Goal: Task Accomplishment & Management: Manage account settings

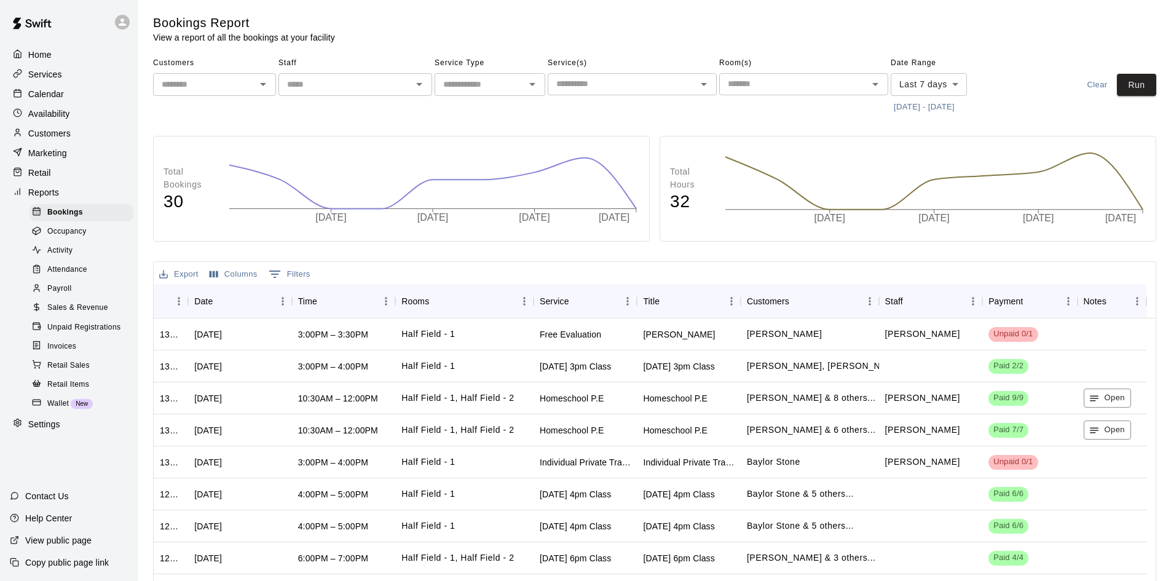
click at [54, 139] on p "Customers" at bounding box center [49, 133] width 42 height 12
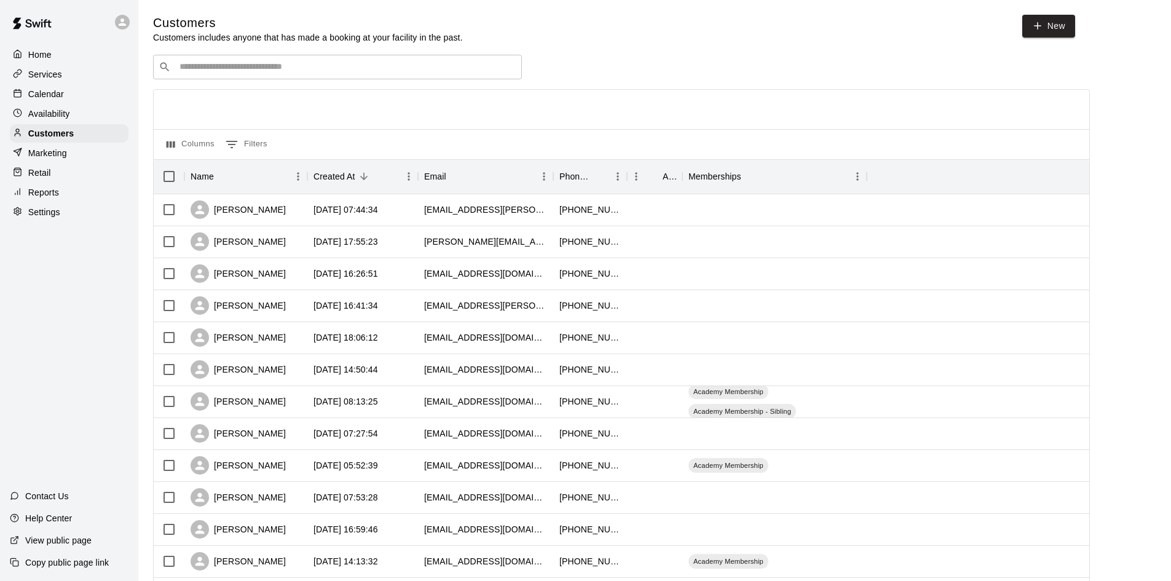
drag, startPoint x: 330, startPoint y: 73, endPoint x: 332, endPoint y: 64, distance: 8.8
click at [330, 69] on input "Search customers by name or email" at bounding box center [346, 67] width 341 height 12
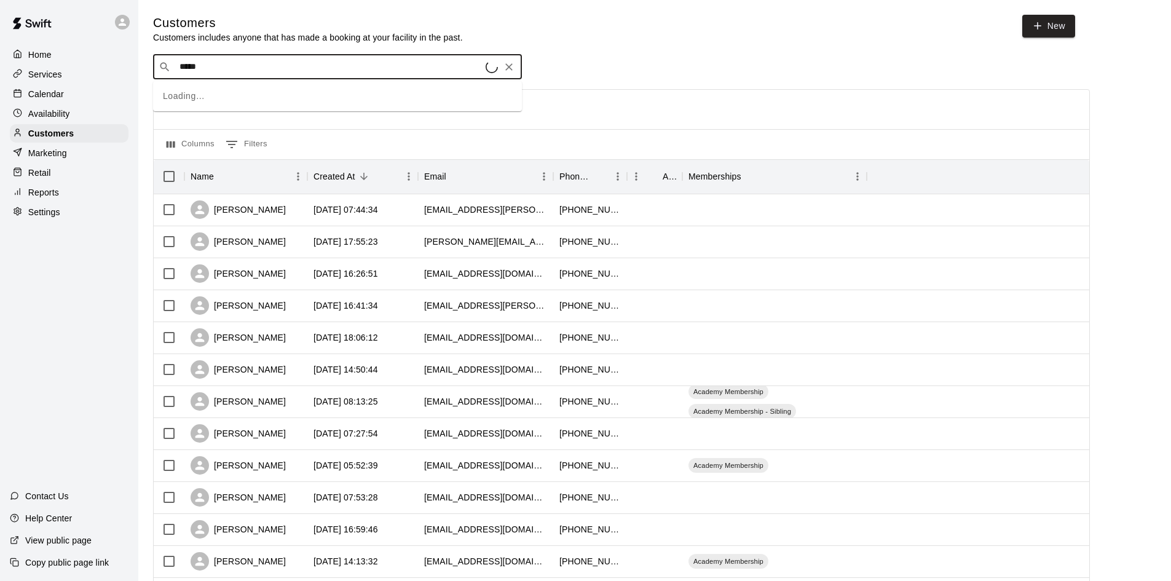
type input "******"
click at [226, 108] on span "[EMAIL_ADDRESS][DOMAIN_NAME]" at bounding box center [254, 107] width 132 height 9
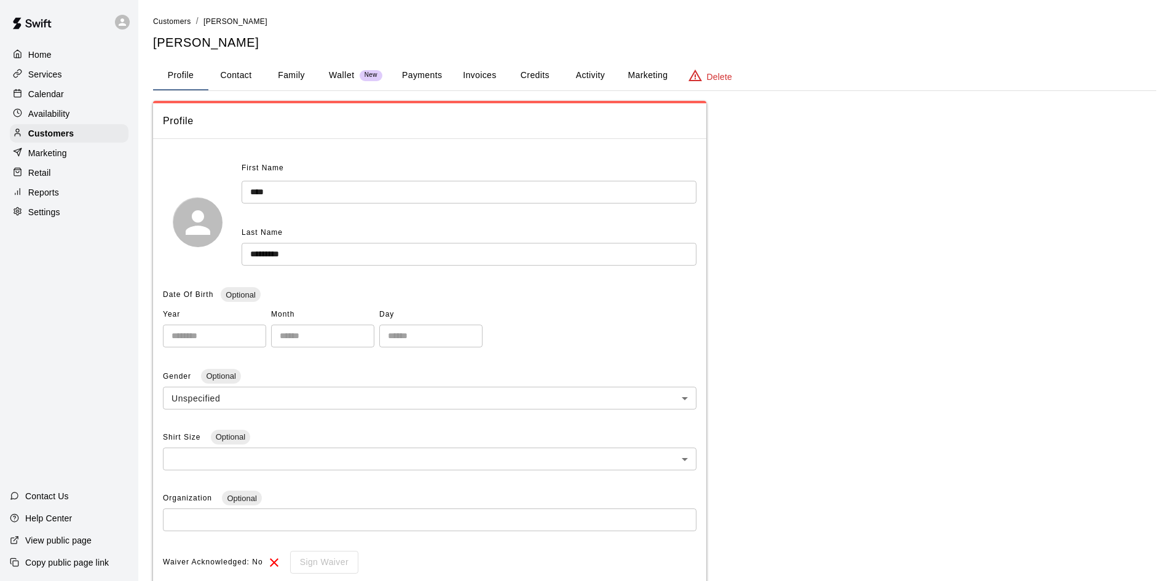
click at [236, 78] on button "Contact" at bounding box center [235, 76] width 55 height 30
select select "**"
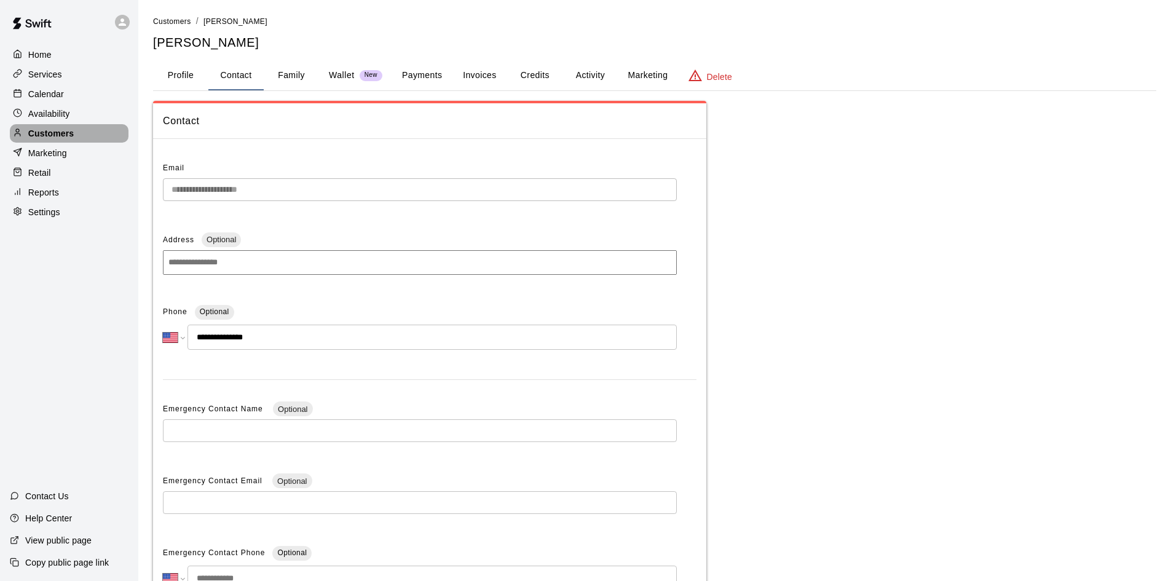
drag, startPoint x: 81, startPoint y: 136, endPoint x: 102, endPoint y: 112, distance: 31.8
click at [81, 136] on div "Customers" at bounding box center [69, 133] width 119 height 18
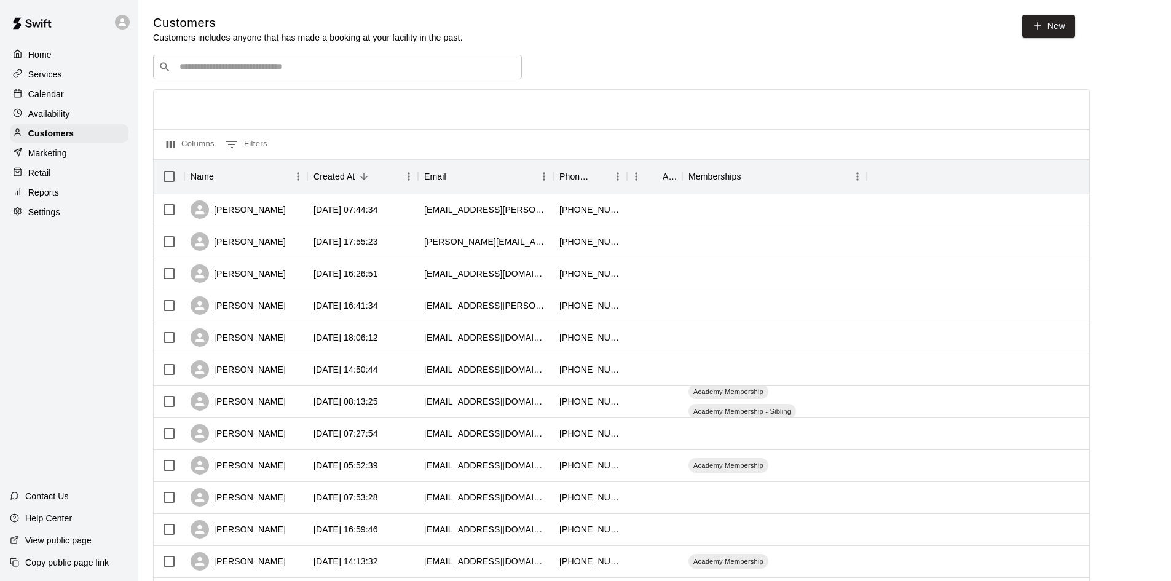
click at [374, 68] on input "Search customers by name or email" at bounding box center [346, 67] width 341 height 12
click at [250, 304] on div "[PERSON_NAME]" at bounding box center [238, 305] width 95 height 18
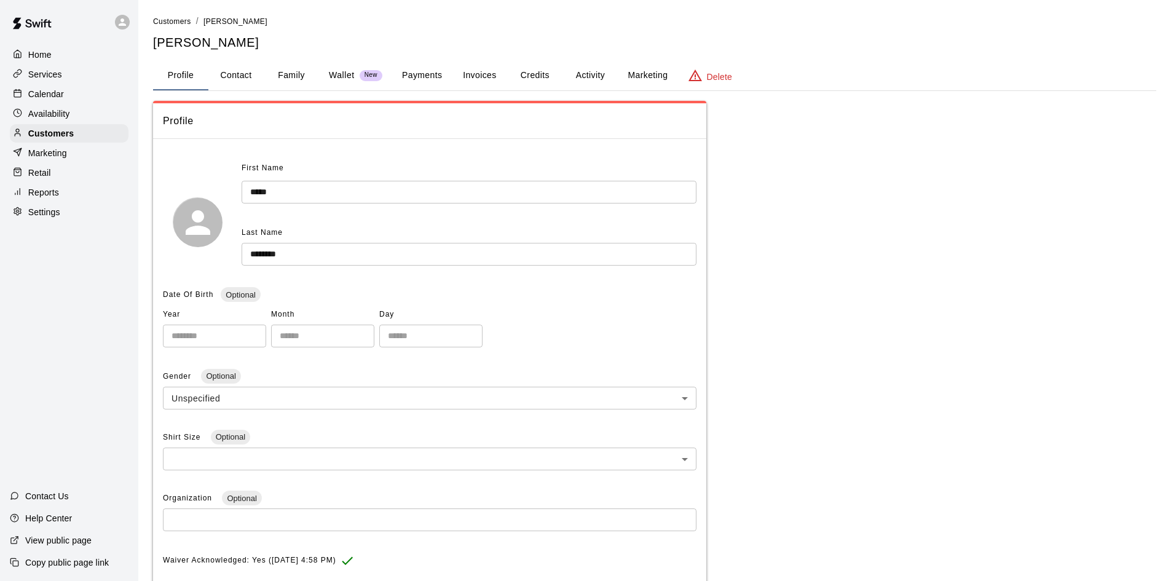
click at [415, 68] on button "Payments" at bounding box center [422, 76] width 60 height 30
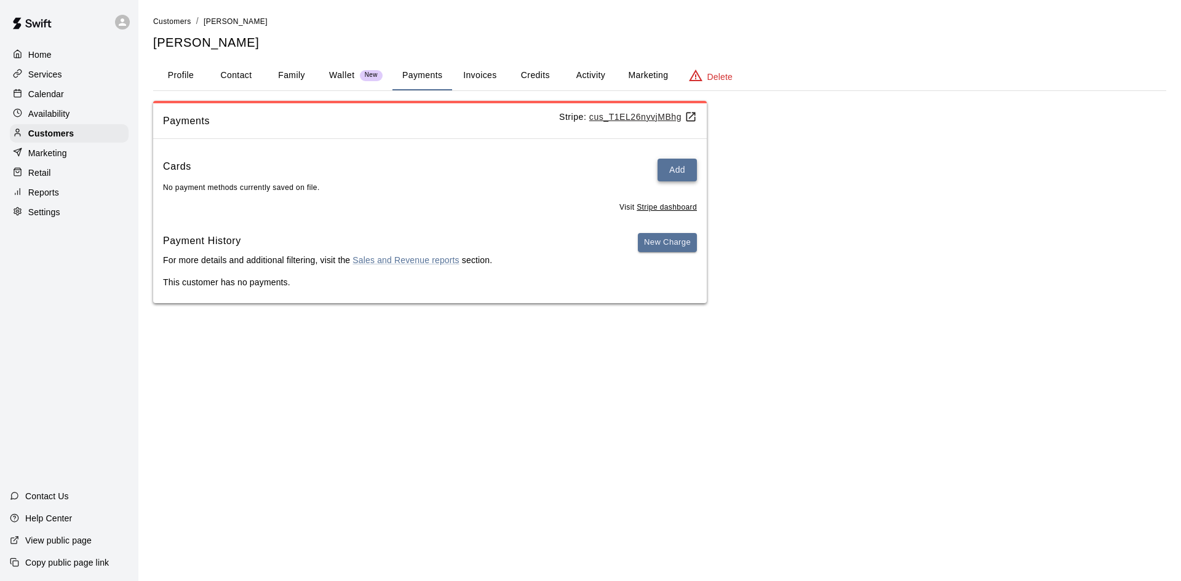
click at [669, 168] on button "Add" at bounding box center [676, 170] width 39 height 23
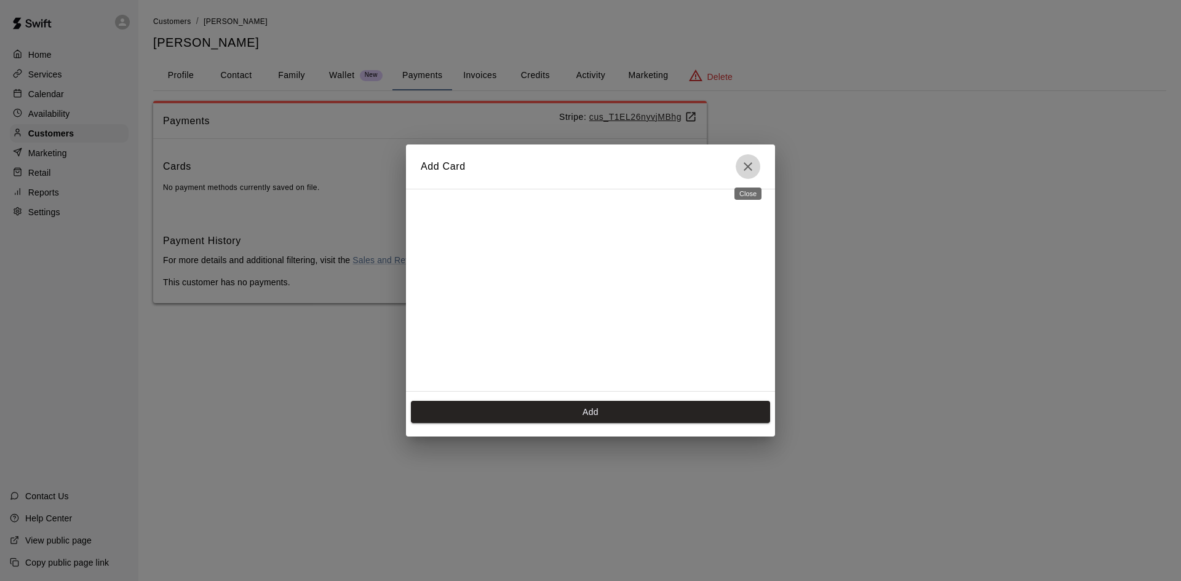
click at [753, 165] on icon "Close" at bounding box center [747, 166] width 15 height 15
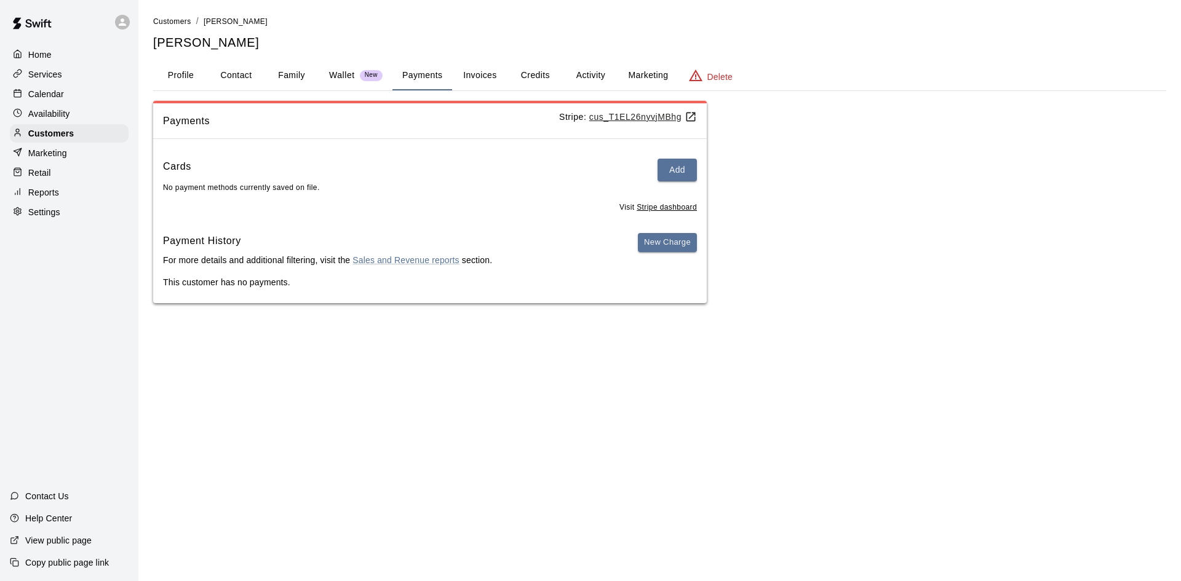
click at [295, 81] on button "Family" at bounding box center [291, 76] width 55 height 30
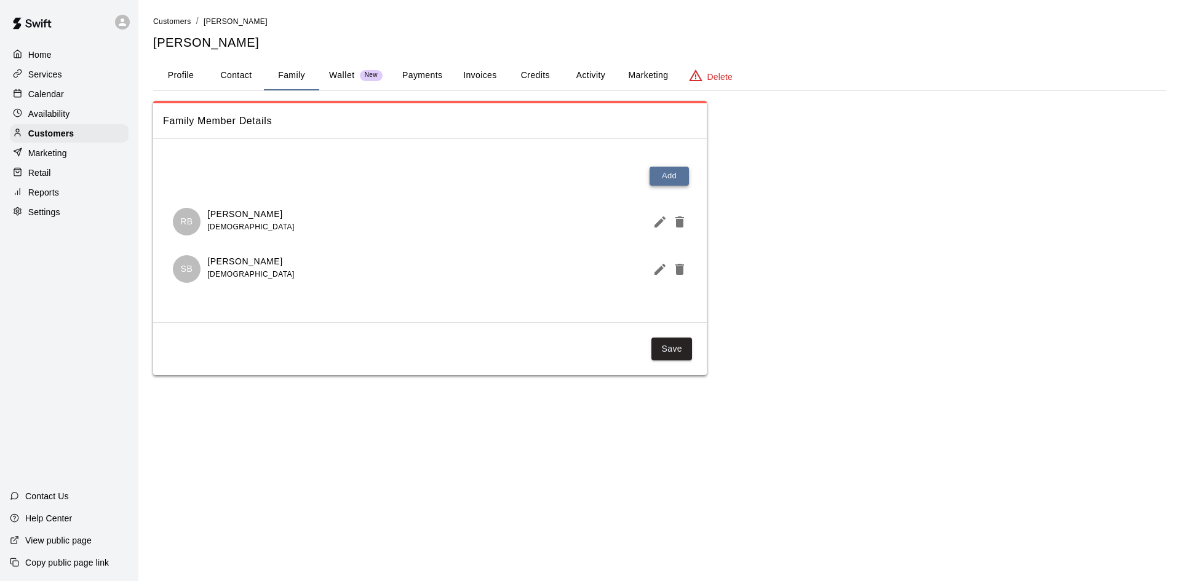
click at [665, 177] on button "Add" at bounding box center [668, 176] width 39 height 19
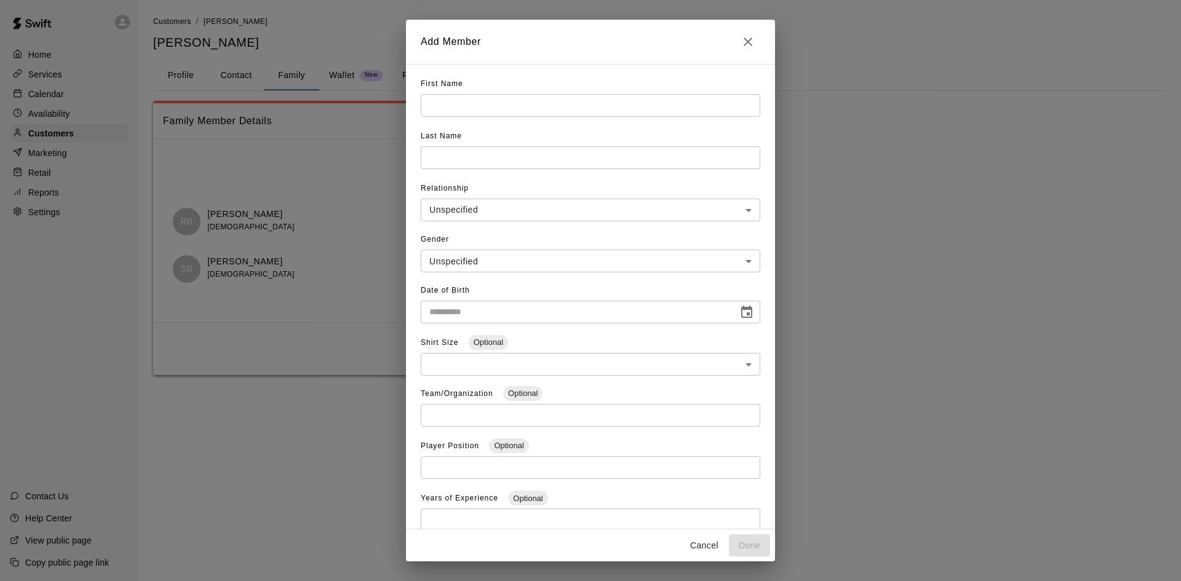
click at [478, 113] on input "text" at bounding box center [590, 105] width 339 height 23
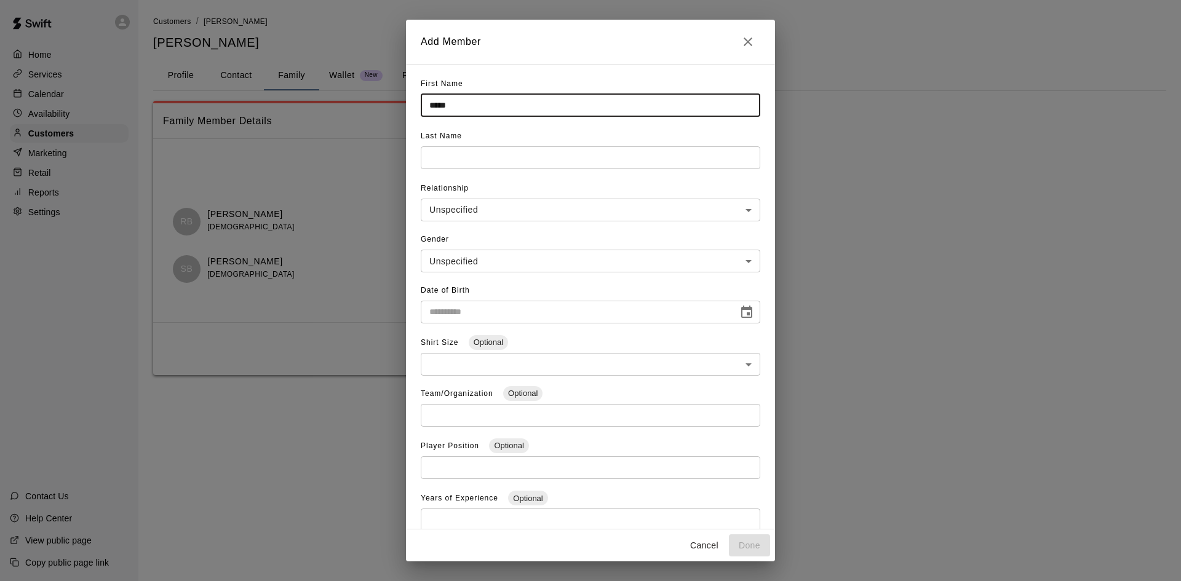
type input "*****"
click at [439, 152] on input "text" at bounding box center [590, 157] width 339 height 23
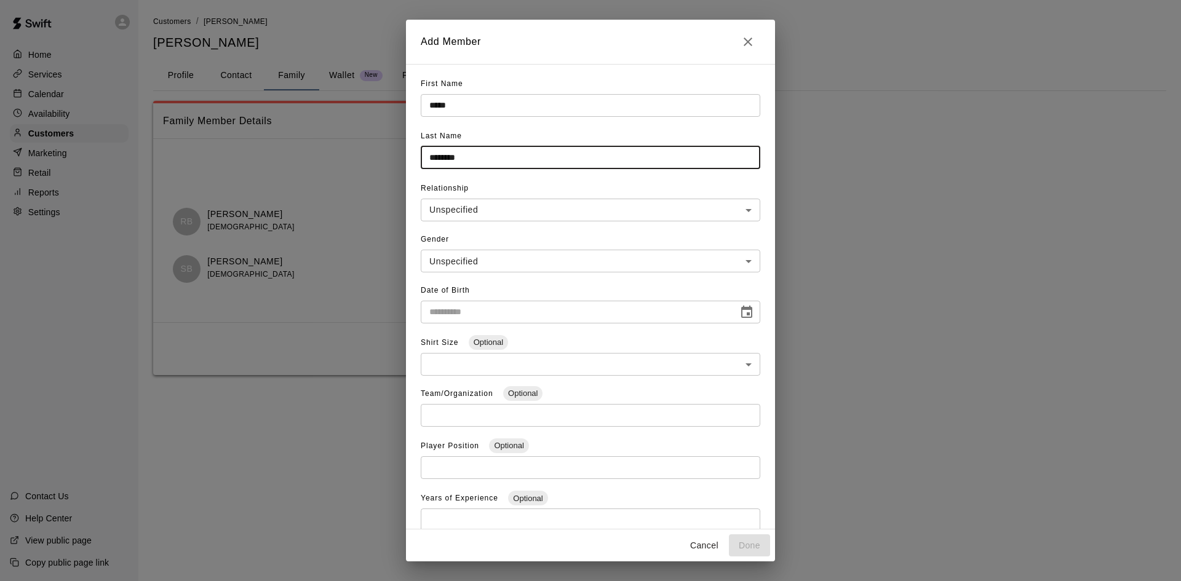
type input "********"
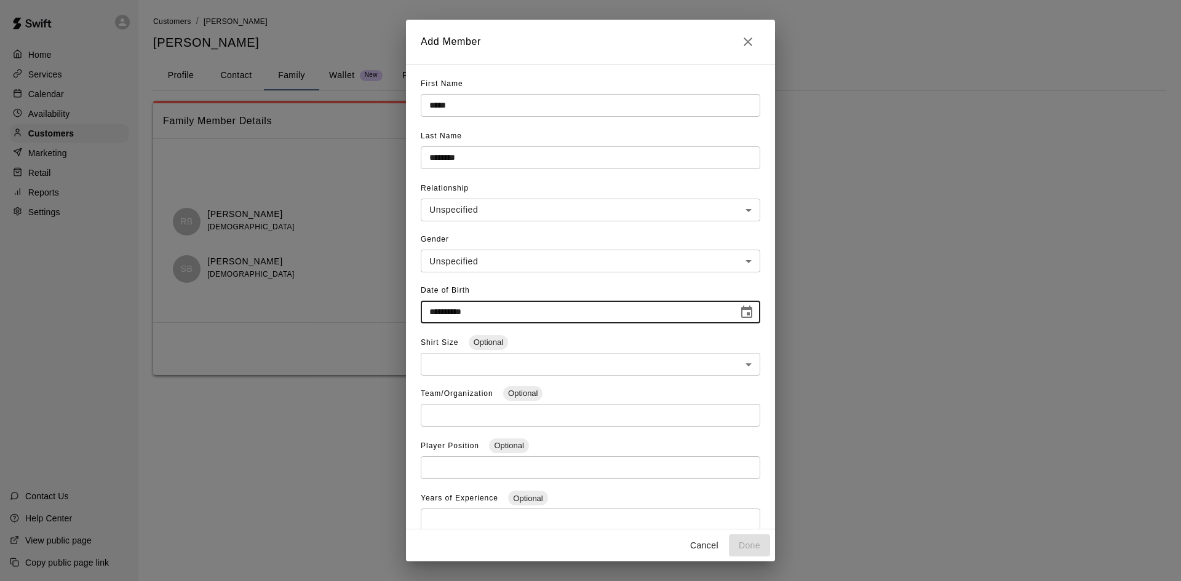
click at [486, 315] on input "**********" at bounding box center [575, 312] width 309 height 23
type input "**********"
click at [527, 208] on body "**********" at bounding box center [590, 200] width 1181 height 400
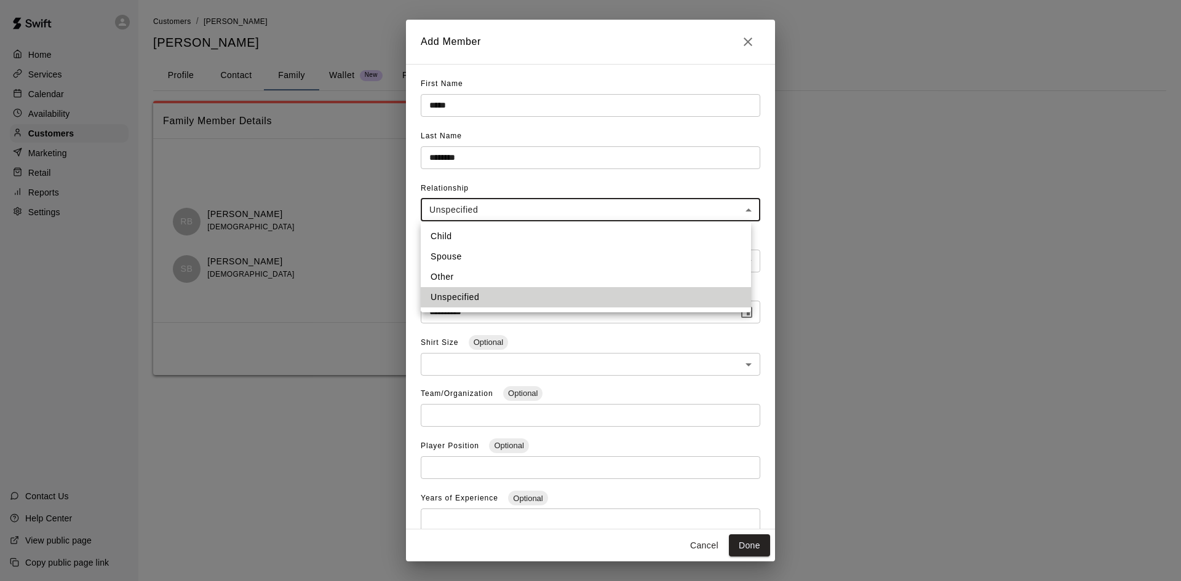
click at [488, 232] on li "Child" at bounding box center [586, 236] width 330 height 20
type input "*****"
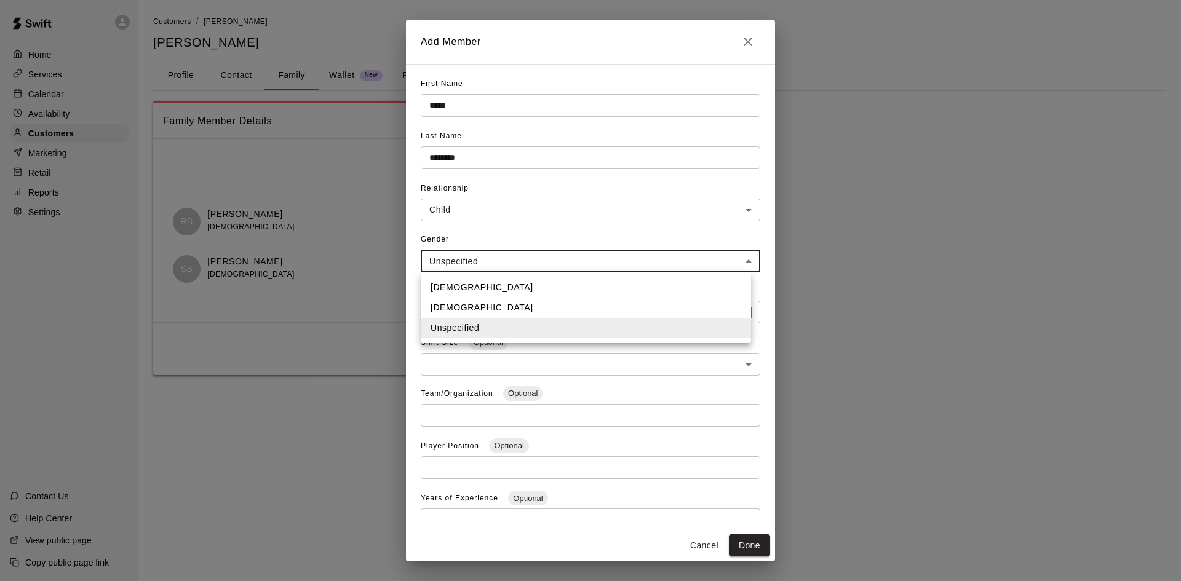
click at [478, 252] on body "**********" at bounding box center [590, 200] width 1181 height 400
click at [461, 280] on li "[DEMOGRAPHIC_DATA]" at bounding box center [586, 287] width 330 height 20
type input "****"
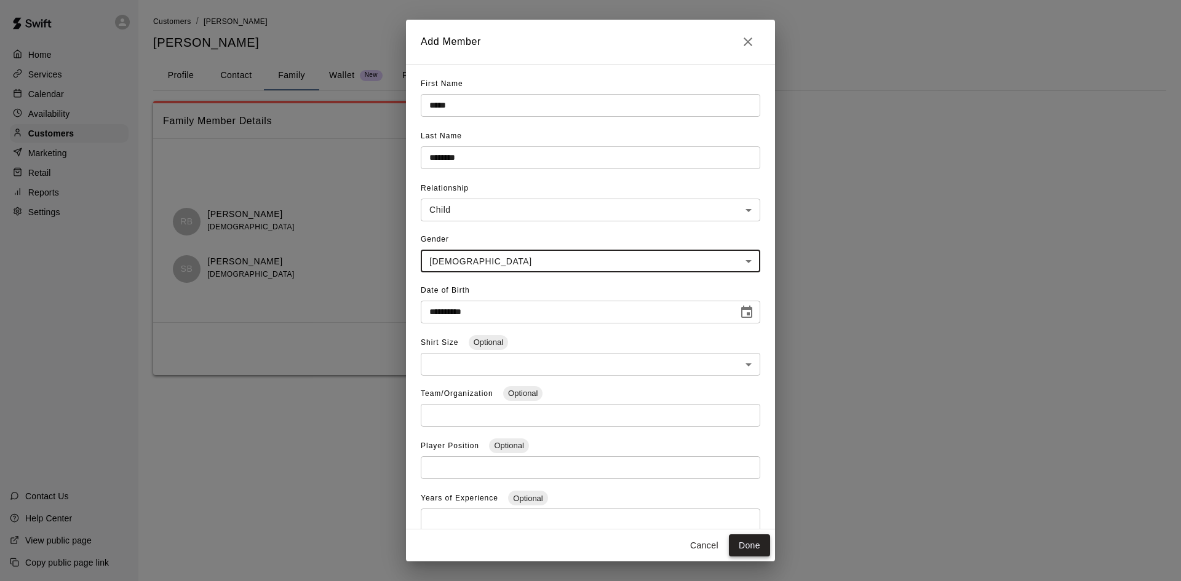
drag, startPoint x: 760, startPoint y: 549, endPoint x: 755, endPoint y: 525, distance: 25.1
click at [759, 549] on button "Done" at bounding box center [749, 545] width 41 height 23
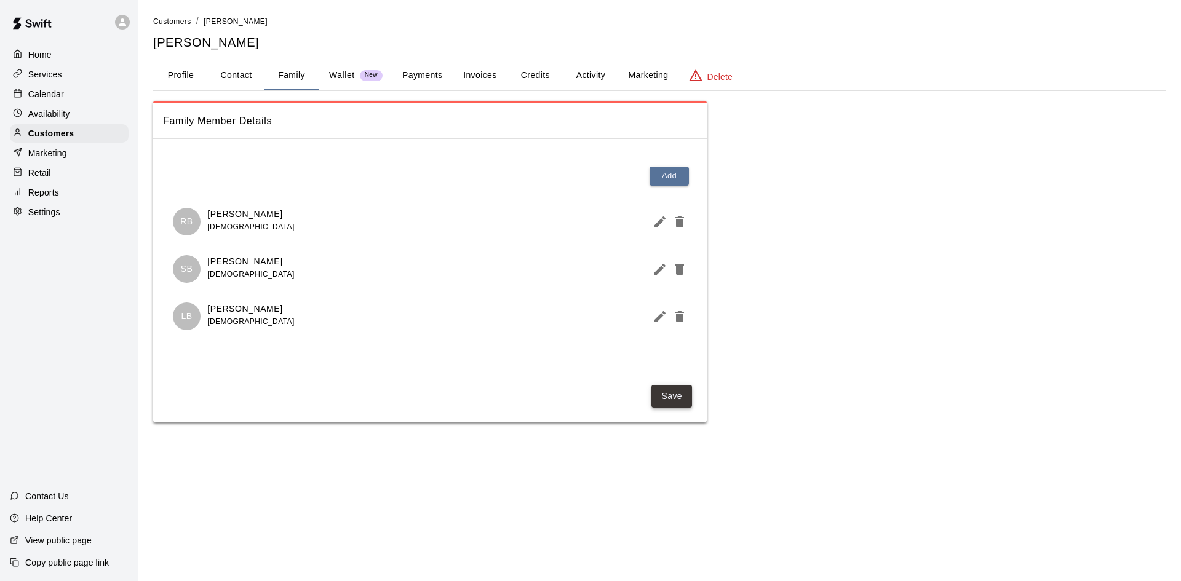
click at [671, 403] on button "Save" at bounding box center [671, 396] width 41 height 23
click at [430, 75] on button "Payments" at bounding box center [422, 76] width 60 height 30
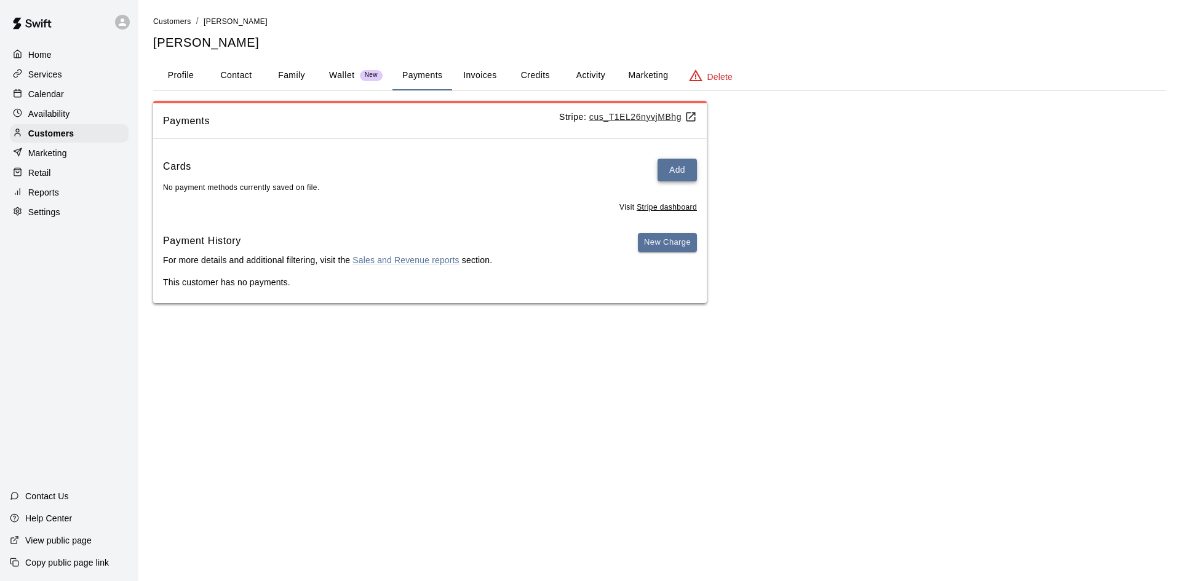
click at [673, 170] on button "Add" at bounding box center [676, 170] width 39 height 23
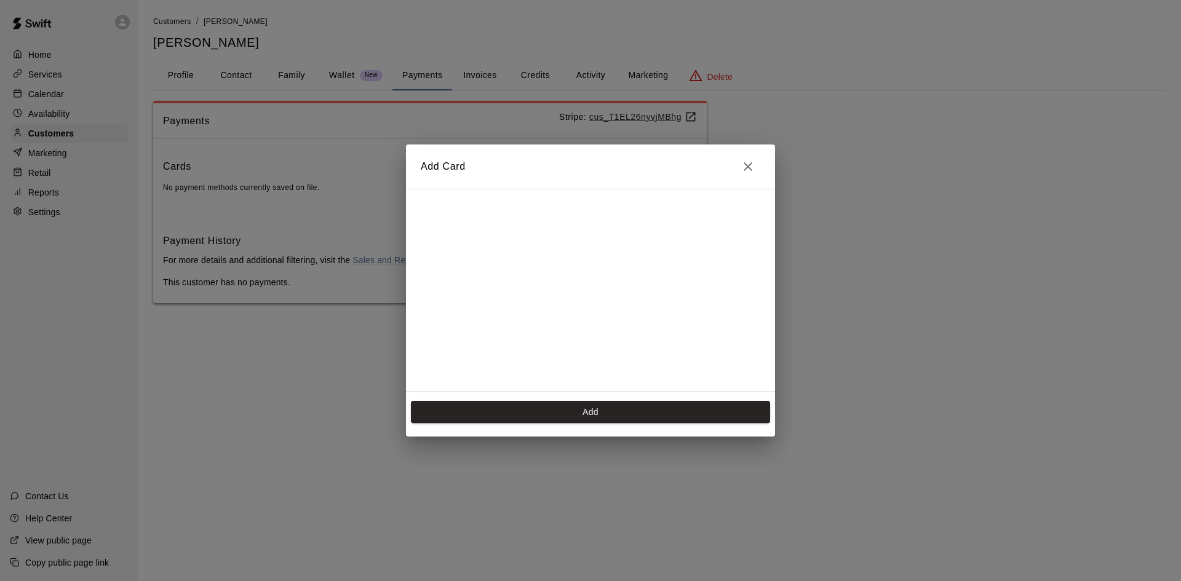
scroll to position [173, 0]
click at [602, 418] on button "Add" at bounding box center [590, 412] width 359 height 23
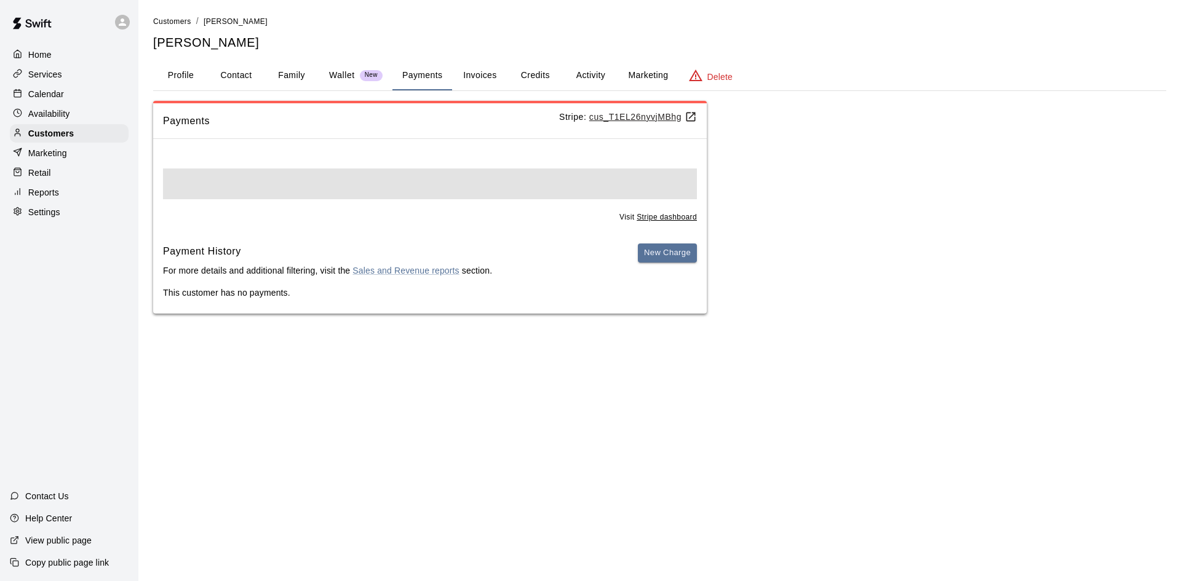
scroll to position [0, 0]
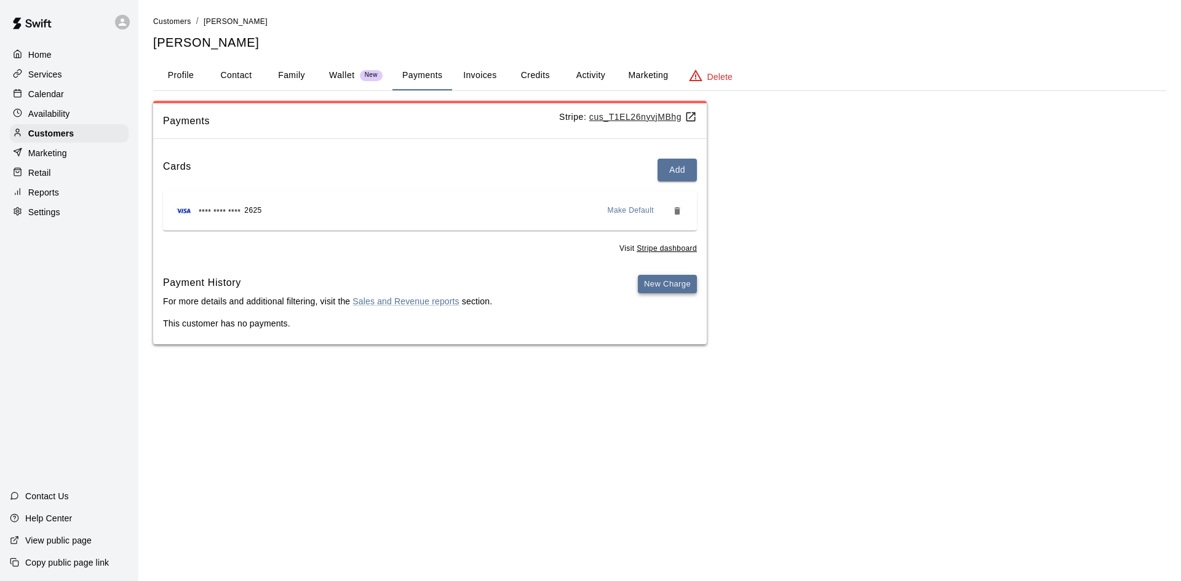
click at [673, 281] on button "New Charge" at bounding box center [667, 284] width 59 height 19
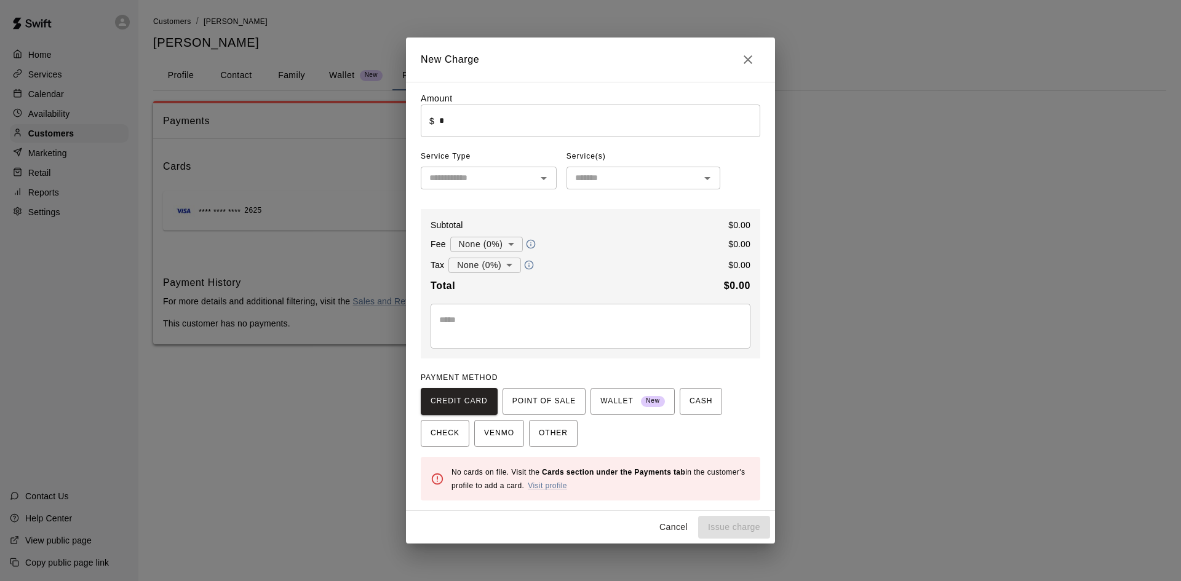
click at [499, 127] on input "*" at bounding box center [599, 121] width 321 height 33
click at [486, 169] on div "​" at bounding box center [489, 178] width 136 height 23
type input "******"
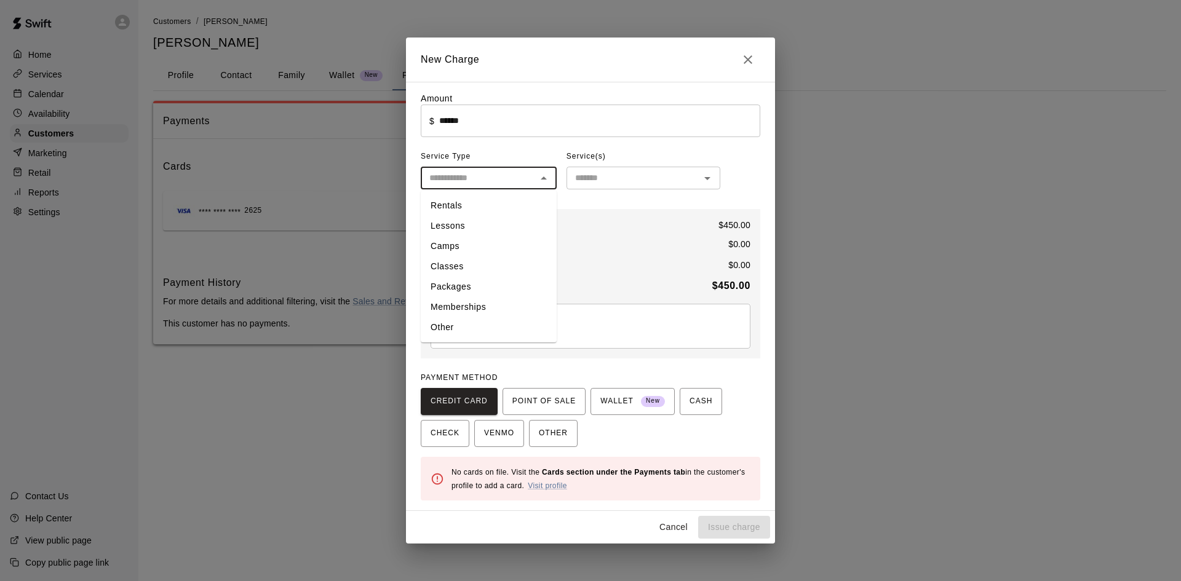
click at [460, 265] on li "Classes" at bounding box center [489, 266] width 136 height 20
type input "*******"
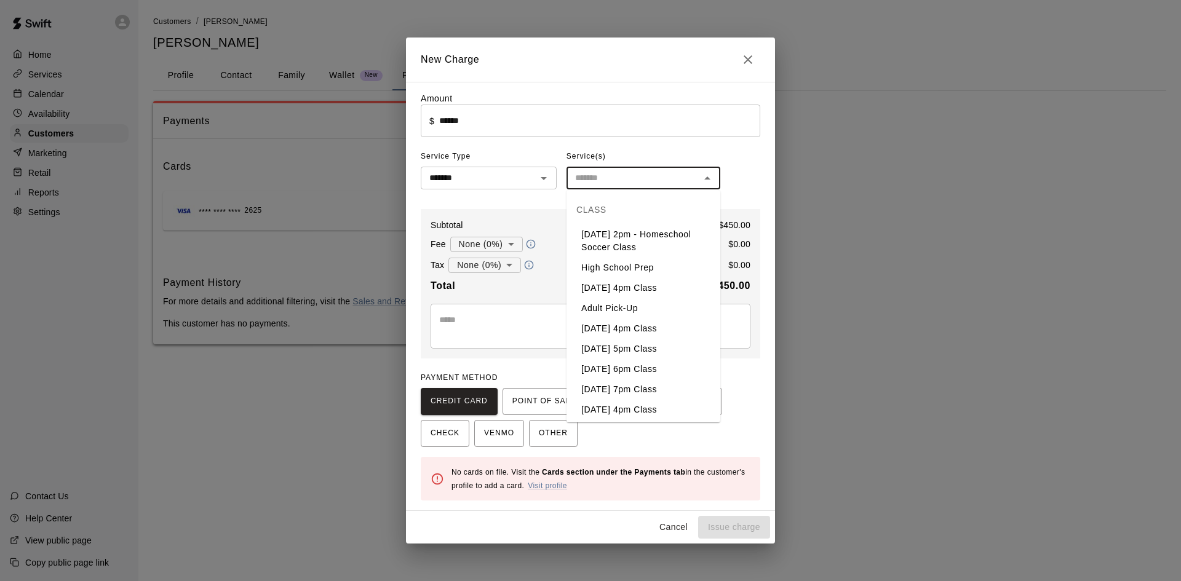
click at [624, 175] on input "text" at bounding box center [633, 177] width 126 height 15
click at [640, 387] on li "Homeschool P.E" at bounding box center [643, 387] width 154 height 20
type input "**********"
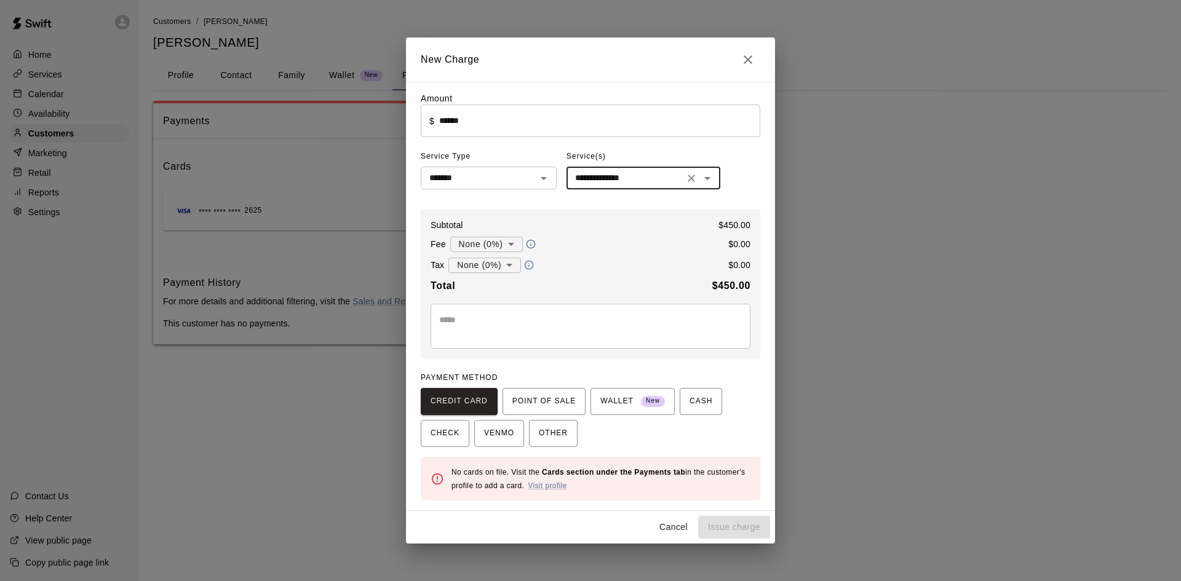
click at [643, 337] on textarea at bounding box center [590, 326] width 303 height 25
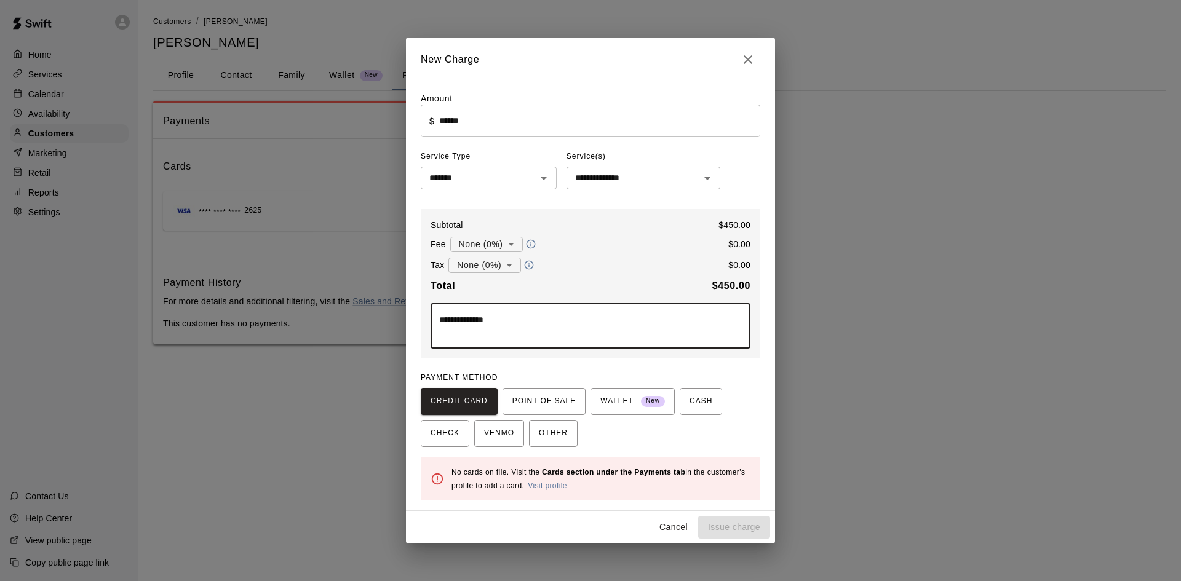
type textarea "**********"
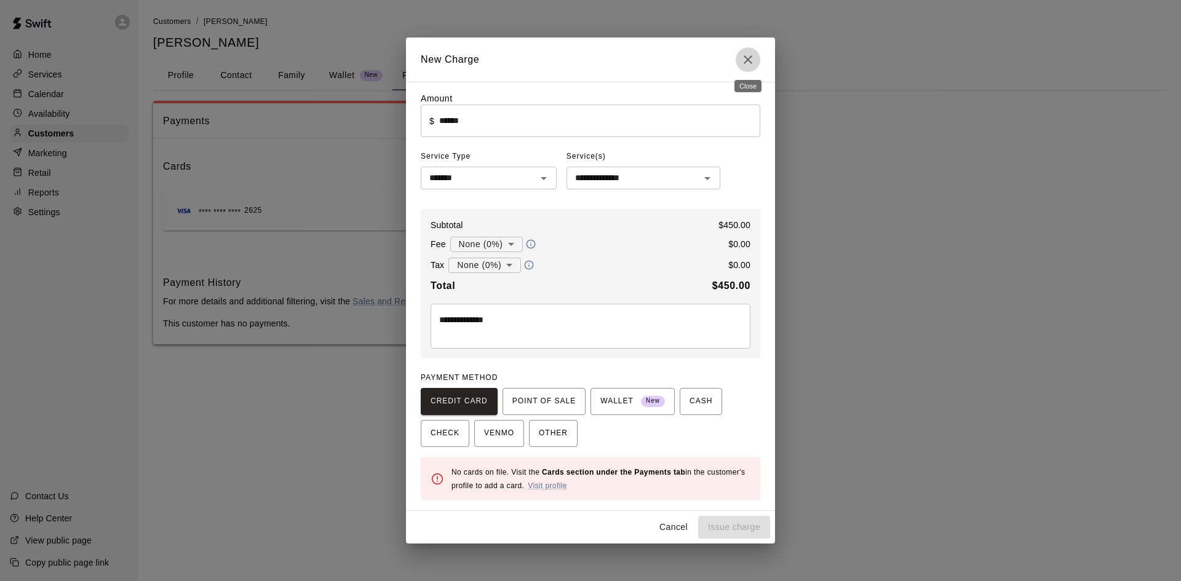
click at [745, 53] on icon "Close" at bounding box center [747, 59] width 15 height 15
type input "*"
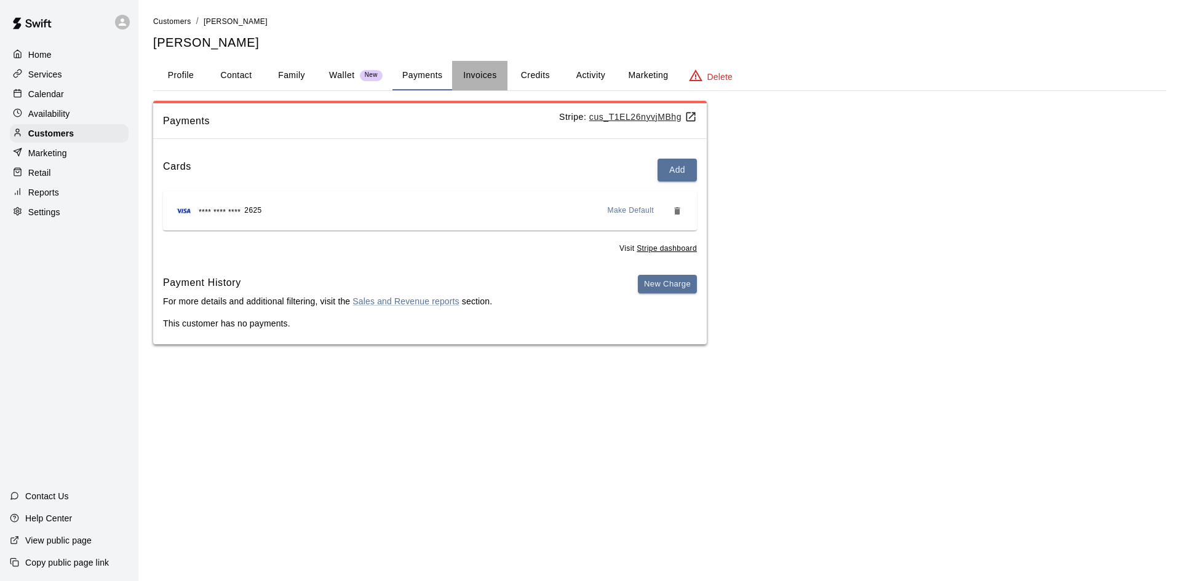
click at [480, 68] on button "Invoices" at bounding box center [479, 76] width 55 height 30
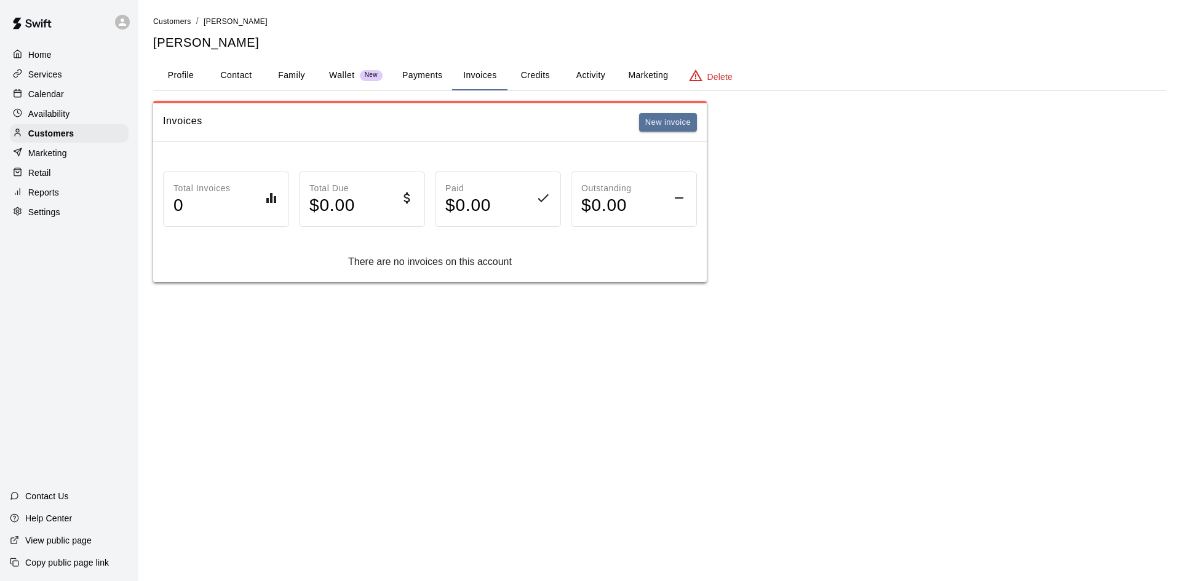
click at [432, 77] on button "Payments" at bounding box center [422, 76] width 60 height 30
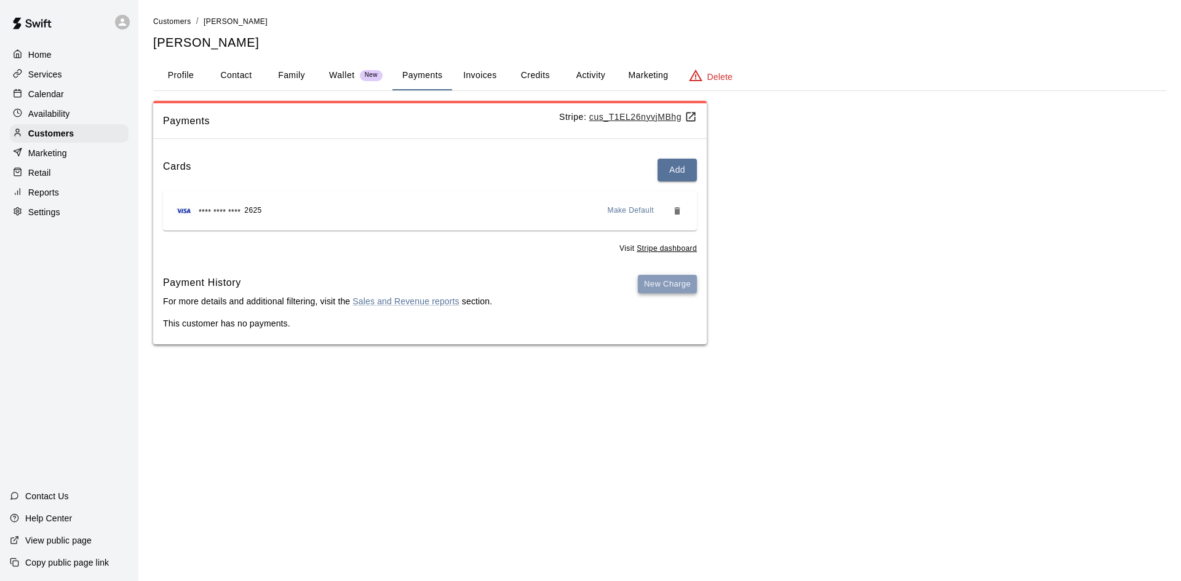
click at [694, 288] on button "New Charge" at bounding box center [667, 284] width 59 height 19
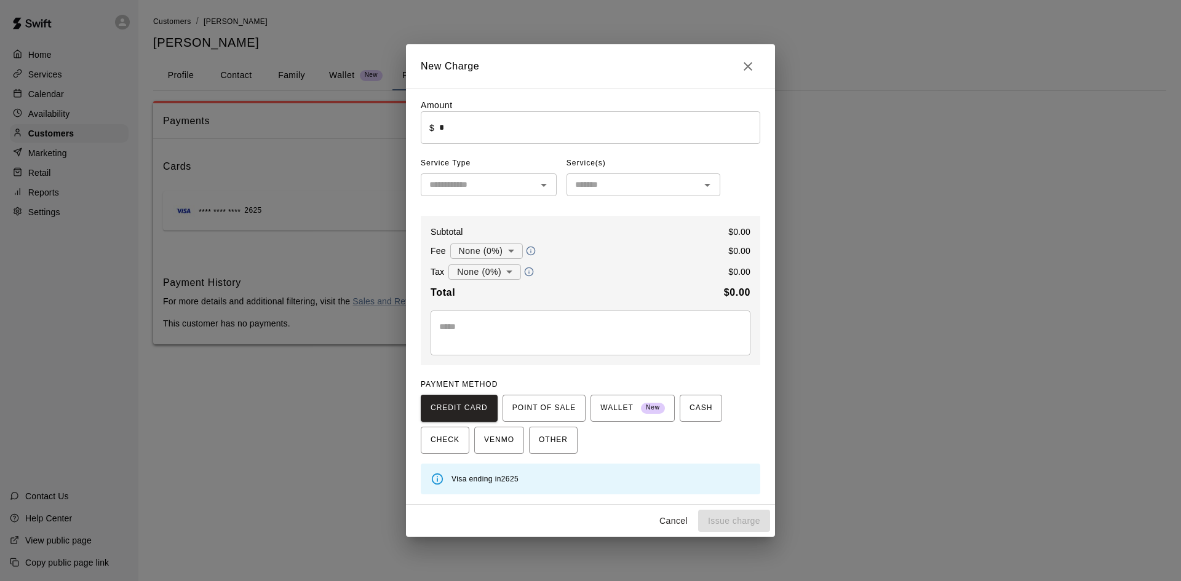
click at [469, 129] on input "*" at bounding box center [599, 127] width 321 height 33
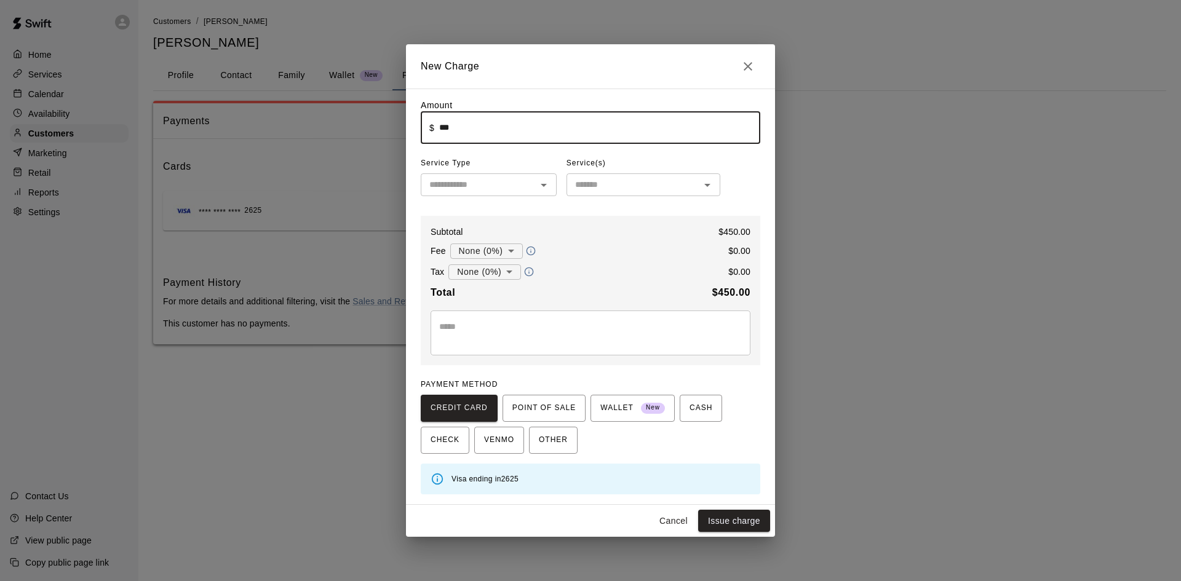
type input "******"
click at [493, 191] on input "text" at bounding box center [478, 184] width 108 height 15
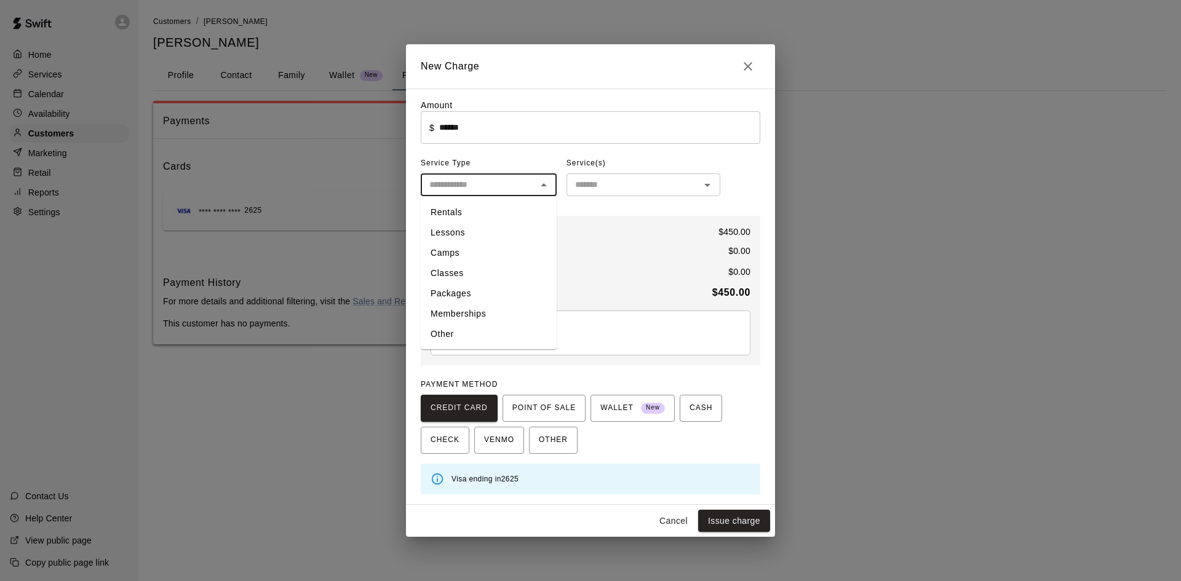
click at [472, 267] on li "Classes" at bounding box center [489, 273] width 136 height 20
type input "*******"
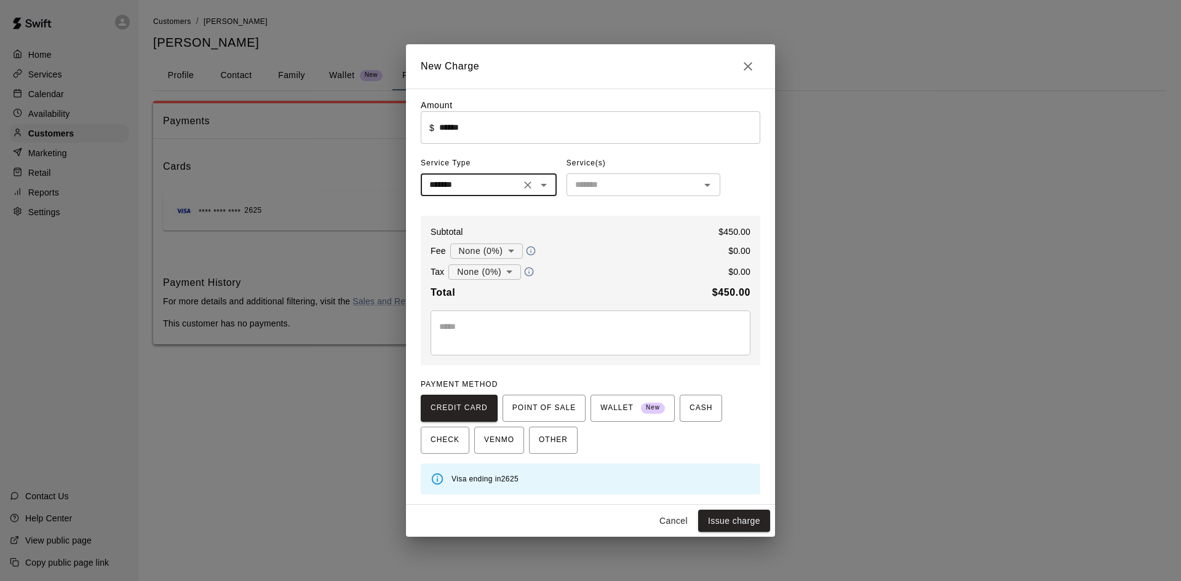
click at [593, 184] on input "text" at bounding box center [633, 184] width 126 height 15
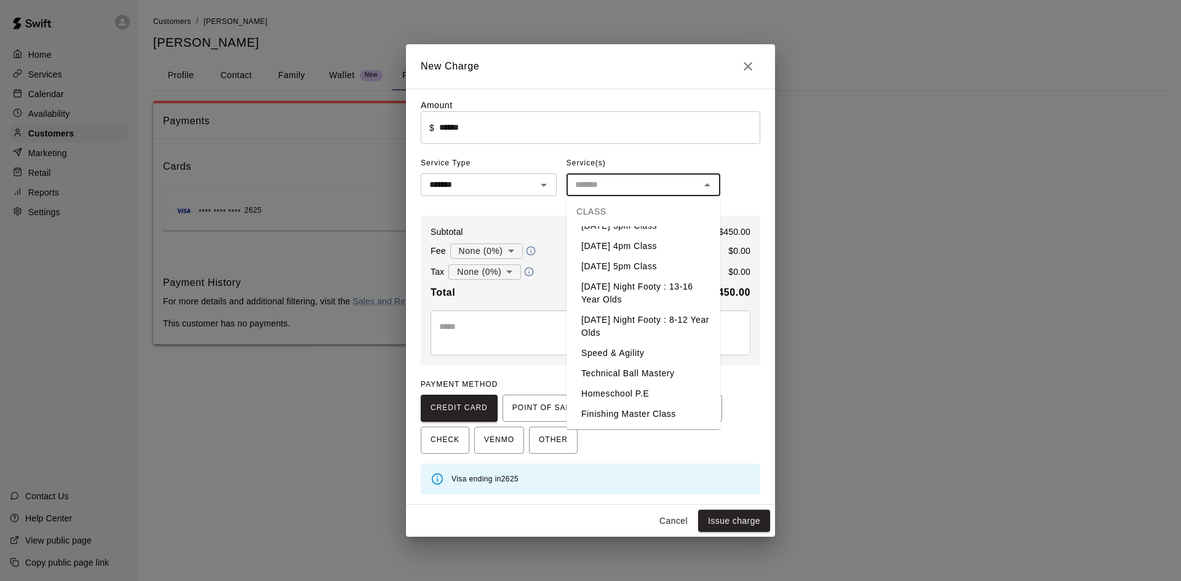
click at [621, 392] on li "Homeschool P.E" at bounding box center [643, 394] width 154 height 20
type input "**********"
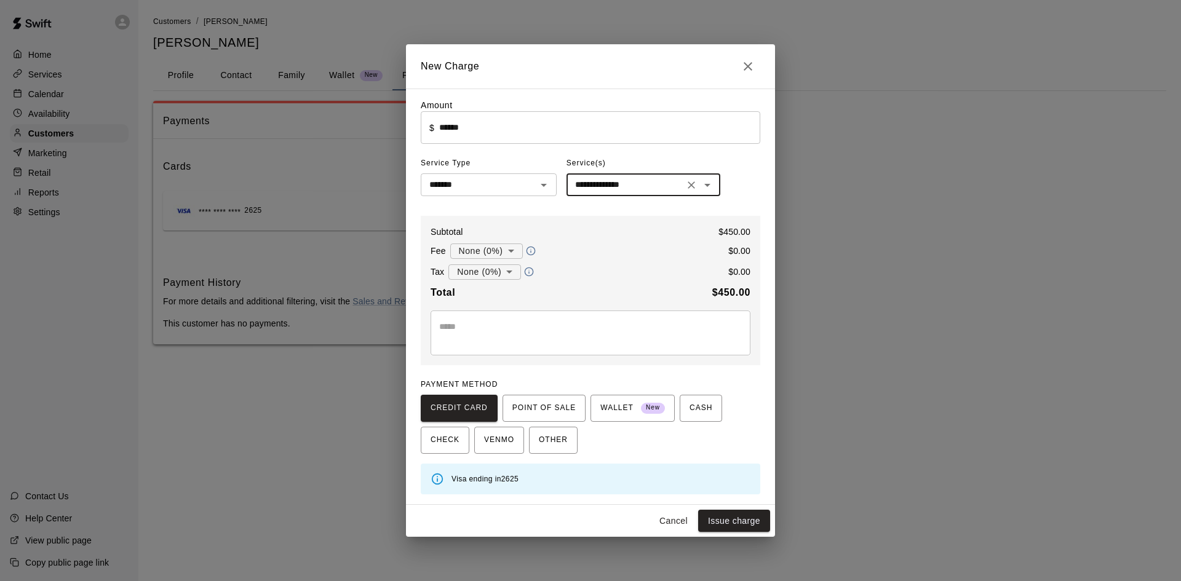
click at [514, 331] on textarea at bounding box center [590, 332] width 303 height 25
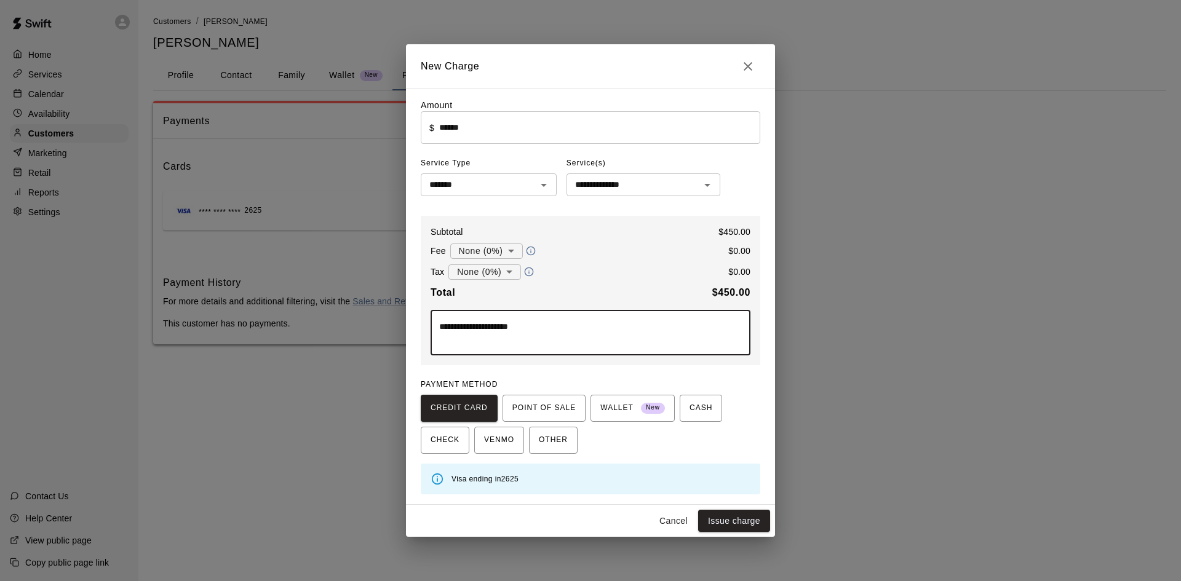
click at [456, 324] on textarea "**********" at bounding box center [590, 332] width 303 height 25
type textarea "**********"
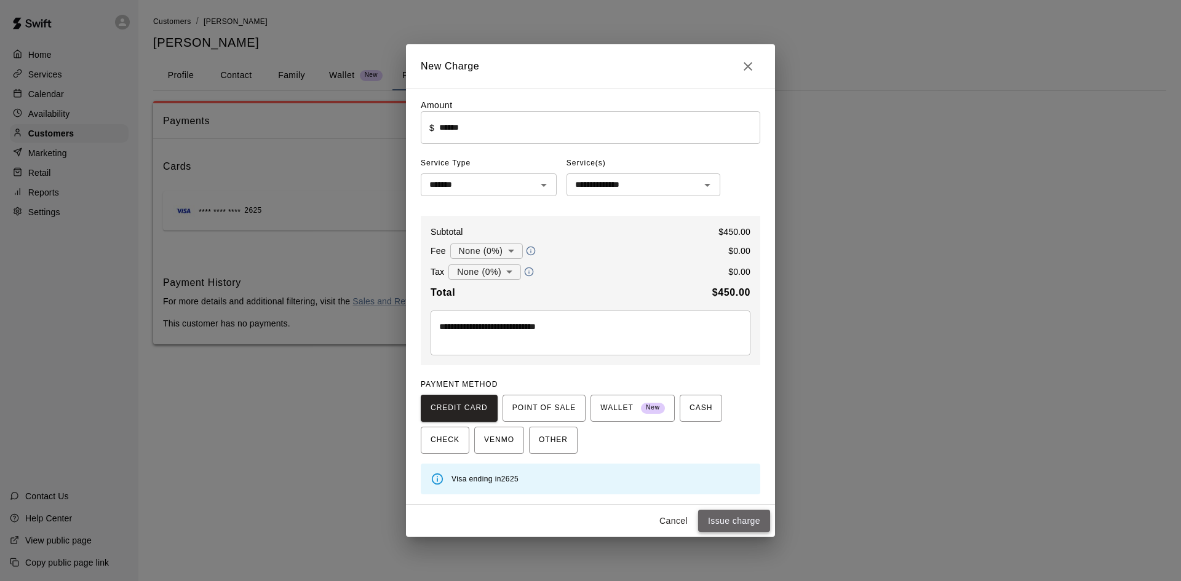
click at [727, 517] on button "Issue charge" at bounding box center [734, 521] width 72 height 23
type input "*"
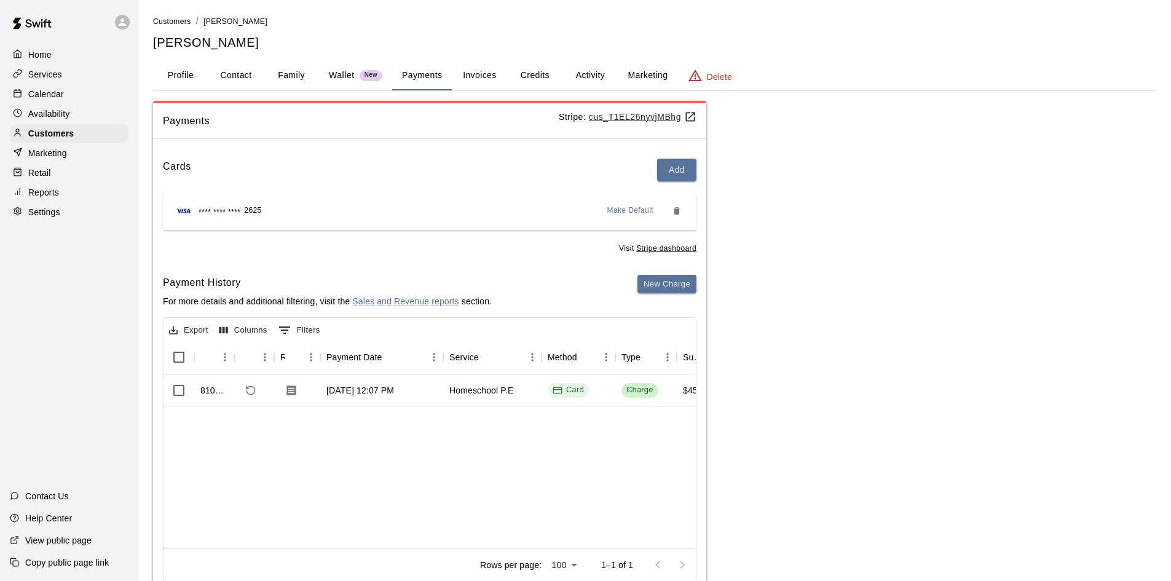
click at [253, 74] on button "Contact" at bounding box center [235, 76] width 55 height 30
select select "**"
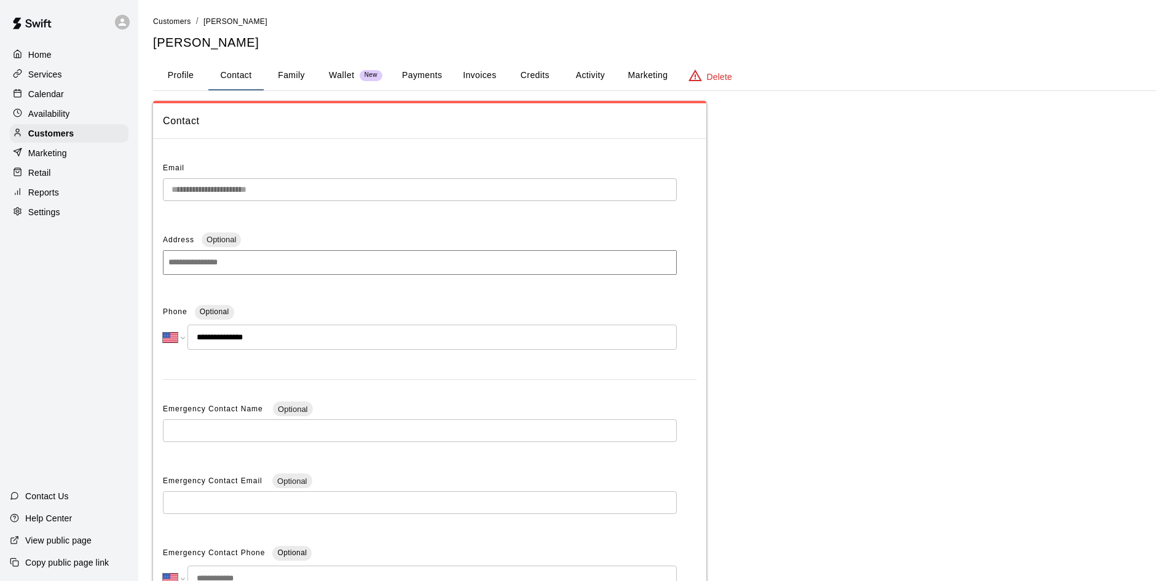
click at [46, 93] on p "Calendar" at bounding box center [46, 94] width 36 height 12
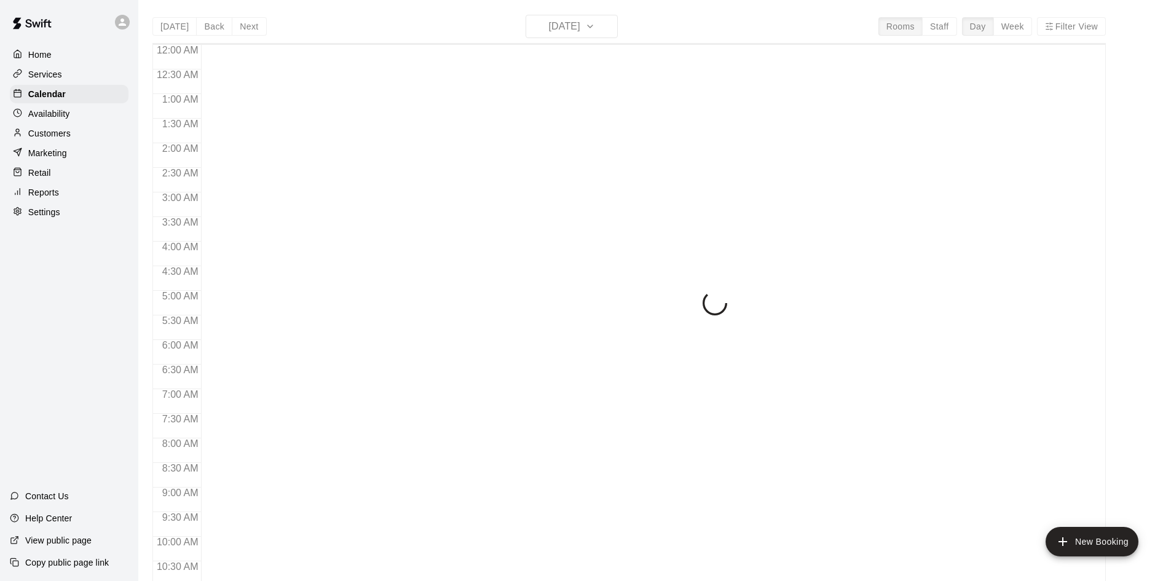
scroll to position [598, 0]
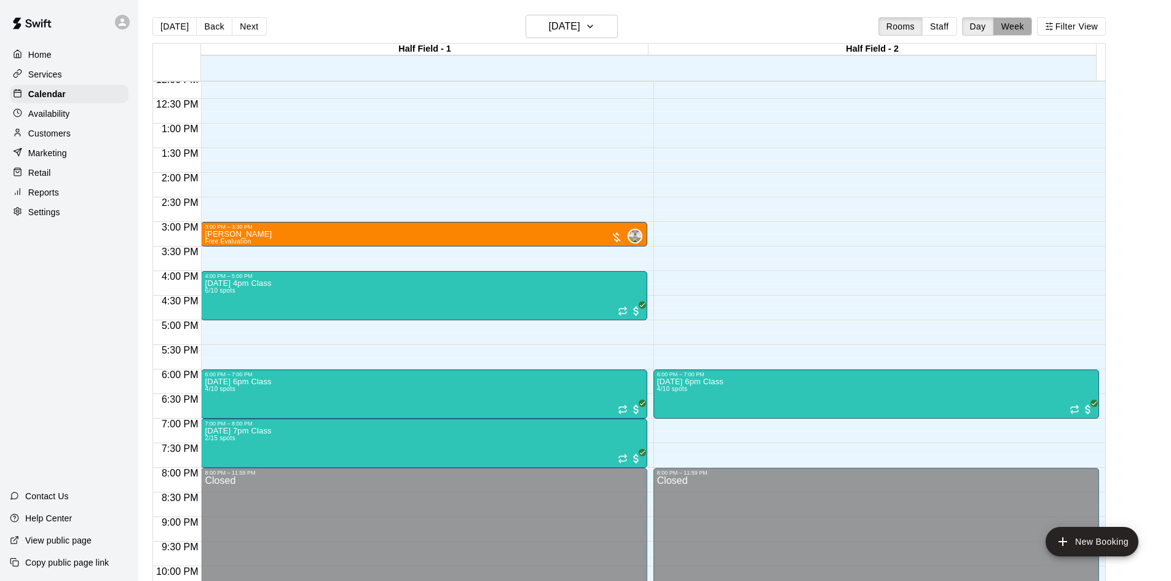
click at [1032, 26] on button "Week" at bounding box center [1013, 26] width 39 height 18
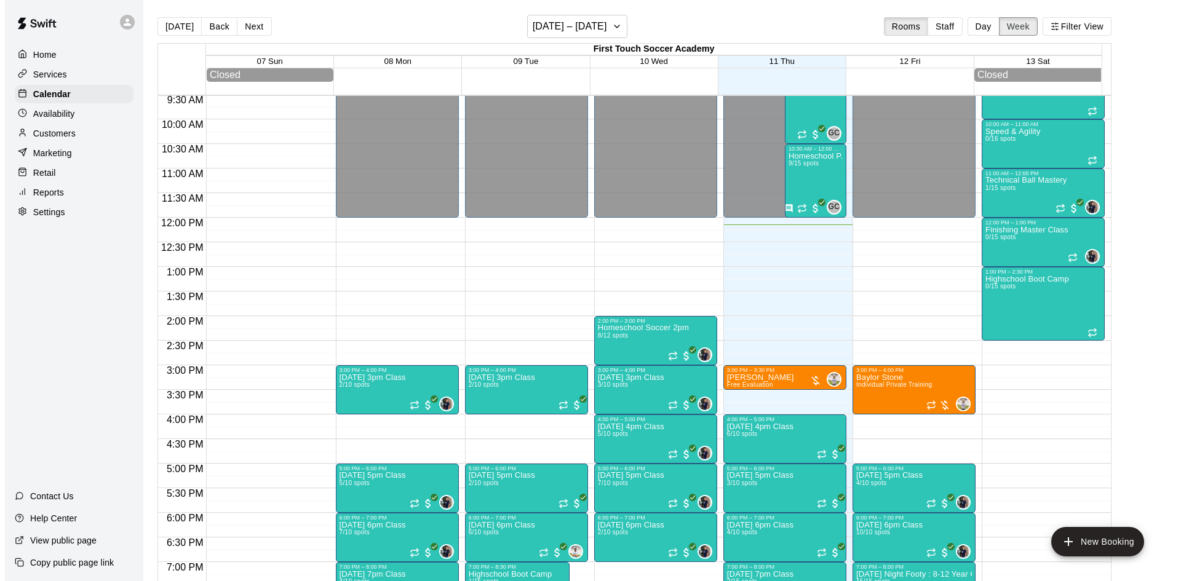
scroll to position [352, 0]
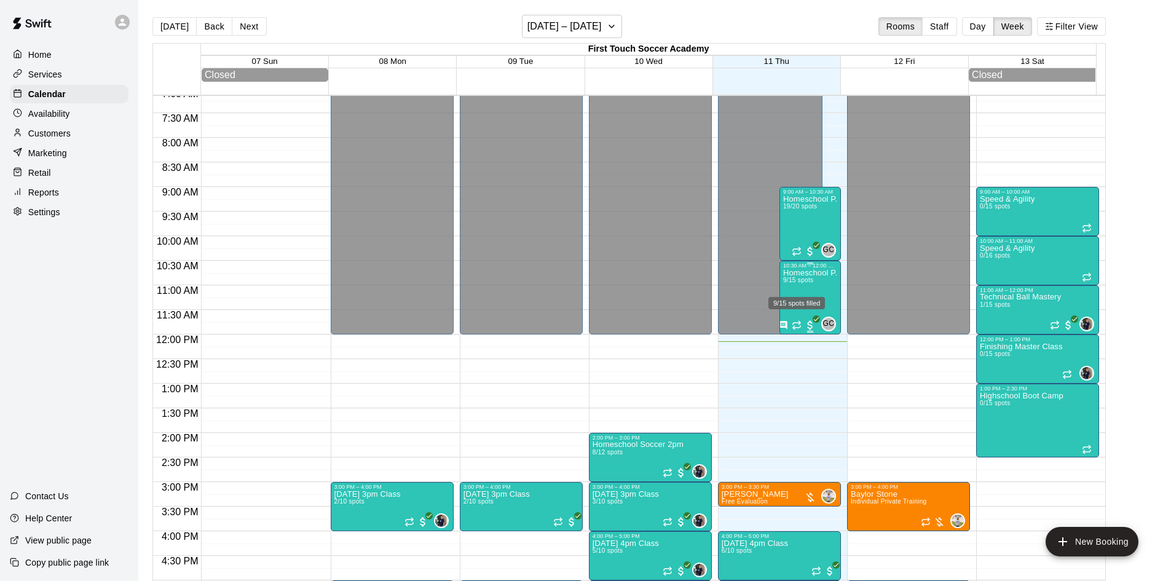
click at [799, 283] on span "9/15 spots" at bounding box center [798, 280] width 30 height 7
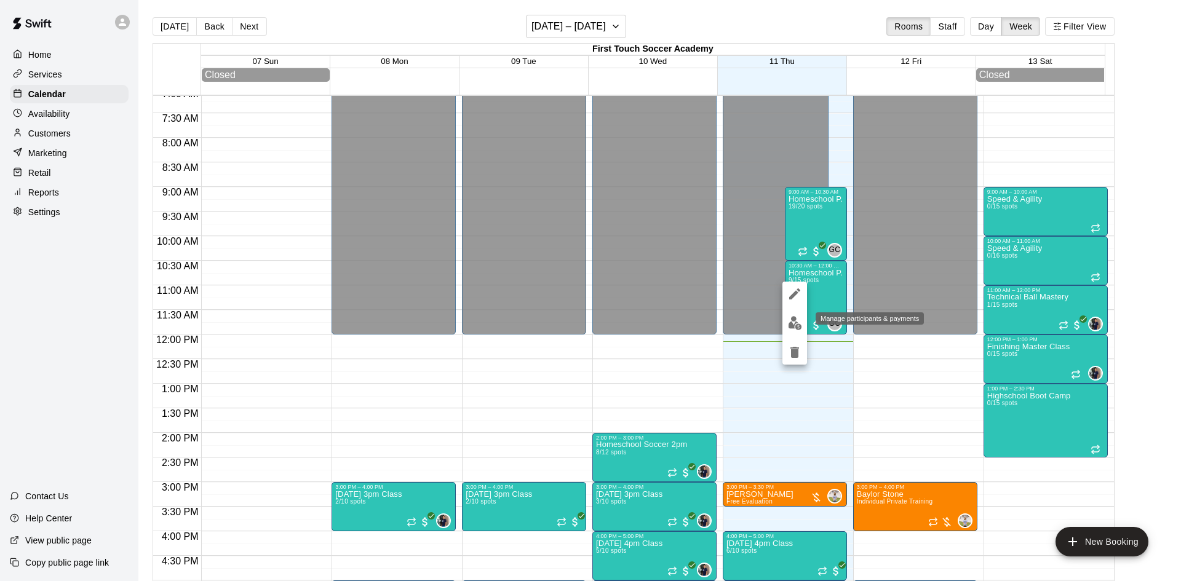
click at [794, 320] on img "edit" at bounding box center [795, 323] width 14 height 14
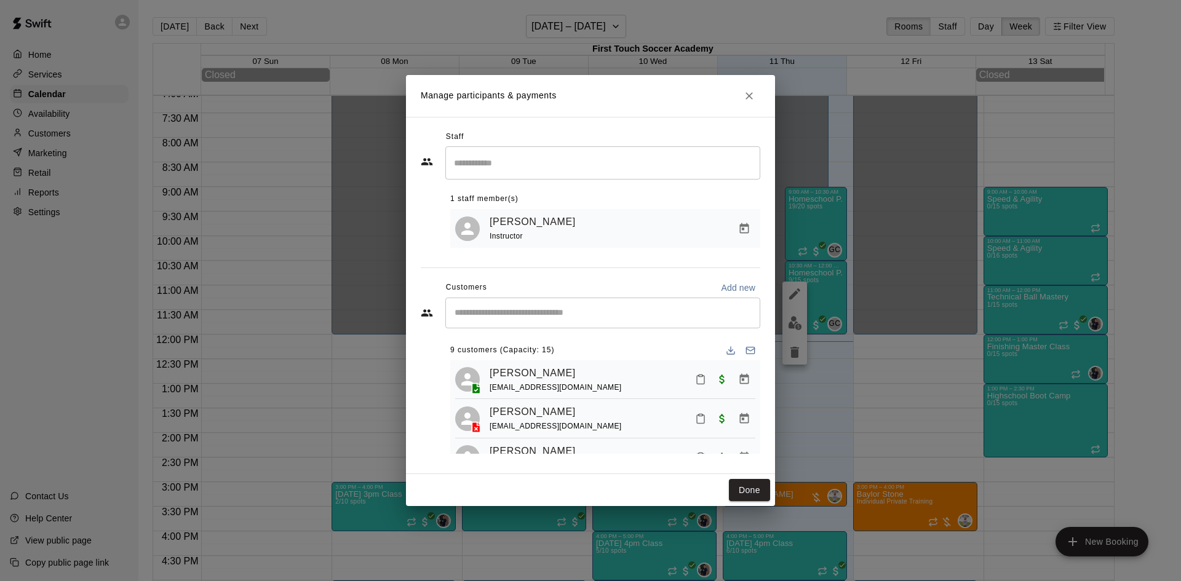
click at [498, 319] on input "Start typing to search customers..." at bounding box center [603, 313] width 304 height 12
click at [469, 316] on input "*******" at bounding box center [593, 313] width 285 height 12
type input "********"
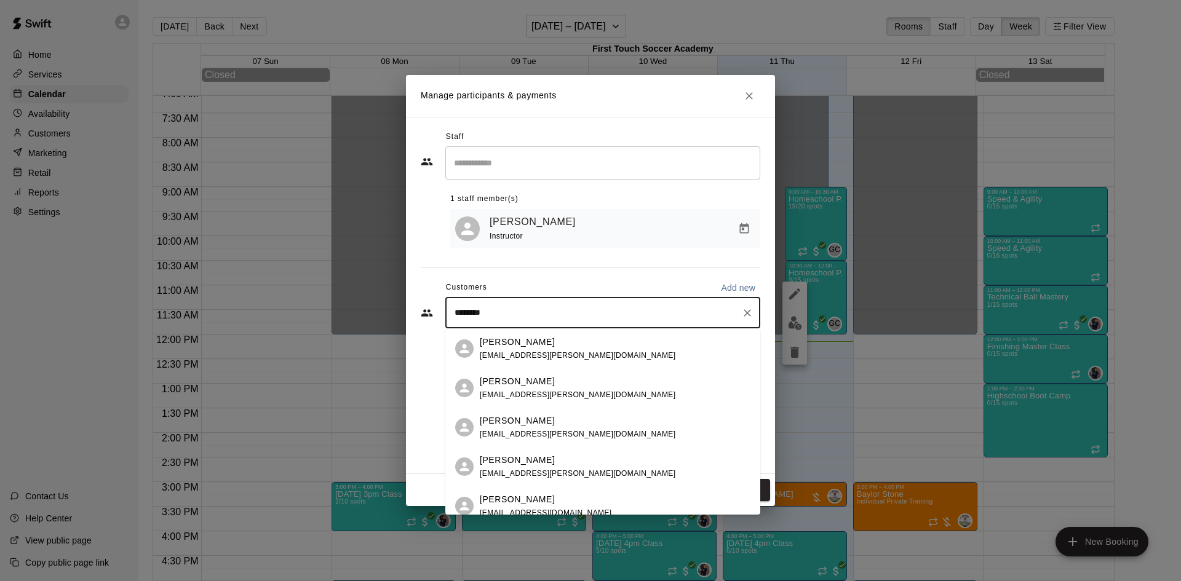
click at [568, 389] on div "[PERSON_NAME] [PERSON_NAME][EMAIL_ADDRESS][DOMAIN_NAME]" at bounding box center [578, 388] width 196 height 26
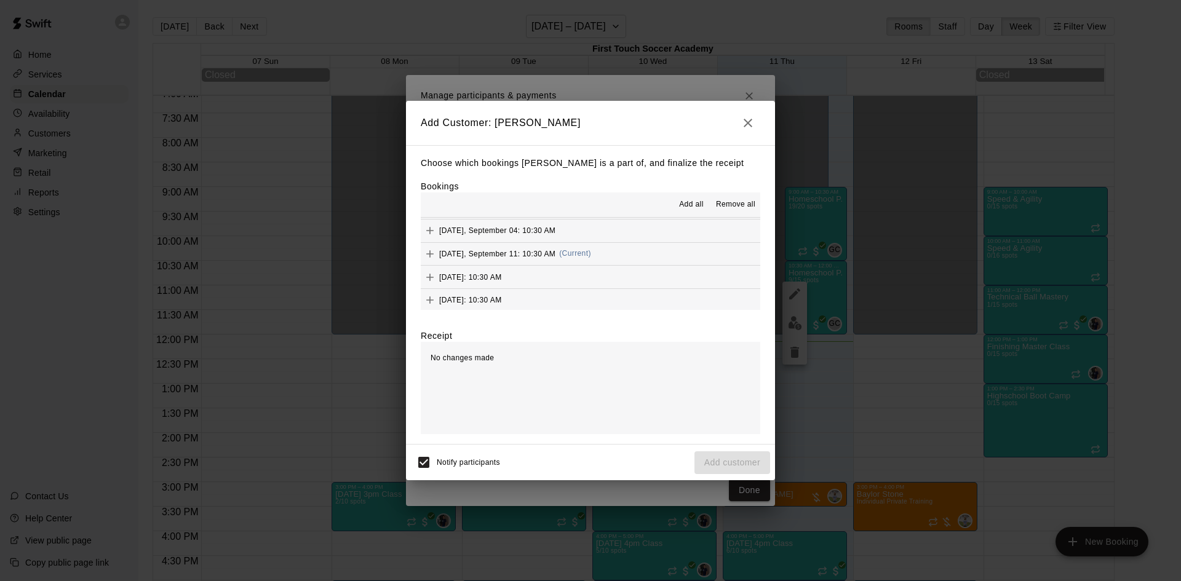
scroll to position [0, 0]
click at [430, 271] on icon "Add" at bounding box center [430, 275] width 12 height 12
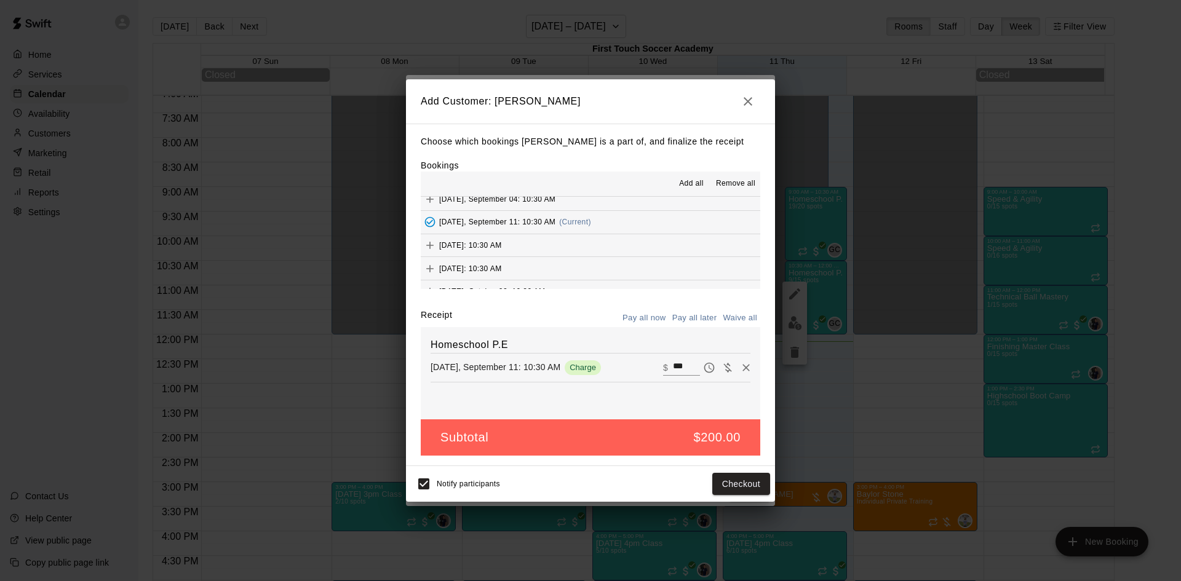
scroll to position [61, 0]
click at [430, 208] on button "Add" at bounding box center [430, 216] width 18 height 18
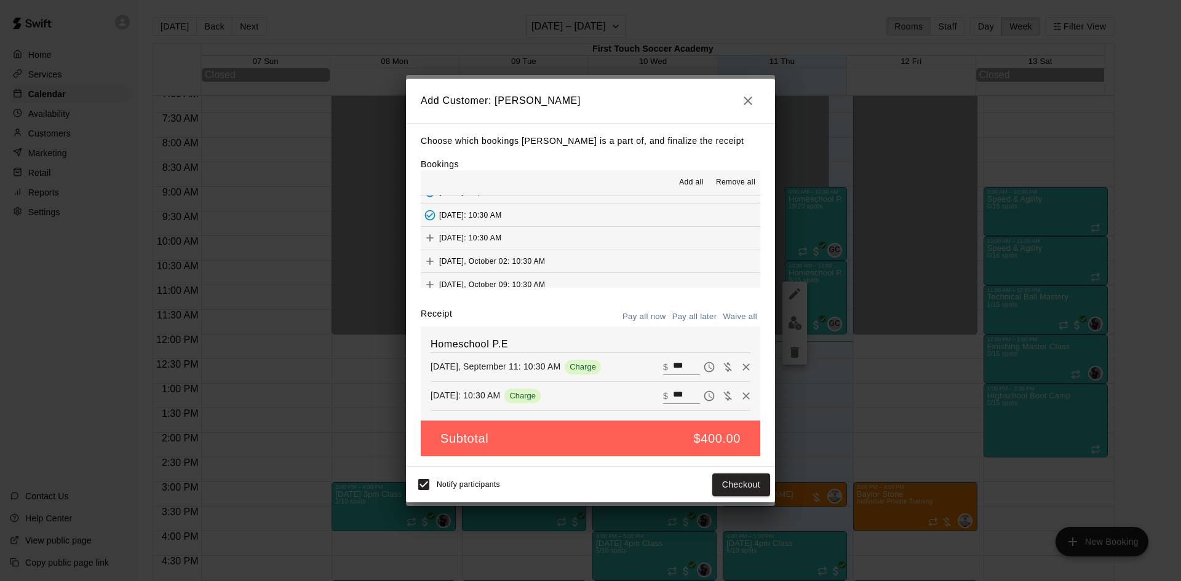
click at [432, 239] on icon "Add" at bounding box center [429, 237] width 7 height 7
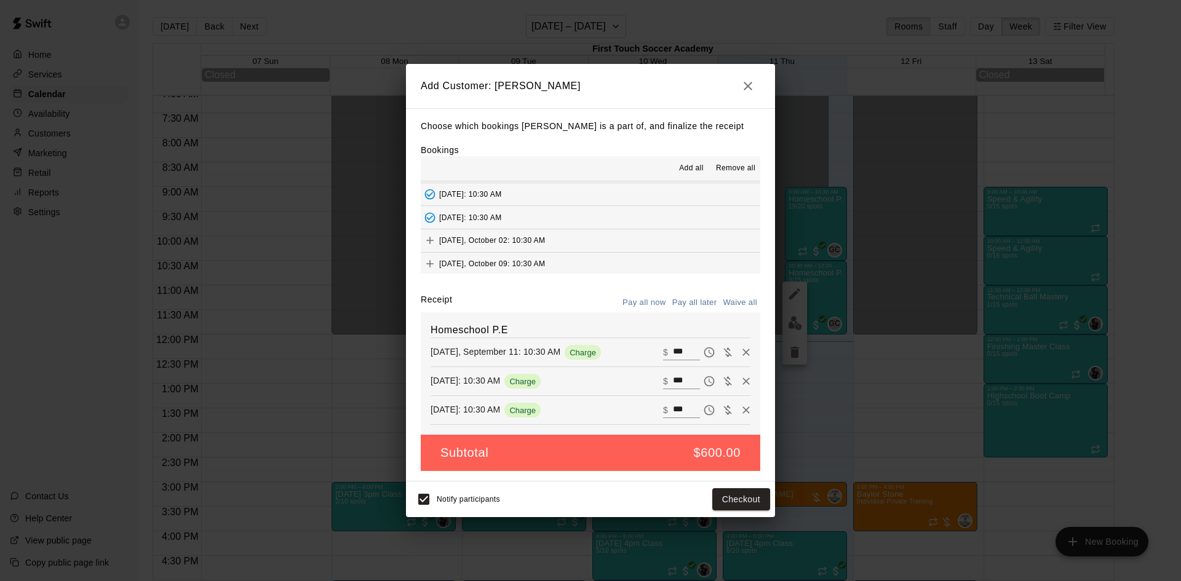
scroll to position [69, 0]
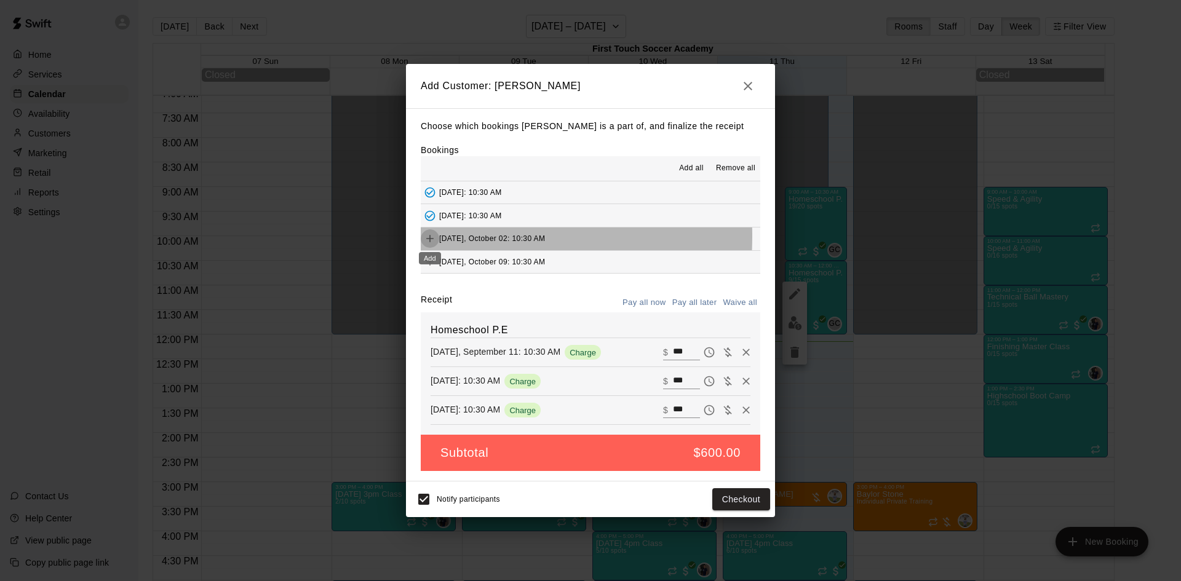
click at [431, 237] on icon "Add" at bounding box center [430, 238] width 12 height 12
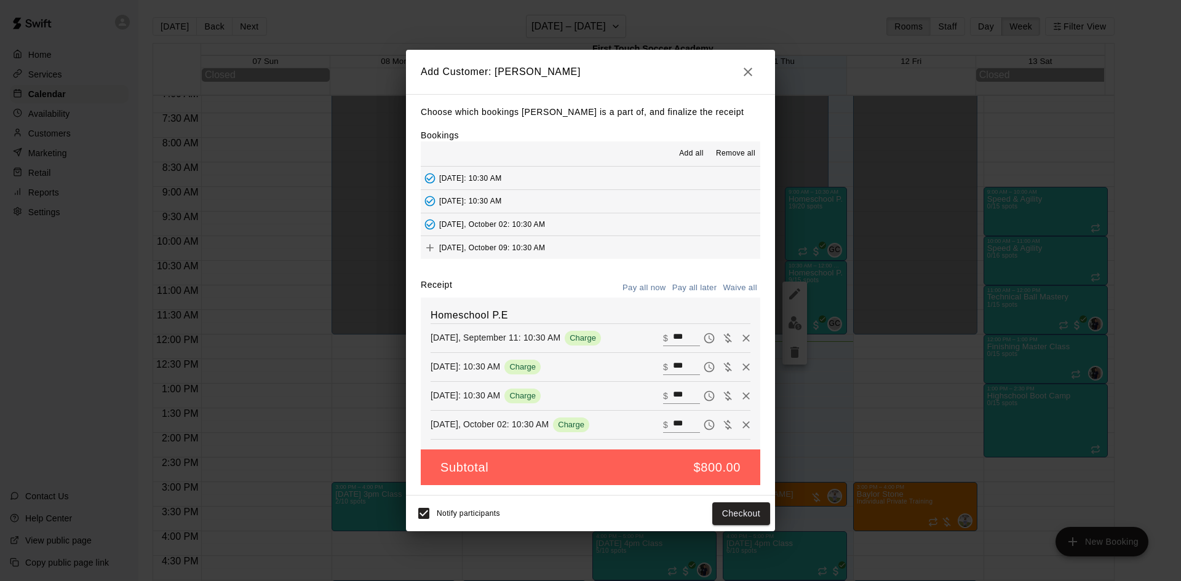
scroll to position [70, 0]
click at [429, 244] on icon "Add" at bounding box center [430, 247] width 12 height 12
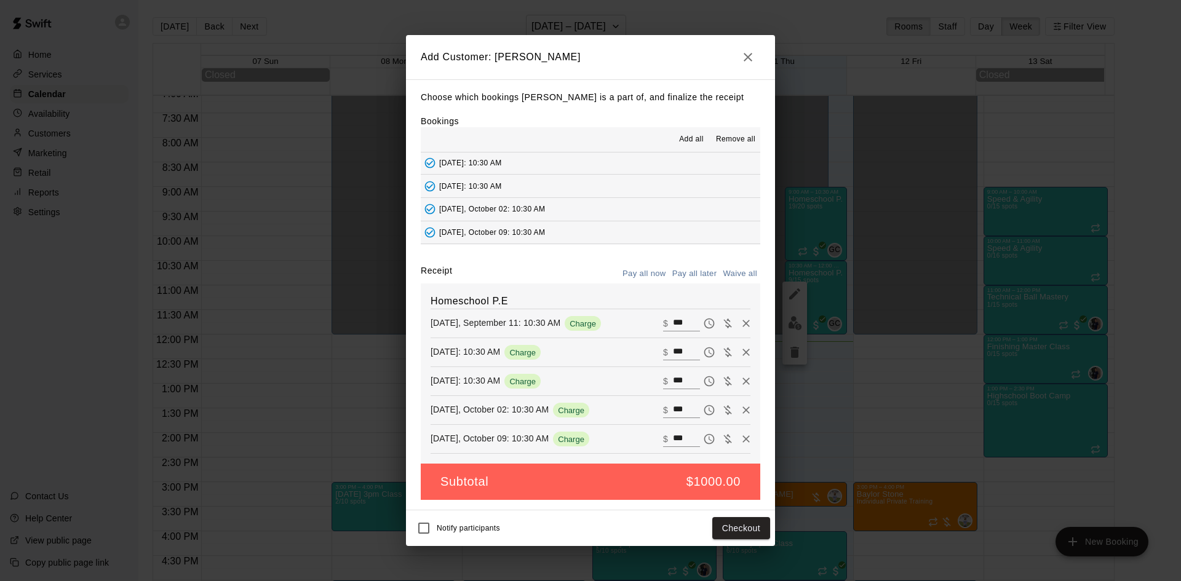
click at [733, 271] on button "Waive all" at bounding box center [739, 273] width 41 height 19
type input "*"
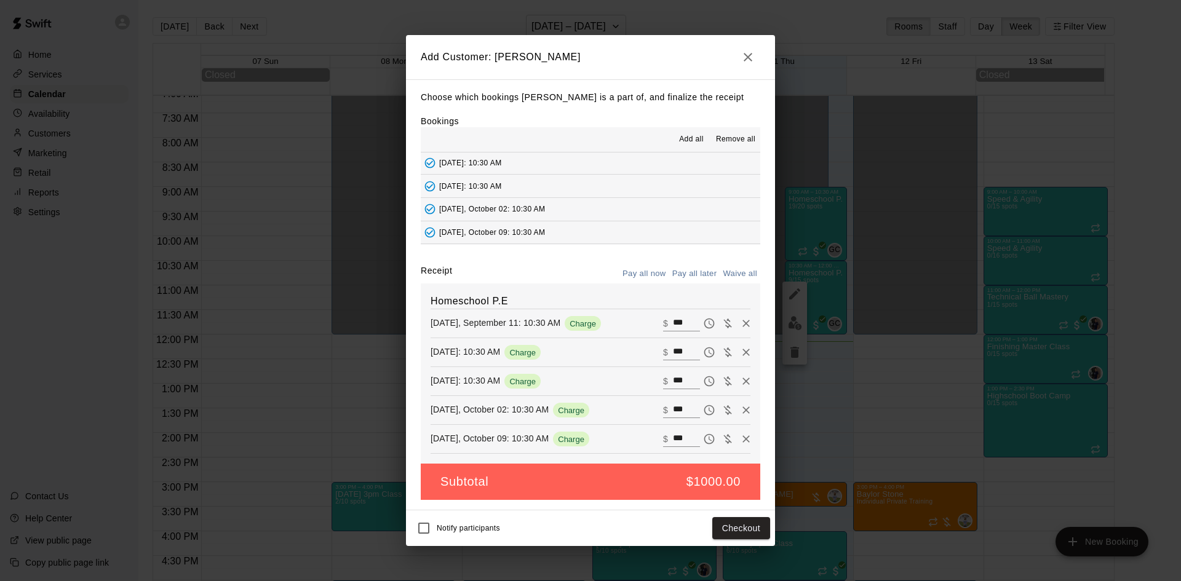
type input "*"
click at [732, 527] on button "Add customer" at bounding box center [732, 528] width 76 height 23
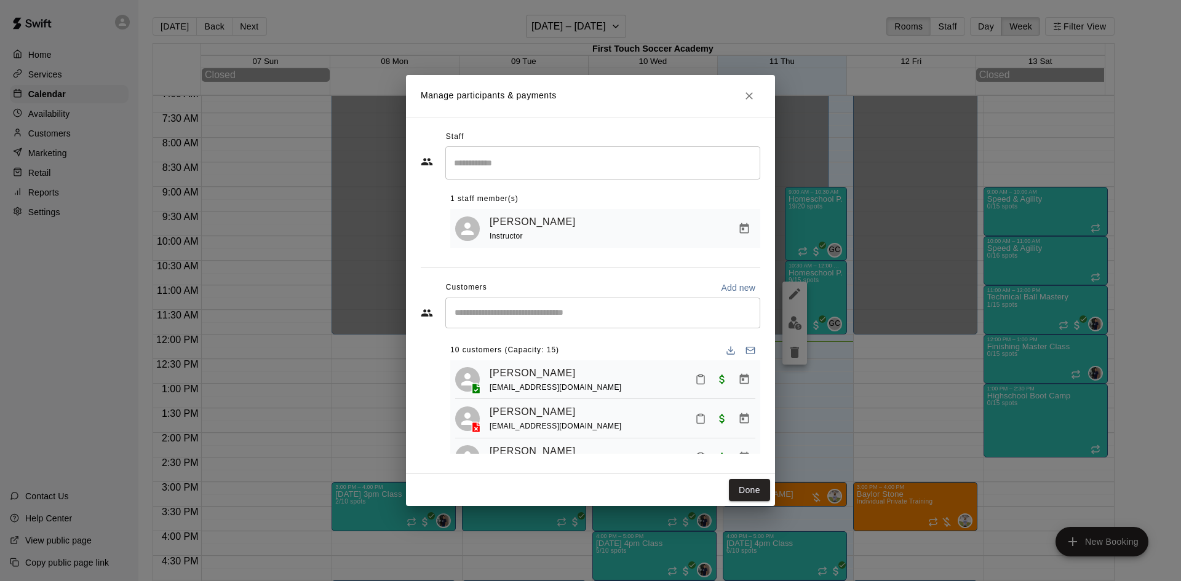
click at [485, 317] on input "Start typing to search customers..." at bounding box center [603, 313] width 304 height 12
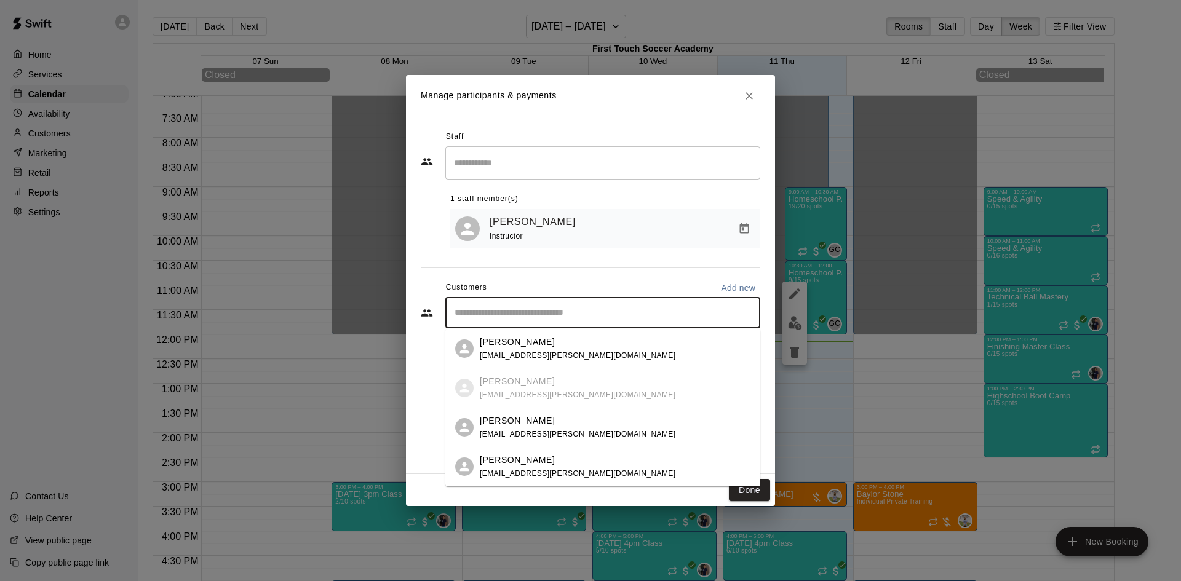
click at [524, 421] on p "[PERSON_NAME]" at bounding box center [517, 420] width 75 height 13
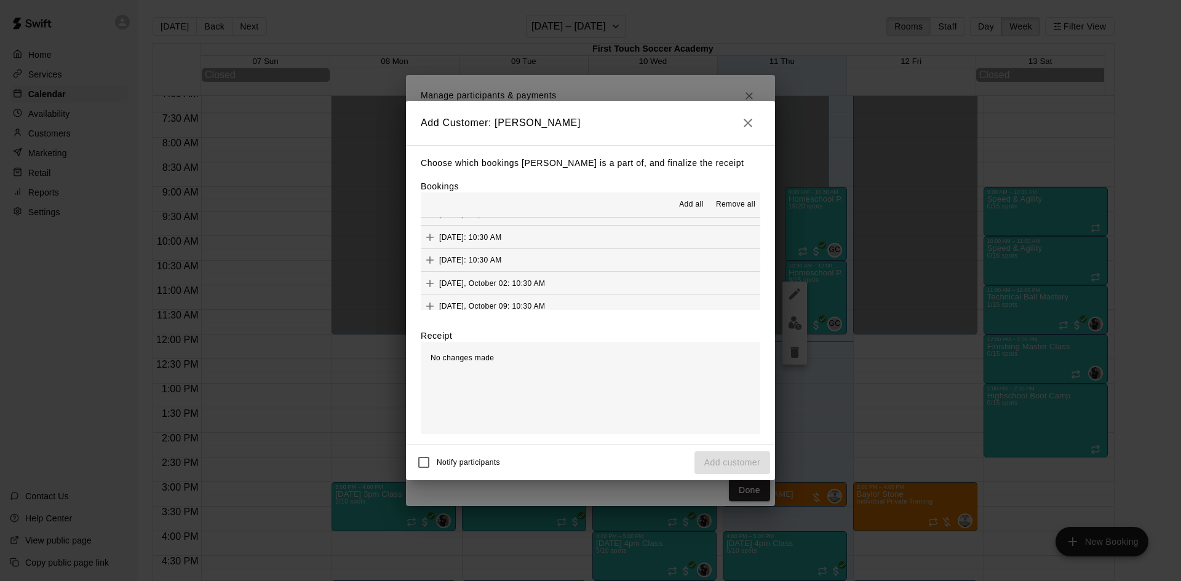
scroll to position [0, 0]
click at [431, 279] on icon "Add" at bounding box center [430, 275] width 12 height 12
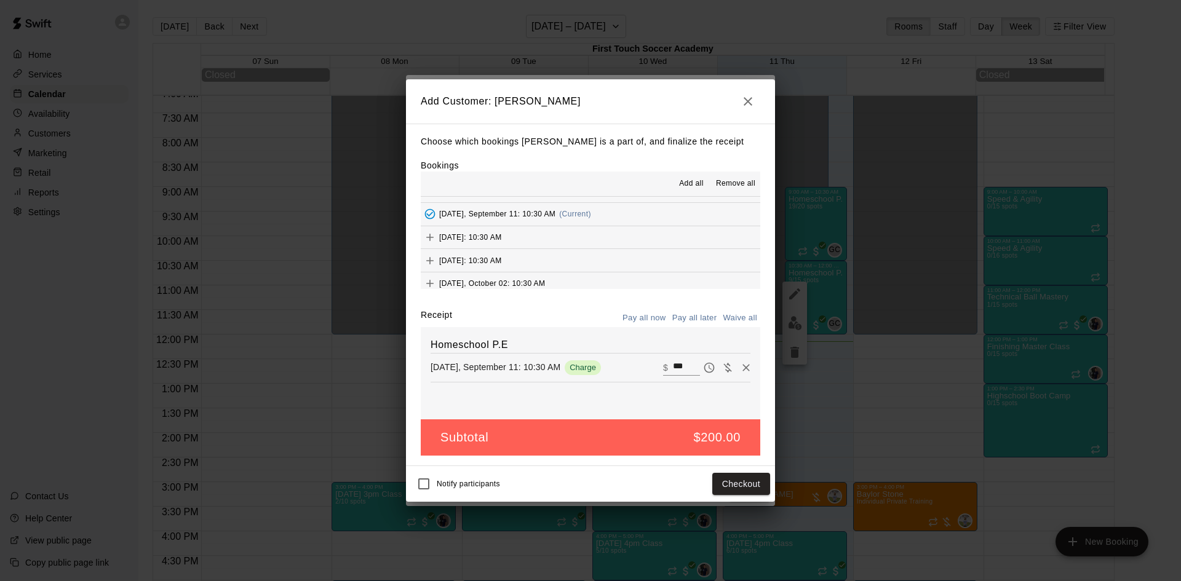
scroll to position [61, 0]
click at [426, 213] on icon "Add" at bounding box center [430, 216] width 12 height 12
click at [430, 240] on icon "Add" at bounding box center [430, 238] width 12 height 12
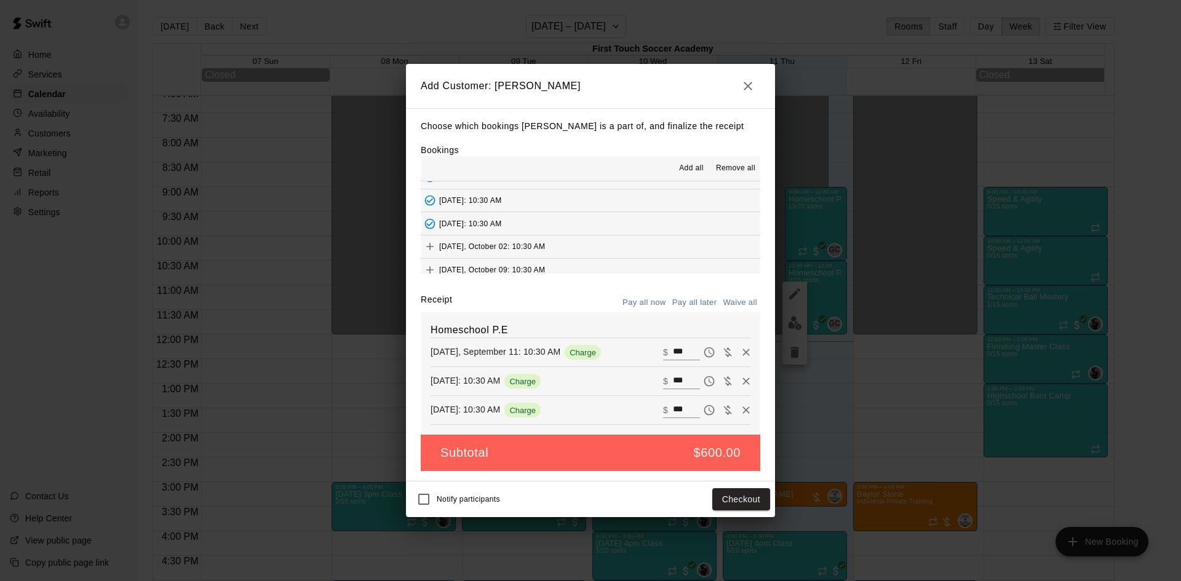
scroll to position [69, 0]
click at [434, 235] on icon "Add" at bounding box center [430, 238] width 12 height 12
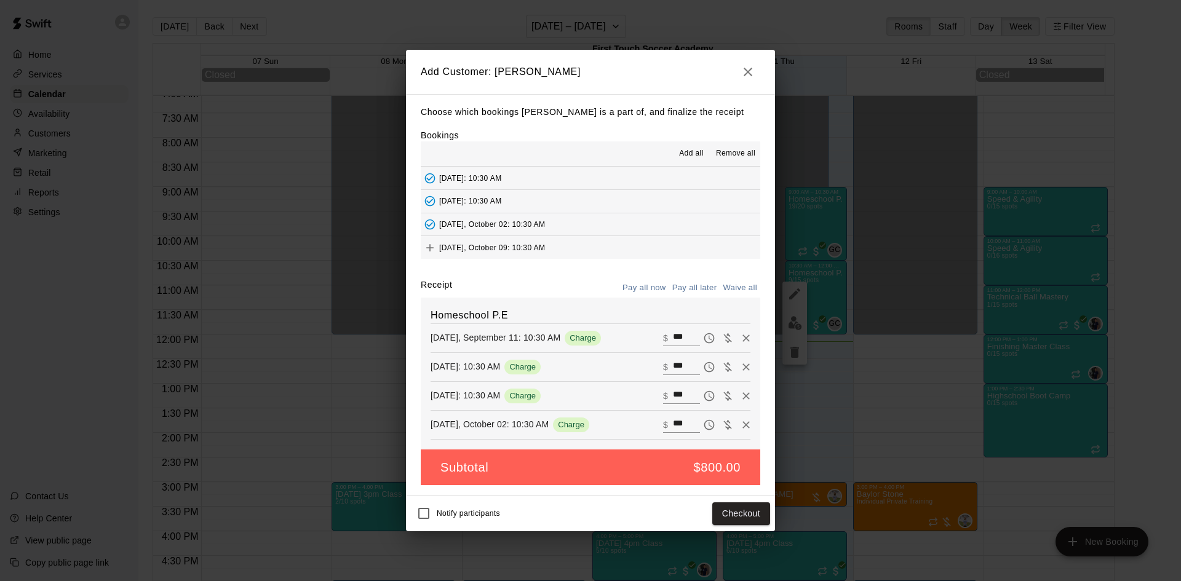
click at [428, 250] on icon "Add" at bounding box center [430, 248] width 12 height 12
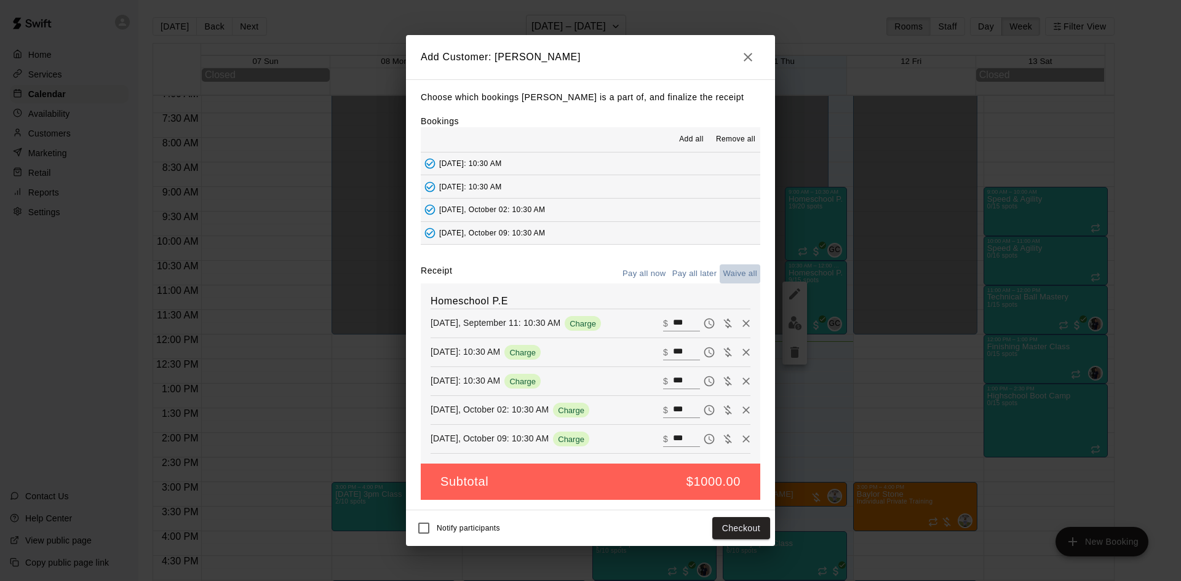
click at [743, 269] on button "Waive all" at bounding box center [739, 273] width 41 height 19
type input "*"
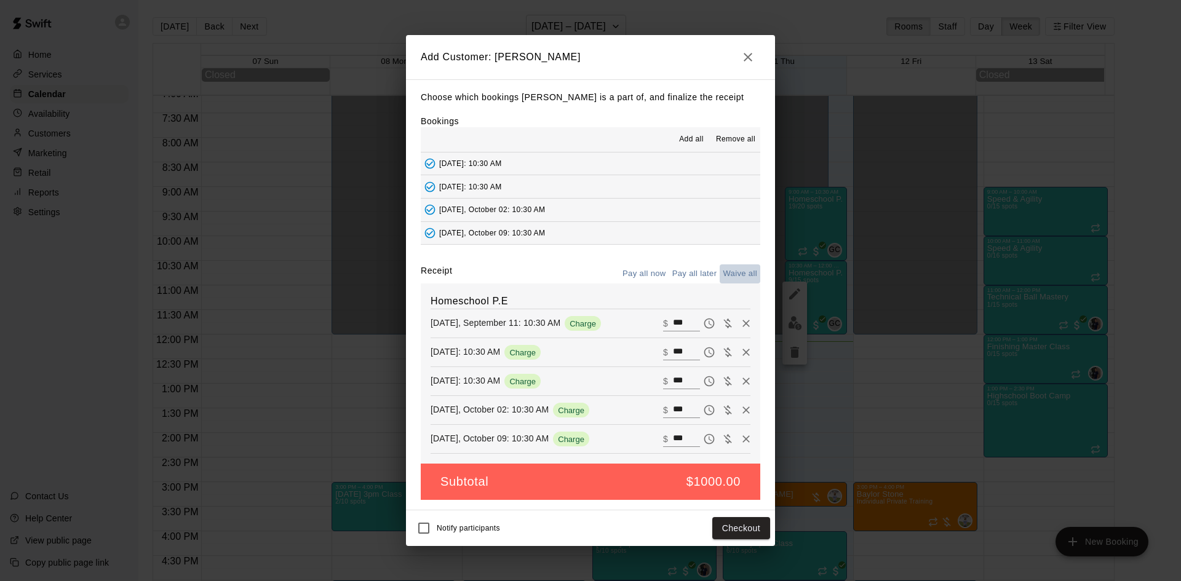
type input "*"
click at [735, 528] on button "Add customer" at bounding box center [732, 528] width 76 height 23
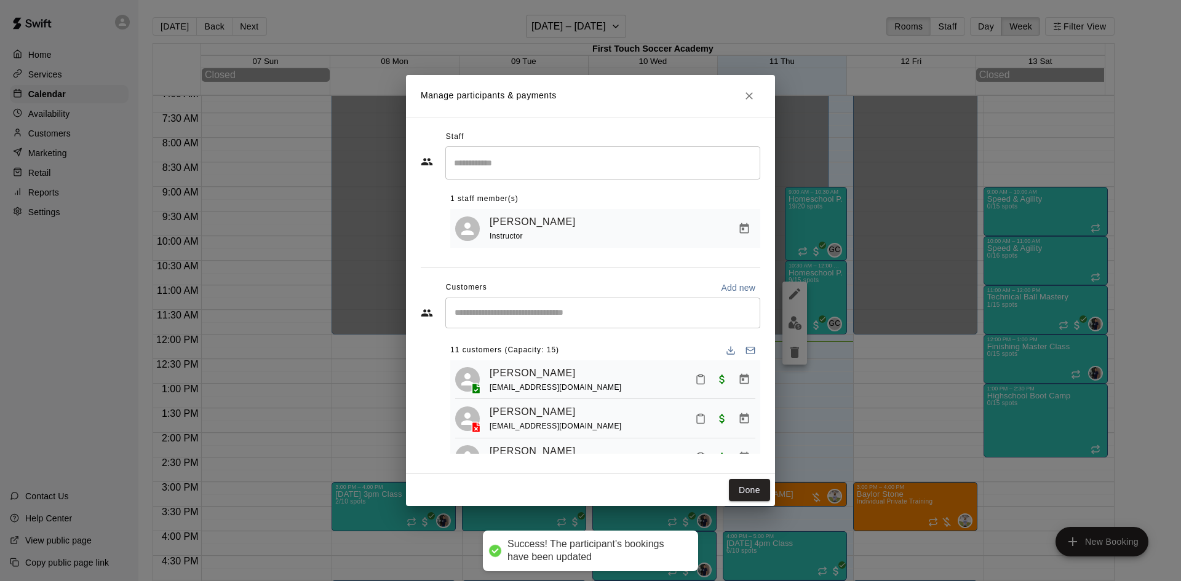
click at [515, 322] on div "​" at bounding box center [602, 313] width 315 height 31
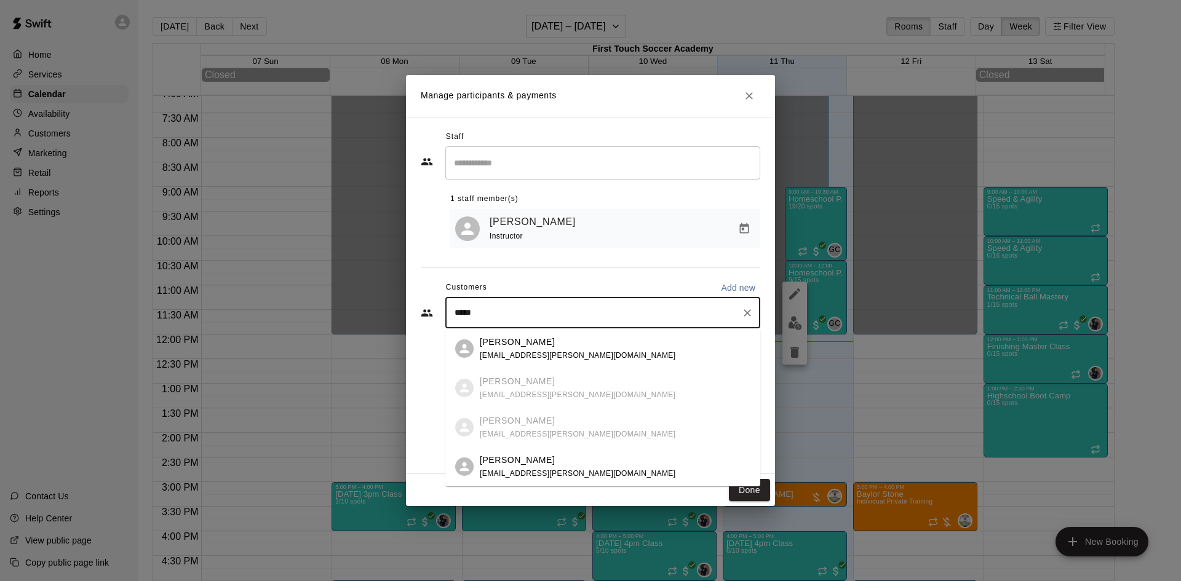
type input "******"
click at [505, 470] on span "[EMAIL_ADDRESS][PERSON_NAME][DOMAIN_NAME]" at bounding box center [578, 473] width 196 height 9
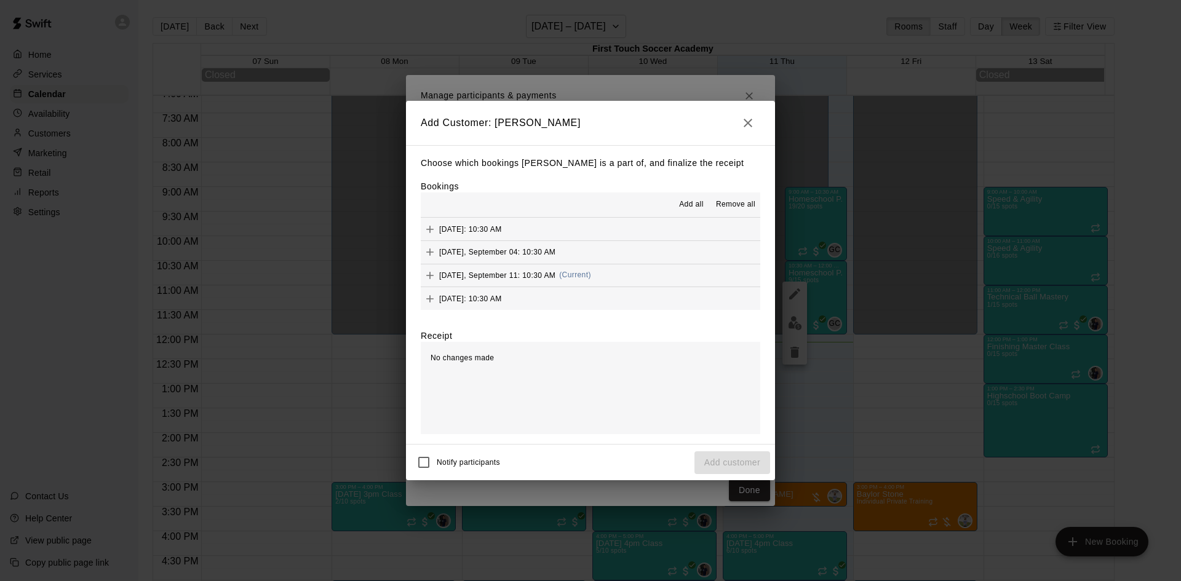
click at [430, 275] on icon "Add" at bounding box center [429, 275] width 7 height 7
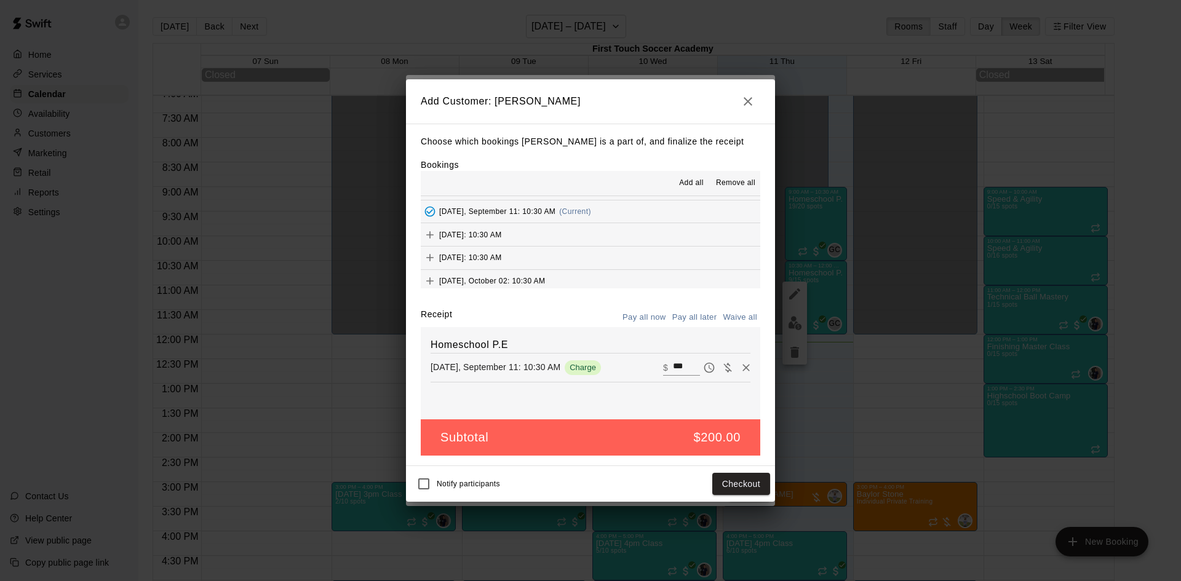
scroll to position [61, 0]
click at [430, 216] on icon "Add" at bounding box center [429, 215] width 7 height 7
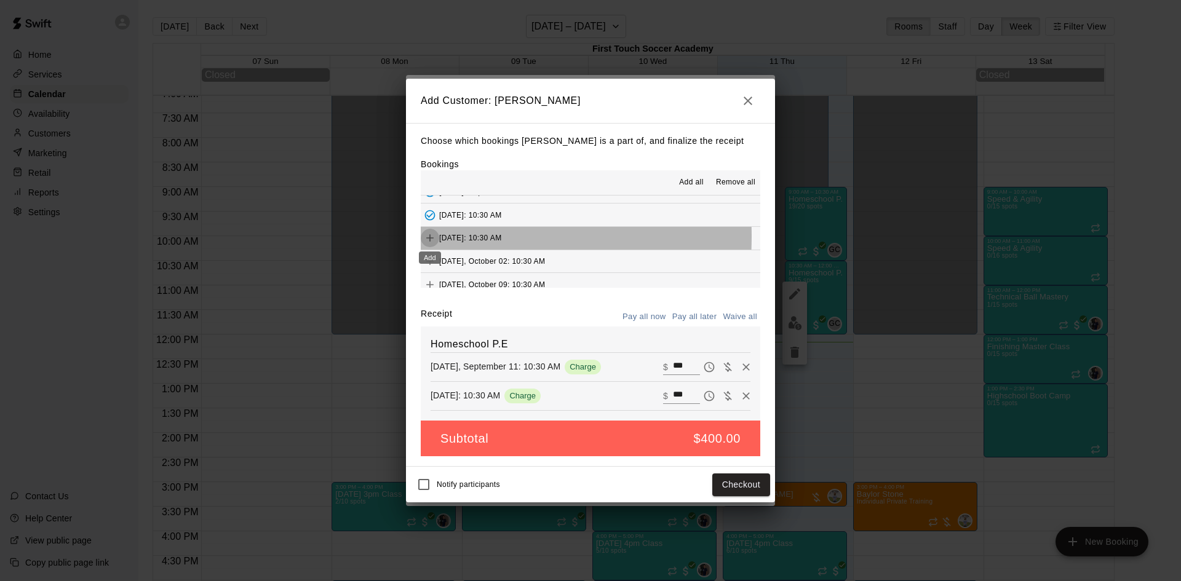
click at [426, 237] on icon "Add" at bounding box center [430, 238] width 12 height 12
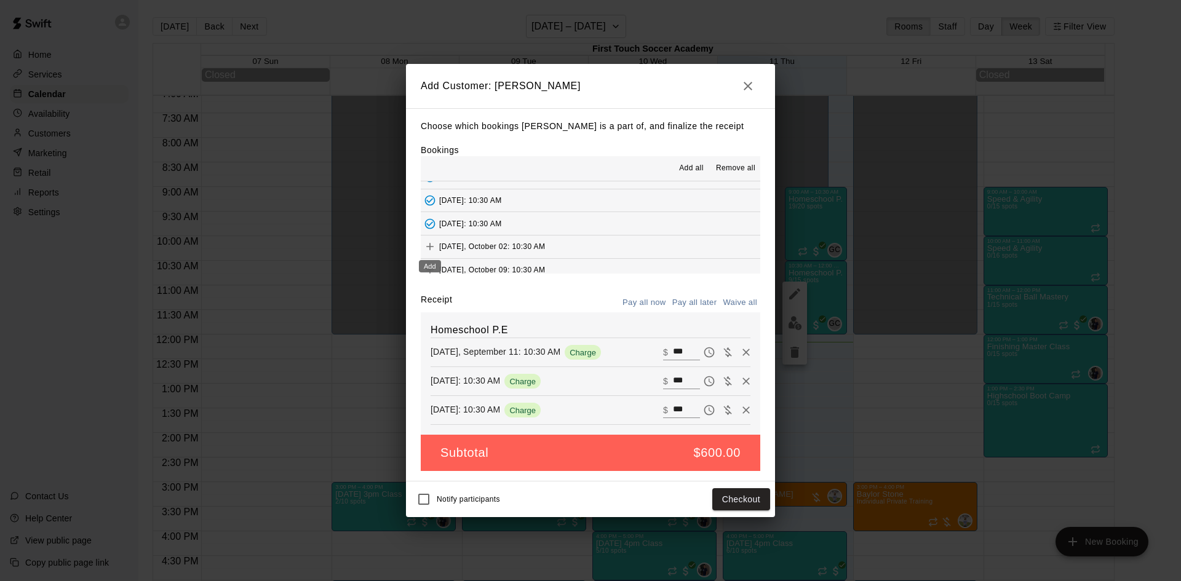
click at [429, 246] on icon "Add" at bounding box center [430, 246] width 12 height 12
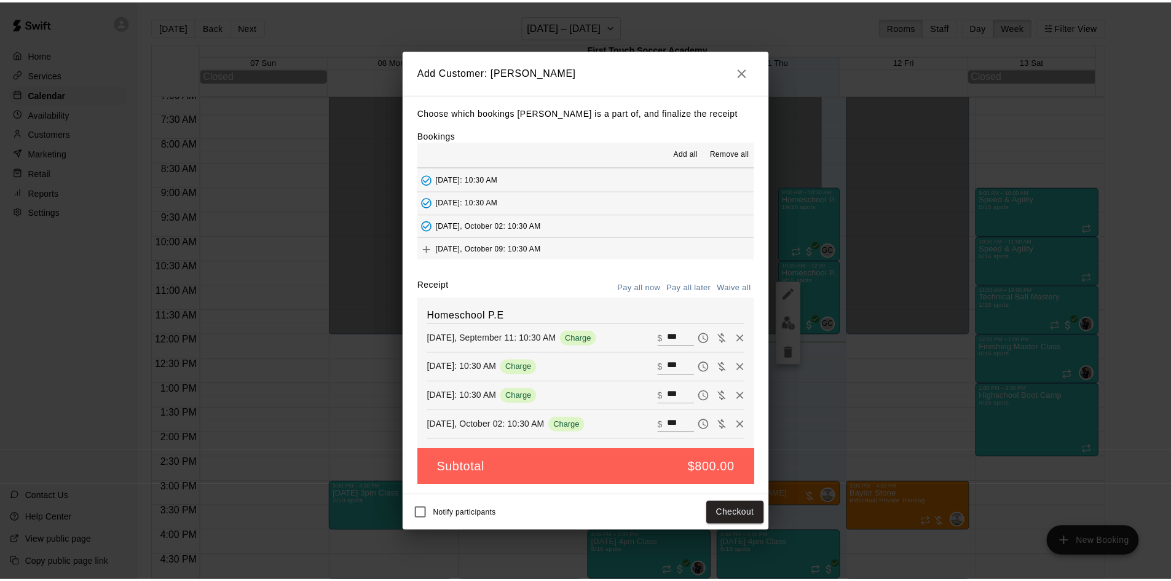
scroll to position [70, 0]
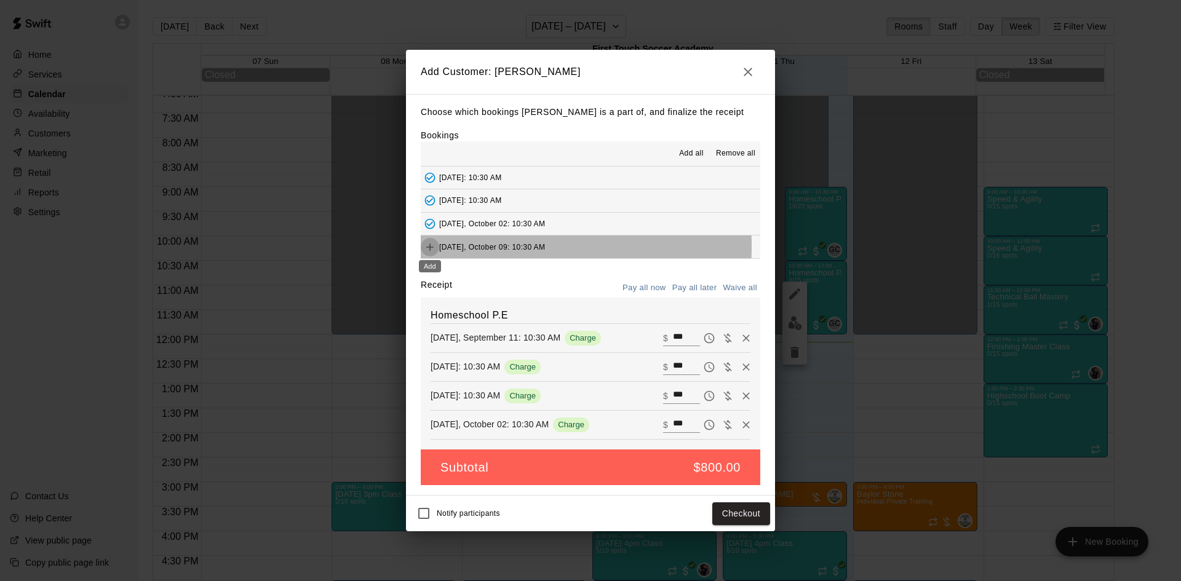
click at [428, 246] on icon "Add" at bounding box center [430, 247] width 12 height 12
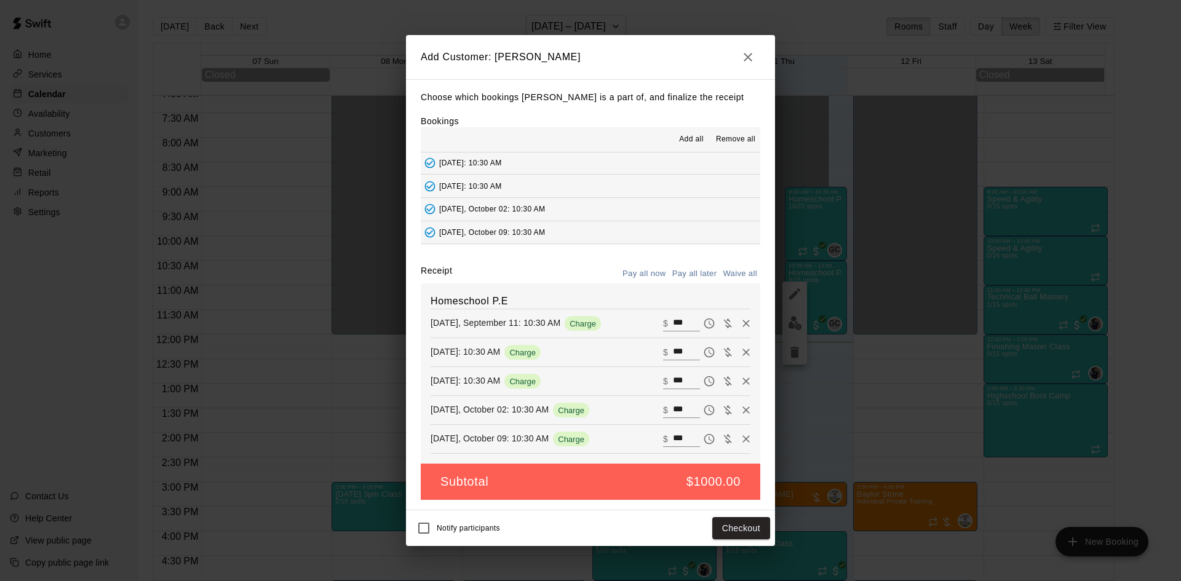
click at [742, 270] on button "Waive all" at bounding box center [739, 273] width 41 height 19
type input "*"
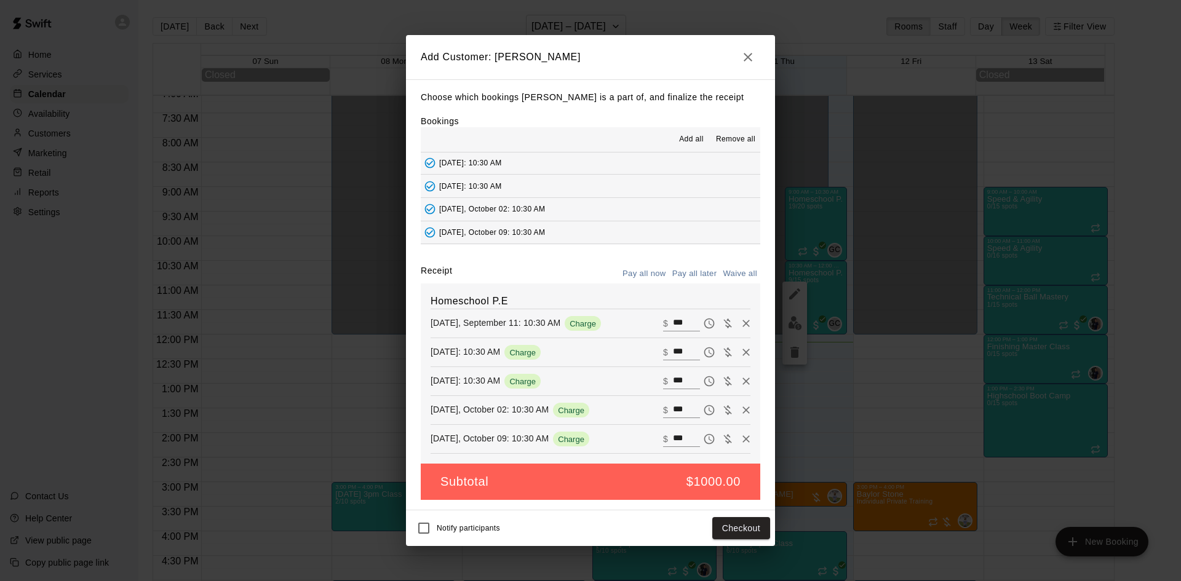
type input "*"
click at [731, 526] on button "Add customer" at bounding box center [732, 528] width 76 height 23
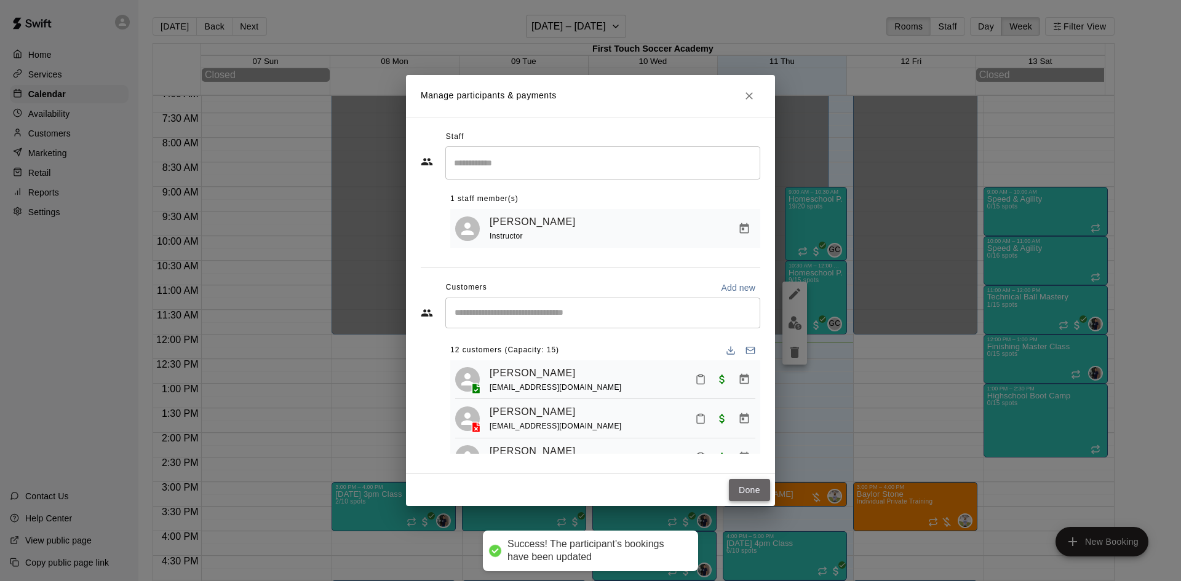
click at [747, 488] on button "Done" at bounding box center [749, 490] width 41 height 23
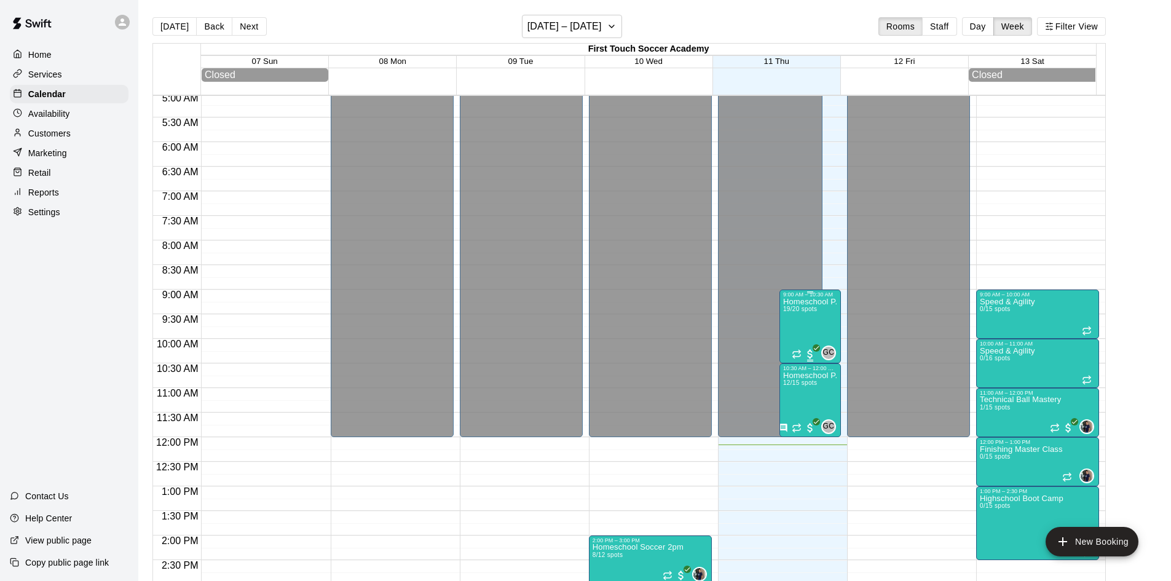
scroll to position [229, 0]
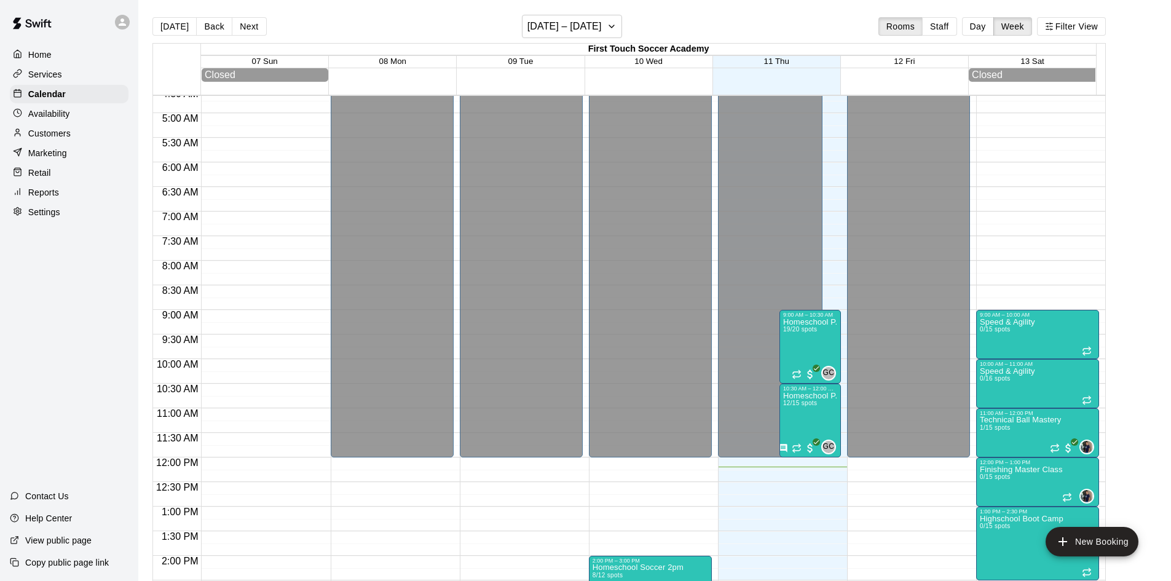
click at [47, 132] on p "Customers" at bounding box center [49, 133] width 42 height 12
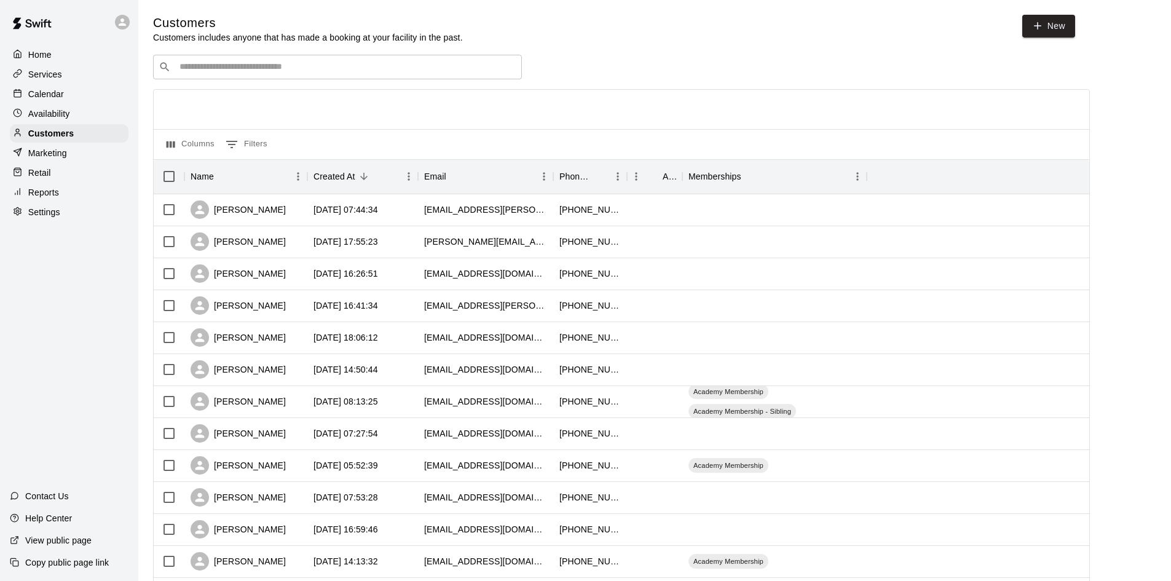
click at [446, 69] on input "Search customers by name or email" at bounding box center [346, 67] width 341 height 12
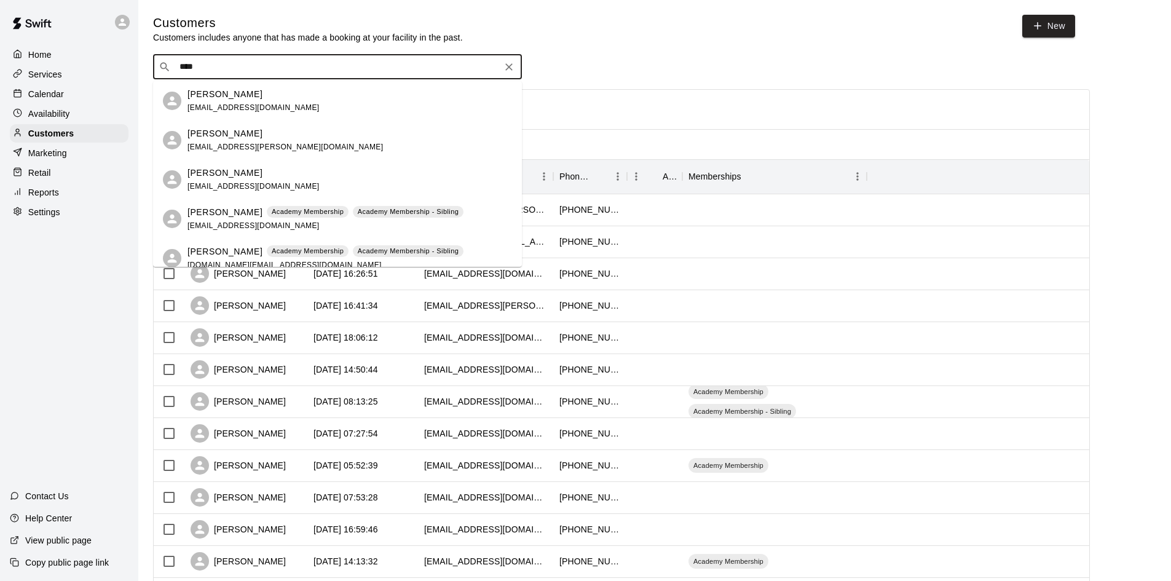
scroll to position [11, 0]
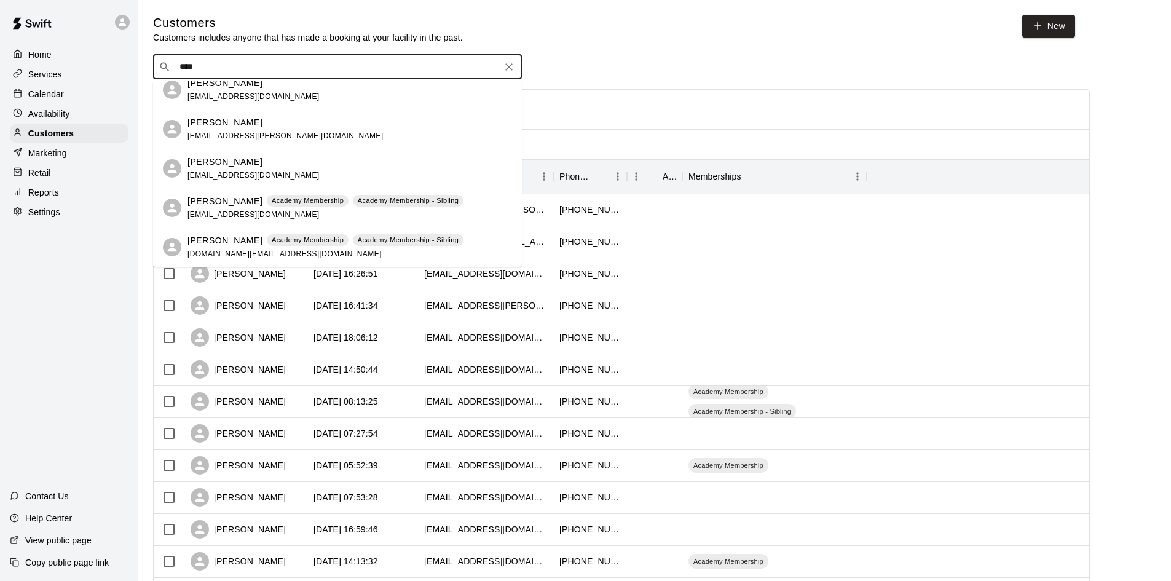
click at [595, 56] on div "​ **** ​" at bounding box center [621, 67] width 937 height 25
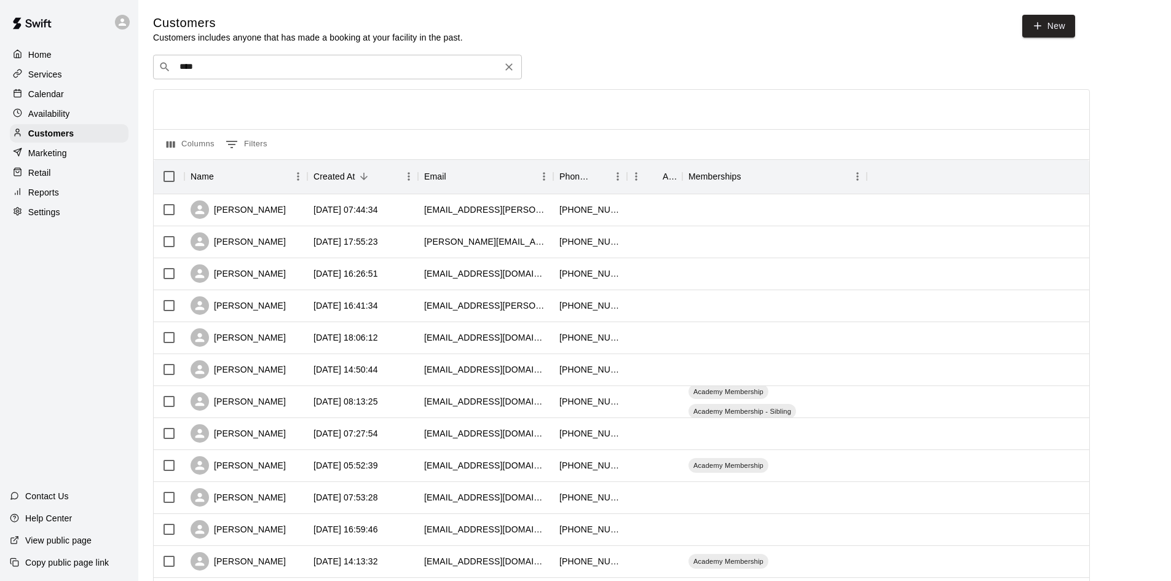
click at [341, 73] on input "****" at bounding box center [337, 67] width 322 height 12
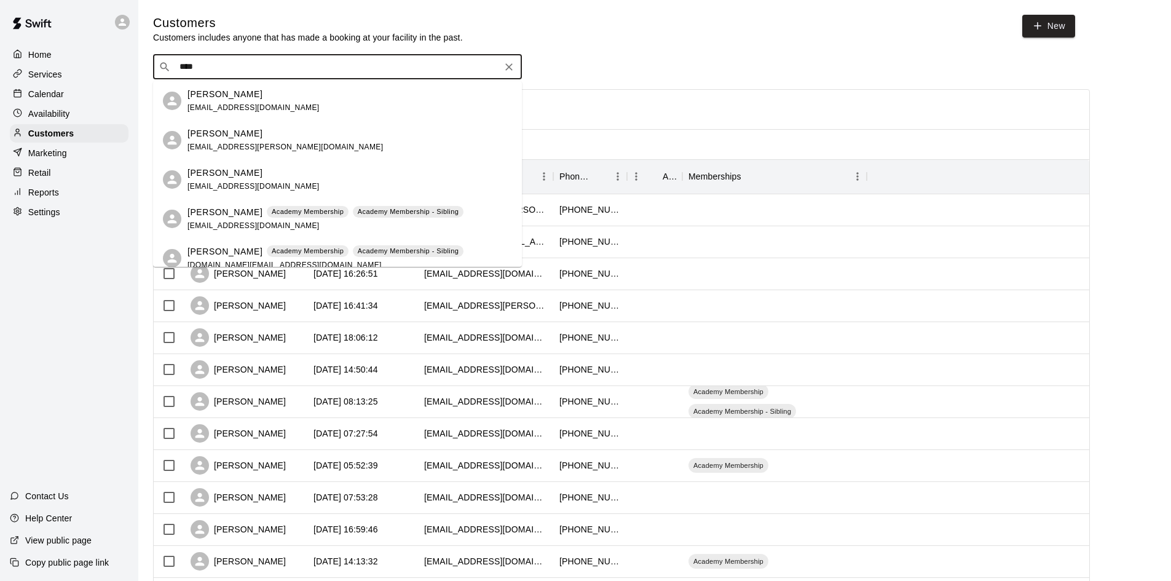
click at [341, 73] on input "****" at bounding box center [337, 67] width 322 height 12
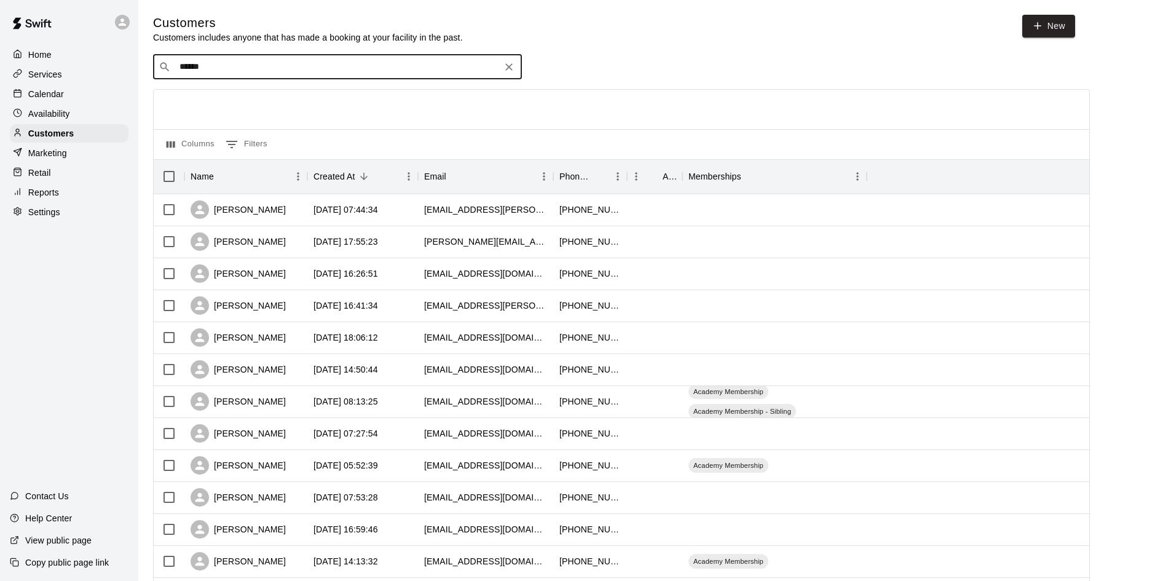
drag, startPoint x: 255, startPoint y: 76, endPoint x: 148, endPoint y: 73, distance: 106.4
click at [148, 73] on div "Customers Customers includes anyone that has made a booking at your facility in…" at bounding box center [654, 521] width 1023 height 1012
drag, startPoint x: 203, startPoint y: 66, endPoint x: 129, endPoint y: 60, distance: 74.7
click at [129, 60] on div "Home Services Calendar Availability Customers Marketing Retail Reports Settings…" at bounding box center [585, 530] width 1171 height 1061
type input "****"
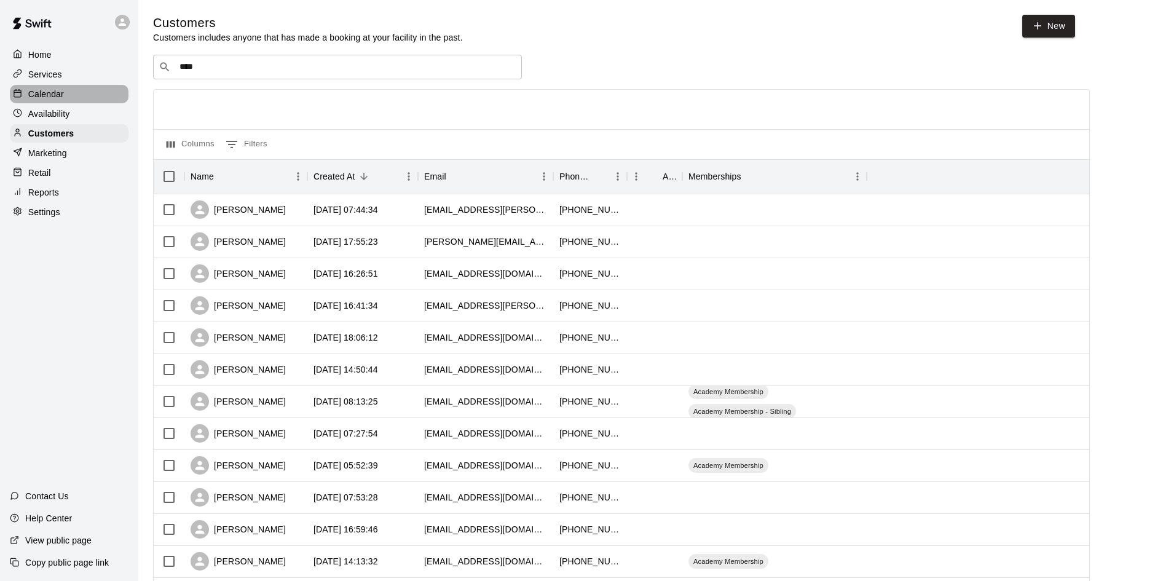
click at [53, 91] on p "Calendar" at bounding box center [46, 94] width 36 height 12
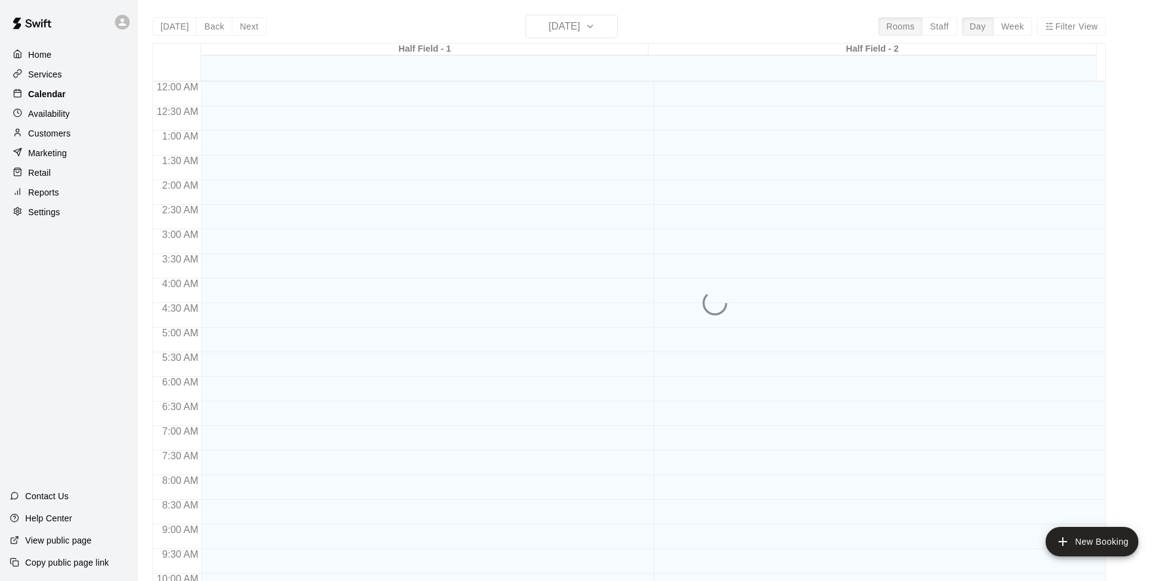
scroll to position [603, 0]
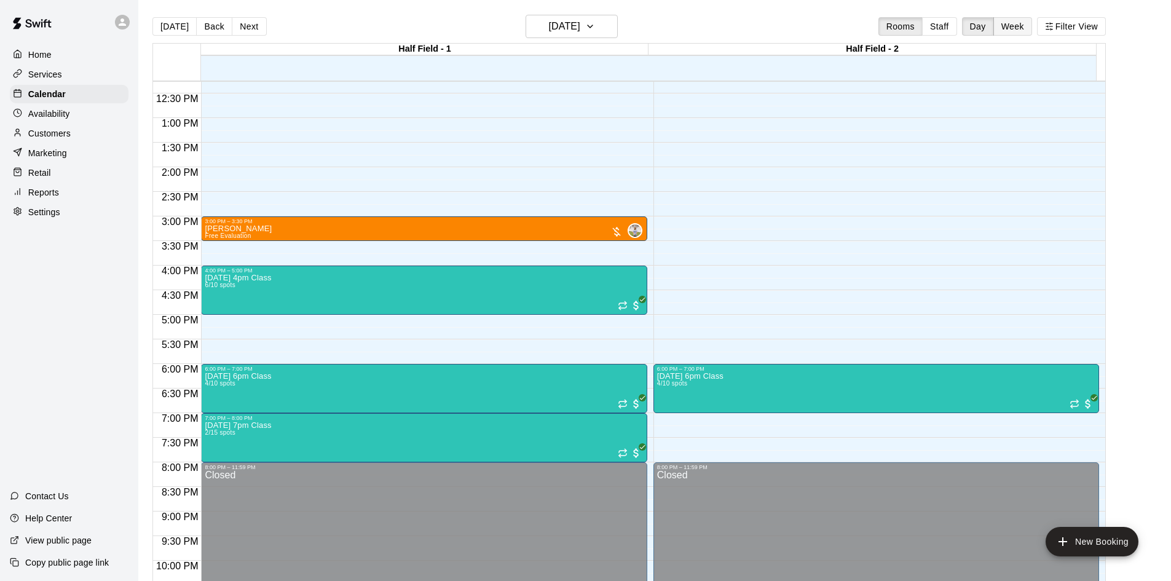
click at [1023, 29] on button "Week" at bounding box center [1013, 26] width 39 height 18
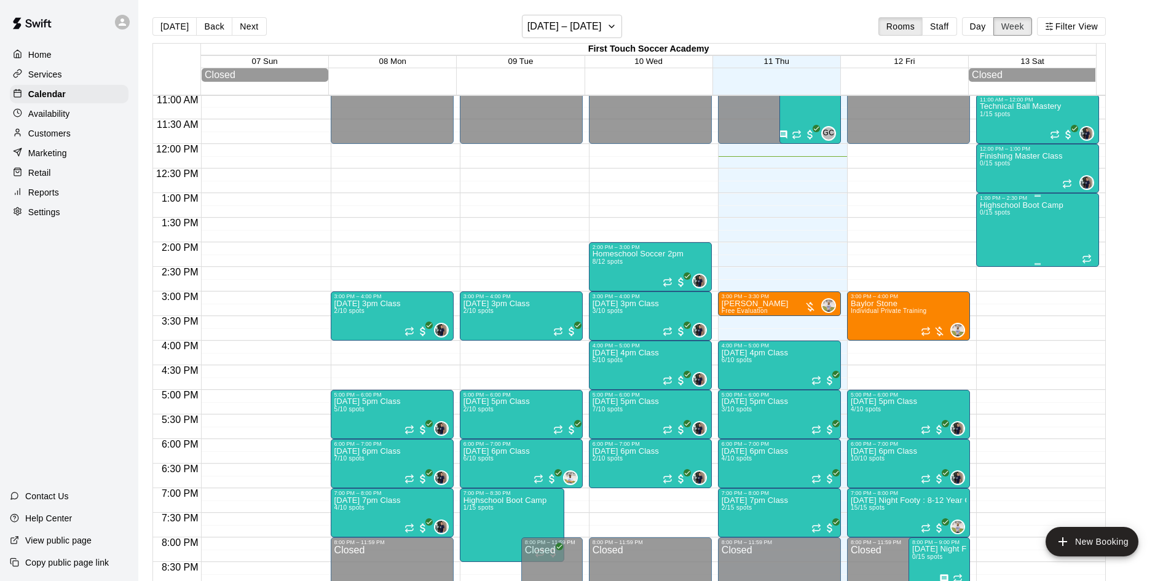
scroll to position [419, 0]
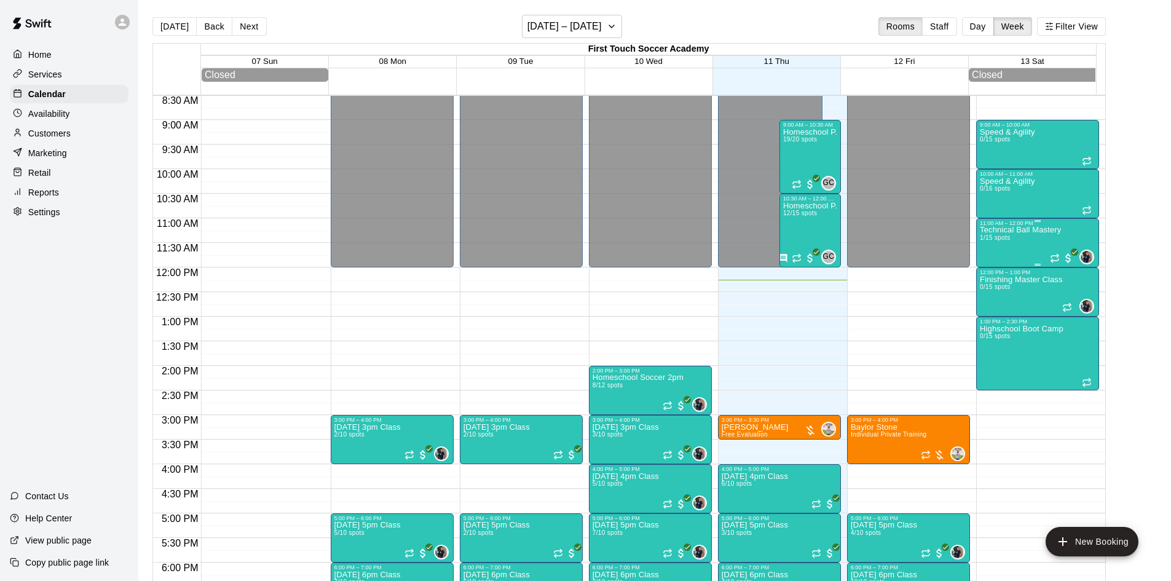
click at [1015, 248] on div "Technical Ball Mastery 1/15 spots" at bounding box center [1020, 516] width 81 height 581
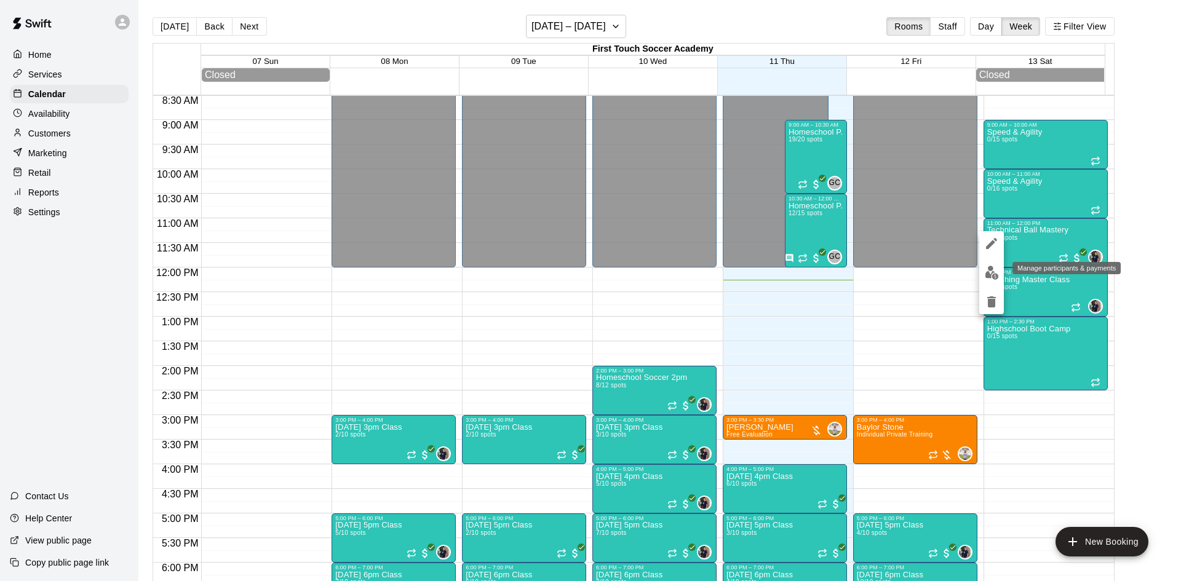
click at [989, 269] on img "edit" at bounding box center [991, 273] width 14 height 14
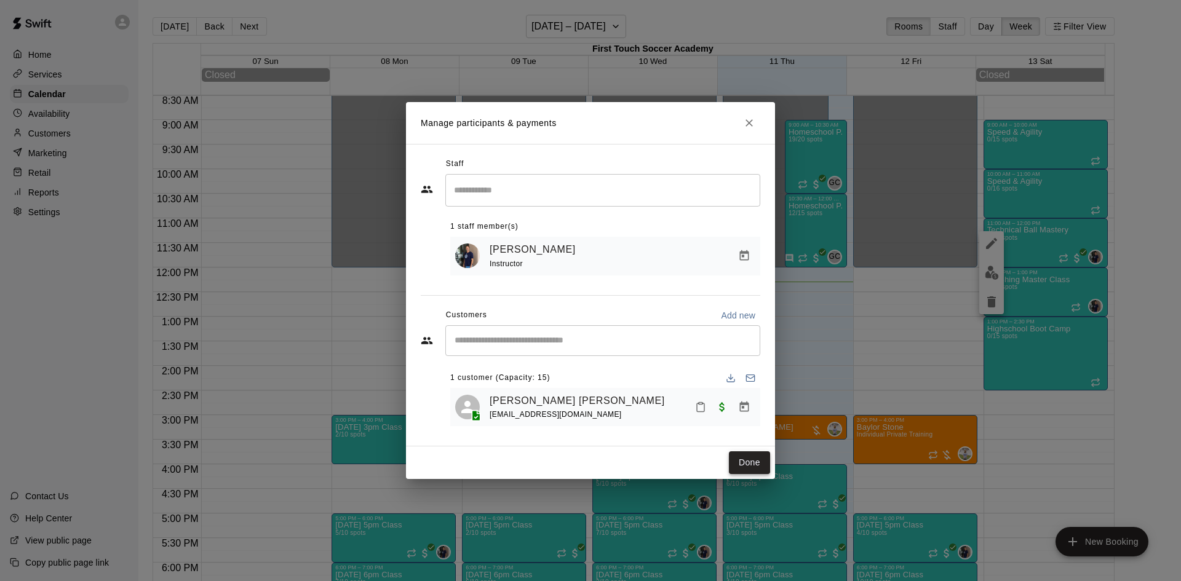
click at [748, 458] on button "Done" at bounding box center [749, 462] width 41 height 23
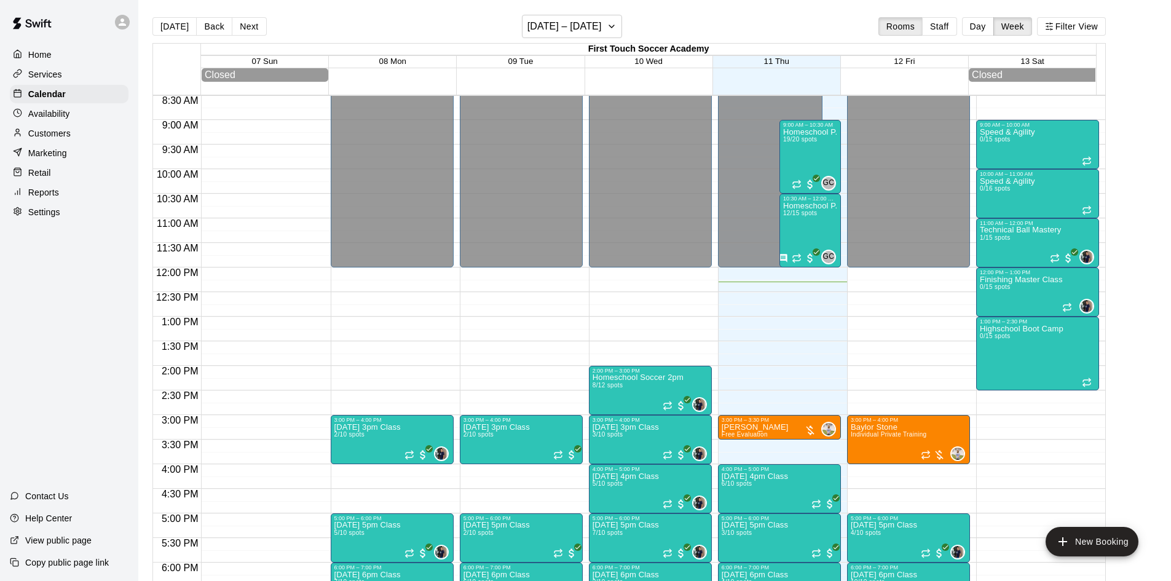
click at [42, 132] on p "Customers" at bounding box center [49, 133] width 42 height 12
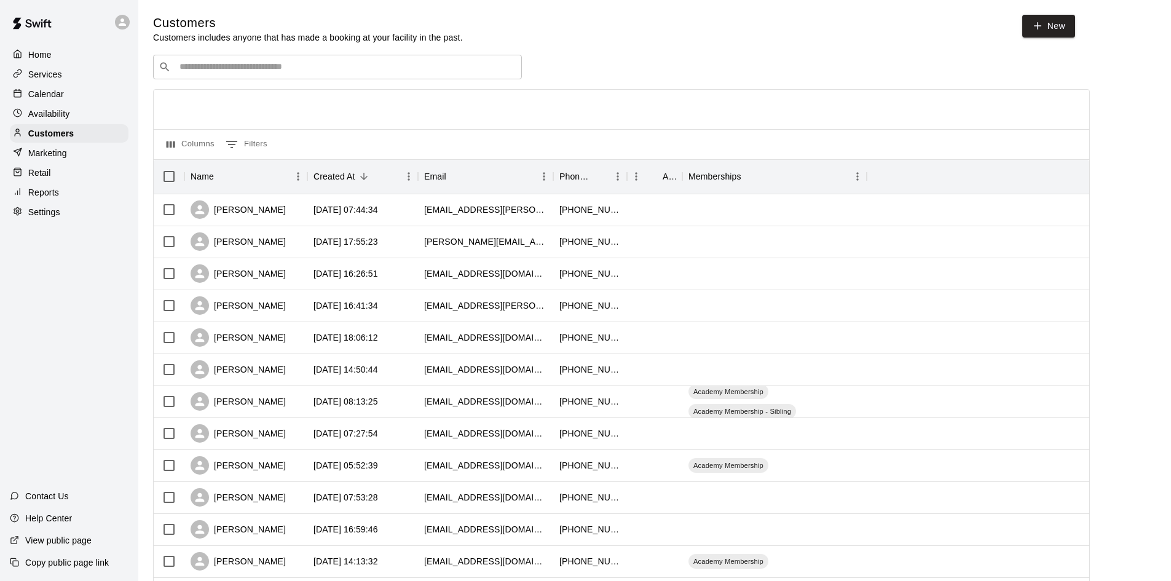
click at [477, 58] on div "​ ​" at bounding box center [337, 67] width 369 height 25
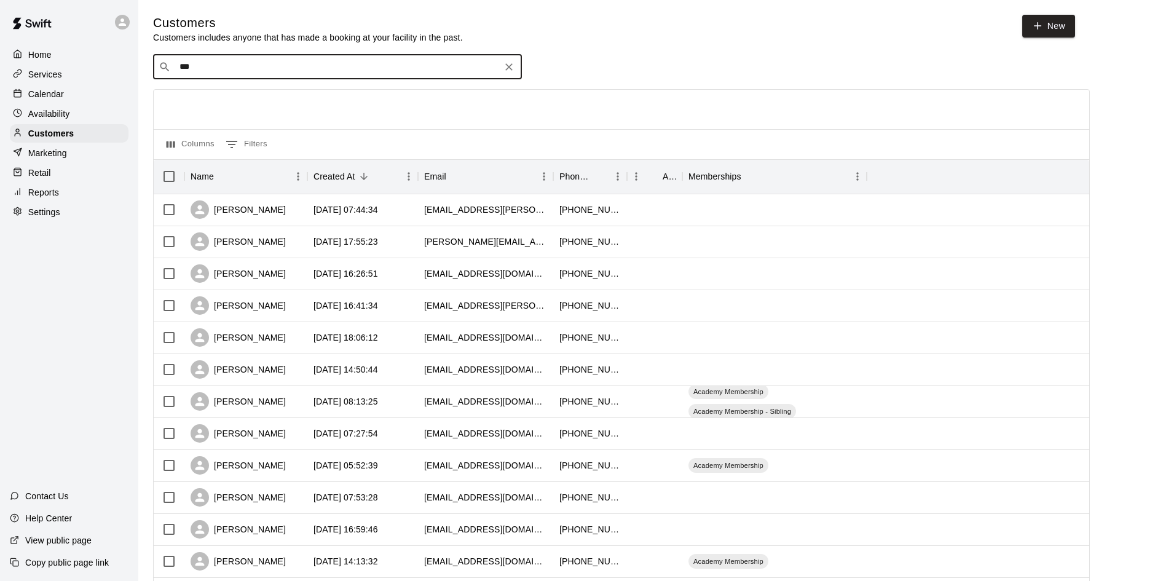
type input "****"
click at [325, 119] on div "[PERSON_NAME] [EMAIL_ADDRESS][DOMAIN_NAME]" at bounding box center [337, 100] width 369 height 39
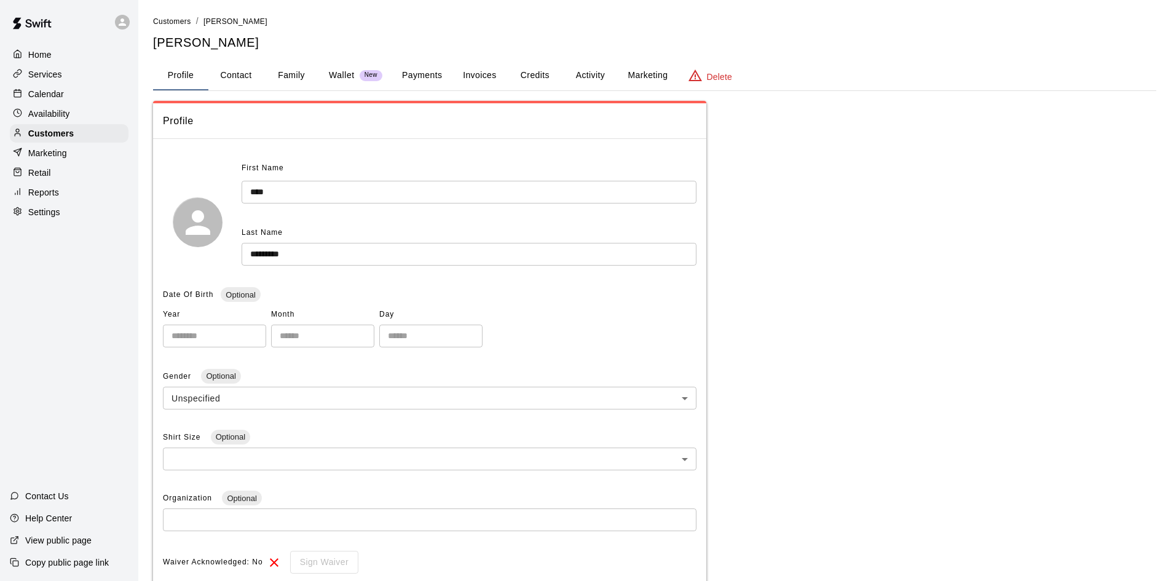
click at [490, 69] on button "Invoices" at bounding box center [479, 76] width 55 height 30
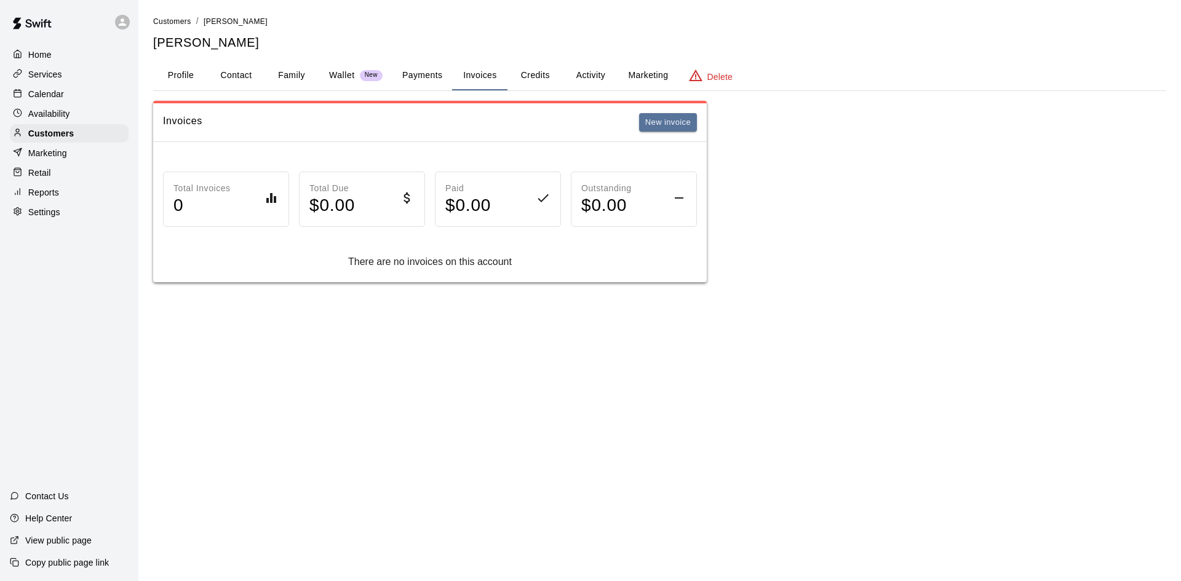
click at [423, 69] on button "Payments" at bounding box center [422, 76] width 60 height 30
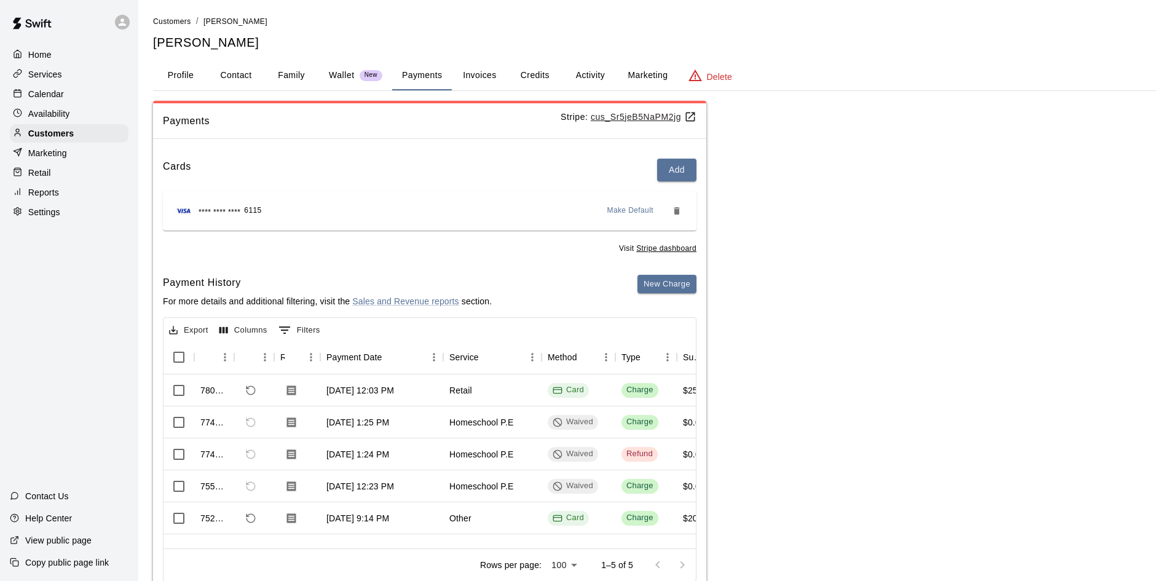
click at [274, 74] on button "Family" at bounding box center [291, 76] width 55 height 30
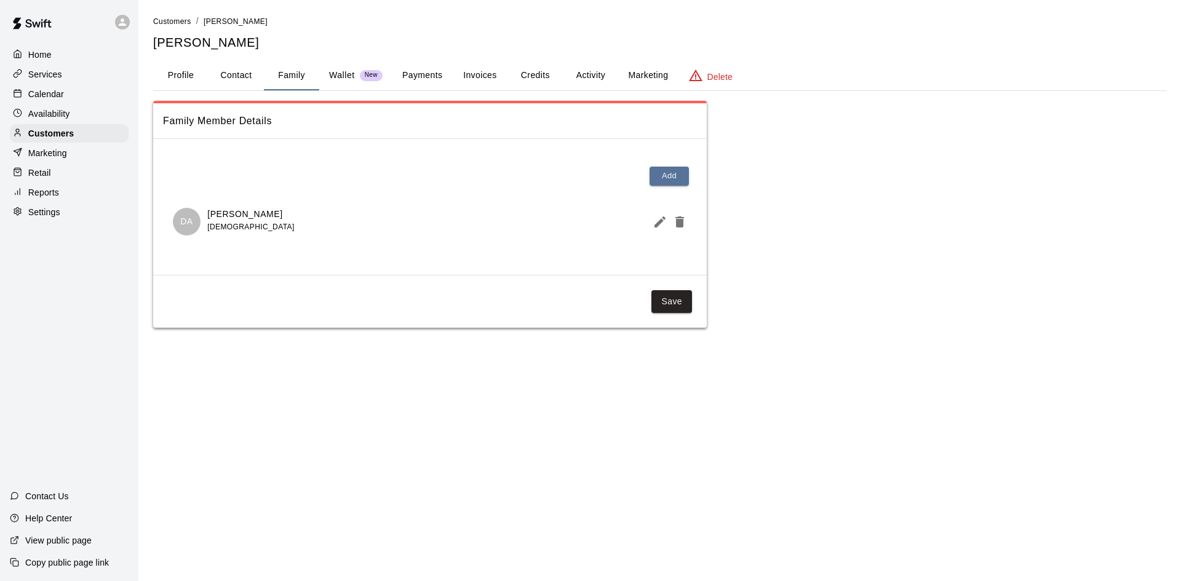
click at [445, 73] on button "Payments" at bounding box center [422, 76] width 60 height 30
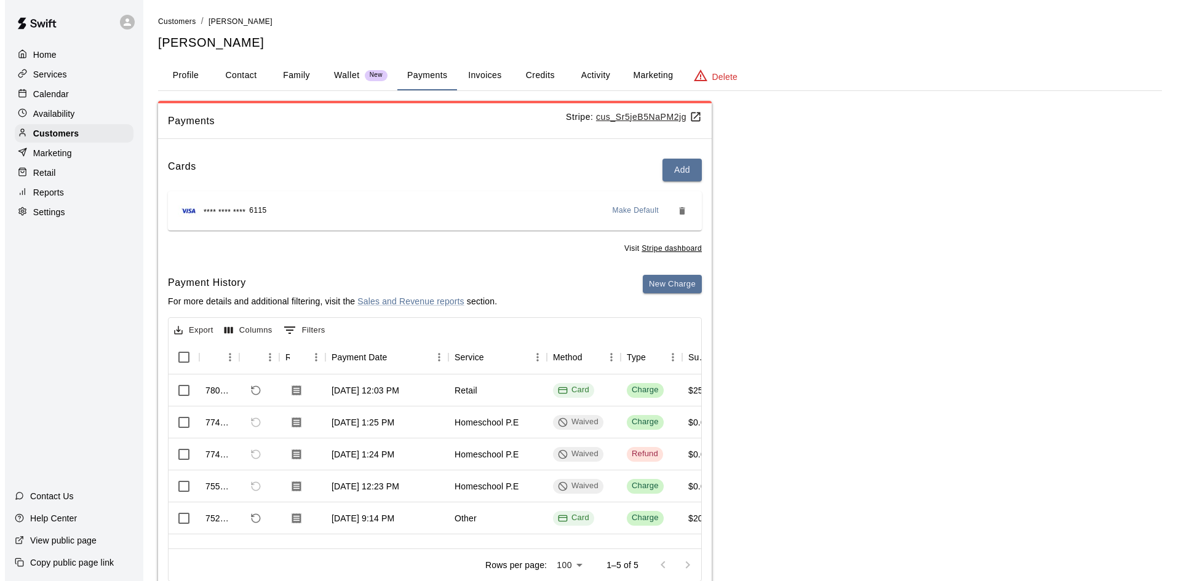
scroll to position [4, 0]
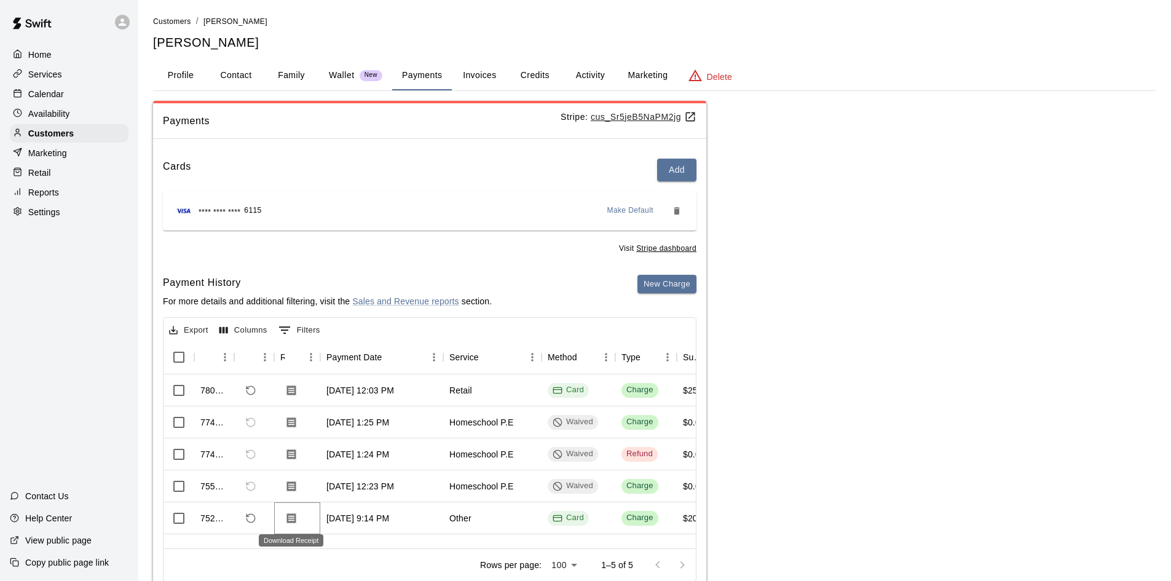
click at [290, 517] on icon "Download Receipt" at bounding box center [291, 518] width 12 height 12
click at [467, 76] on button "Invoices" at bounding box center [479, 76] width 55 height 30
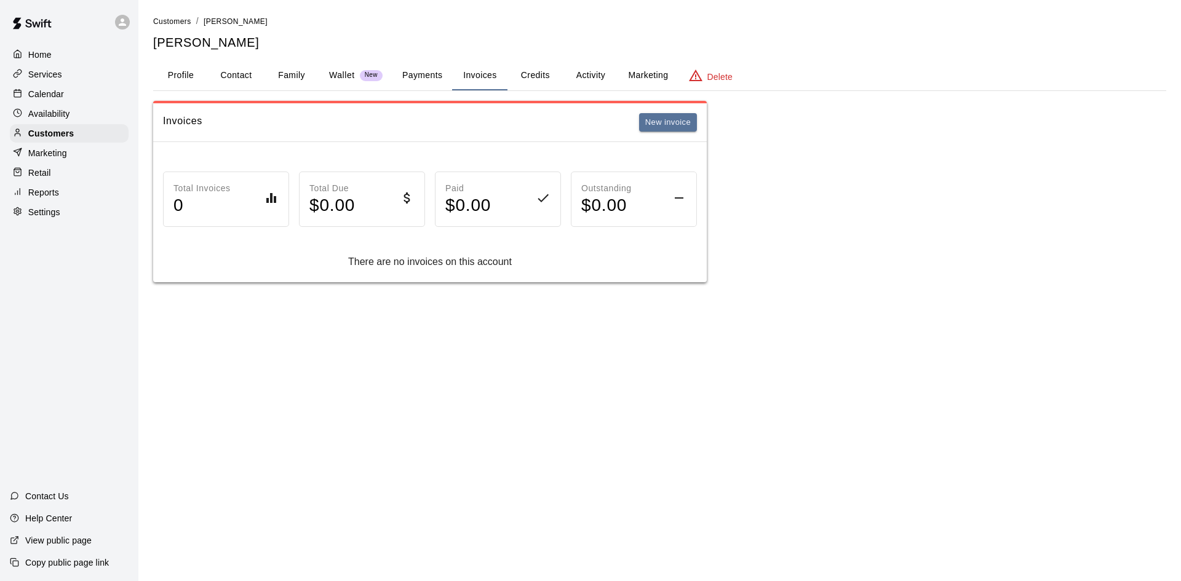
click at [699, 113] on div "Invoices New invoice" at bounding box center [429, 122] width 553 height 39
click at [686, 121] on button "New invoice" at bounding box center [668, 122] width 58 height 19
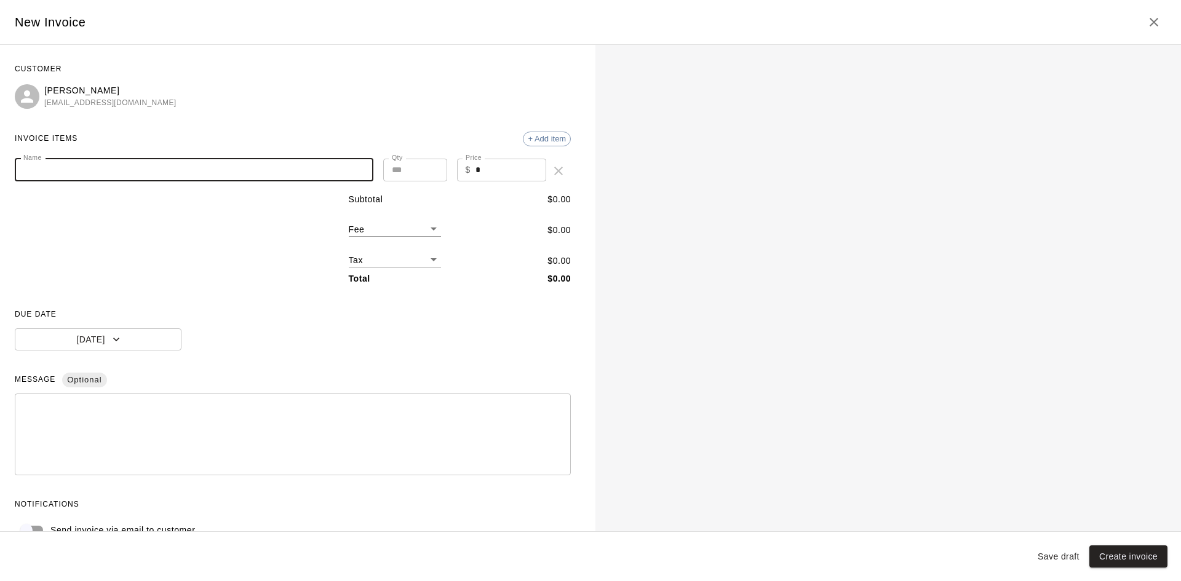
click at [153, 168] on input "Name" at bounding box center [194, 170] width 358 height 23
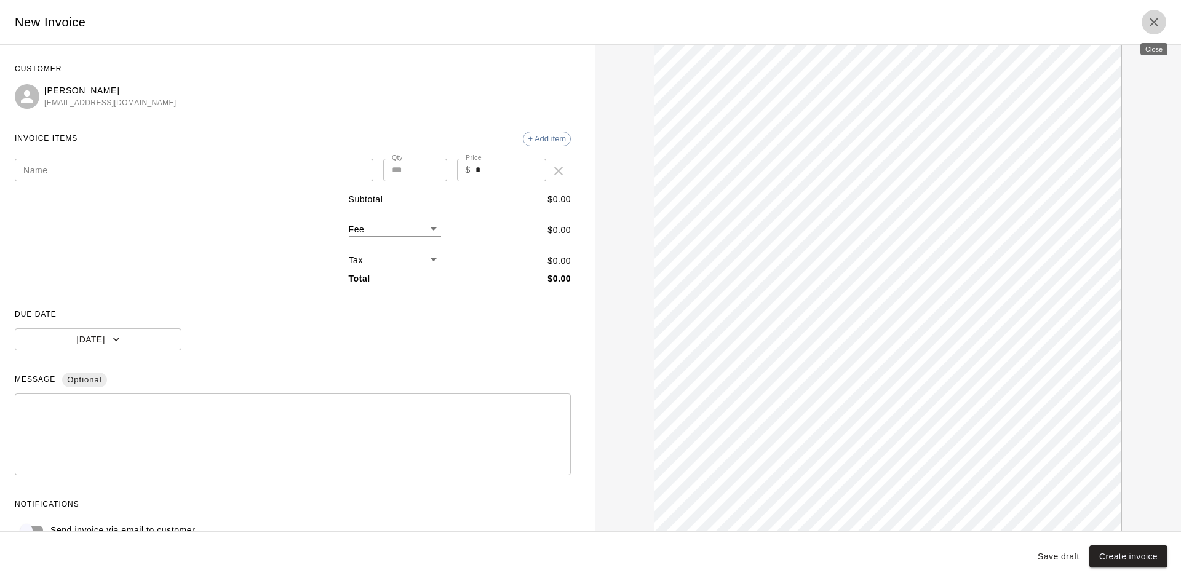
click at [1152, 16] on icon "Close" at bounding box center [1153, 22] width 15 height 15
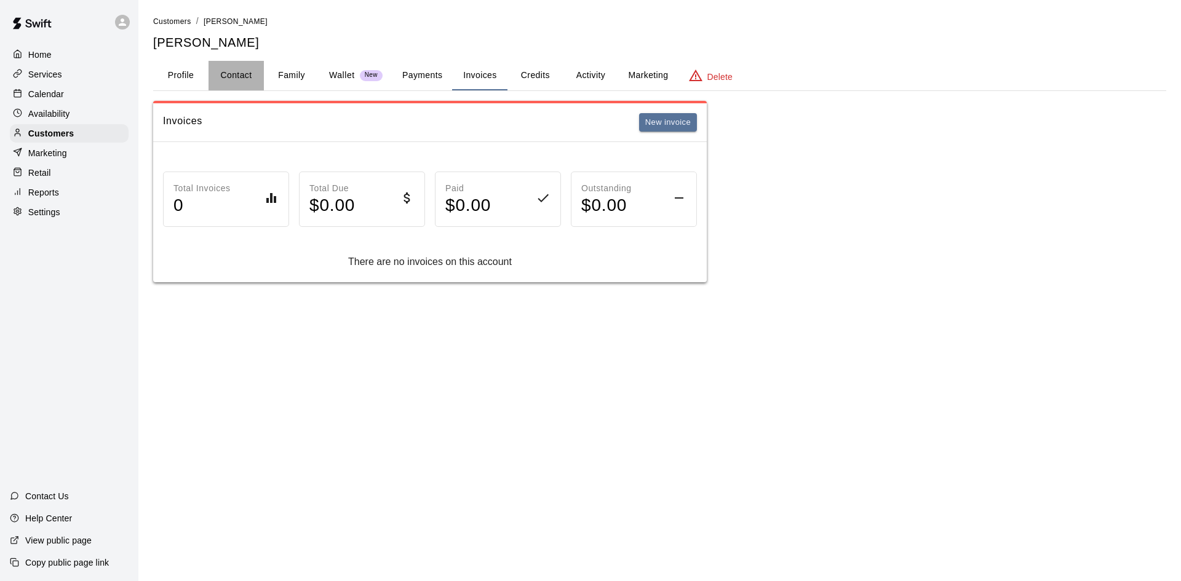
click at [245, 77] on button "Contact" at bounding box center [235, 76] width 55 height 30
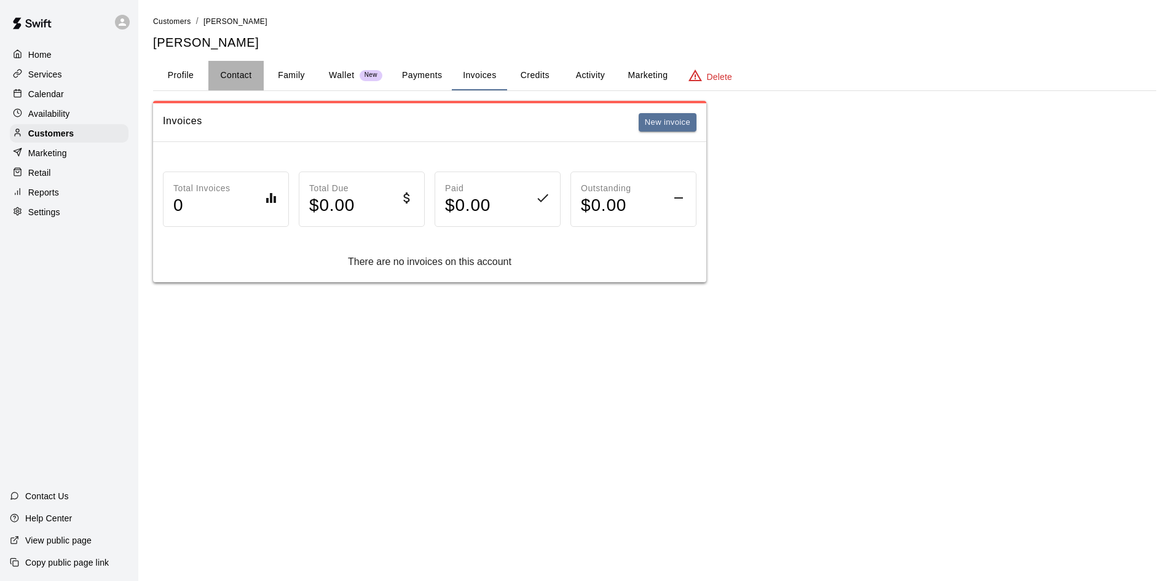
select select "**"
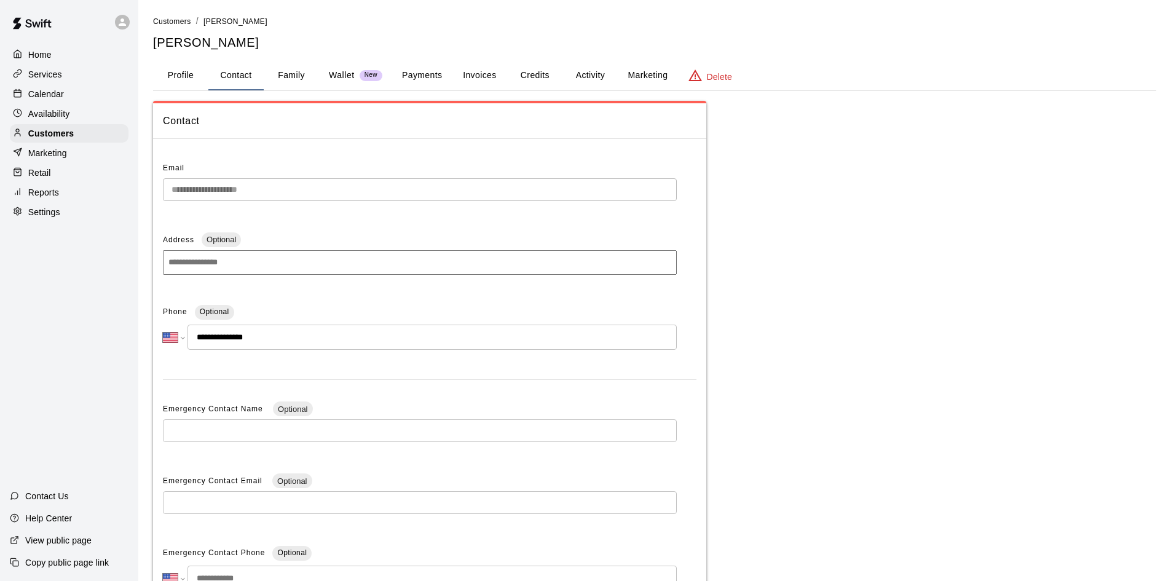
click at [280, 71] on button "Family" at bounding box center [291, 76] width 55 height 30
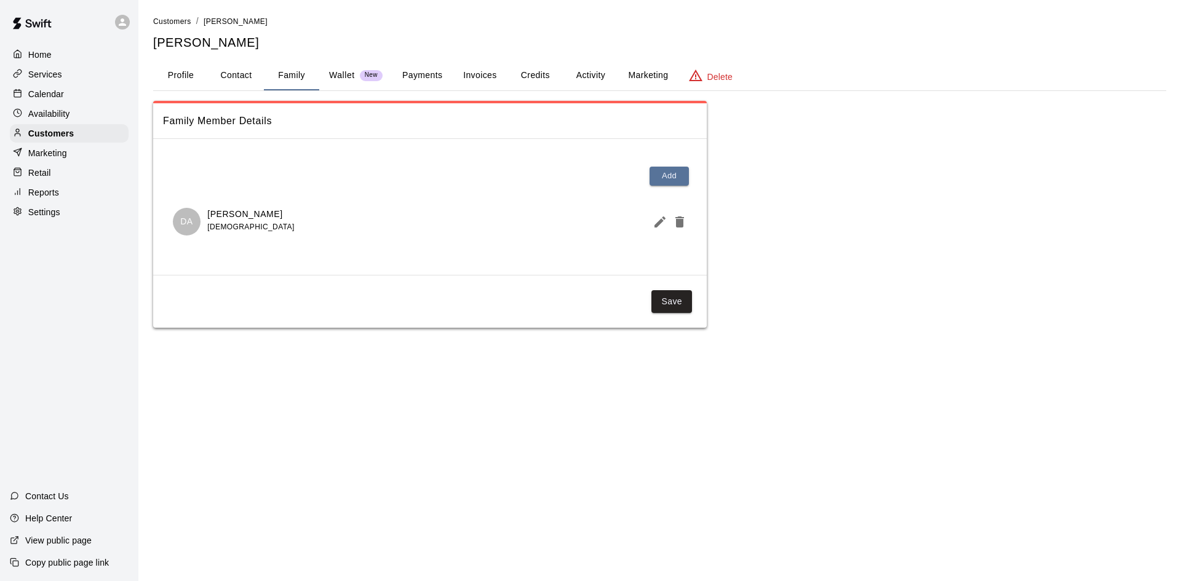
click at [471, 70] on button "Invoices" at bounding box center [479, 76] width 55 height 30
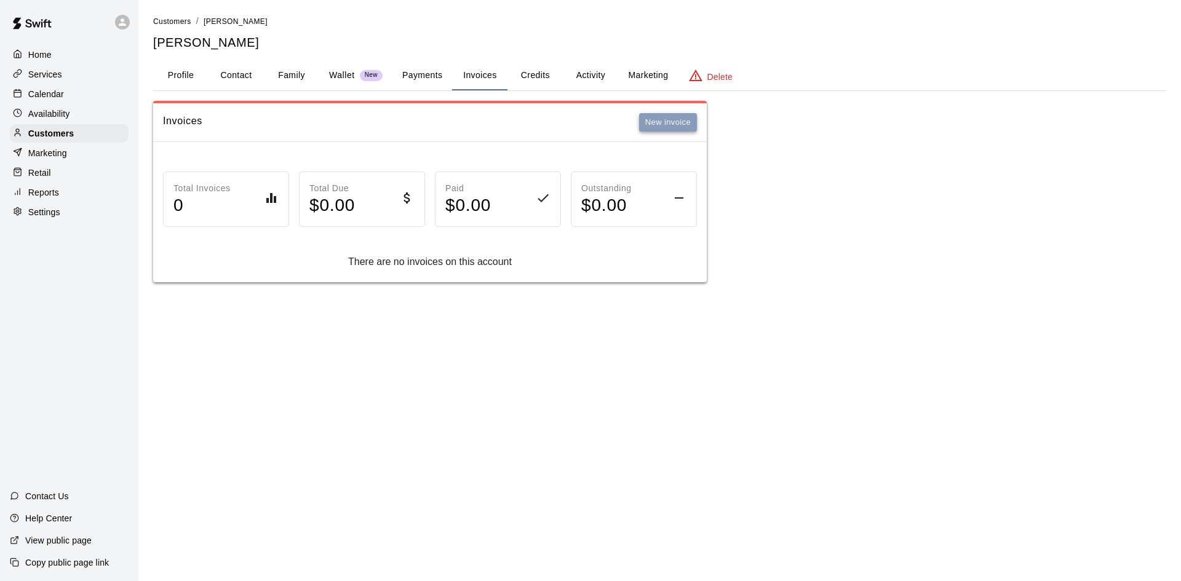
click at [662, 124] on button "New invoice" at bounding box center [668, 122] width 58 height 19
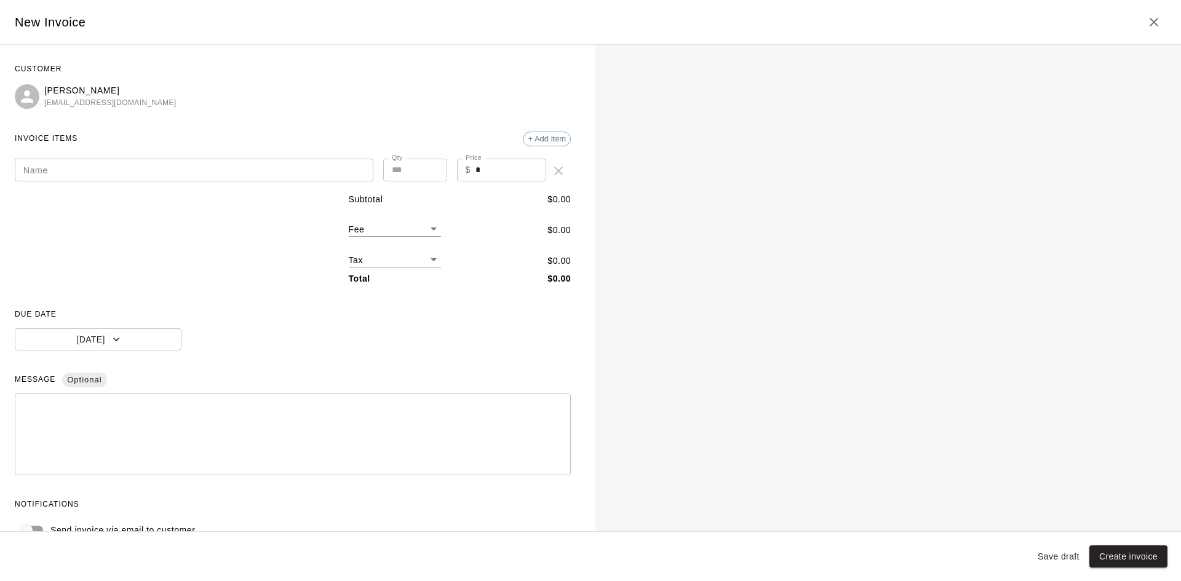
click at [304, 167] on input "Name" at bounding box center [194, 170] width 358 height 23
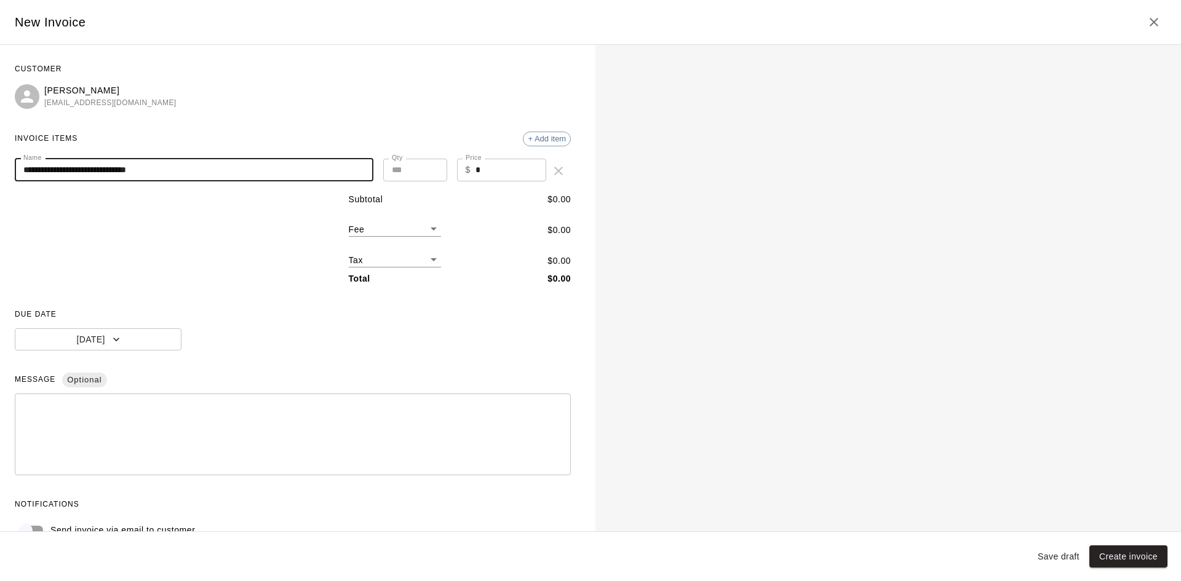
type input "**********"
click at [62, 404] on textarea at bounding box center [292, 434] width 539 height 61
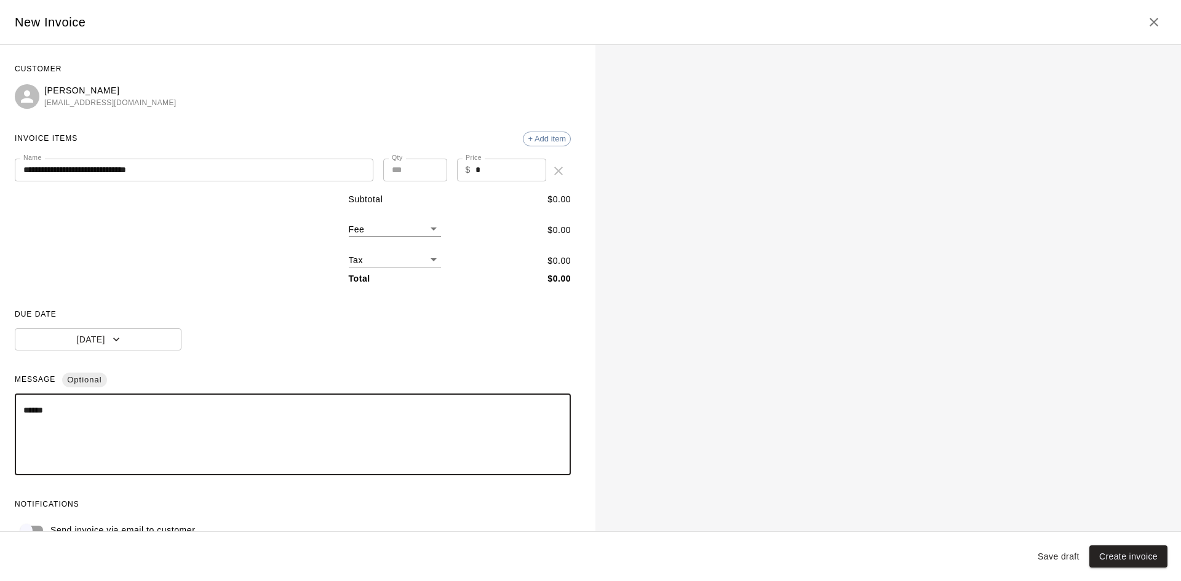
paste textarea "**********"
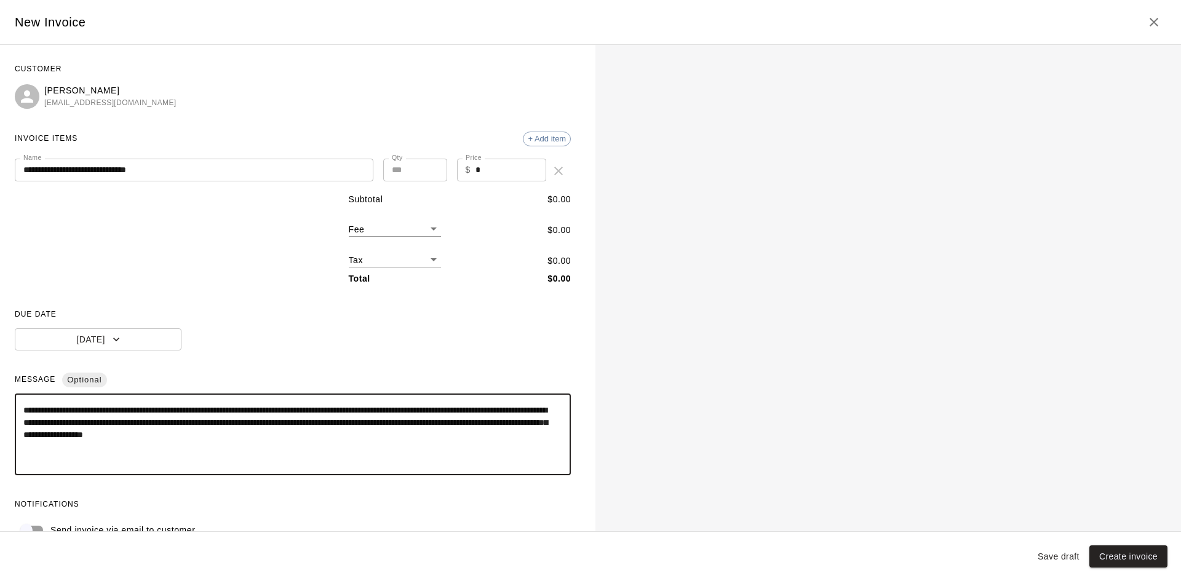
drag, startPoint x: 451, startPoint y: 411, endPoint x: 386, endPoint y: 411, distance: 65.2
click at [386, 411] on textarea "**********" at bounding box center [287, 434] width 529 height 61
drag, startPoint x: 52, startPoint y: 434, endPoint x: 508, endPoint y: 426, distance: 455.7
click at [508, 426] on textarea "**********" at bounding box center [287, 434] width 529 height 61
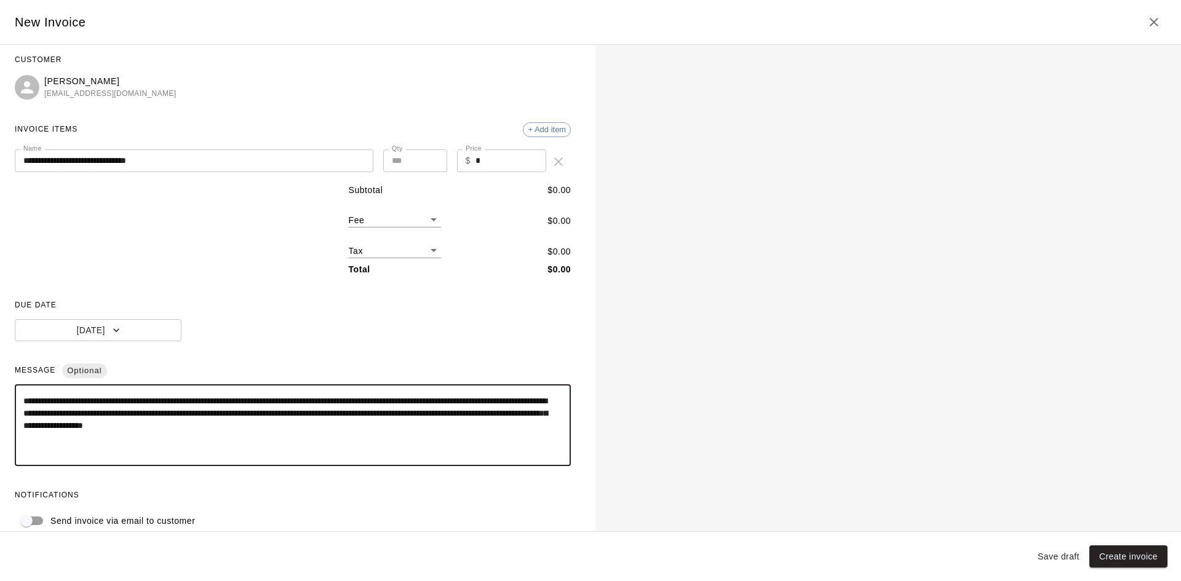
scroll to position [25, 0]
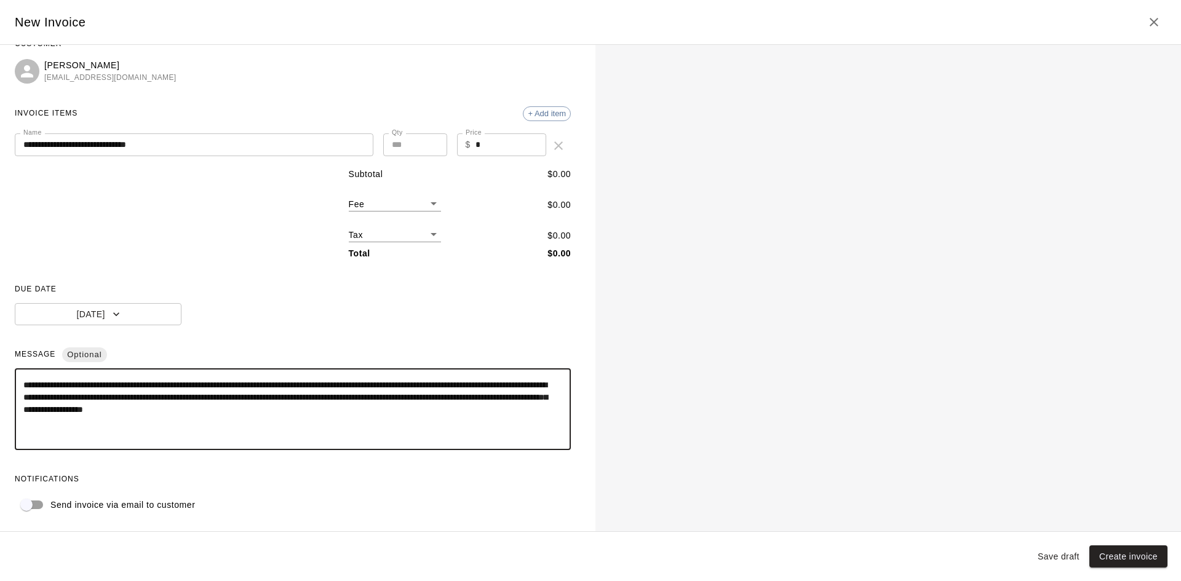
type textarea "**********"
click at [507, 136] on input "*" at bounding box center [510, 144] width 71 height 23
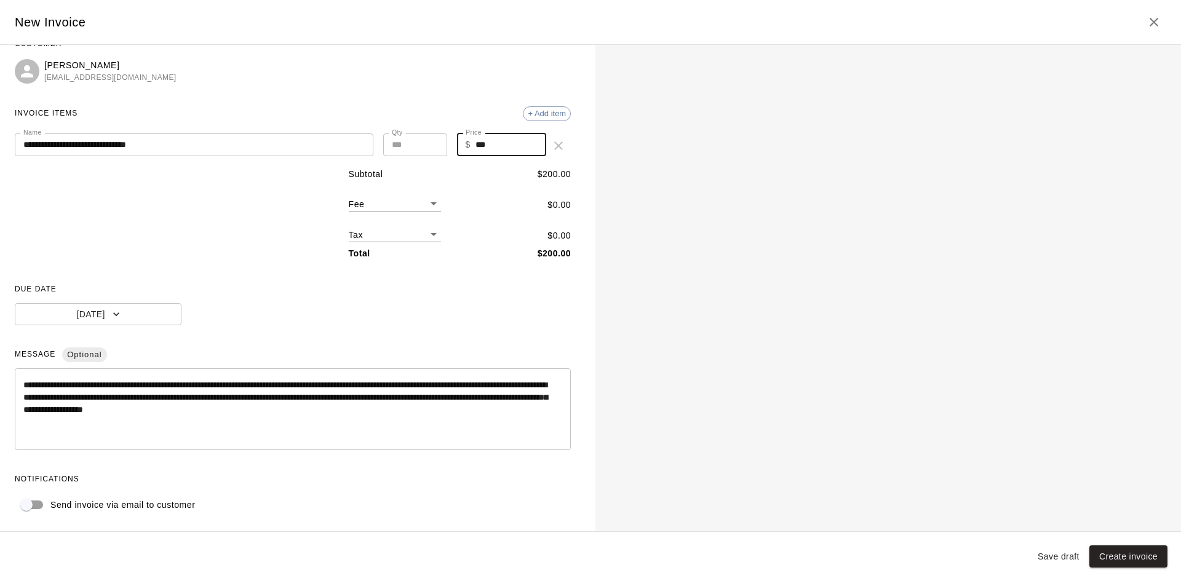
type input "***"
click at [236, 227] on div "Subtotal $ 200.00 Fee ​ $ 0.00 Tax ​ $ 0.00 Total $ 200.00" at bounding box center [293, 214] width 556 height 92
click at [536, 111] on span "+ Add item" at bounding box center [546, 113] width 47 height 9
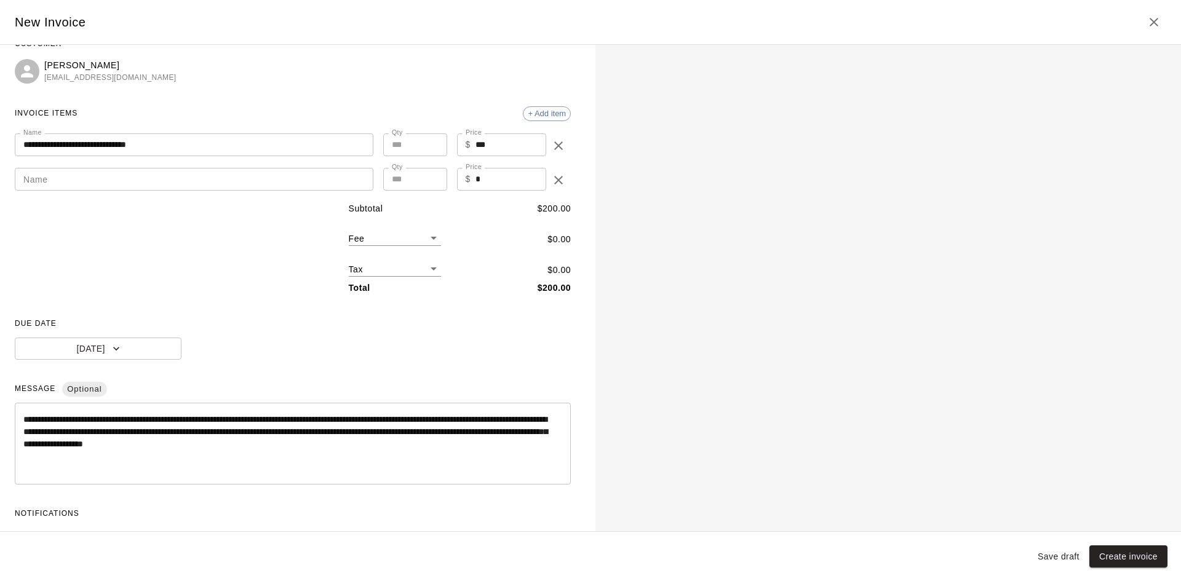
click at [554, 181] on icon "delete" at bounding box center [558, 180] width 9 height 9
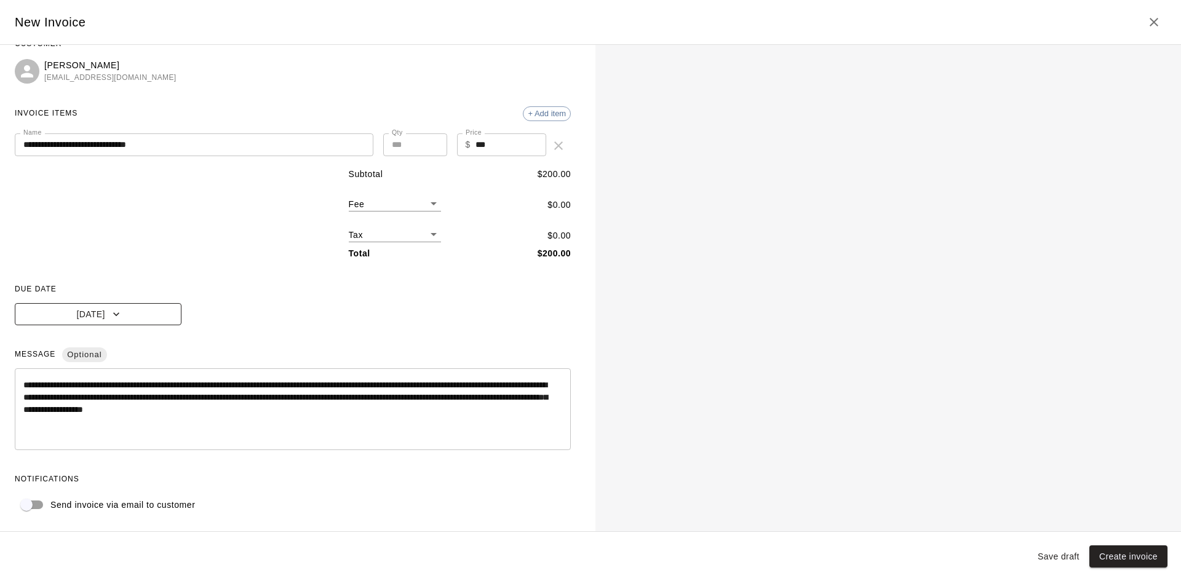
click at [125, 315] on button "[DATE]" at bounding box center [98, 314] width 167 height 23
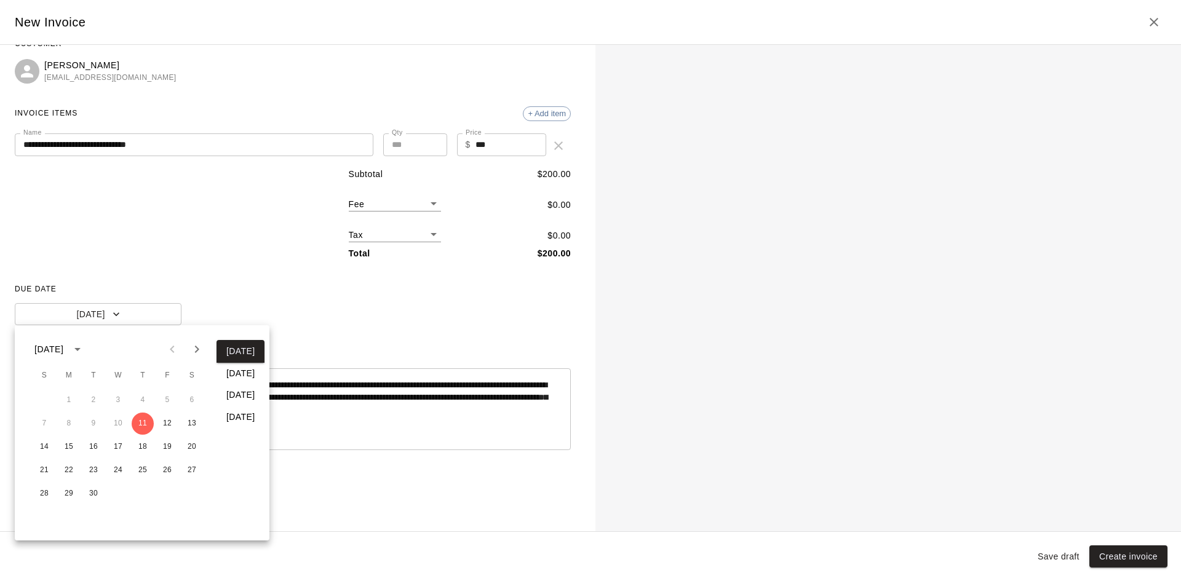
click at [186, 241] on div at bounding box center [590, 290] width 1181 height 581
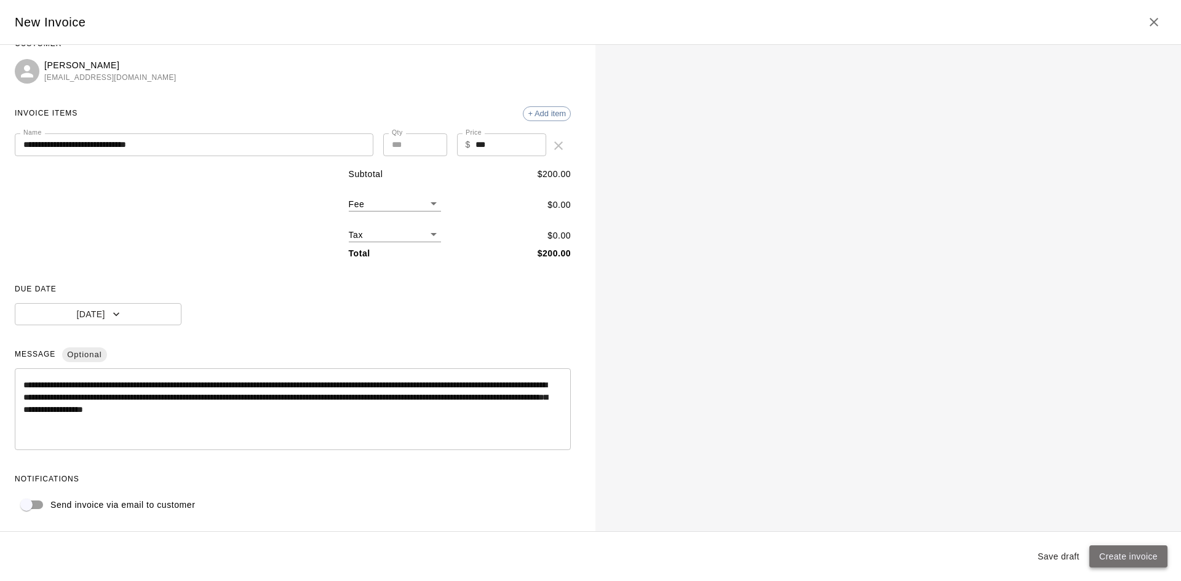
click at [1110, 551] on button "Create invoice" at bounding box center [1128, 556] width 78 height 23
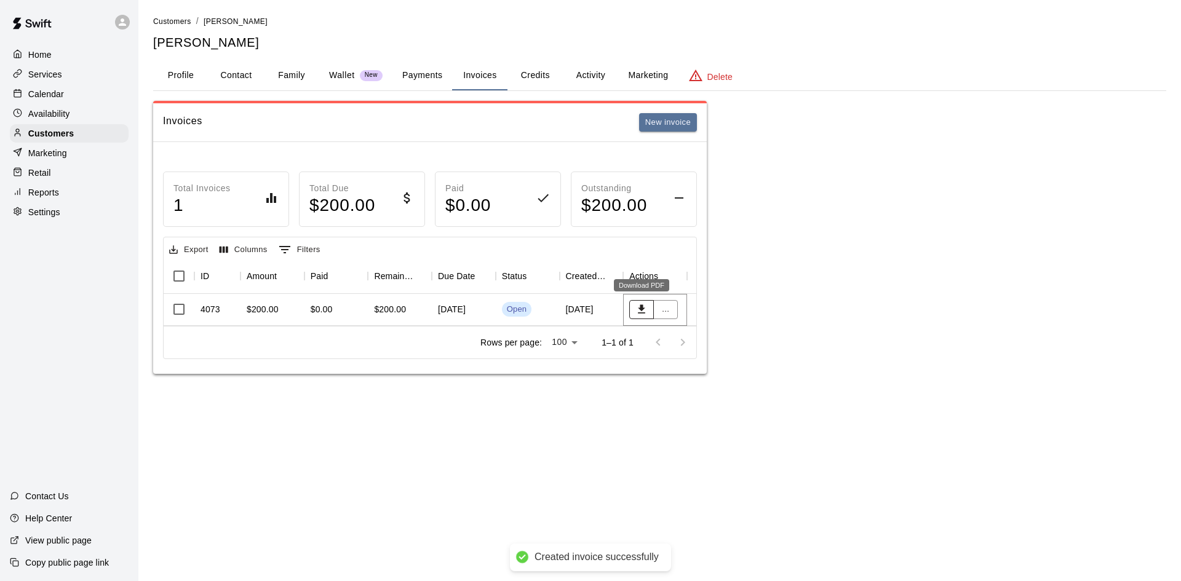
click at [647, 301] on button "Download PDF" at bounding box center [641, 309] width 25 height 19
click at [234, 69] on button "Contact" at bounding box center [235, 76] width 55 height 30
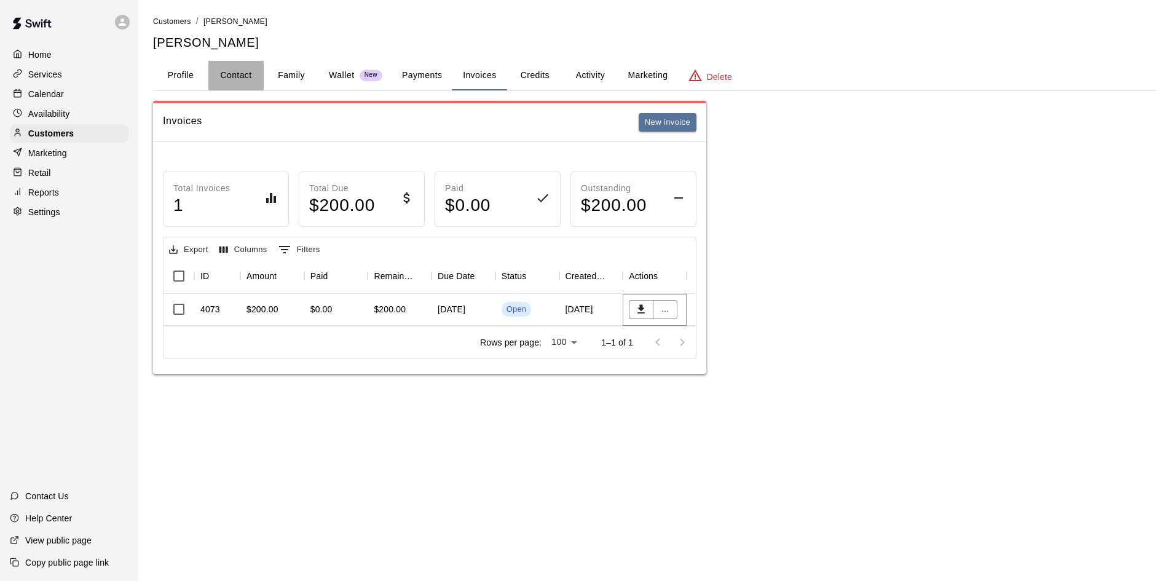
select select "**"
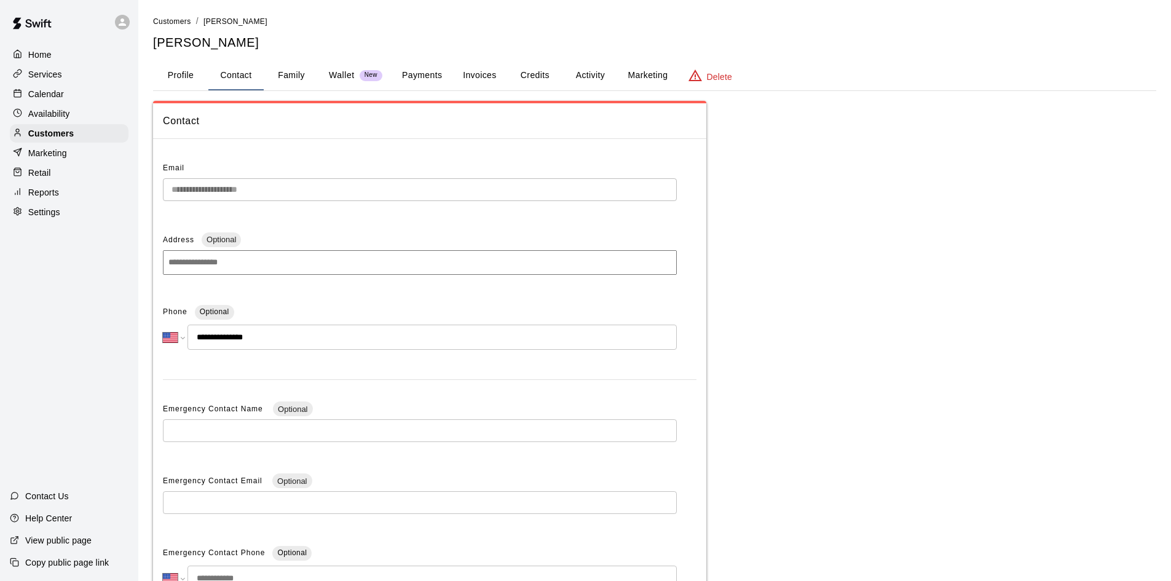
click at [486, 70] on button "Invoices" at bounding box center [479, 76] width 55 height 30
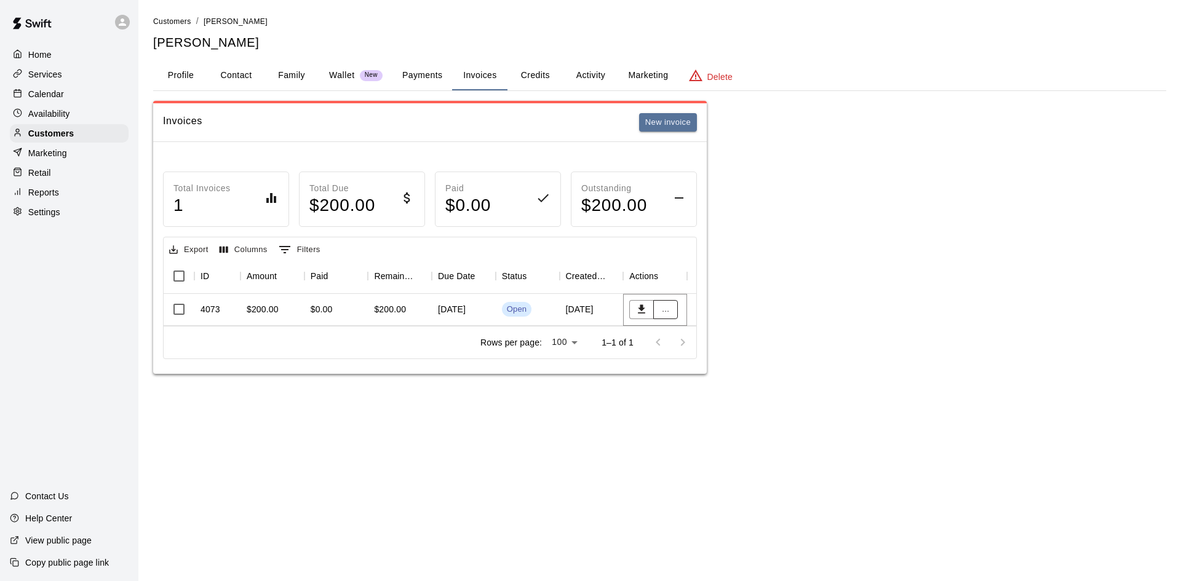
click at [667, 314] on button "..." at bounding box center [665, 309] width 25 height 19
click at [703, 372] on li "Void invoice" at bounding box center [706, 375] width 106 height 20
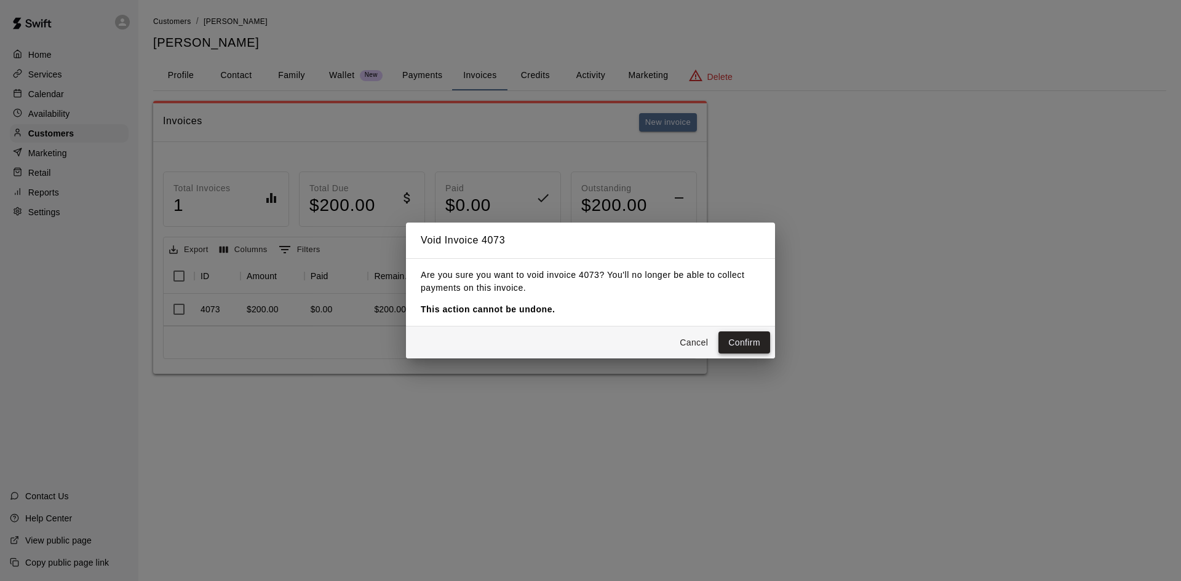
click at [758, 344] on button "Confirm" at bounding box center [744, 342] width 52 height 23
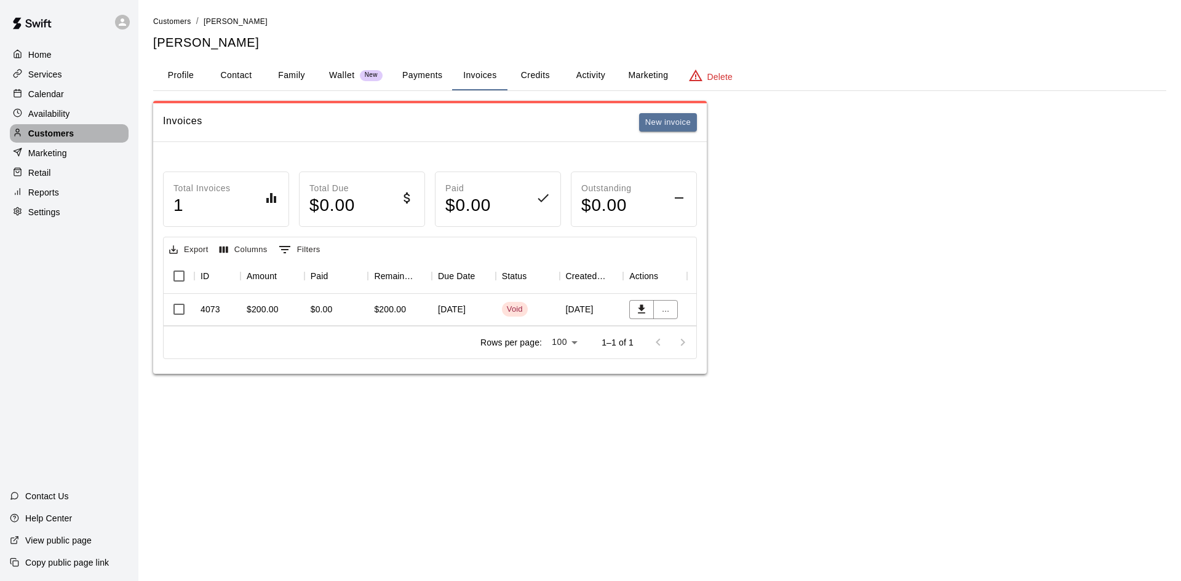
click at [50, 133] on p "Customers" at bounding box center [51, 133] width 46 height 12
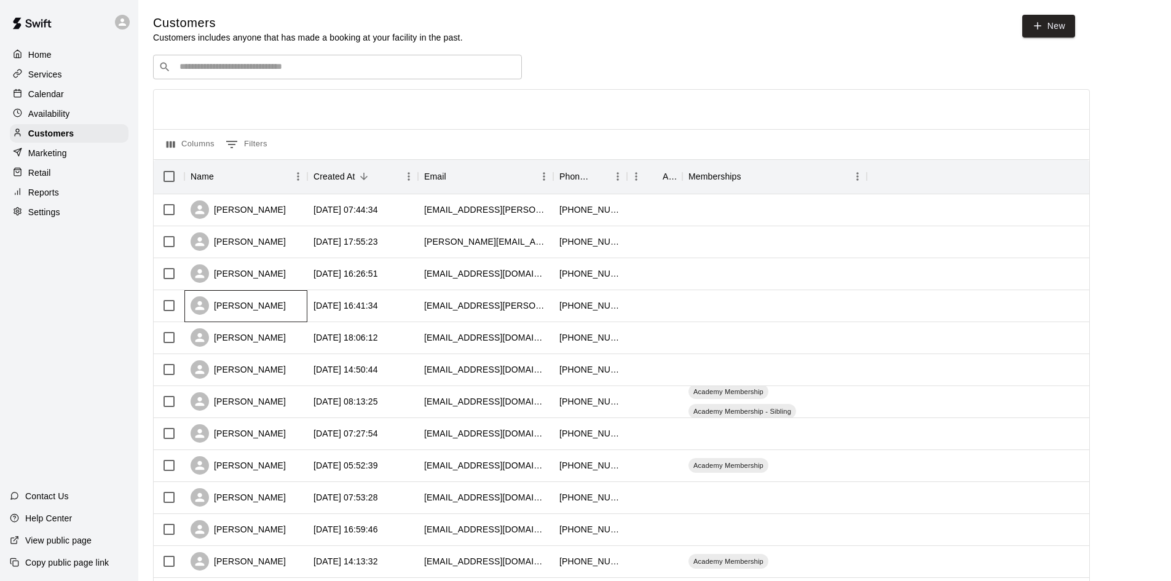
click at [252, 302] on div "[PERSON_NAME]" at bounding box center [238, 305] width 95 height 18
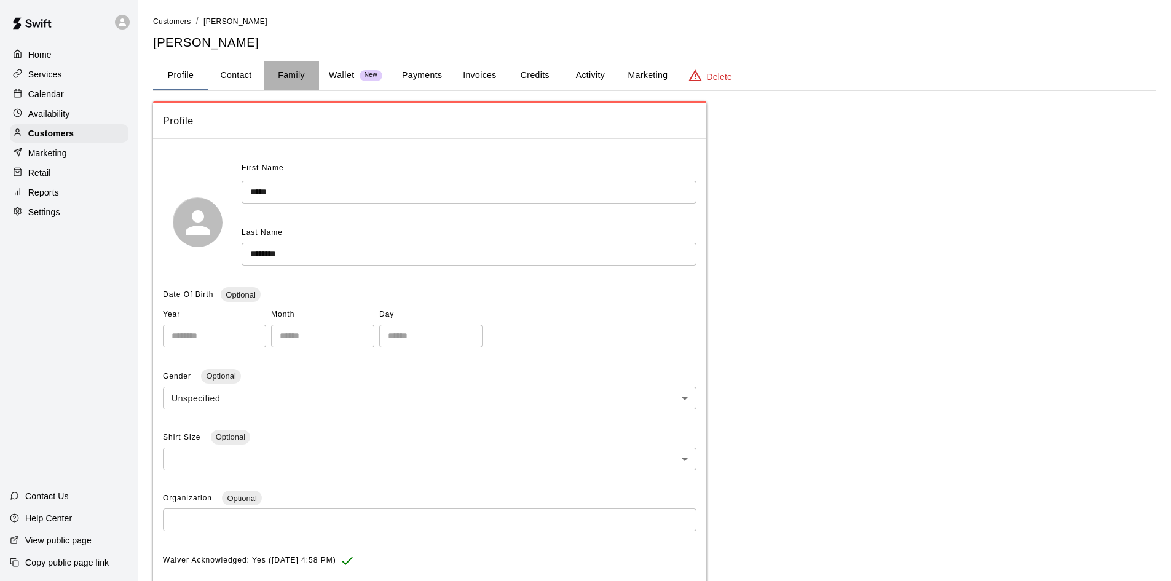
click at [287, 68] on button "Family" at bounding box center [291, 76] width 55 height 30
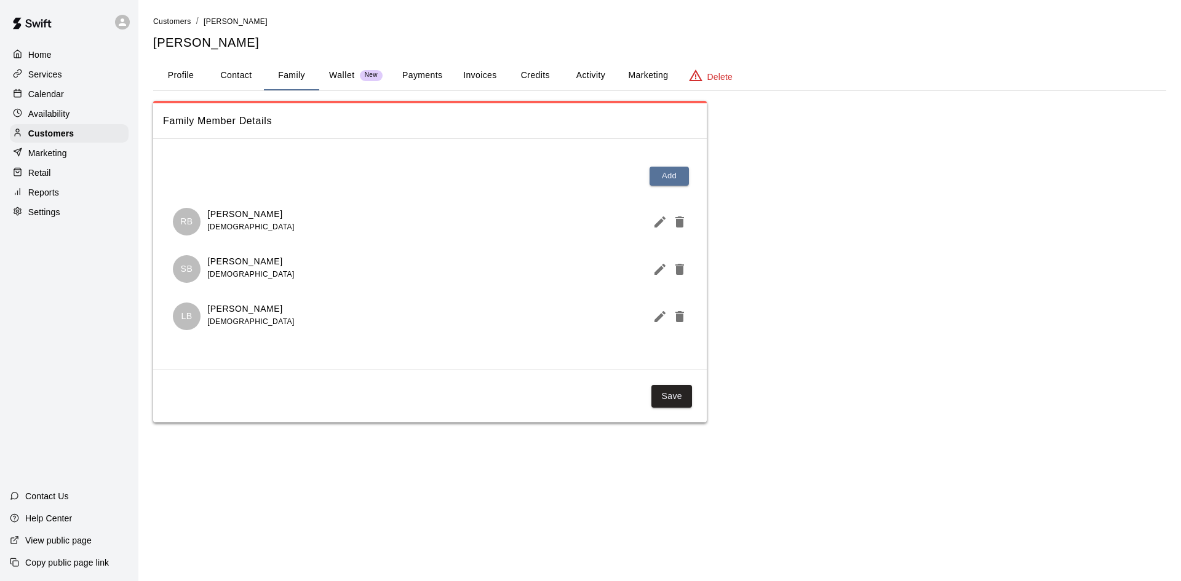
click at [478, 76] on button "Invoices" at bounding box center [479, 76] width 55 height 30
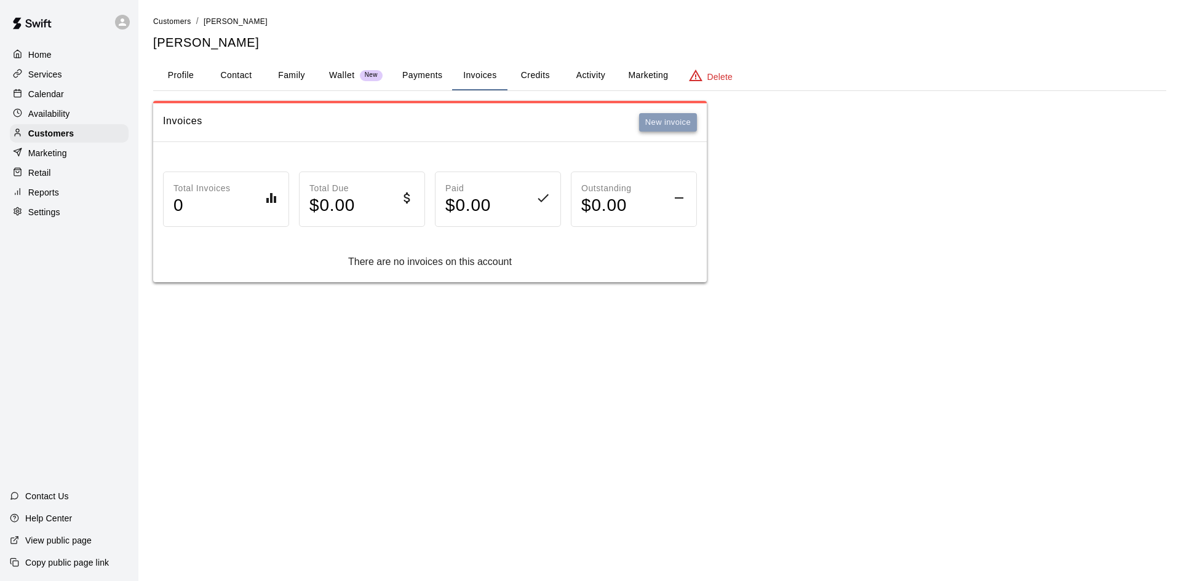
click at [659, 126] on button "New invoice" at bounding box center [668, 122] width 58 height 19
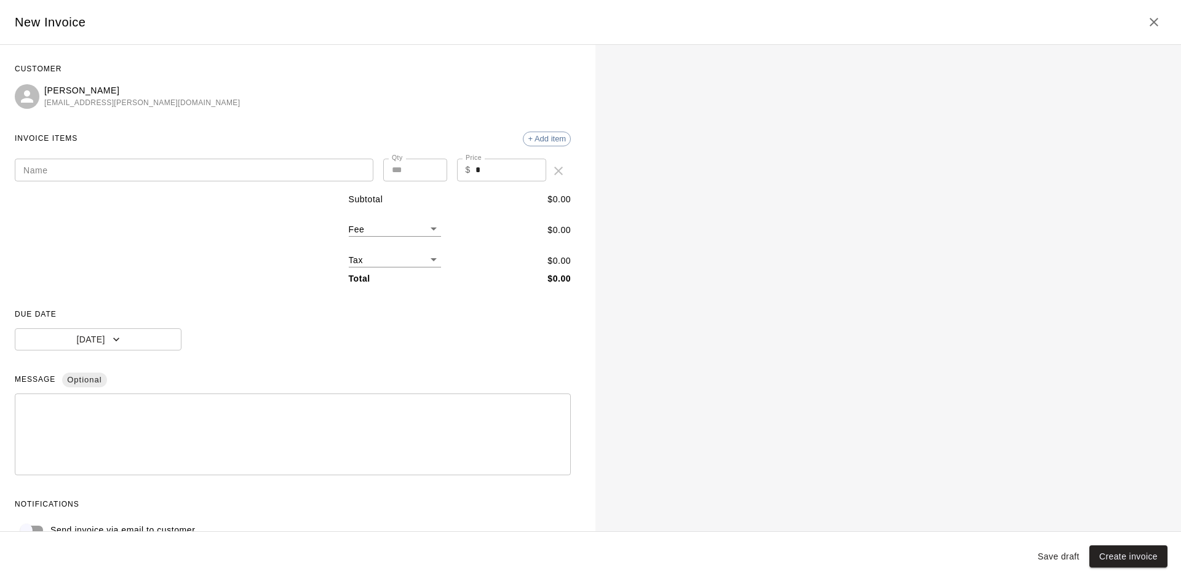
click at [110, 176] on input "Name" at bounding box center [194, 170] width 358 height 23
type input "*"
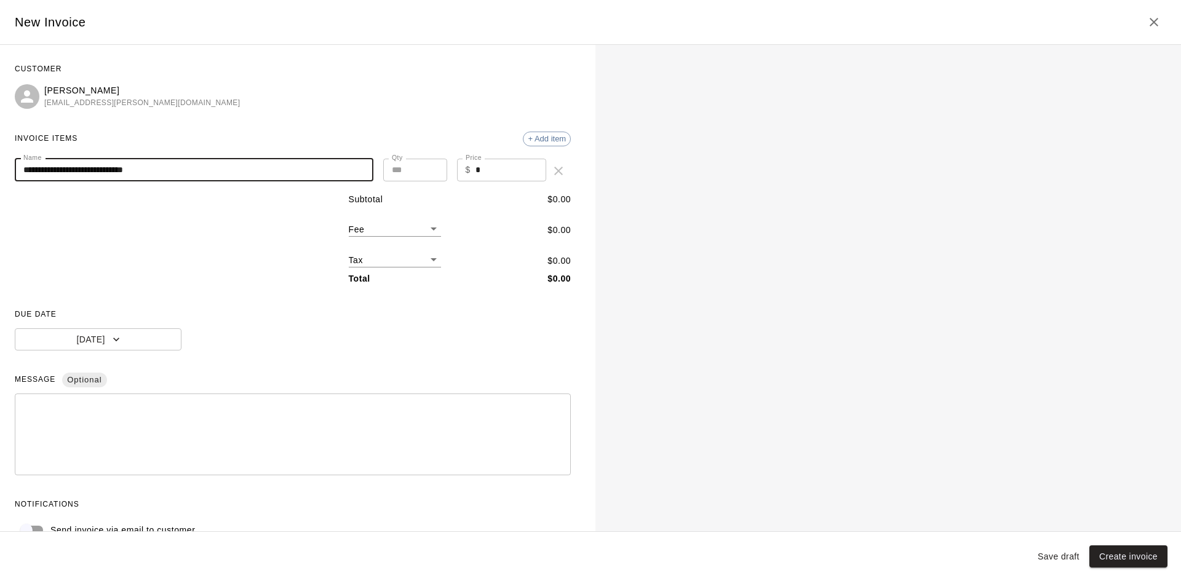
type input "**********"
click at [143, 419] on textarea at bounding box center [292, 434] width 539 height 61
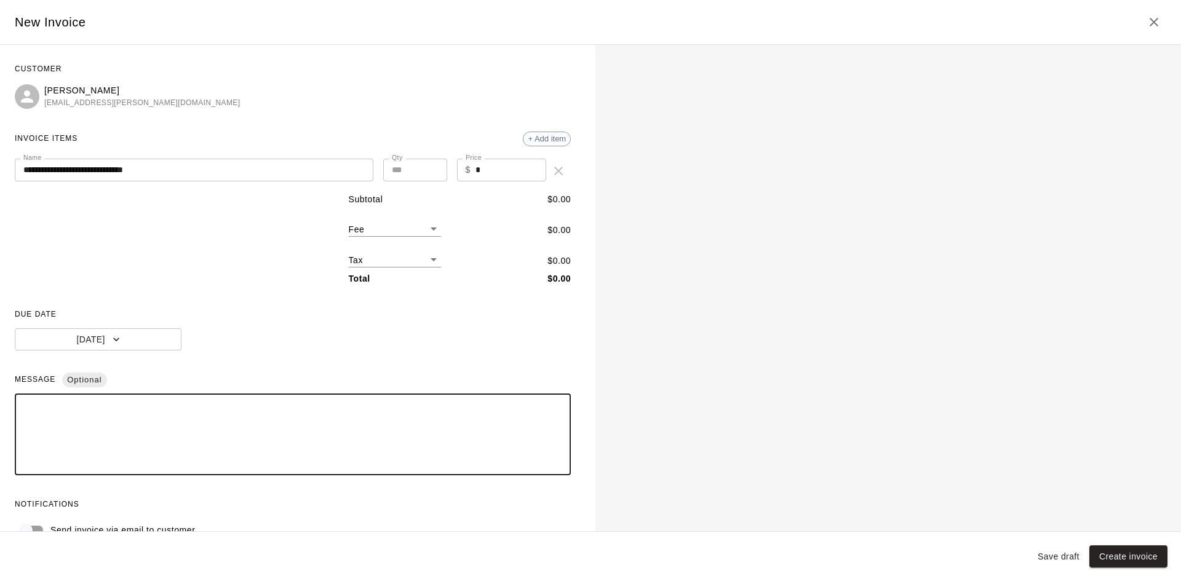
click at [98, 420] on textarea at bounding box center [292, 434] width 539 height 61
paste textarea "**********"
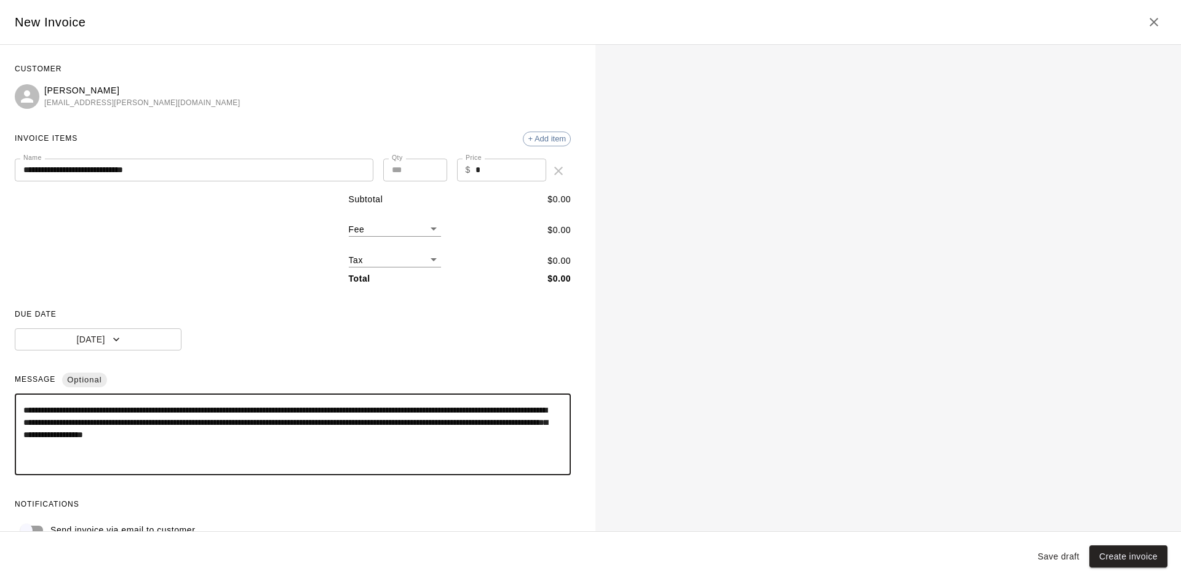
drag, startPoint x: 146, startPoint y: 410, endPoint x: 77, endPoint y: 413, distance: 68.3
click at [77, 413] on textarea "**********" at bounding box center [287, 434] width 529 height 61
type textarea "**********"
click at [486, 174] on input "*" at bounding box center [510, 170] width 71 height 23
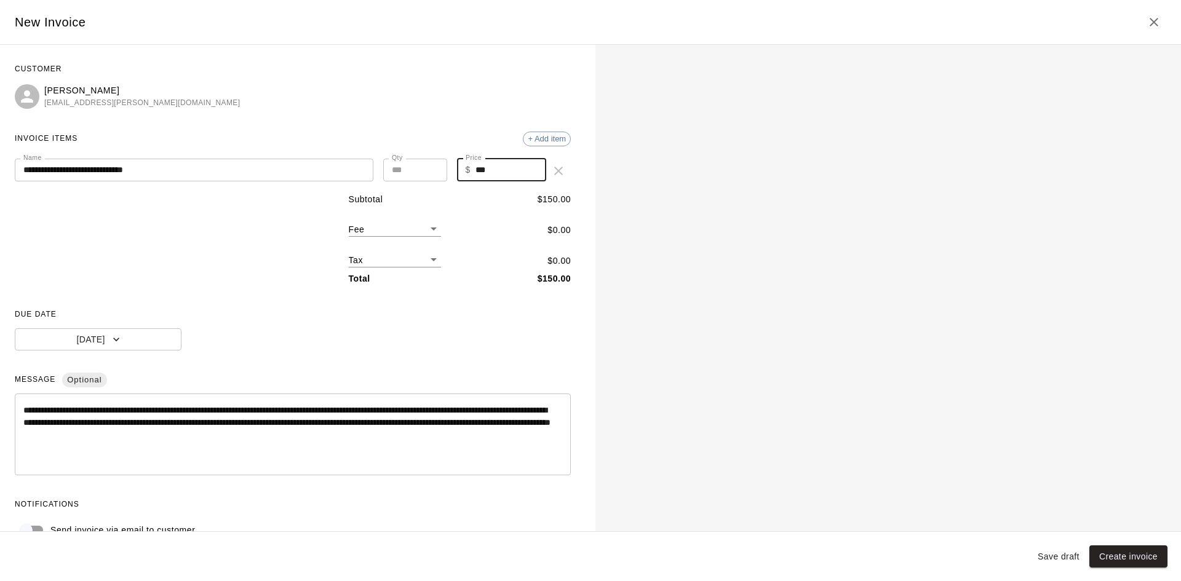
type input "***"
click at [345, 366] on div "**********" at bounding box center [293, 301] width 556 height 482
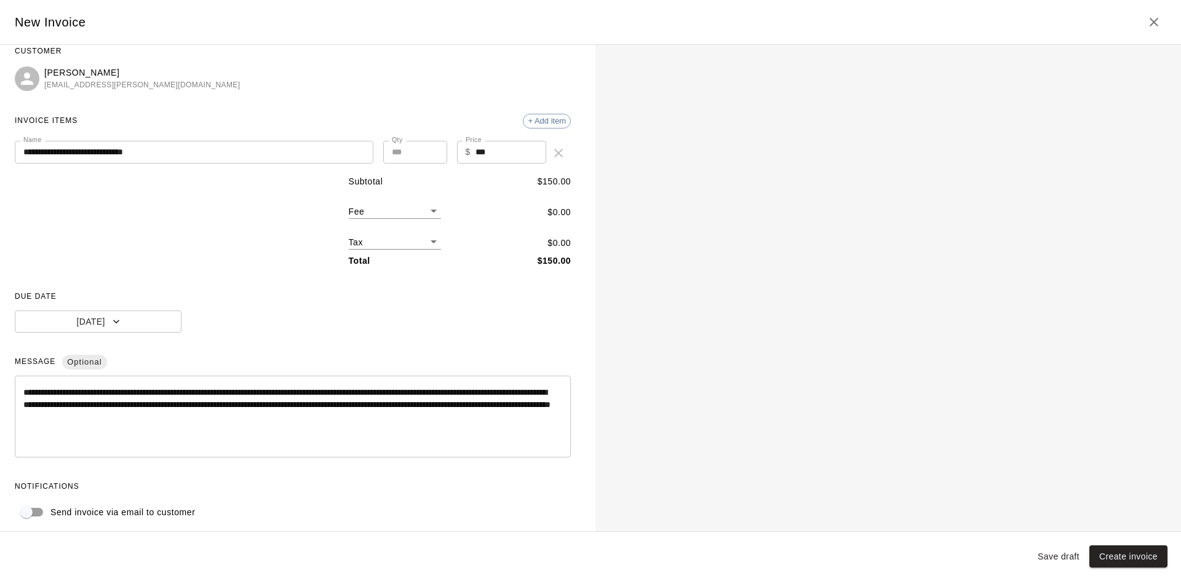
scroll to position [25, 0]
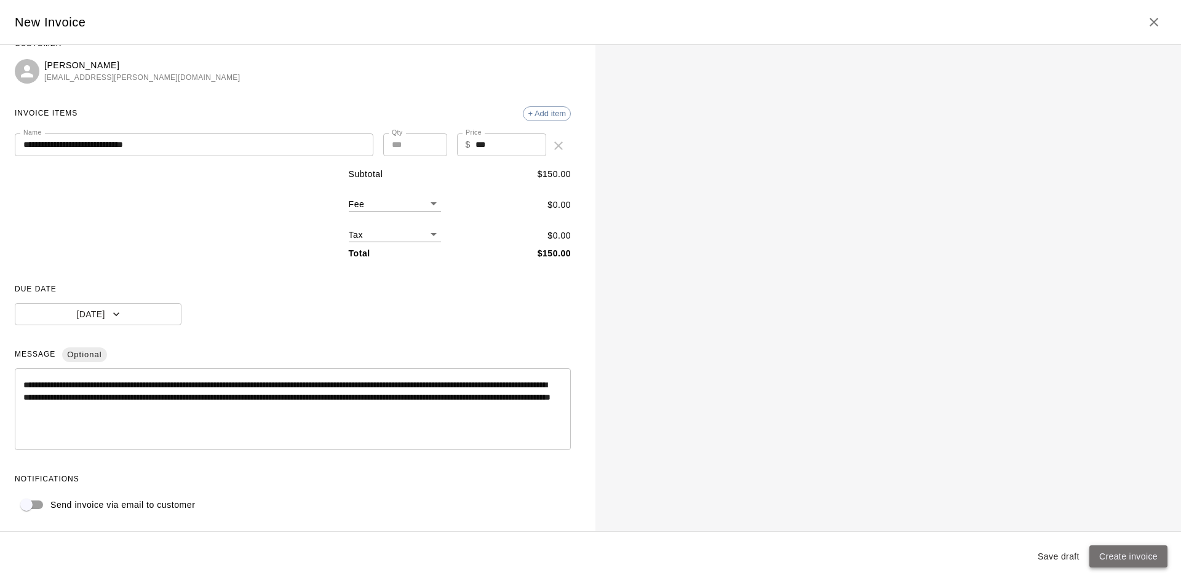
click at [1110, 558] on button "Create invoice" at bounding box center [1128, 556] width 78 height 23
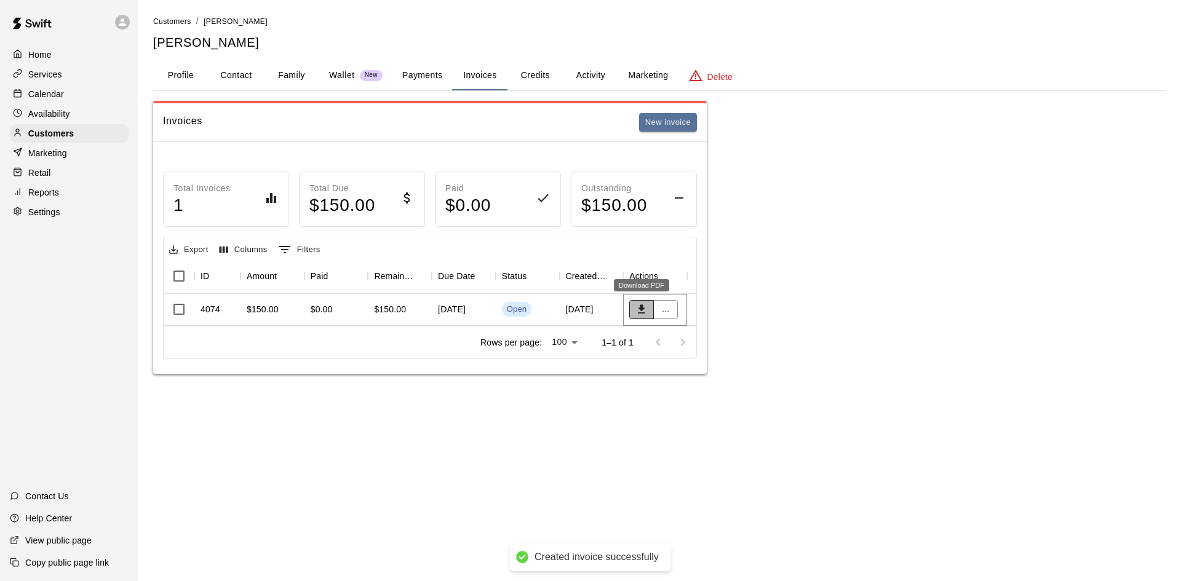
click at [644, 313] on icon "Download PDF" at bounding box center [641, 309] width 7 height 9
click at [247, 69] on button "Contact" at bounding box center [235, 76] width 55 height 30
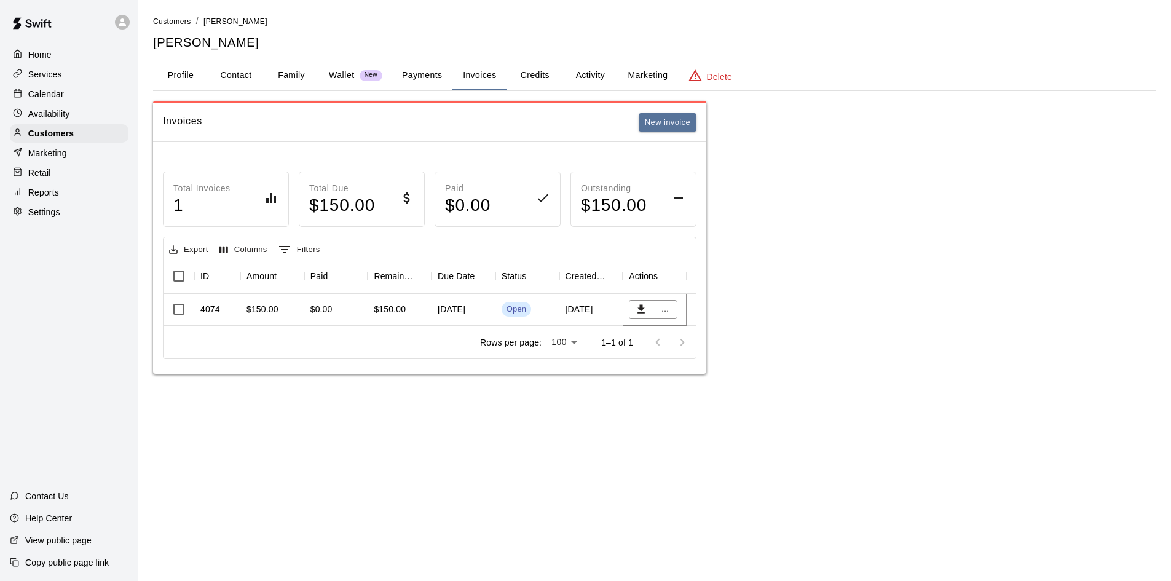
select select "**"
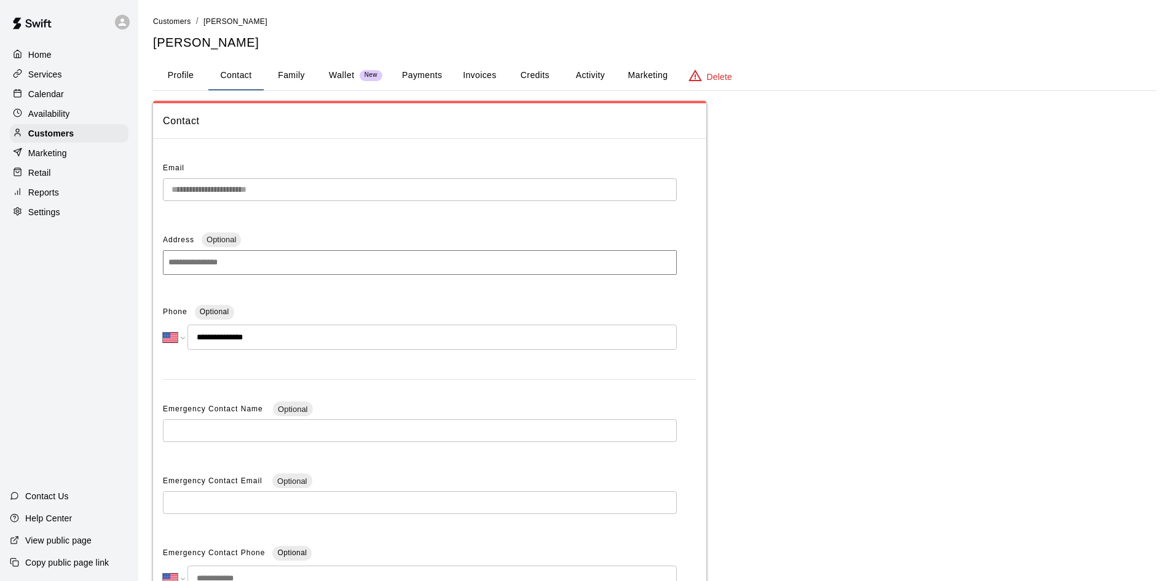
click at [286, 72] on button "Family" at bounding box center [291, 76] width 55 height 30
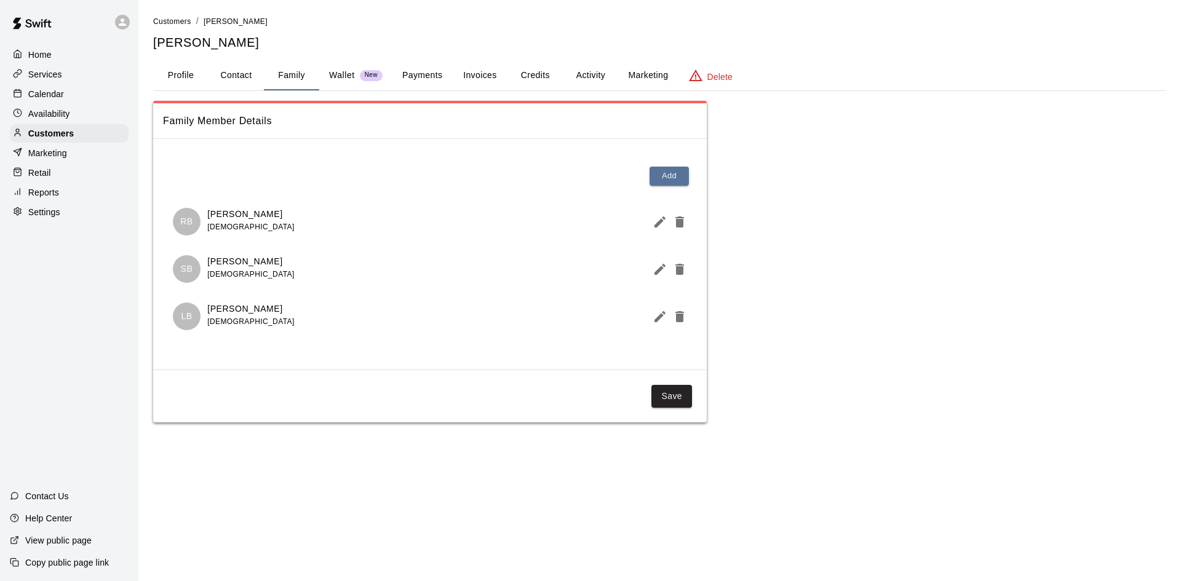
click at [255, 73] on button "Contact" at bounding box center [235, 76] width 55 height 30
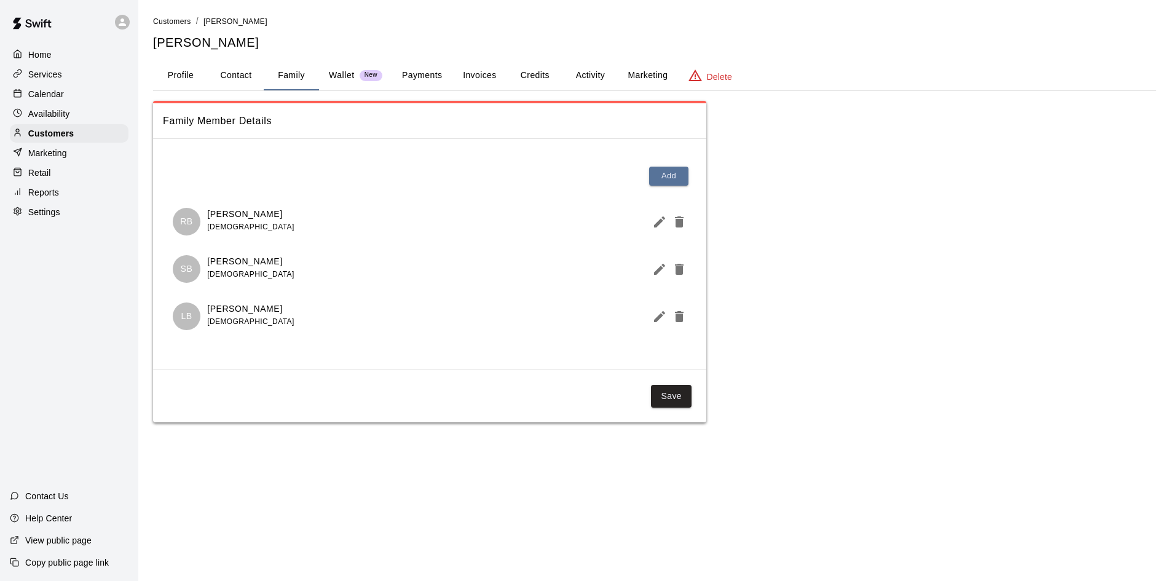
select select "**"
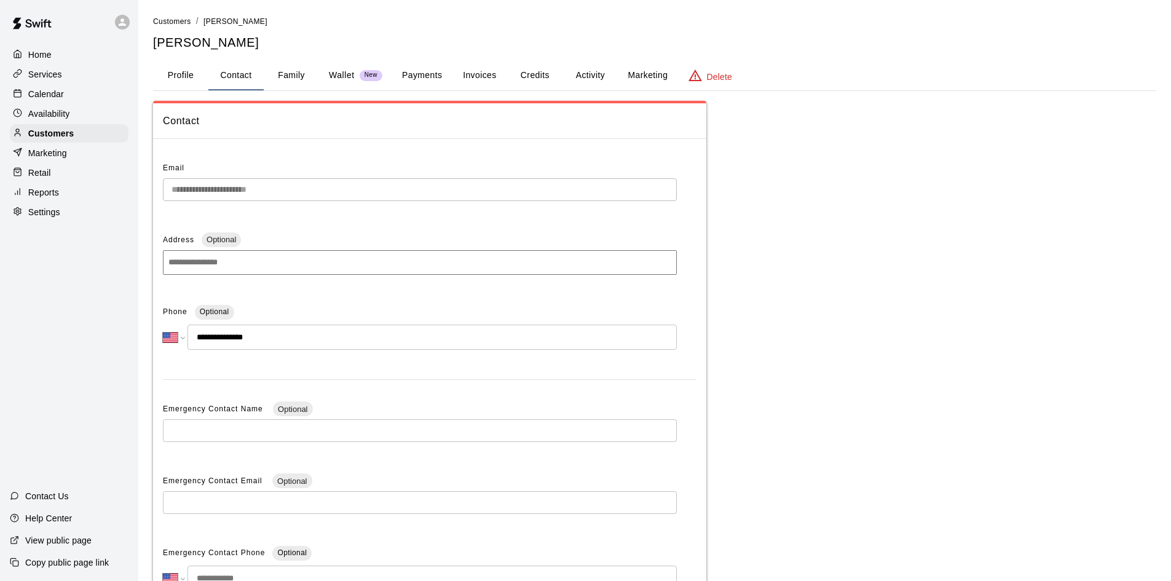
click at [161, 200] on div "**********" at bounding box center [429, 389] width 553 height 481
click at [282, 69] on button "Family" at bounding box center [291, 76] width 55 height 30
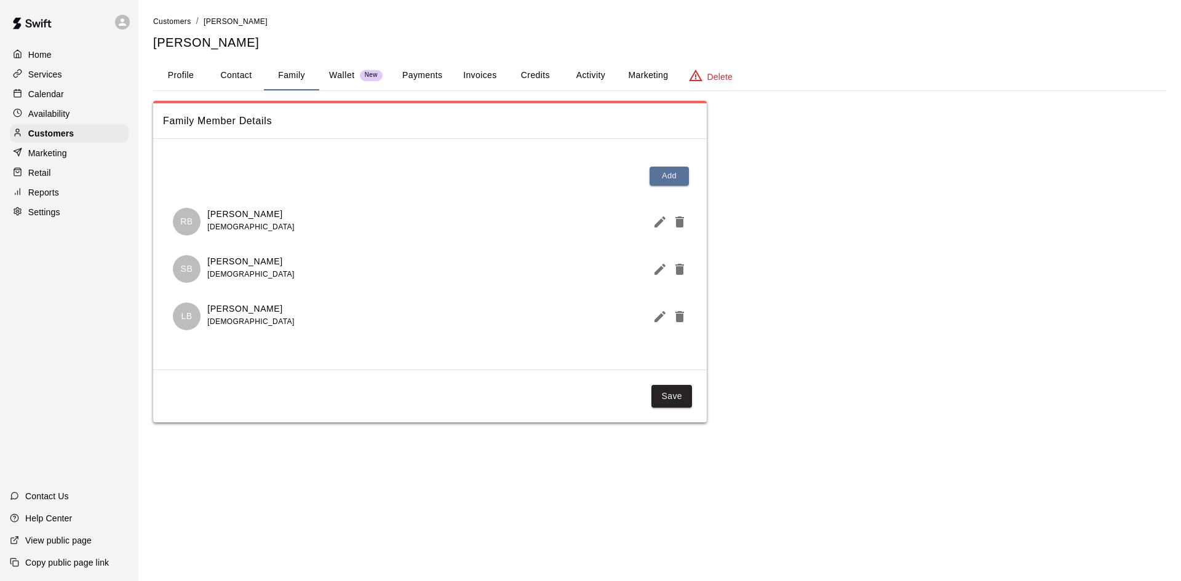
click at [481, 74] on button "Invoices" at bounding box center [479, 76] width 55 height 30
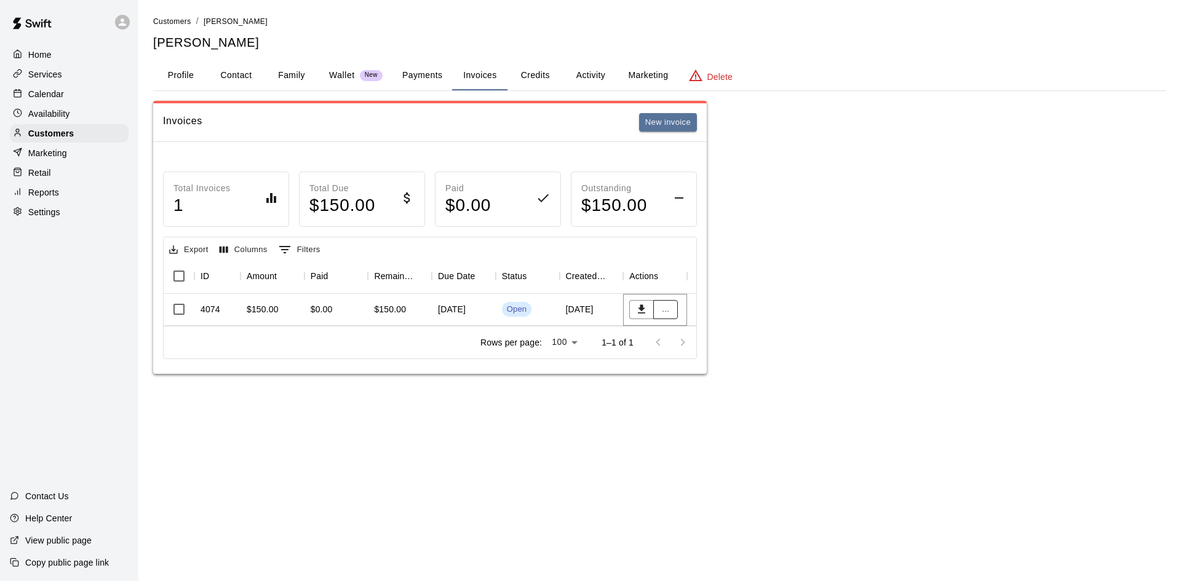
click at [667, 303] on button "..." at bounding box center [665, 309] width 25 height 19
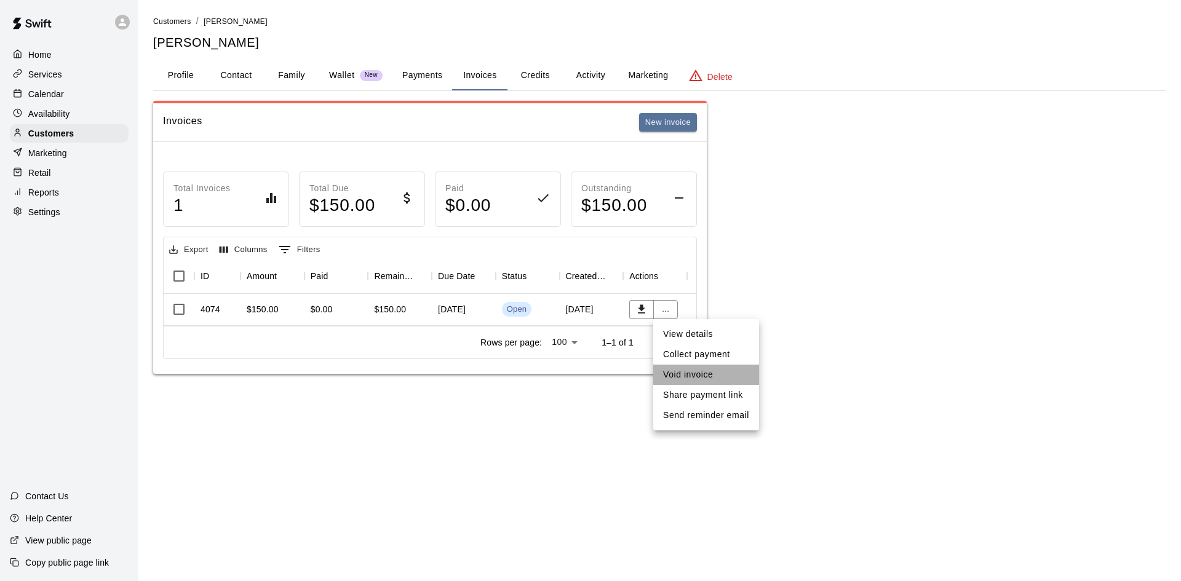
click at [692, 369] on li "Void invoice" at bounding box center [706, 375] width 106 height 20
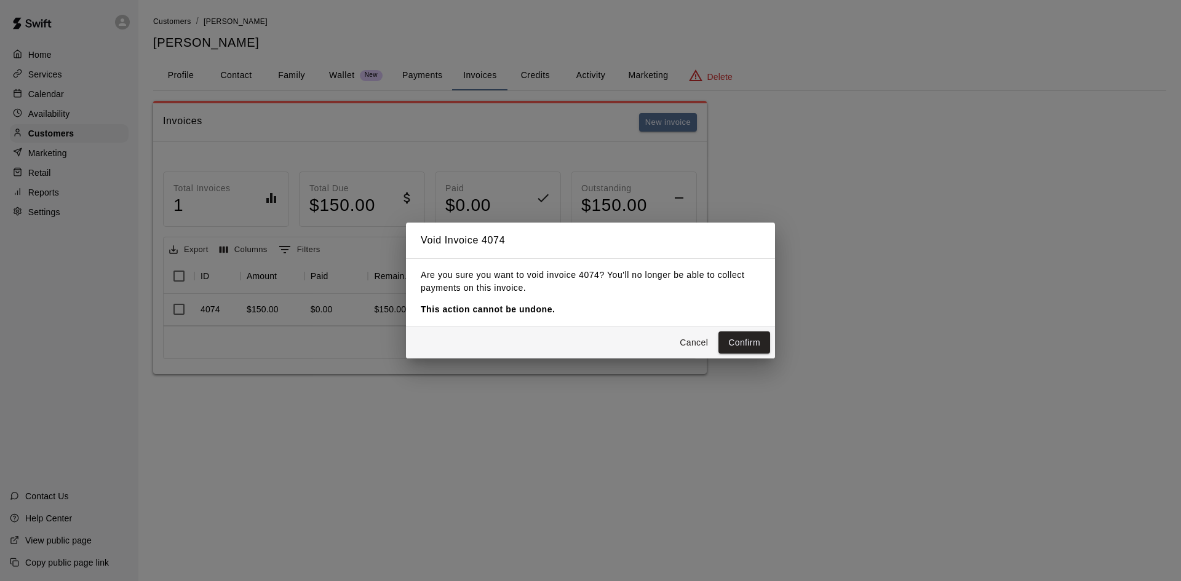
click at [749, 344] on button "Confirm" at bounding box center [744, 342] width 52 height 23
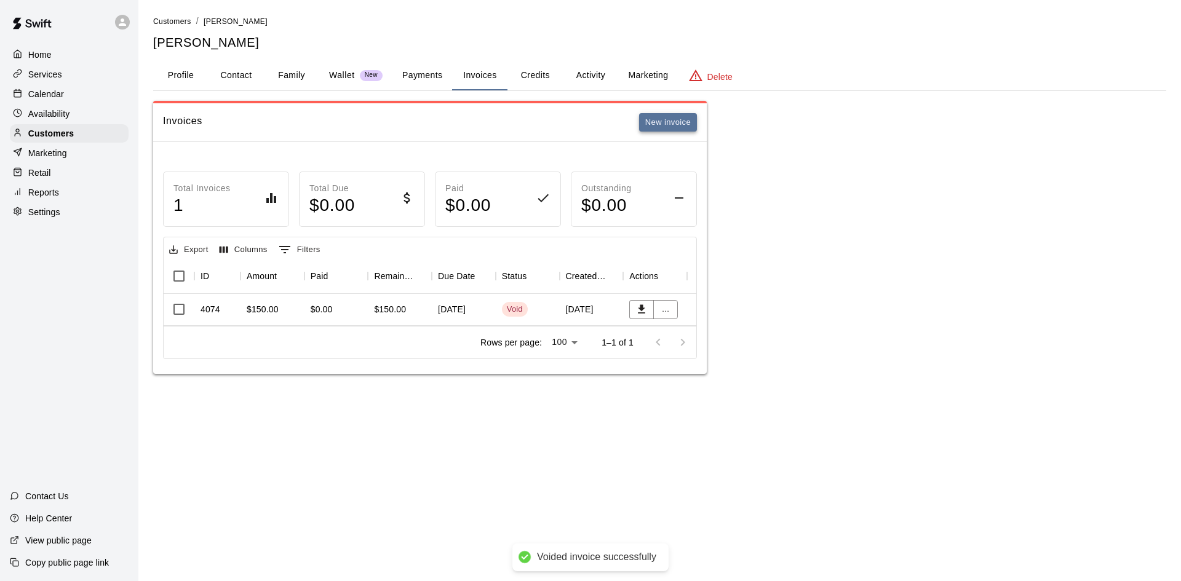
click at [659, 120] on button "New invoice" at bounding box center [668, 122] width 58 height 19
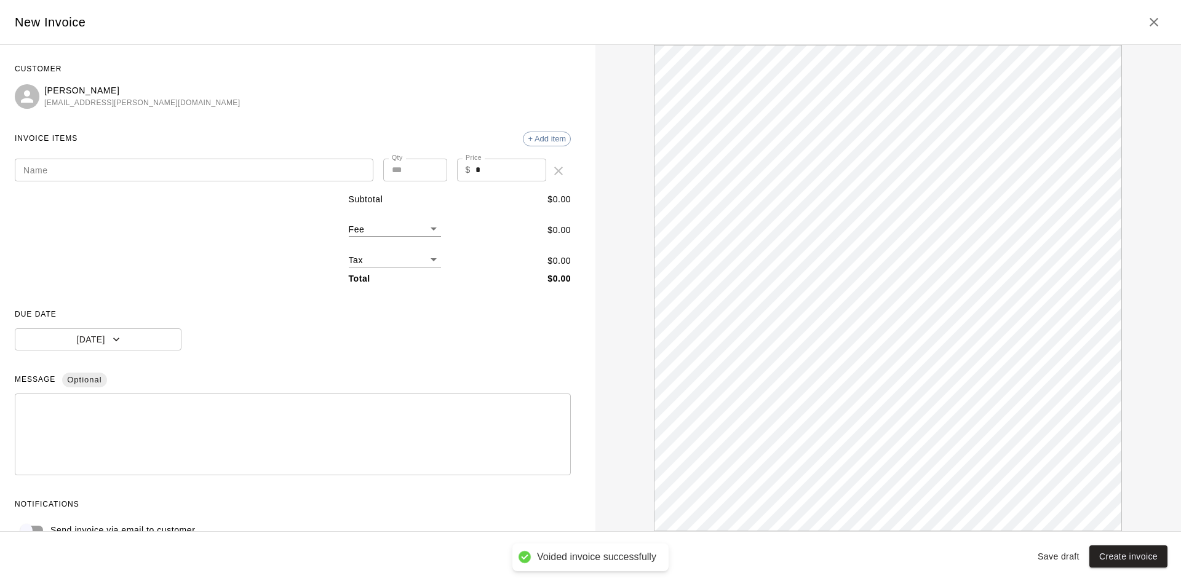
scroll to position [0, 0]
click at [69, 169] on input "Name" at bounding box center [194, 170] width 358 height 23
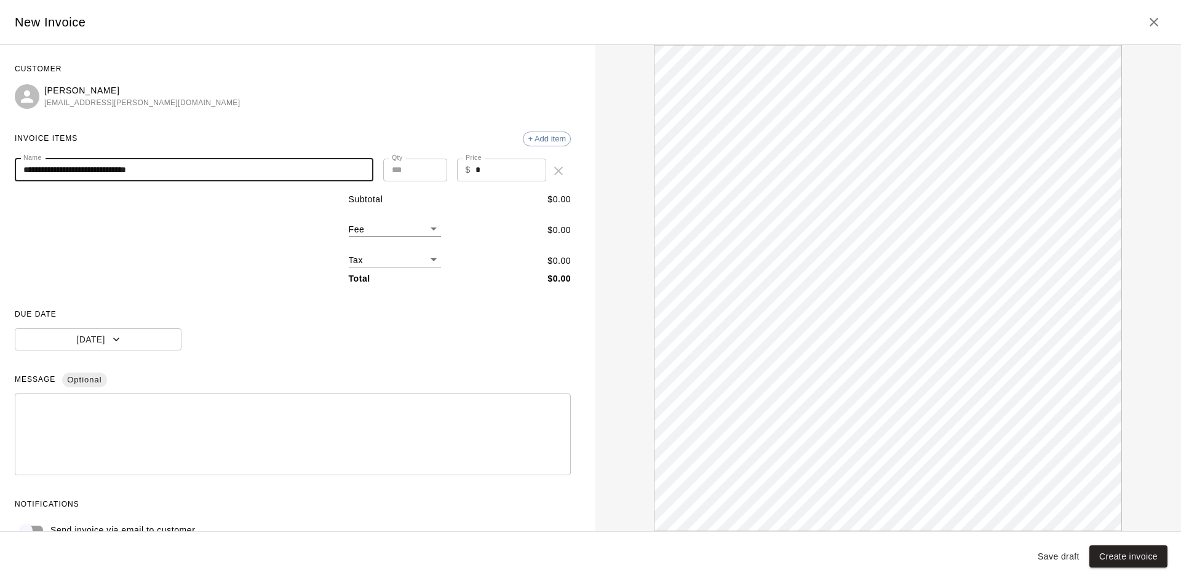
type input "**********"
click at [58, 404] on textarea at bounding box center [292, 434] width 539 height 61
click at [140, 405] on textarea at bounding box center [292, 434] width 539 height 61
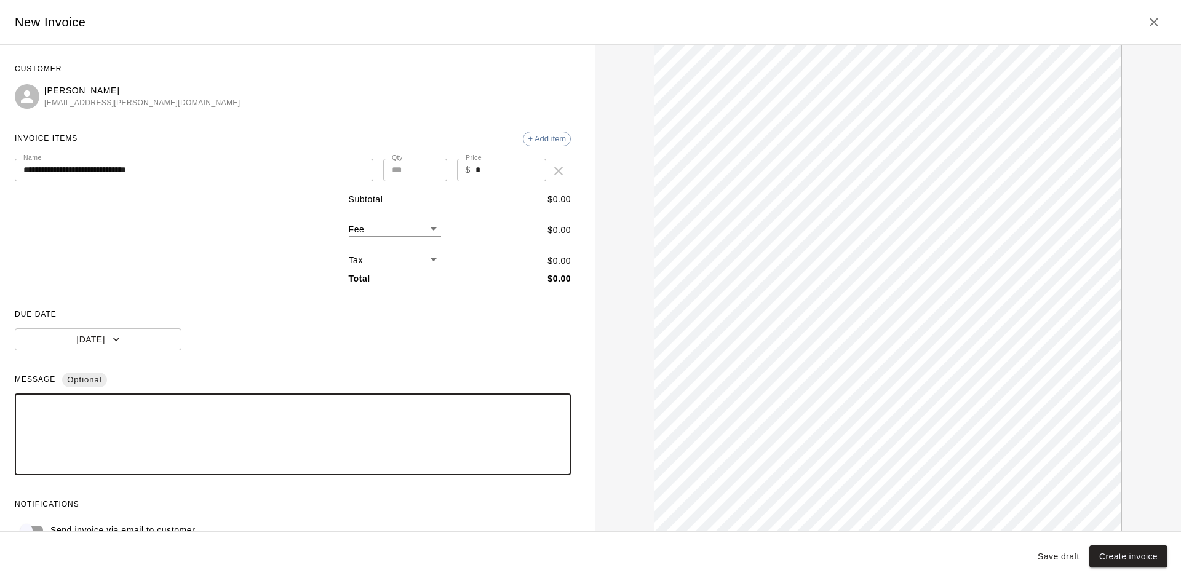
paste textarea "**********"
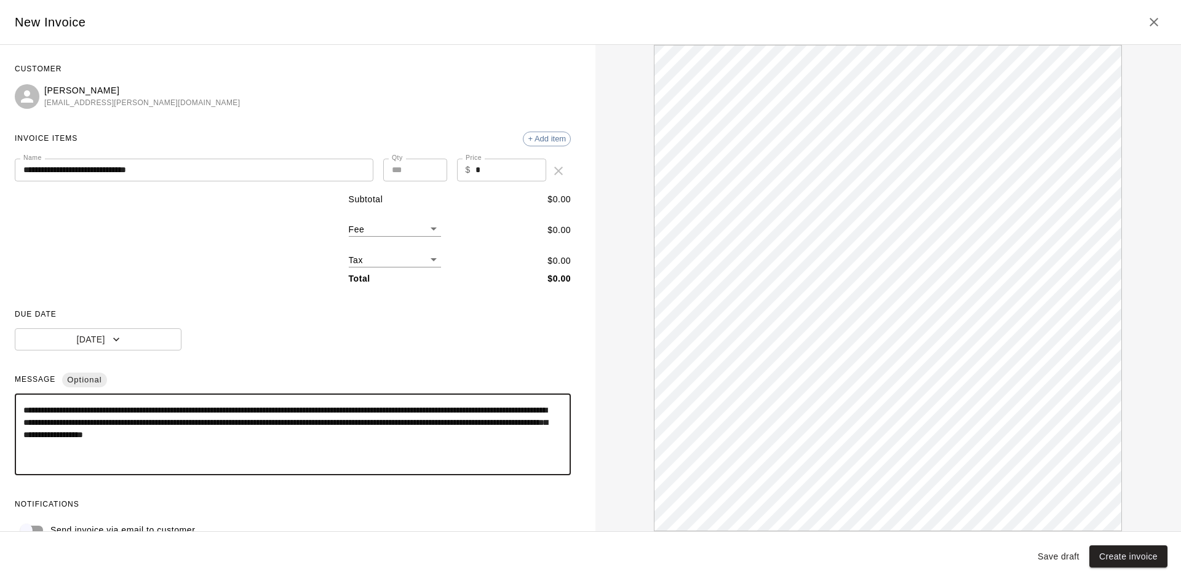
drag, startPoint x: 449, startPoint y: 411, endPoint x: 390, endPoint y: 410, distance: 58.4
click at [390, 410] on textarea "**********" at bounding box center [287, 434] width 529 height 61
type textarea "**********"
click at [483, 167] on input "*" at bounding box center [510, 170] width 71 height 23
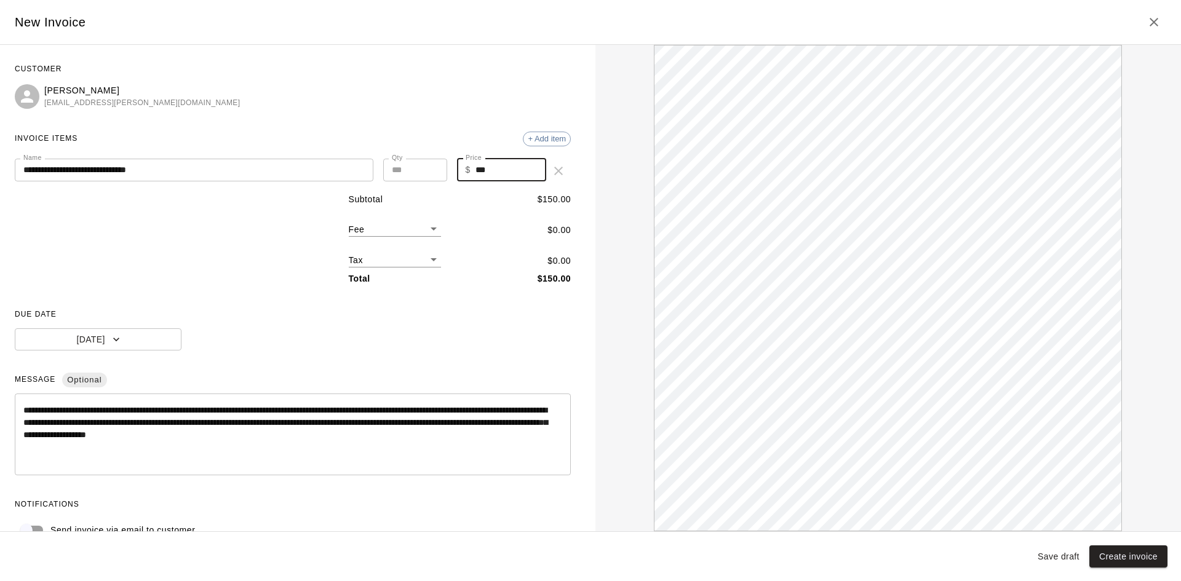
type input "***"
click at [274, 353] on div "**********" at bounding box center [293, 301] width 556 height 482
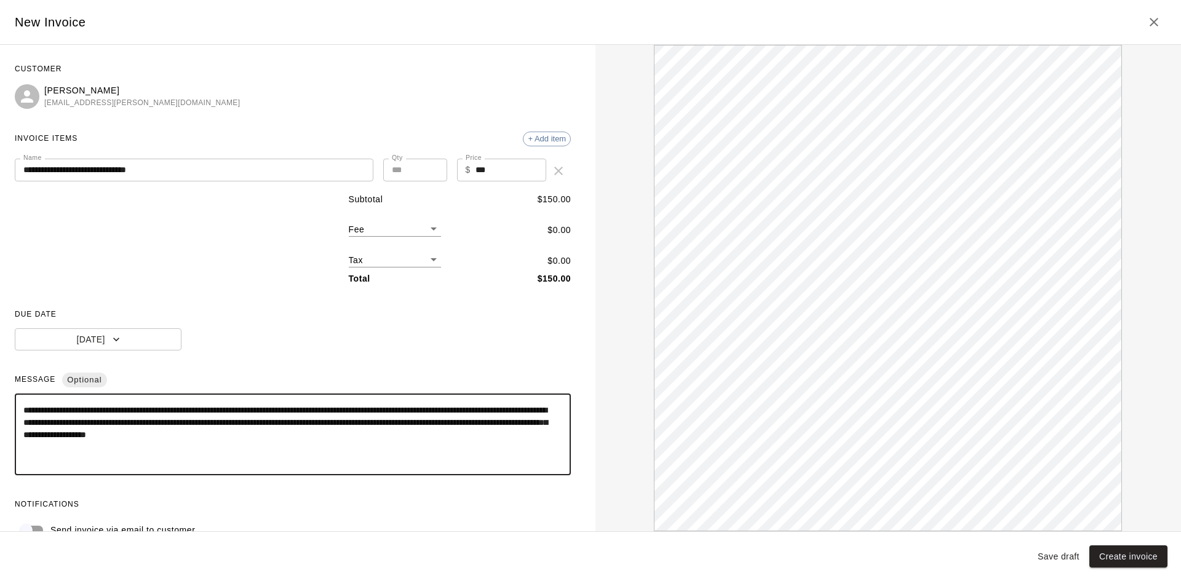
drag, startPoint x: 146, startPoint y: 411, endPoint x: 76, endPoint y: 414, distance: 70.2
click at [80, 412] on textarea "**********" at bounding box center [287, 434] width 529 height 61
drag, startPoint x: 453, startPoint y: 421, endPoint x: 522, endPoint y: 424, distance: 68.9
click at [522, 424] on textarea "**********" at bounding box center [287, 434] width 529 height 61
drag, startPoint x: 486, startPoint y: 450, endPoint x: -24, endPoint y: 403, distance: 511.9
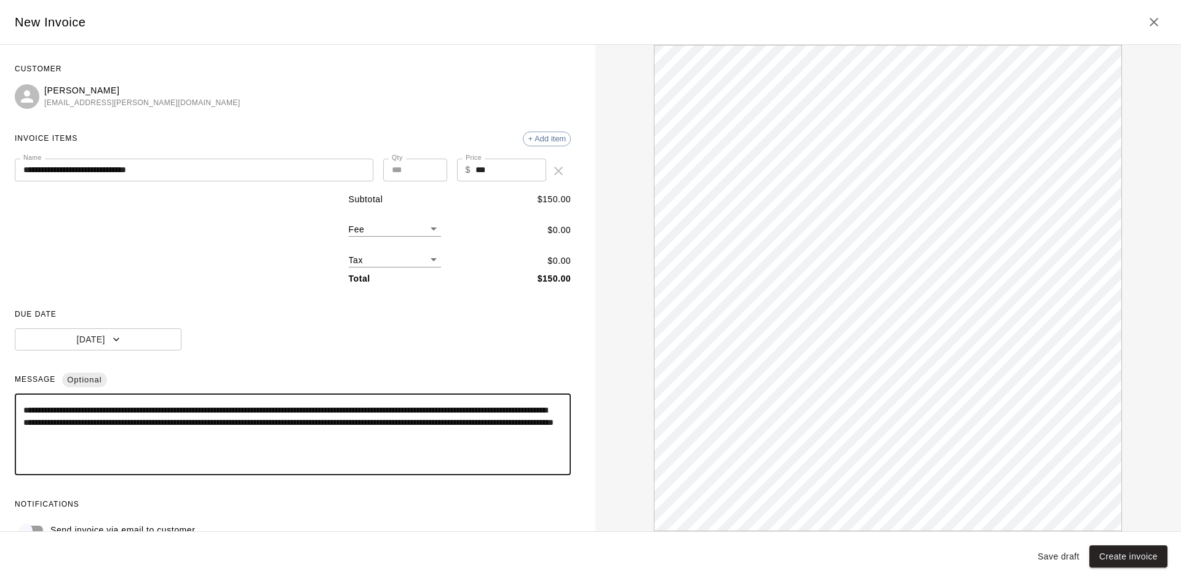
click at [0, 398] on html "**********" at bounding box center [590, 199] width 1181 height 398
type textarea "**********"
click at [1125, 555] on button "Create invoice" at bounding box center [1128, 556] width 78 height 23
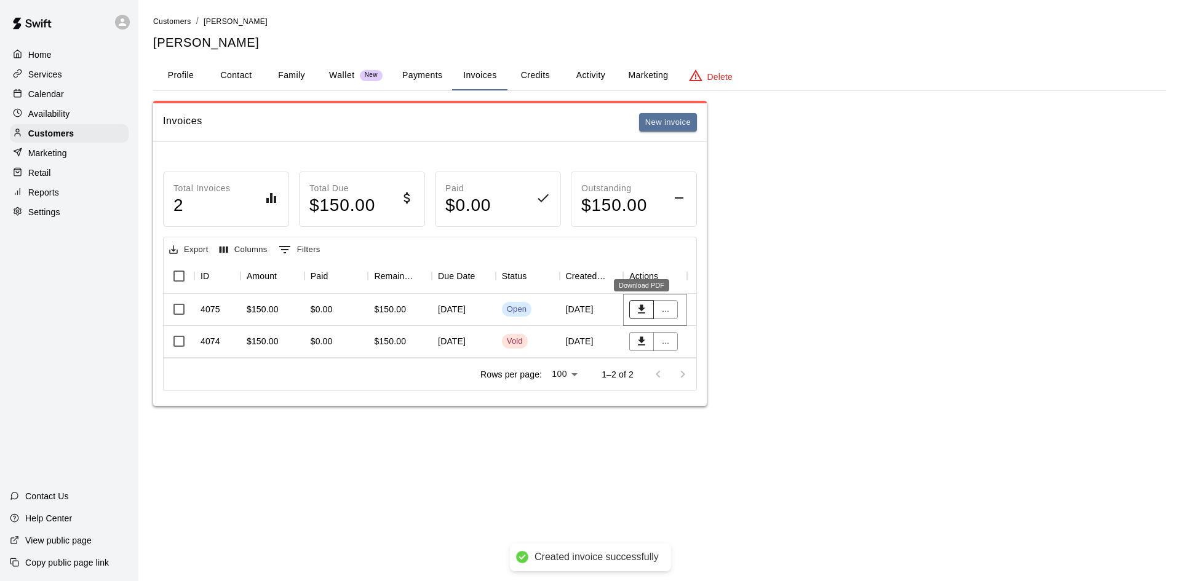
click at [640, 313] on icon "Download PDF" at bounding box center [641, 309] width 7 height 9
click at [348, 430] on html "Home Services Calendar Availability Customers Marketing Retail Reports Settings…" at bounding box center [590, 215] width 1181 height 430
click at [677, 310] on button "..." at bounding box center [665, 309] width 25 height 19
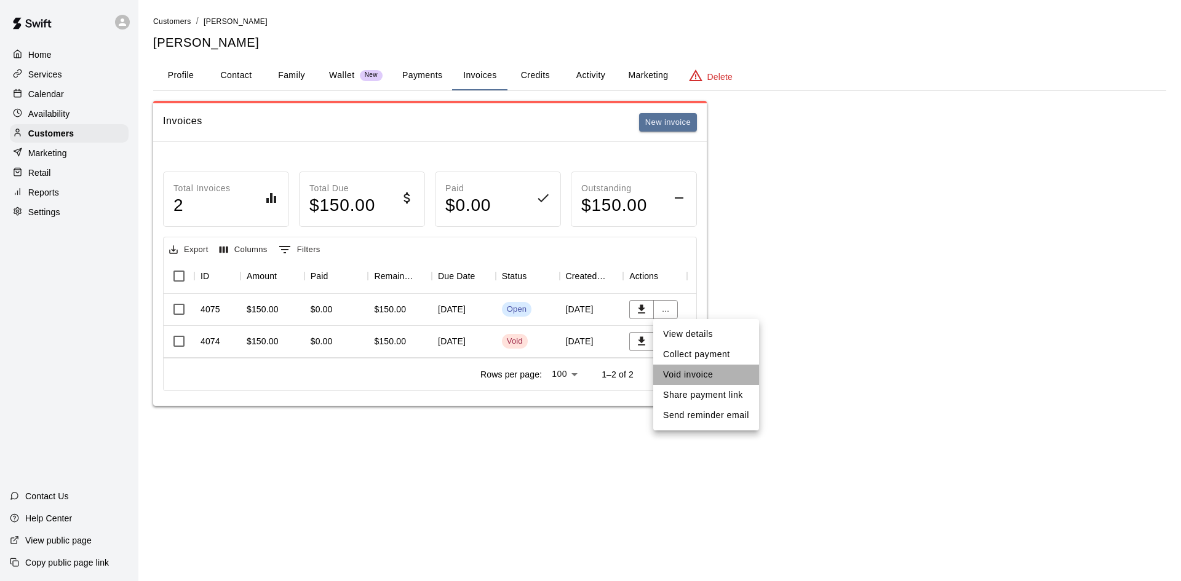
click at [691, 374] on li "Void invoice" at bounding box center [706, 375] width 106 height 20
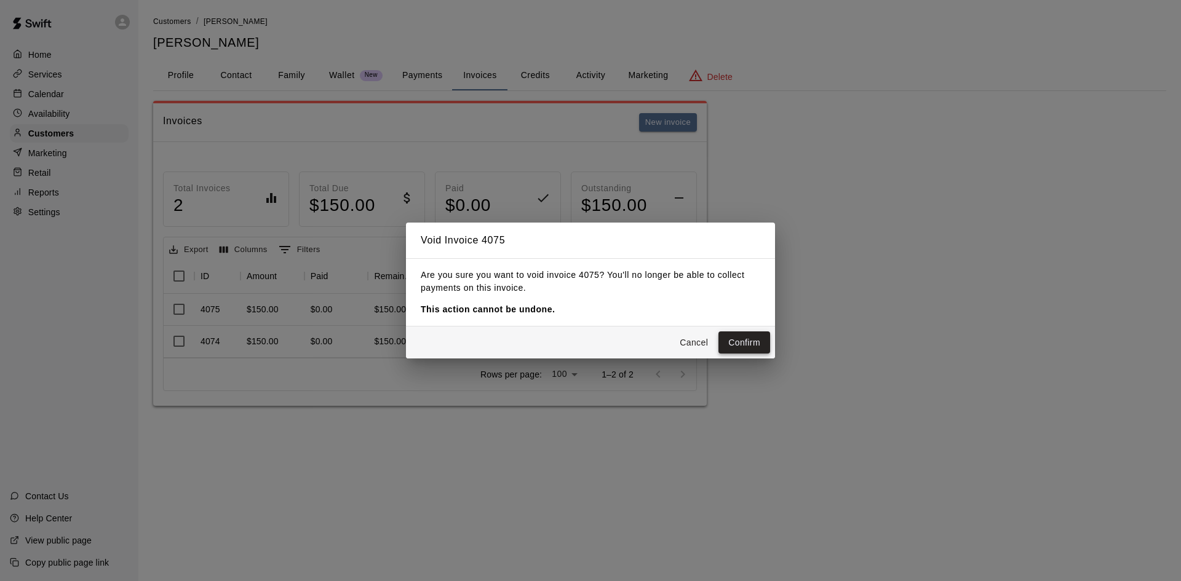
click at [748, 342] on button "Confirm" at bounding box center [744, 342] width 52 height 23
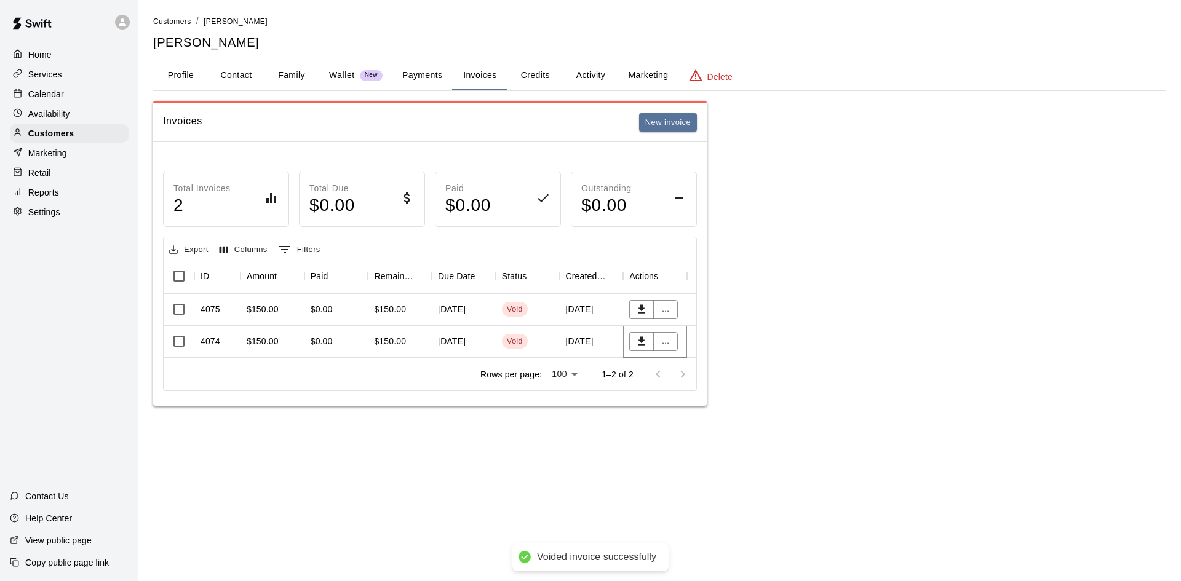
click at [664, 343] on button "..." at bounding box center [665, 341] width 25 height 19
click at [800, 346] on div at bounding box center [590, 290] width 1181 height 581
click at [668, 117] on button "New invoice" at bounding box center [668, 122] width 58 height 19
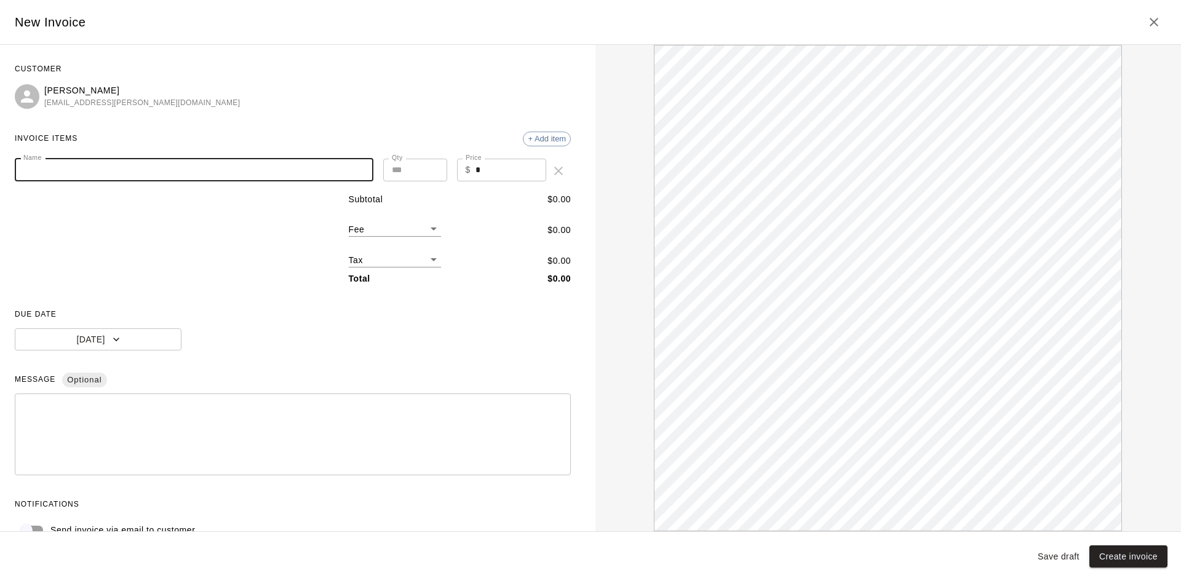
click at [156, 170] on input "Name" at bounding box center [194, 170] width 358 height 23
type input "**********"
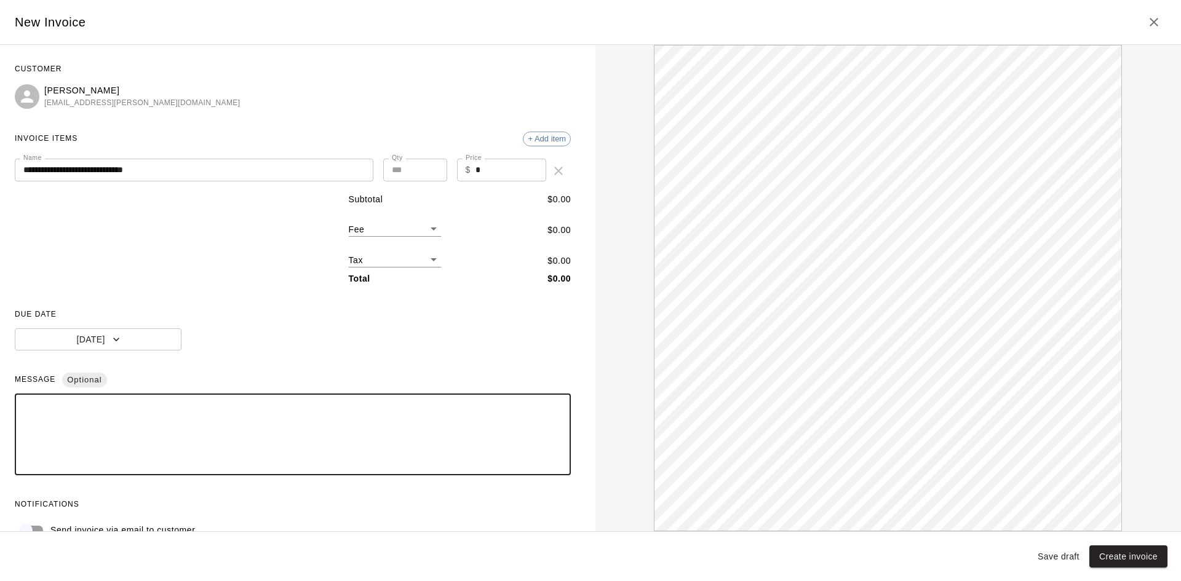
paste textarea "**********"
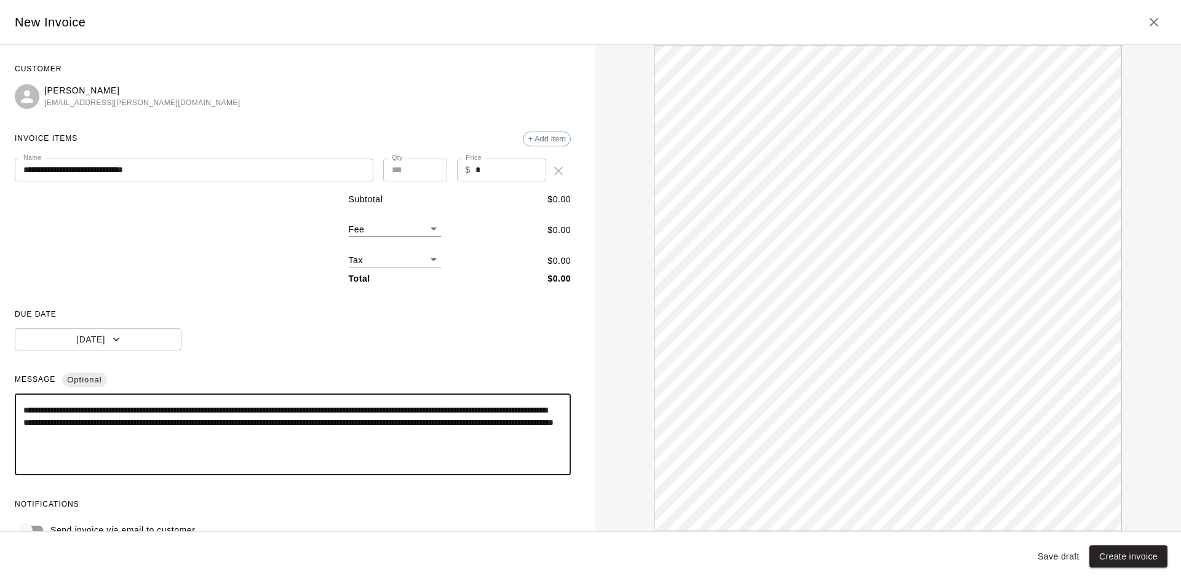
drag, startPoint x: 358, startPoint y: 411, endPoint x: 326, endPoint y: 413, distance: 32.0
click at [326, 413] on textarea "**********" at bounding box center [287, 434] width 529 height 61
type textarea "**********"
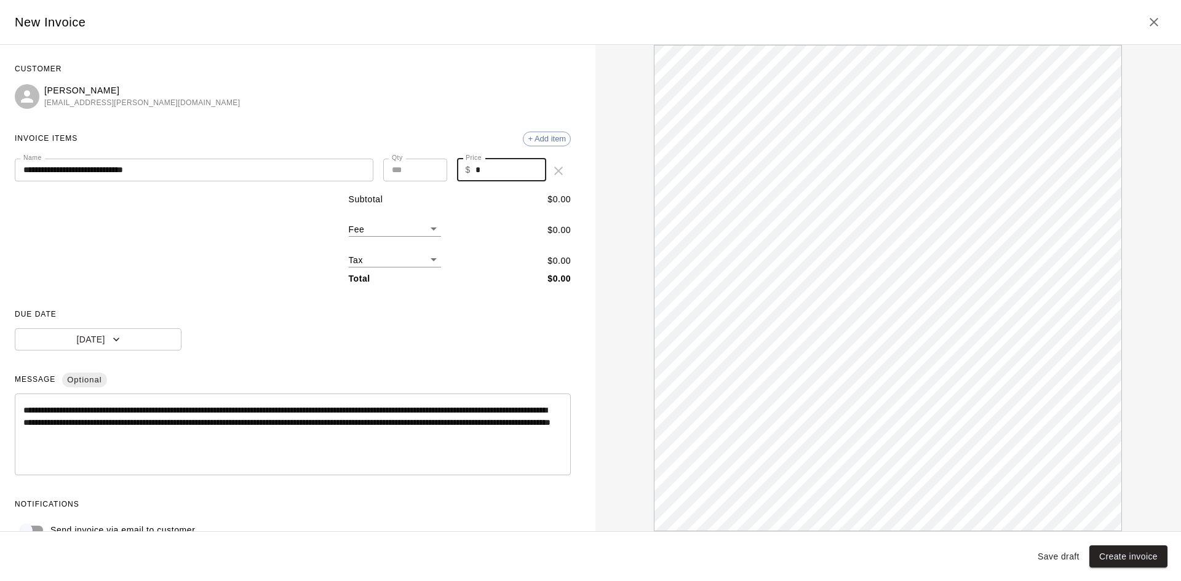
click at [475, 168] on input "*" at bounding box center [510, 170] width 71 height 23
type input "***"
click at [290, 315] on span "DUE DATE" at bounding box center [293, 315] width 556 height 20
click at [1141, 558] on button "Create invoice" at bounding box center [1128, 556] width 78 height 23
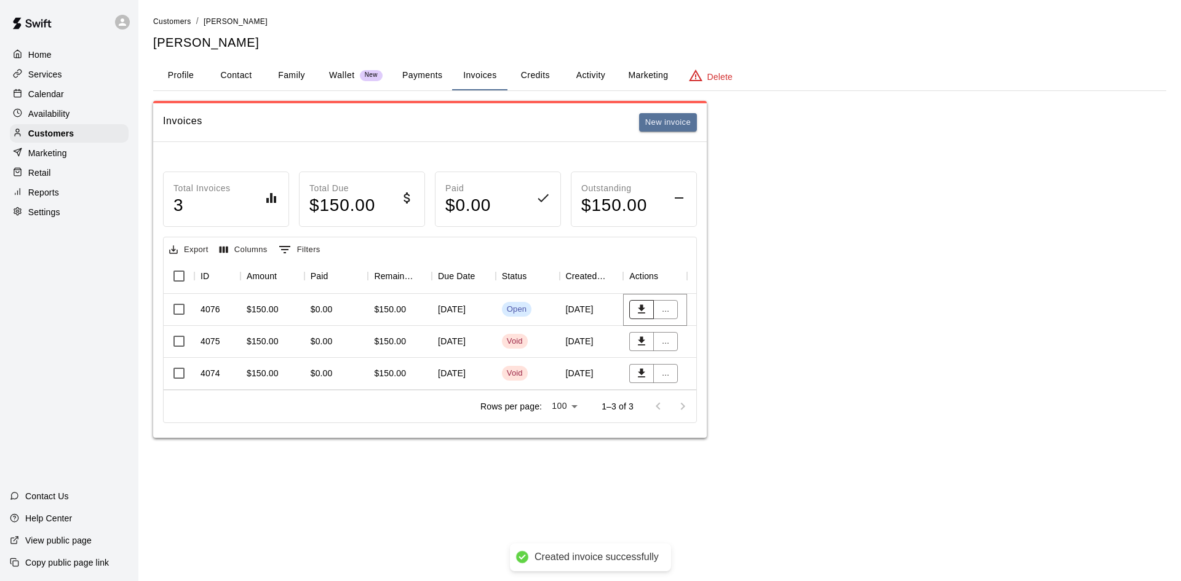
click at [638, 310] on icon "Download PDF" at bounding box center [641, 309] width 12 height 12
click at [662, 312] on button "..." at bounding box center [665, 309] width 25 height 19
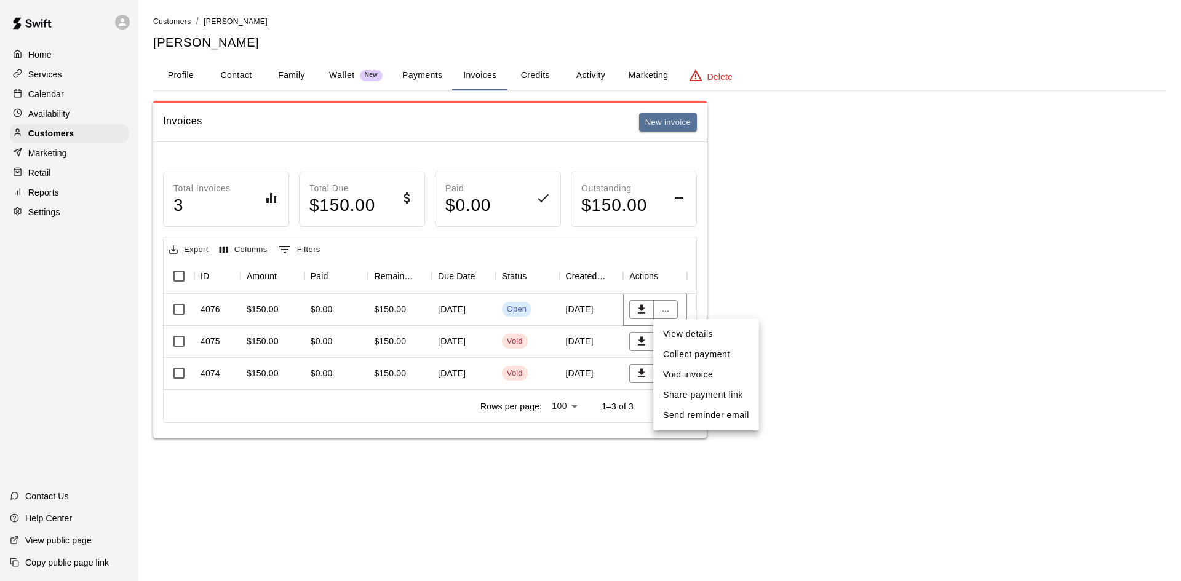
click at [716, 376] on li "Void invoice" at bounding box center [706, 375] width 106 height 20
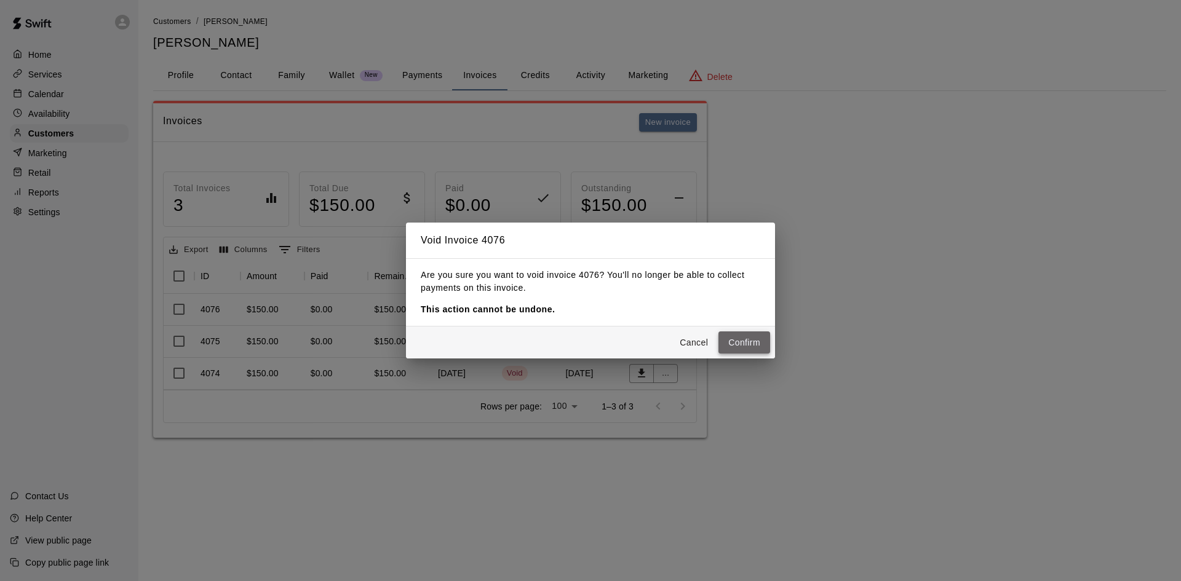
click at [750, 335] on button "Confirm" at bounding box center [744, 342] width 52 height 23
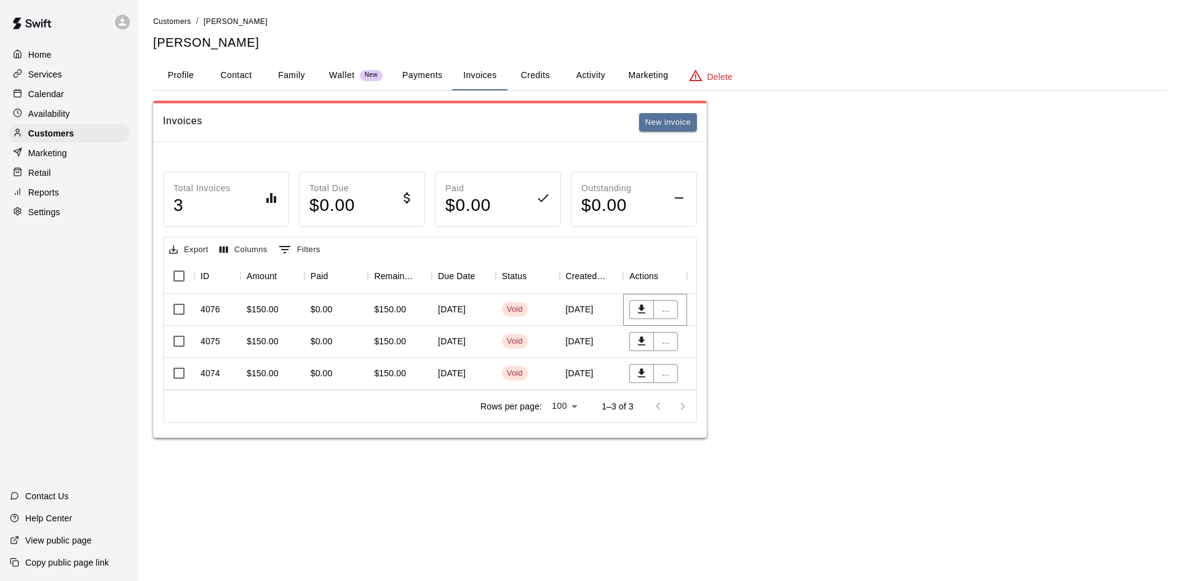
click at [50, 90] on p "Calendar" at bounding box center [46, 94] width 36 height 12
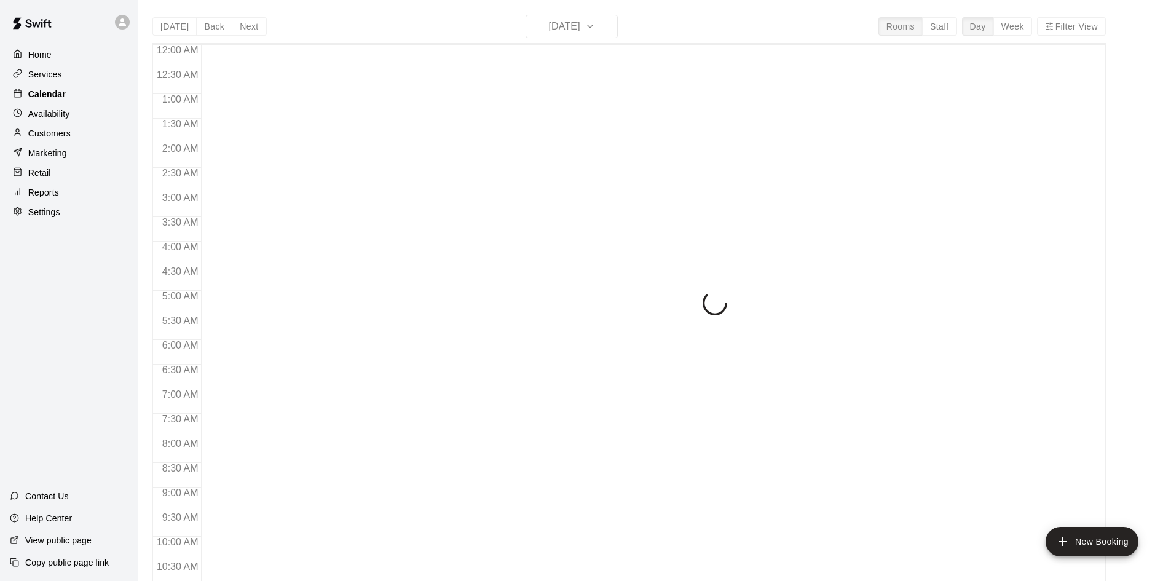
scroll to position [630, 0]
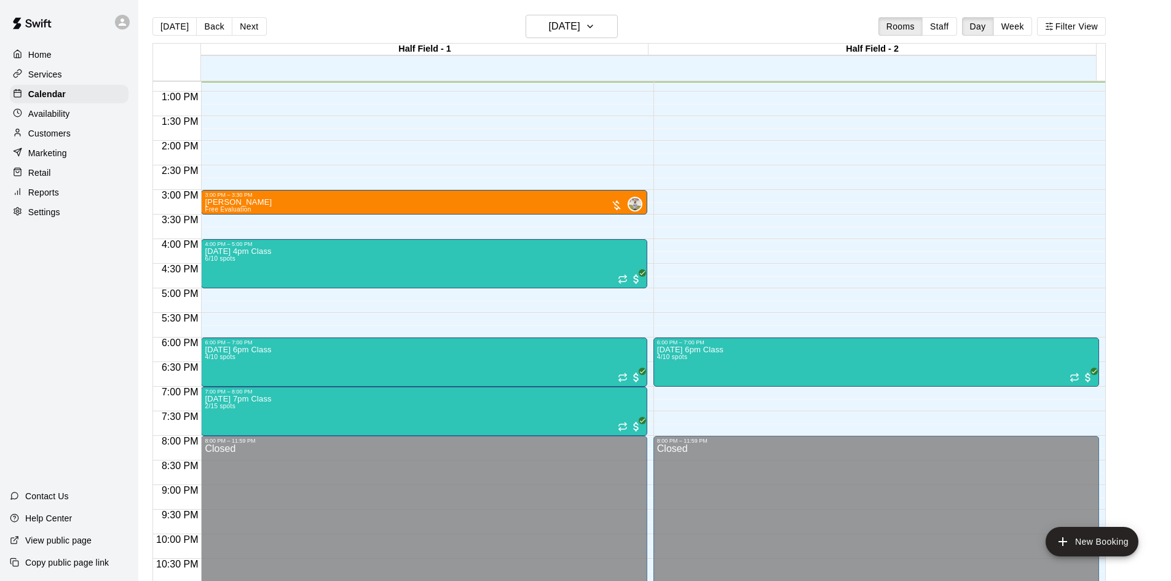
click at [39, 135] on p "Customers" at bounding box center [49, 133] width 42 height 12
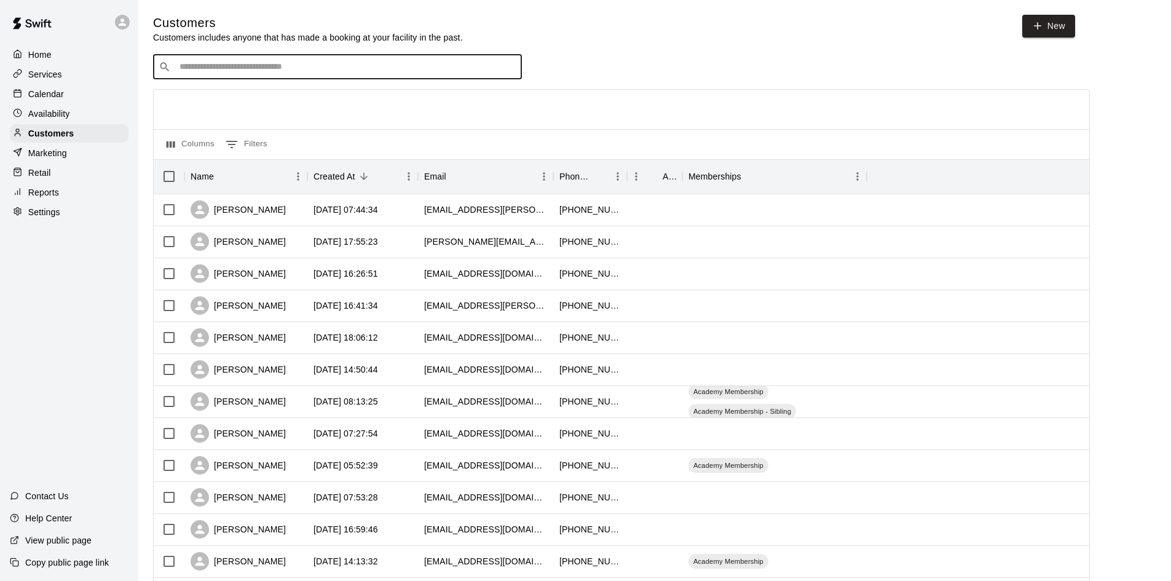
click at [390, 63] on input "Search customers by name or email" at bounding box center [346, 67] width 341 height 12
type input "****"
click at [191, 96] on p "[PERSON_NAME]" at bounding box center [225, 94] width 75 height 13
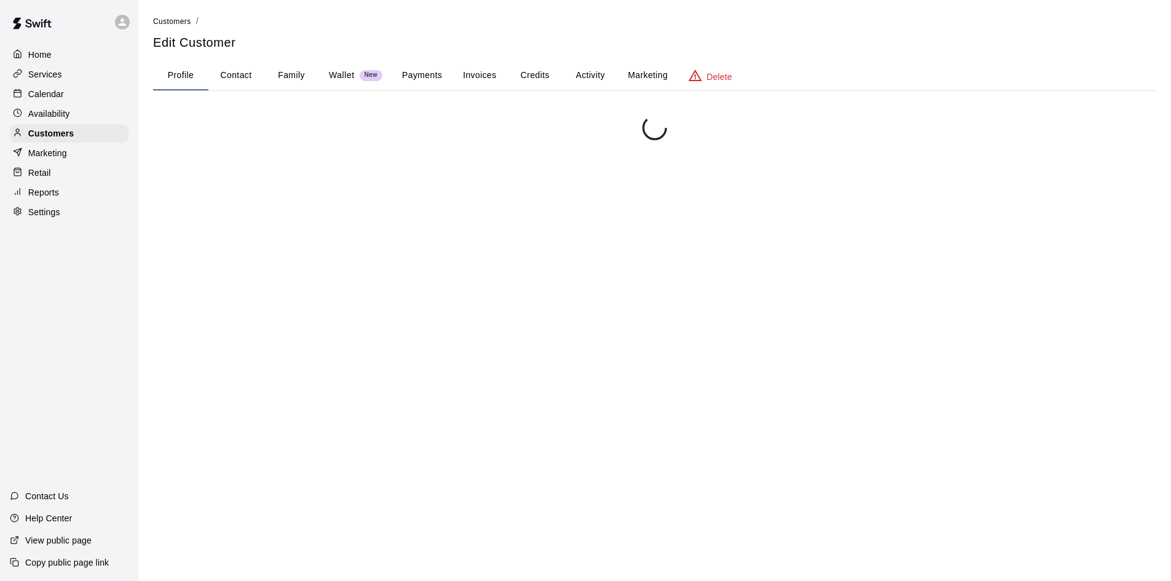
click at [292, 71] on button "Family" at bounding box center [291, 76] width 55 height 30
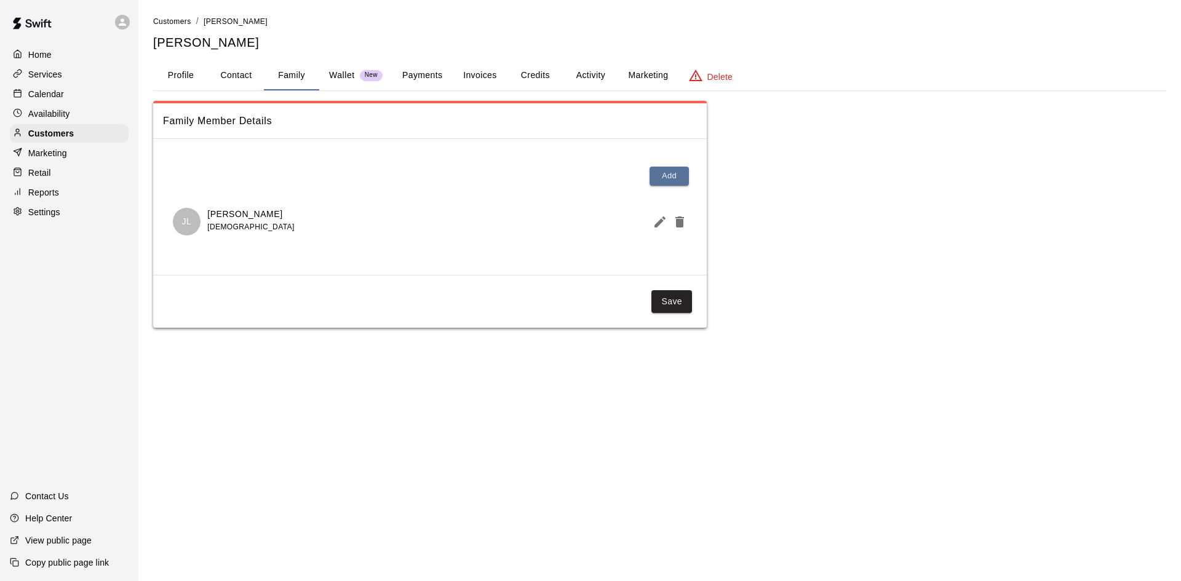
click at [229, 76] on button "Contact" at bounding box center [235, 76] width 55 height 30
select select "**"
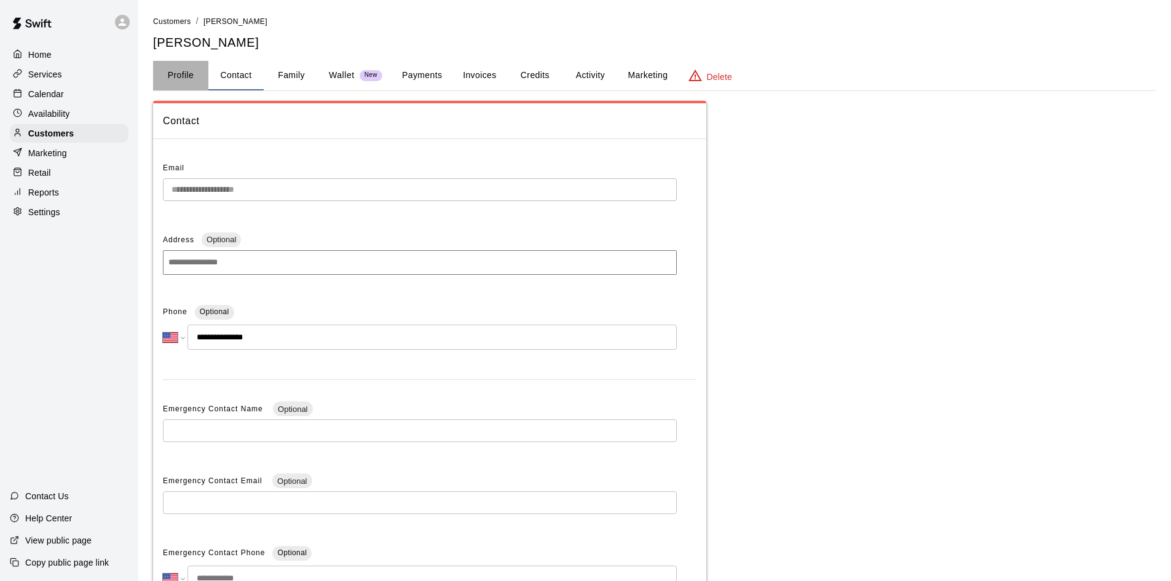
click at [178, 77] on button "Profile" at bounding box center [180, 76] width 55 height 30
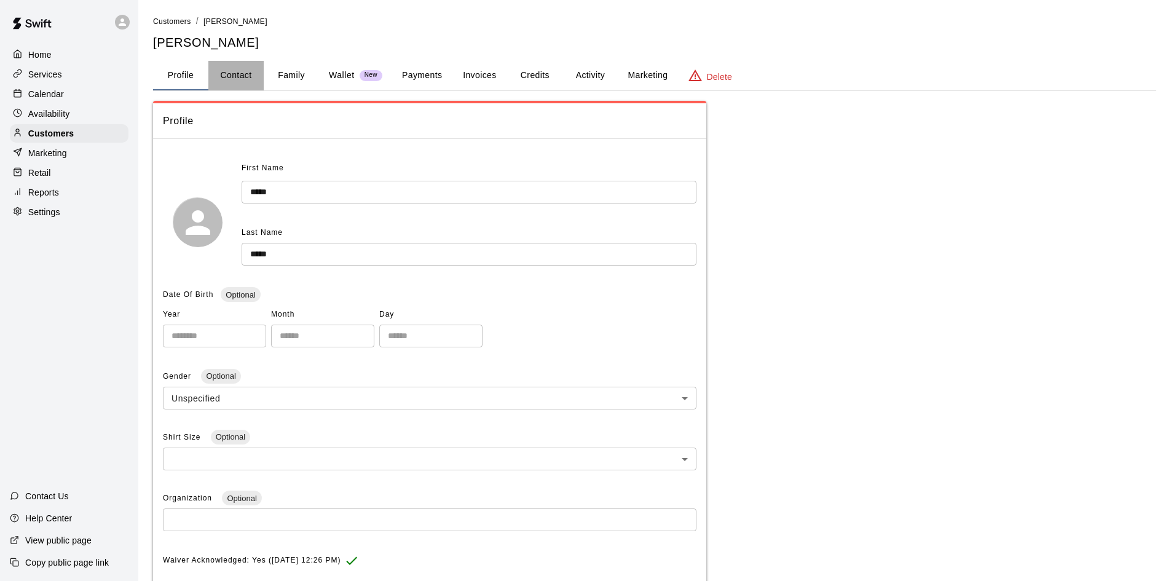
click at [244, 76] on button "Contact" at bounding box center [235, 76] width 55 height 30
select select "**"
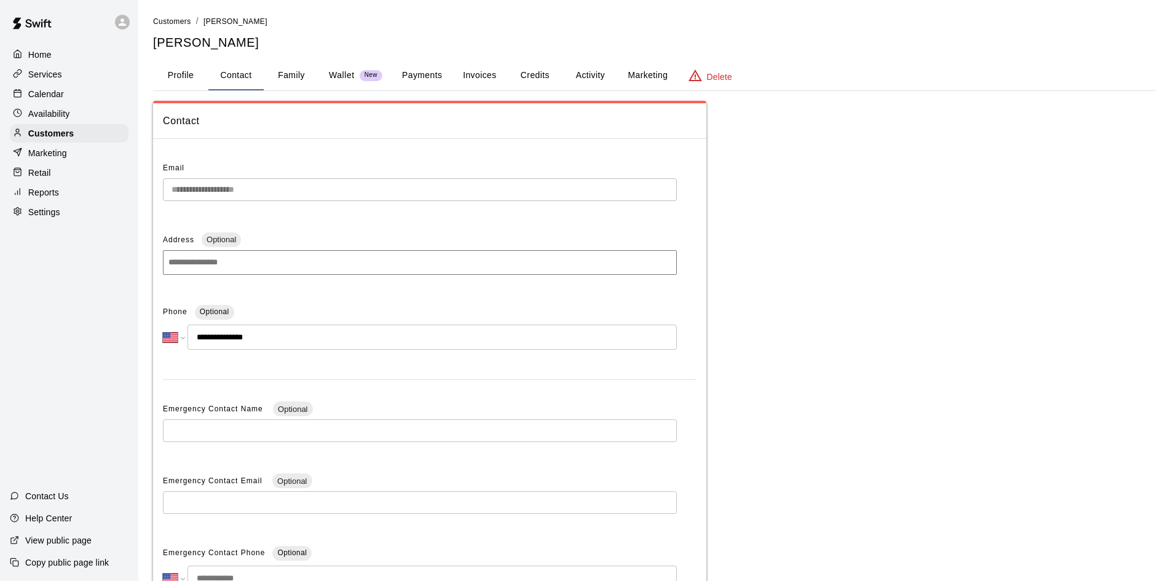
click at [71, 93] on div "Calendar" at bounding box center [69, 94] width 119 height 18
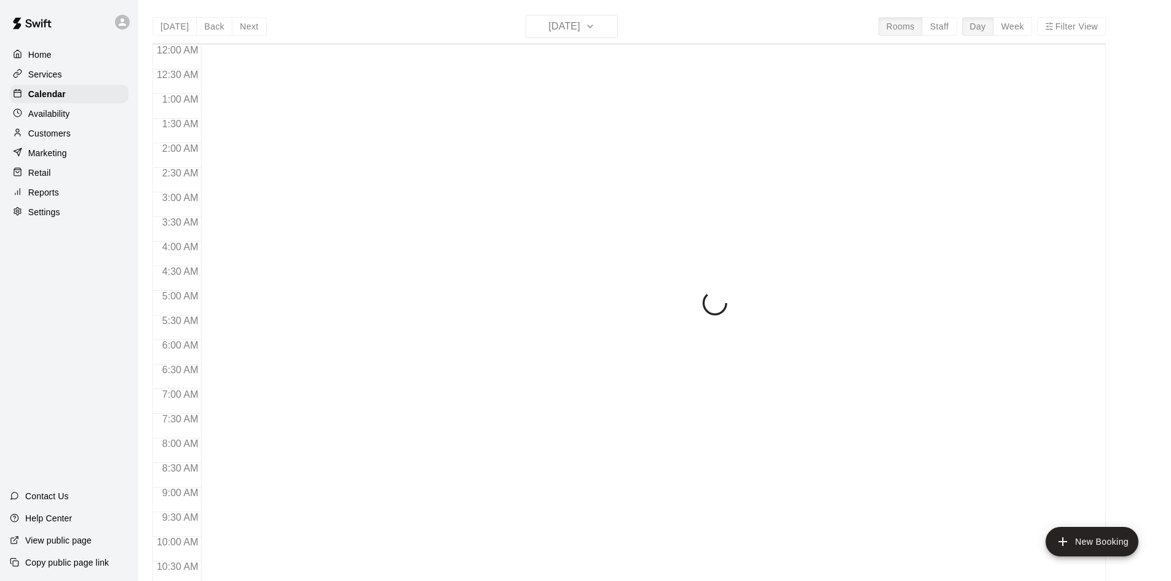
scroll to position [630, 0]
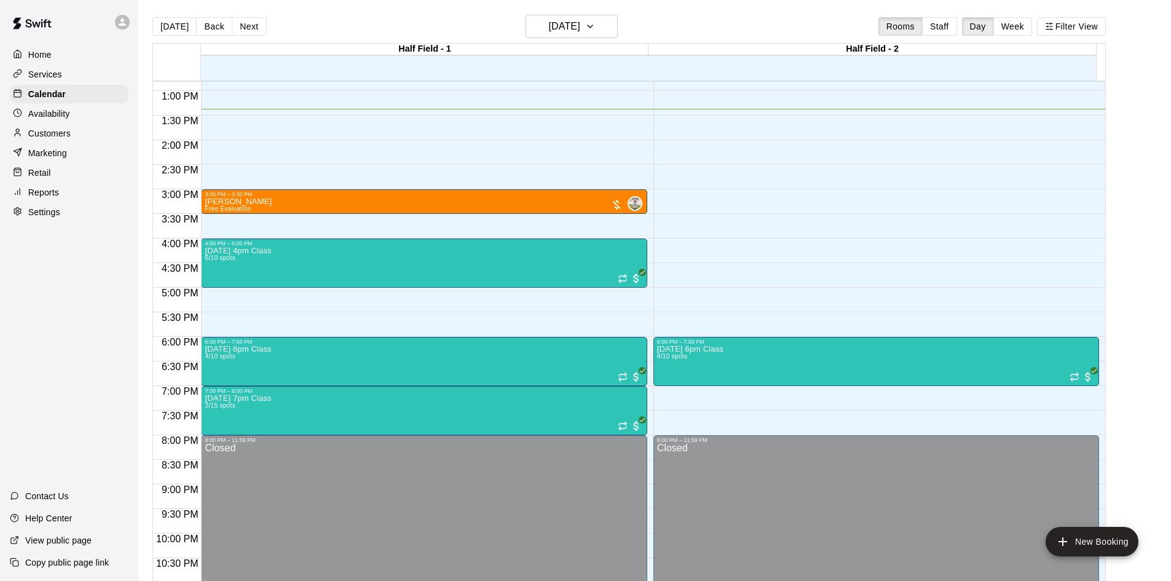
click at [1029, 27] on button "Week" at bounding box center [1013, 26] width 39 height 18
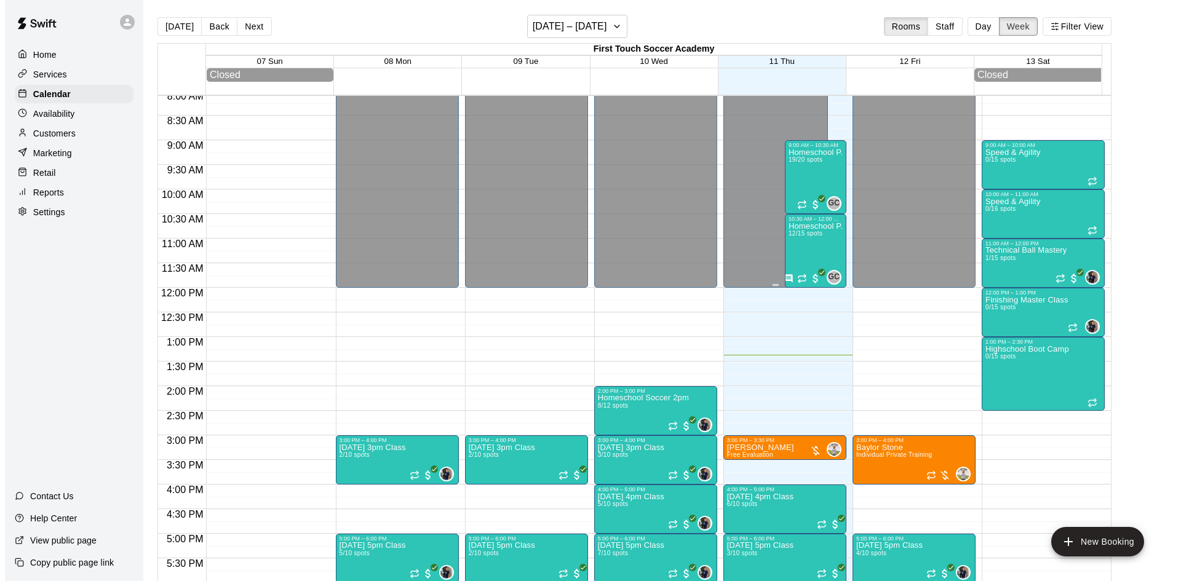
scroll to position [289, 0]
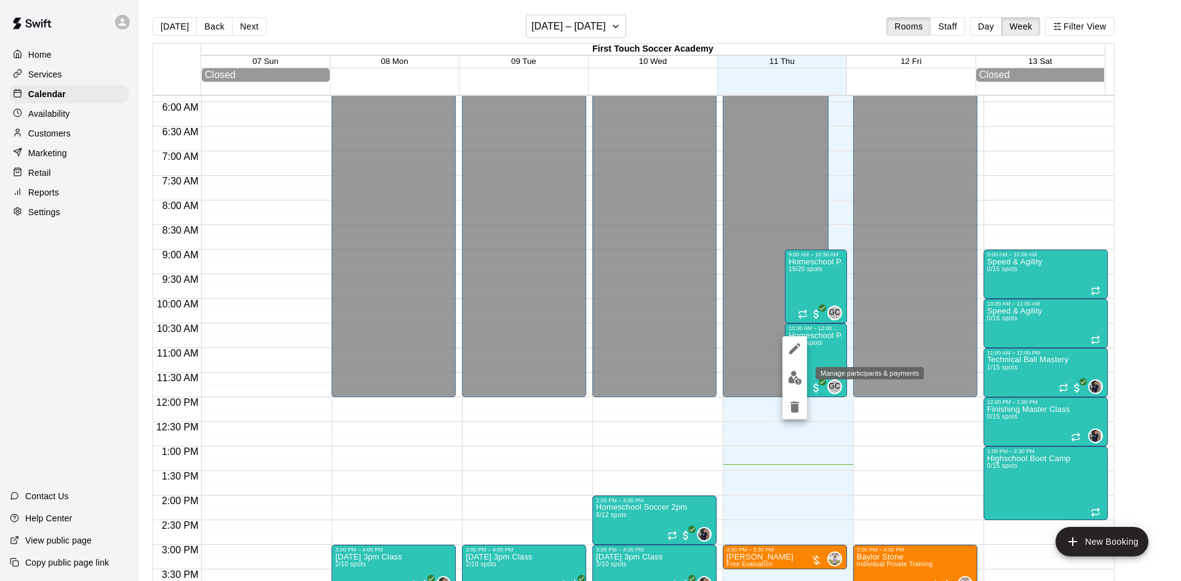
click at [789, 375] on img "edit" at bounding box center [795, 378] width 14 height 14
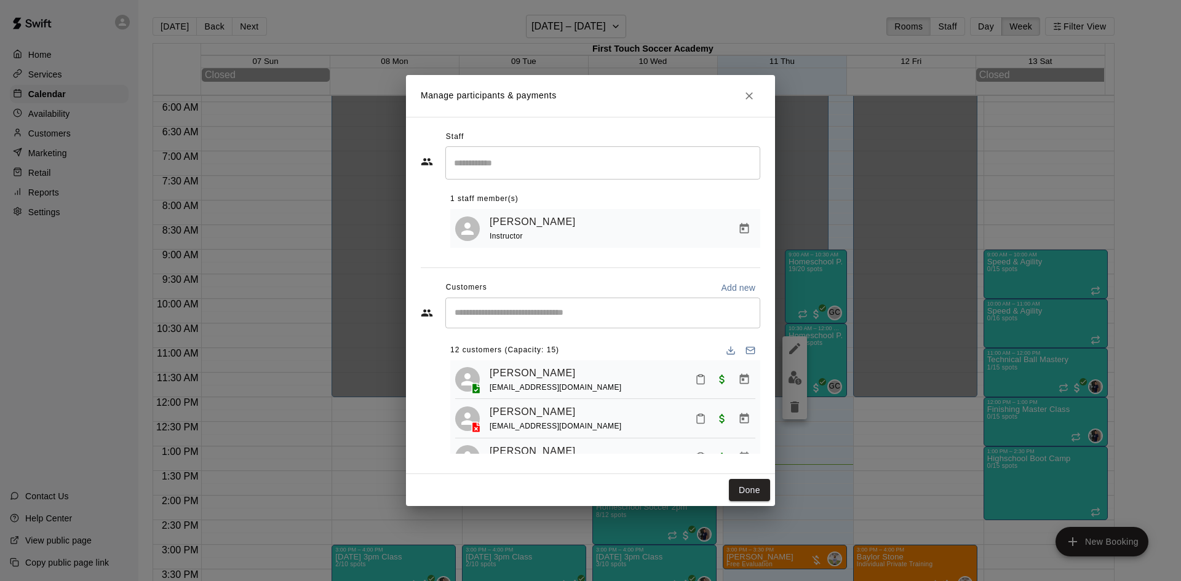
click at [694, 370] on div "[PERSON_NAME] [EMAIL_ADDRESS][DOMAIN_NAME]" at bounding box center [622, 379] width 266 height 29
click at [694, 375] on button "Mark attendance" at bounding box center [700, 379] width 21 height 21
click at [710, 380] on icon at bounding box center [705, 380] width 11 height 11
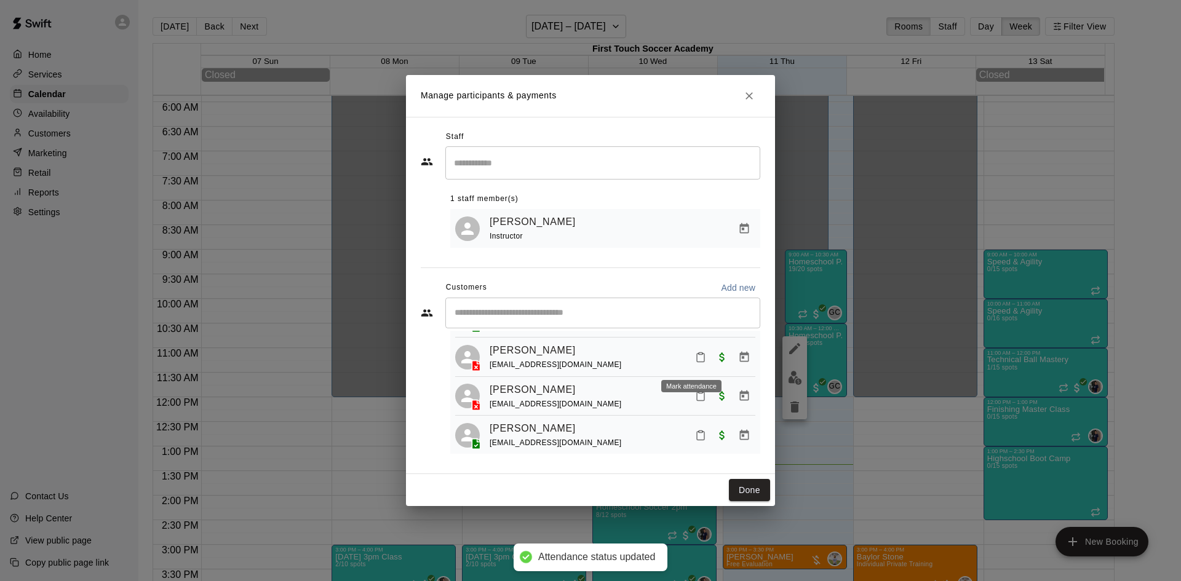
click at [695, 359] on icon "Mark attendance" at bounding box center [700, 357] width 11 height 11
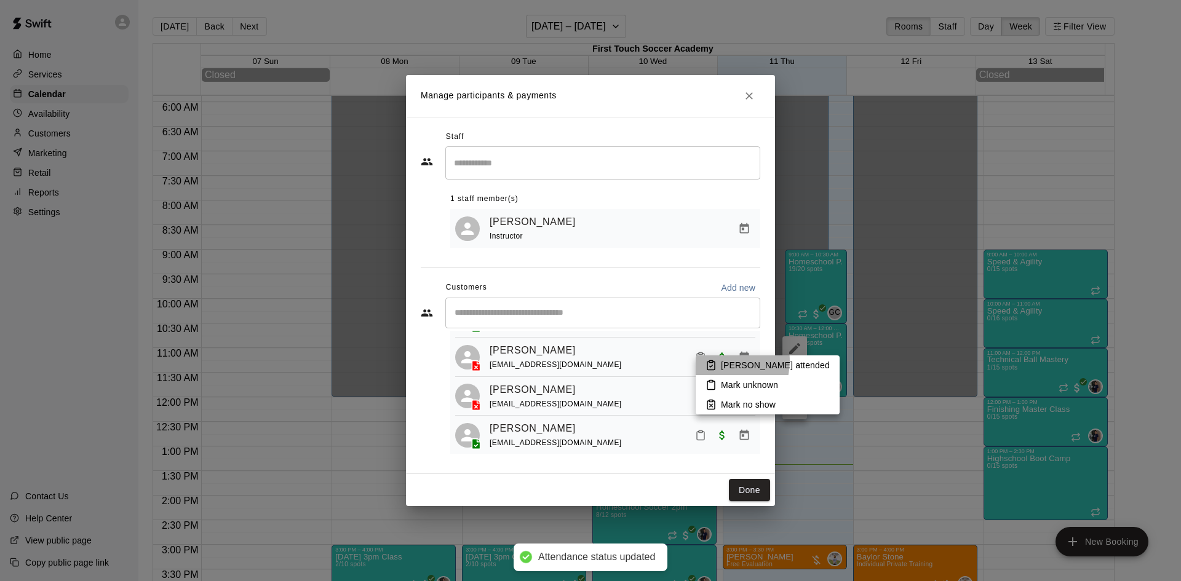
click at [718, 361] on li "[PERSON_NAME] attended" at bounding box center [767, 365] width 144 height 20
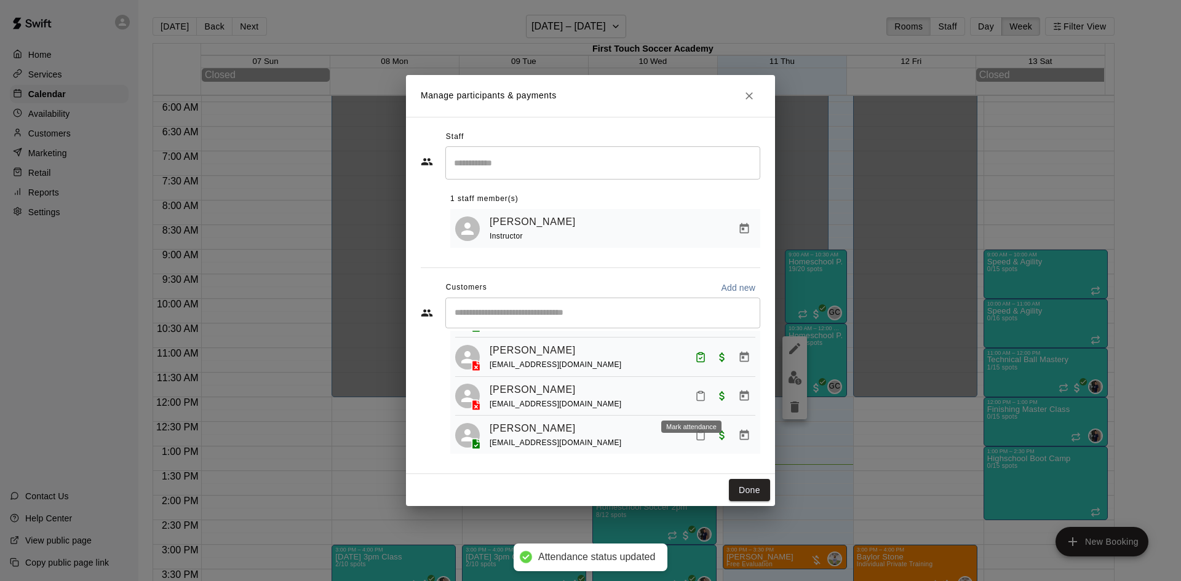
click at [697, 402] on button "Mark attendance" at bounding box center [700, 396] width 21 height 21
click at [713, 394] on li "[PERSON_NAME] attended" at bounding box center [763, 401] width 144 height 20
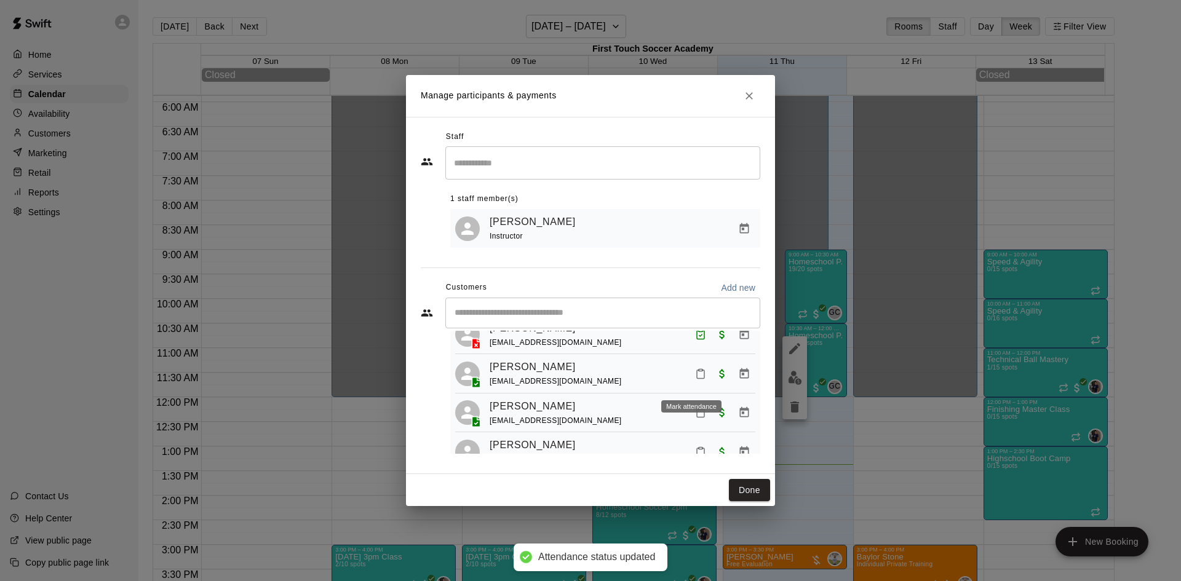
click at [695, 379] on icon "Mark attendance" at bounding box center [700, 373] width 11 height 11
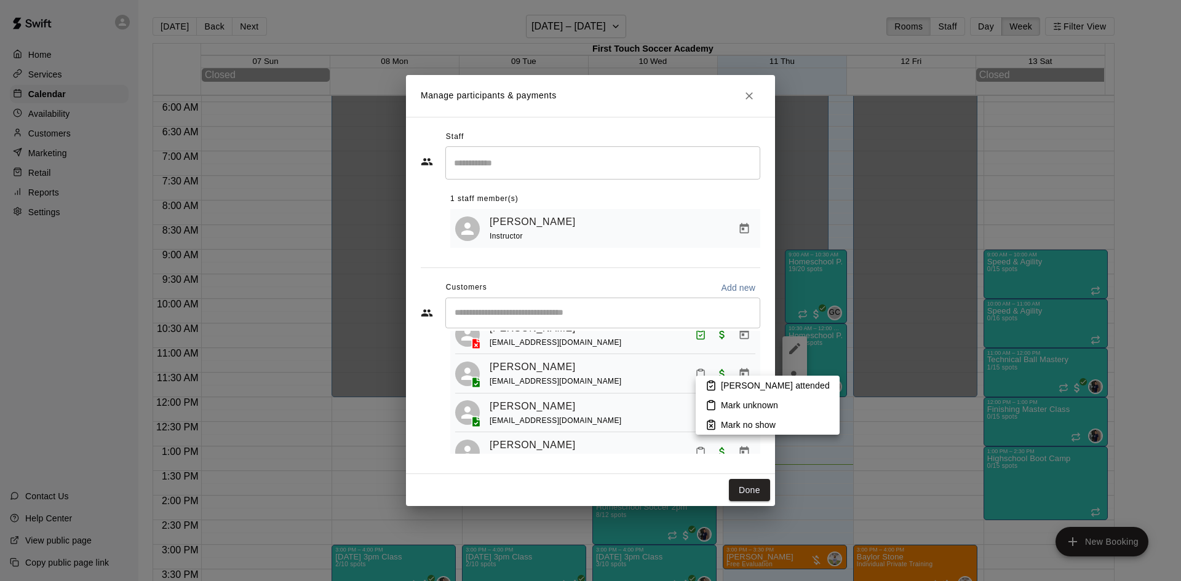
click at [725, 381] on p "[PERSON_NAME] attended" at bounding box center [775, 385] width 109 height 12
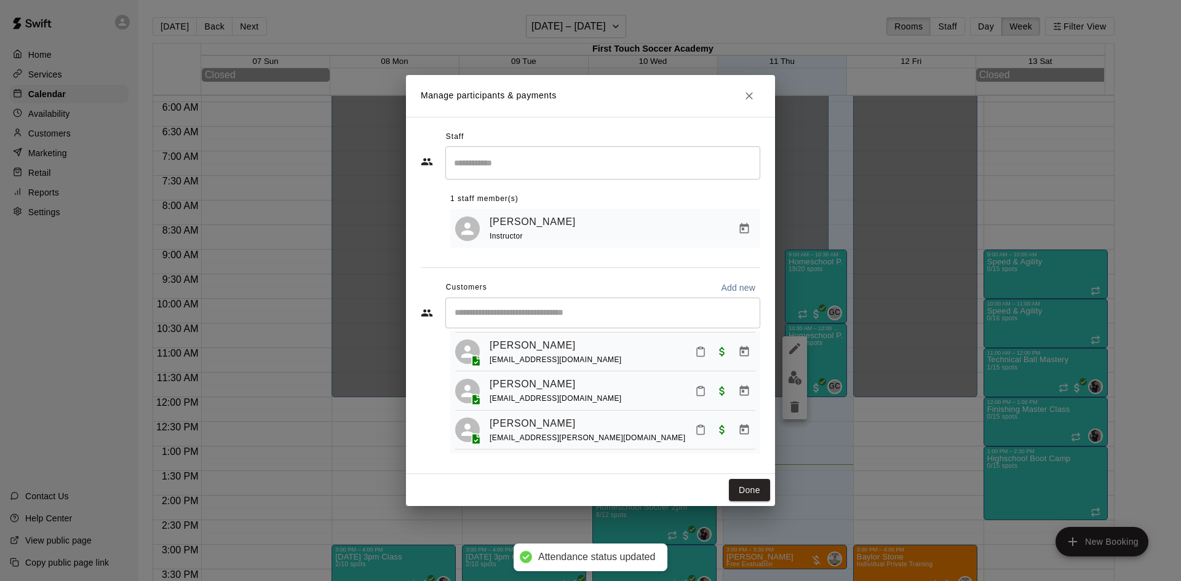
scroll to position [184, 0]
click at [696, 357] on icon "Mark attendance" at bounding box center [700, 351] width 11 height 11
click at [728, 366] on p "[PERSON_NAME] attended" at bounding box center [775, 364] width 109 height 12
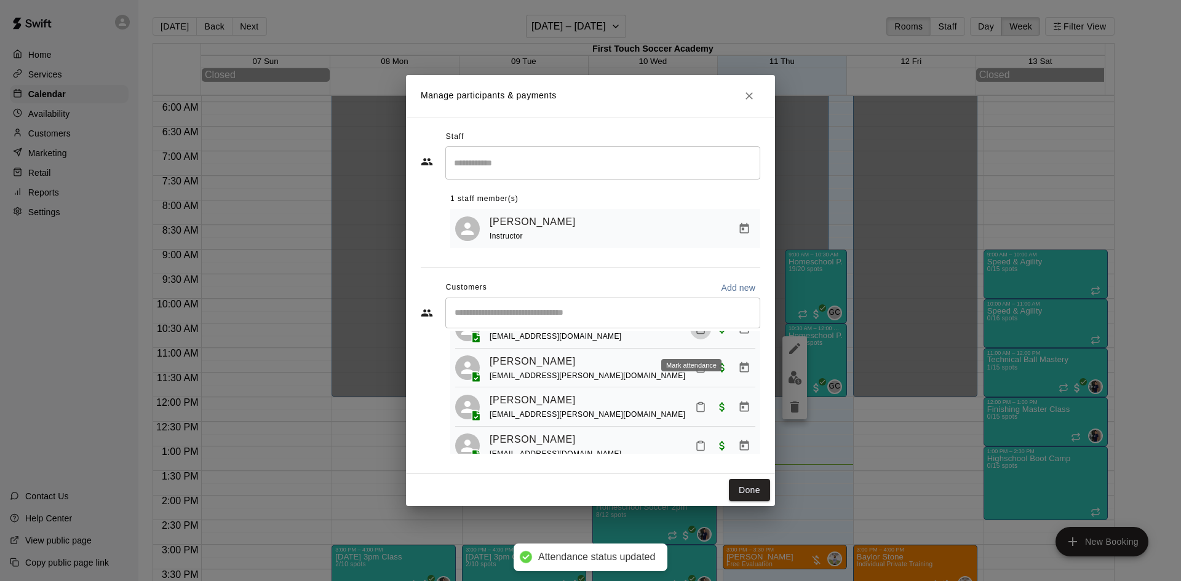
click at [695, 335] on icon "Mark attendance" at bounding box center [700, 328] width 11 height 11
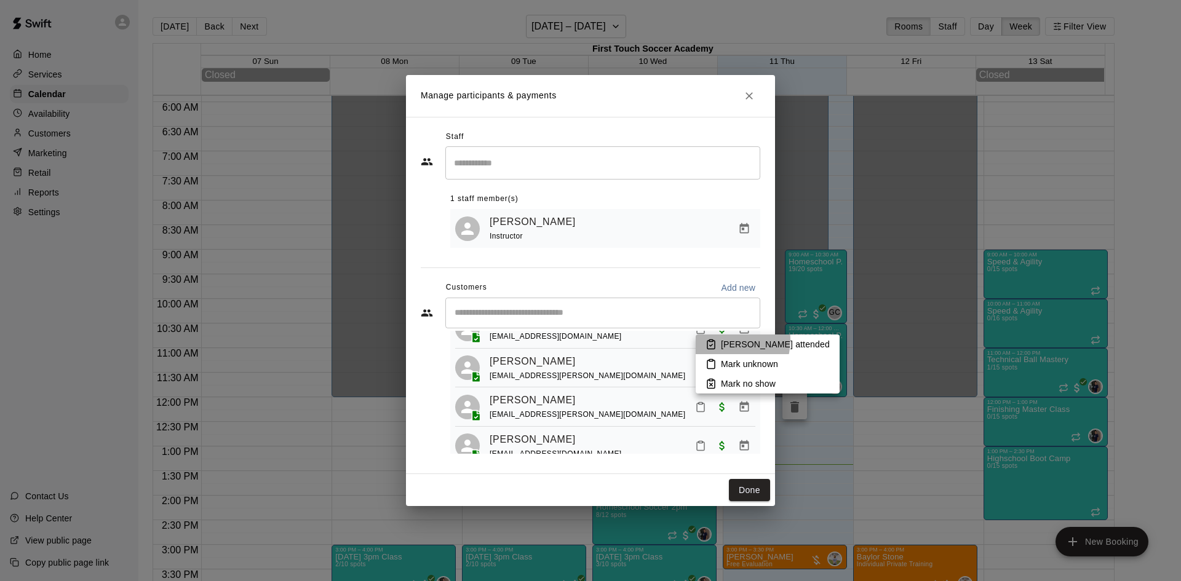
click at [724, 340] on p "[PERSON_NAME] attended" at bounding box center [775, 344] width 109 height 12
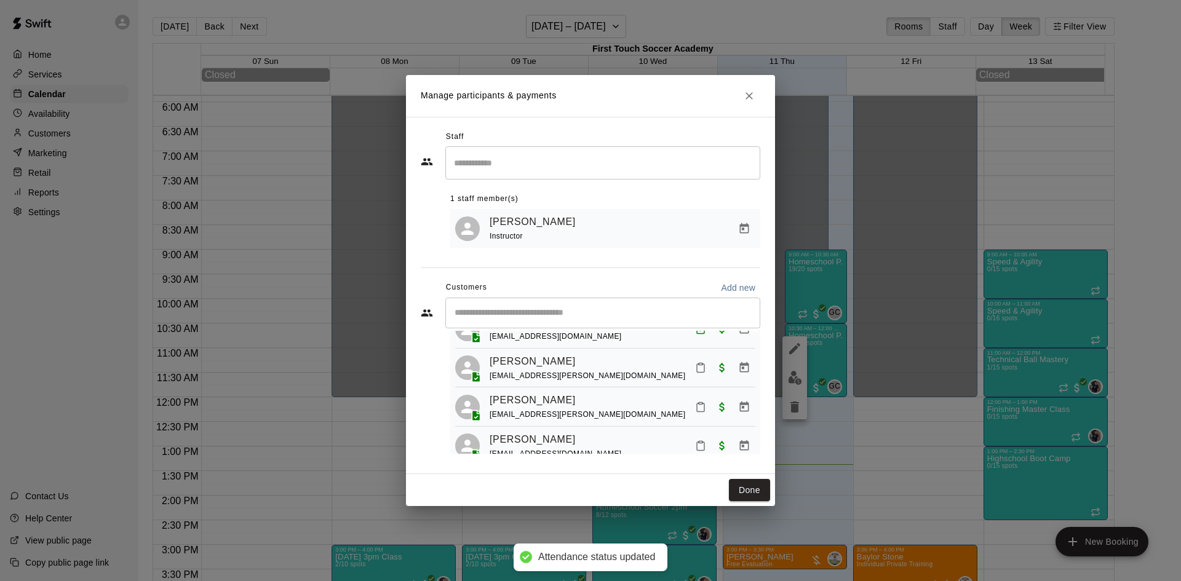
scroll to position [244, 0]
click at [695, 376] on icon "Mark attendance" at bounding box center [700, 370] width 11 height 11
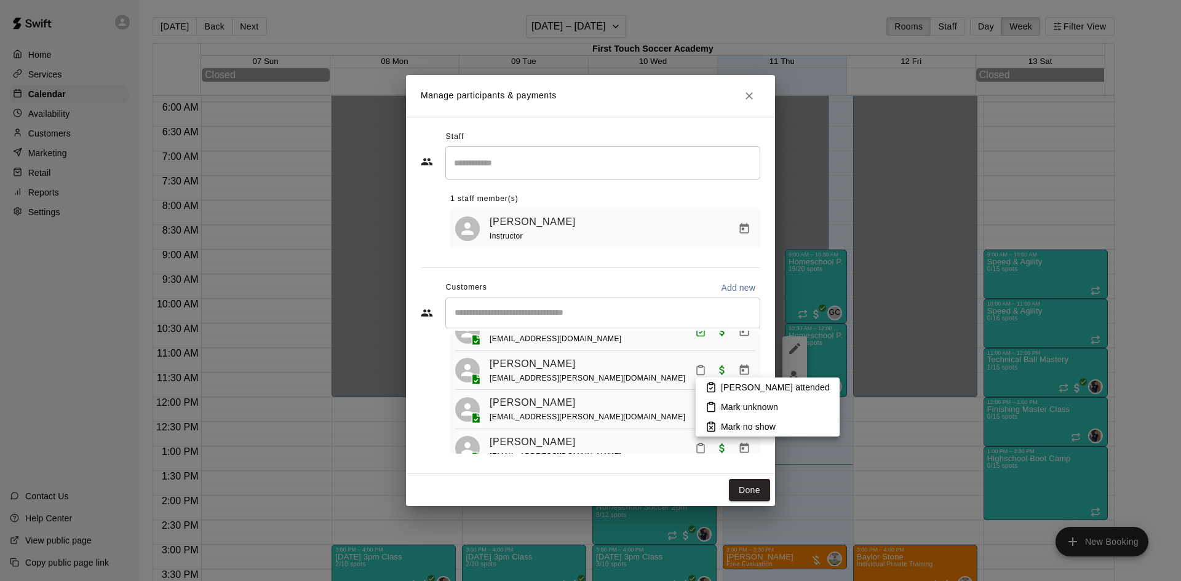
click at [620, 385] on div at bounding box center [590, 290] width 1181 height 581
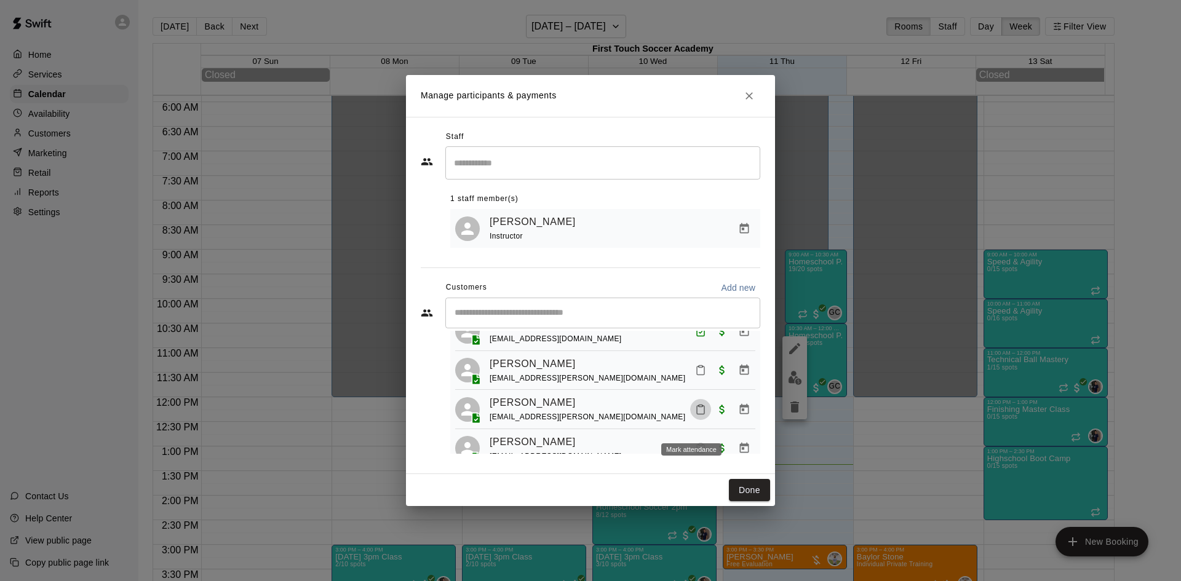
click at [695, 415] on icon "Mark attendance" at bounding box center [700, 409] width 11 height 11
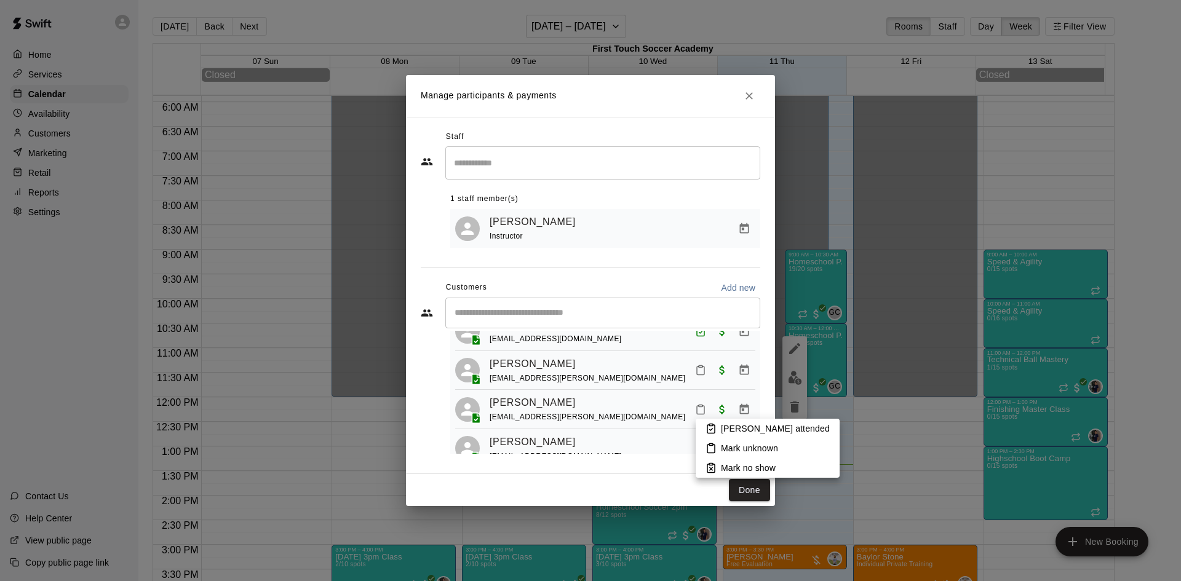
click at [706, 423] on icon at bounding box center [710, 428] width 11 height 11
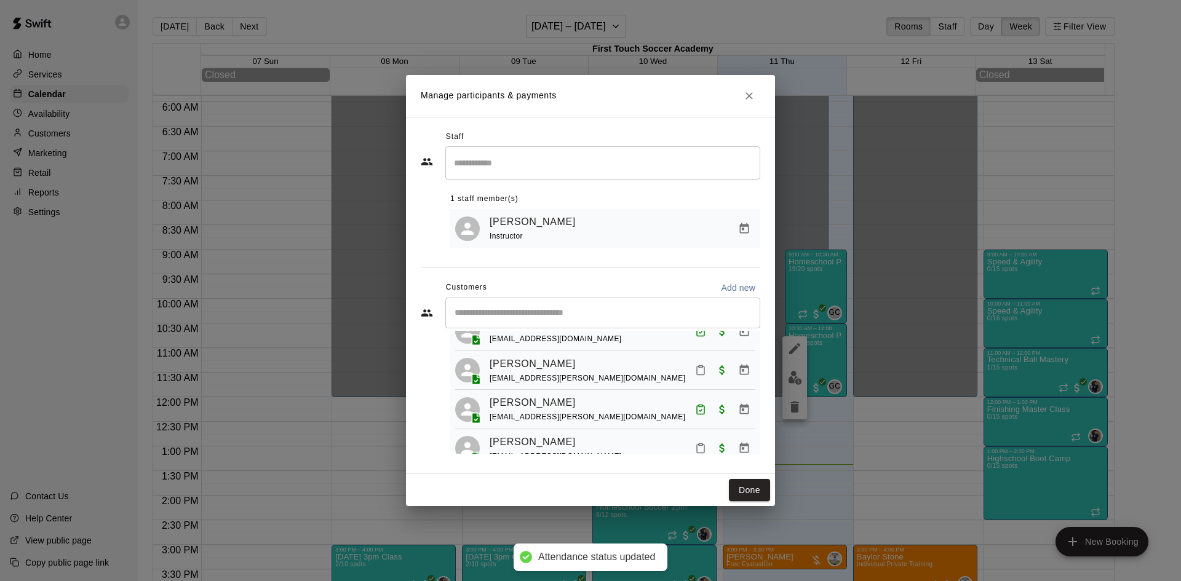
scroll to position [305, 0]
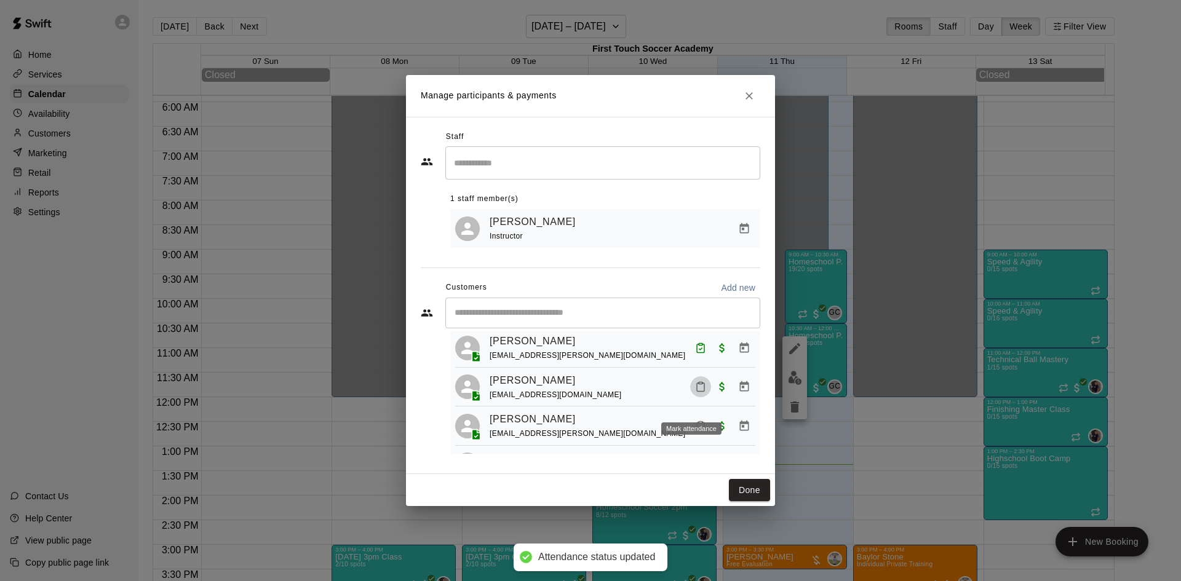
click at [695, 392] on icon "Mark attendance" at bounding box center [700, 386] width 11 height 11
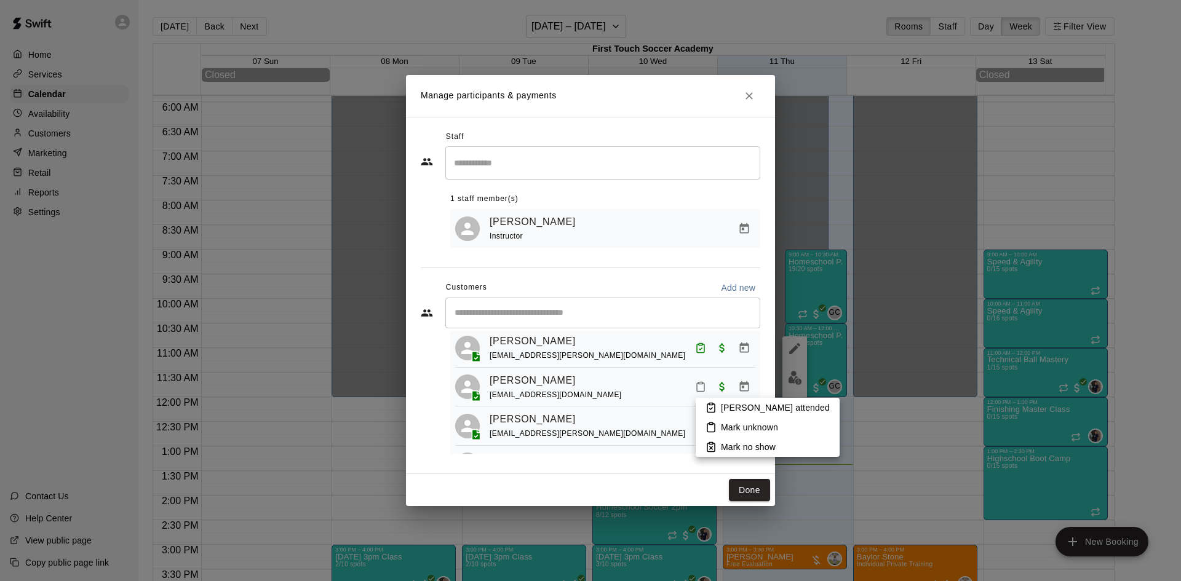
click at [723, 412] on p "[PERSON_NAME] attended" at bounding box center [775, 408] width 109 height 12
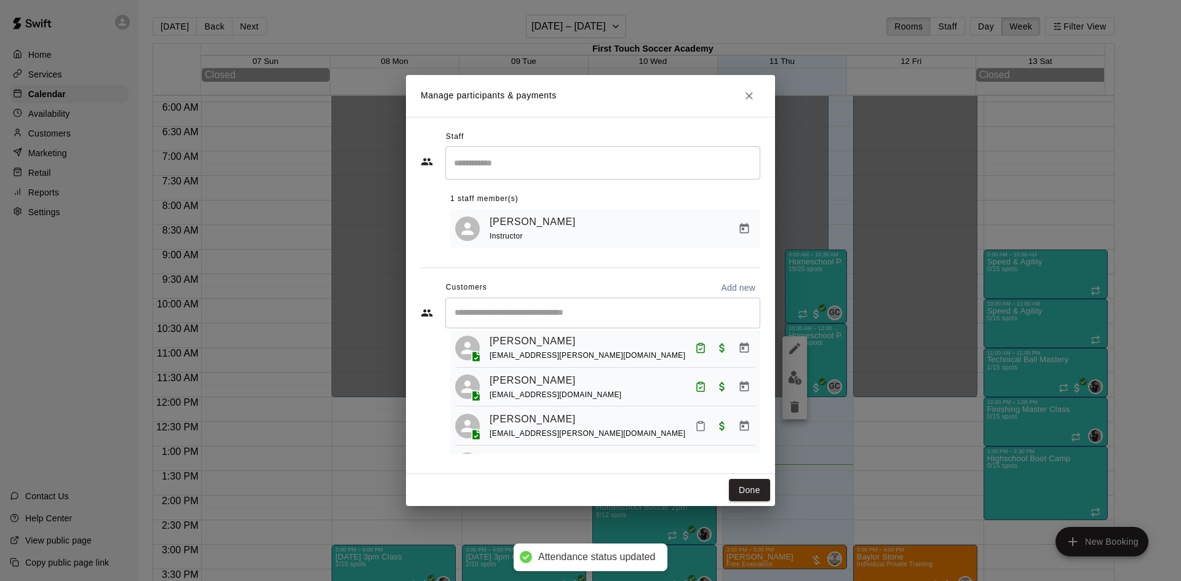
scroll to position [366, 0]
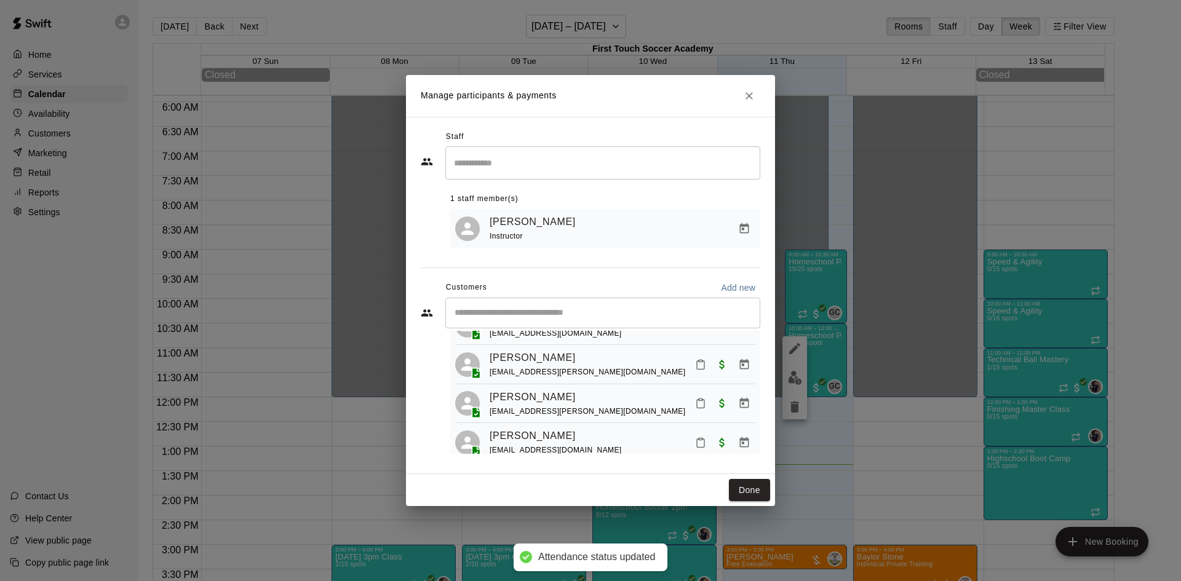
click at [697, 370] on icon "Mark attendance" at bounding box center [700, 365] width 7 height 9
click at [712, 390] on icon at bounding box center [712, 389] width 11 height 11
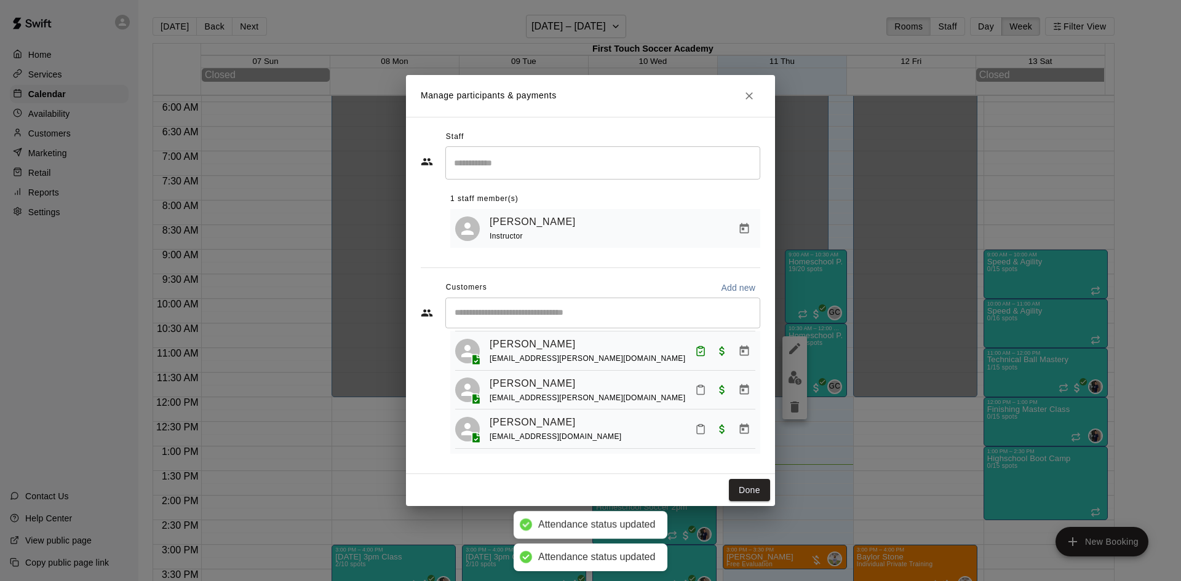
click at [695, 384] on icon "Mark attendance" at bounding box center [700, 389] width 11 height 11
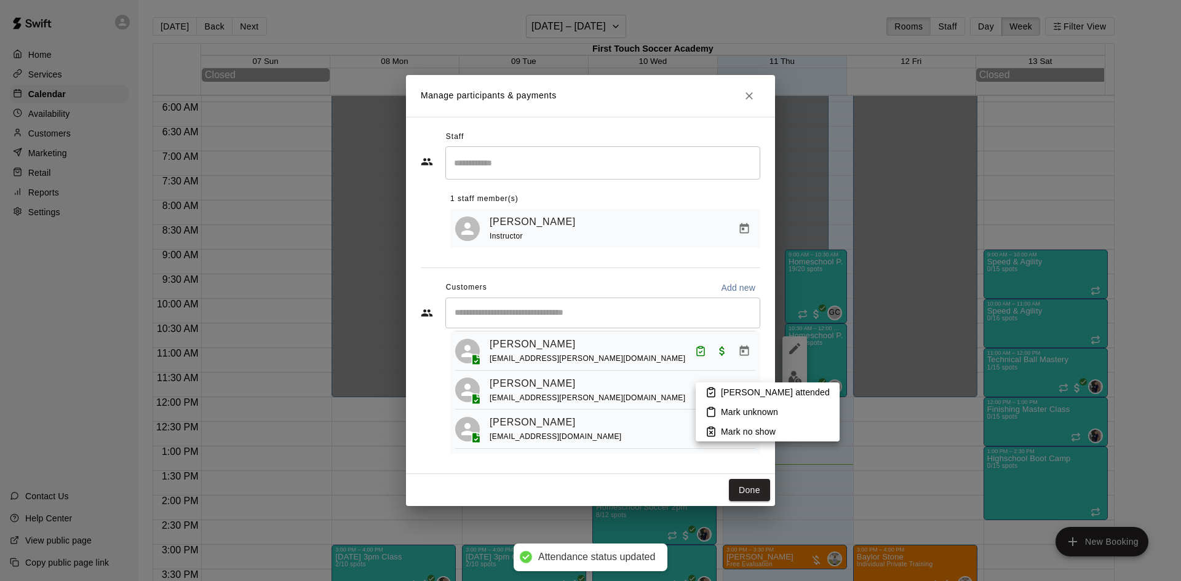
click at [715, 391] on icon at bounding box center [710, 392] width 11 height 11
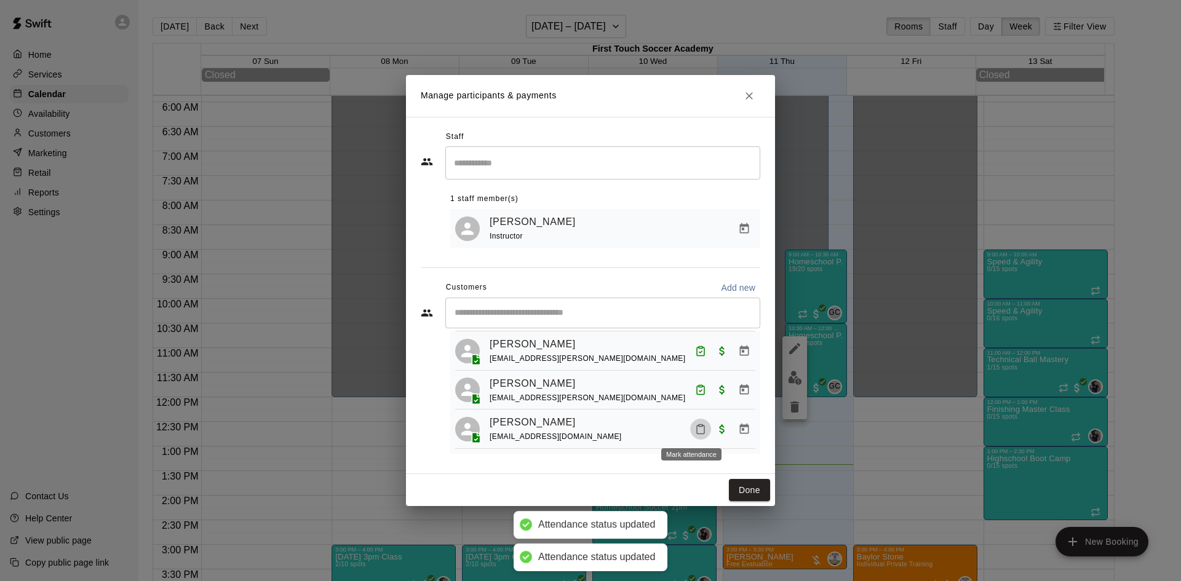
click at [695, 427] on icon "Mark attendance" at bounding box center [700, 429] width 11 height 11
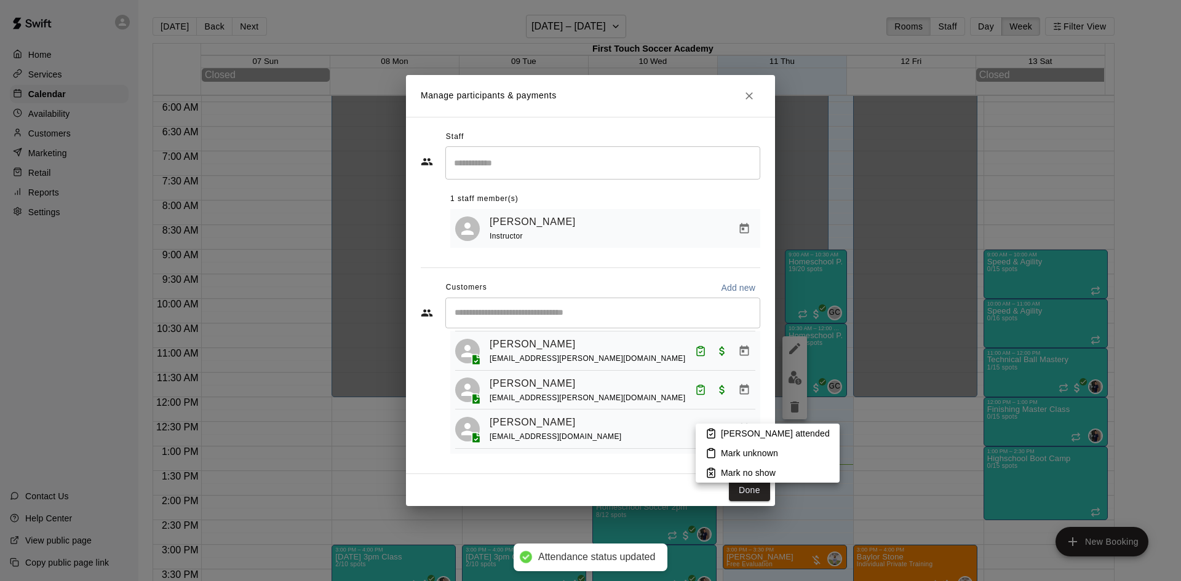
click at [719, 430] on li "[PERSON_NAME] attended" at bounding box center [767, 434] width 144 height 20
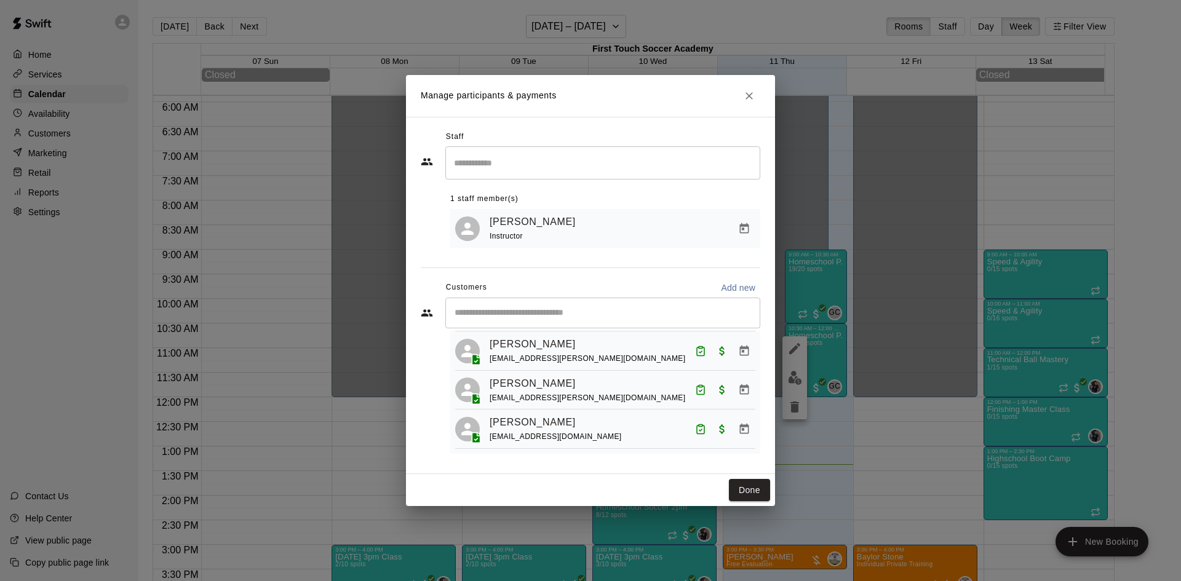
click at [601, 322] on div "​" at bounding box center [602, 313] width 315 height 31
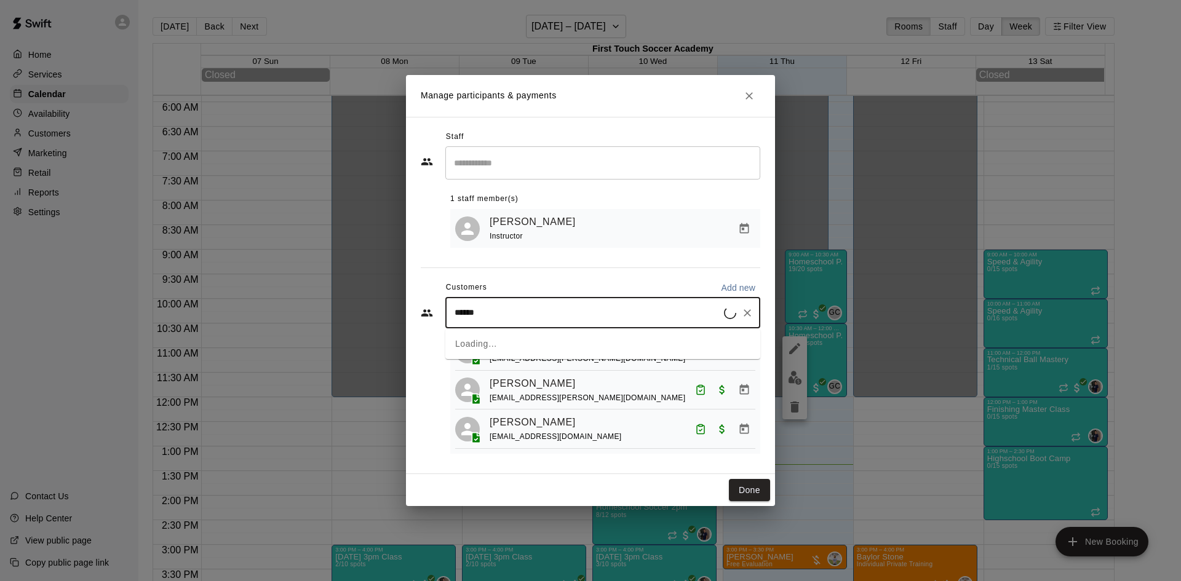
type input "*******"
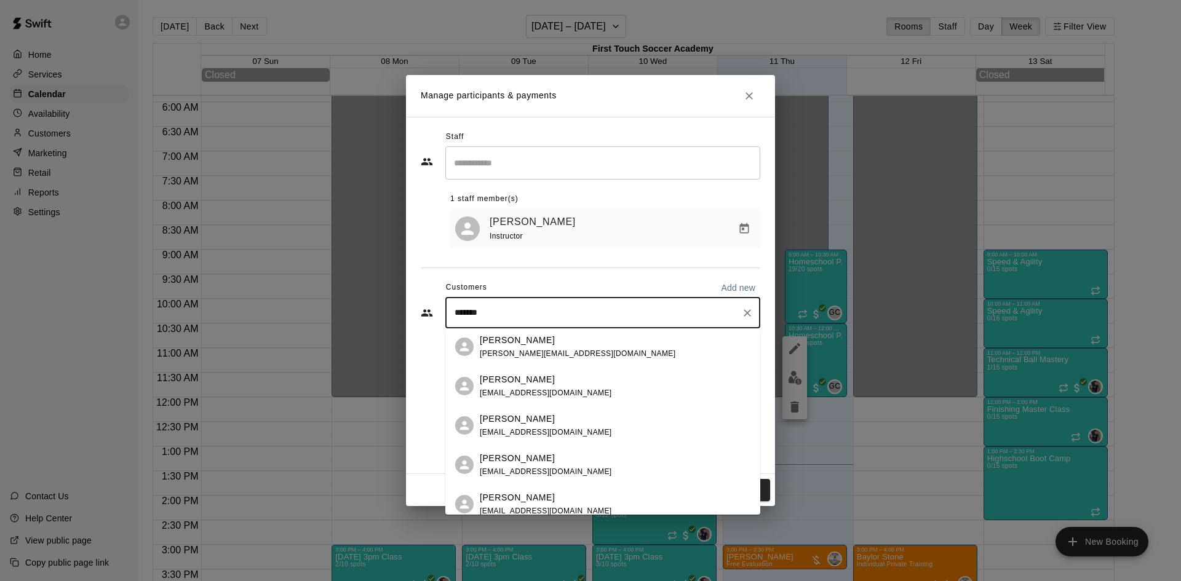
scroll to position [246, 0]
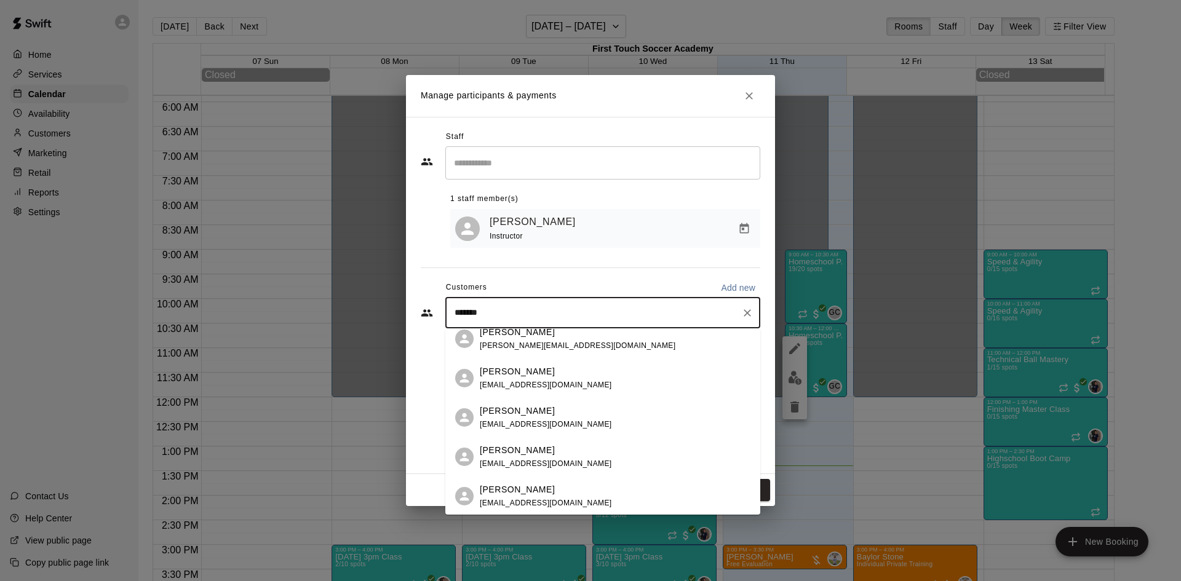
click at [555, 414] on p "[PERSON_NAME]" at bounding box center [517, 411] width 75 height 13
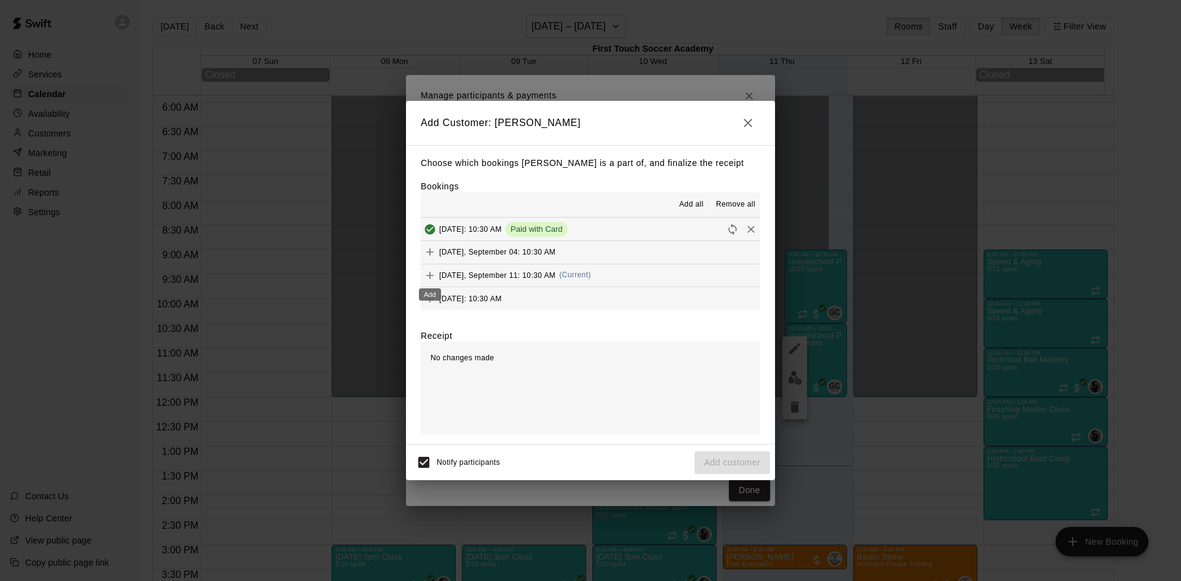
click at [427, 276] on icon "Add" at bounding box center [429, 275] width 7 height 7
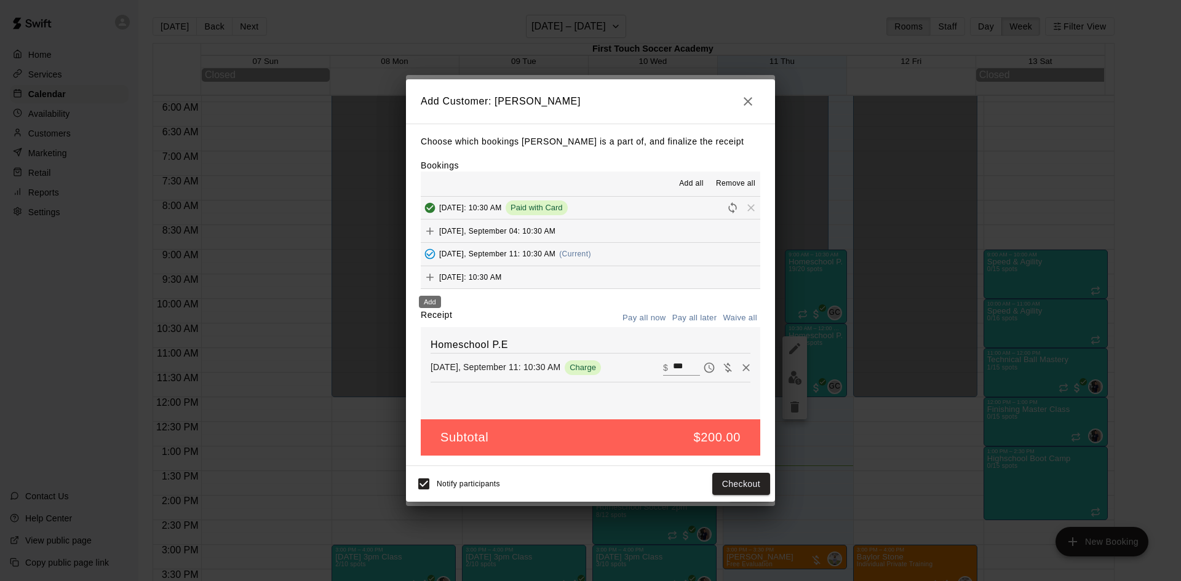
click at [430, 274] on icon "Add" at bounding box center [430, 277] width 12 height 12
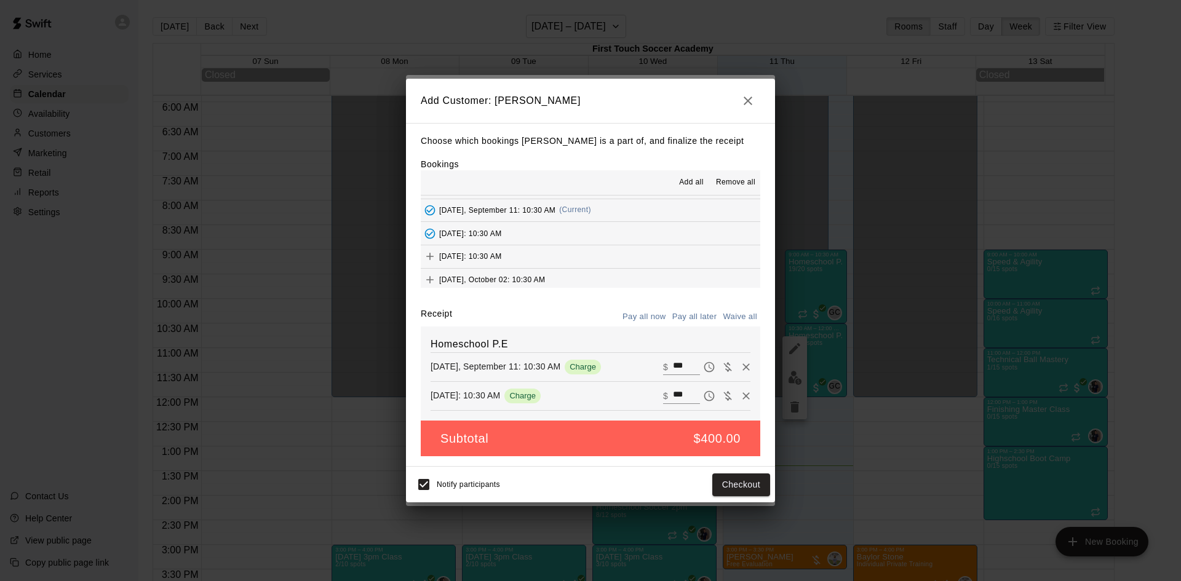
scroll to position [61, 0]
click at [429, 236] on icon "Add" at bounding box center [430, 238] width 12 height 12
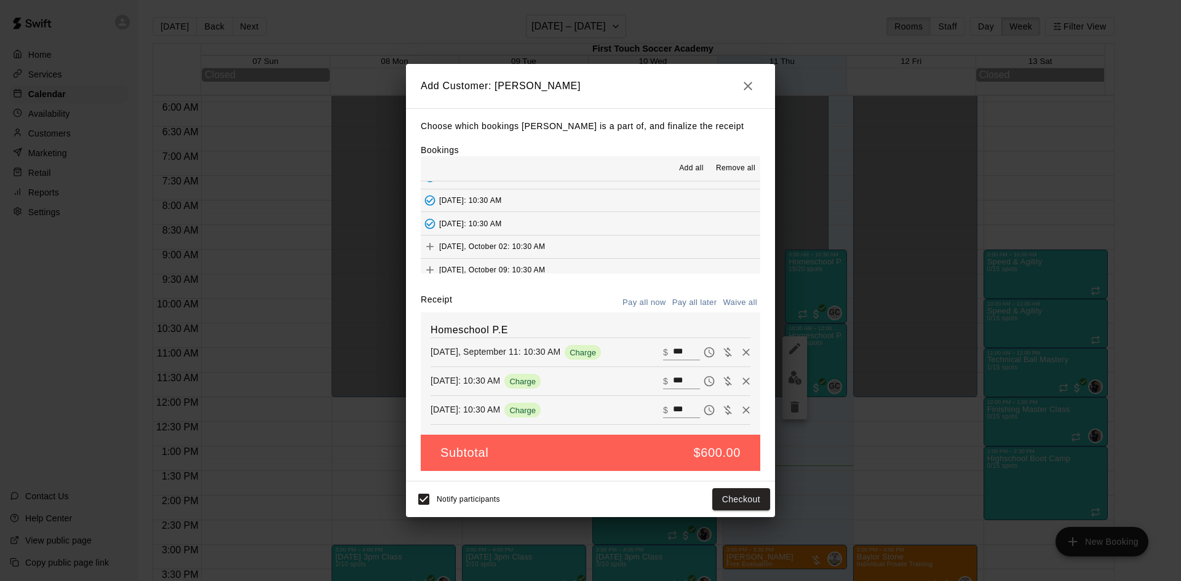
scroll to position [69, 0]
click at [431, 234] on icon "Add" at bounding box center [430, 238] width 12 height 12
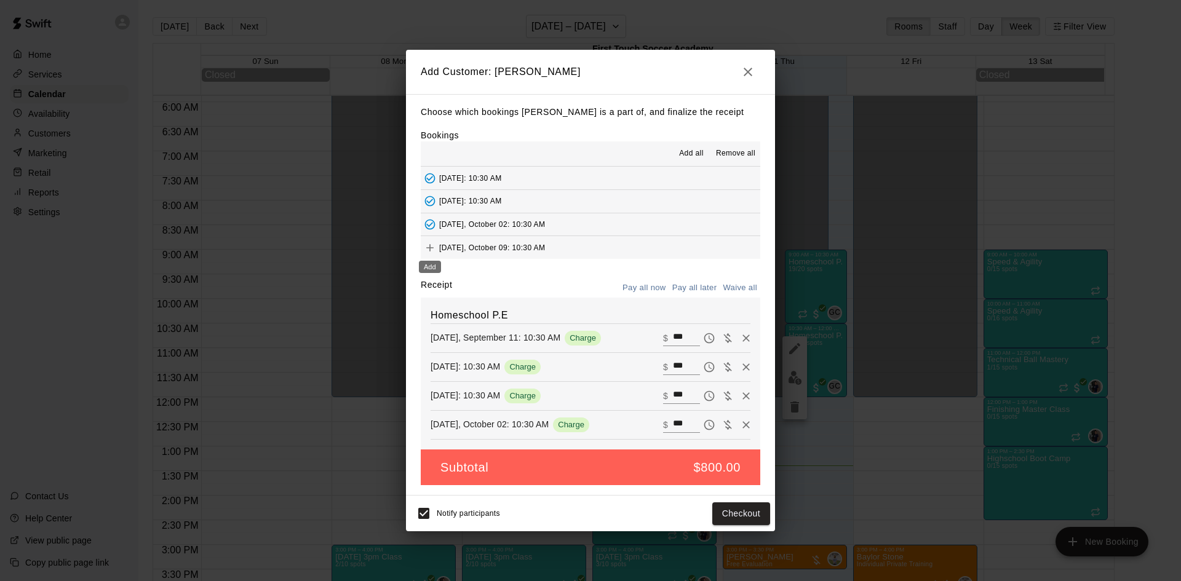
click at [434, 247] on icon "Add" at bounding box center [430, 248] width 12 height 12
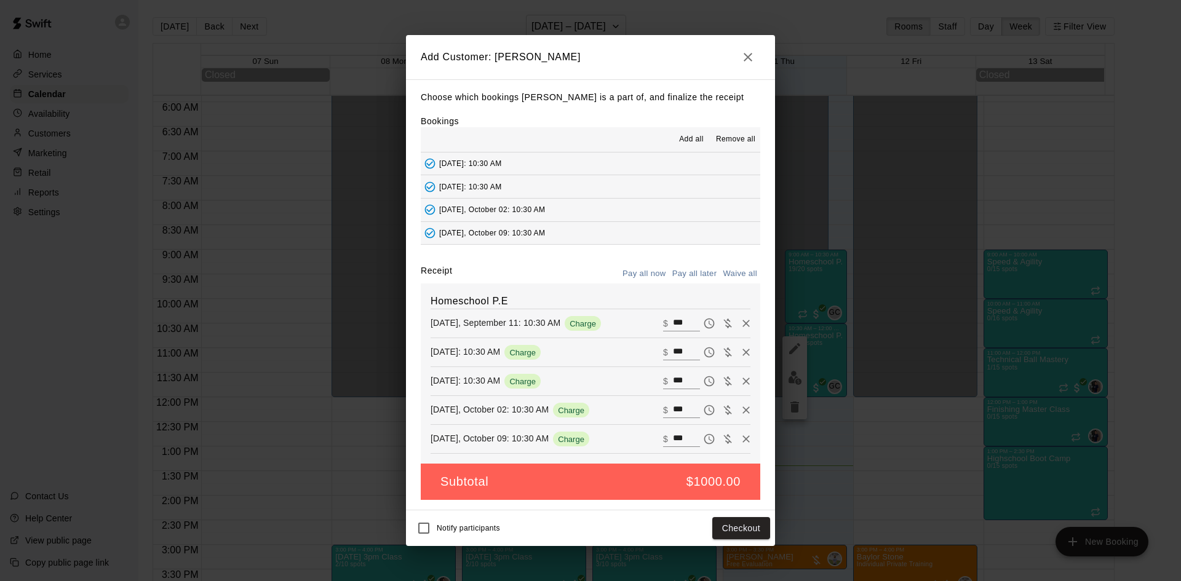
click at [731, 274] on button "Waive all" at bounding box center [739, 273] width 41 height 19
type input "*"
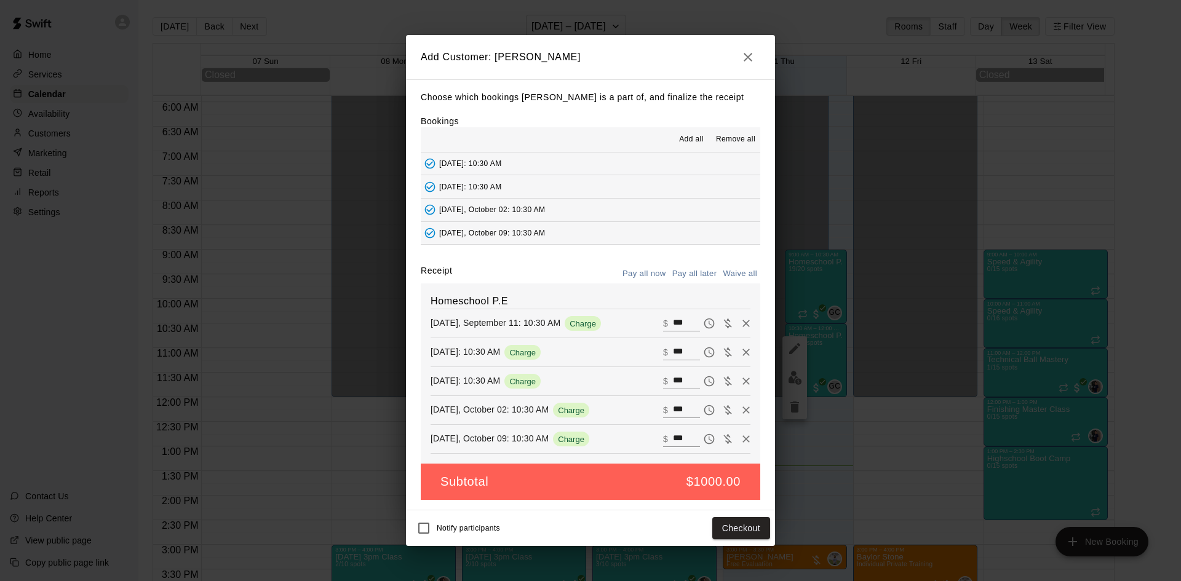
type input "*"
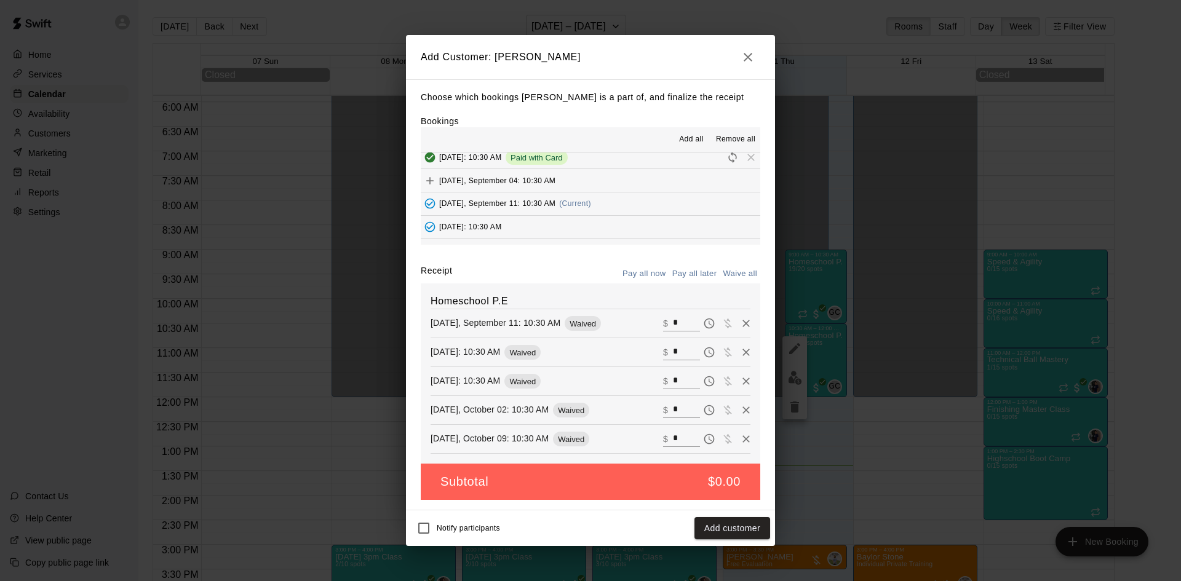
scroll to position [0, 0]
click at [430, 184] on icon "Add" at bounding box center [429, 186] width 7 height 7
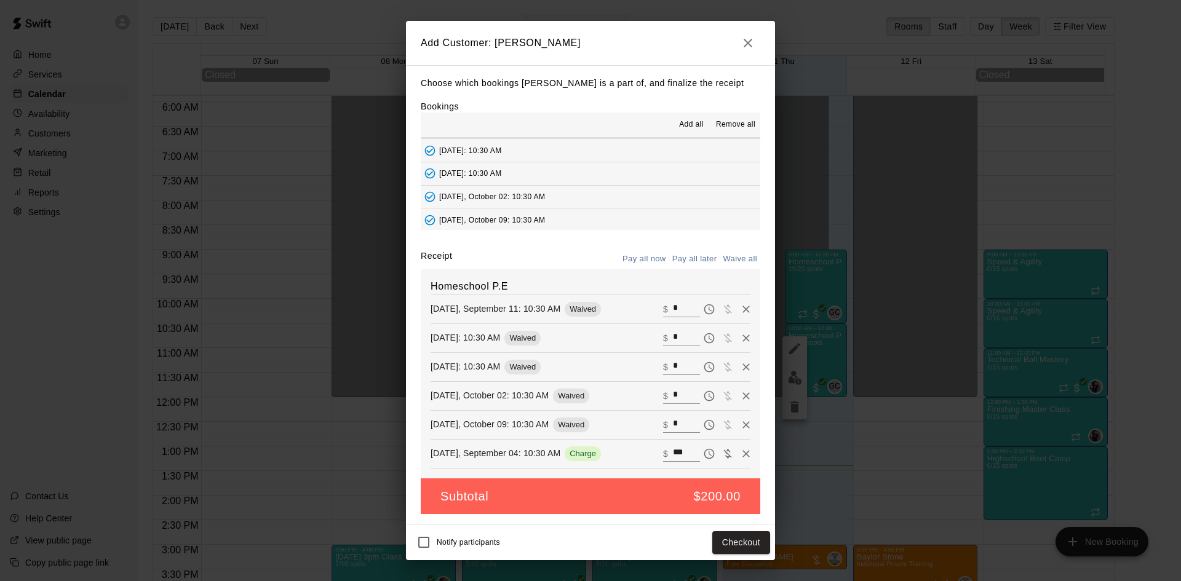
scroll to position [70, 0]
click at [740, 256] on button "Waive all" at bounding box center [739, 259] width 41 height 19
type input "*"
click at [722, 538] on button "Add customer" at bounding box center [732, 542] width 76 height 23
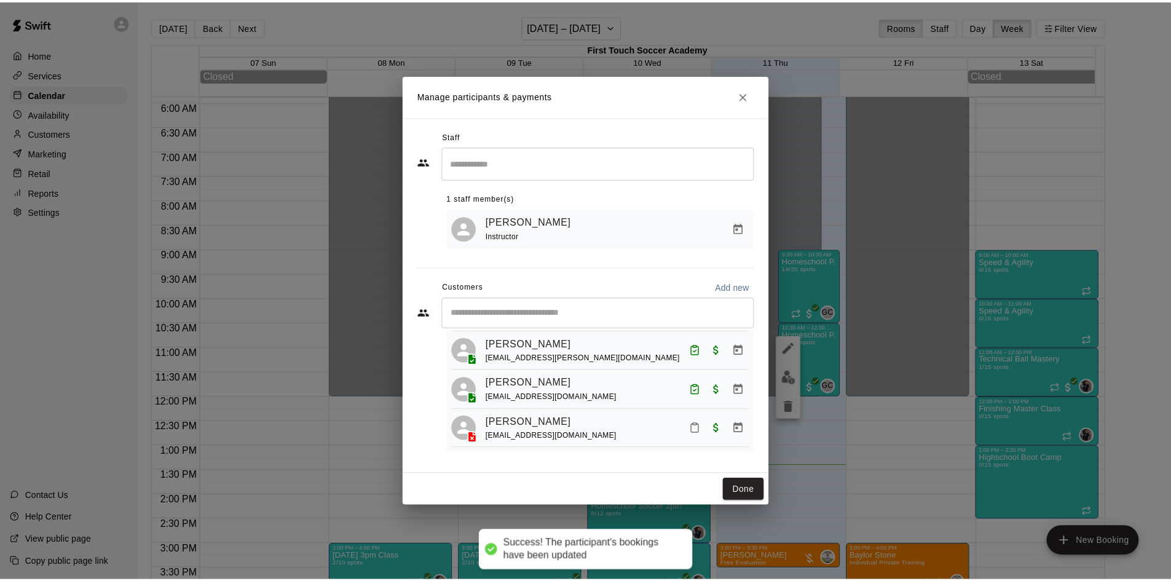
scroll to position [443, 0]
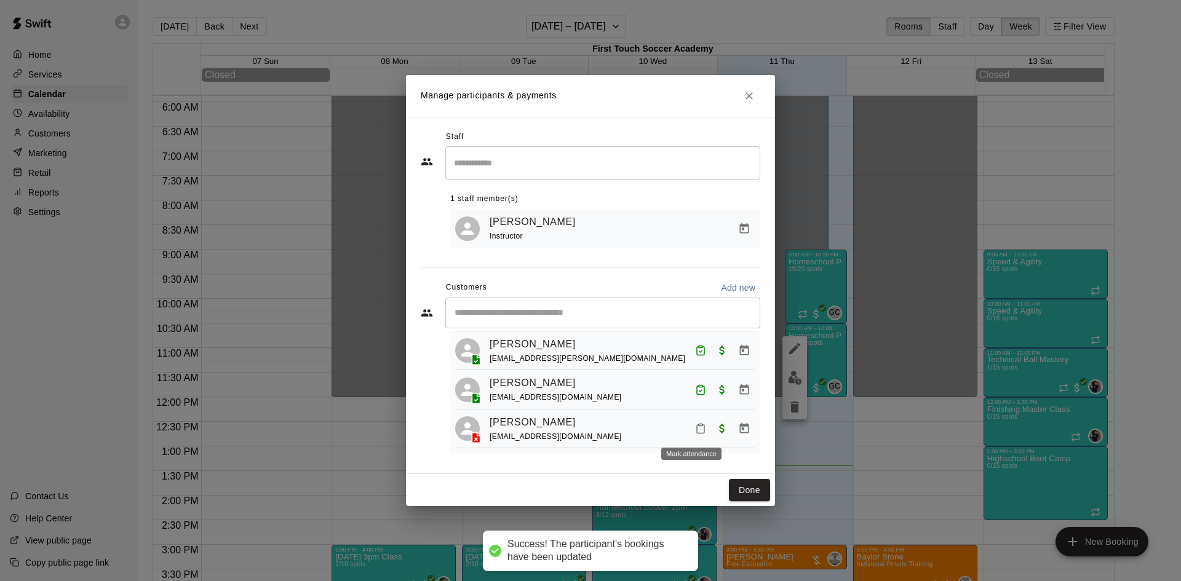
click at [695, 427] on icon "Mark attendance" at bounding box center [700, 428] width 11 height 11
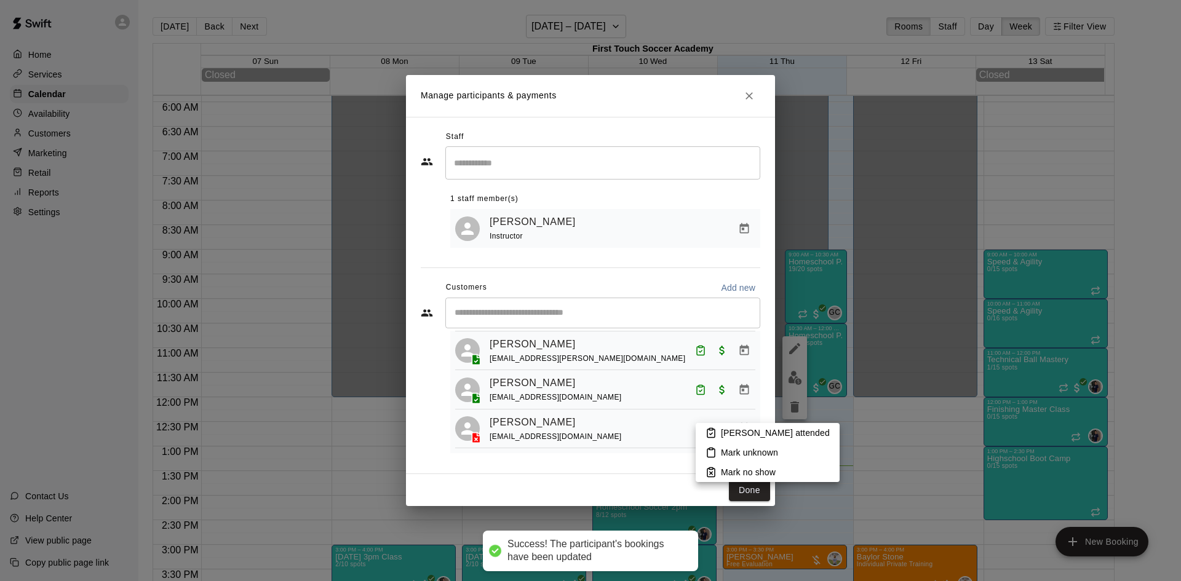
click at [714, 430] on icon at bounding box center [710, 432] width 11 height 11
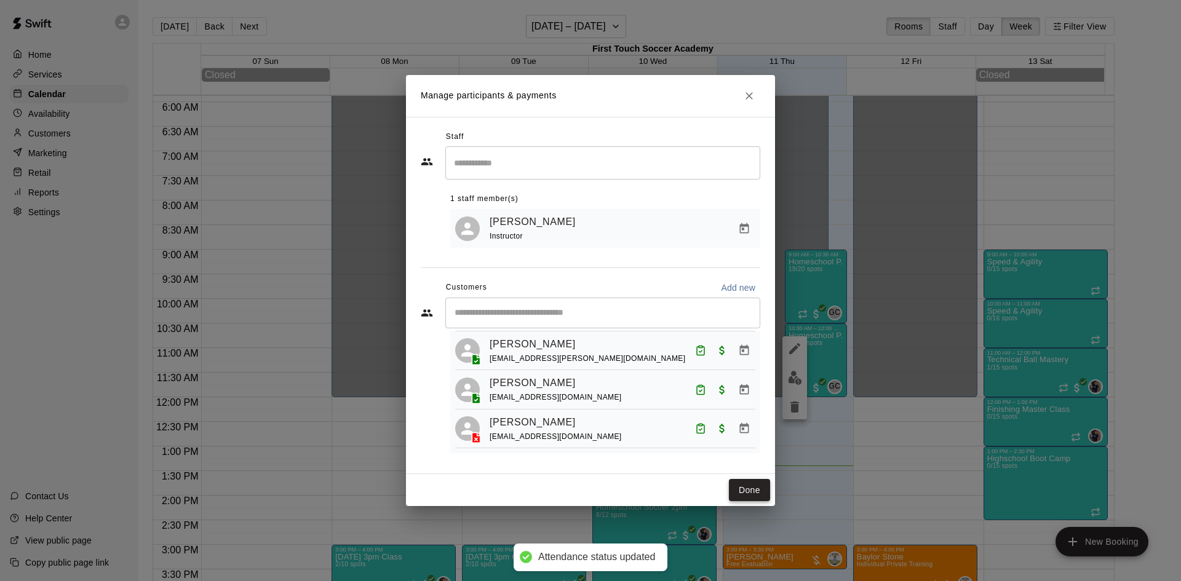
click at [747, 494] on button "Done" at bounding box center [749, 490] width 41 height 23
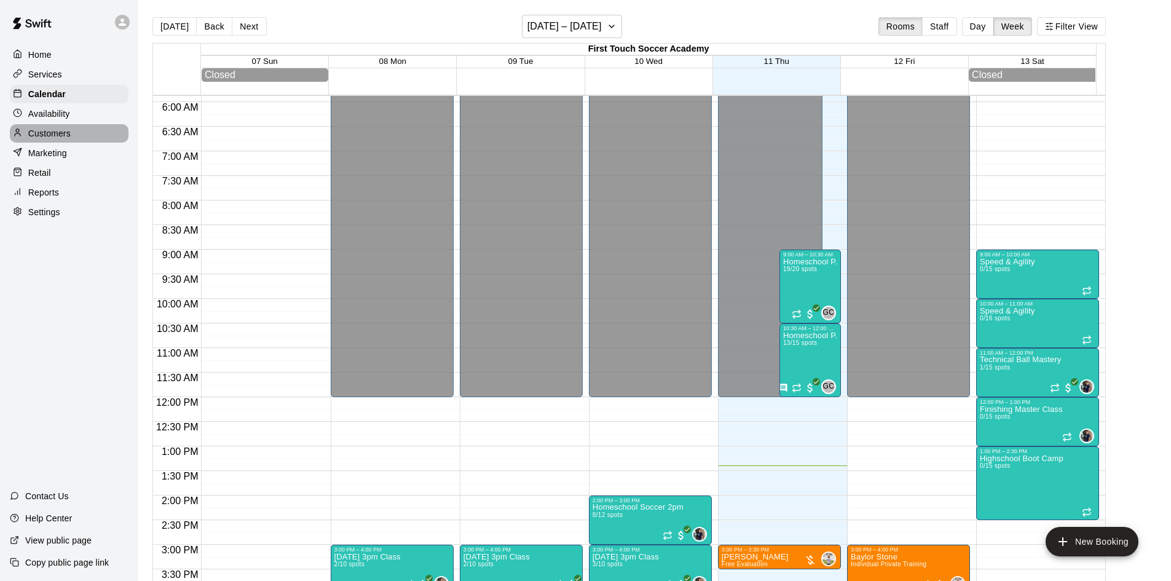
click at [97, 129] on div "Customers" at bounding box center [69, 133] width 119 height 18
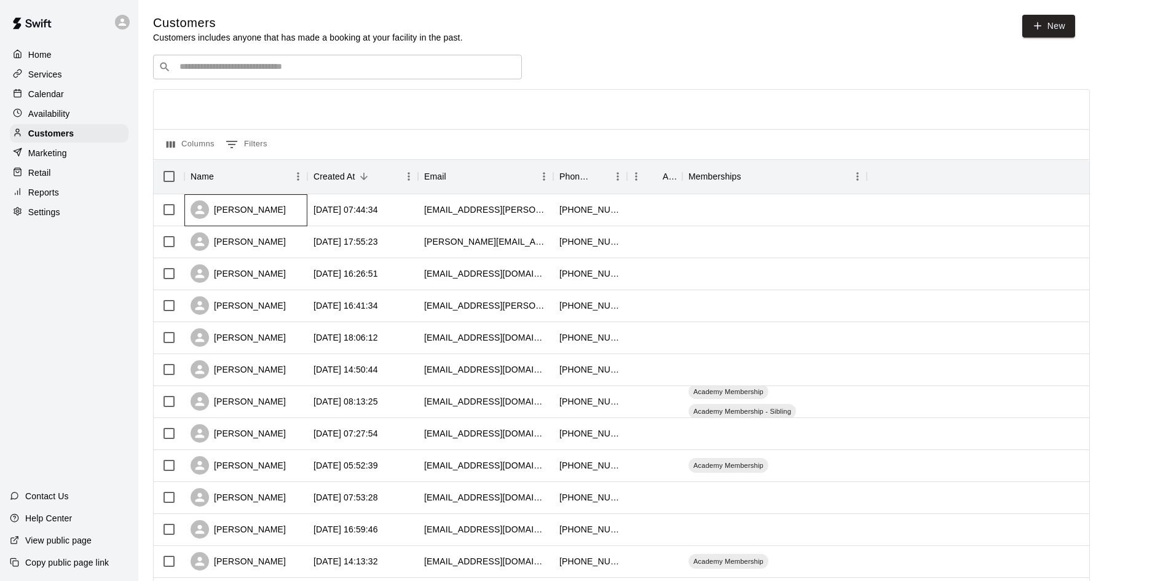
click at [267, 208] on div "[PERSON_NAME]" at bounding box center [245, 210] width 123 height 32
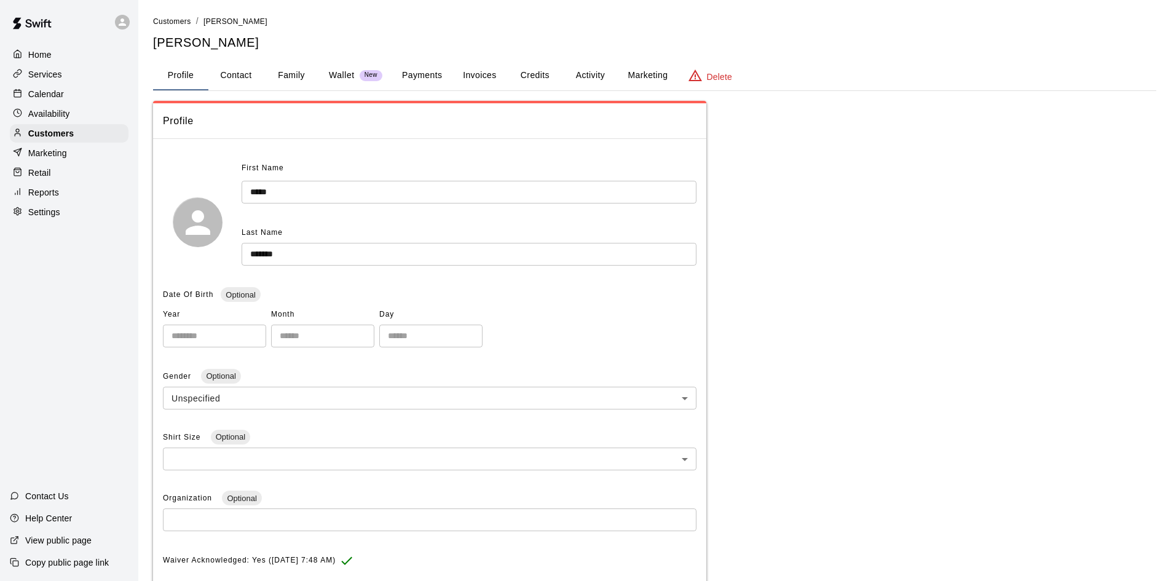
click at [293, 69] on button "Family" at bounding box center [291, 76] width 55 height 30
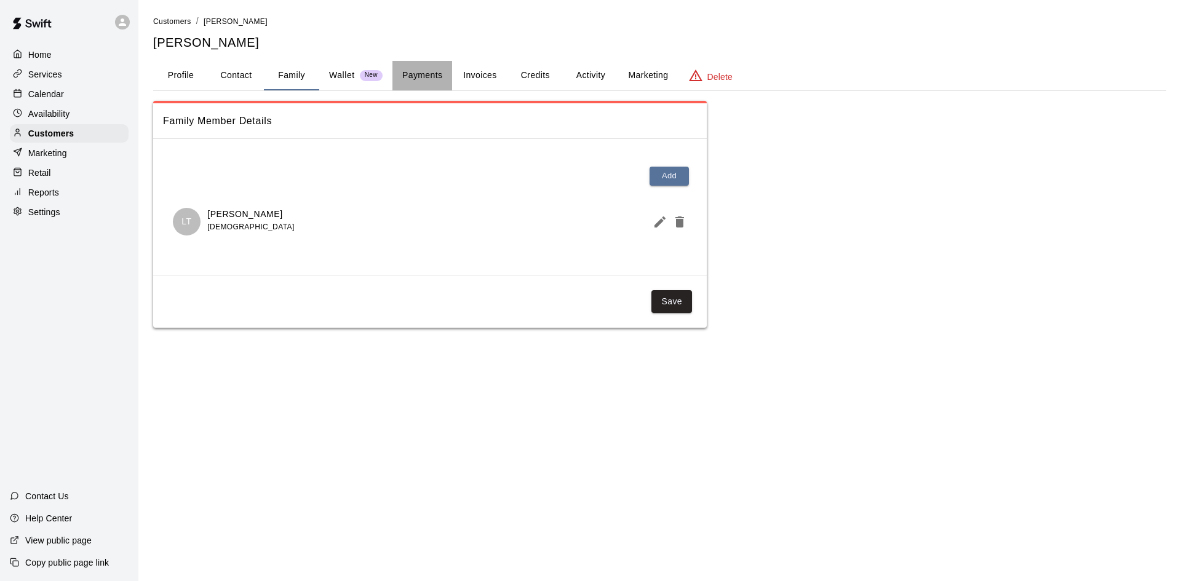
click at [437, 78] on button "Payments" at bounding box center [422, 76] width 60 height 30
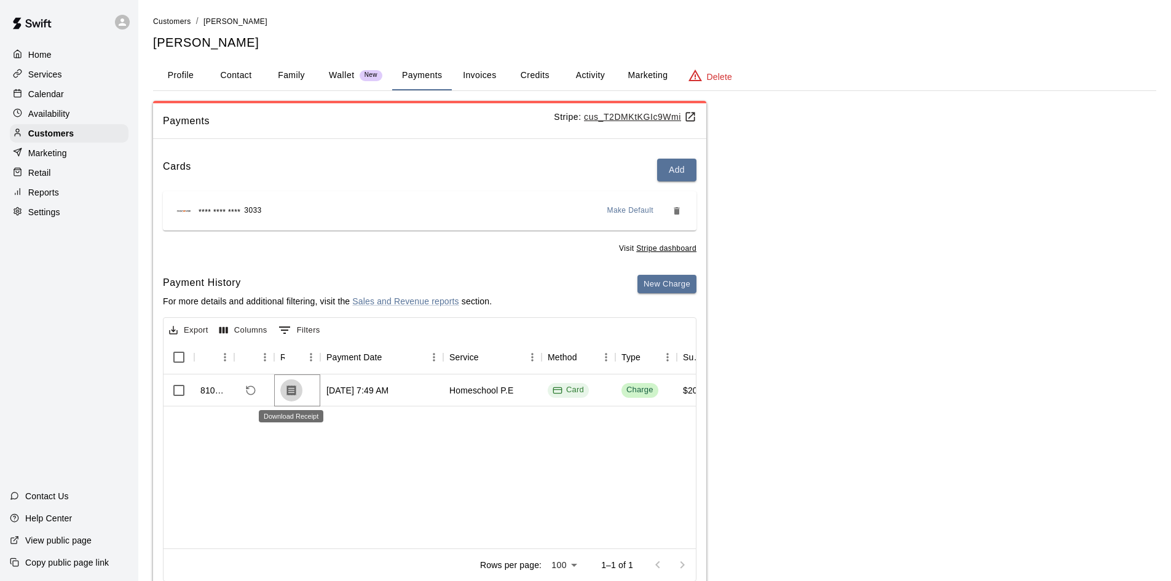
click at [288, 388] on icon "Download Receipt" at bounding box center [291, 390] width 9 height 10
click at [66, 97] on div "Calendar" at bounding box center [69, 94] width 119 height 18
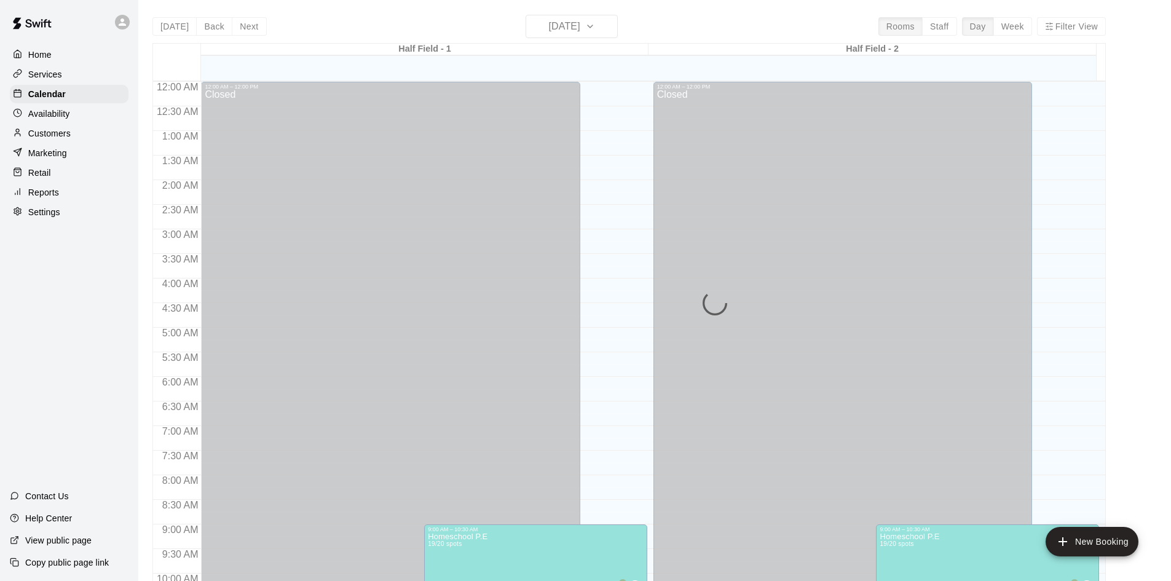
scroll to position [630, 0]
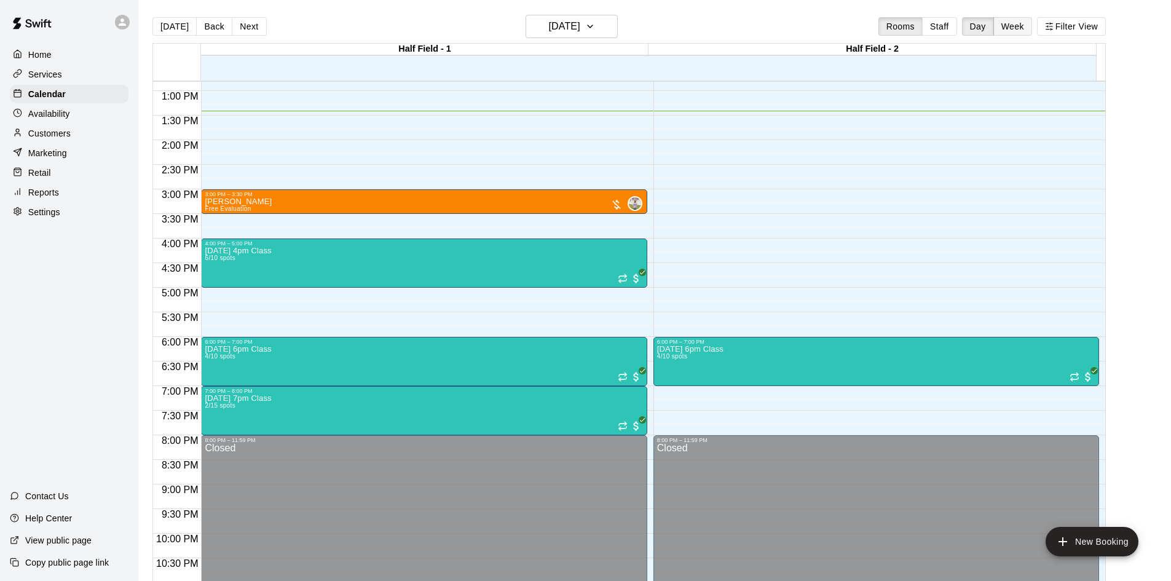
click at [1010, 25] on button "Week" at bounding box center [1013, 26] width 39 height 18
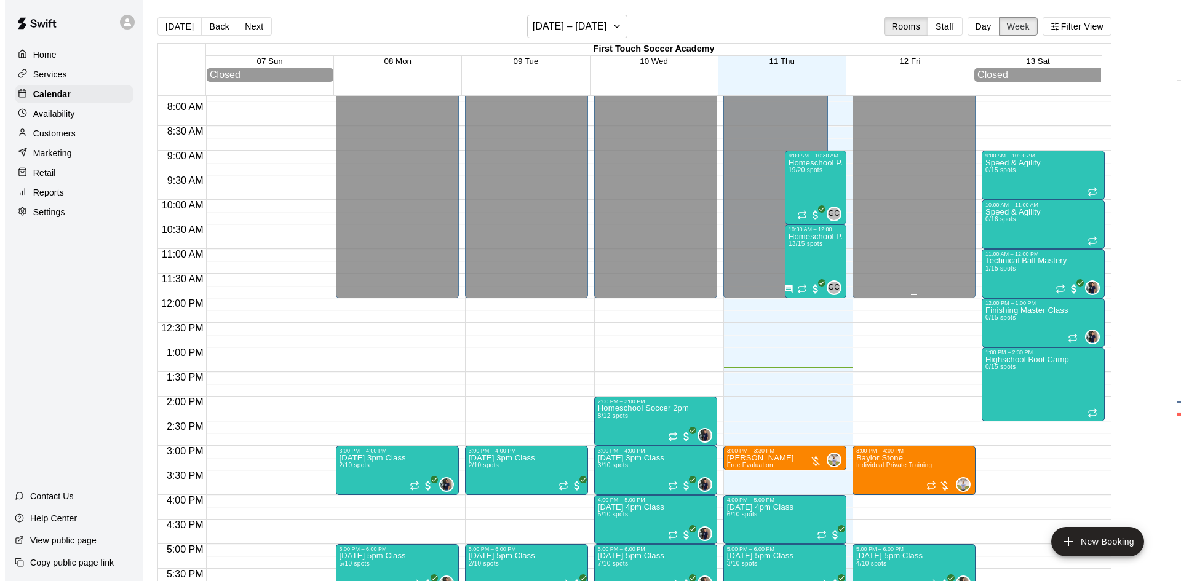
scroll to position [291, 0]
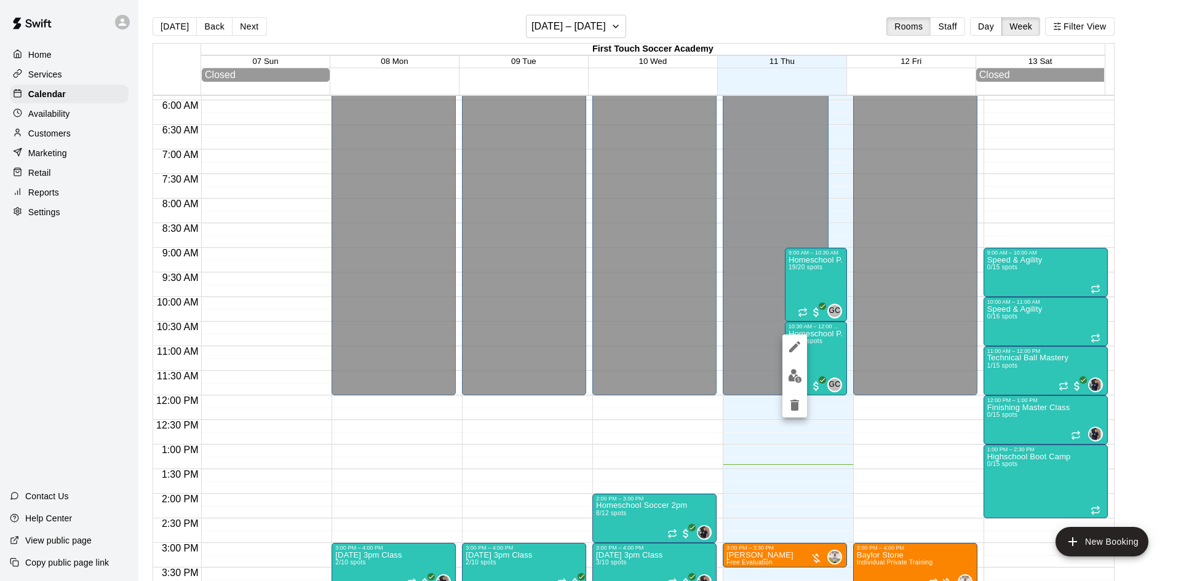
click at [792, 373] on img "edit" at bounding box center [795, 376] width 14 height 14
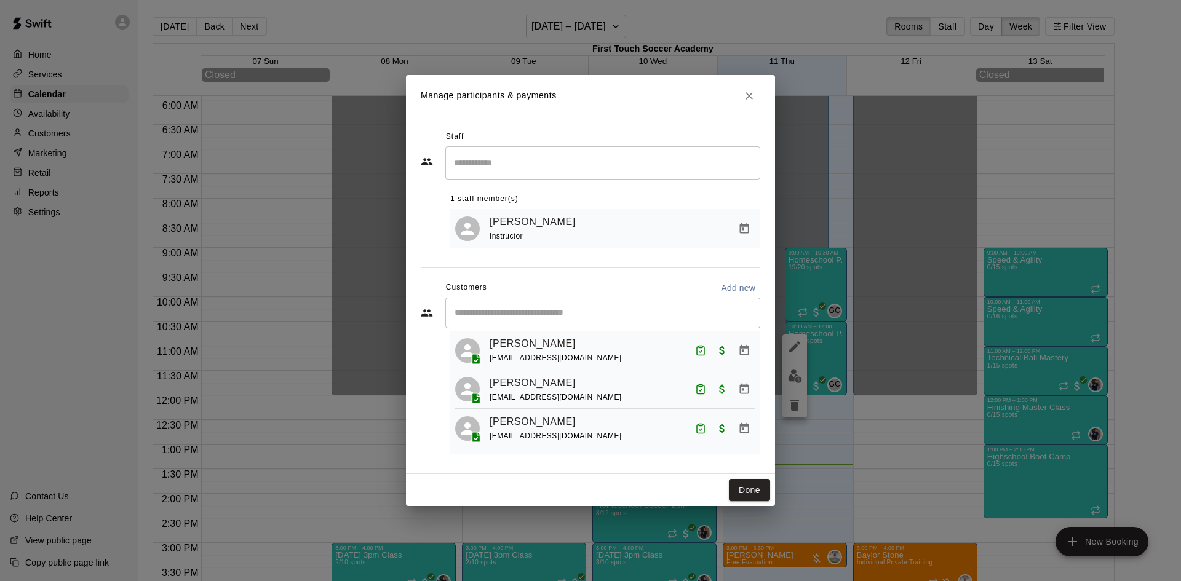
scroll to position [184, 0]
click at [695, 435] on icon "Mark attendance" at bounding box center [700, 429] width 11 height 11
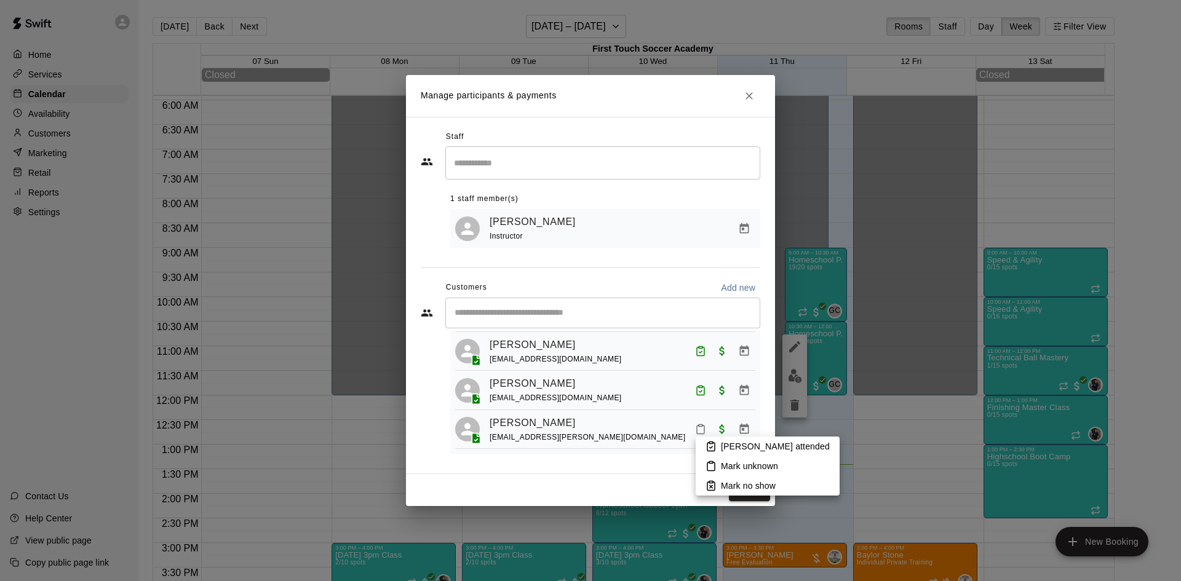
click at [742, 446] on p "[PERSON_NAME] attended" at bounding box center [775, 446] width 109 height 12
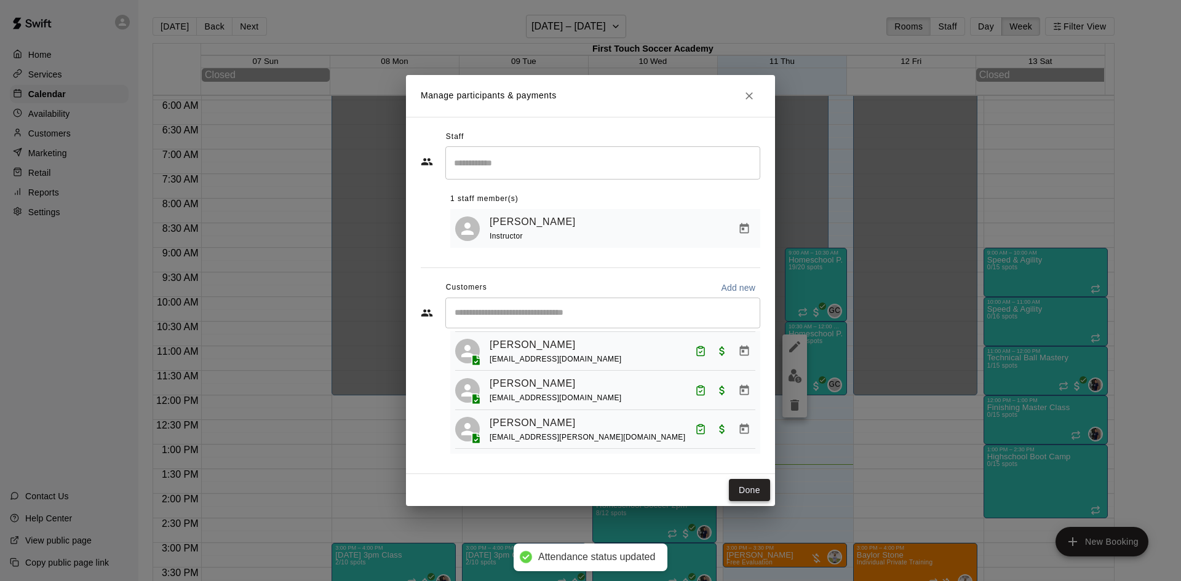
click at [745, 487] on button "Done" at bounding box center [749, 490] width 41 height 23
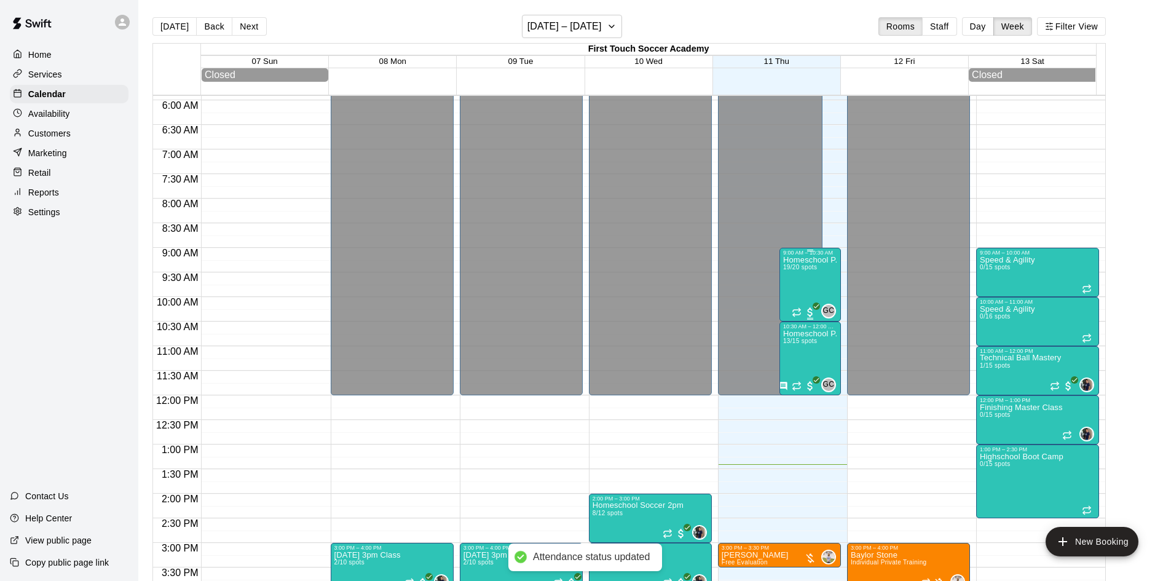
click at [804, 286] on div "Homeschool P.E 19/20 spots" at bounding box center [810, 546] width 54 height 581
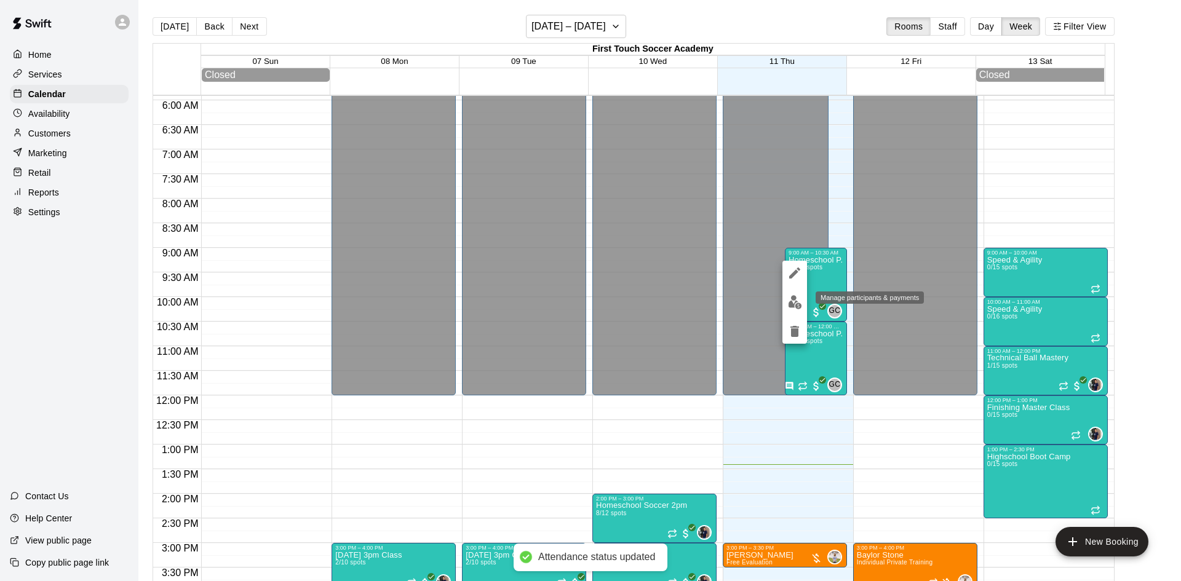
click at [793, 302] on img "edit" at bounding box center [795, 302] width 14 height 14
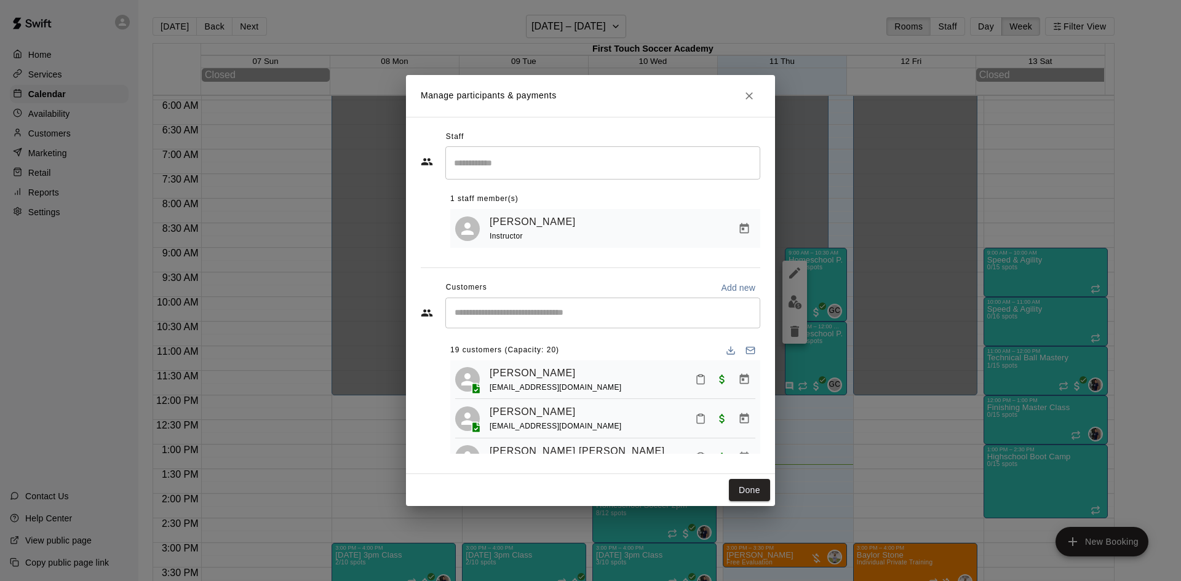
click at [695, 383] on icon "Mark attendance" at bounding box center [700, 379] width 11 height 11
click at [718, 384] on li "[PERSON_NAME] attended" at bounding box center [767, 386] width 144 height 20
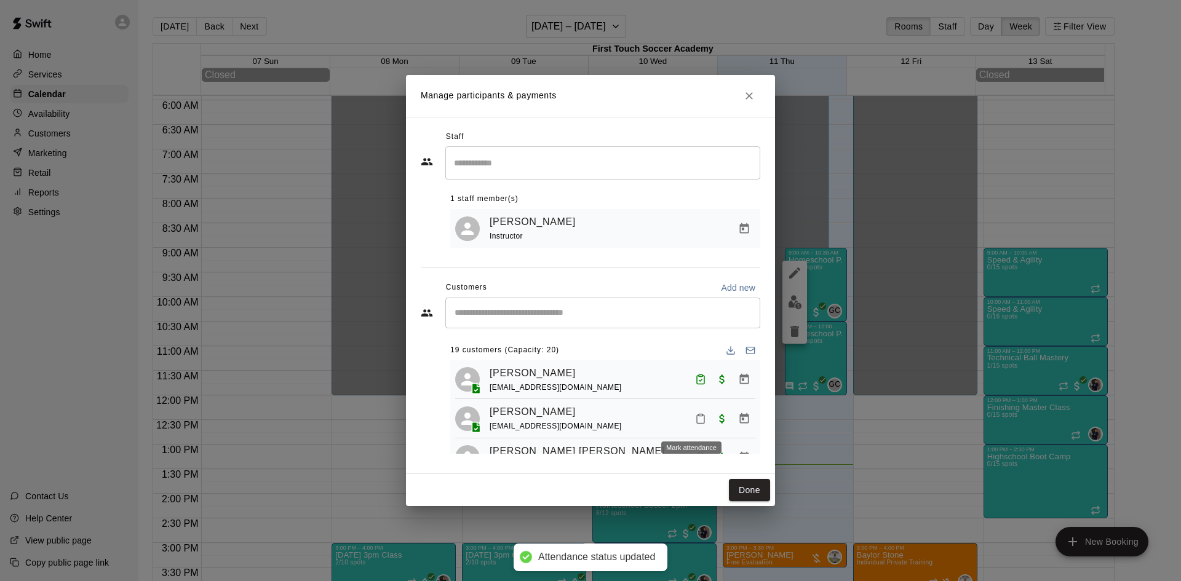
click at [697, 422] on button "Mark attendance" at bounding box center [700, 418] width 21 height 21
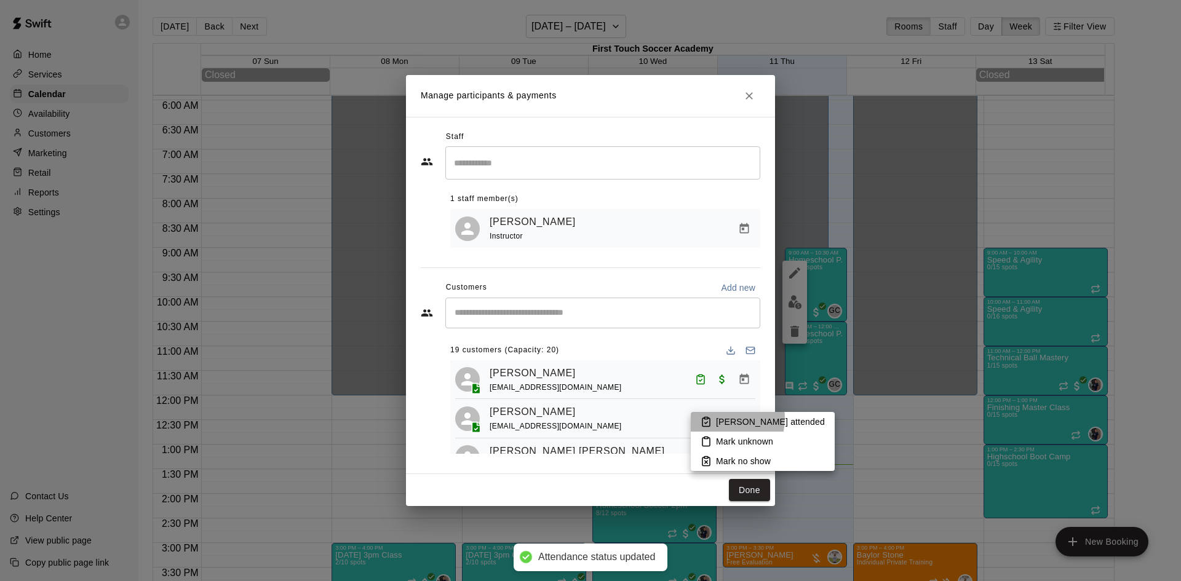
click at [711, 418] on li "[PERSON_NAME] attended" at bounding box center [763, 422] width 144 height 20
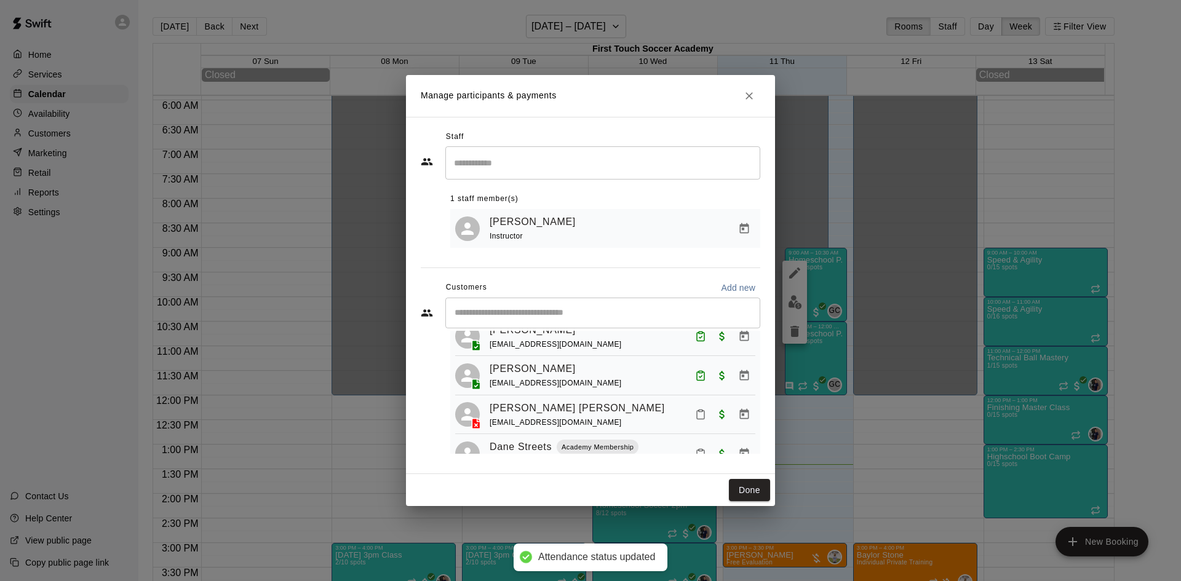
scroll to position [61, 0]
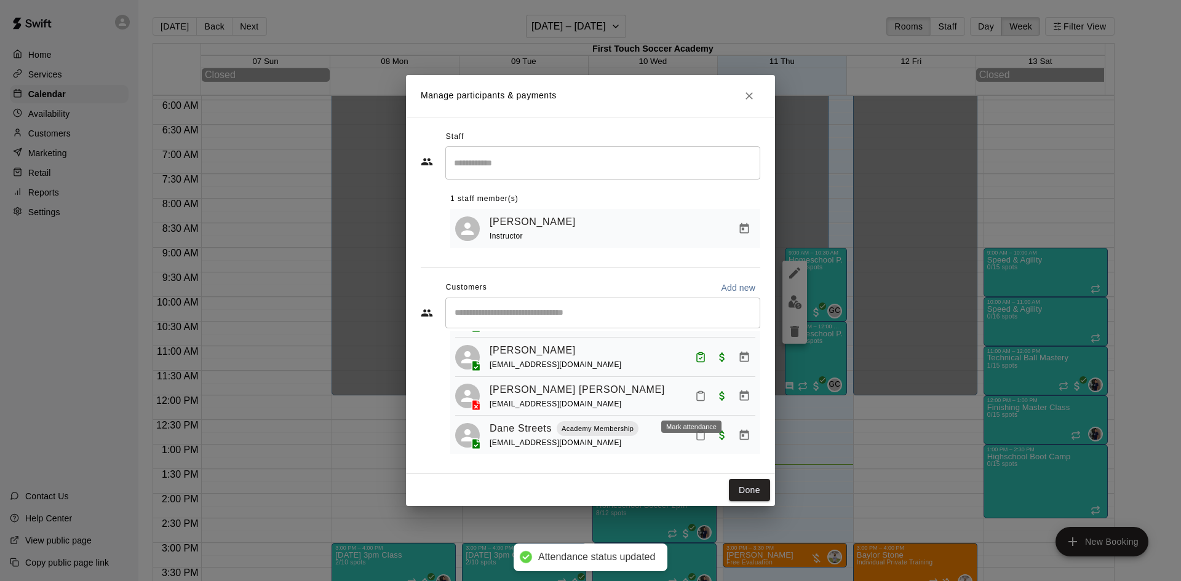
click at [695, 401] on icon "Mark attendance" at bounding box center [700, 395] width 11 height 11
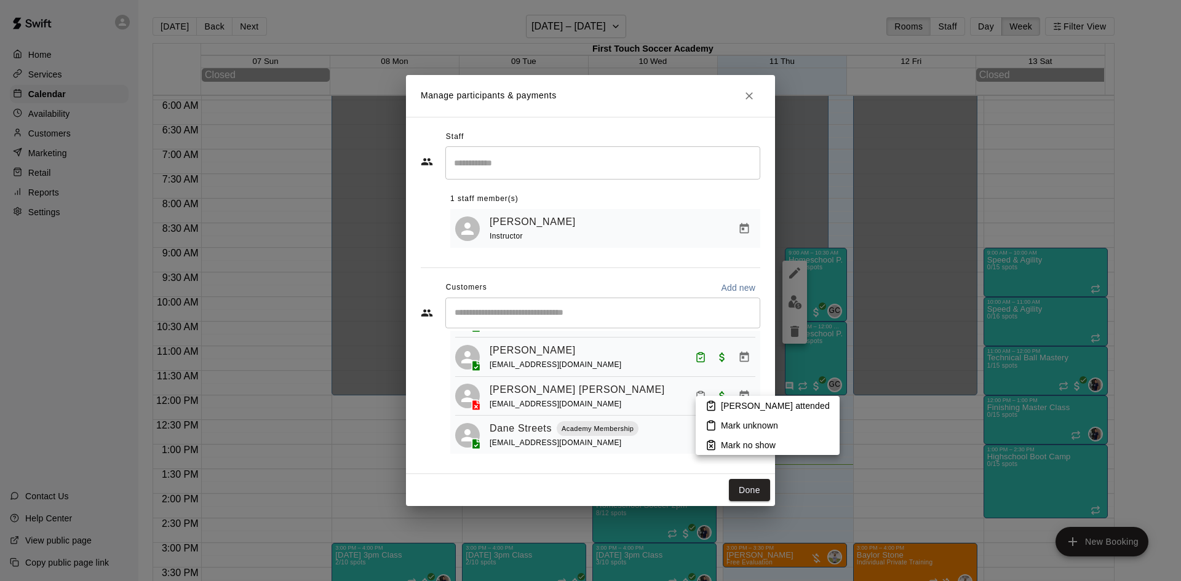
click at [715, 405] on icon at bounding box center [710, 405] width 11 height 11
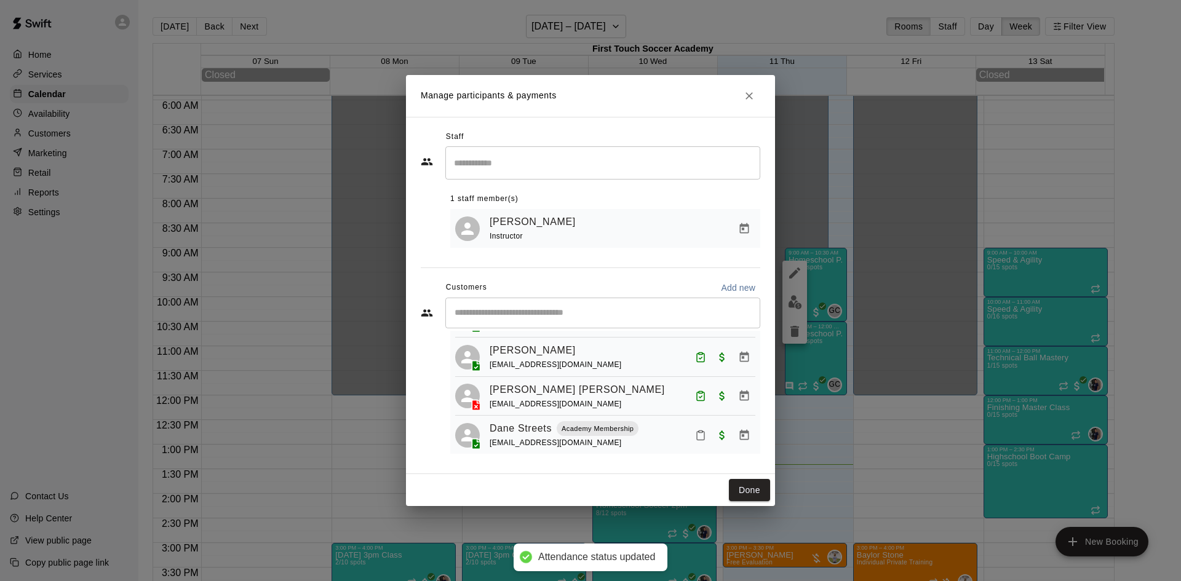
scroll to position [123, 0]
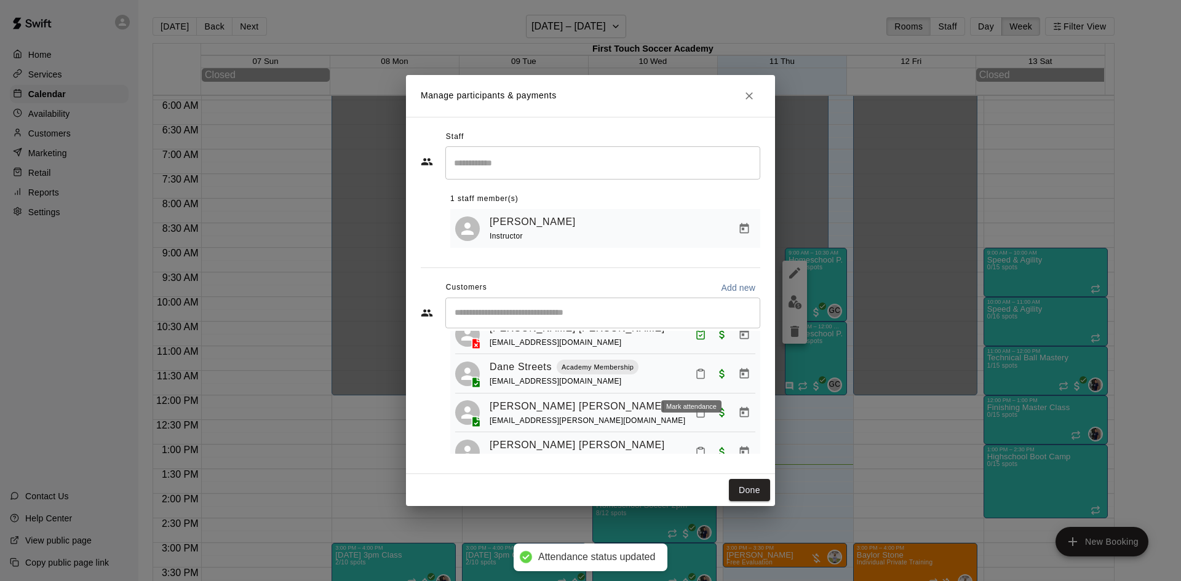
click at [695, 379] on icon "Mark attendance" at bounding box center [700, 373] width 11 height 11
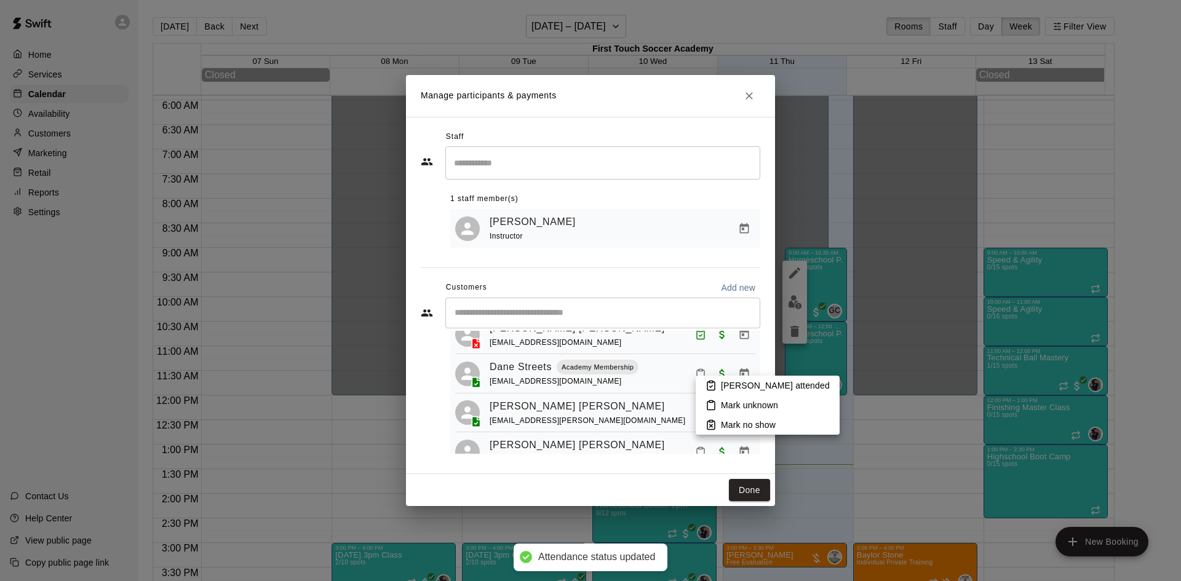
click at [732, 381] on p "[PERSON_NAME] attended" at bounding box center [775, 385] width 109 height 12
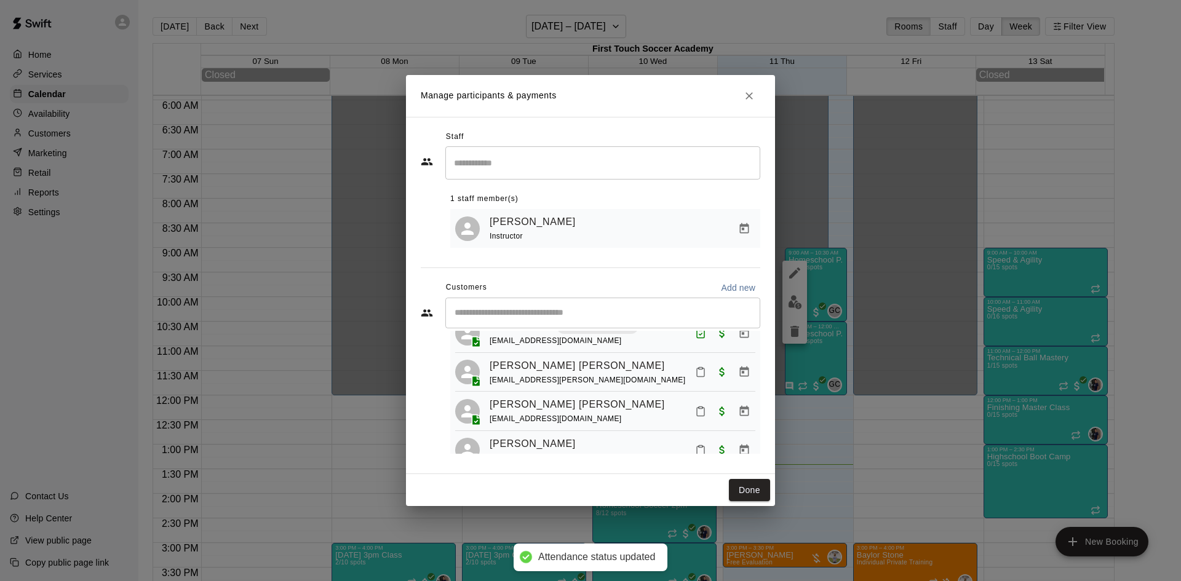
scroll to position [184, 0]
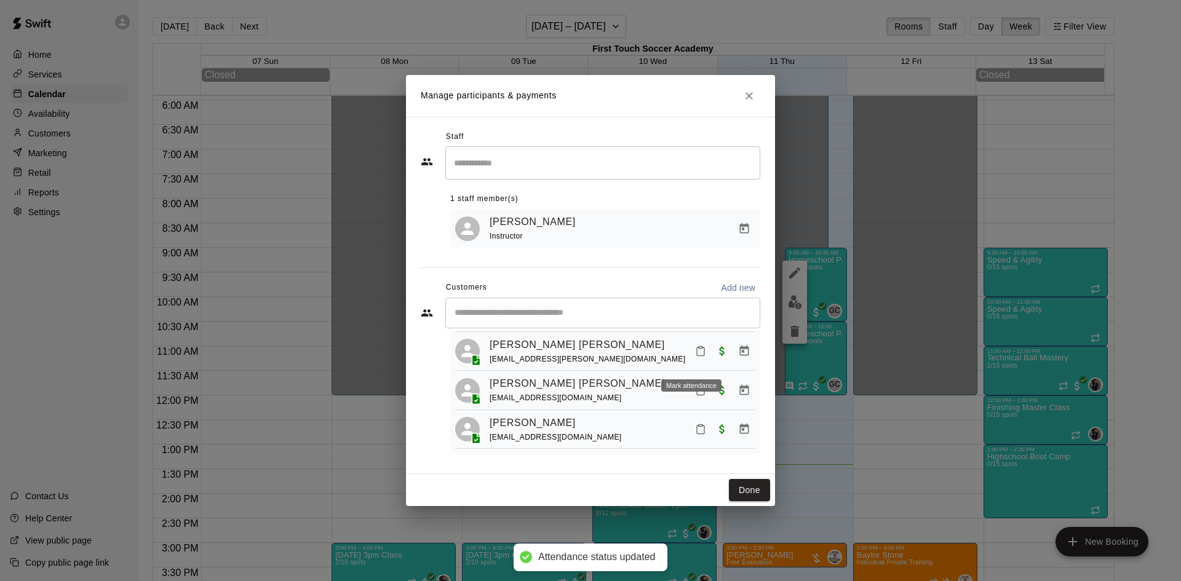
click at [695, 357] on icon "Mark attendance" at bounding box center [700, 351] width 11 height 11
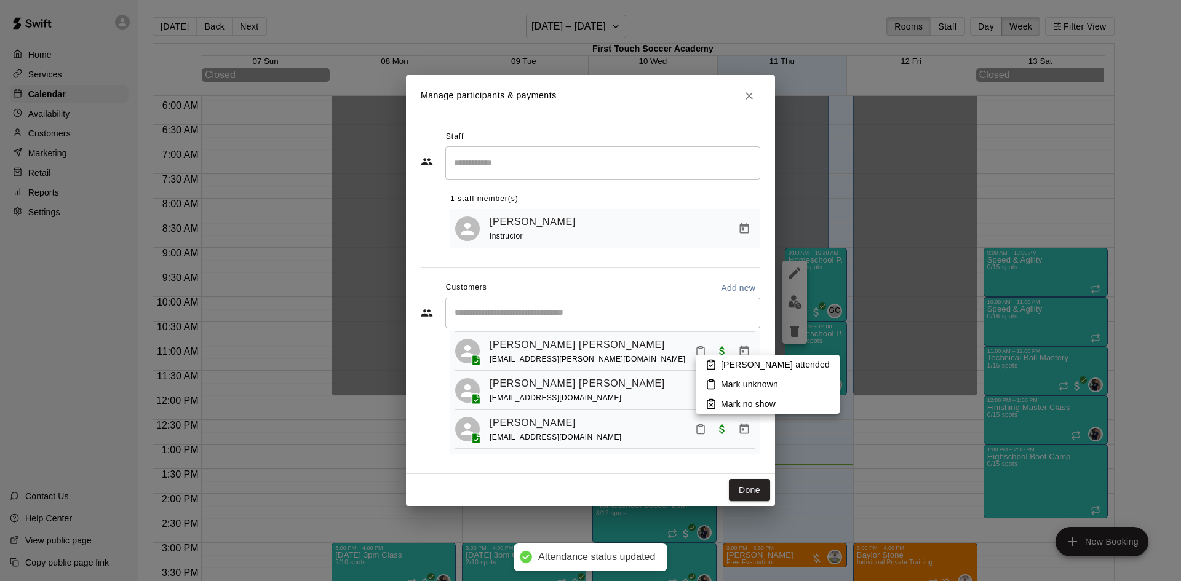
click at [710, 363] on icon at bounding box center [710, 364] width 11 height 11
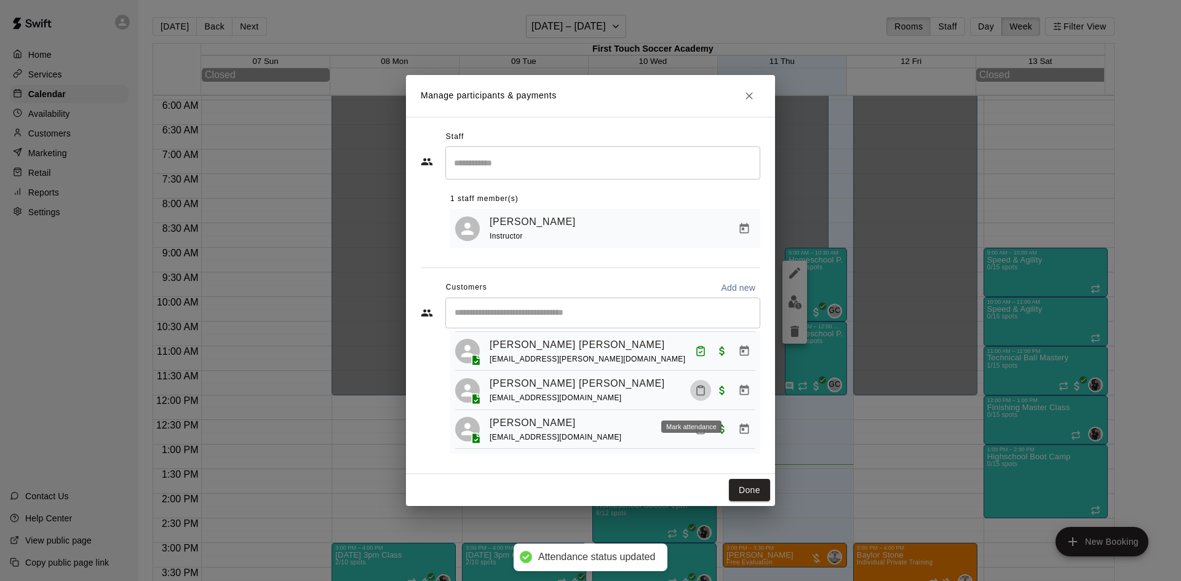
click at [690, 395] on button "Mark attendance" at bounding box center [700, 390] width 21 height 21
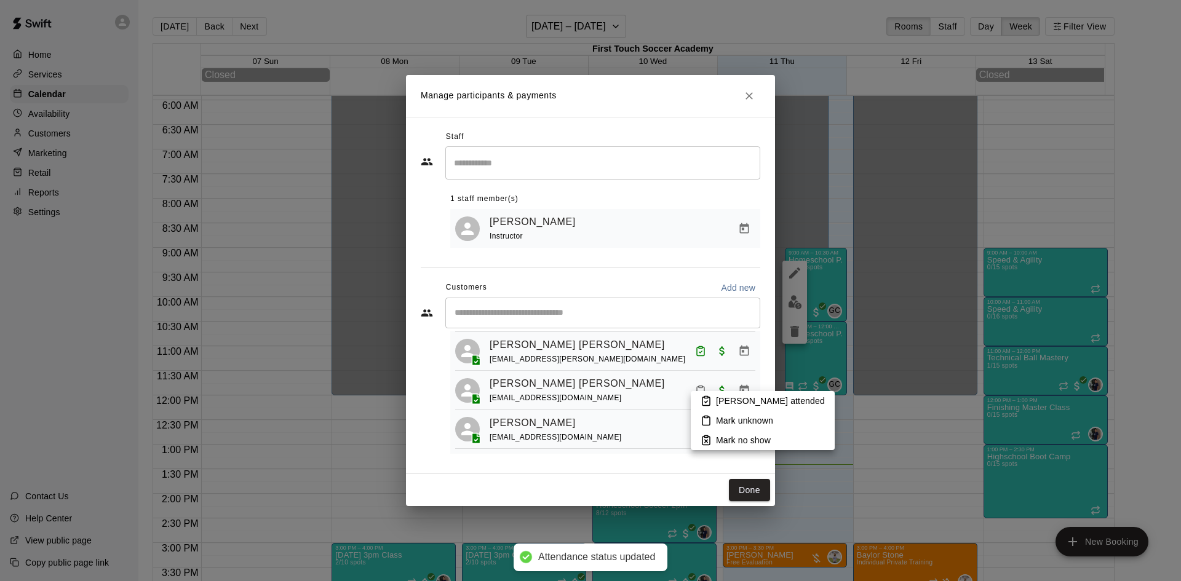
click at [750, 404] on p "[PERSON_NAME] attended" at bounding box center [770, 401] width 109 height 12
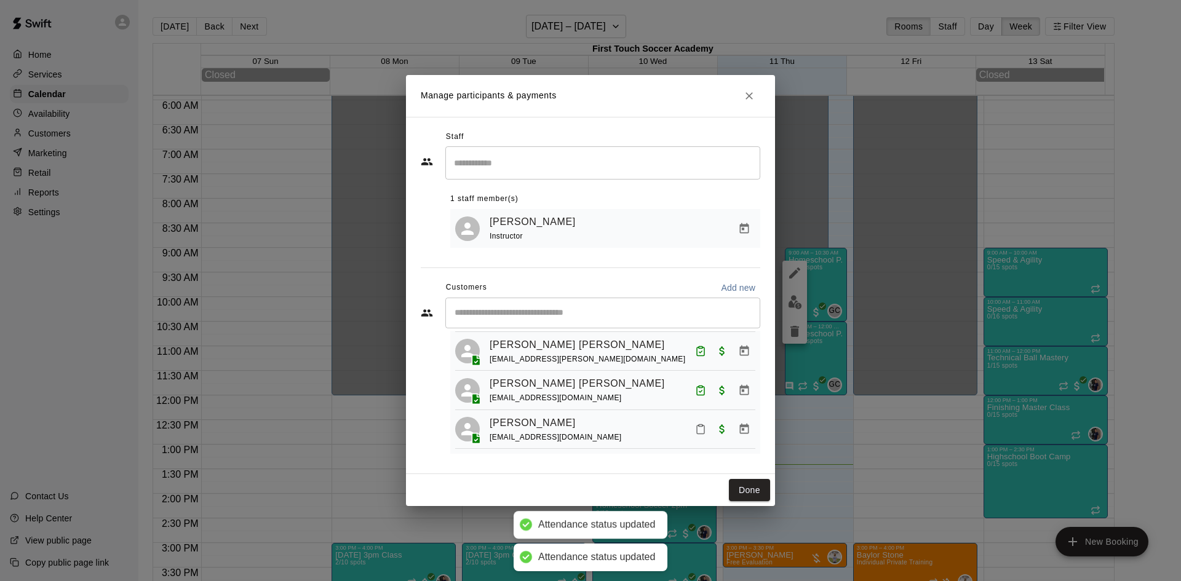
scroll to position [246, 0]
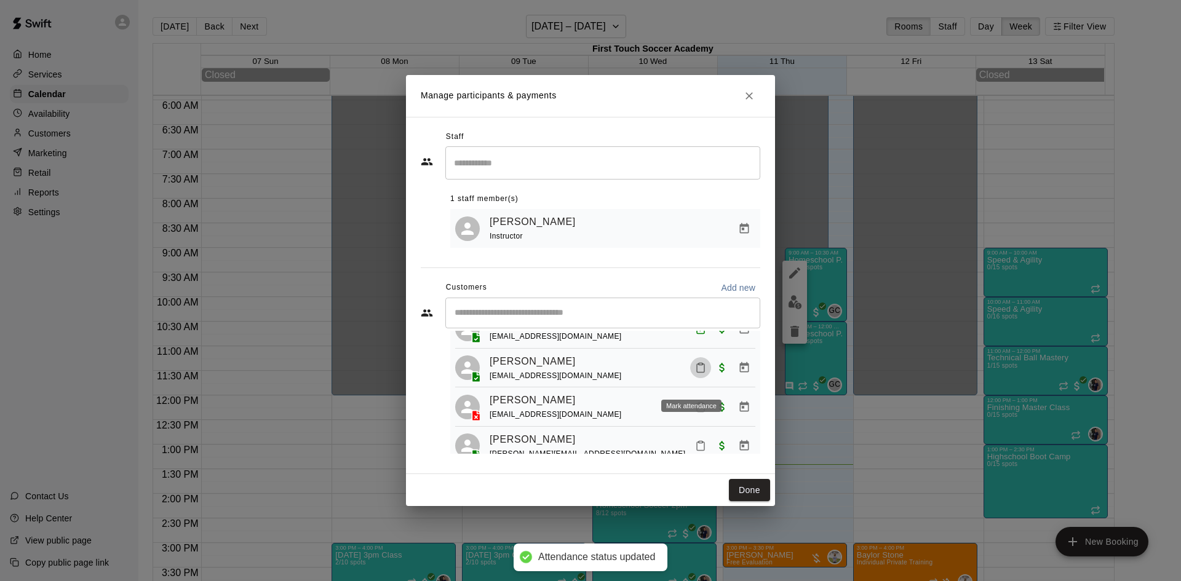
click at [695, 373] on icon "Mark attendance" at bounding box center [700, 367] width 11 height 11
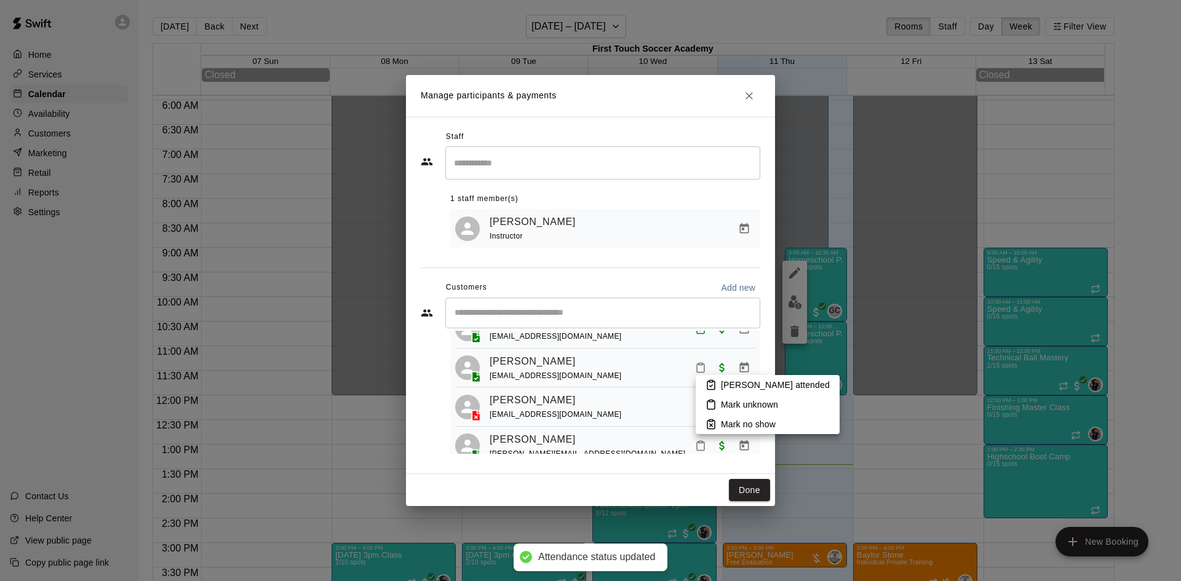
click at [727, 383] on p "[PERSON_NAME] attended" at bounding box center [775, 385] width 109 height 12
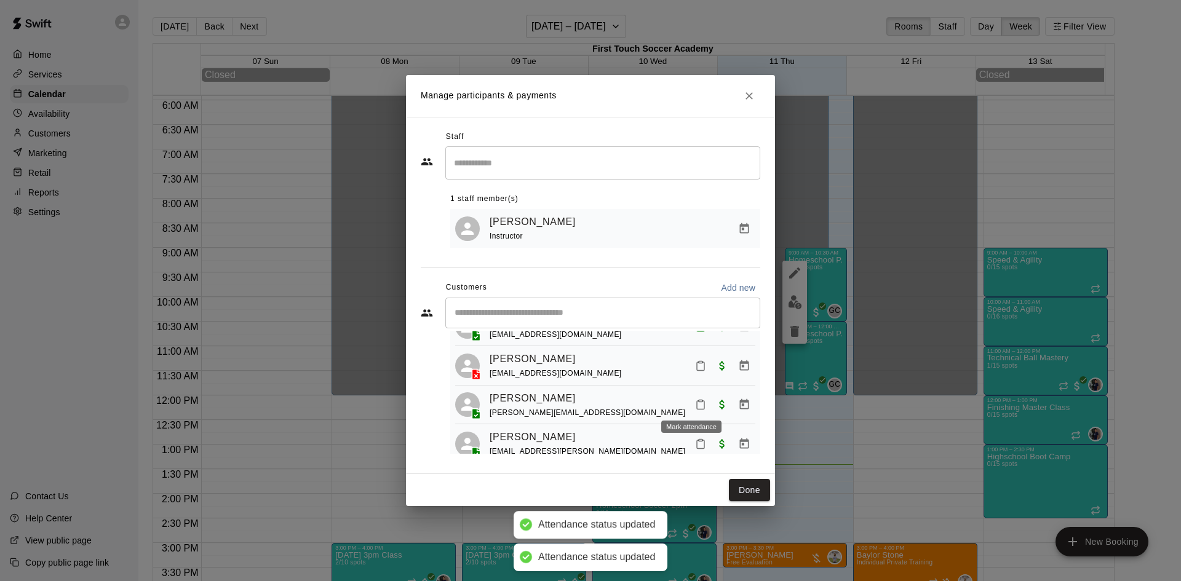
scroll to position [307, 0]
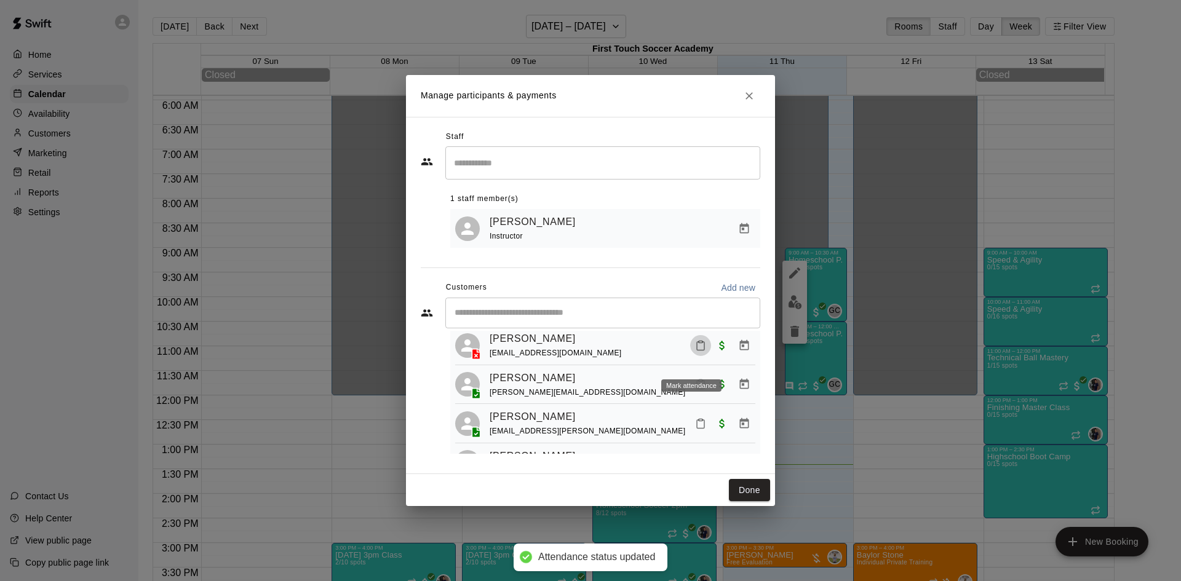
click at [697, 351] on icon "Mark attendance" at bounding box center [700, 346] width 7 height 9
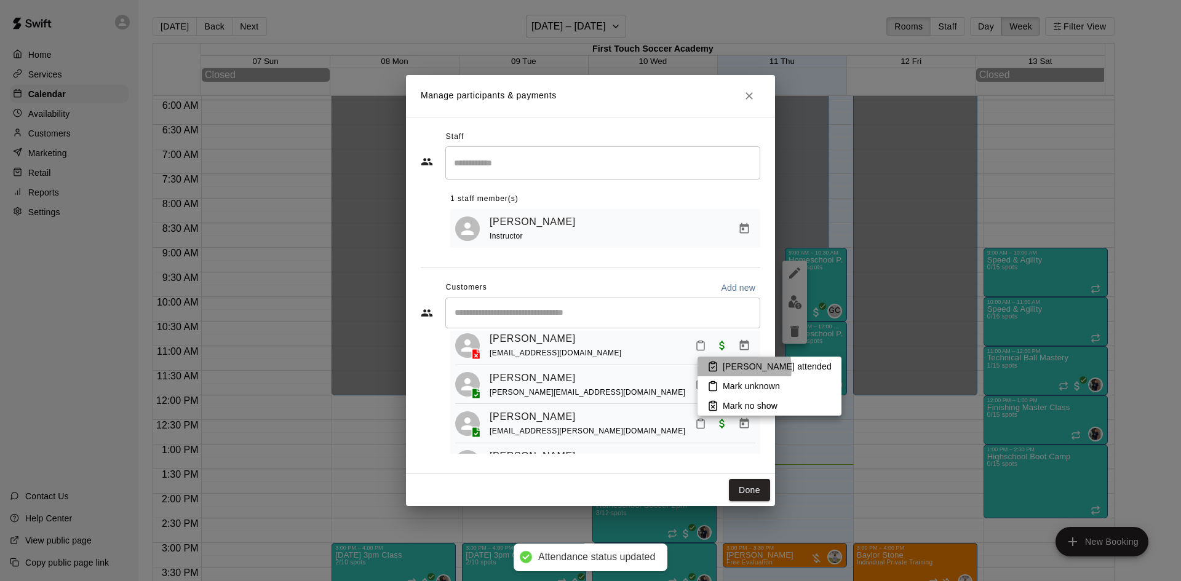
drag, startPoint x: 732, startPoint y: 368, endPoint x: 697, endPoint y: 378, distance: 36.4
click at [731, 370] on p "[PERSON_NAME] attended" at bounding box center [777, 366] width 109 height 12
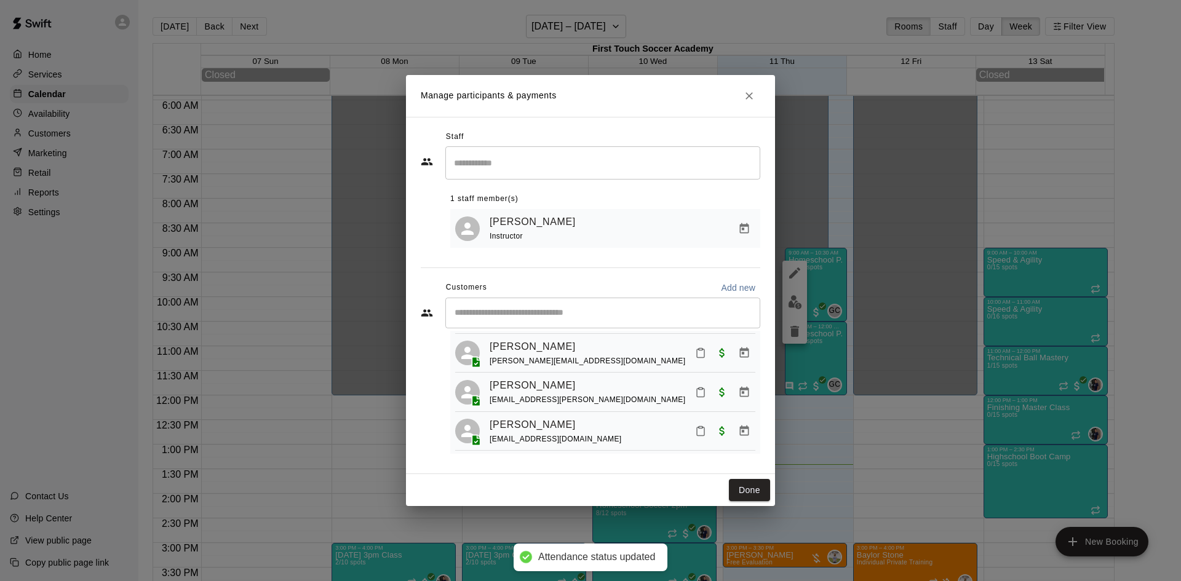
scroll to position [369, 0]
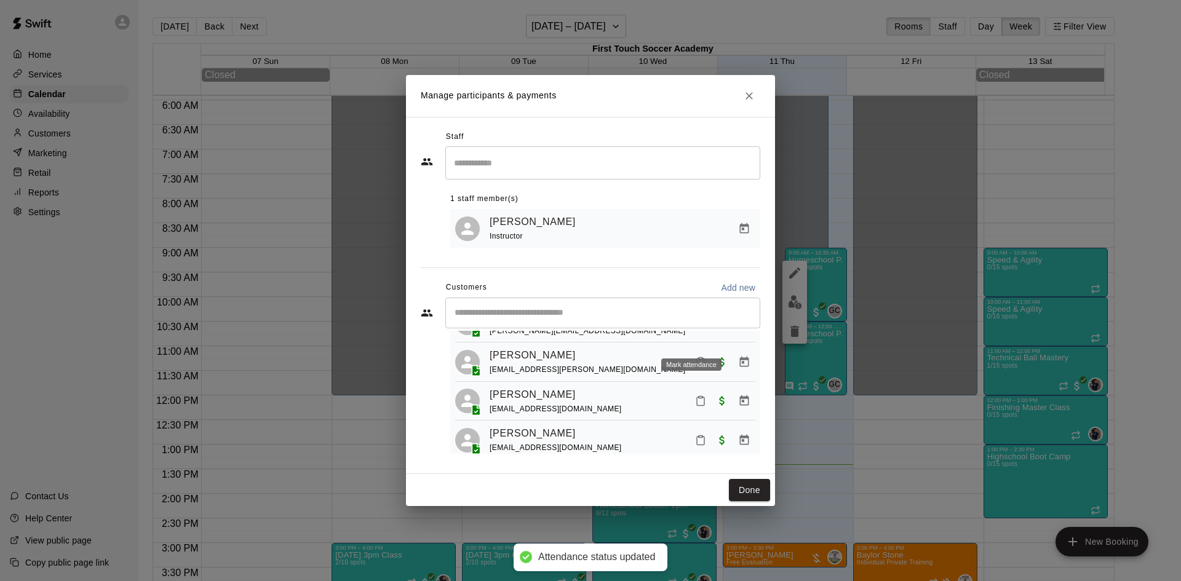
click at [696, 328] on icon "Mark attendance" at bounding box center [700, 322] width 11 height 11
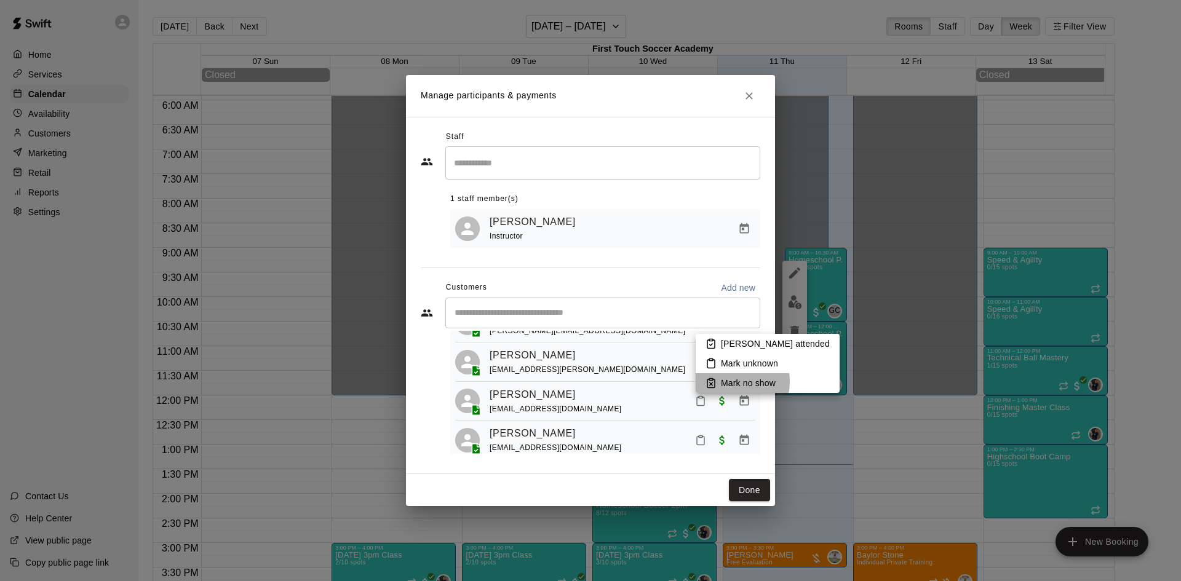
click at [722, 381] on p "Mark no show" at bounding box center [748, 383] width 55 height 12
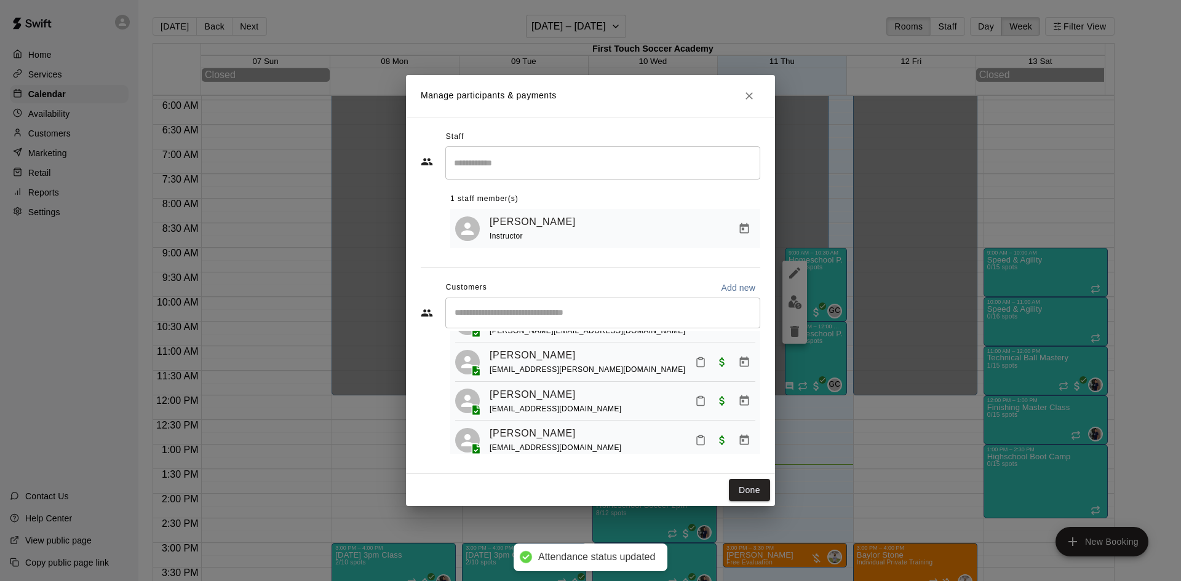
scroll to position [366, 0]
click at [695, 370] on icon "Mark attendance" at bounding box center [700, 364] width 11 height 11
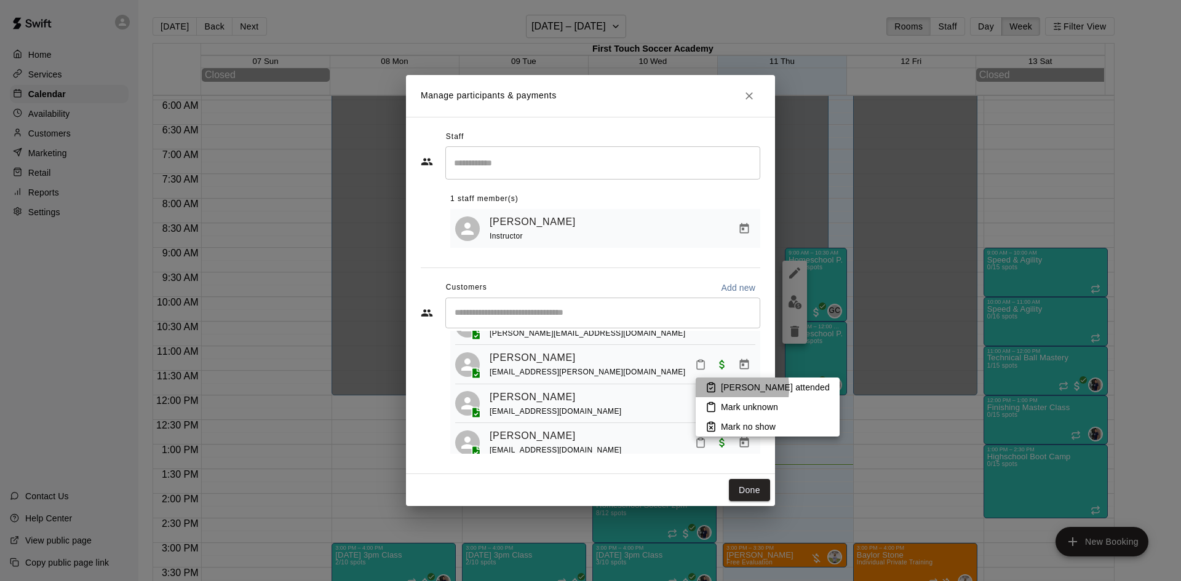
click at [715, 388] on icon at bounding box center [710, 388] width 7 height 9
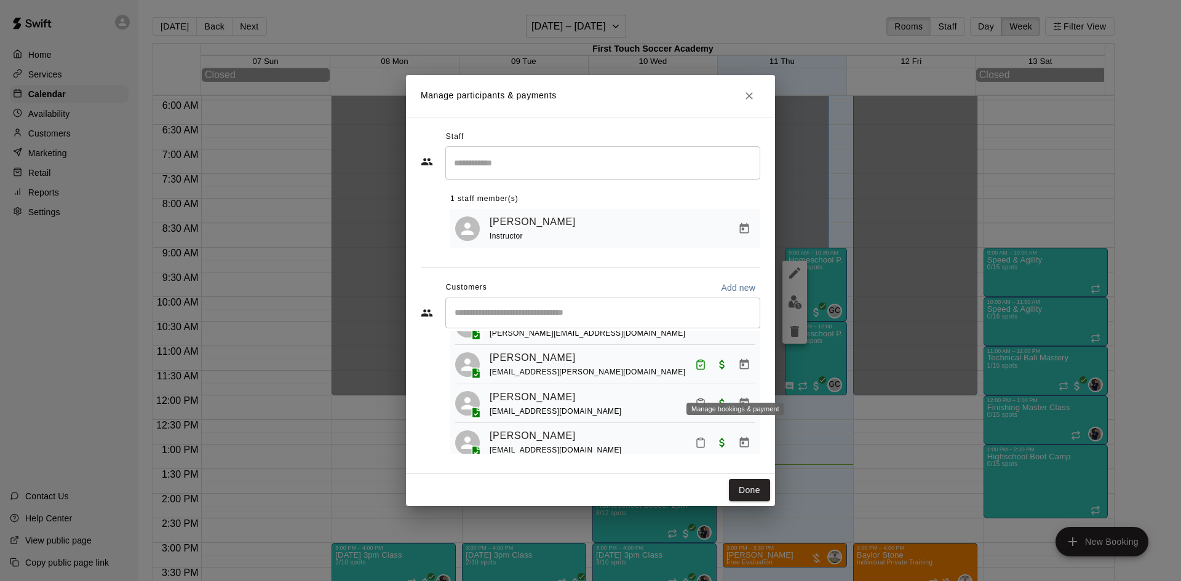
click at [740, 369] on icon "Manage bookings & payment" at bounding box center [744, 363] width 9 height 10
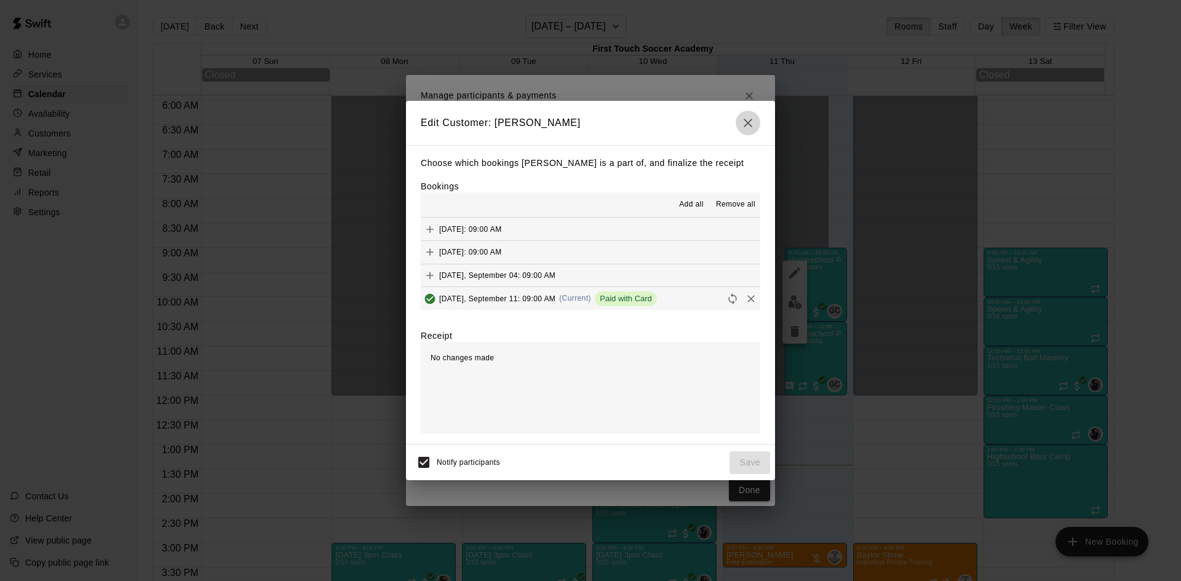
click at [750, 117] on icon "button" at bounding box center [747, 123] width 15 height 15
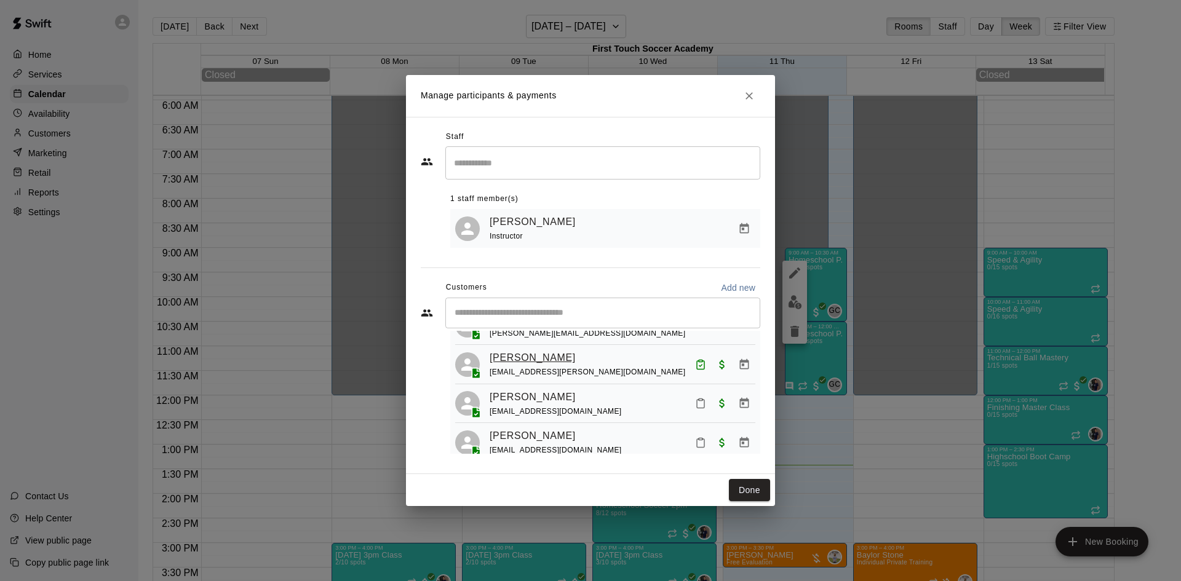
click at [540, 366] on link "[PERSON_NAME]" at bounding box center [532, 358] width 86 height 16
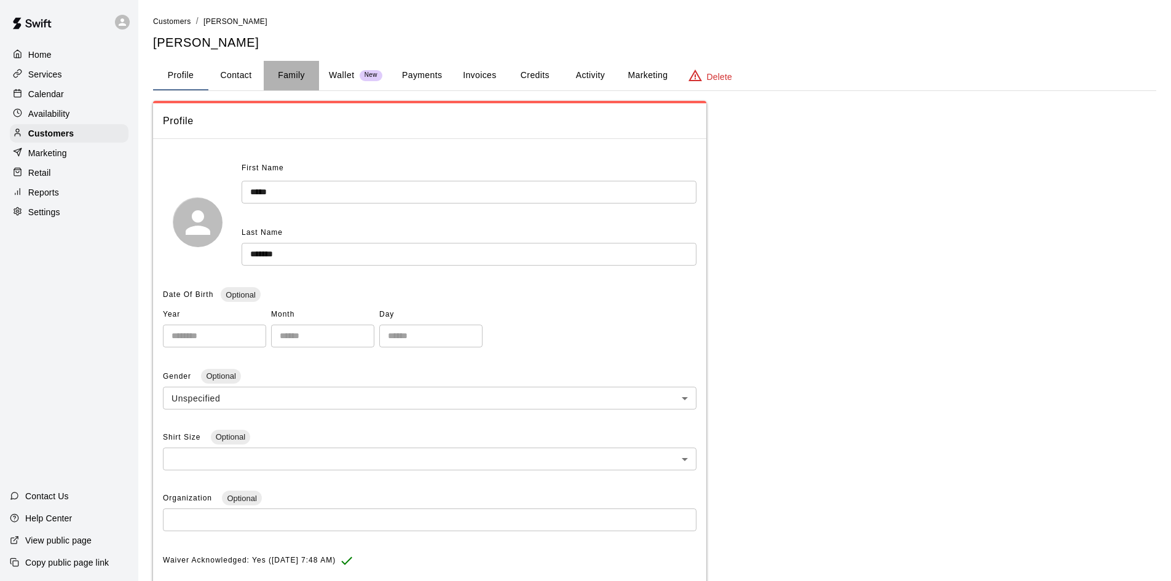
click at [291, 71] on button "Family" at bounding box center [291, 76] width 55 height 30
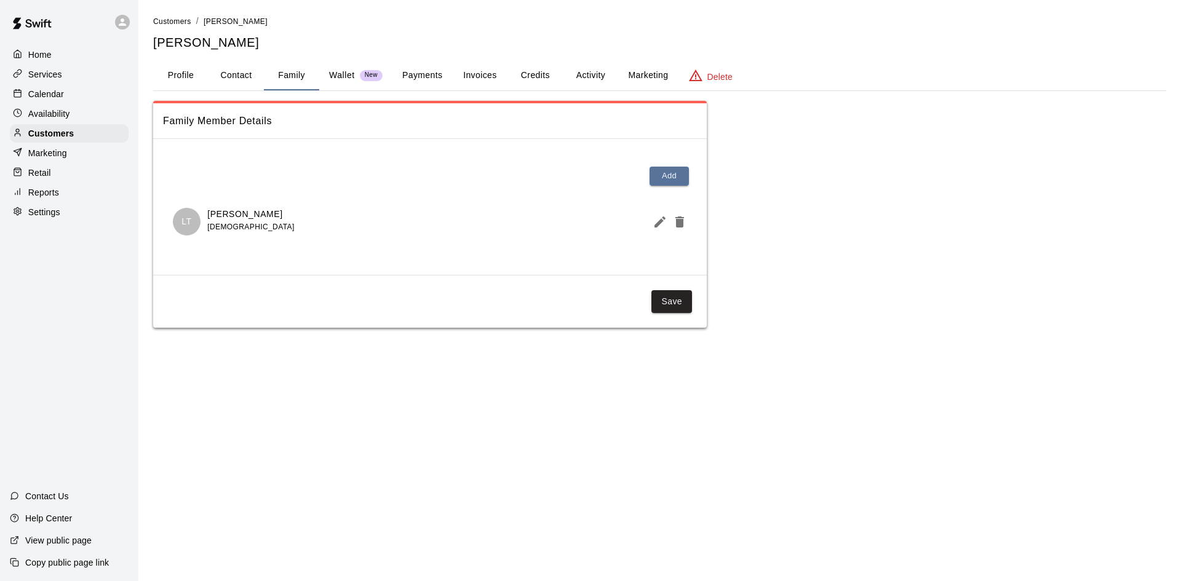
click at [49, 98] on p "Calendar" at bounding box center [46, 94] width 36 height 12
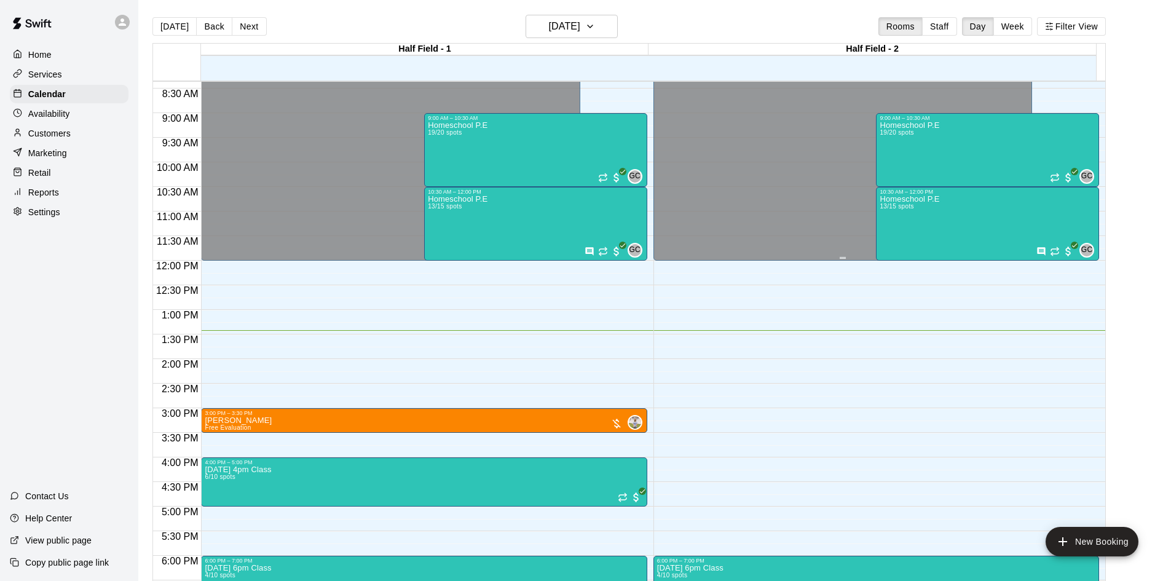
scroll to position [200, 0]
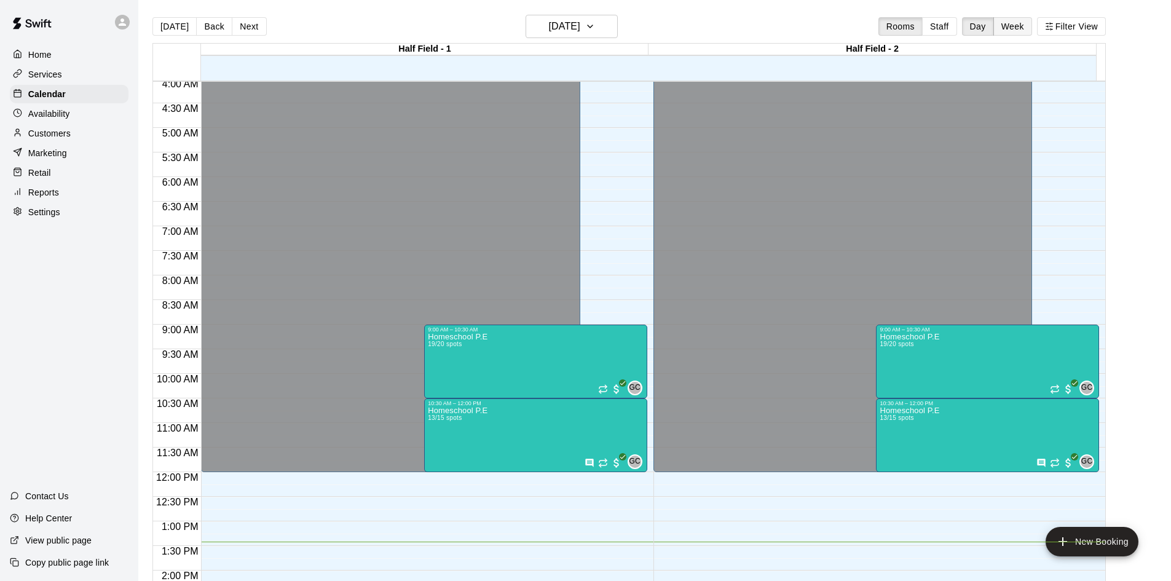
click at [1024, 27] on button "Week" at bounding box center [1013, 26] width 39 height 18
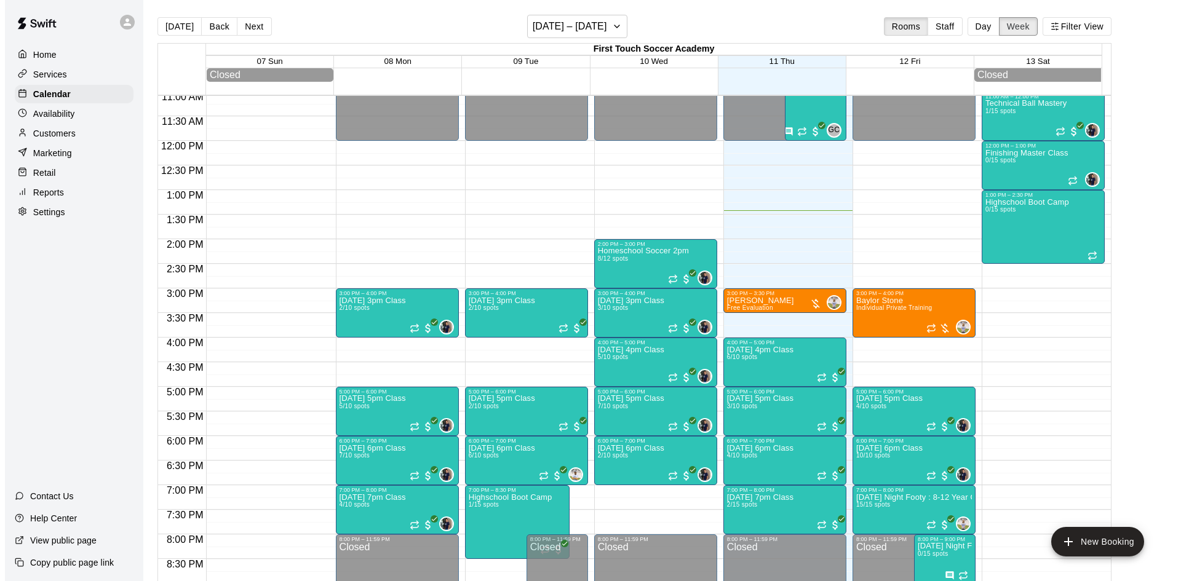
scroll to position [415, 0]
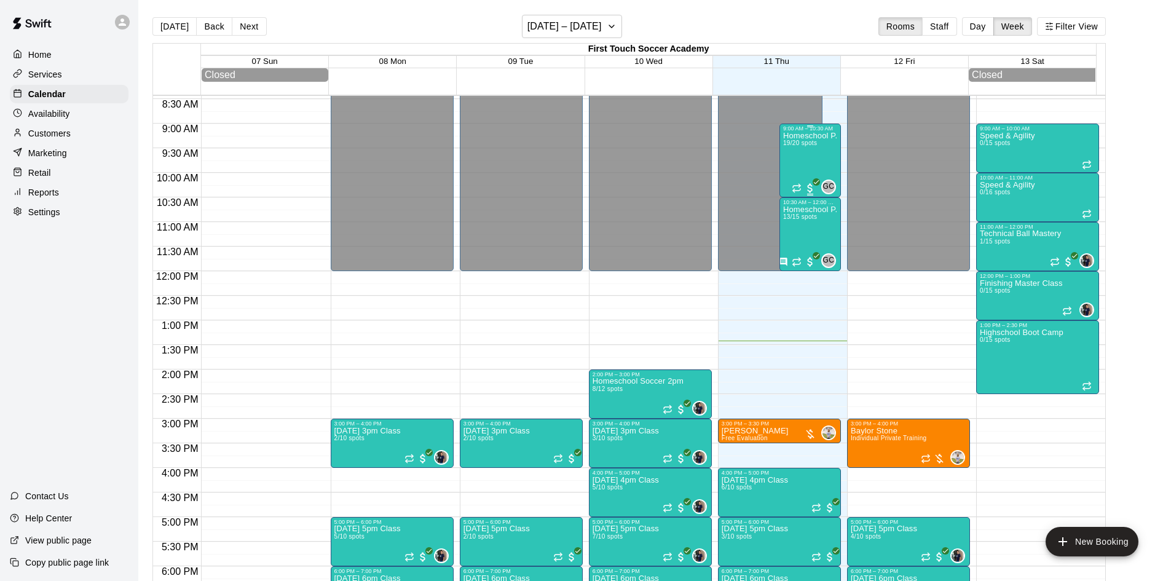
click at [818, 164] on div "Homeschool P.E 19/20 spots" at bounding box center [810, 422] width 54 height 581
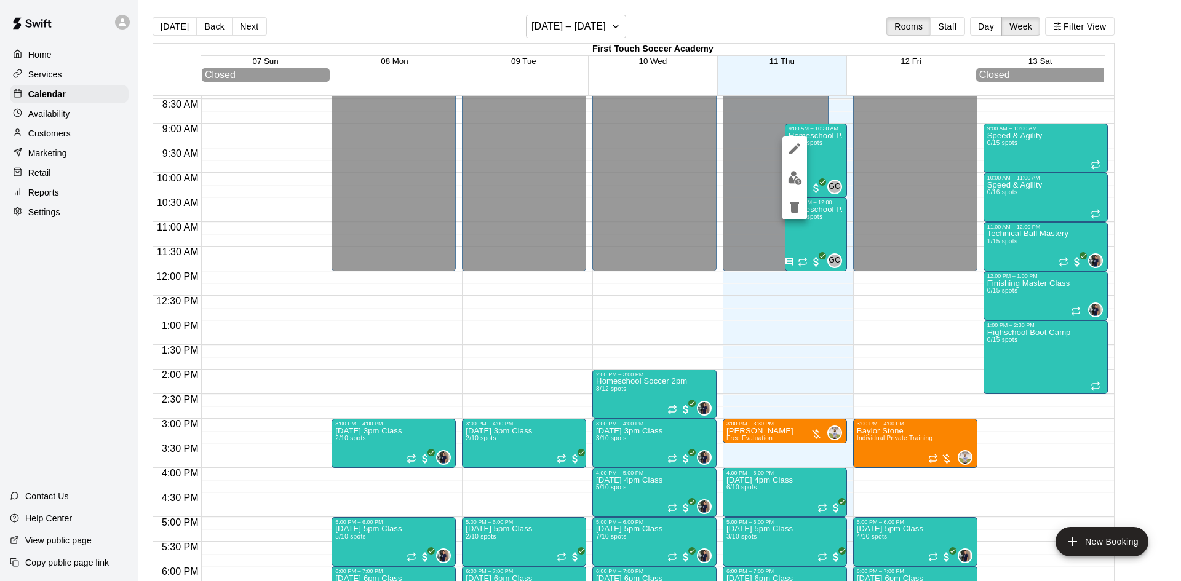
click at [790, 179] on img "edit" at bounding box center [795, 178] width 14 height 14
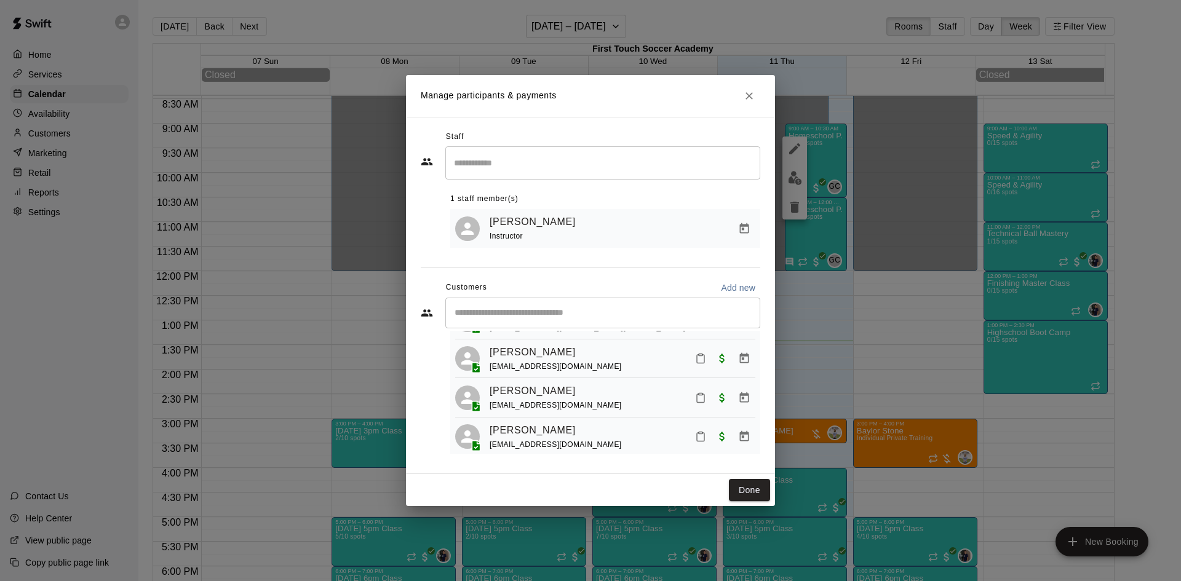
scroll to position [430, 0]
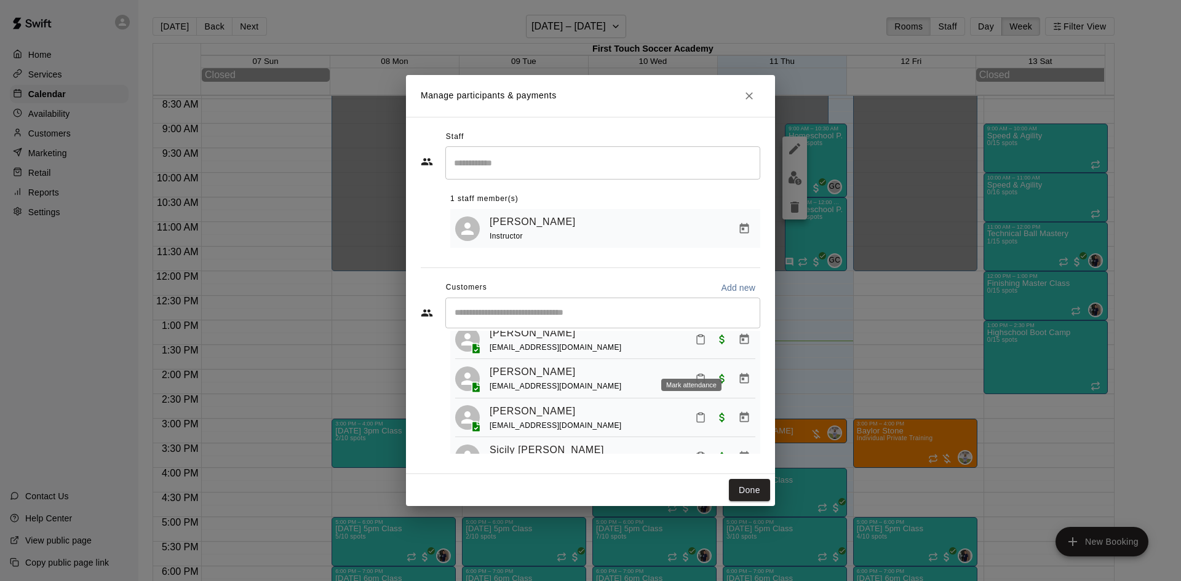
click at [695, 345] on icon "Mark attendance" at bounding box center [700, 339] width 11 height 11
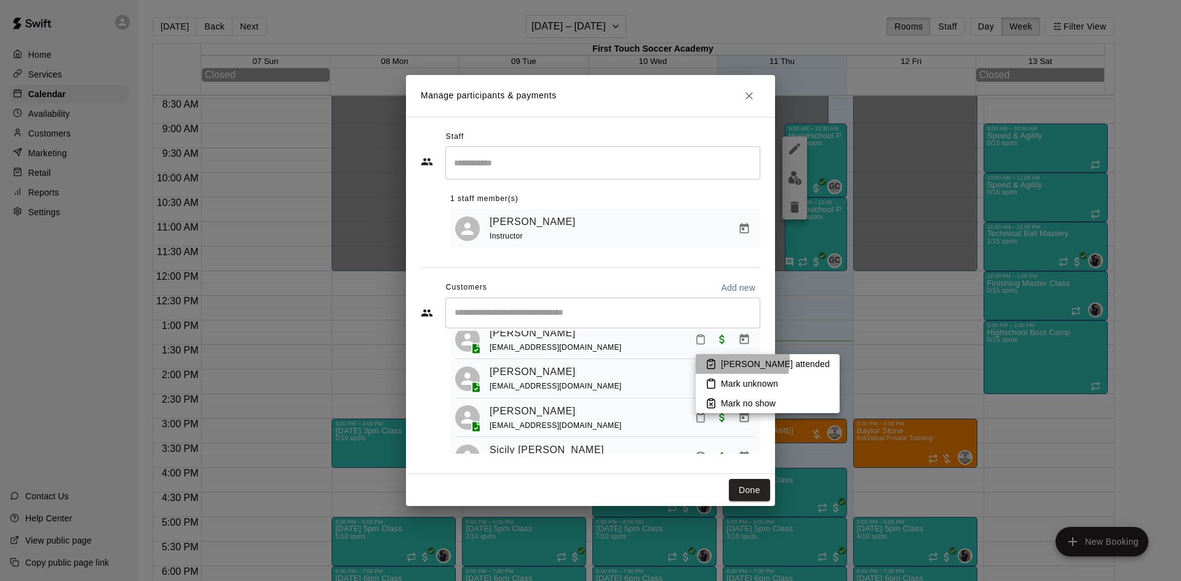
click at [718, 360] on li "[PERSON_NAME] attended" at bounding box center [767, 364] width 144 height 20
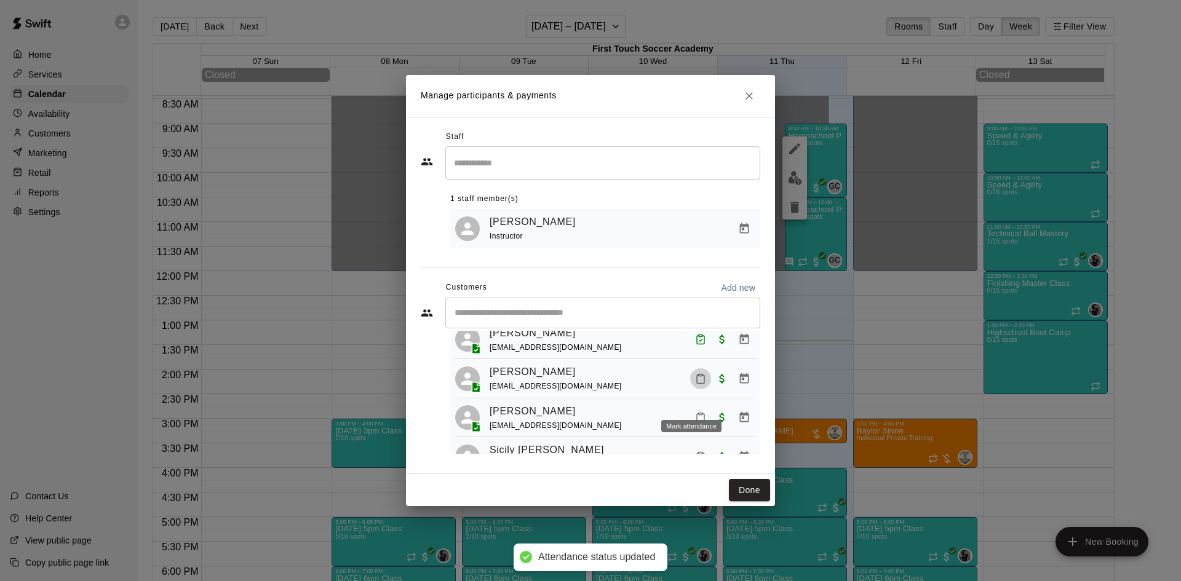
click at [696, 384] on icon "Mark attendance" at bounding box center [700, 378] width 11 height 11
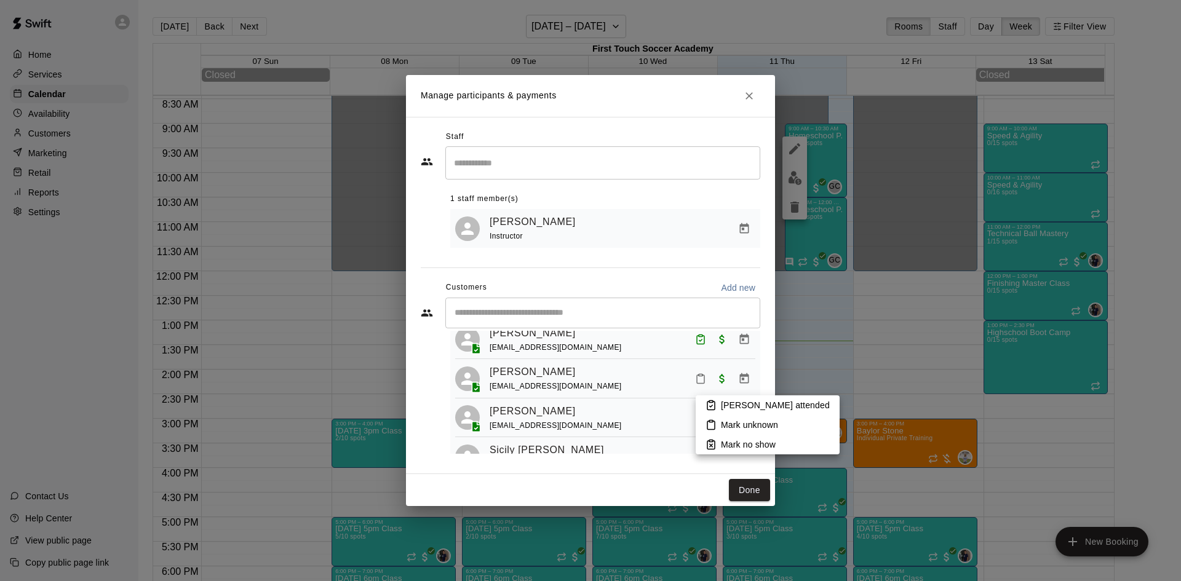
click at [708, 403] on icon at bounding box center [710, 405] width 11 height 11
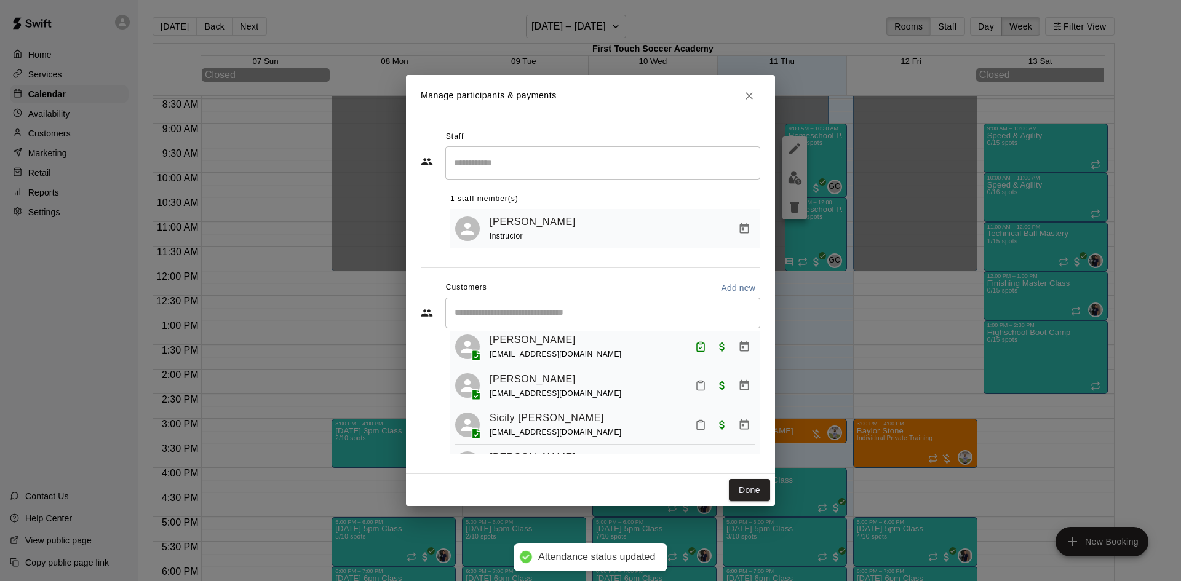
scroll to position [492, 0]
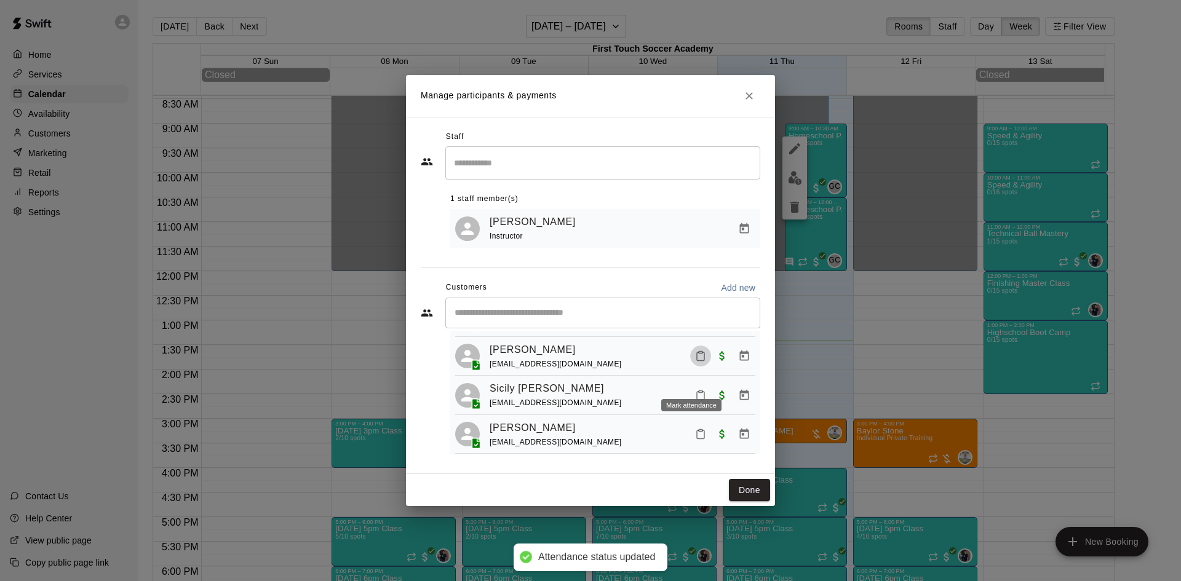
click at [697, 361] on icon "Mark attendance" at bounding box center [700, 356] width 7 height 9
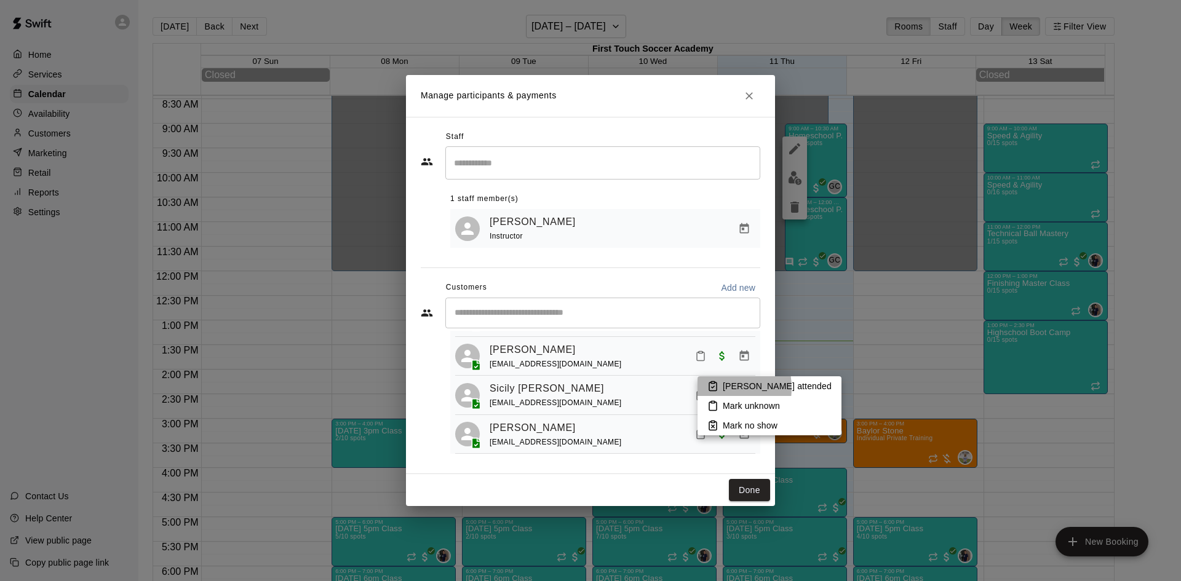
click at [714, 388] on icon at bounding box center [712, 386] width 11 height 11
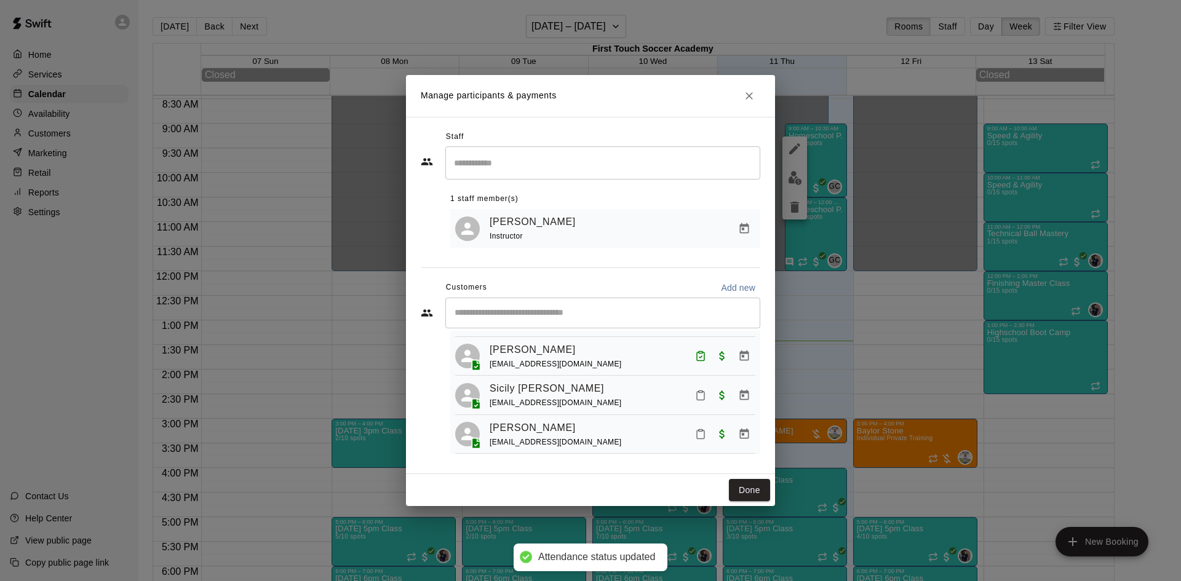
scroll to position [553, 0]
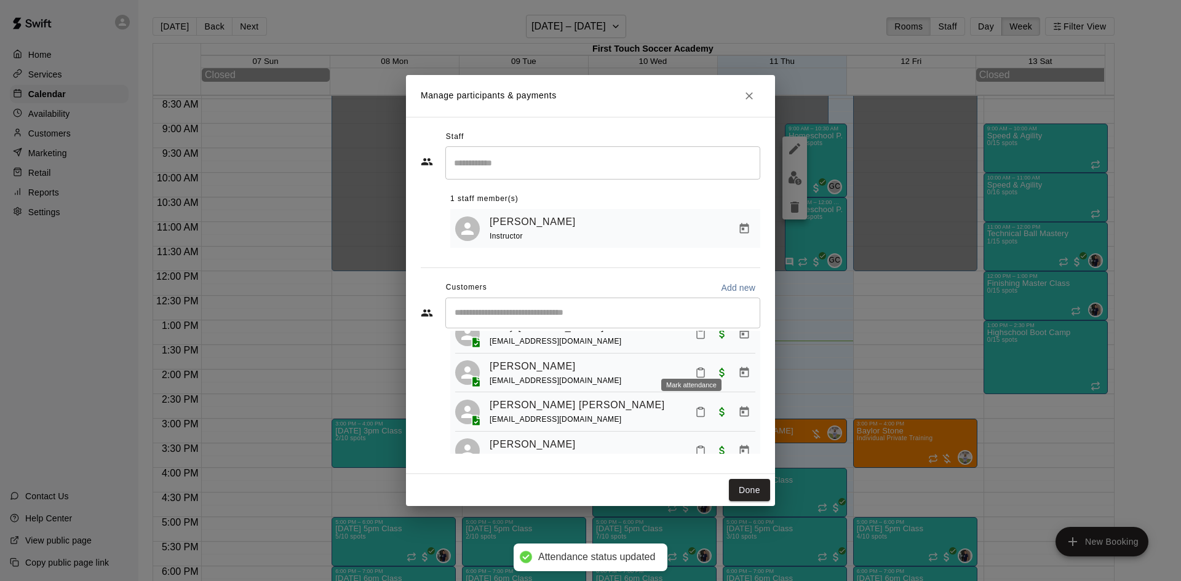
click at [690, 344] on button "Mark attendance" at bounding box center [700, 333] width 21 height 21
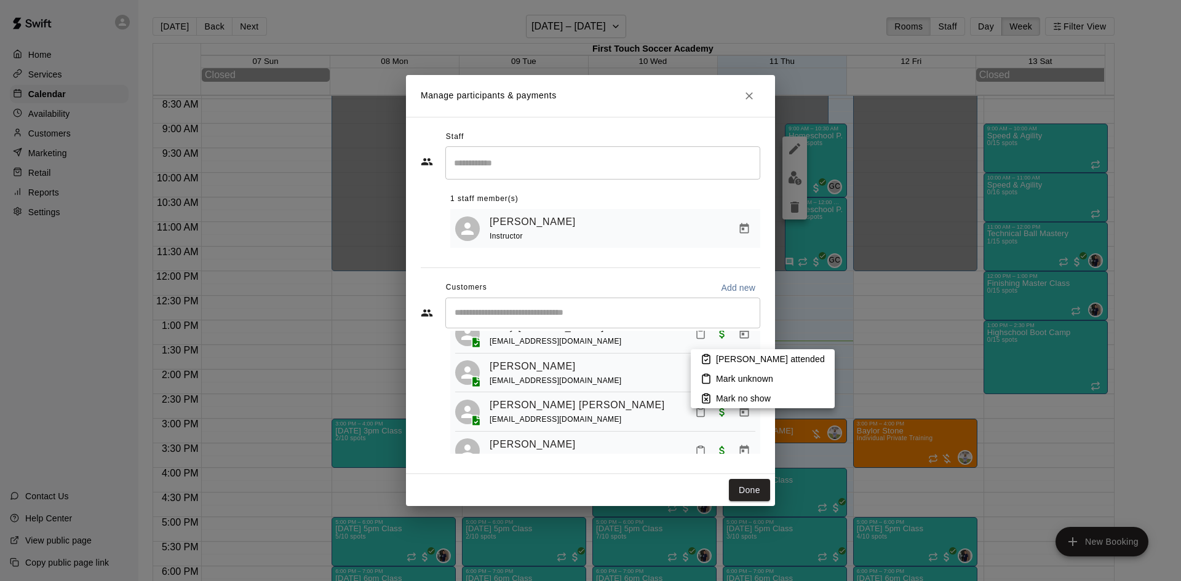
click at [751, 357] on p "[PERSON_NAME] attended" at bounding box center [770, 359] width 109 height 12
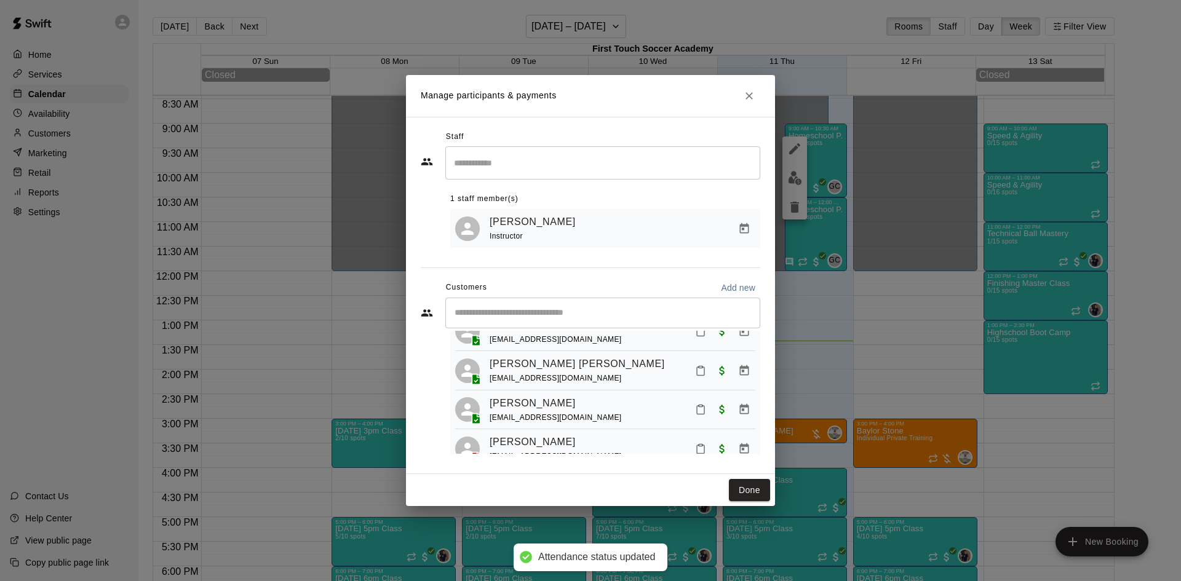
scroll to position [615, 0]
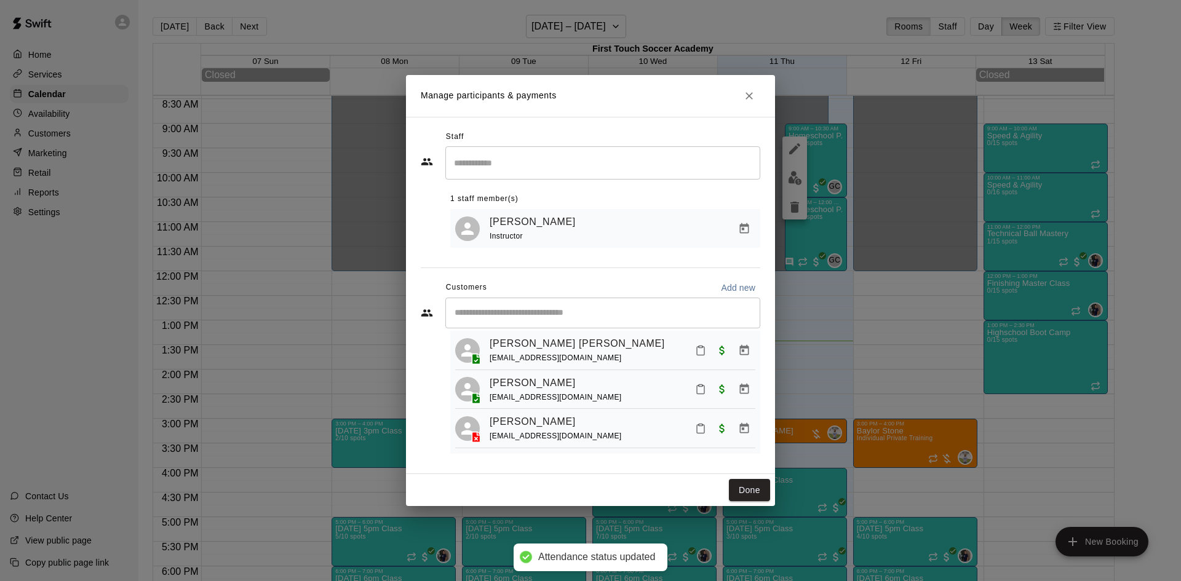
click at [695, 317] on icon "Mark attendance" at bounding box center [700, 311] width 11 height 11
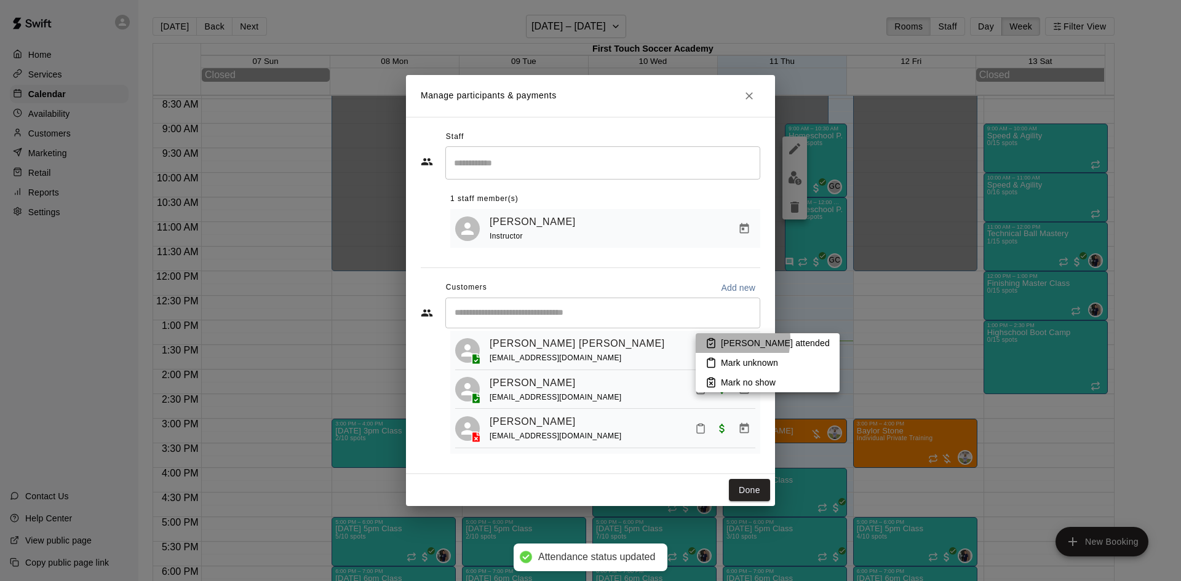
click at [728, 339] on p "[PERSON_NAME] attended" at bounding box center [775, 343] width 109 height 12
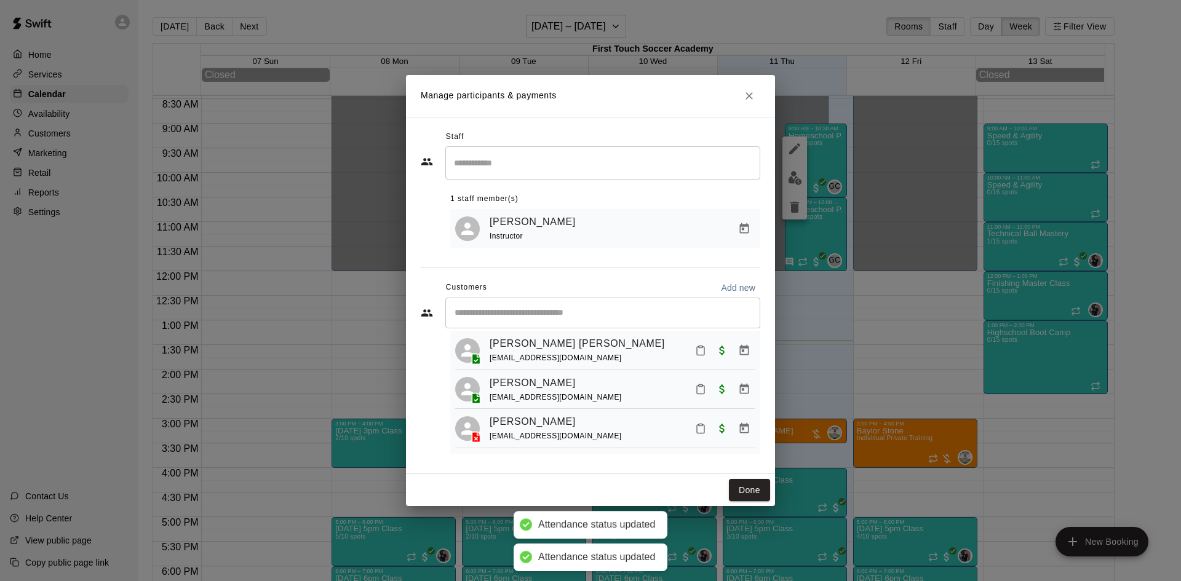
scroll to position [612, 0]
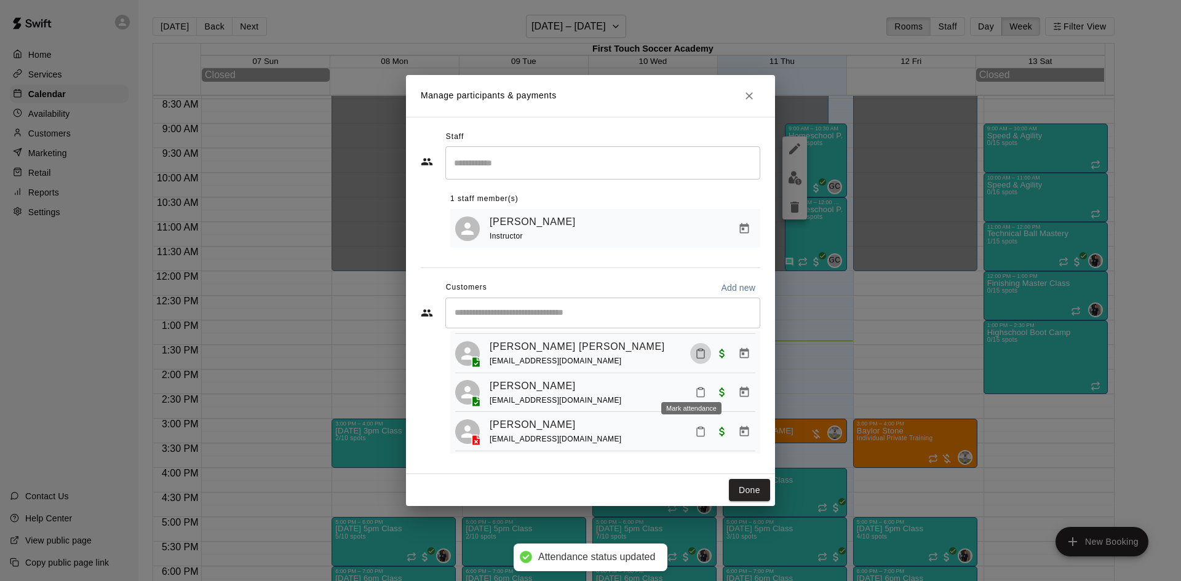
click at [695, 359] on icon "Mark attendance" at bounding box center [700, 353] width 11 height 11
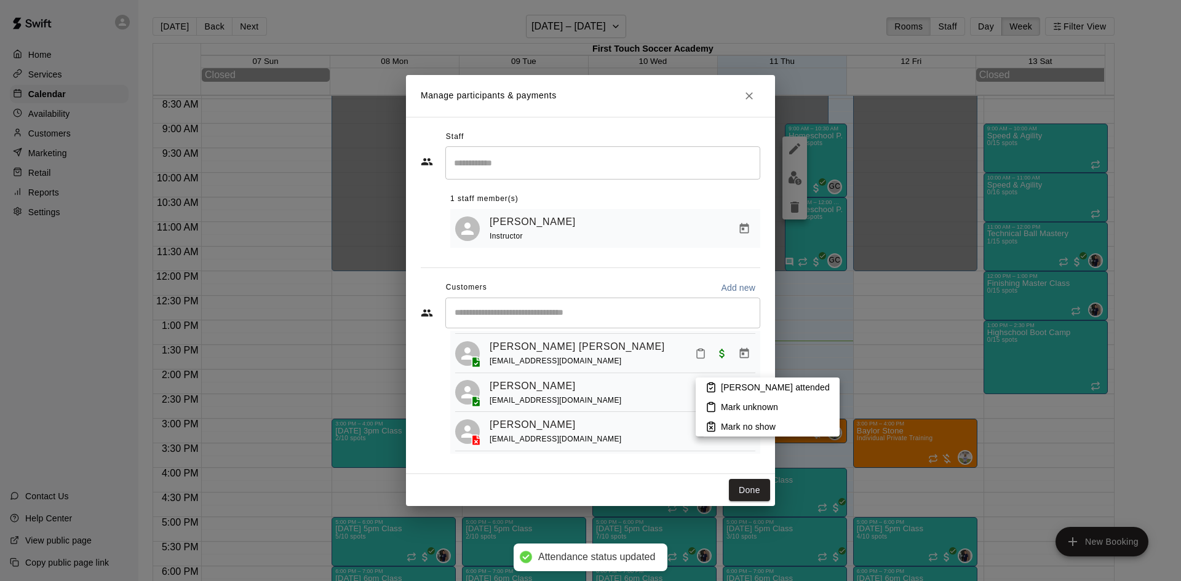
click at [732, 381] on li "[PERSON_NAME] attended" at bounding box center [767, 388] width 144 height 20
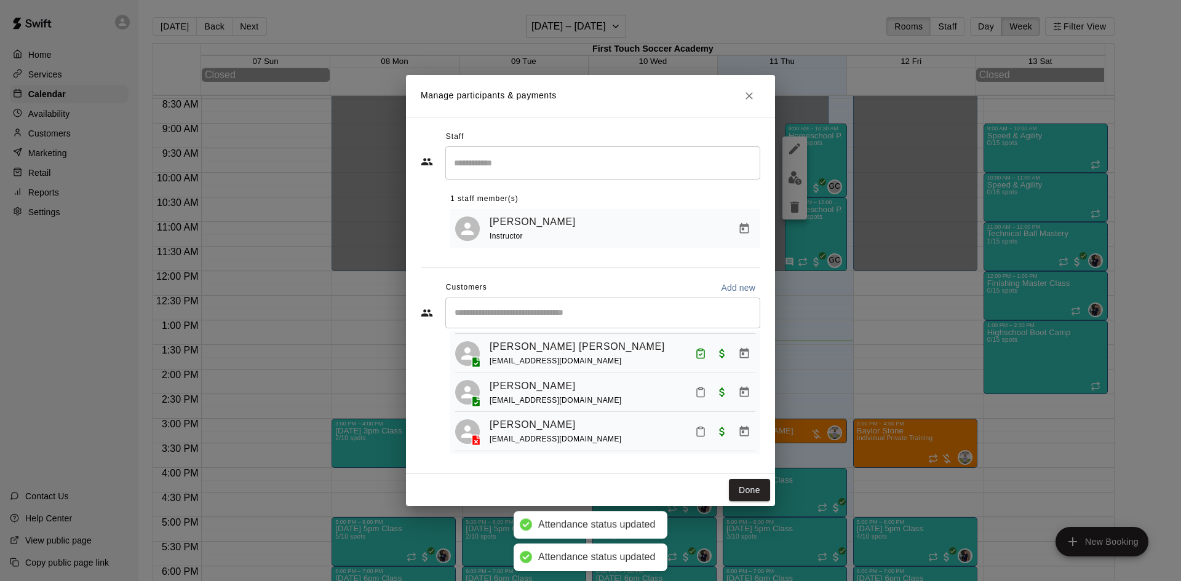
scroll to position [673, 0]
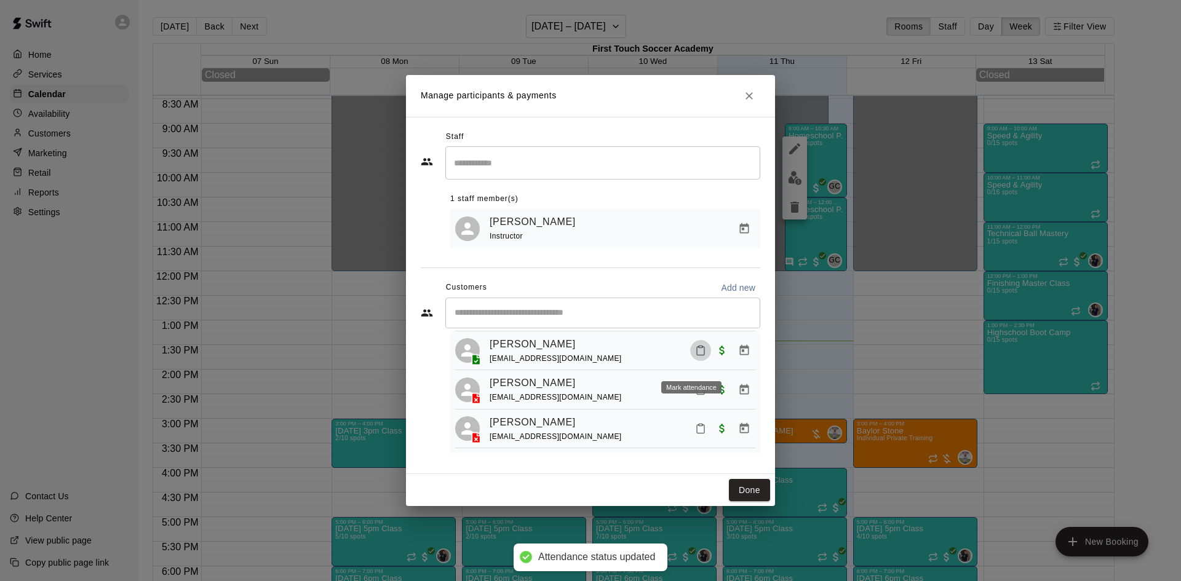
click at [695, 356] on icon "Mark attendance" at bounding box center [700, 350] width 11 height 11
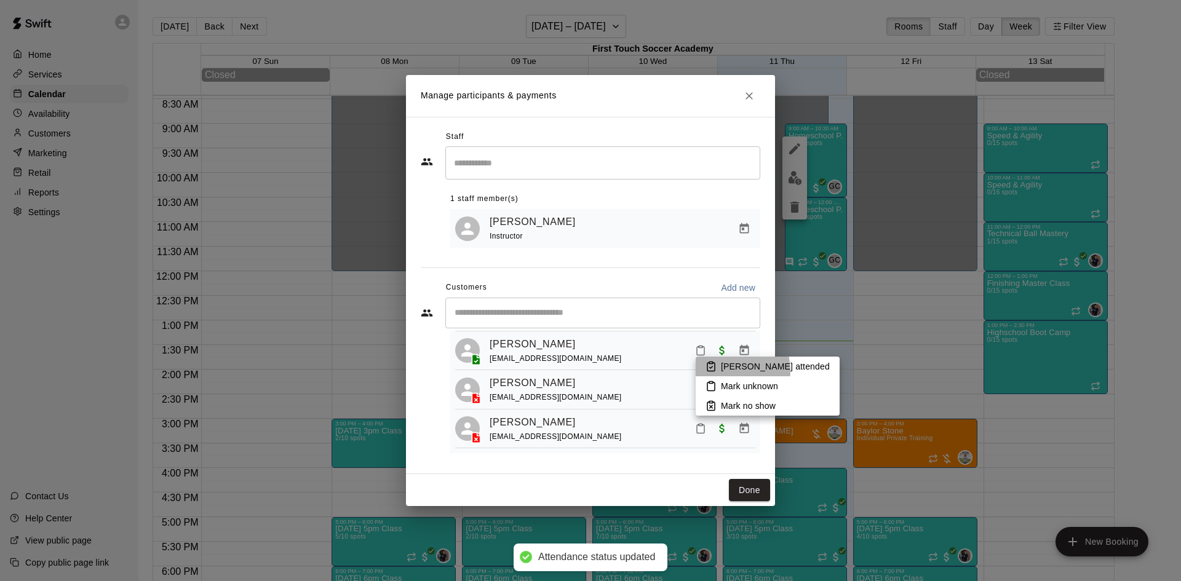
click at [728, 371] on p "[PERSON_NAME] attended" at bounding box center [775, 366] width 109 height 12
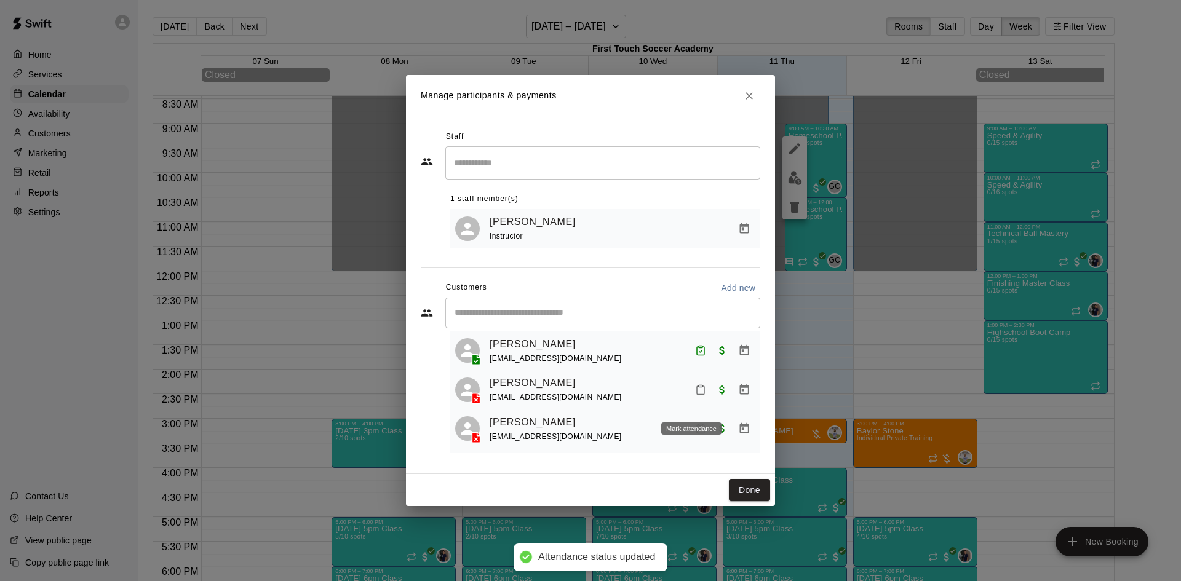
click at [699, 387] on rect "Mark attendance" at bounding box center [701, 386] width 4 height 2
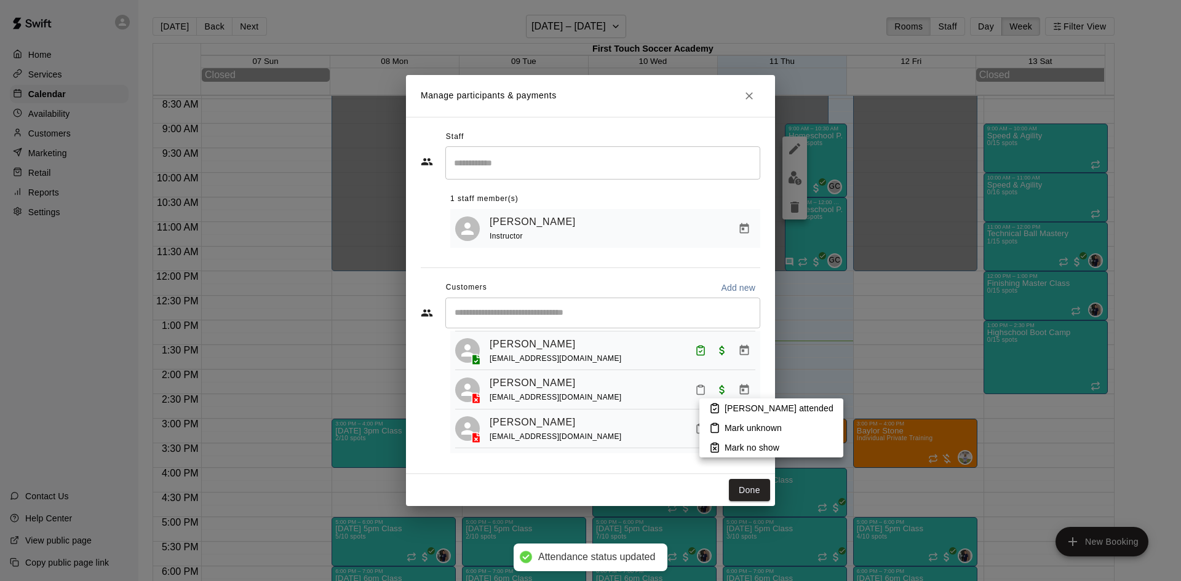
click at [710, 403] on icon at bounding box center [714, 408] width 11 height 11
click at [695, 427] on icon "Mark attendance" at bounding box center [700, 428] width 11 height 11
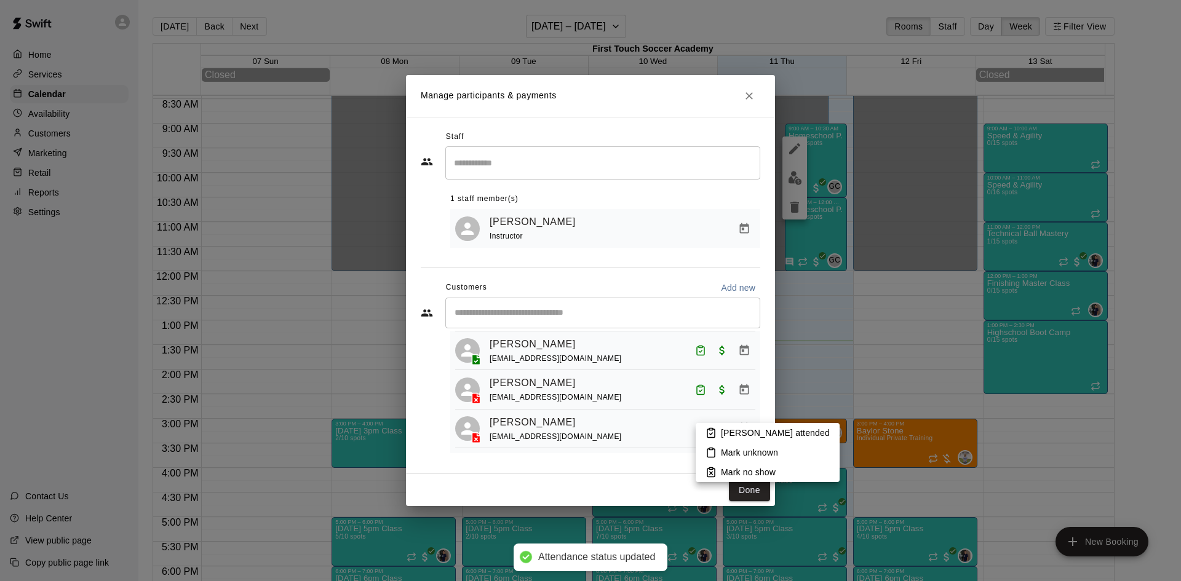
click at [741, 432] on p "[PERSON_NAME] attended" at bounding box center [775, 433] width 109 height 12
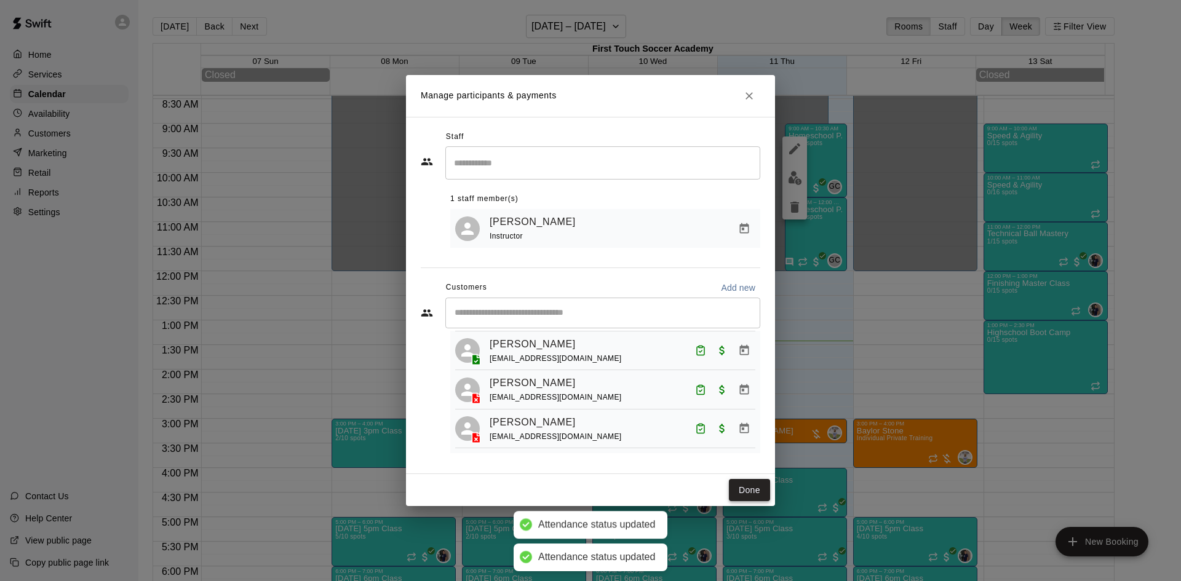
click at [741, 483] on button "Done" at bounding box center [749, 490] width 41 height 23
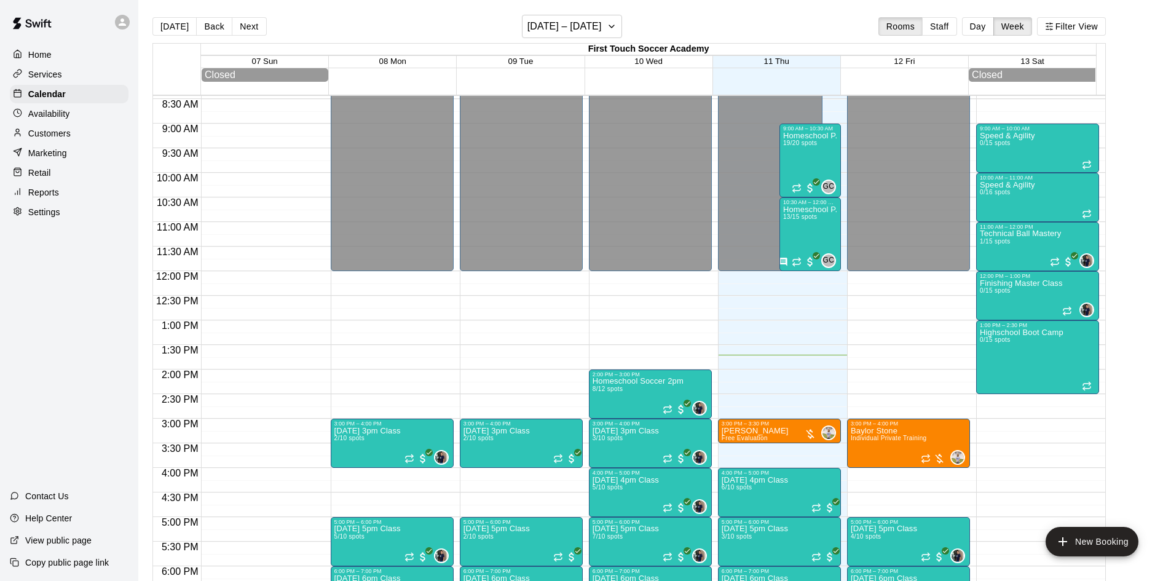
click at [54, 134] on p "Customers" at bounding box center [49, 133] width 42 height 12
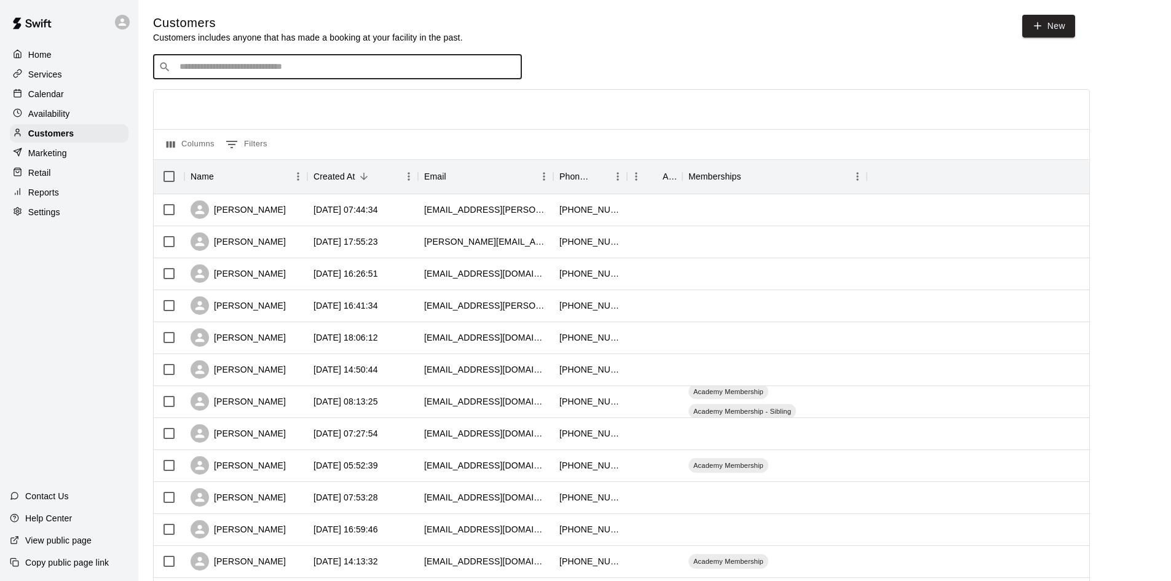
click at [346, 70] on input "Search customers by name or email" at bounding box center [346, 67] width 341 height 12
type input "****"
click at [342, 99] on div "[PERSON_NAME] [PERSON_NAME][EMAIL_ADDRESS][DOMAIN_NAME]" at bounding box center [350, 101] width 325 height 26
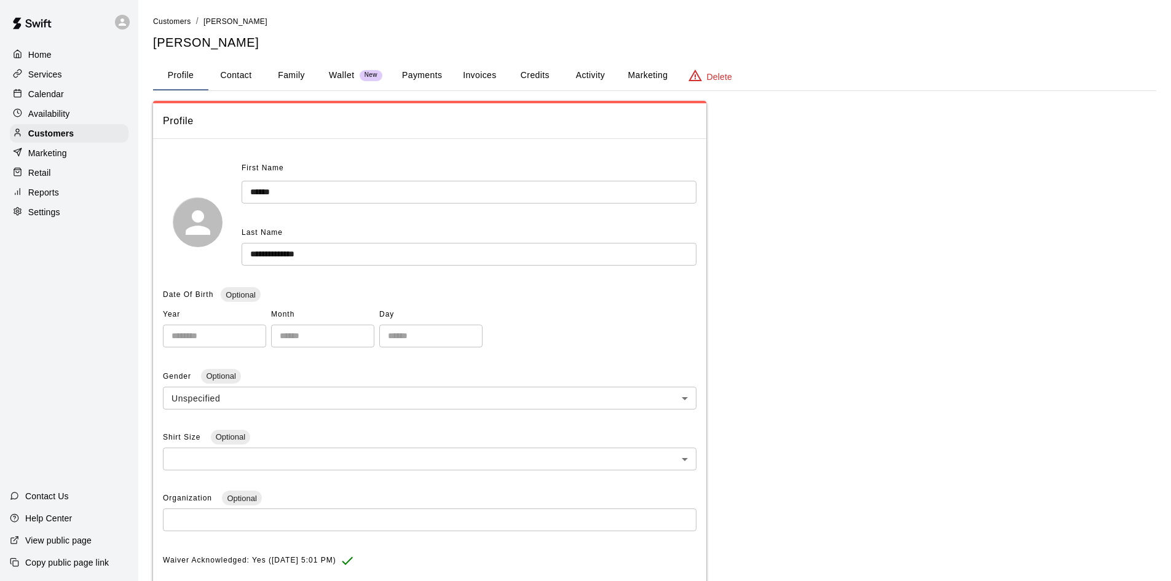
click at [237, 72] on button "Contact" at bounding box center [235, 76] width 55 height 30
select select "**"
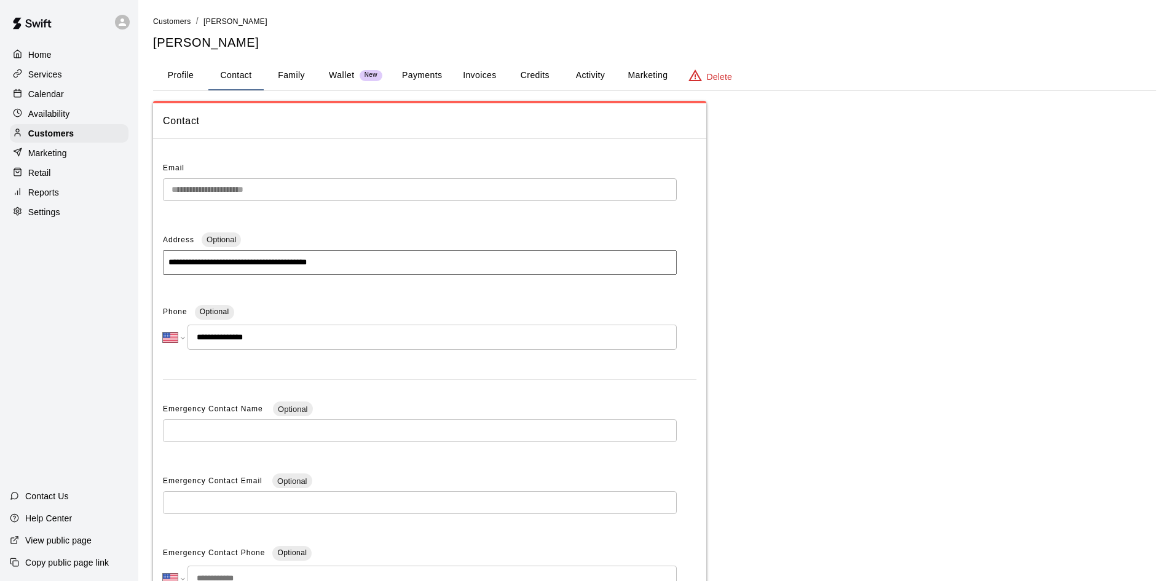
click at [290, 76] on button "Family" at bounding box center [291, 76] width 55 height 30
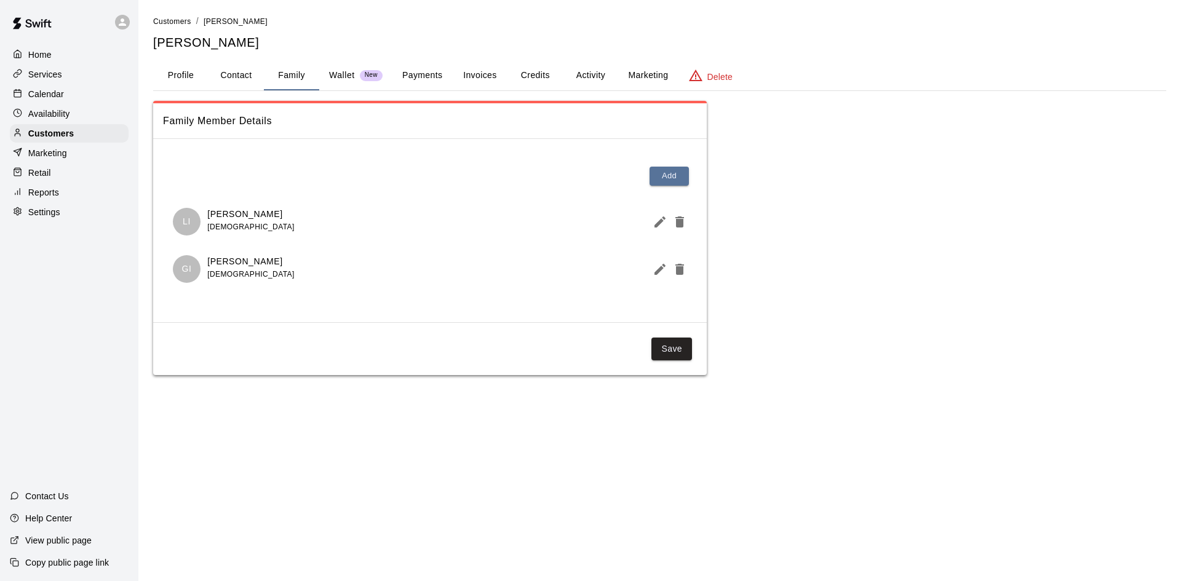
click at [581, 68] on button "Activity" at bounding box center [590, 76] width 55 height 30
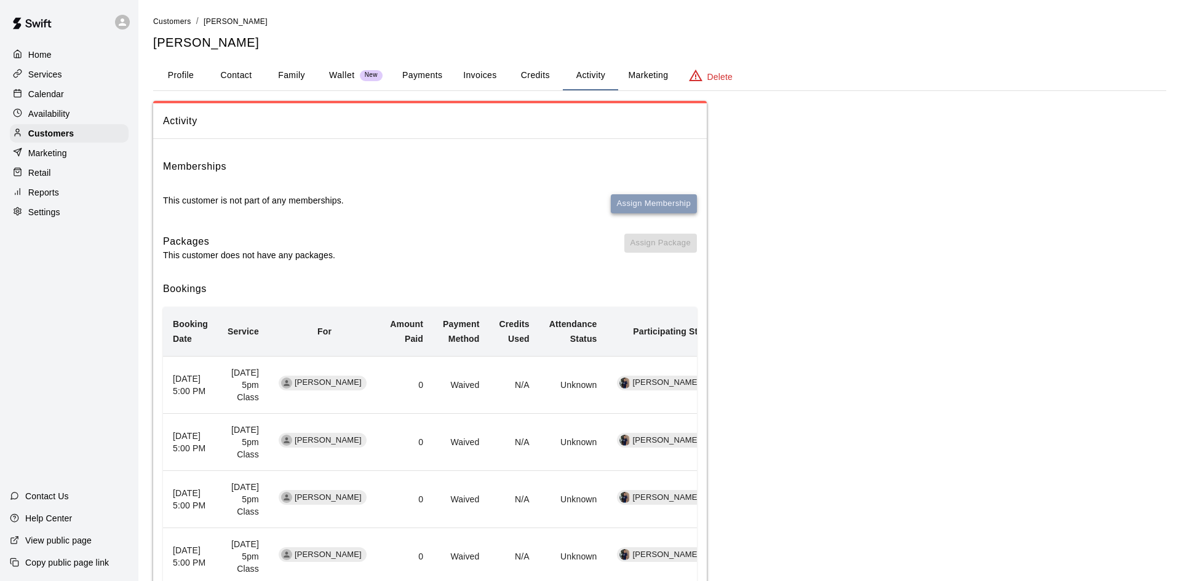
click at [630, 207] on button "Assign Membership" at bounding box center [654, 203] width 86 height 19
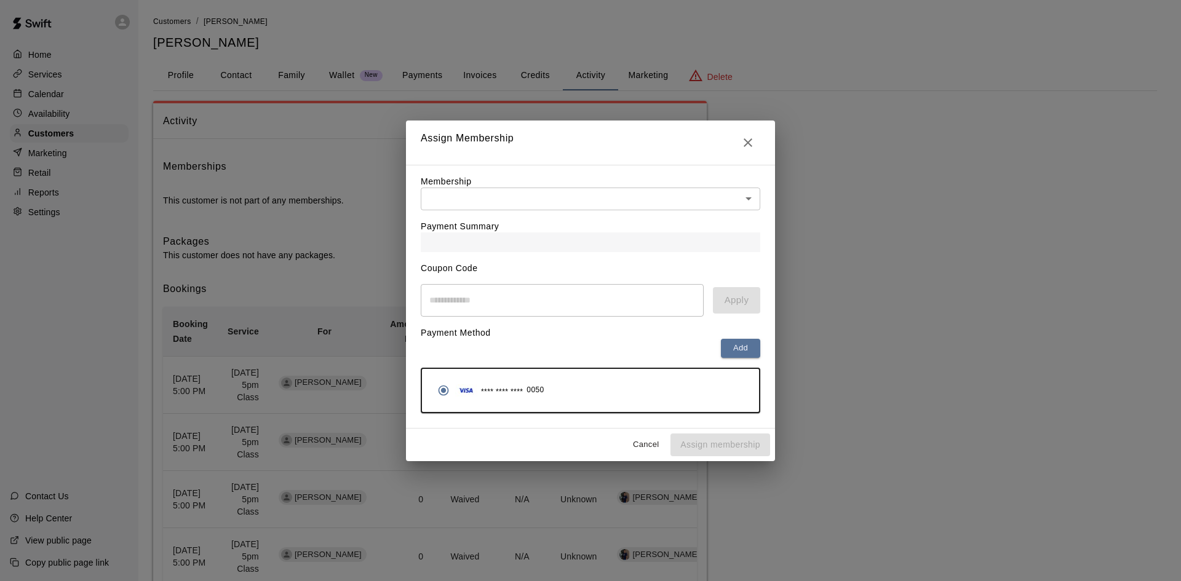
click at [559, 216] on div "Payment Summary" at bounding box center [590, 231] width 339 height 42
click at [552, 201] on body "Home Services Calendar Availability Customers Marketing Retail Reports Settings…" at bounding box center [590, 442] width 1181 height 885
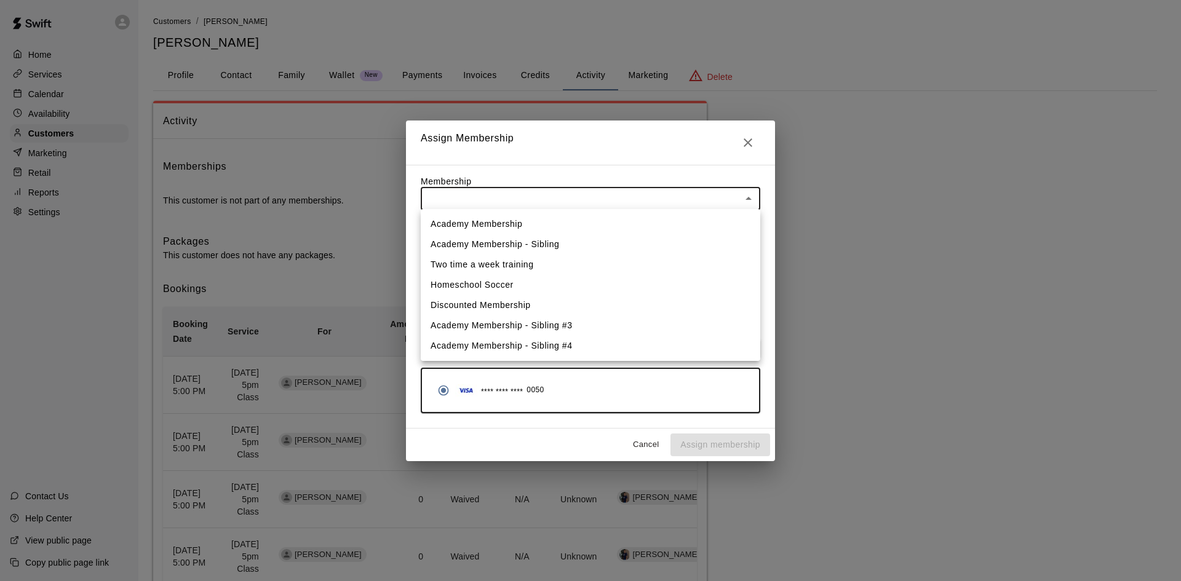
click at [488, 225] on li "Academy Membership" at bounding box center [590, 224] width 339 height 20
type input "**********"
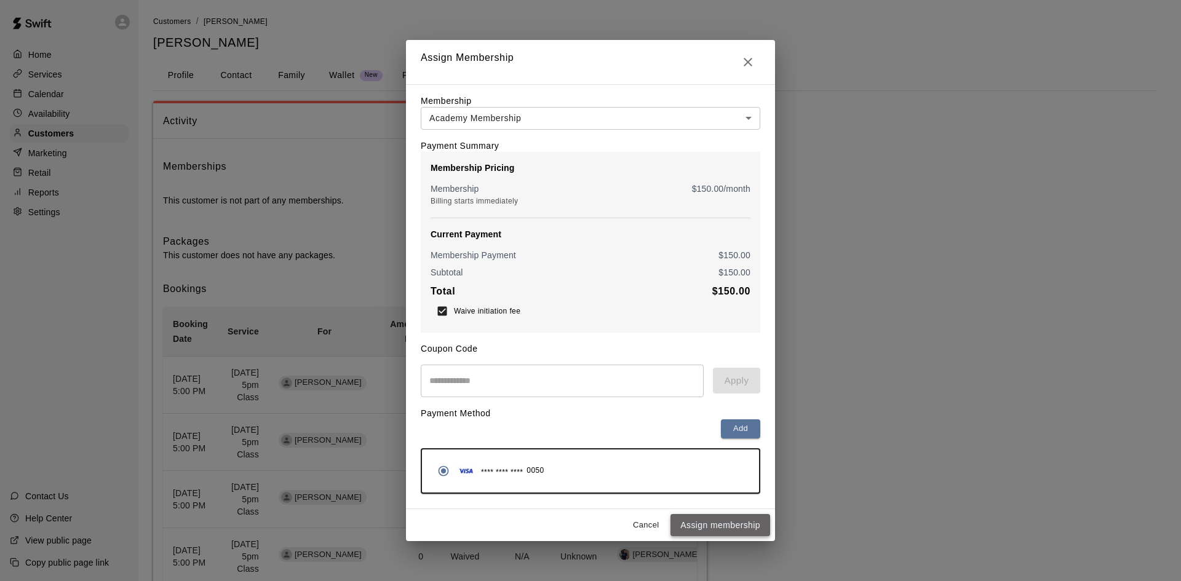
click at [731, 529] on button "Assign membership" at bounding box center [720, 525] width 100 height 23
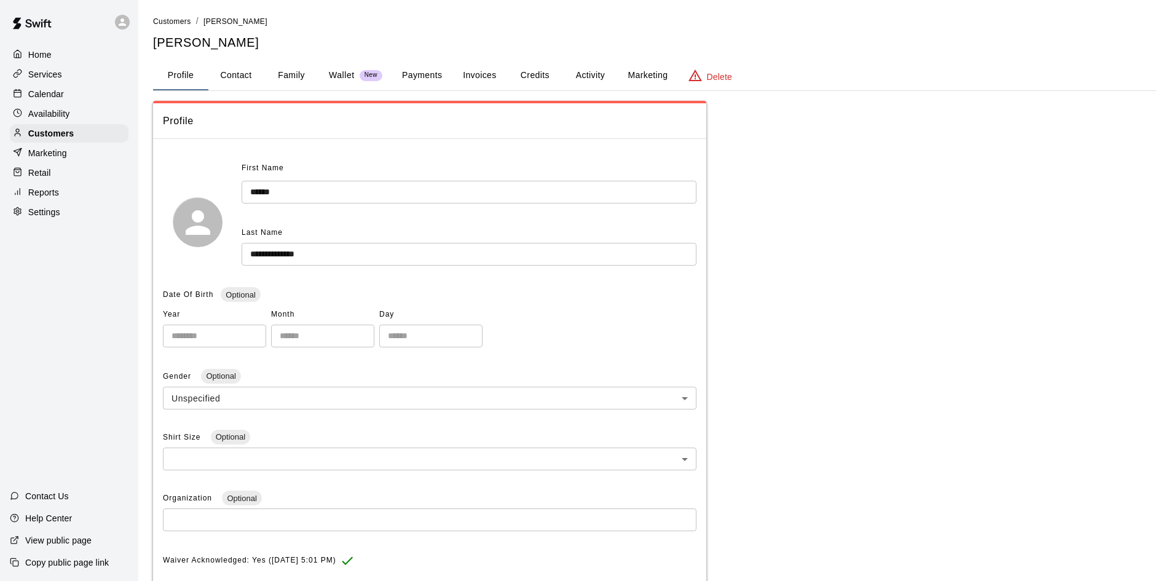
click at [596, 72] on button "Activity" at bounding box center [590, 76] width 55 height 30
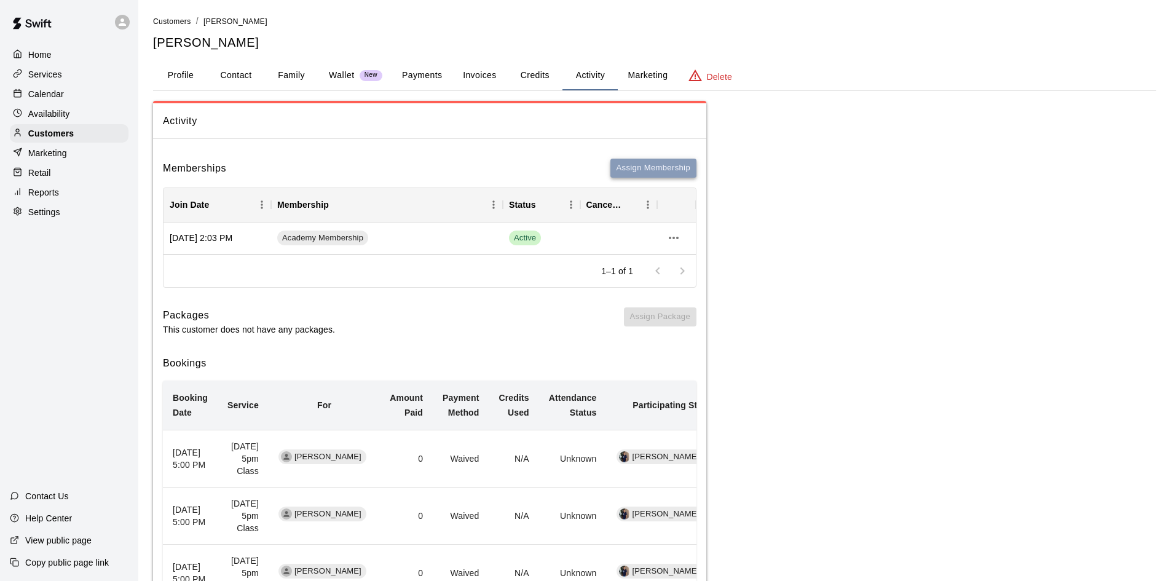
click at [657, 170] on button "Assign Membership" at bounding box center [654, 168] width 86 height 19
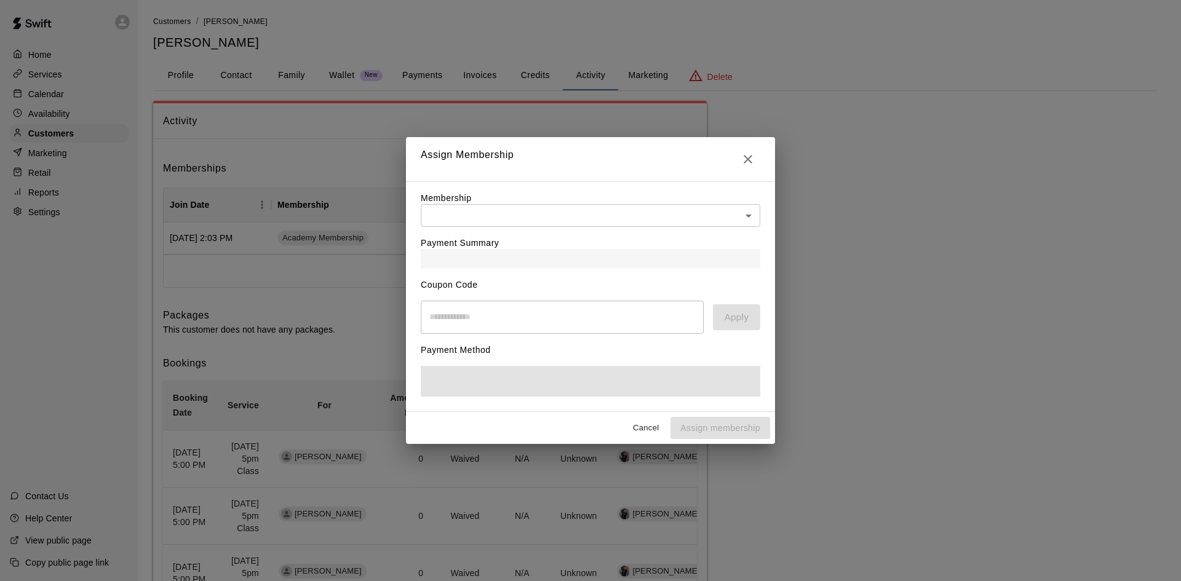
click at [472, 227] on div "Payment Summary" at bounding box center [590, 248] width 339 height 42
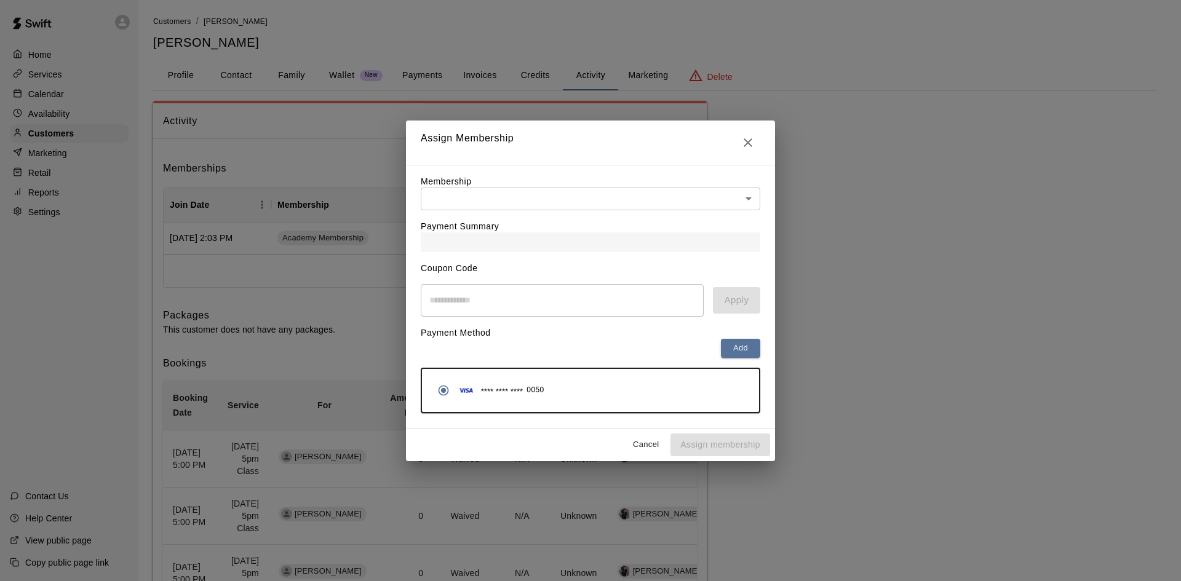
click at [474, 204] on body "Home Services Calendar Availability Customers Marketing Retail Reports Settings…" at bounding box center [590, 479] width 1181 height 959
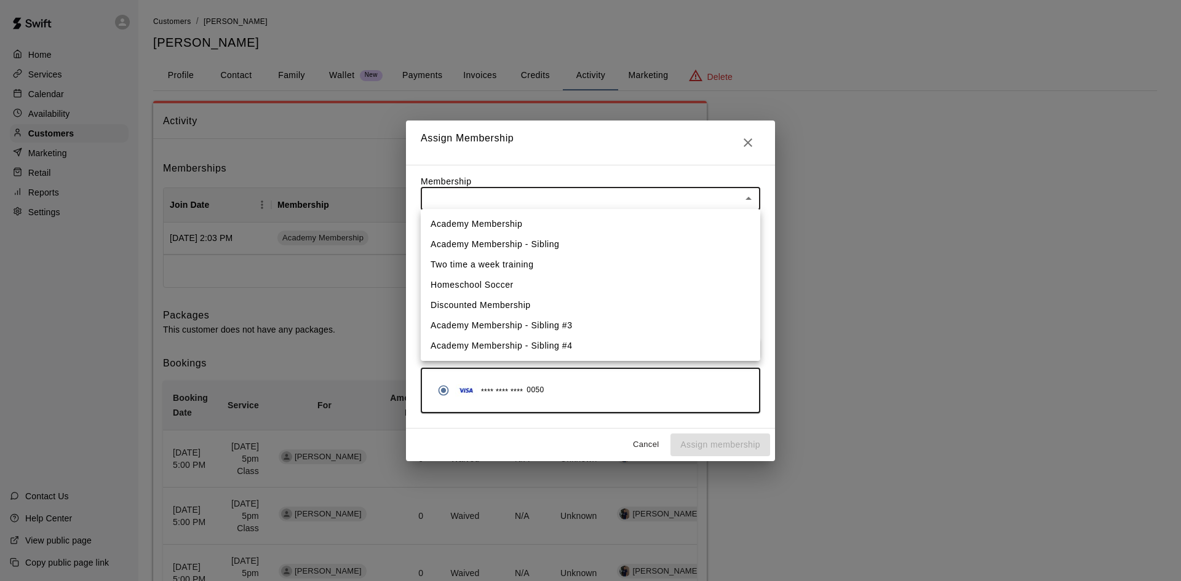
click at [471, 239] on li "Academy Membership - Sibling" at bounding box center [590, 244] width 339 height 20
type input "**********"
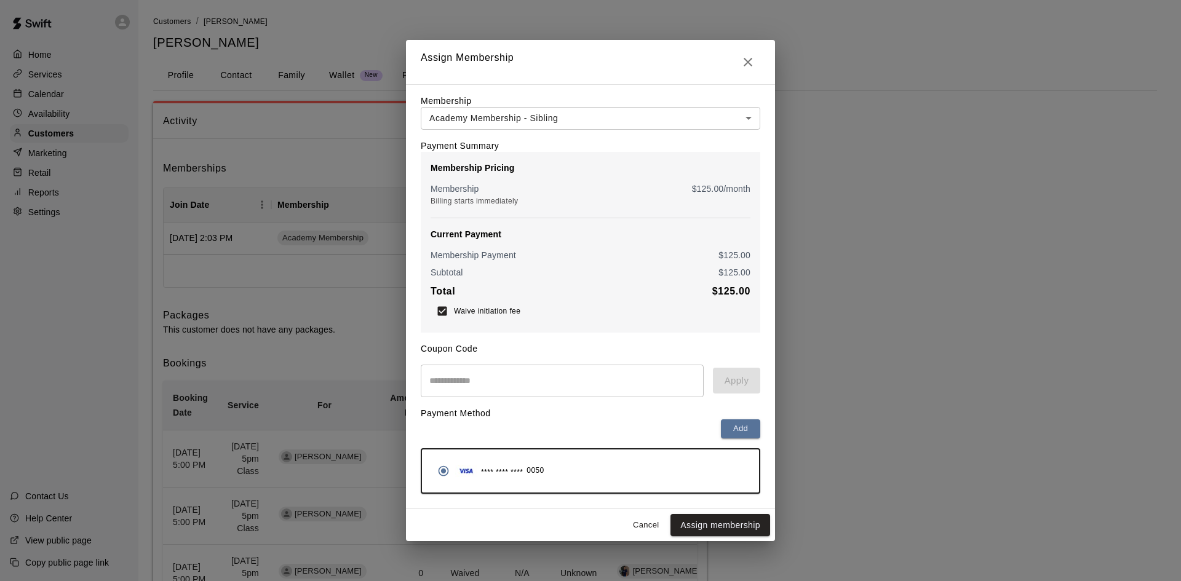
click at [746, 531] on button "Assign membership" at bounding box center [720, 525] width 100 height 23
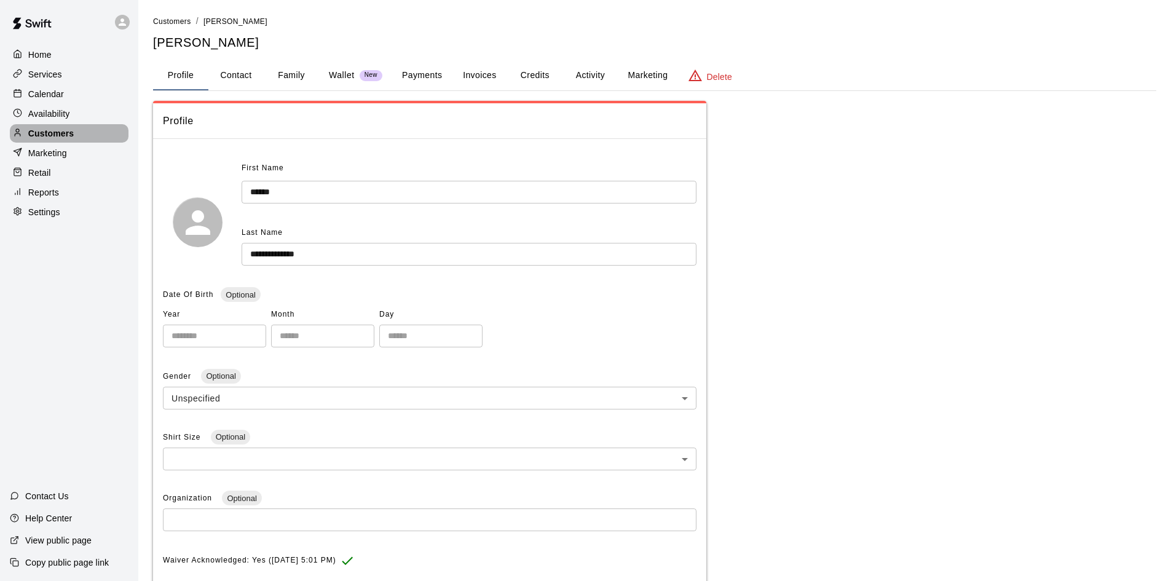
click at [66, 135] on p "Customers" at bounding box center [51, 133] width 46 height 12
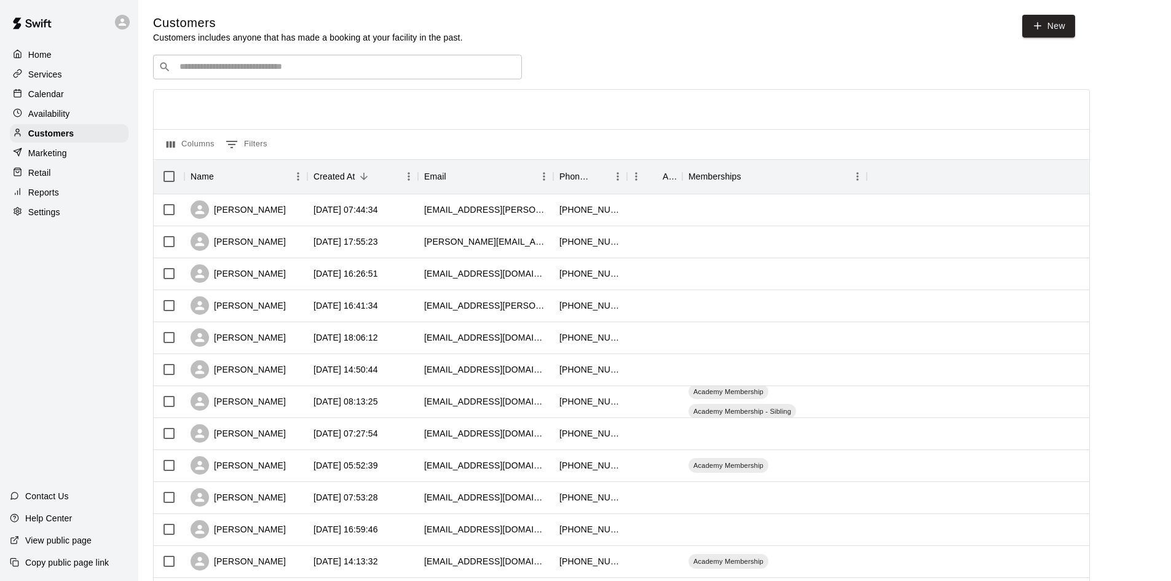
click at [334, 68] on input "Search customers by name or email" at bounding box center [346, 67] width 341 height 12
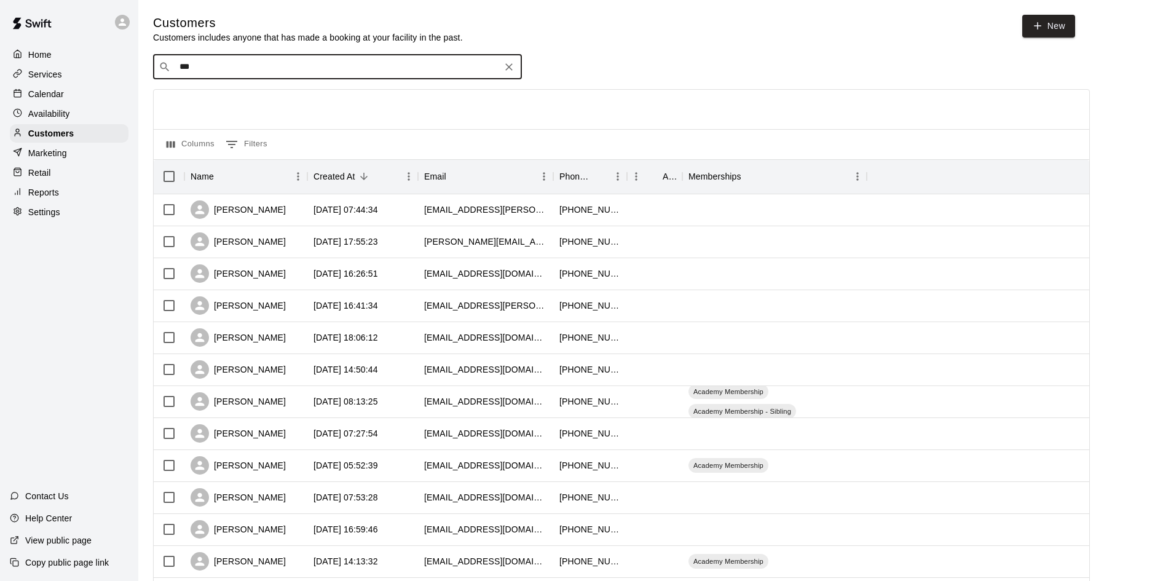
type input "****"
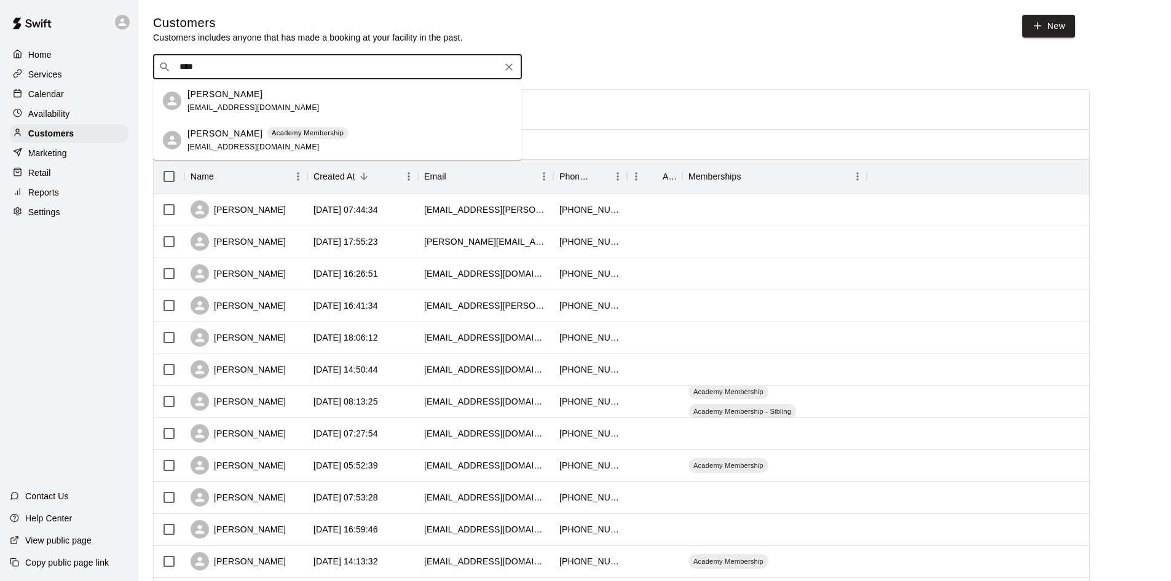
click at [299, 135] on p "Academy Membership" at bounding box center [308, 133] width 72 height 10
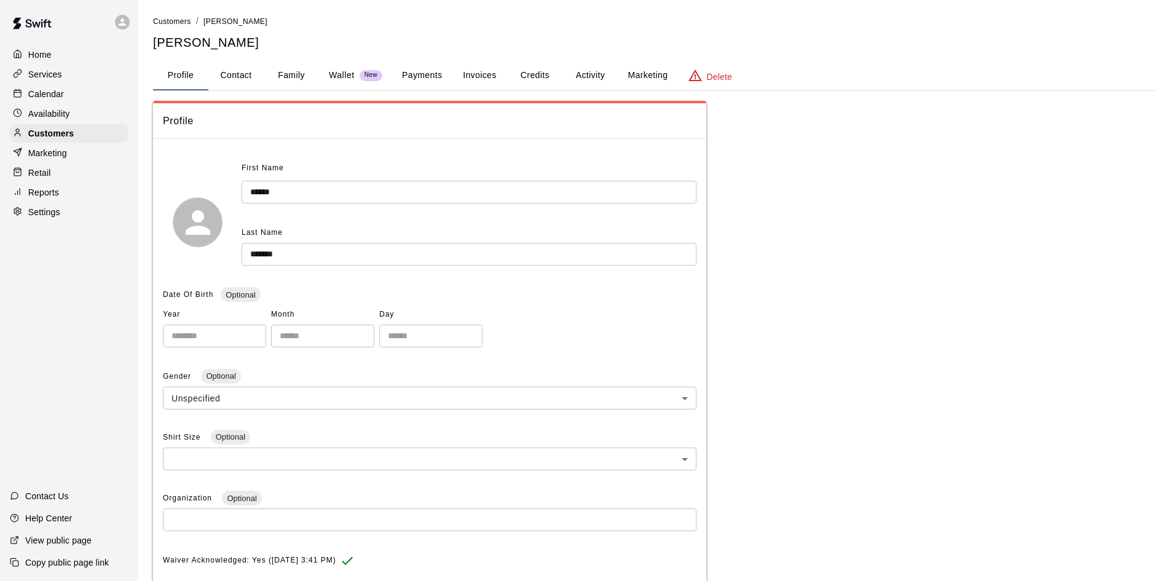
click at [578, 73] on button "Activity" at bounding box center [590, 76] width 55 height 30
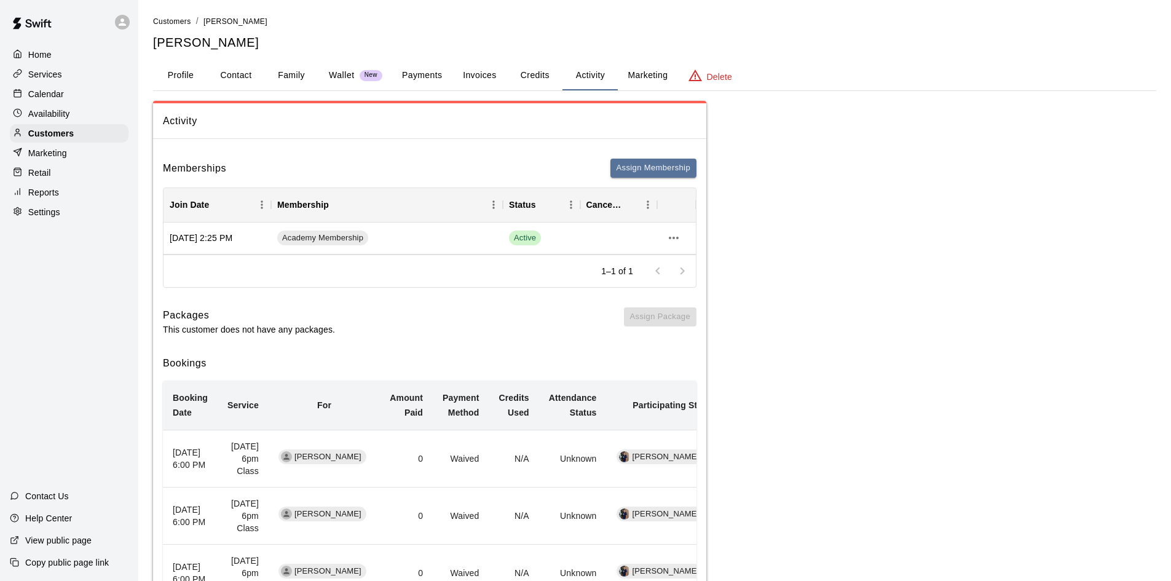
drag, startPoint x: 66, startPoint y: 134, endPoint x: 113, endPoint y: 112, distance: 51.7
click at [66, 134] on p "Customers" at bounding box center [51, 133] width 46 height 12
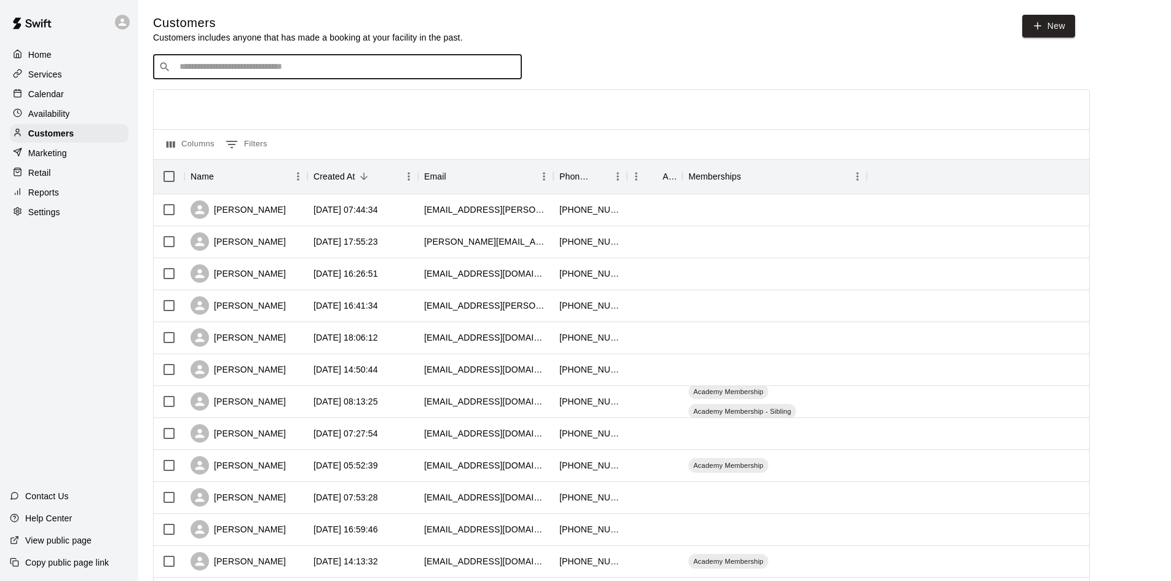
click at [420, 68] on input "Search customers by name or email" at bounding box center [346, 67] width 341 height 12
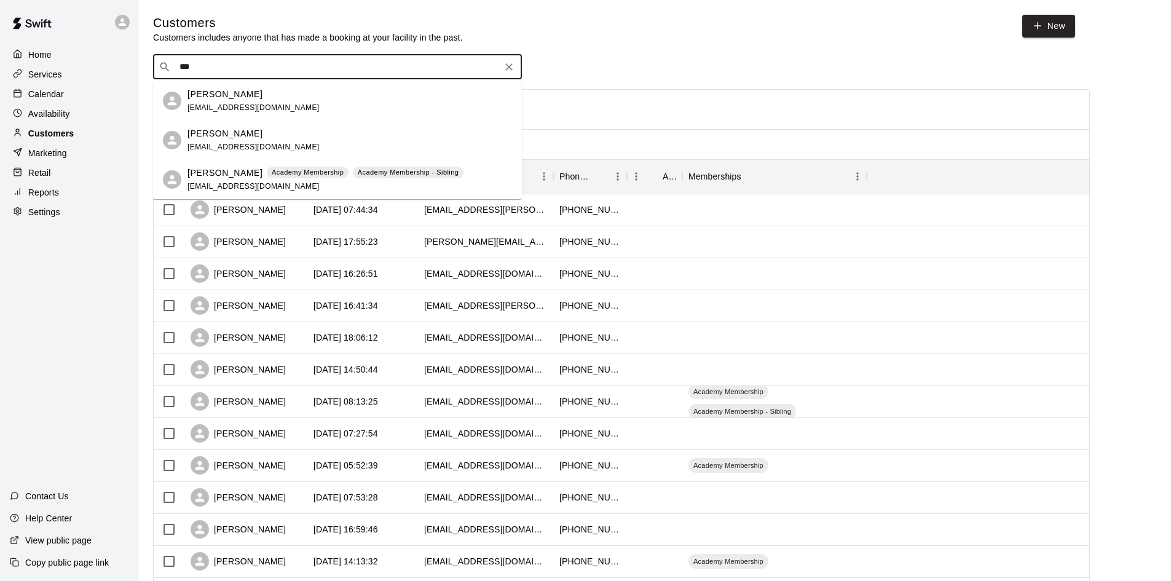
type input "***"
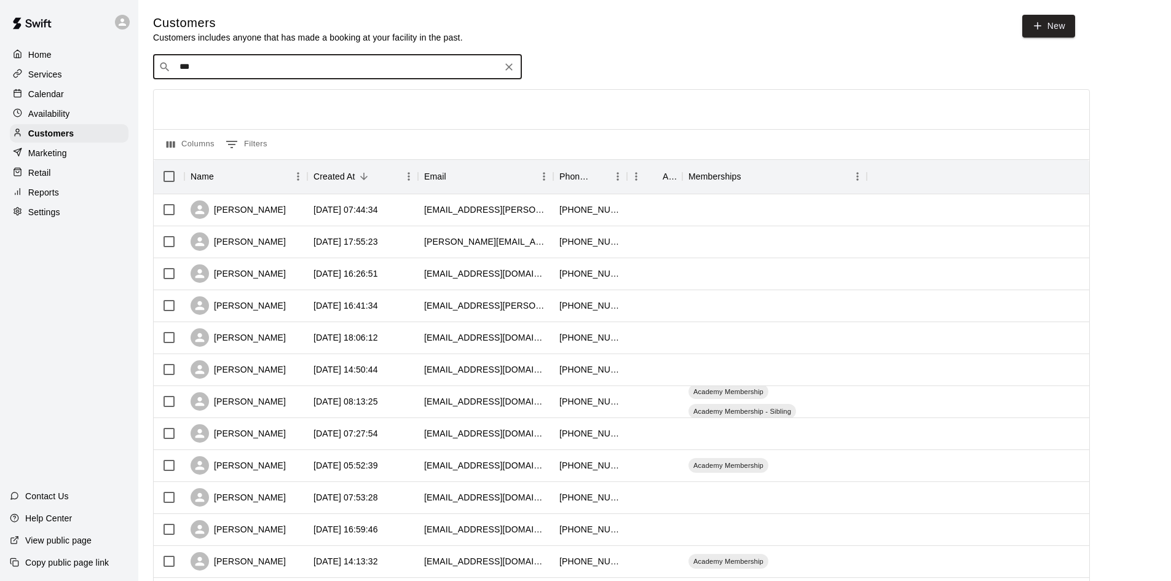
click at [510, 67] on icon "Clear" at bounding box center [508, 66] width 7 height 7
click at [82, 98] on div "Calendar" at bounding box center [69, 94] width 119 height 18
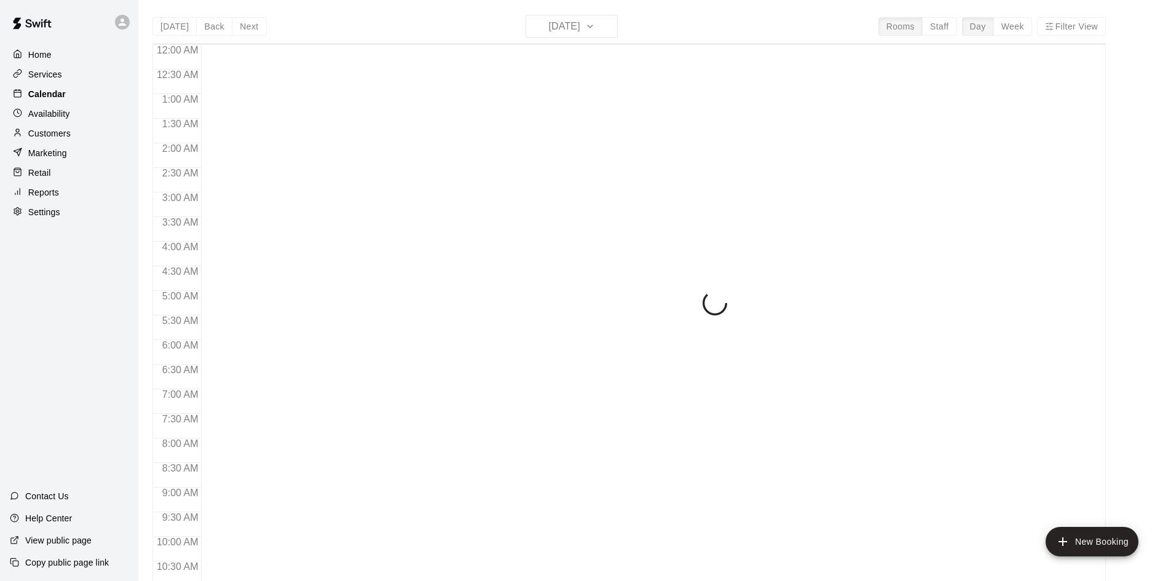
scroll to position [630, 0]
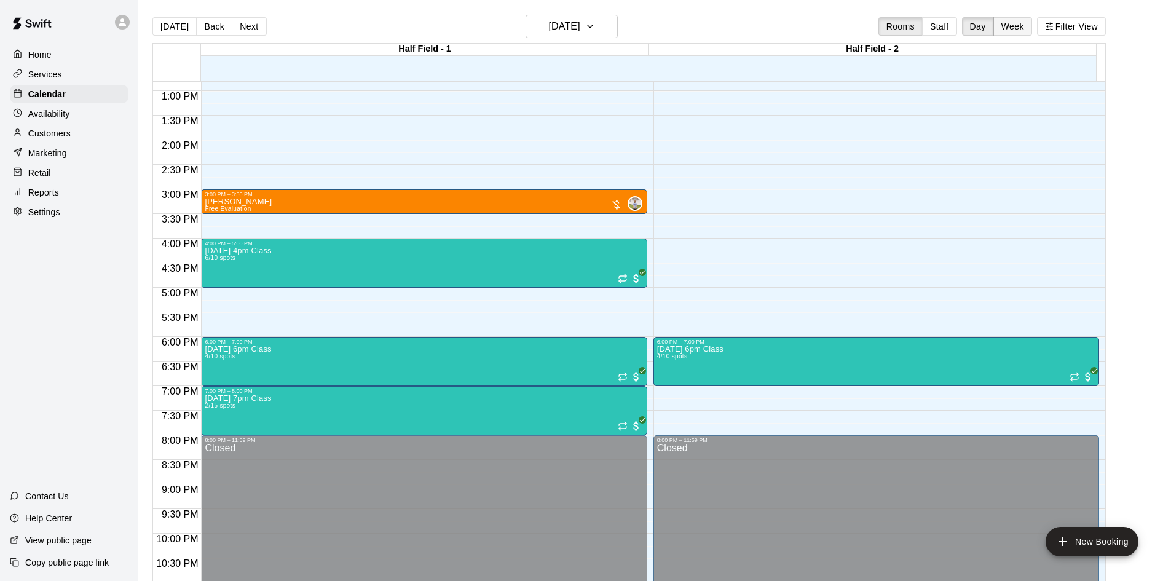
click at [1026, 25] on button "Week" at bounding box center [1013, 26] width 39 height 18
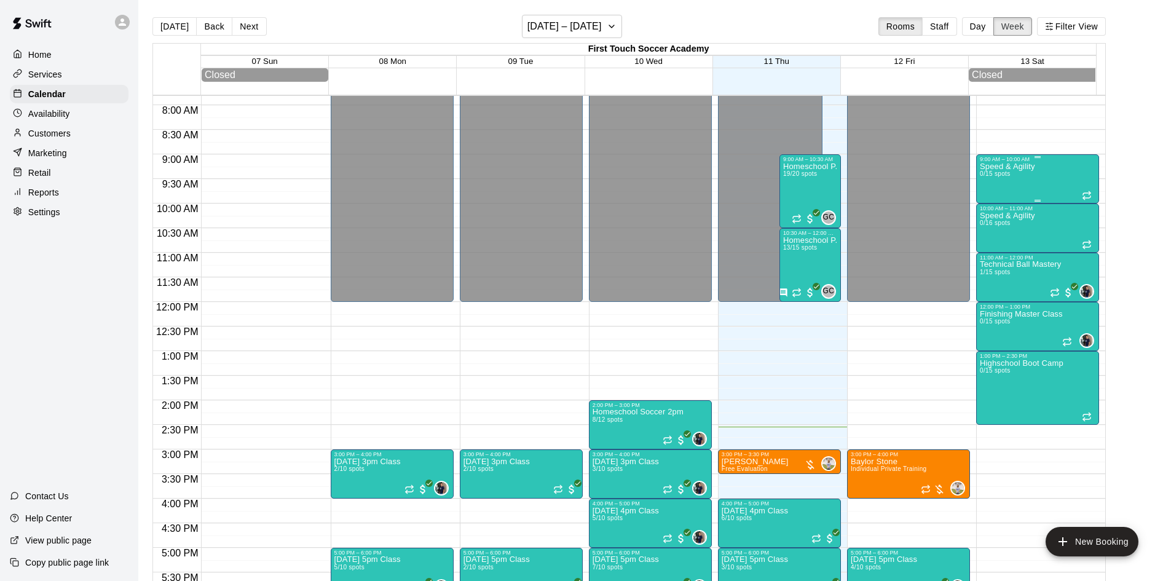
scroll to position [374, 0]
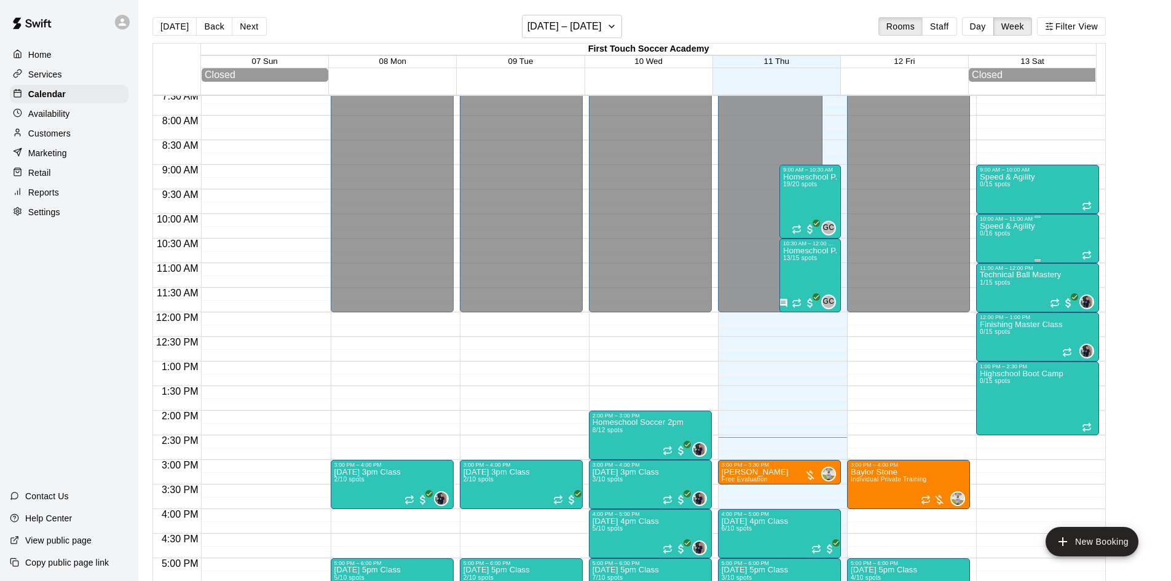
click at [1026, 247] on div "Speed & Agility 0/16 spots" at bounding box center [1007, 512] width 55 height 581
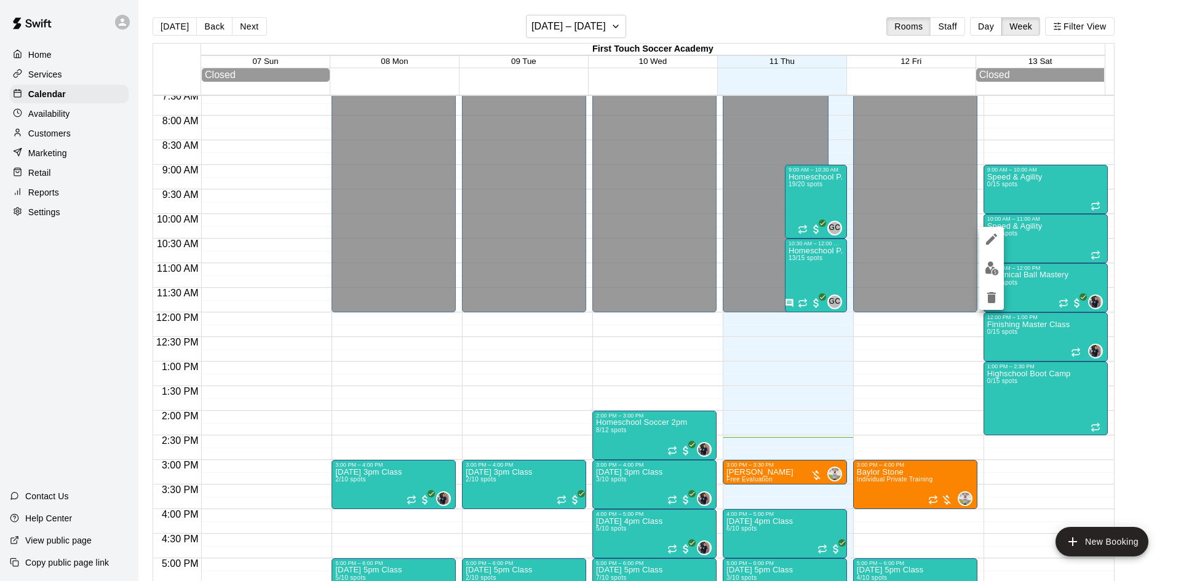
click at [995, 293] on icon "delete" at bounding box center [991, 297] width 9 height 11
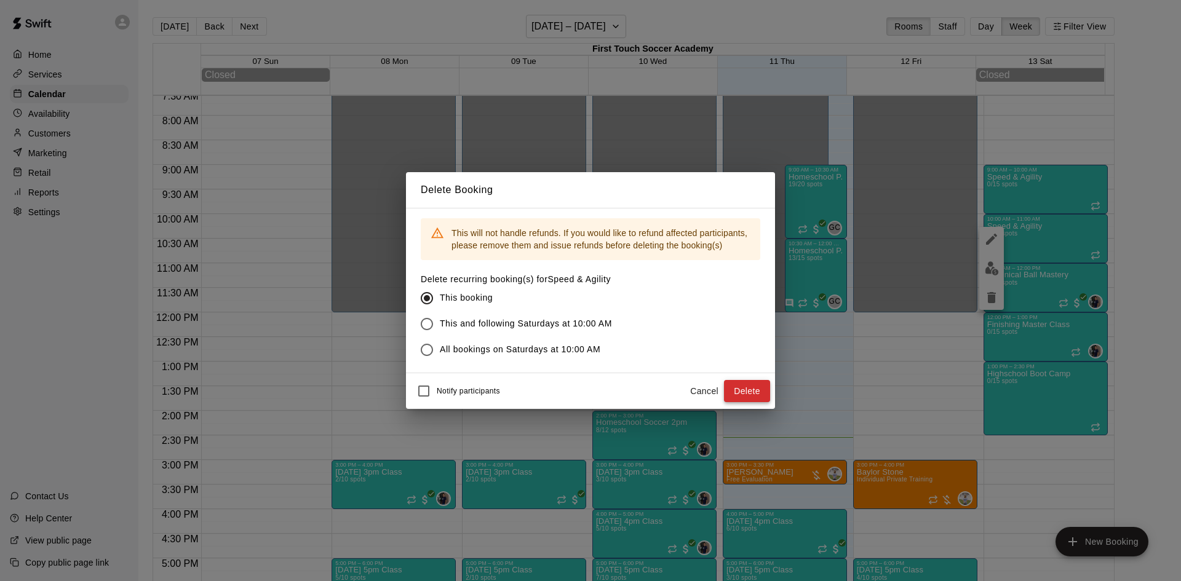
click at [754, 382] on button "Delete" at bounding box center [747, 391] width 46 height 23
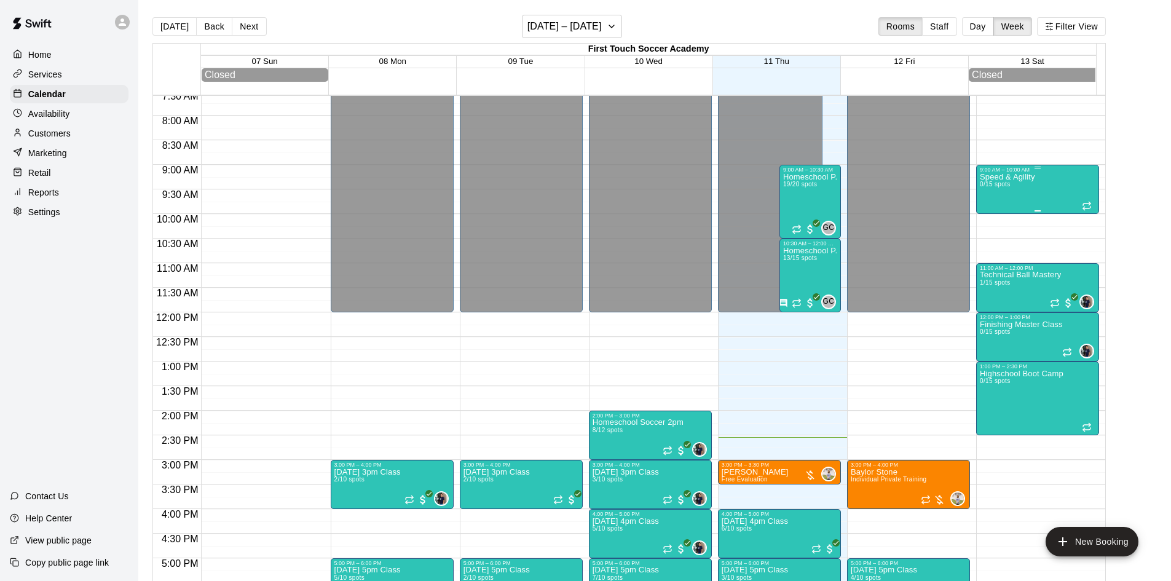
click at [1032, 196] on div "Speed & Agility 0/15 spots" at bounding box center [1007, 463] width 55 height 581
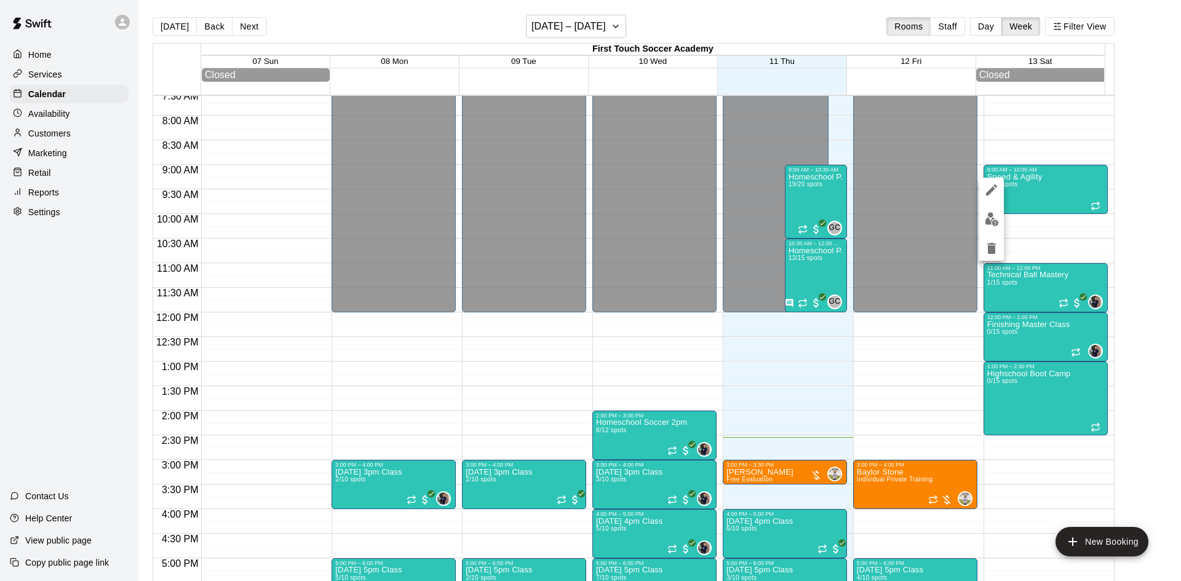
click at [984, 247] on icon "delete" at bounding box center [991, 248] width 15 height 15
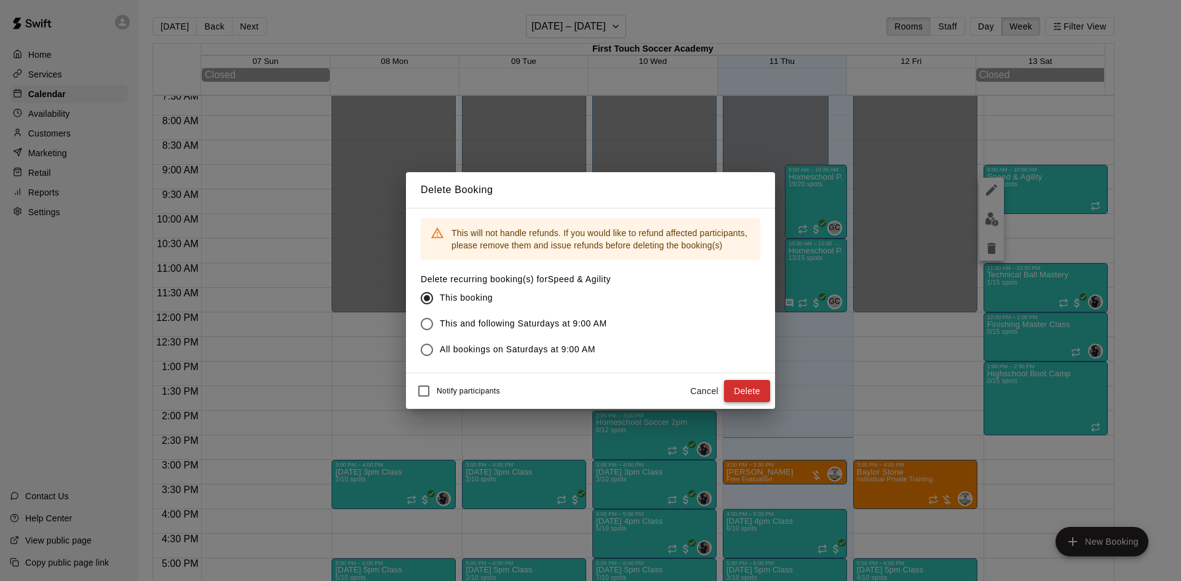
click at [751, 388] on button "Delete" at bounding box center [747, 391] width 46 height 23
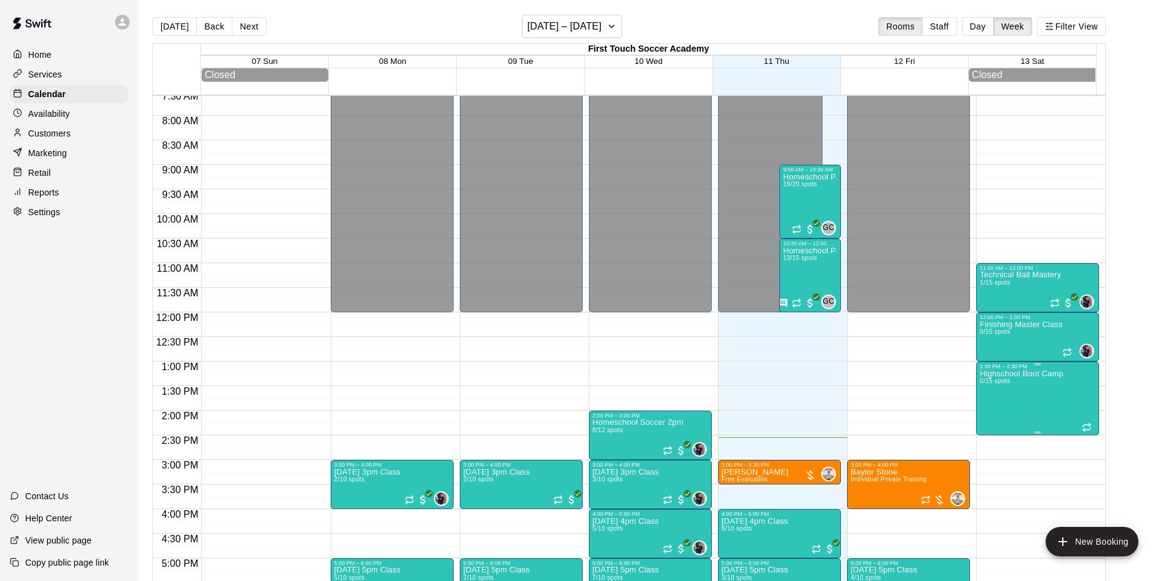
click at [1061, 374] on p "Highschool Boot Camp" at bounding box center [1022, 374] width 84 height 0
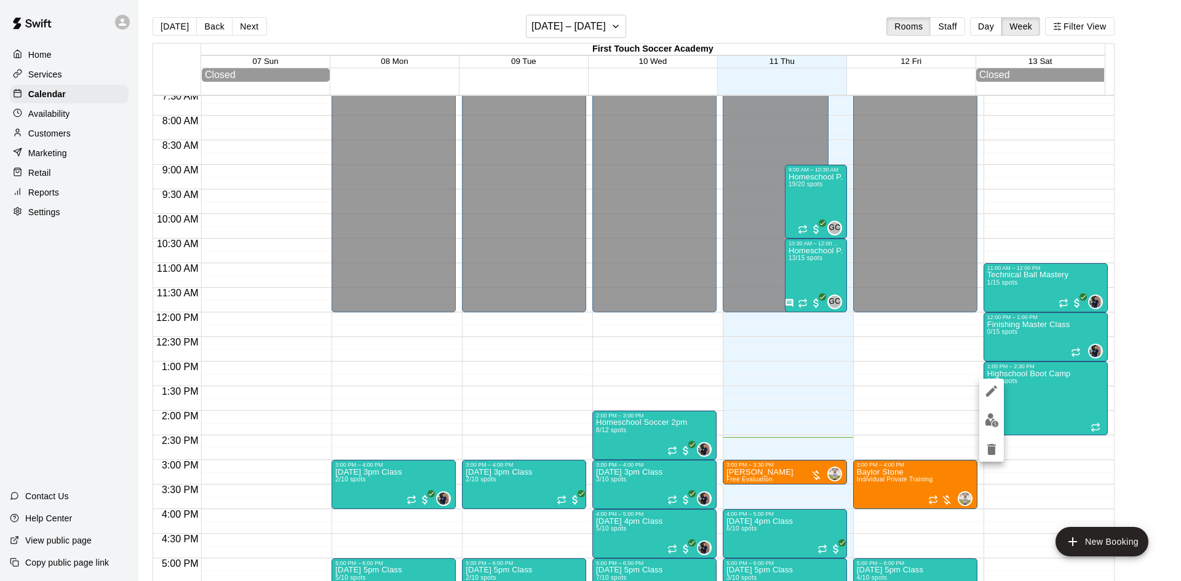
click at [990, 447] on icon "delete" at bounding box center [991, 449] width 9 height 11
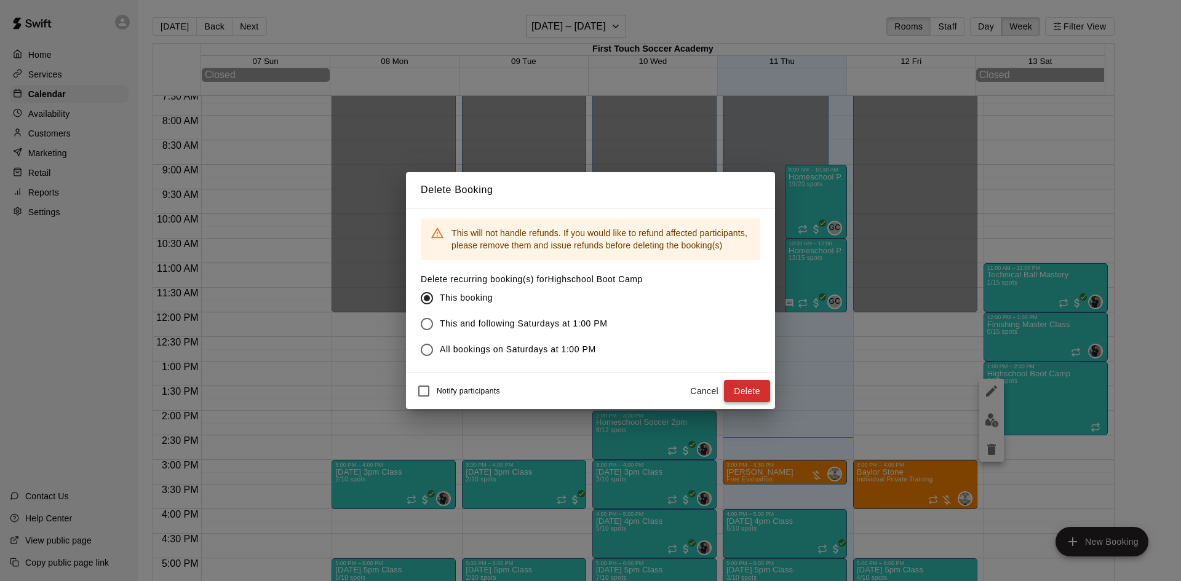
click at [743, 392] on button "Delete" at bounding box center [747, 391] width 46 height 23
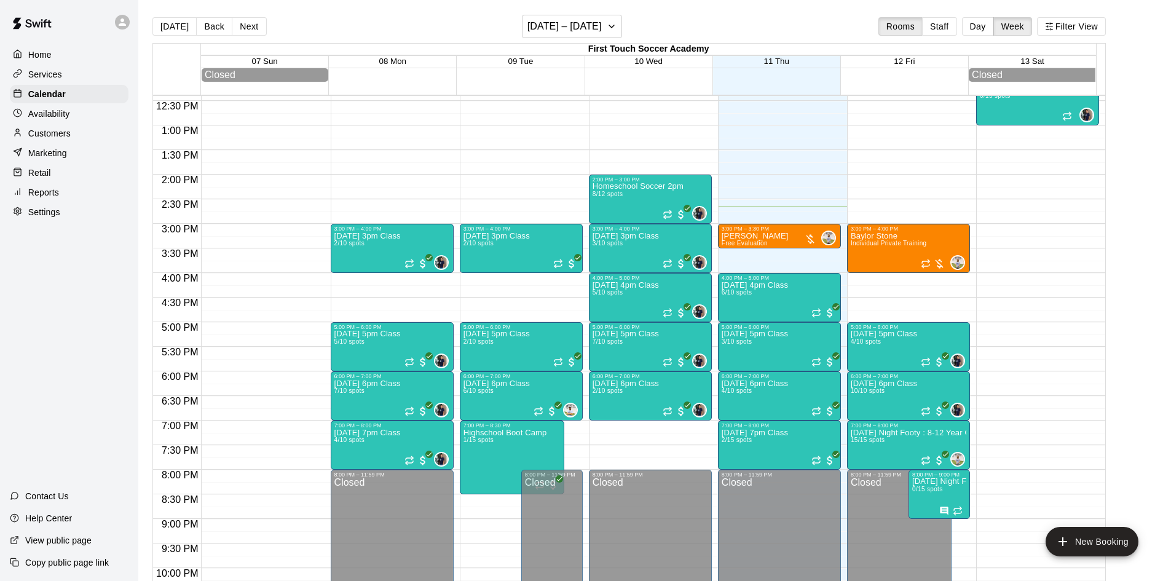
scroll to position [620, 0]
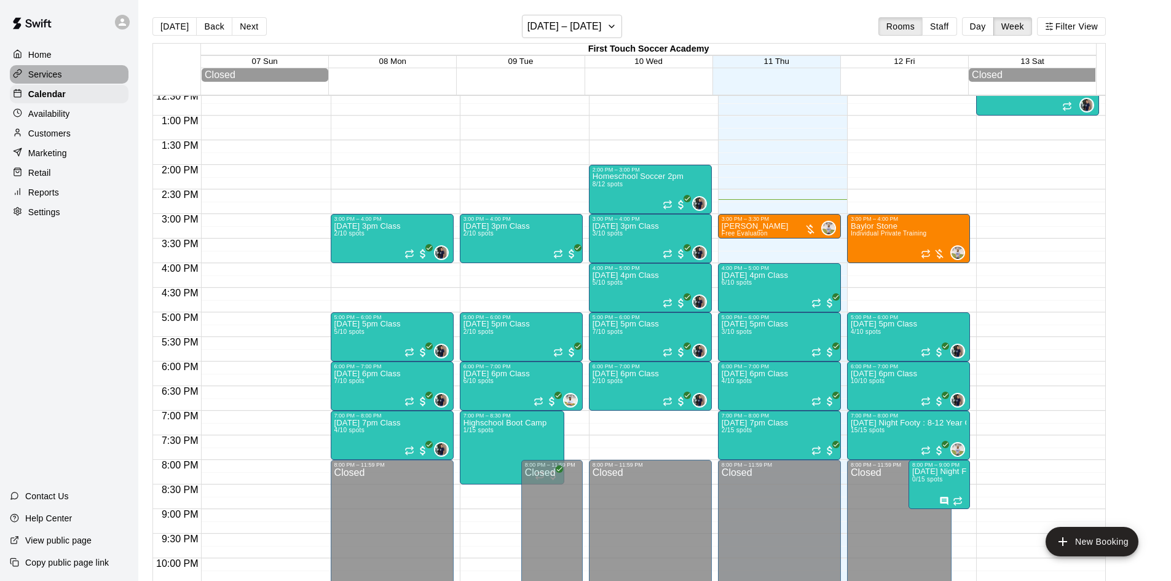
click at [45, 76] on p "Services" at bounding box center [45, 74] width 34 height 12
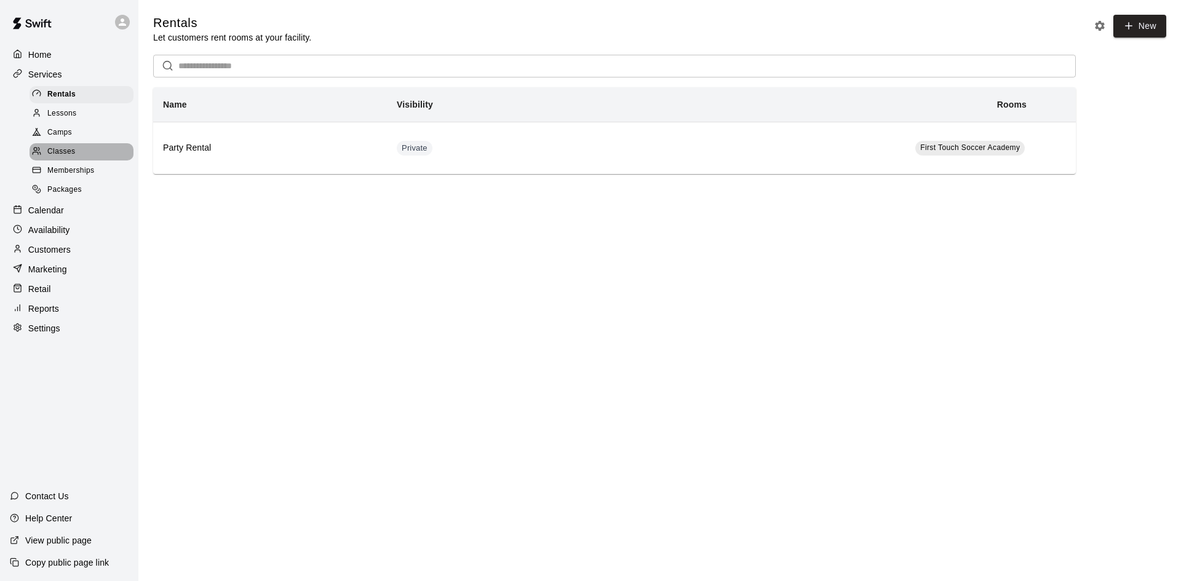
click at [68, 149] on div "Classes" at bounding box center [82, 151] width 104 height 17
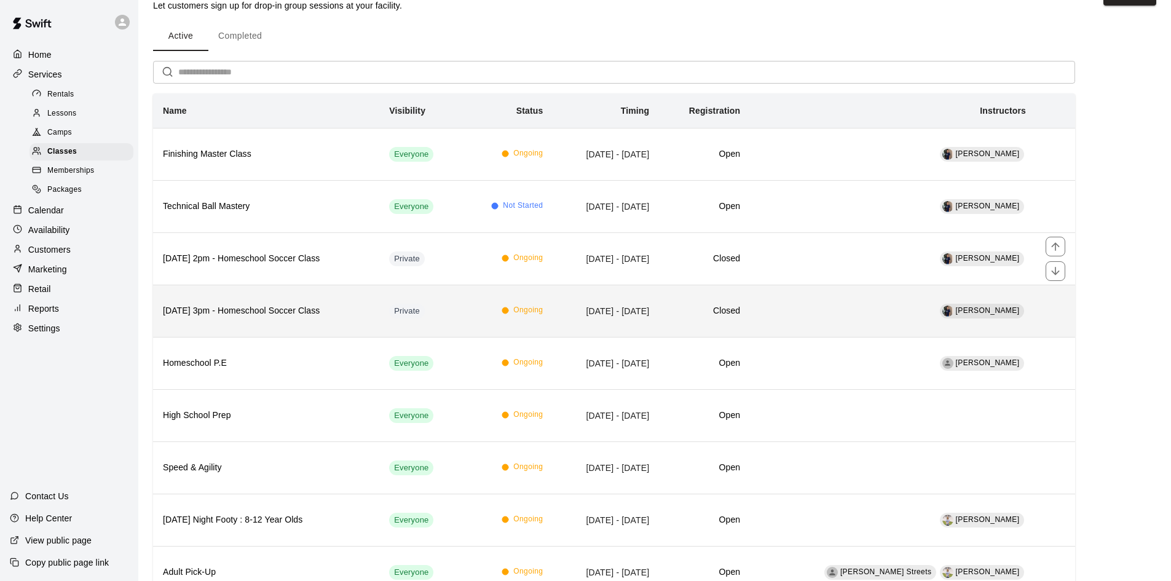
scroll to position [61, 0]
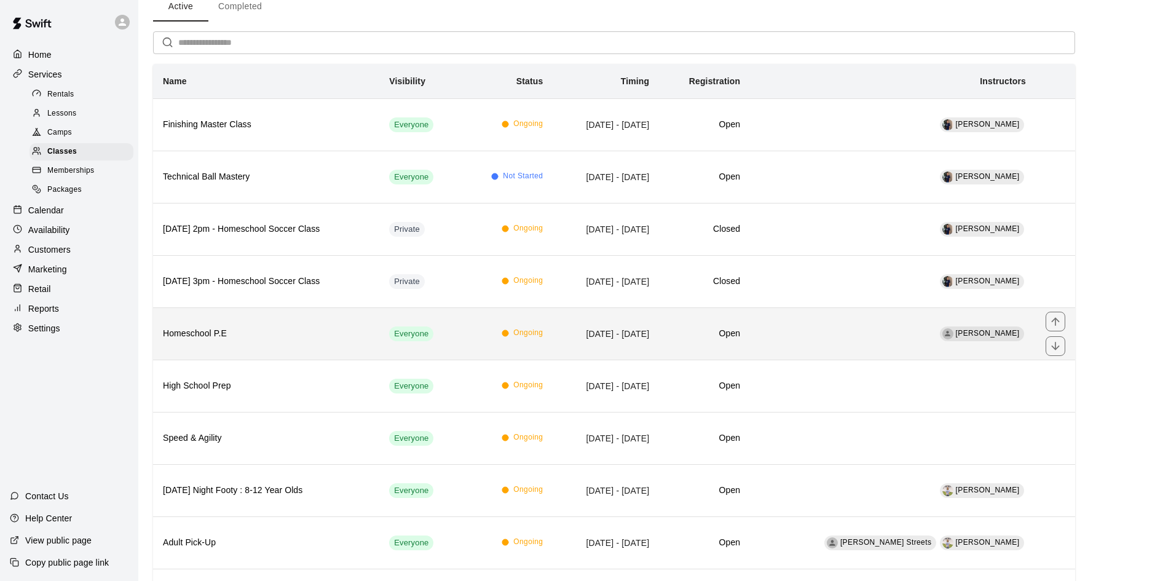
click at [263, 331] on h6 "Homeschool P.E" at bounding box center [266, 334] width 207 height 14
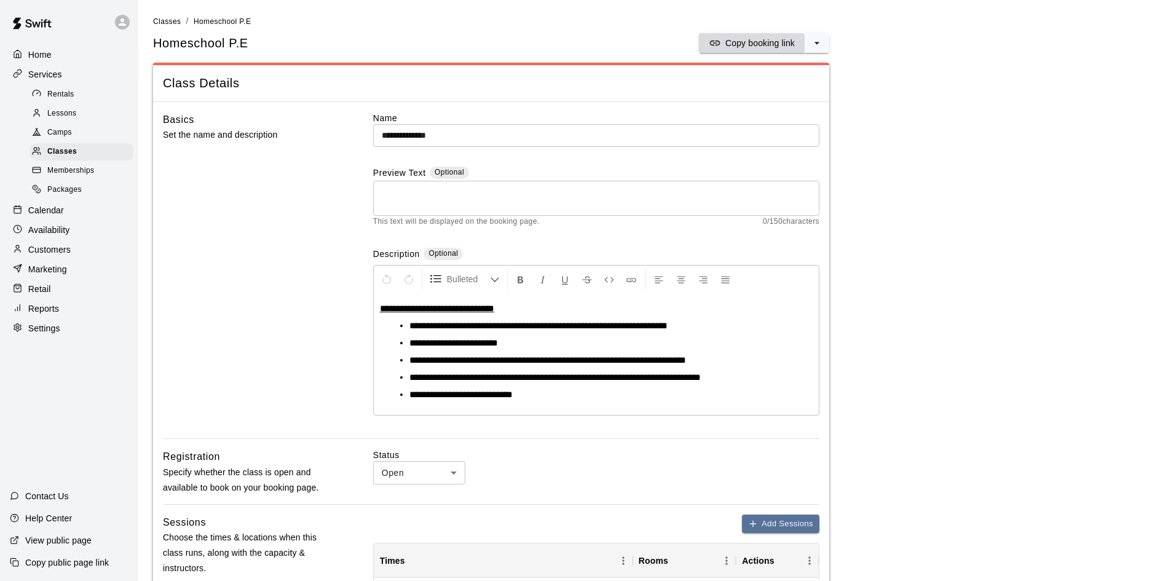
click at [754, 40] on p "Copy booking link" at bounding box center [760, 43] width 69 height 12
click at [34, 248] on div "Customers" at bounding box center [69, 249] width 119 height 18
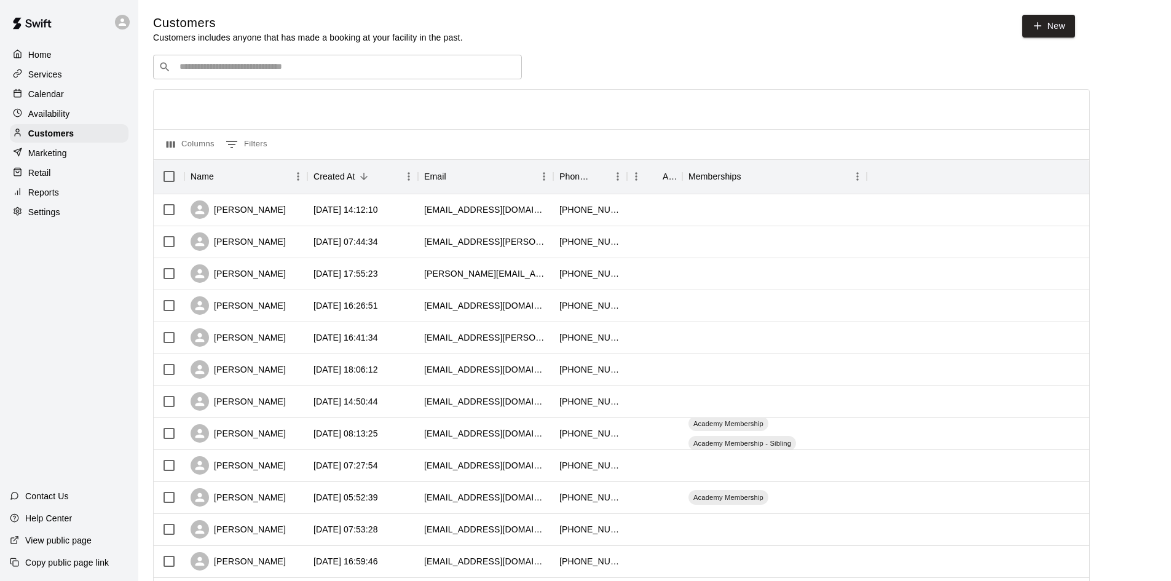
click at [240, 82] on div "​ ​ Columns 0 Filters Name Created At Email Phone Number Age Memberships Bianca…" at bounding box center [621, 541] width 937 height 972
click at [242, 62] on input "Search customers by name or email" at bounding box center [346, 67] width 341 height 12
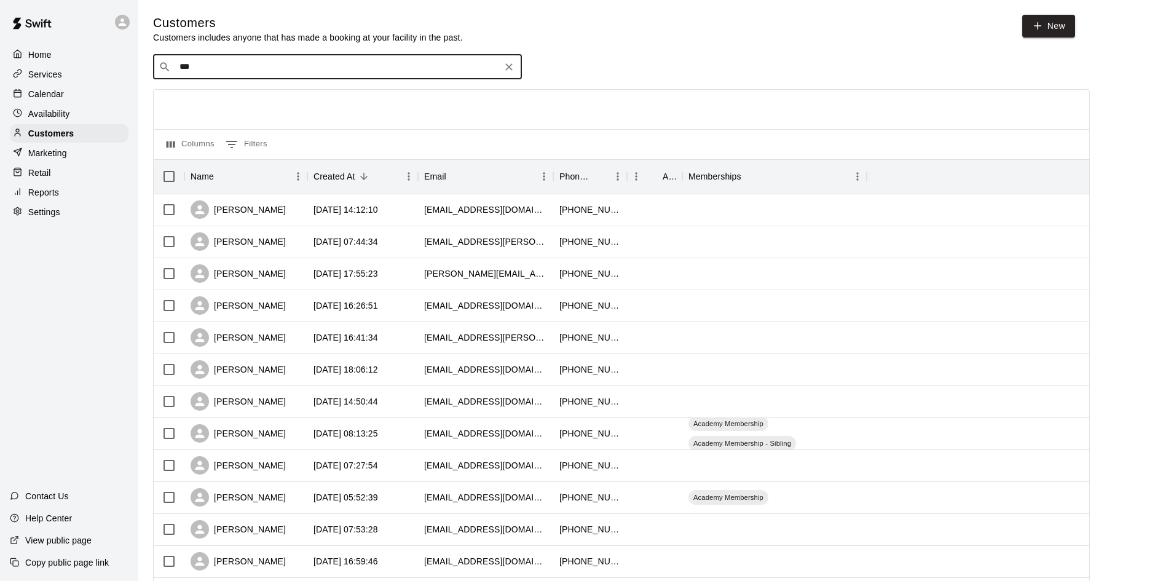
type input "****"
click at [510, 68] on icon "Clear" at bounding box center [508, 66] width 7 height 7
click at [59, 97] on p "Calendar" at bounding box center [46, 94] width 36 height 12
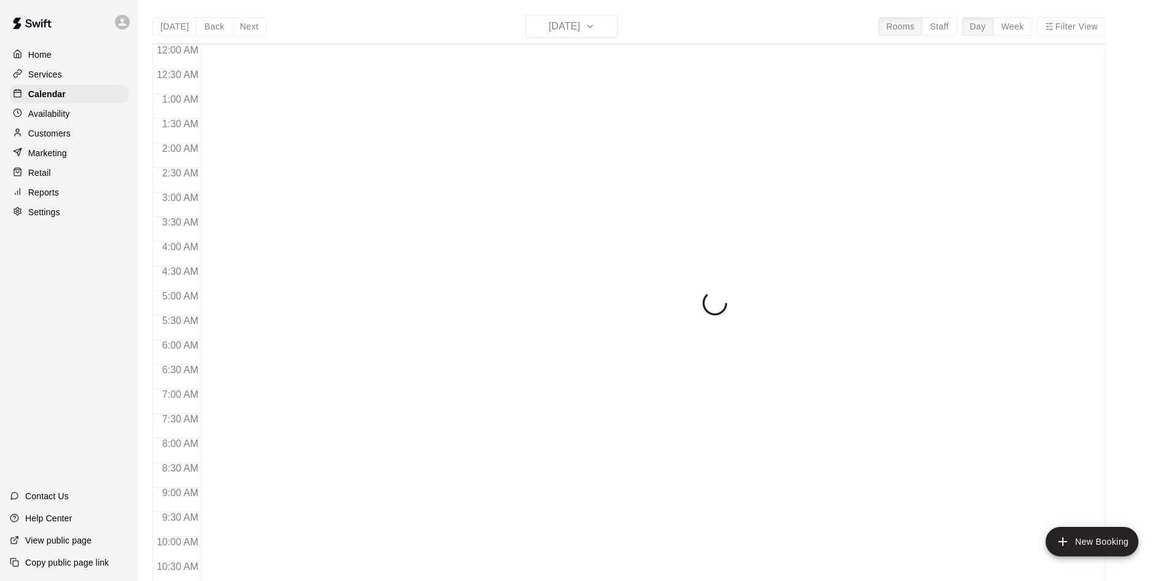
scroll to position [630, 0]
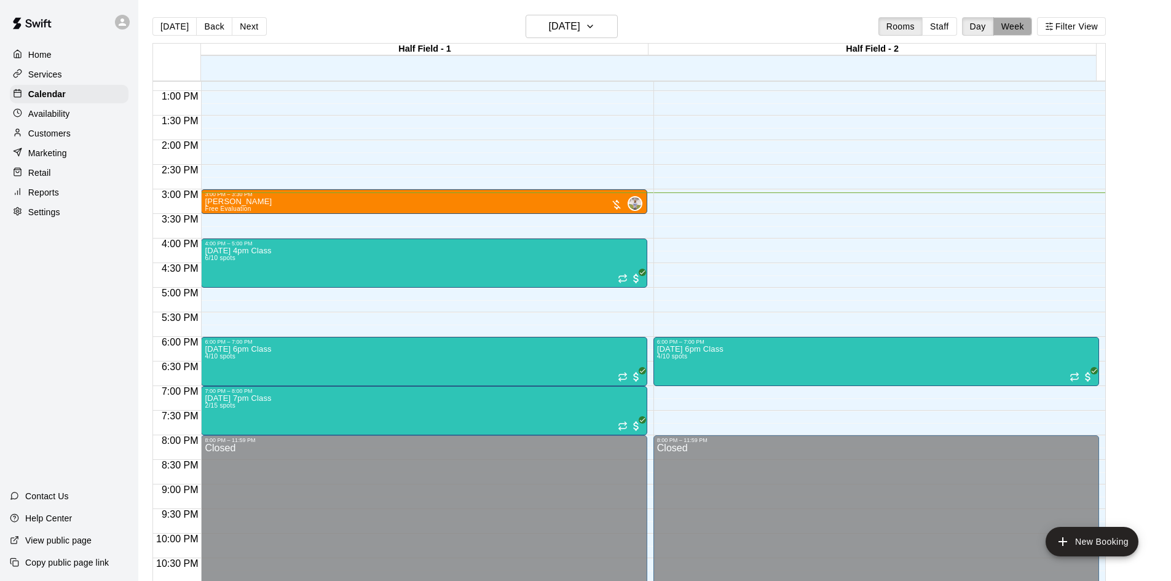
click at [1007, 26] on button "Week" at bounding box center [1013, 26] width 39 height 18
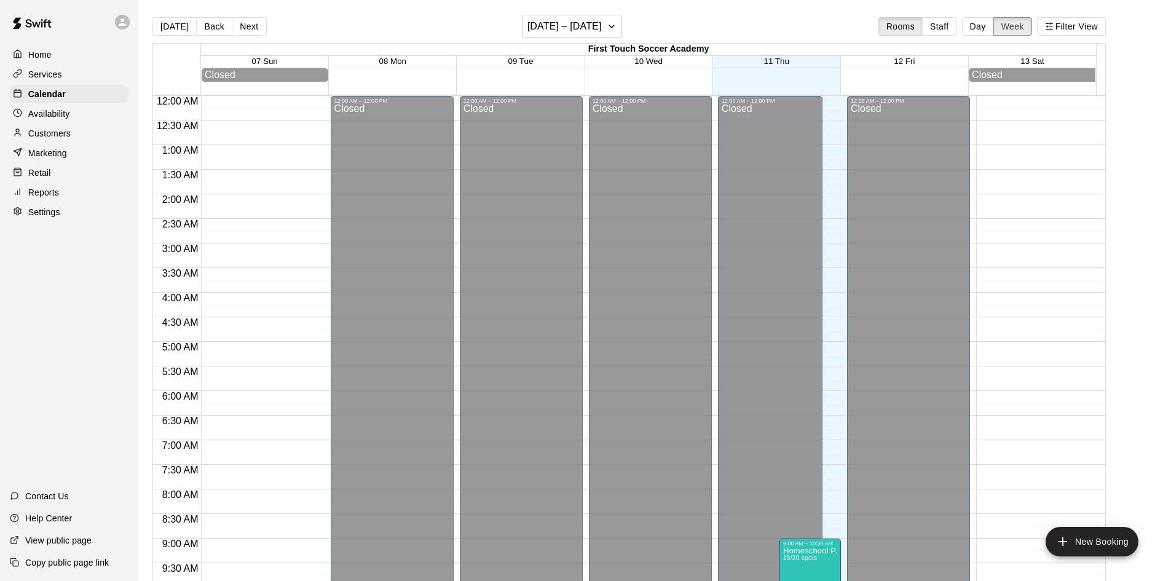
scroll to position [681, 0]
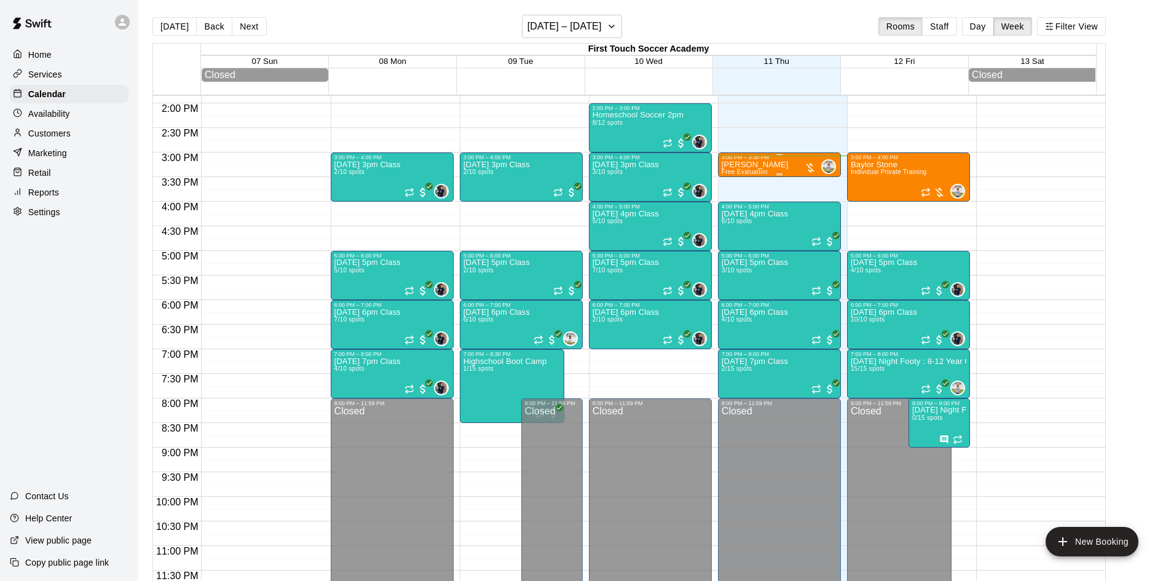
click at [776, 165] on p "[PERSON_NAME]" at bounding box center [755, 165] width 67 height 0
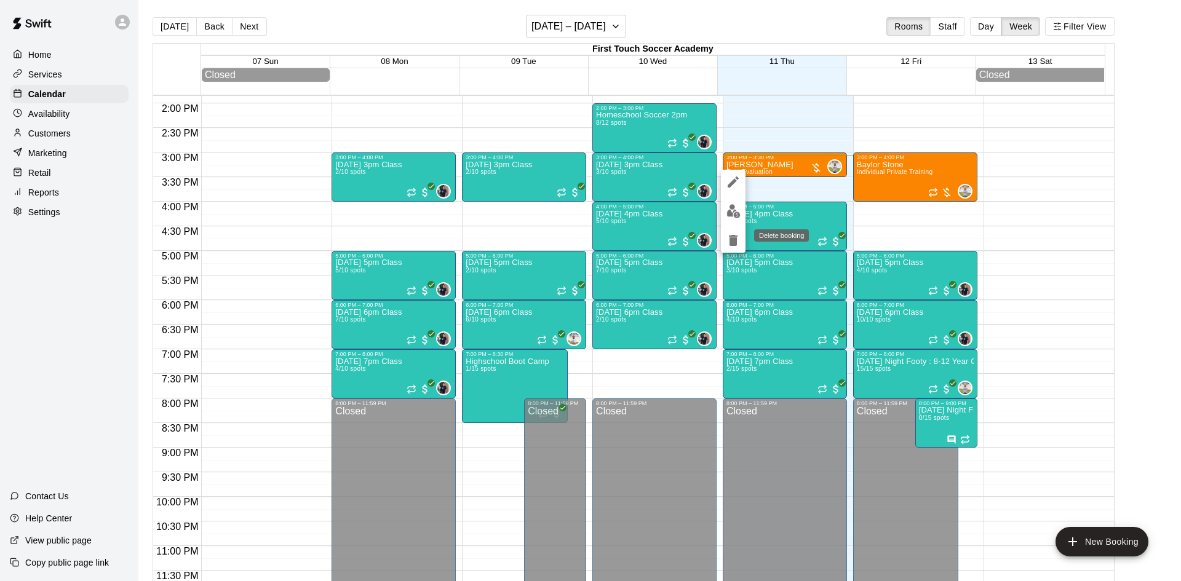
click at [728, 239] on icon "delete" at bounding box center [733, 240] width 15 height 15
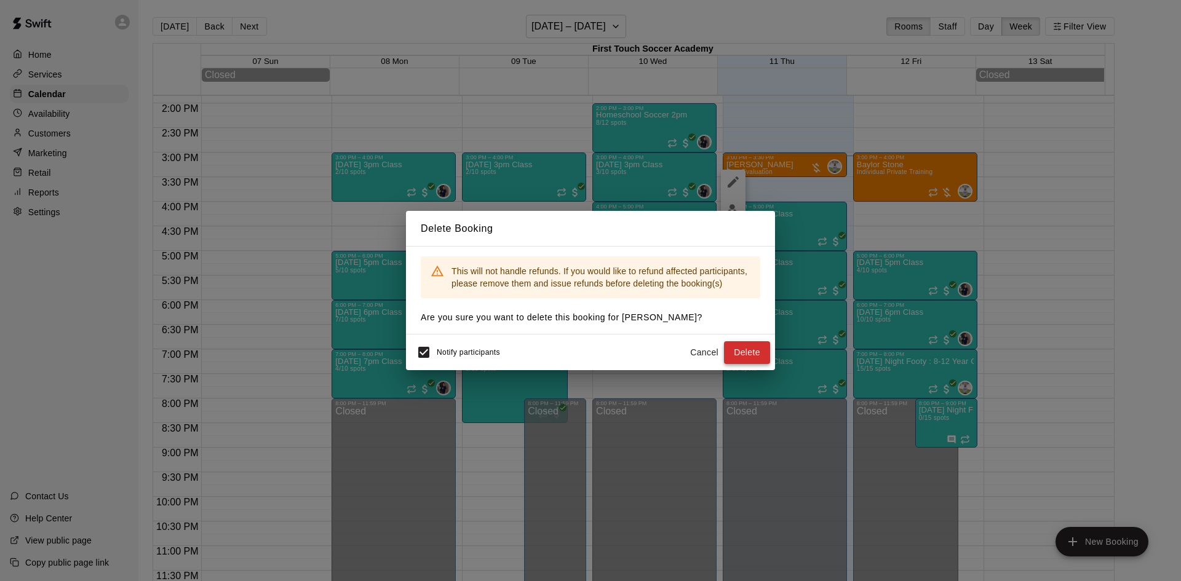
click at [740, 347] on button "Delete" at bounding box center [747, 352] width 46 height 23
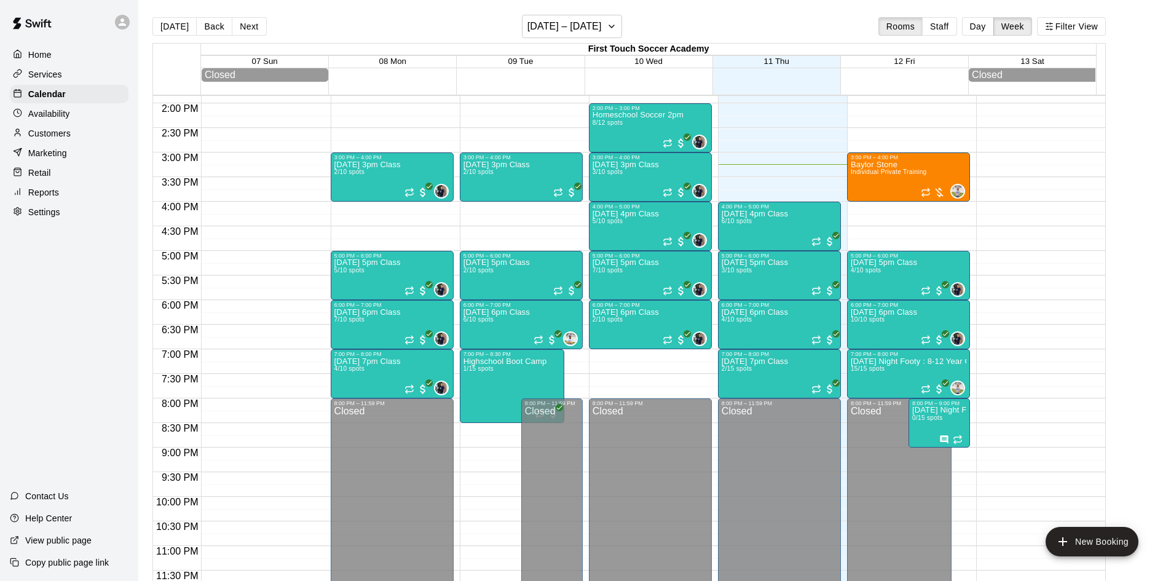
click at [47, 130] on p "Customers" at bounding box center [49, 133] width 42 height 12
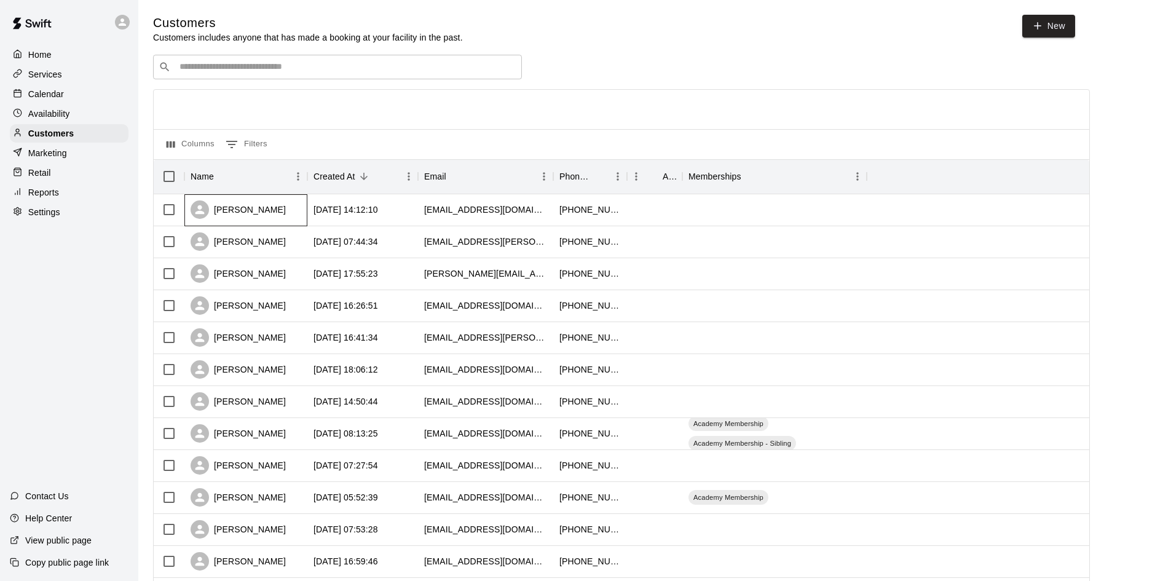
click at [273, 208] on div "Bianca Di Lascio" at bounding box center [238, 209] width 95 height 18
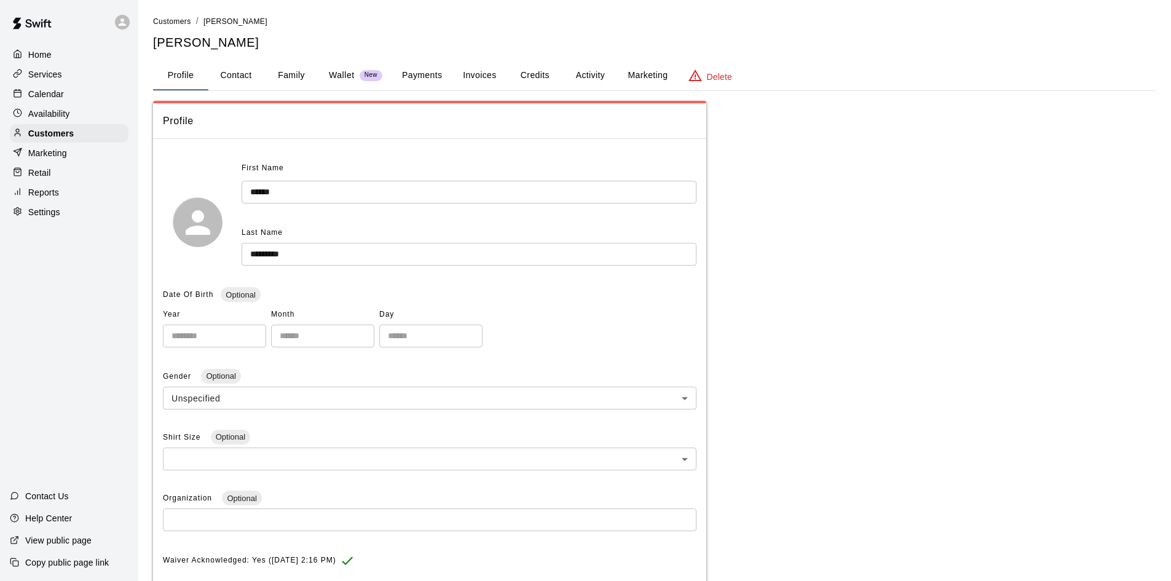
click at [243, 75] on button "Contact" at bounding box center [235, 76] width 55 height 30
select select "**"
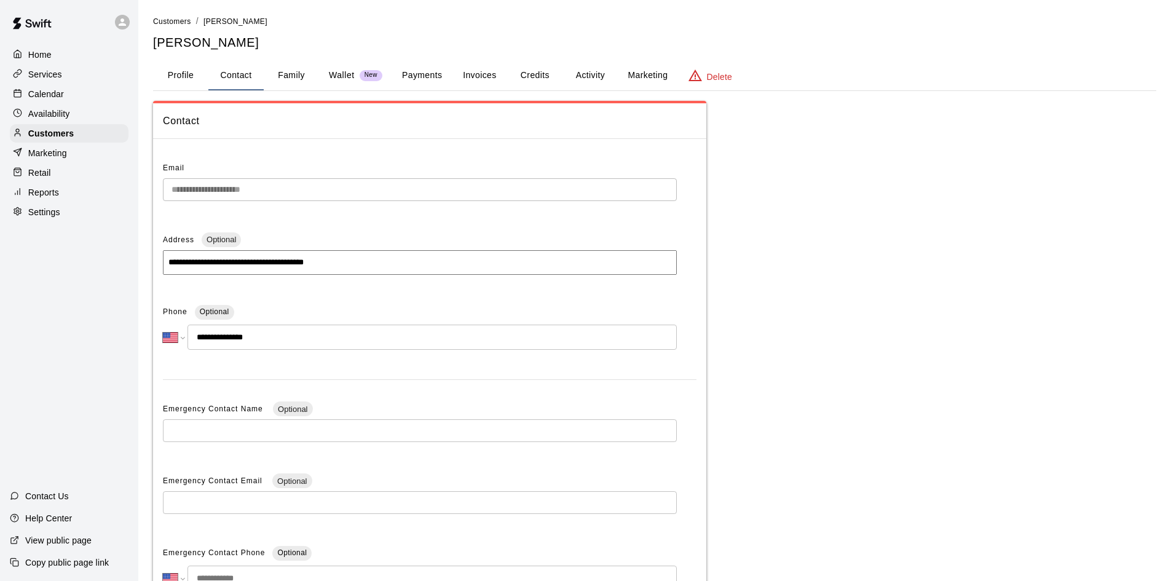
click at [426, 73] on button "Payments" at bounding box center [422, 76] width 60 height 30
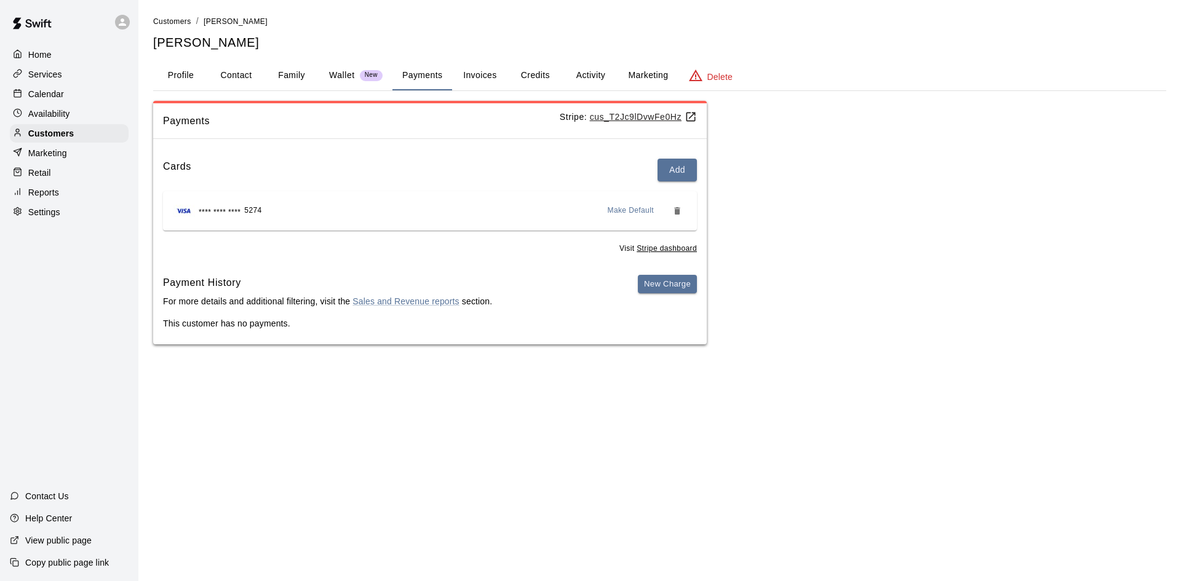
click at [580, 77] on button "Activity" at bounding box center [590, 76] width 55 height 30
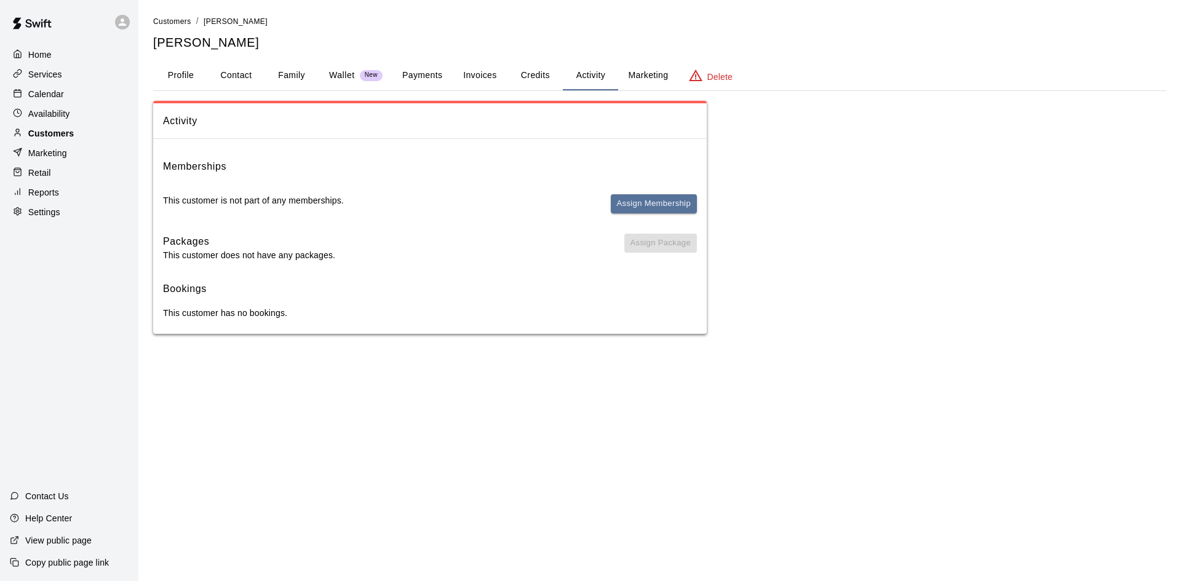
click at [49, 137] on p "Customers" at bounding box center [51, 133] width 46 height 12
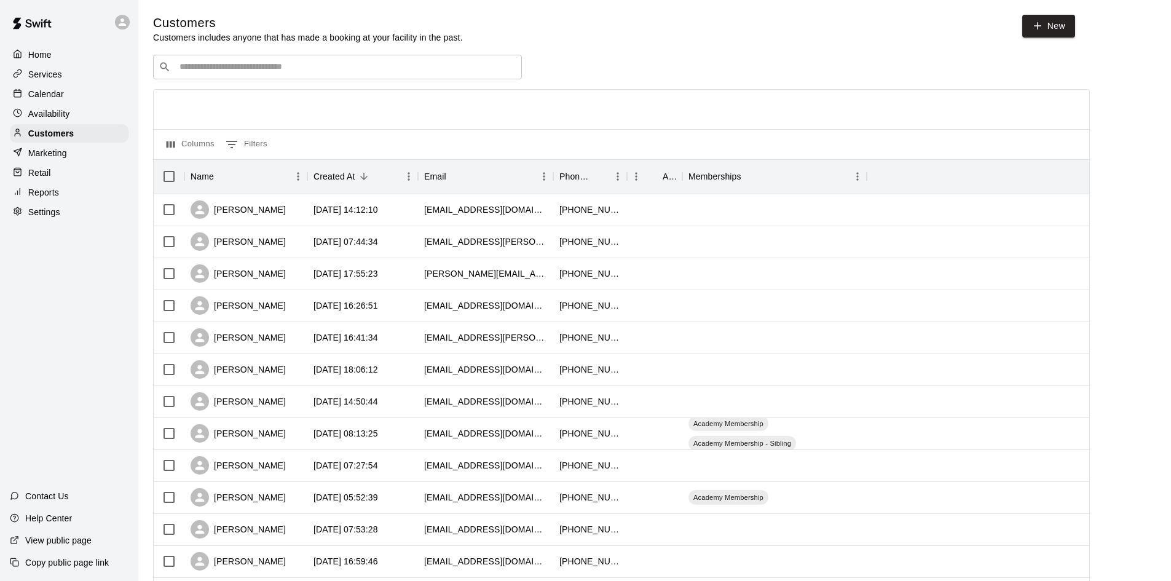
click at [58, 93] on p "Calendar" at bounding box center [46, 94] width 36 height 12
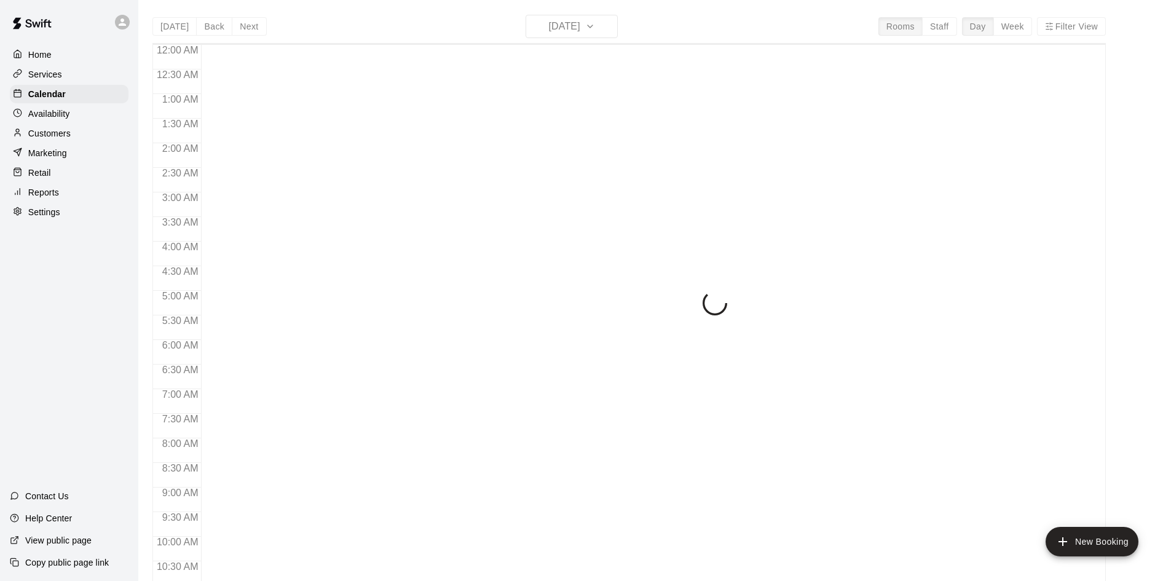
scroll to position [630, 0]
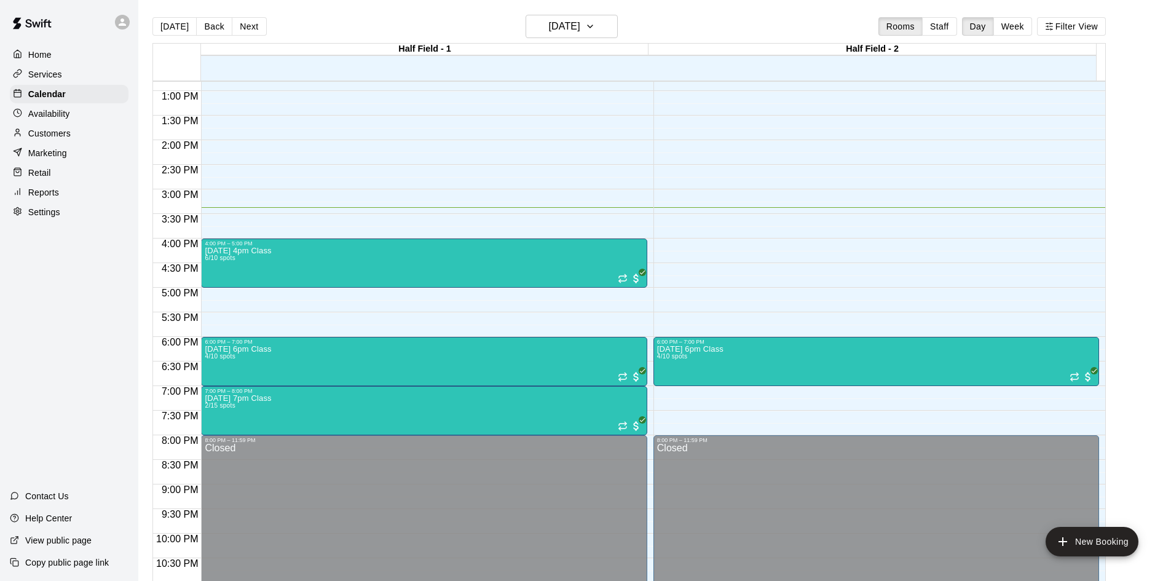
click at [1009, 41] on div "Today Back Next Thursday Sep 11 Rooms Staff Day Week Filter View" at bounding box center [630, 29] width 954 height 28
click at [1007, 33] on button "Week" at bounding box center [1013, 26] width 39 height 18
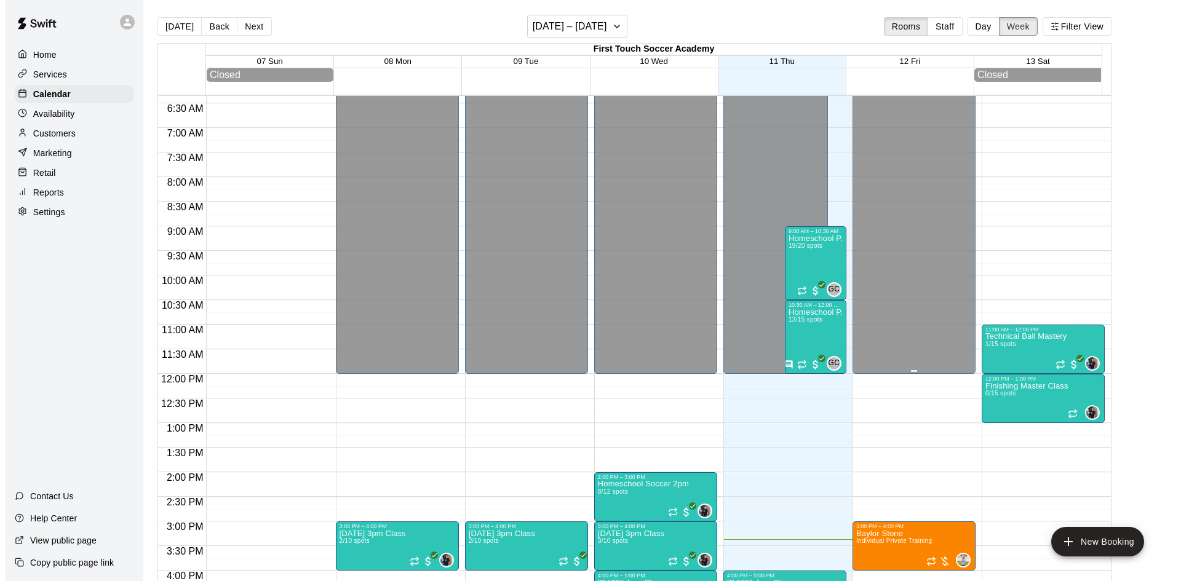
scroll to position [374, 0]
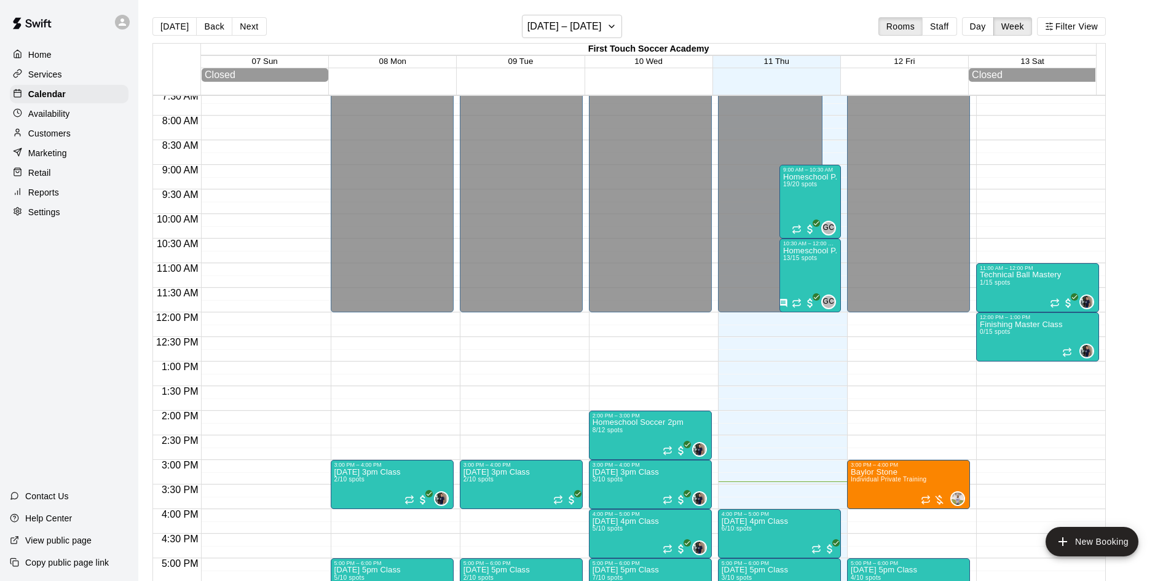
click at [63, 135] on p "Customers" at bounding box center [49, 133] width 42 height 12
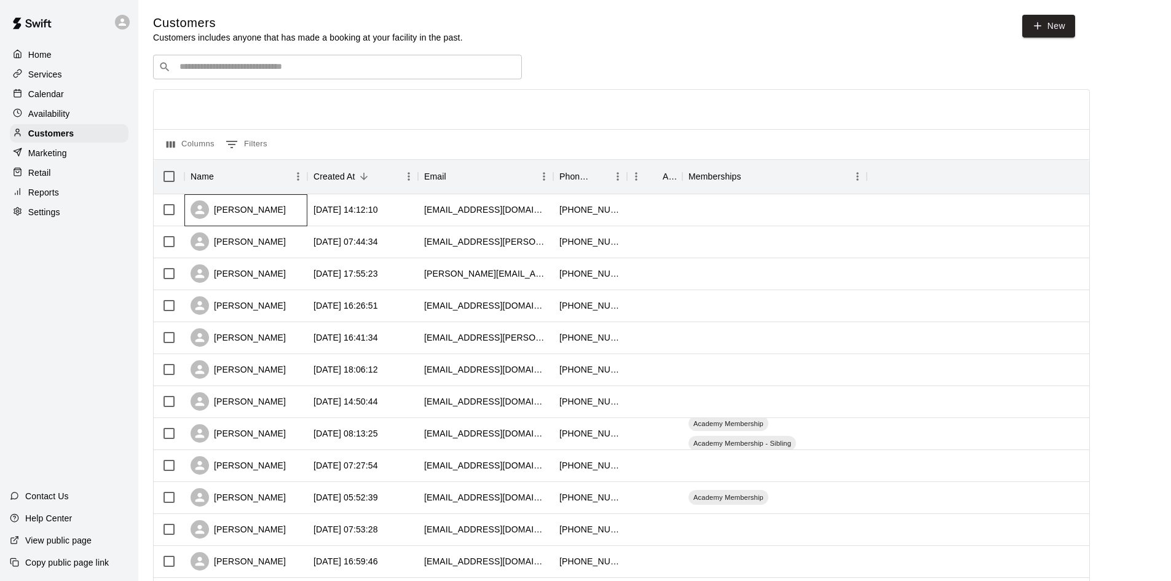
click at [271, 212] on div "Bianca Di Lascio" at bounding box center [238, 209] width 95 height 18
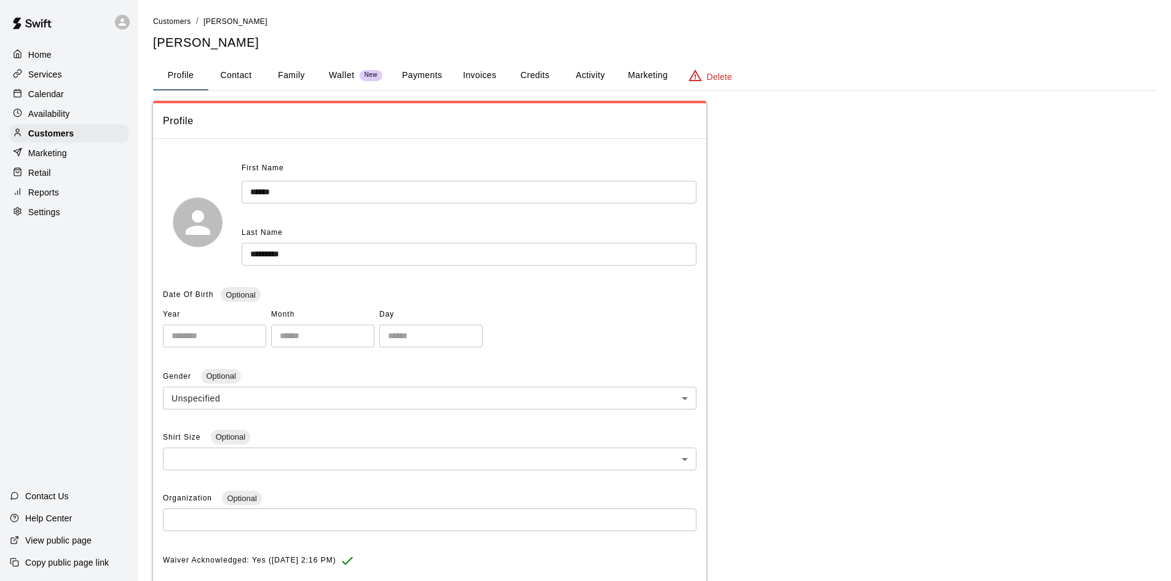
click at [440, 75] on button "Payments" at bounding box center [422, 76] width 60 height 30
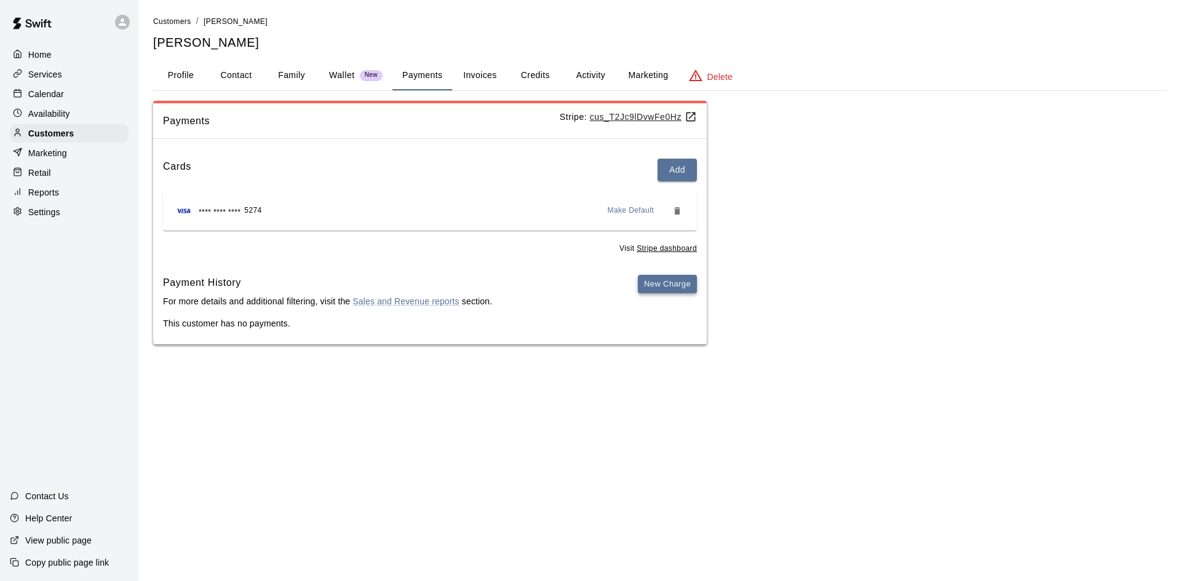
click at [659, 275] on button "New Charge" at bounding box center [667, 284] width 59 height 19
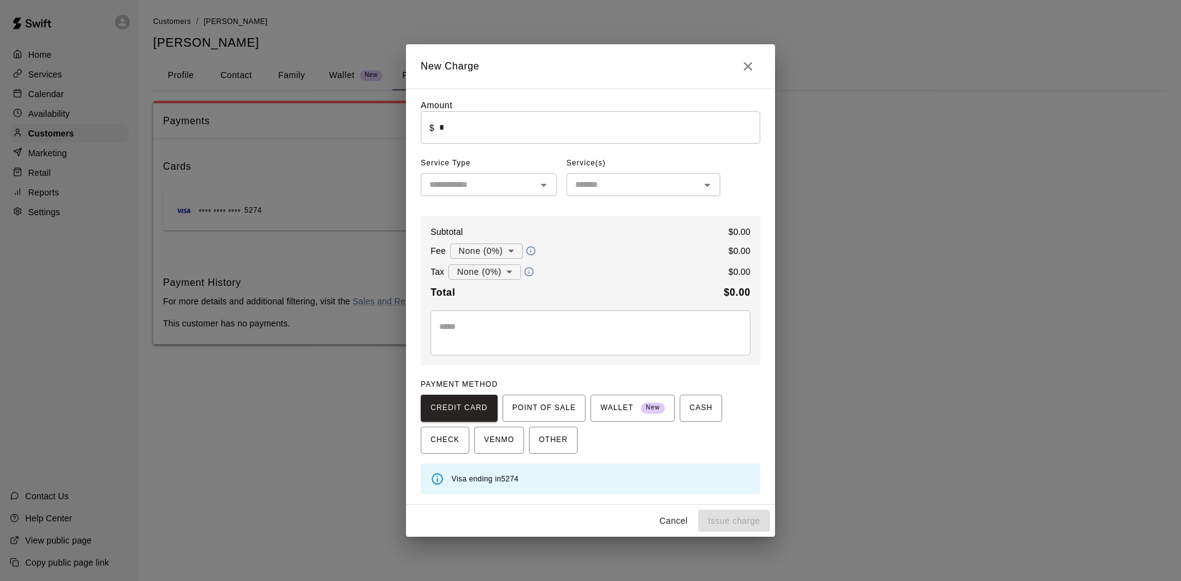
click at [468, 138] on input "*" at bounding box center [599, 127] width 321 height 33
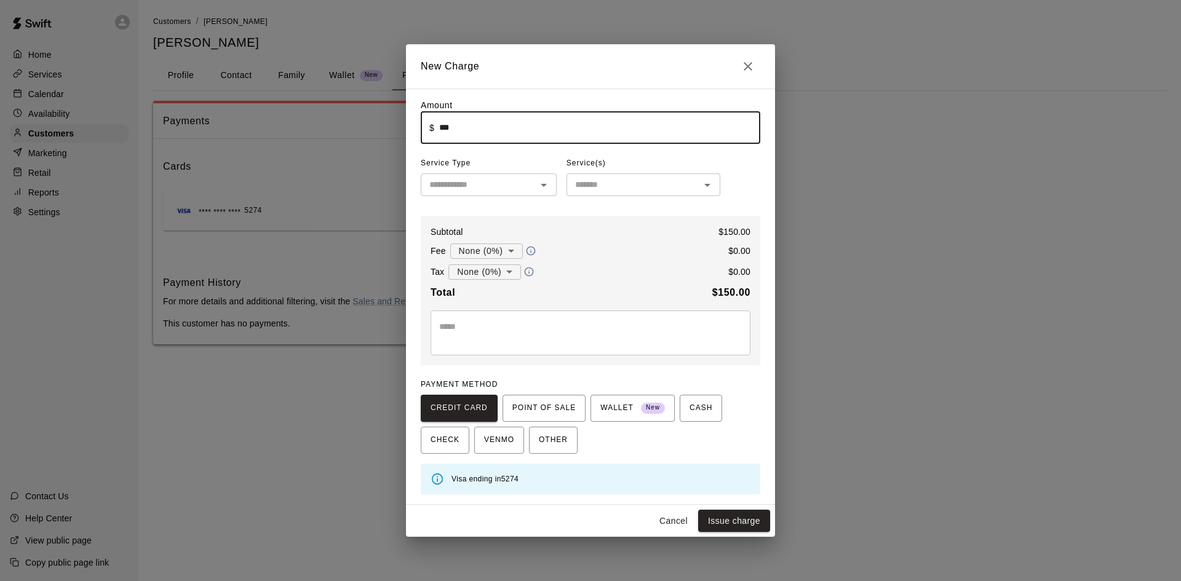
type input "******"
click at [528, 180] on input "text" at bounding box center [478, 184] width 108 height 15
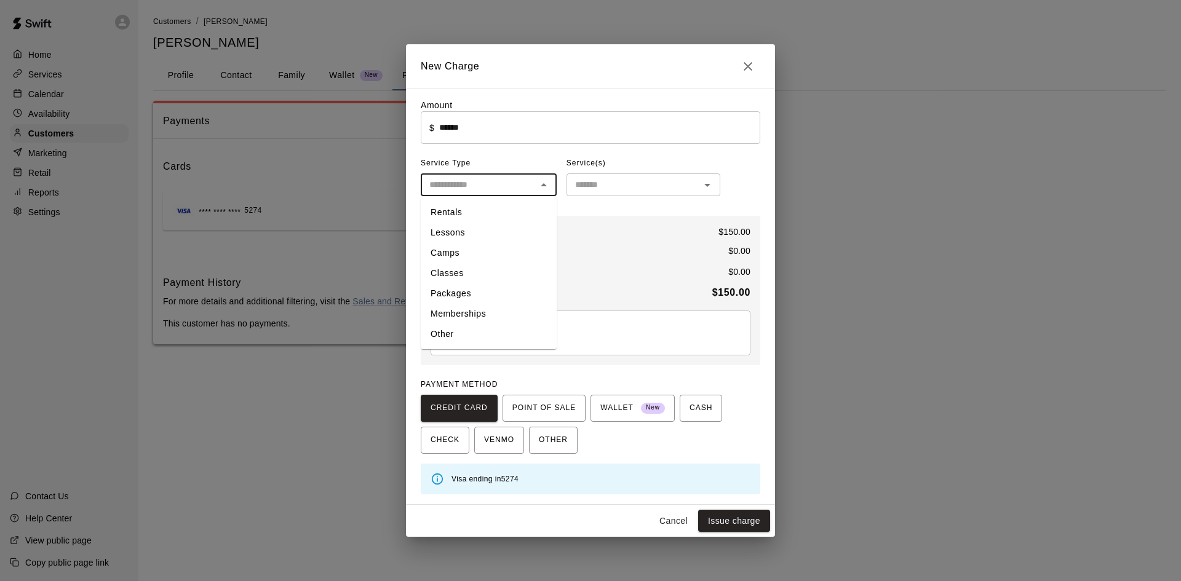
click at [454, 270] on li "Classes" at bounding box center [489, 273] width 136 height 20
type input "*******"
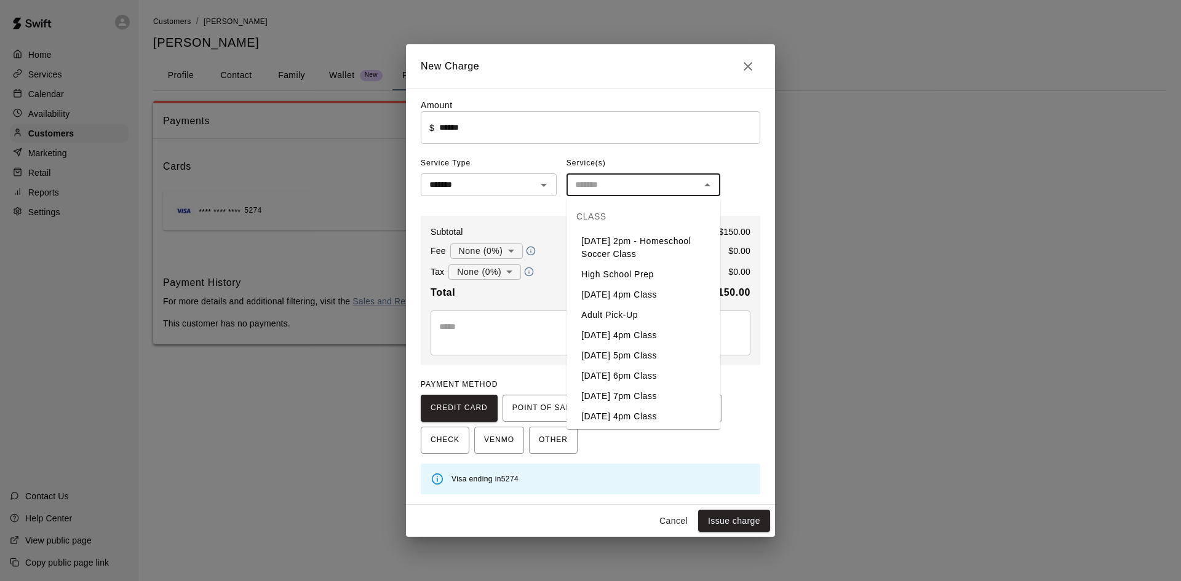
click at [628, 189] on input "text" at bounding box center [633, 184] width 126 height 15
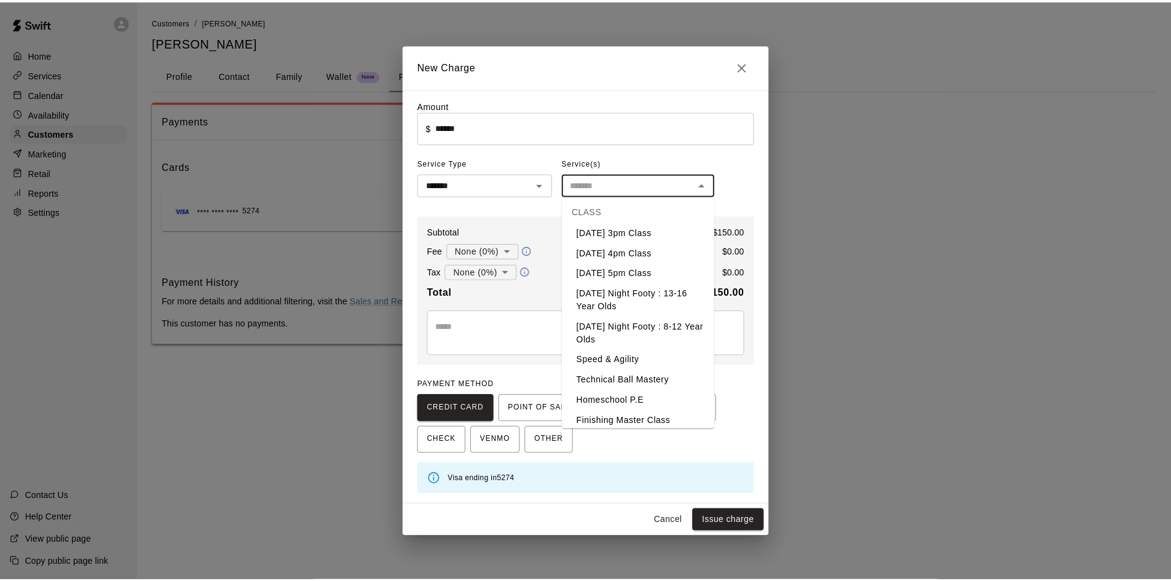
scroll to position [549, 0]
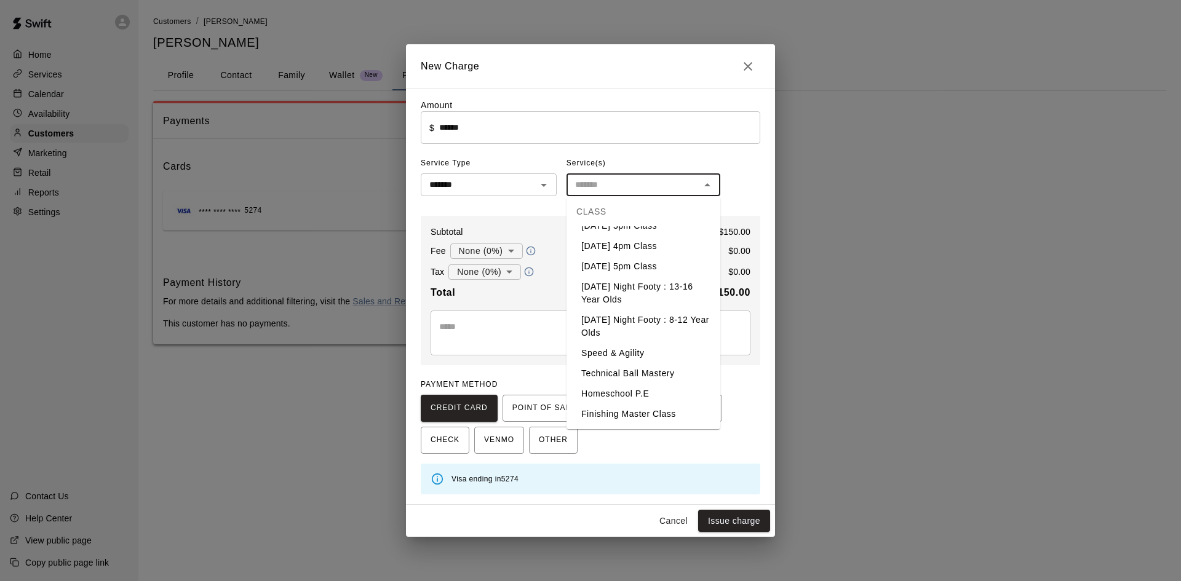
click at [625, 384] on li "Homeschool P.E" at bounding box center [643, 394] width 154 height 20
type input "**********"
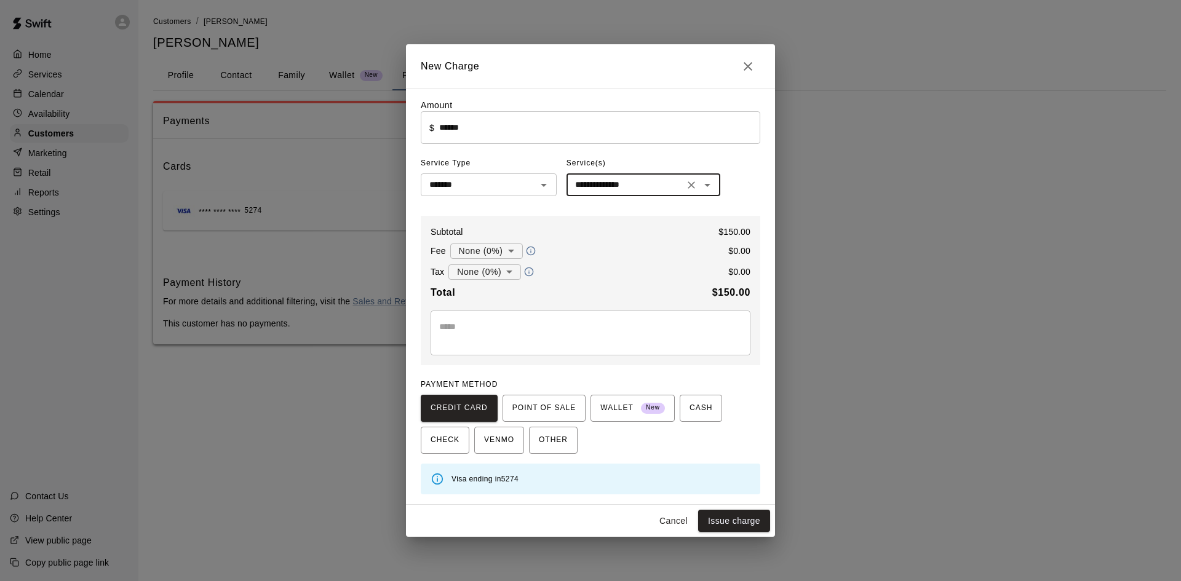
click at [486, 322] on textarea at bounding box center [590, 332] width 303 height 25
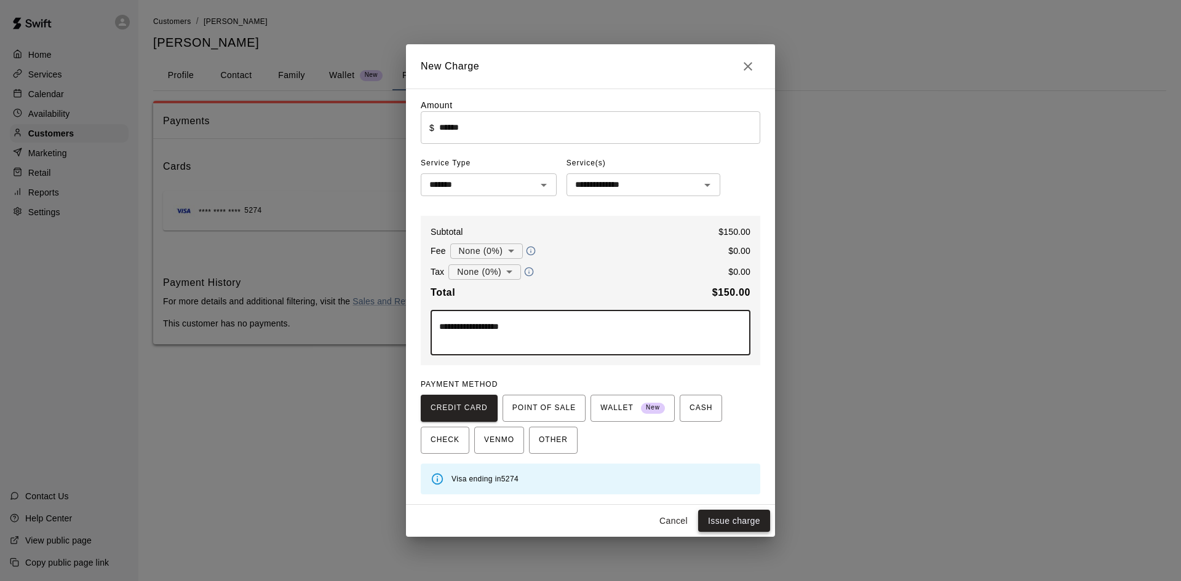
type textarea "**********"
click at [731, 520] on button "Issue charge" at bounding box center [734, 521] width 72 height 23
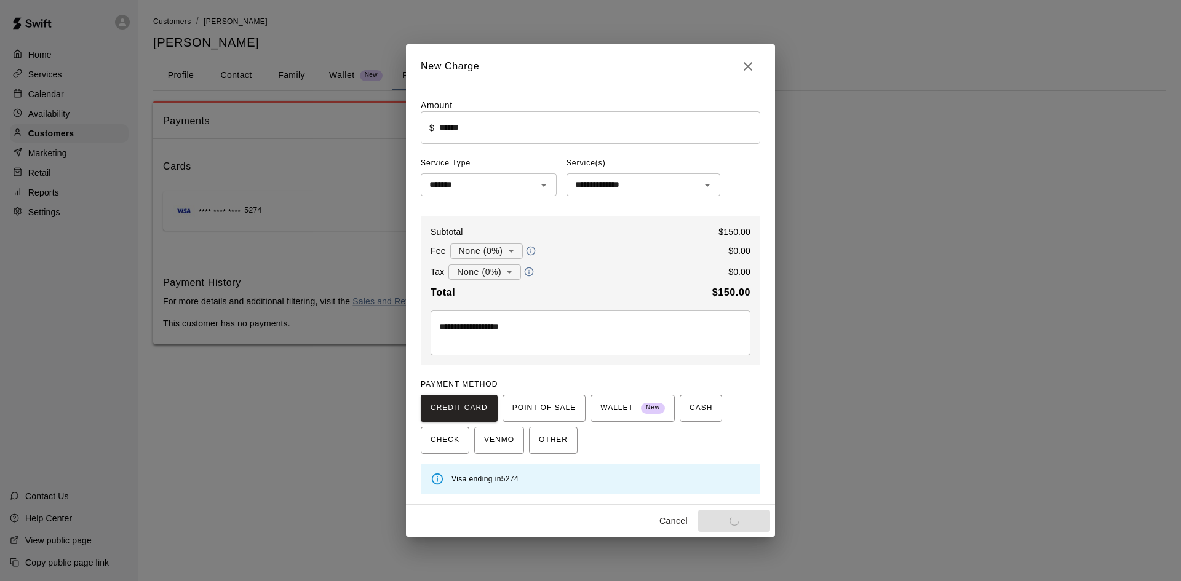
type input "*"
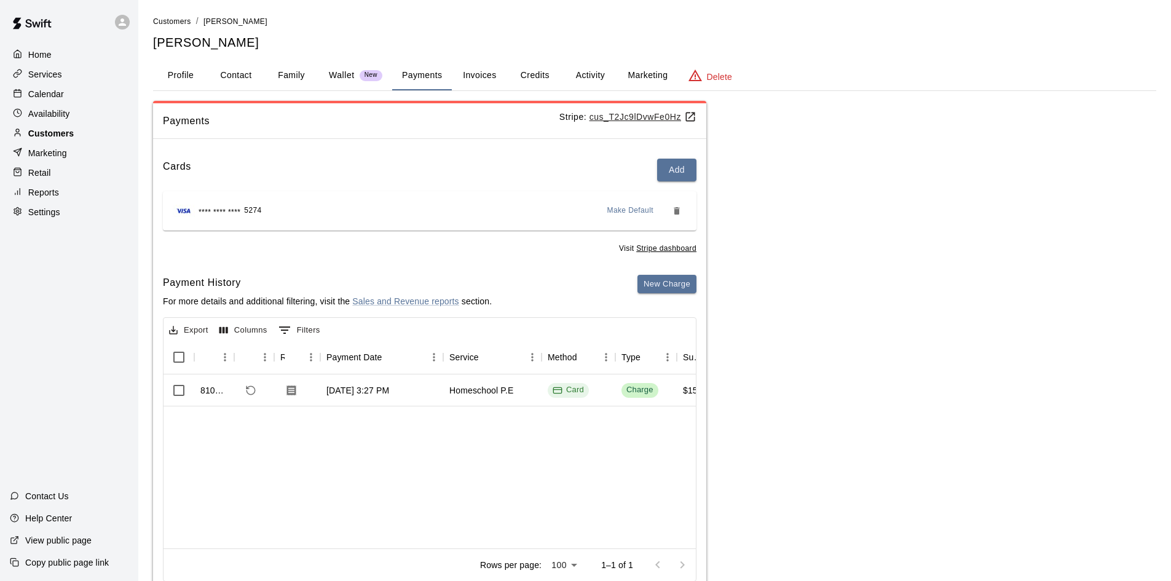
click at [56, 138] on p "Customers" at bounding box center [51, 133] width 46 height 12
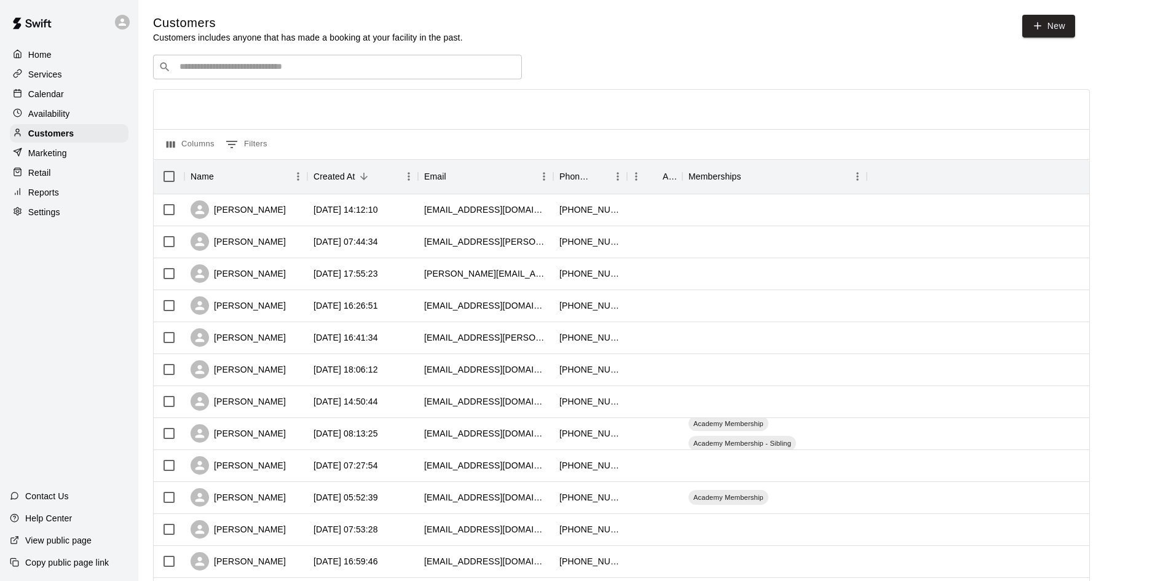
click at [47, 176] on p "Retail" at bounding box center [39, 173] width 23 height 12
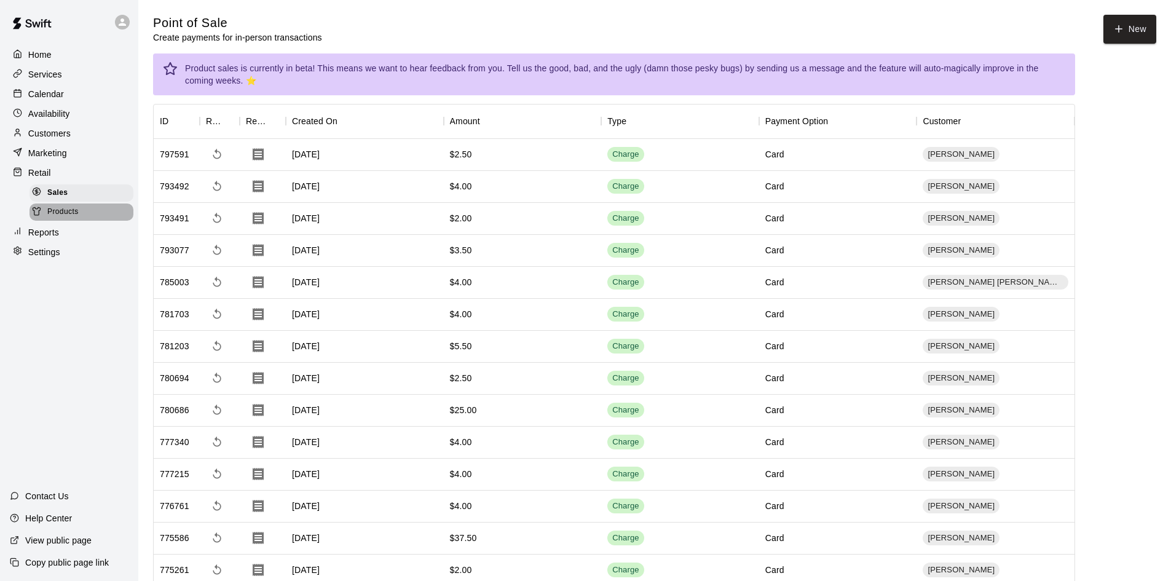
click at [65, 218] on span "Products" at bounding box center [62, 212] width 31 height 12
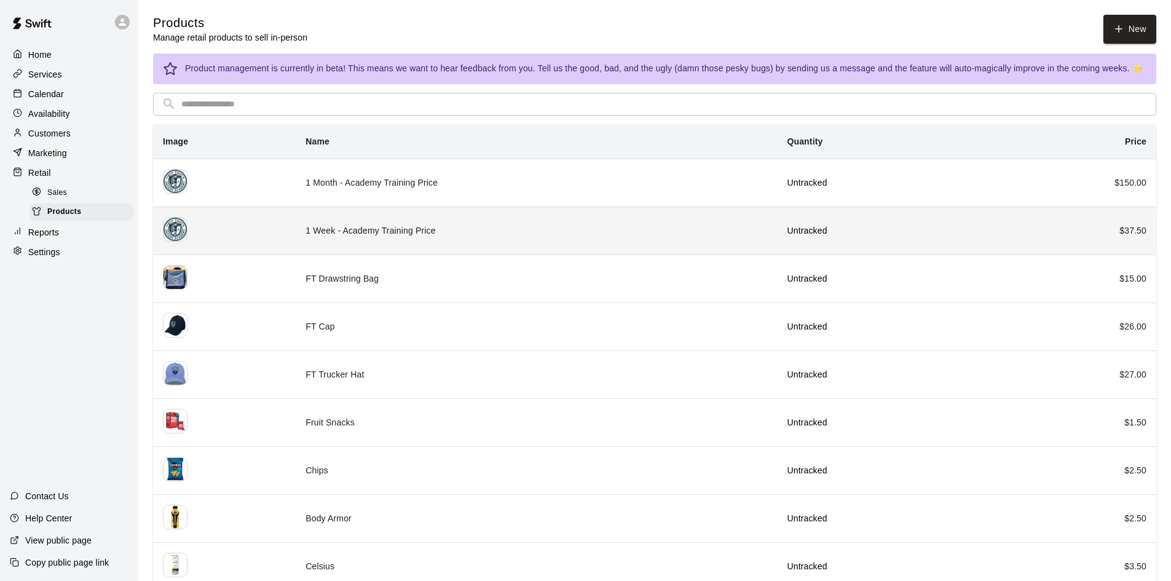
click at [397, 226] on td "1 Week - Academy Training Price" at bounding box center [536, 231] width 481 height 48
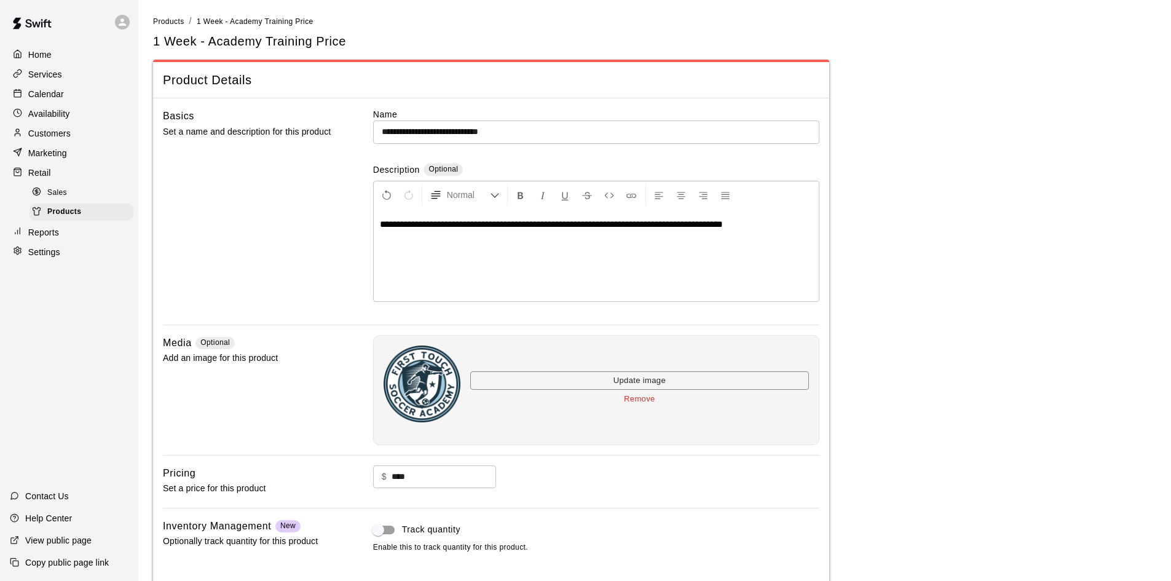
click at [44, 93] on p "Calendar" at bounding box center [46, 94] width 36 height 12
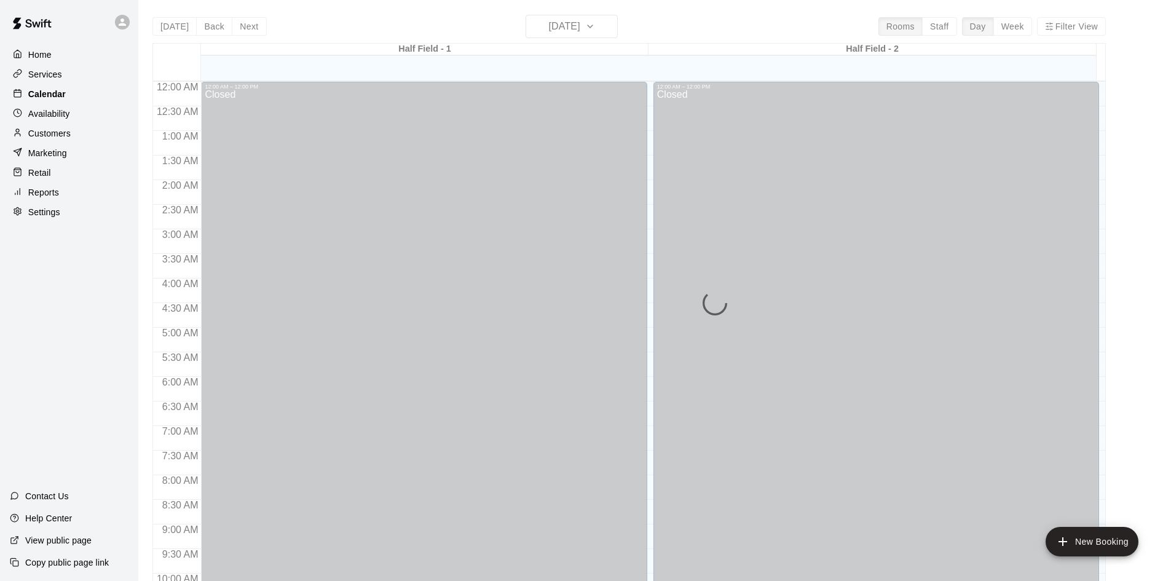
scroll to position [630, 0]
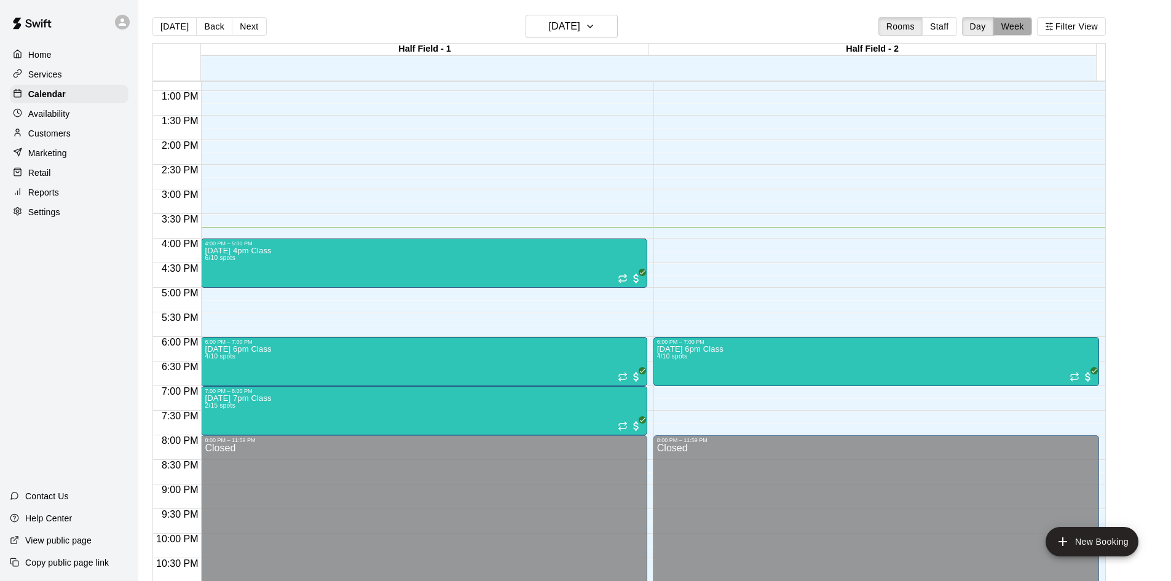
click at [1015, 29] on button "Week" at bounding box center [1013, 26] width 39 height 18
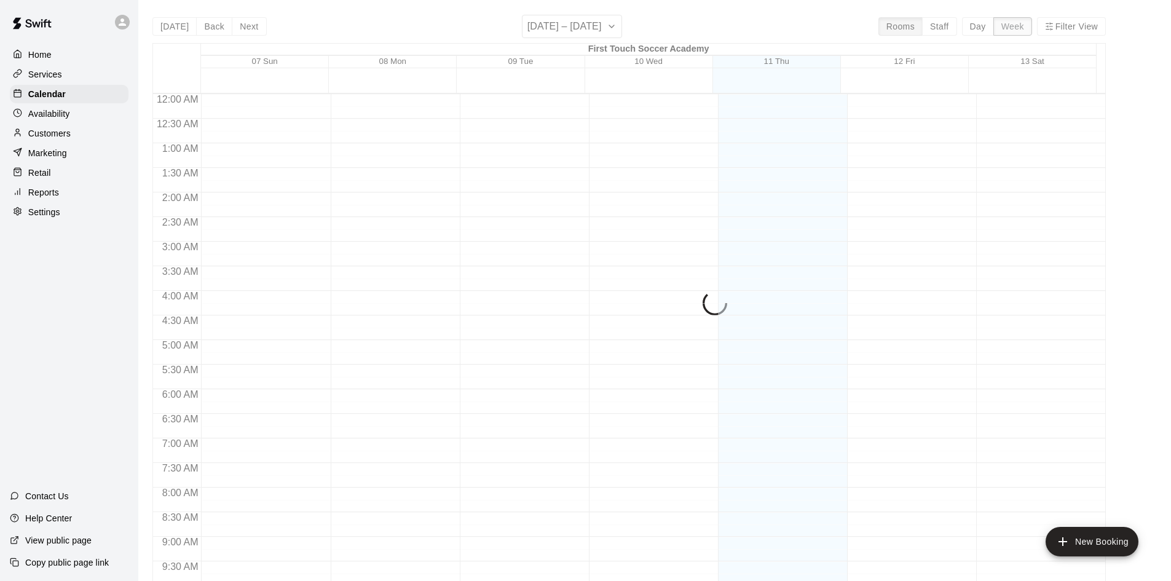
scroll to position [681, 0]
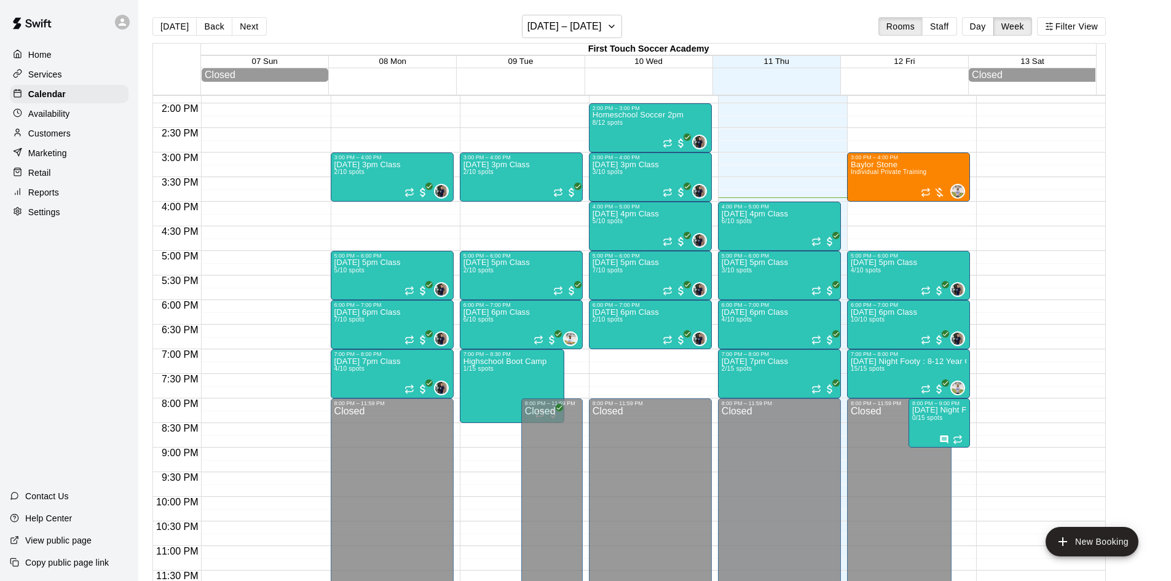
click at [61, 134] on p "Customers" at bounding box center [49, 133] width 42 height 12
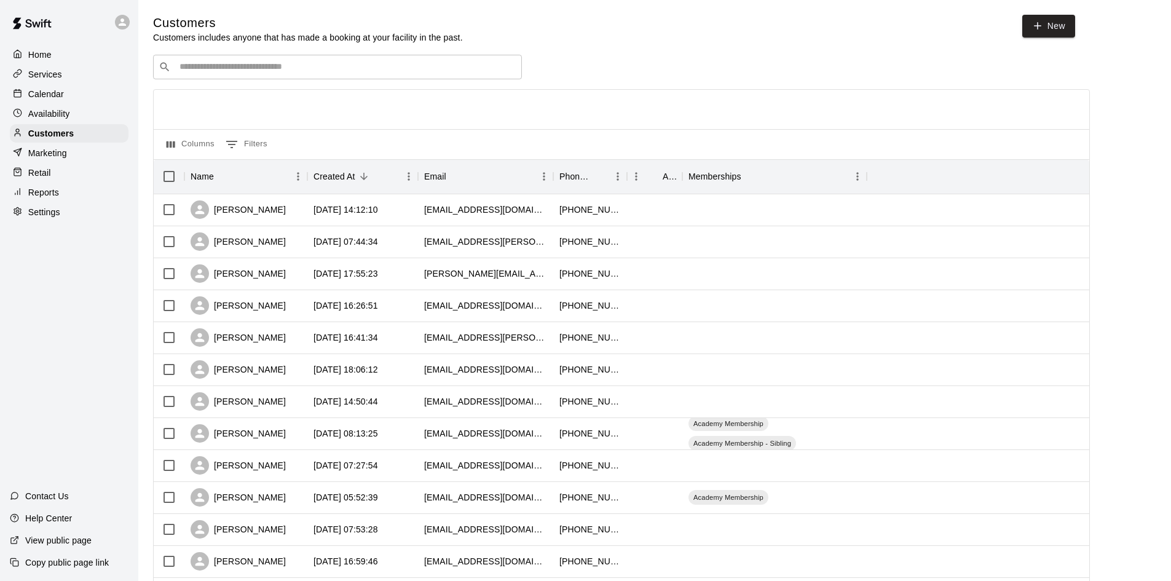
click at [357, 57] on div "​ ​" at bounding box center [337, 67] width 369 height 25
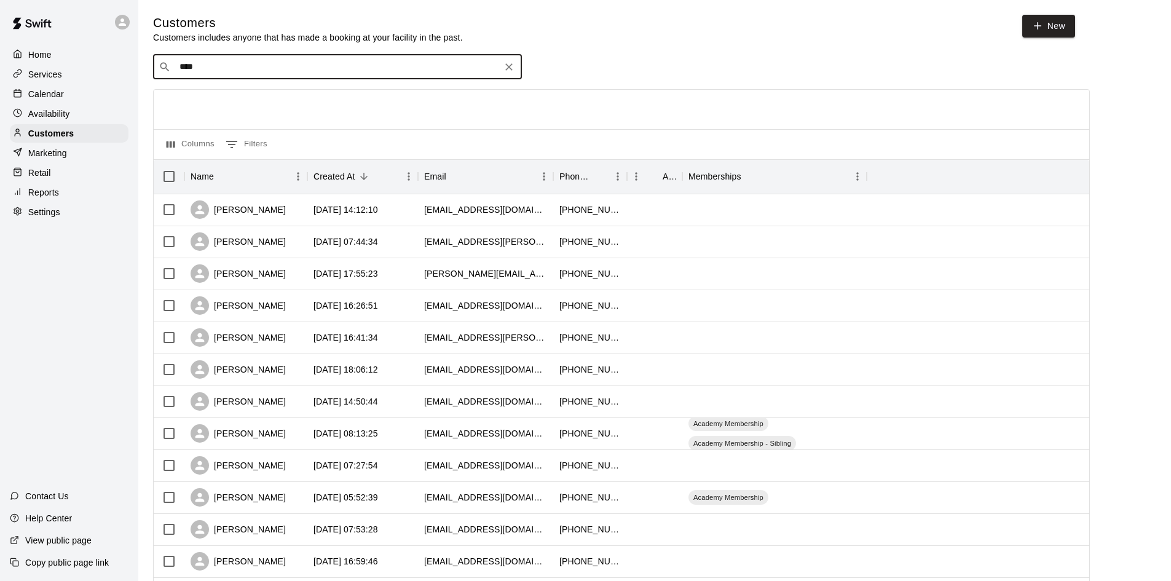
type input "*****"
click at [506, 67] on icon "Clear" at bounding box center [509, 67] width 12 height 12
click at [53, 181] on div "Retail" at bounding box center [69, 173] width 119 height 18
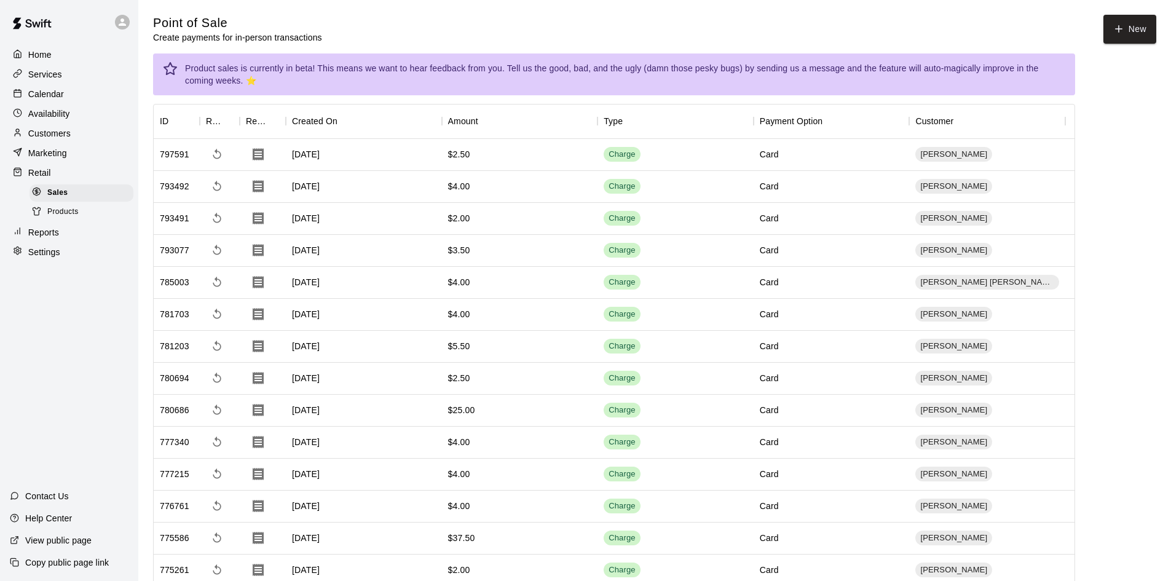
click at [71, 212] on span "Products" at bounding box center [62, 212] width 31 height 12
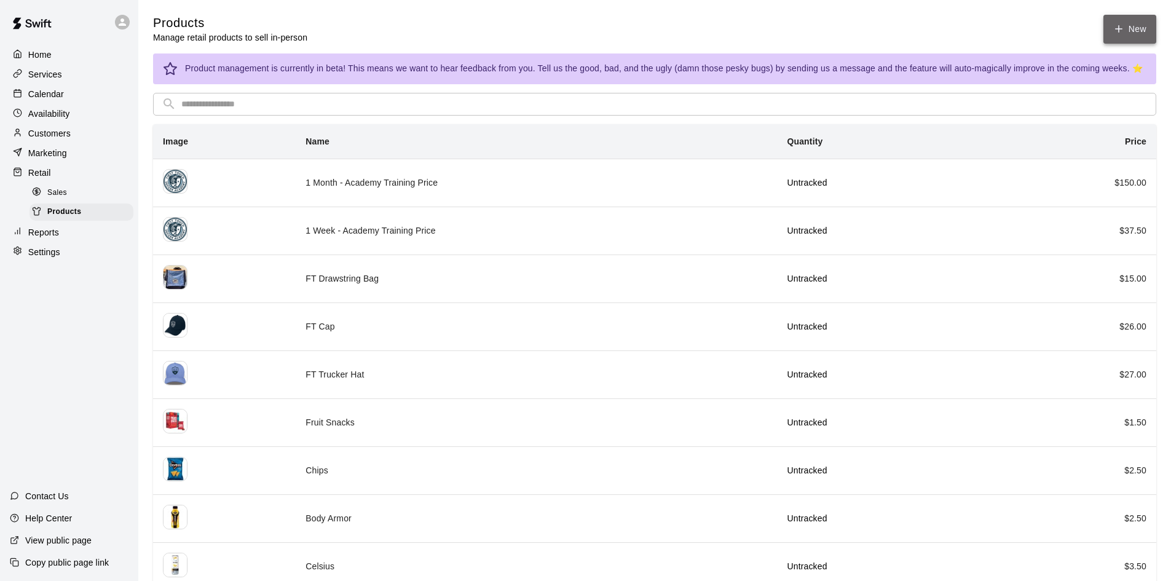
click at [1117, 26] on icon at bounding box center [1119, 28] width 11 height 11
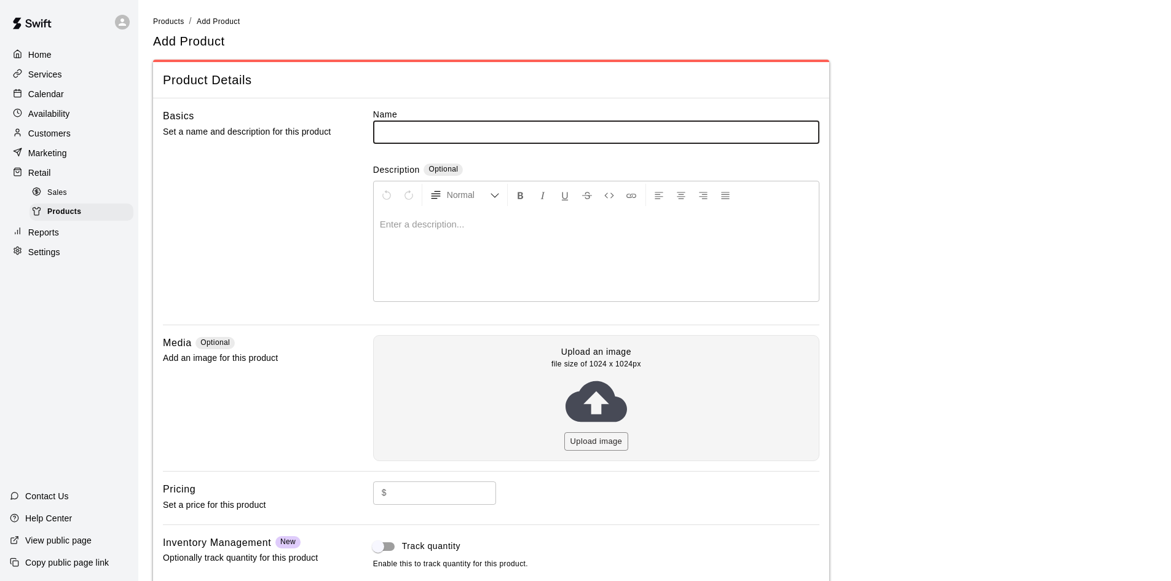
click at [71, 201] on div "Sales" at bounding box center [82, 192] width 104 height 17
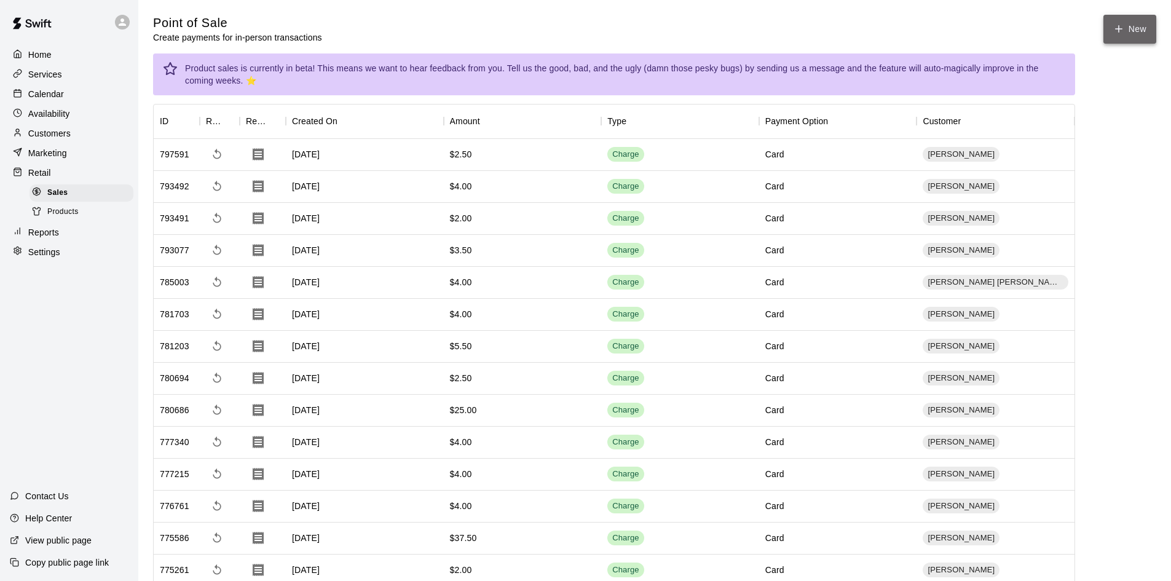
click at [1151, 30] on button "New" at bounding box center [1130, 29] width 53 height 29
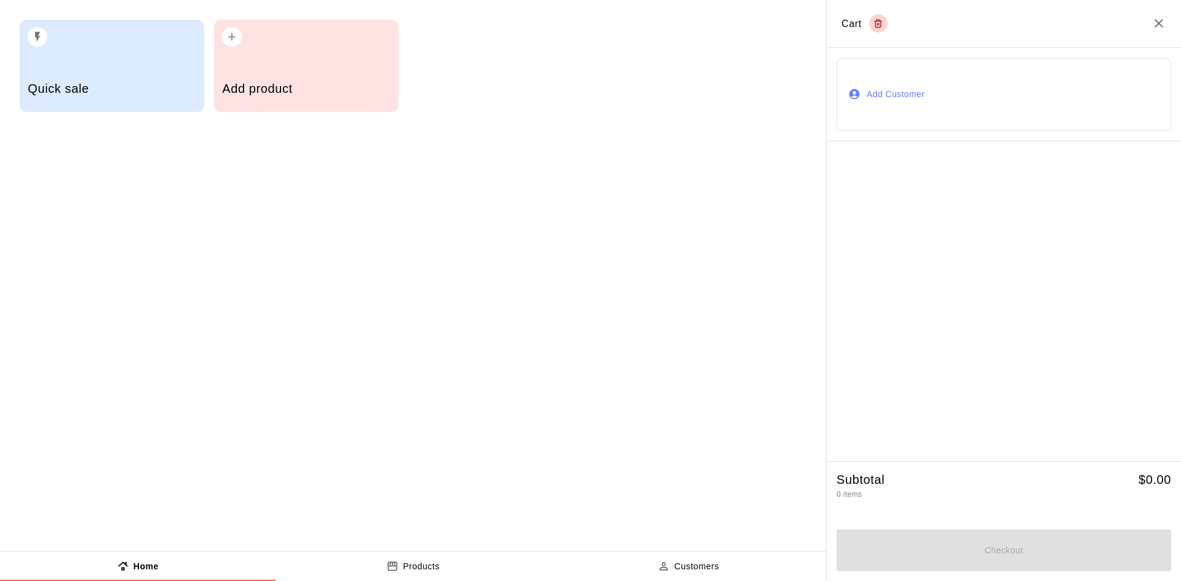
click at [286, 82] on h5 "Add product" at bounding box center [306, 89] width 168 height 17
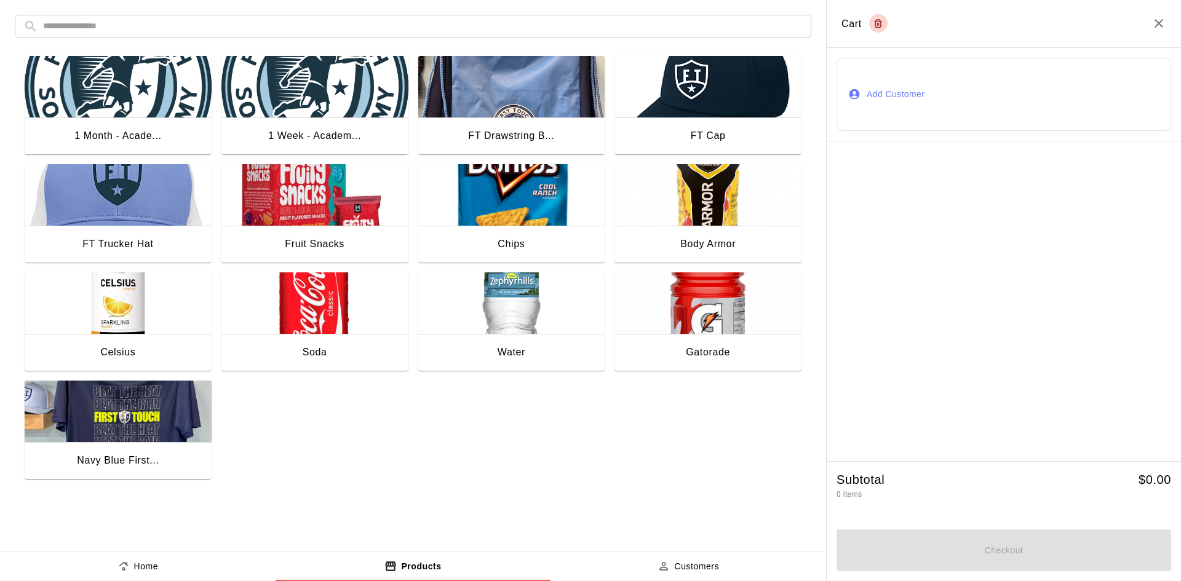
click at [148, 312] on img "button" at bounding box center [118, 302] width 187 height 61
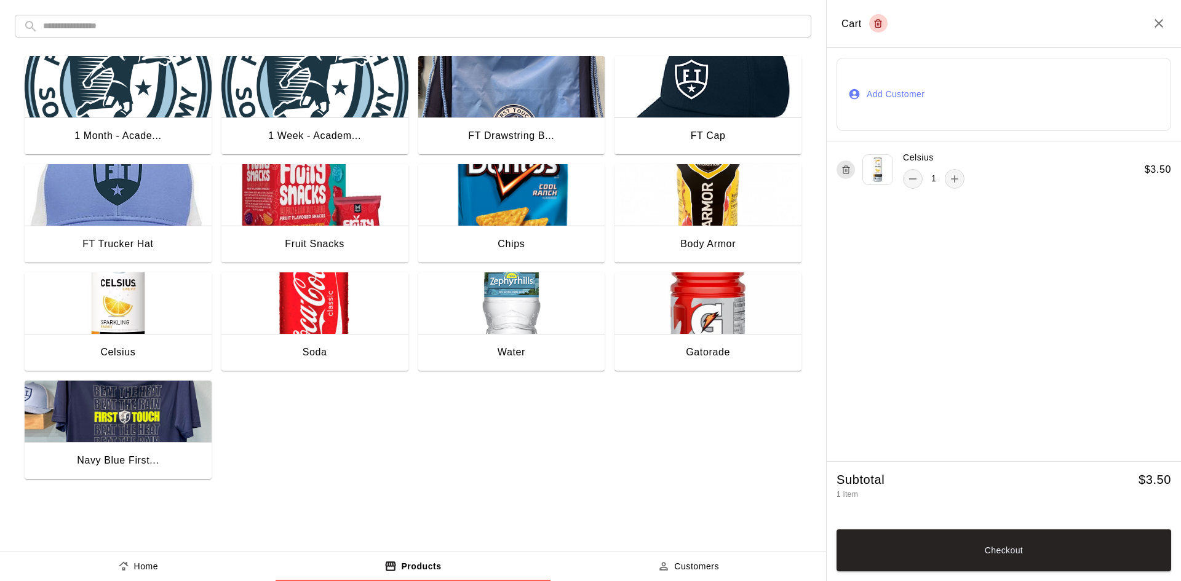
click at [679, 322] on img "button" at bounding box center [707, 302] width 187 height 61
click at [910, 96] on button "Add Customer" at bounding box center [1003, 94] width 335 height 73
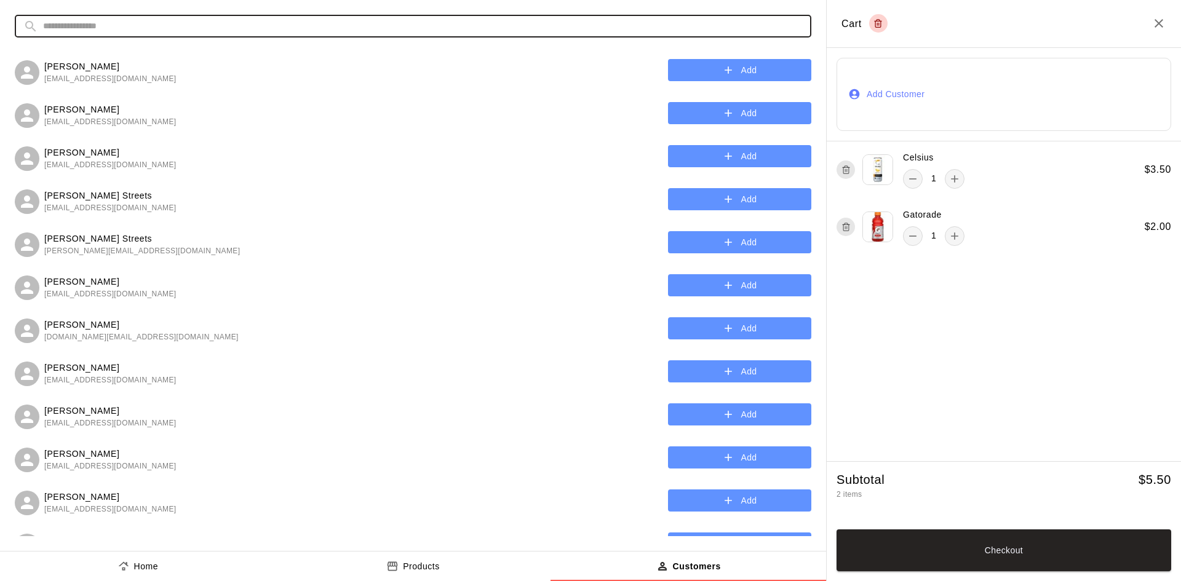
click at [237, 31] on input "text" at bounding box center [422, 26] width 759 height 23
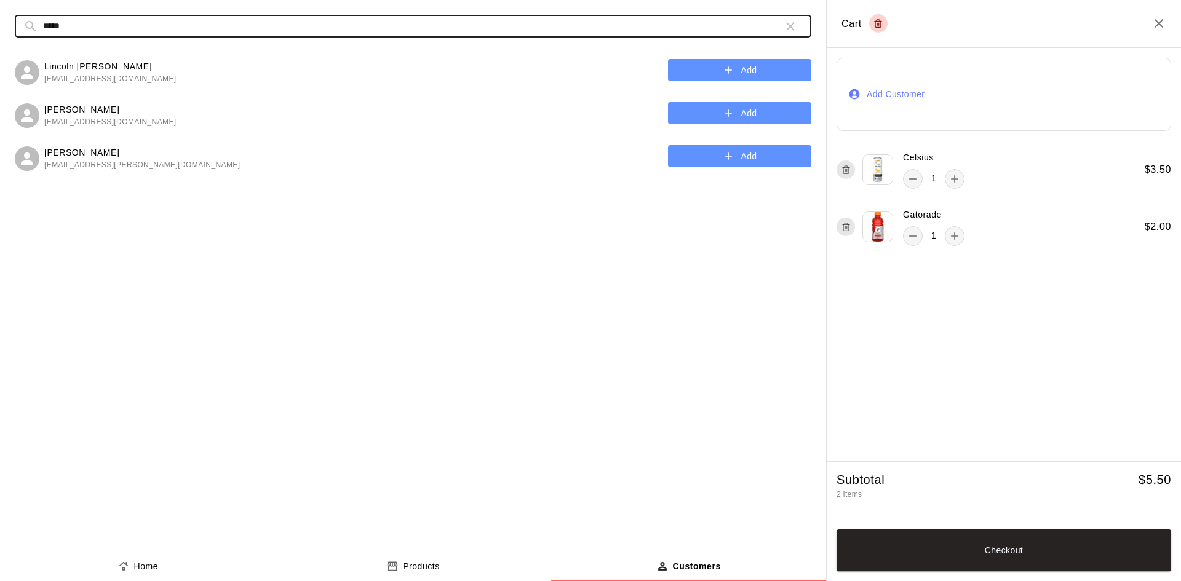
type input "*****"
click at [729, 79] on button "Add" at bounding box center [739, 70] width 143 height 23
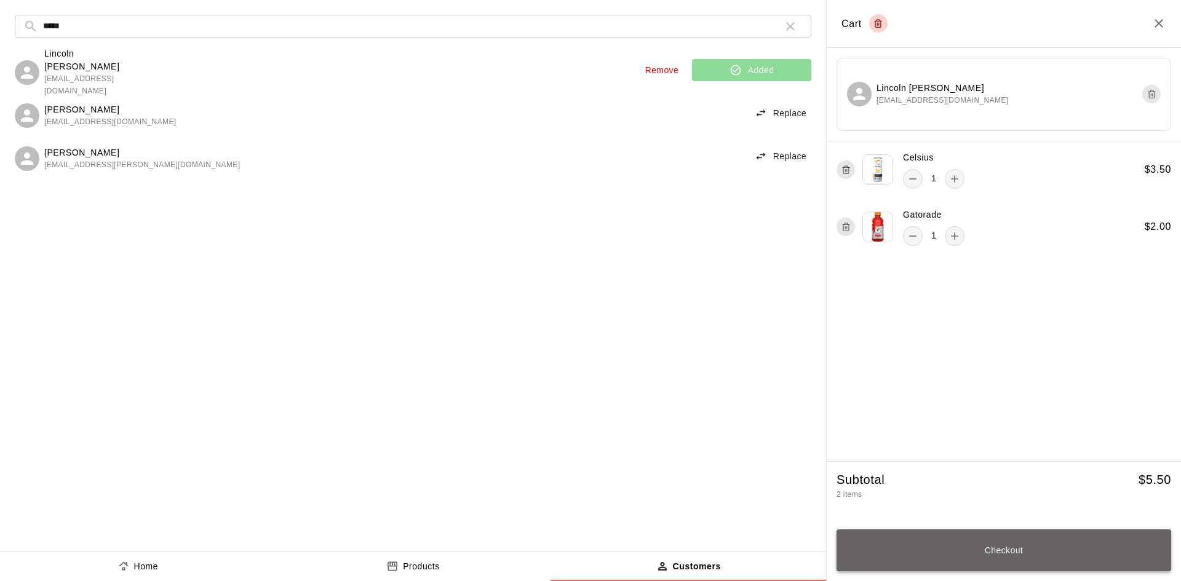
click at [1044, 557] on button "Checkout" at bounding box center [1003, 550] width 335 height 42
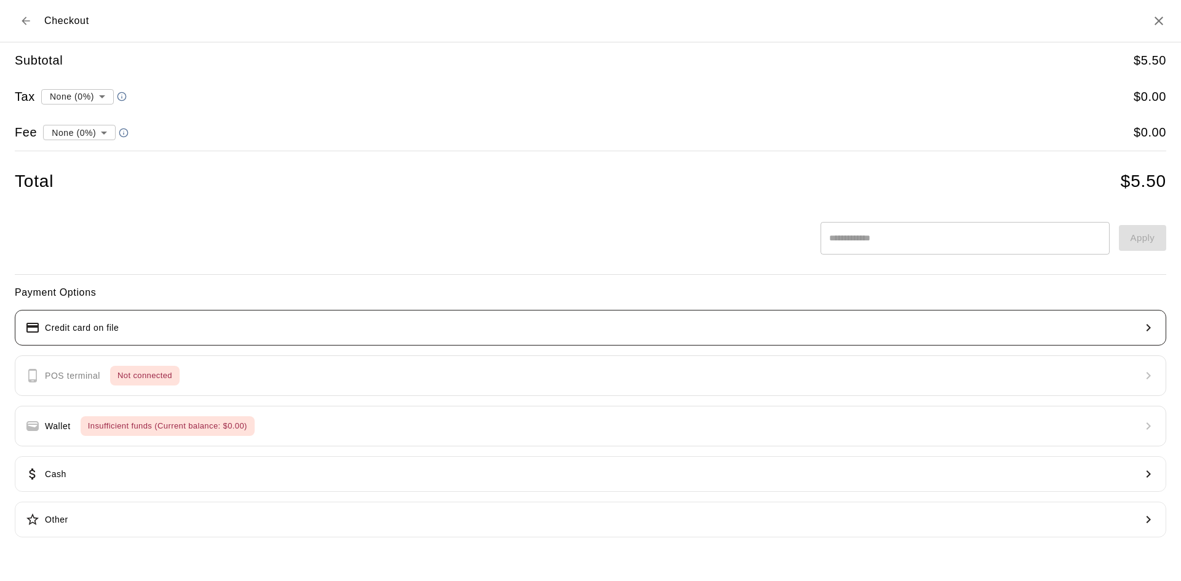
click at [177, 331] on button "Credit card on file" at bounding box center [590, 328] width 1151 height 36
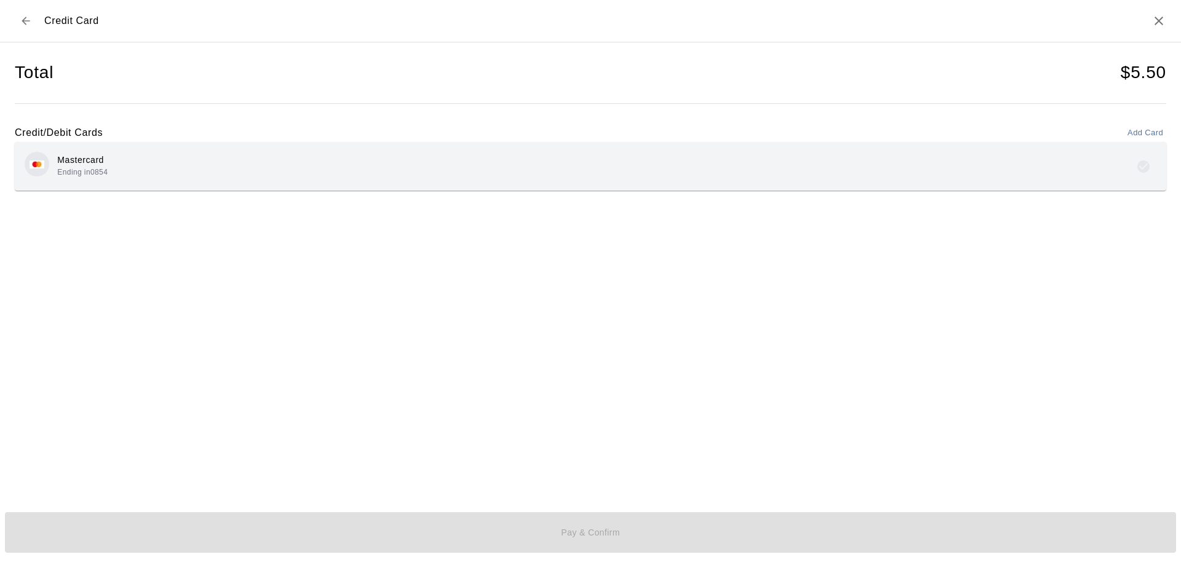
click at [156, 164] on div "Mastercard Ending in 0854" at bounding box center [590, 166] width 1131 height 29
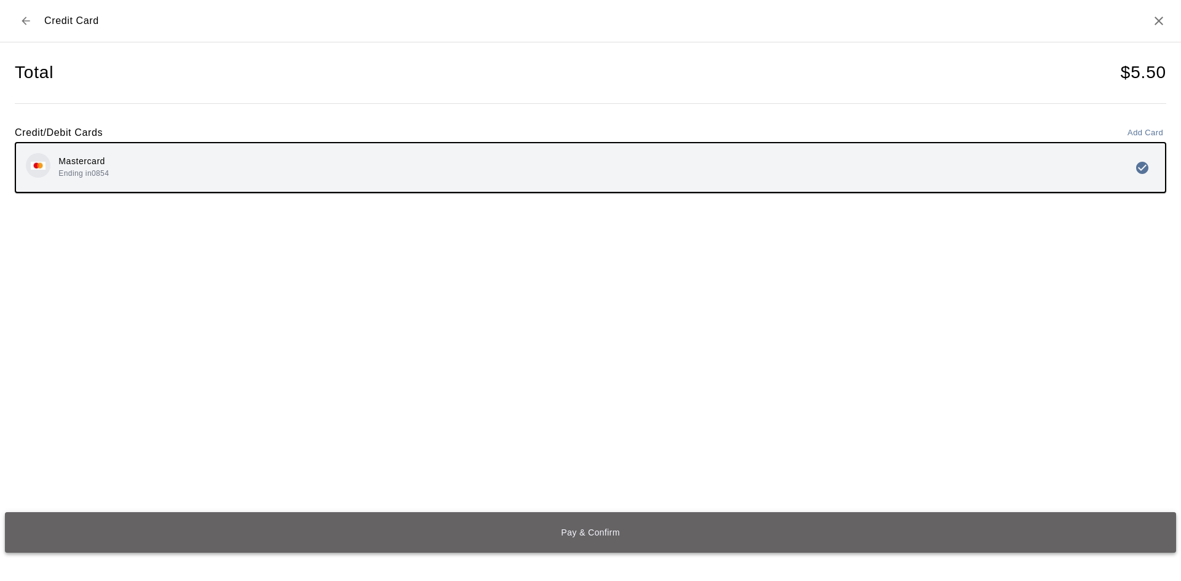
click at [384, 539] on button "Pay & Confirm" at bounding box center [590, 532] width 1171 height 41
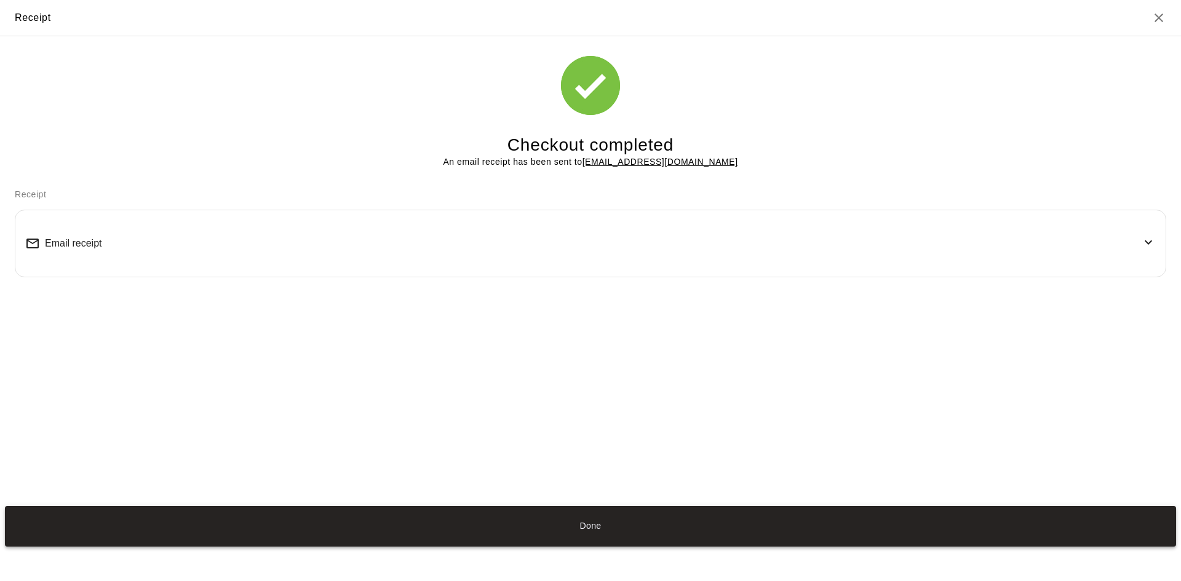
click at [384, 521] on button "Done" at bounding box center [590, 526] width 1171 height 41
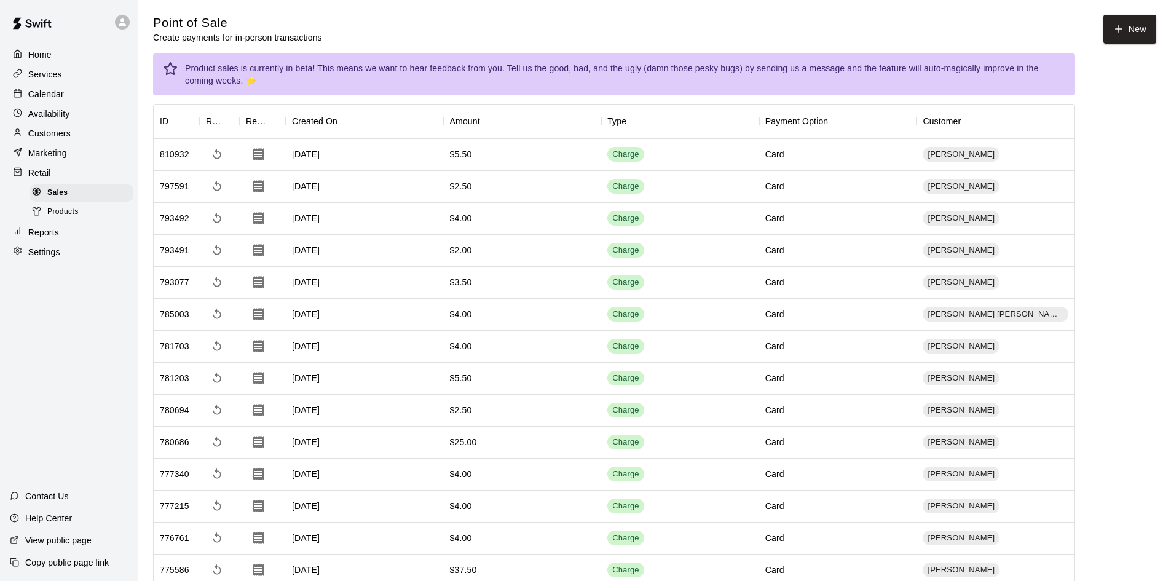
click at [49, 90] on p "Calendar" at bounding box center [46, 94] width 36 height 12
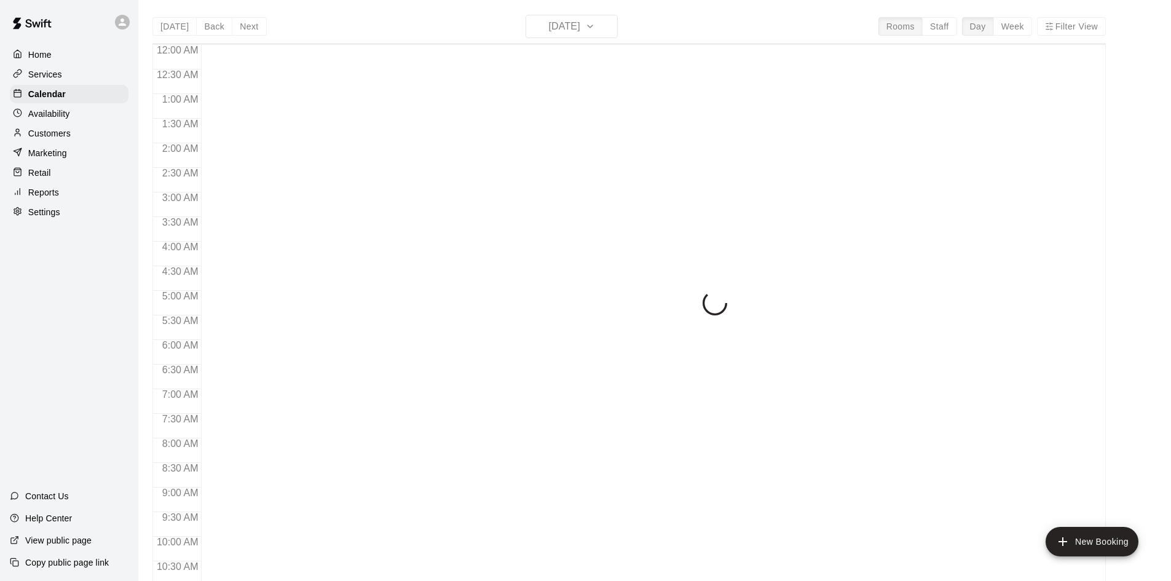
scroll to position [630, 0]
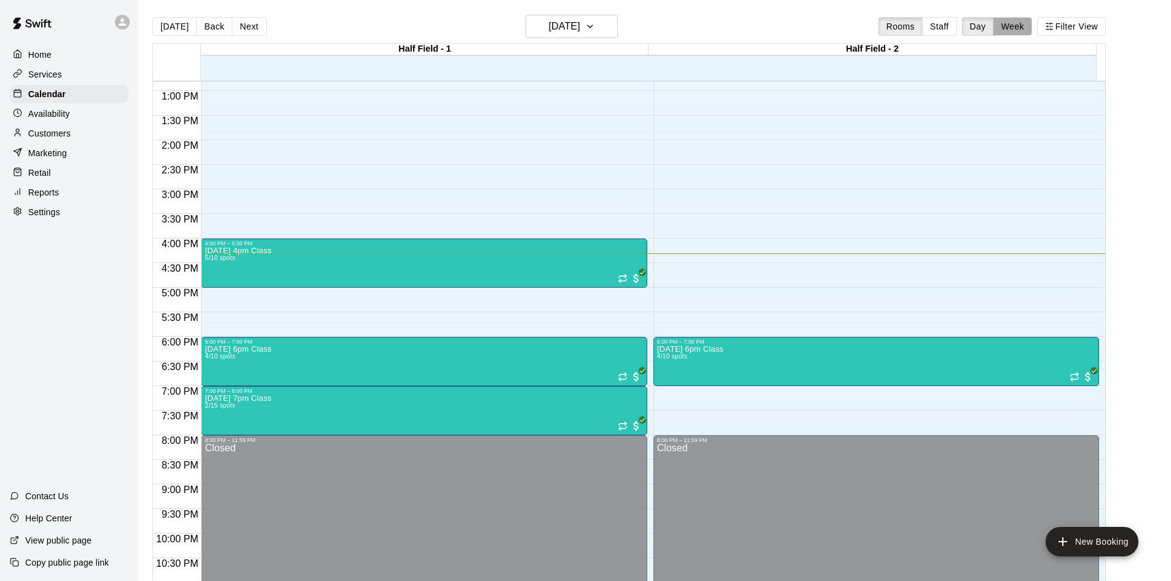
drag, startPoint x: 1020, startPoint y: 24, endPoint x: 995, endPoint y: 27, distance: 25.4
click at [1020, 25] on button "Week" at bounding box center [1013, 26] width 39 height 18
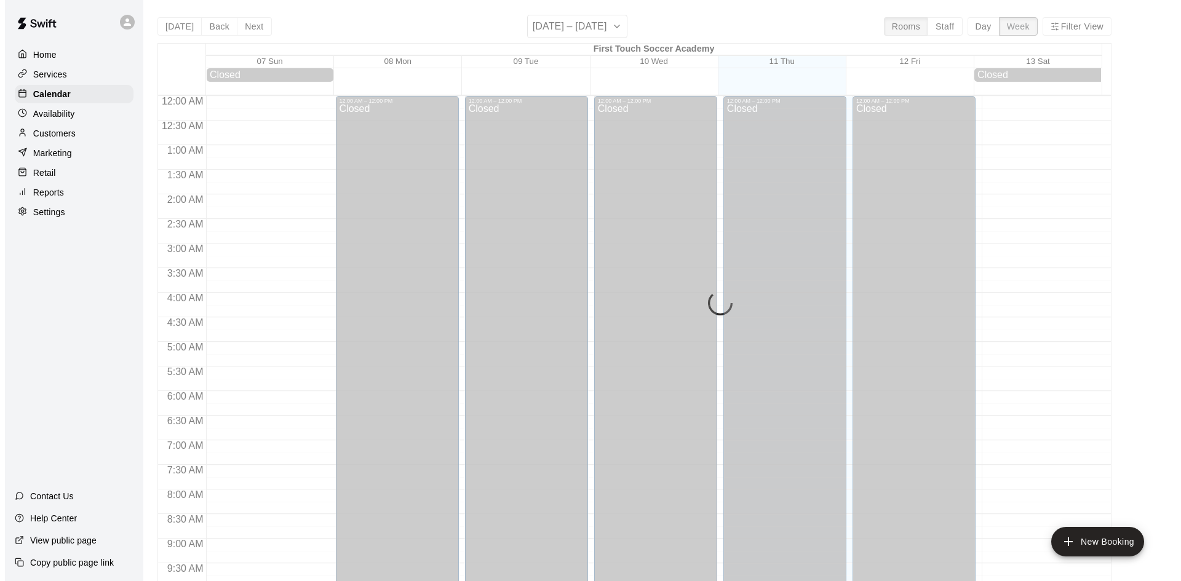
scroll to position [681, 0]
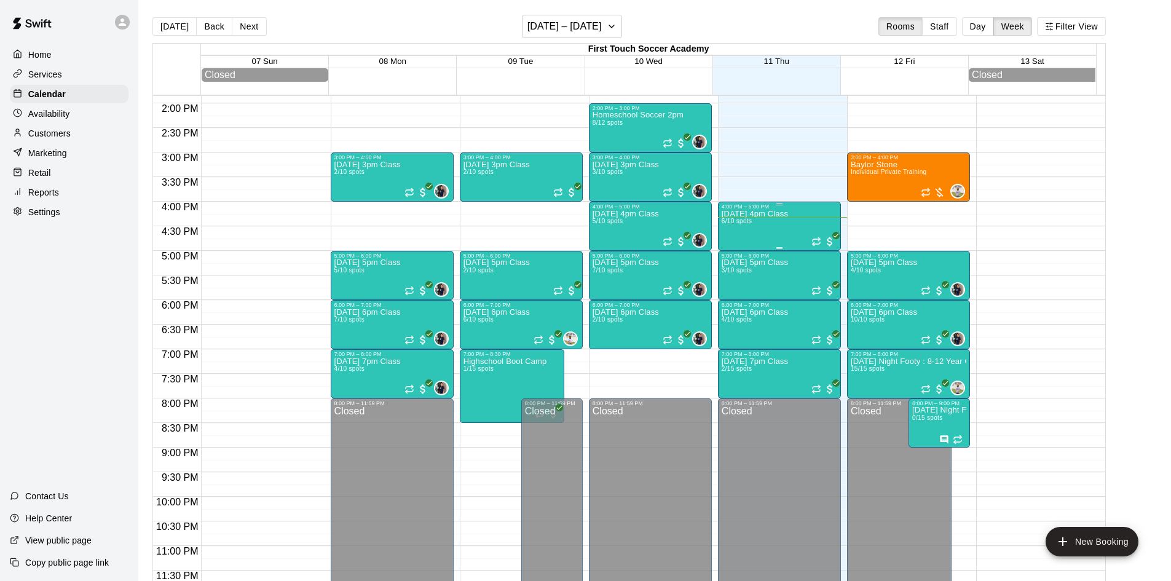
click at [774, 241] on div "Thursday 4pm Class 6/10 spots" at bounding box center [755, 500] width 66 height 581
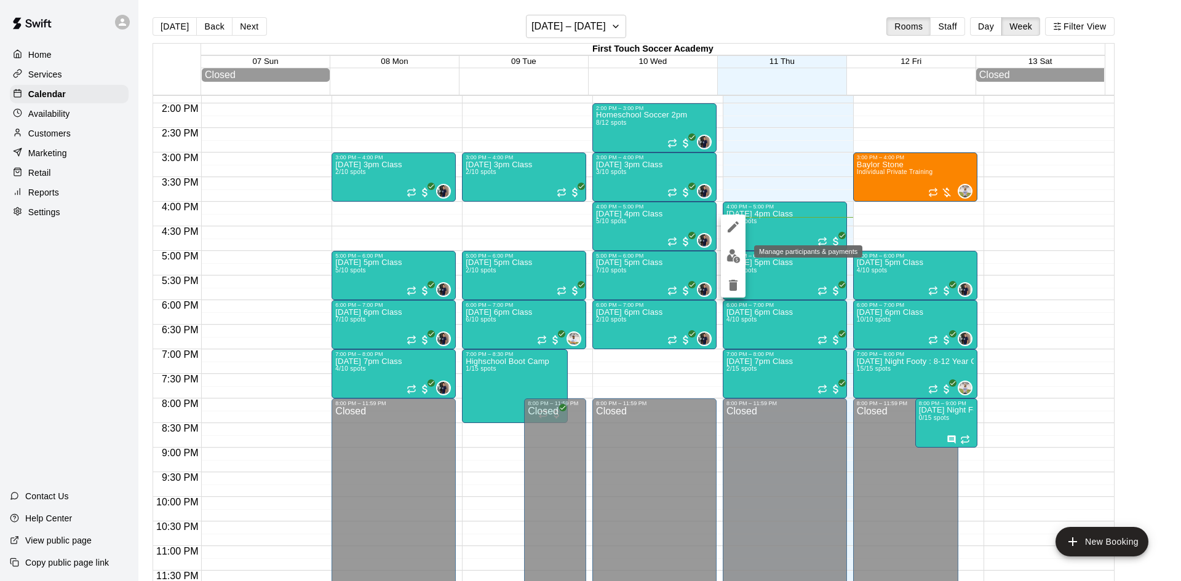
click at [730, 254] on img "edit" at bounding box center [733, 256] width 14 height 14
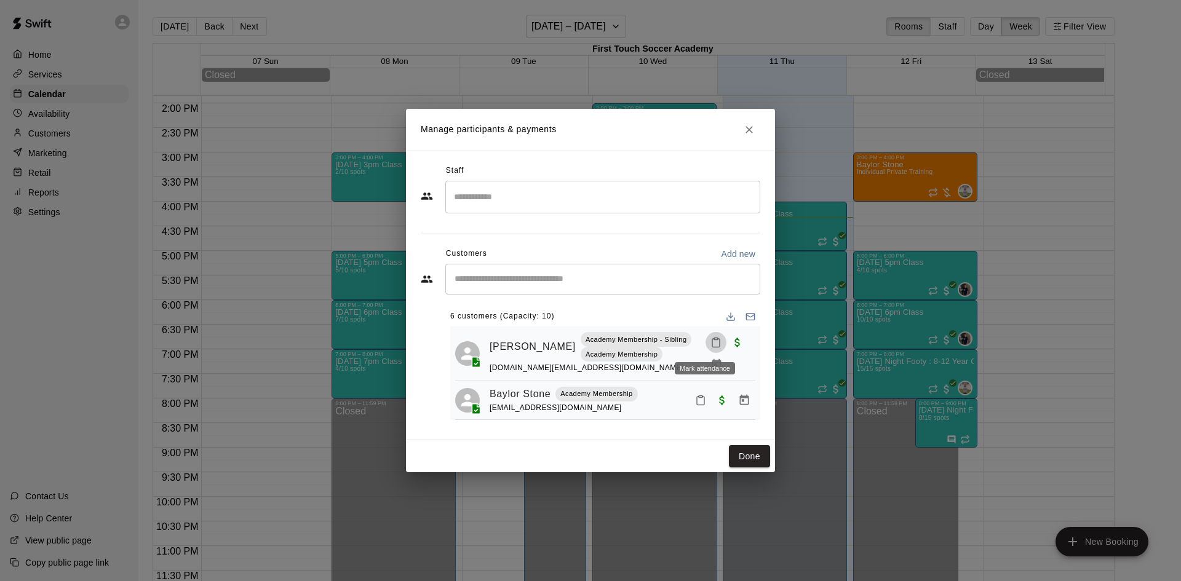
click at [710, 343] on icon "Mark attendance" at bounding box center [715, 342] width 11 height 11
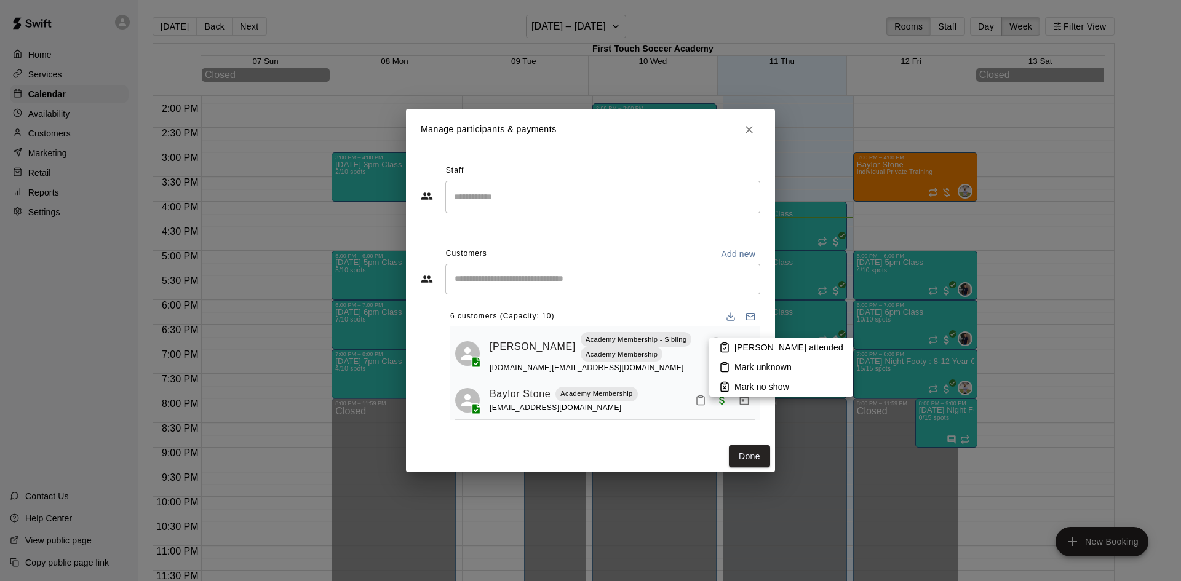
click at [735, 349] on p "[PERSON_NAME] attended" at bounding box center [788, 347] width 109 height 12
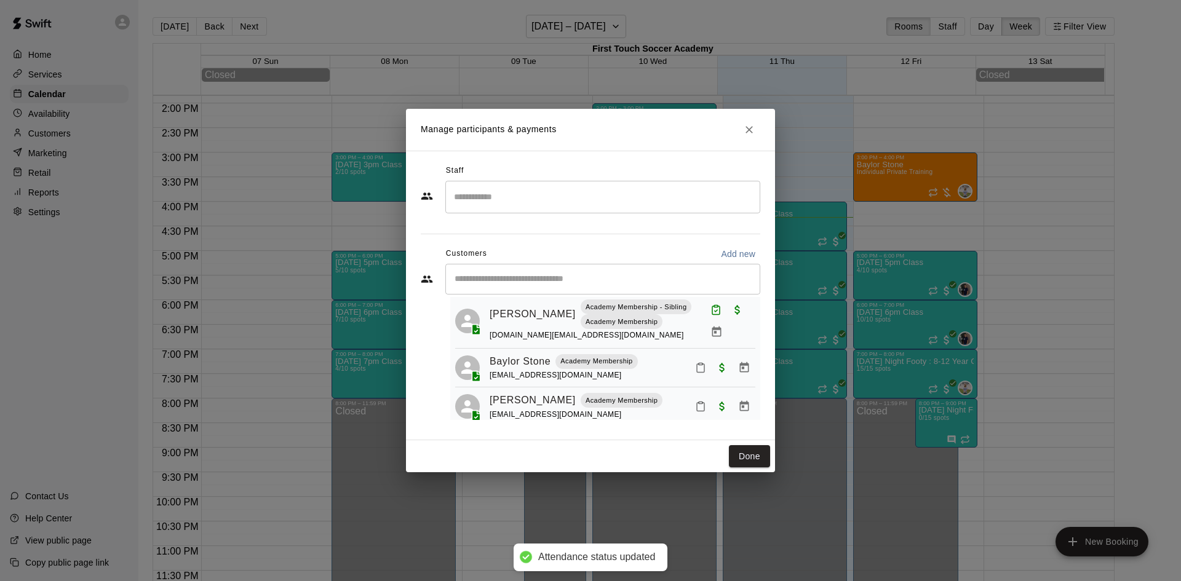
scroll to position [61, 0]
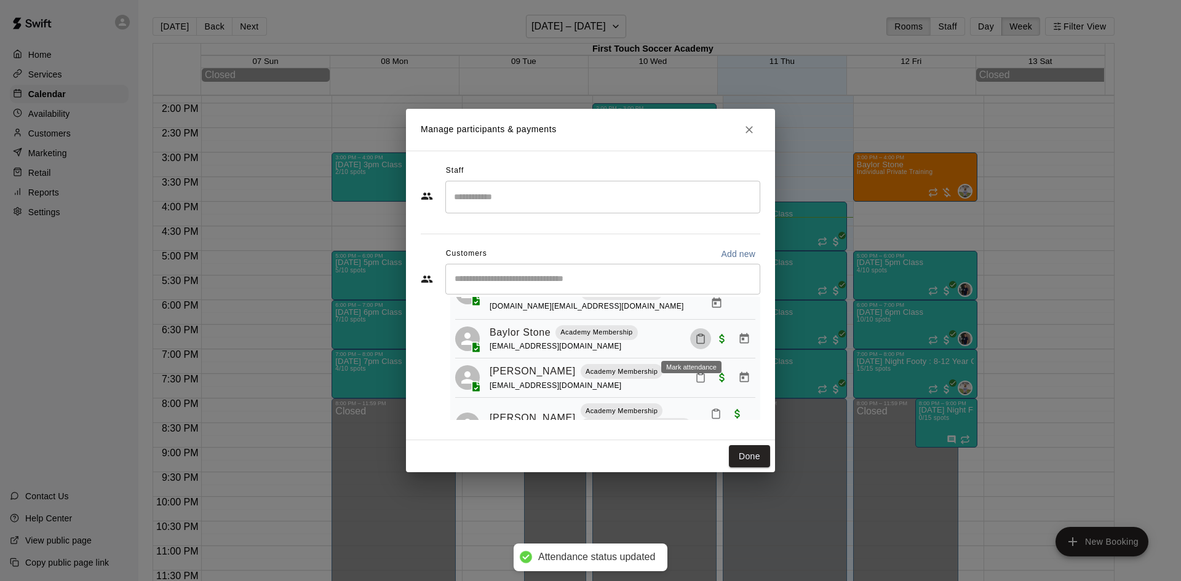
click at [695, 341] on icon "Mark attendance" at bounding box center [700, 338] width 11 height 11
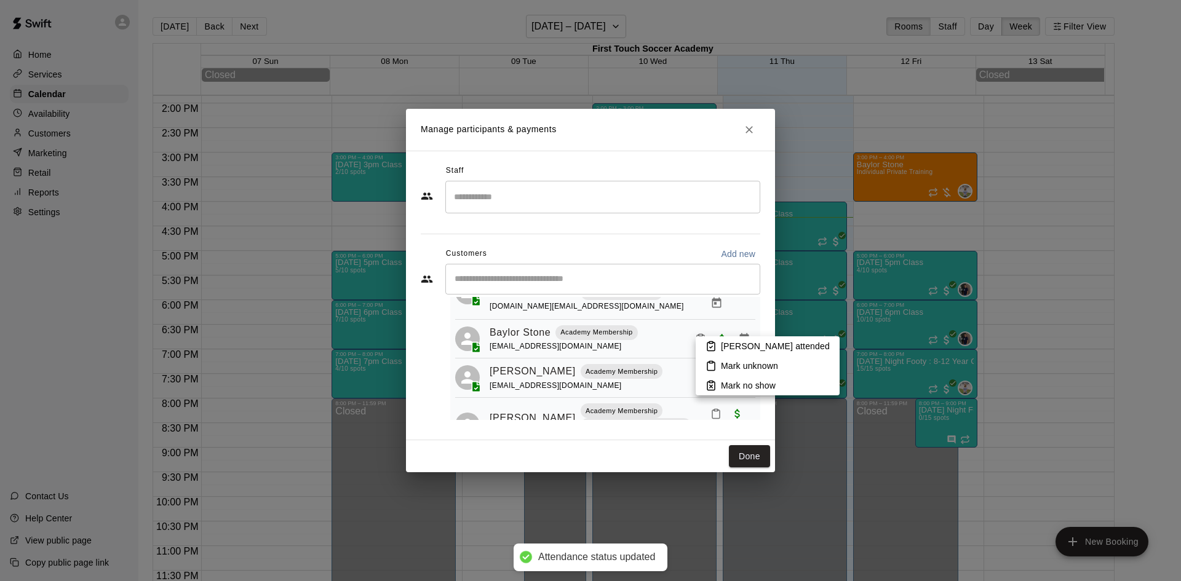
click at [726, 350] on p "[PERSON_NAME] attended" at bounding box center [775, 346] width 109 height 12
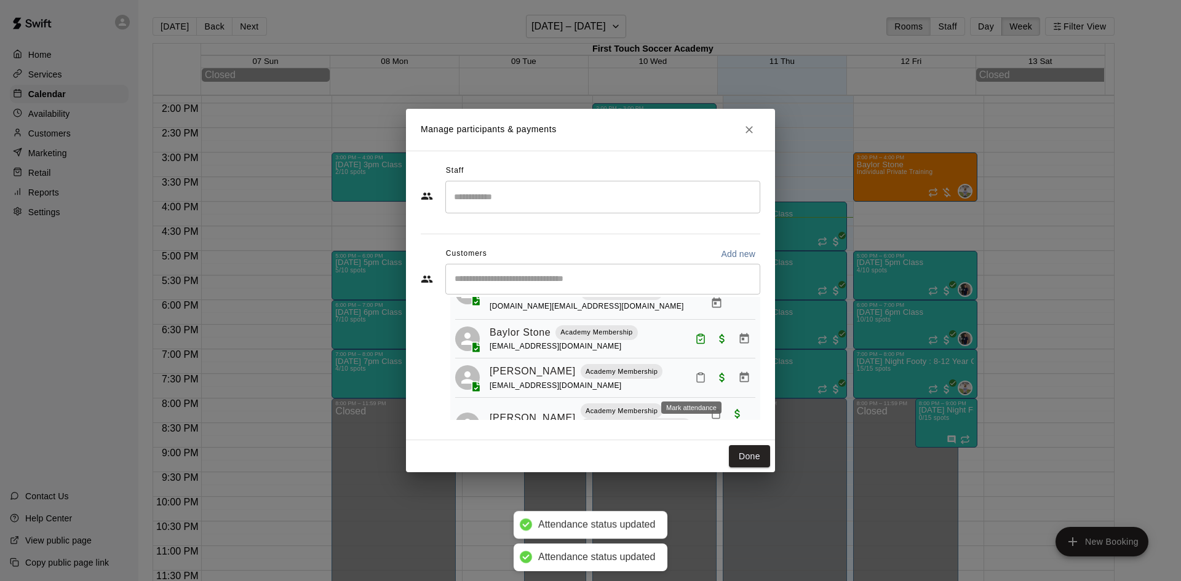
click at [697, 379] on icon "Mark attendance" at bounding box center [700, 378] width 7 height 9
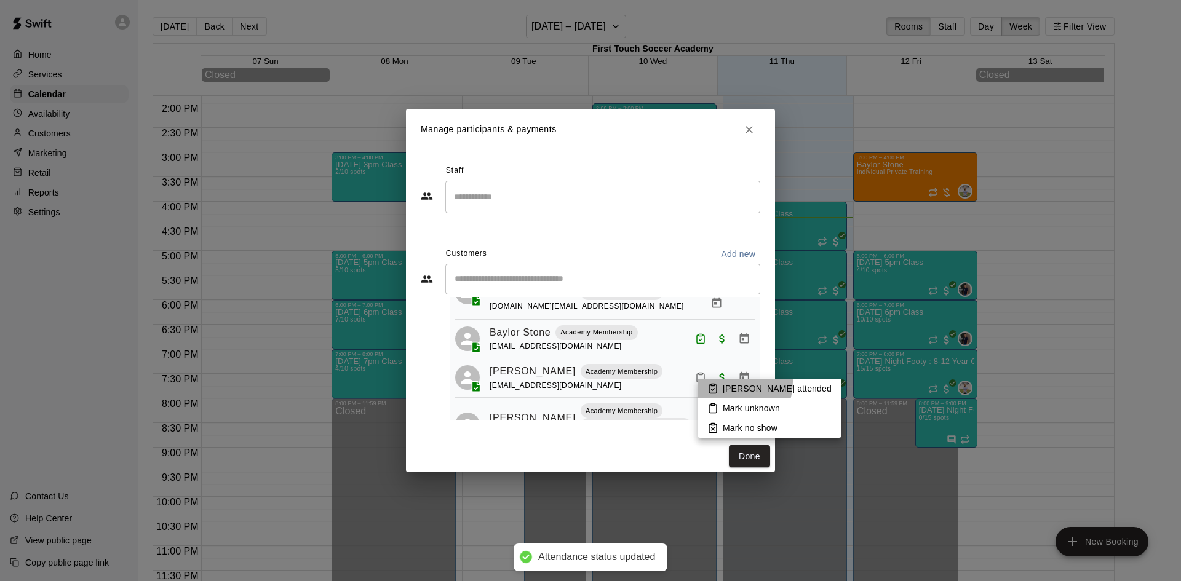
click at [724, 381] on li "[PERSON_NAME] attended" at bounding box center [769, 389] width 144 height 20
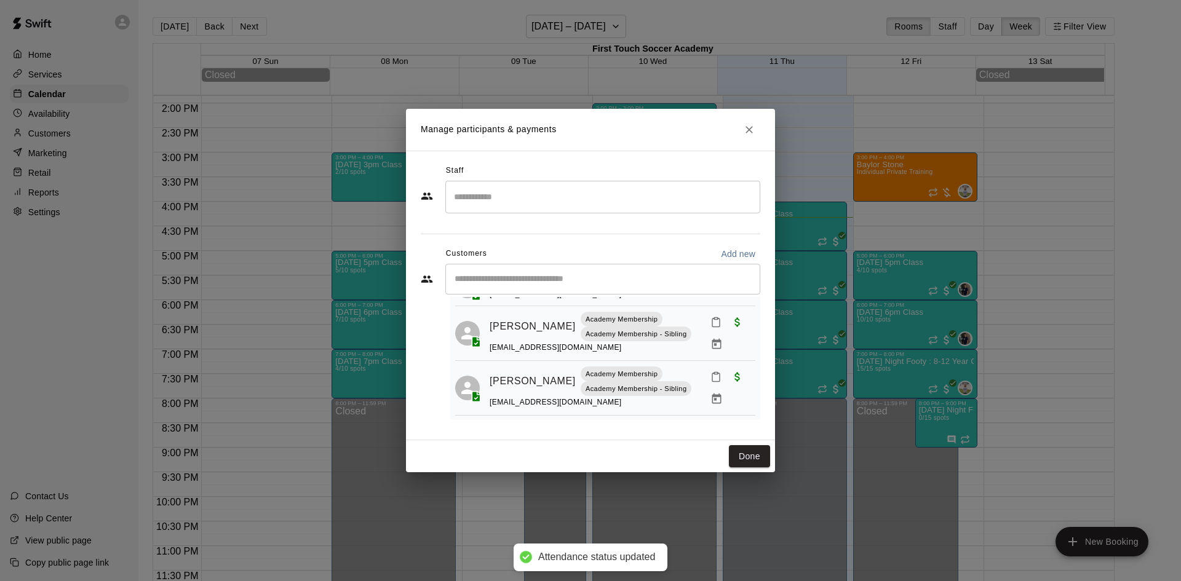
scroll to position [164, 0]
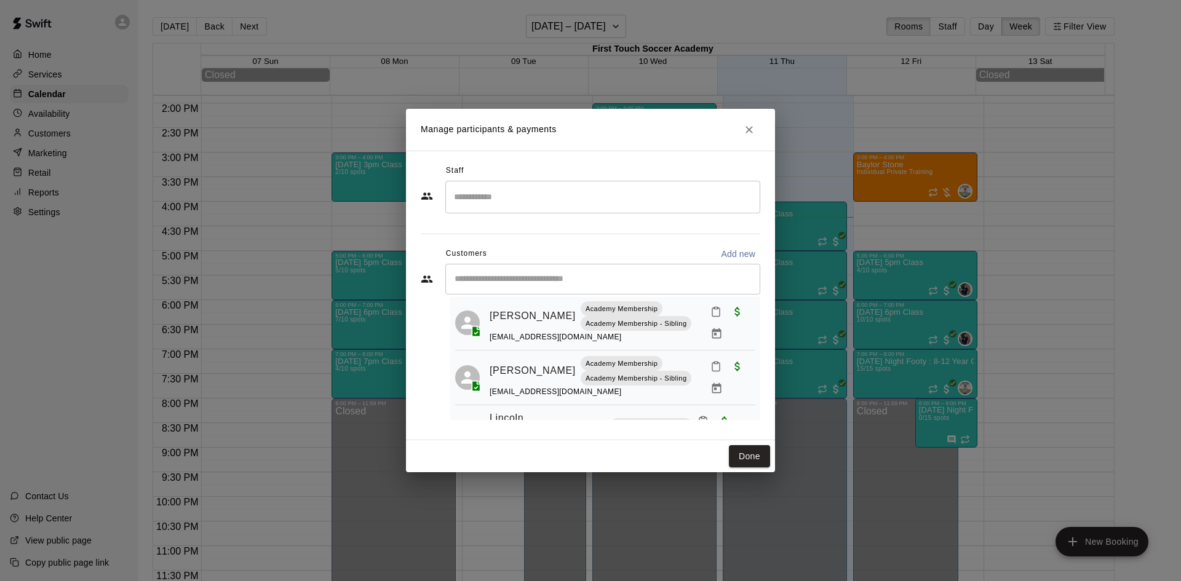
click at [714, 309] on rect "Mark attendance" at bounding box center [716, 308] width 4 height 2
click at [737, 328] on p "[PERSON_NAME] attended" at bounding box center [791, 323] width 109 height 12
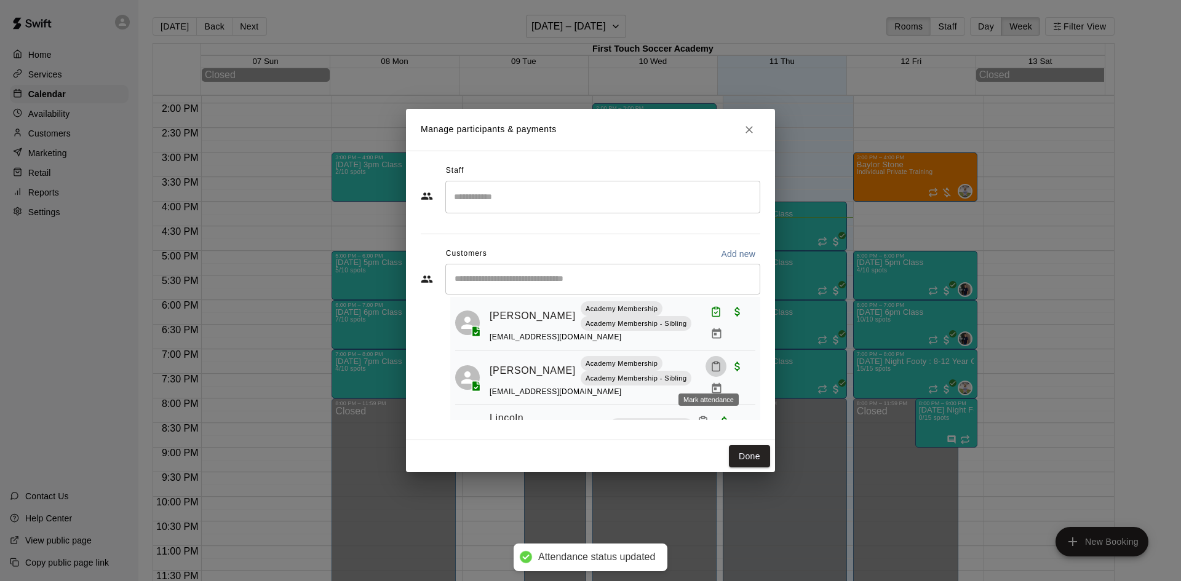
click at [707, 366] on button "Mark attendance" at bounding box center [715, 366] width 21 height 21
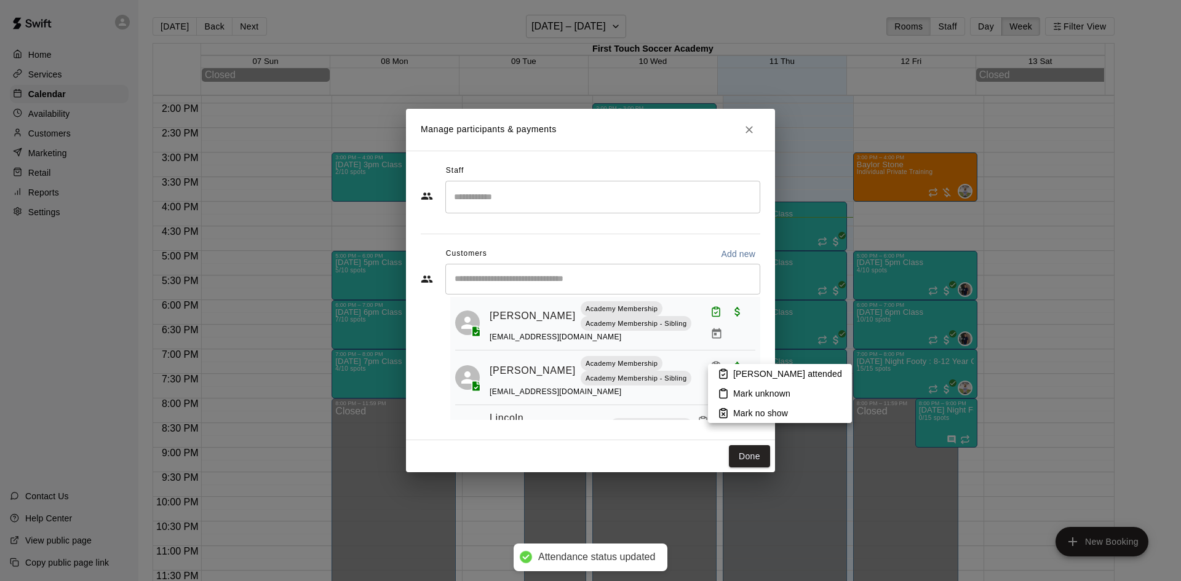
click at [749, 374] on p "[PERSON_NAME] attended" at bounding box center [787, 374] width 109 height 12
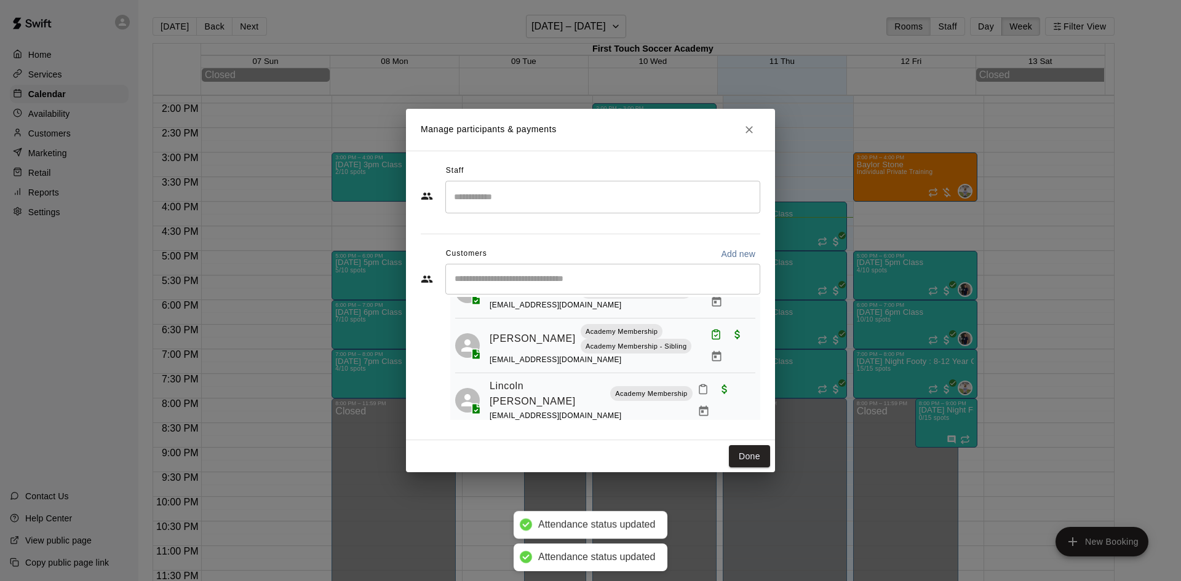
scroll to position [204, 0]
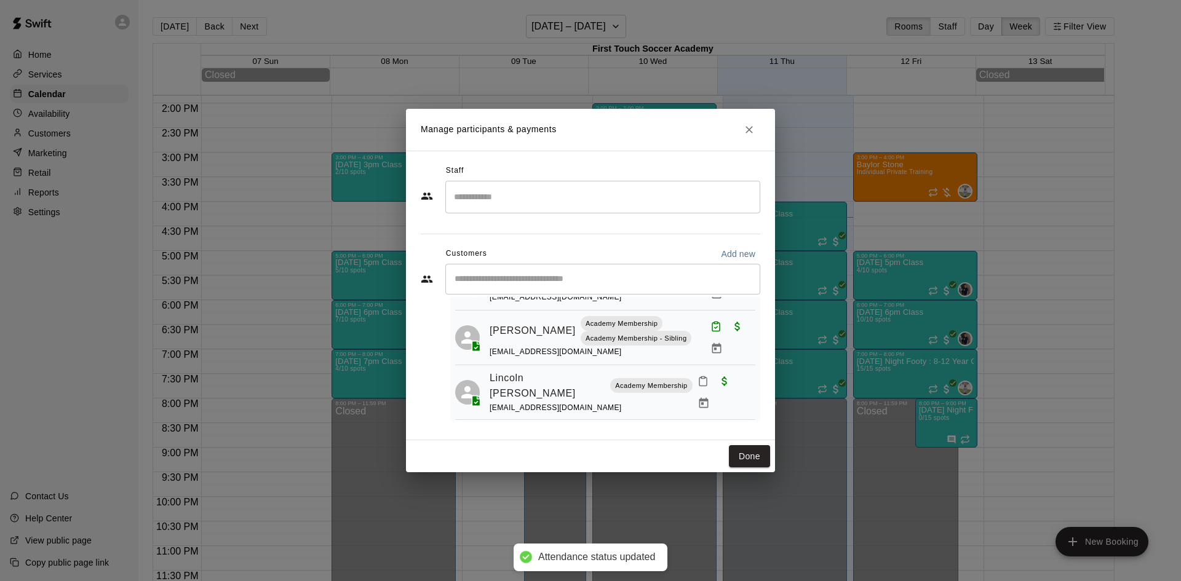
click at [697, 387] on icon "Mark attendance" at bounding box center [702, 381] width 11 height 11
click at [723, 392] on li "[PERSON_NAME] attended" at bounding box center [767, 399] width 144 height 20
click at [754, 464] on button "Done" at bounding box center [749, 456] width 41 height 23
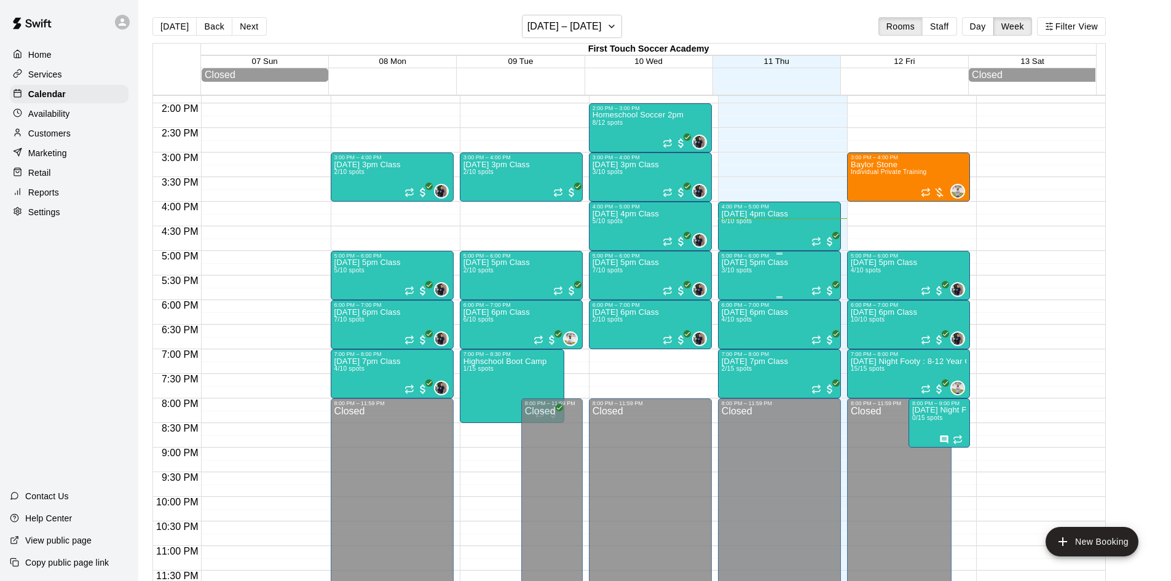
click at [738, 279] on div "Thursday 5pm Class 3/10 spots" at bounding box center [755, 549] width 66 height 581
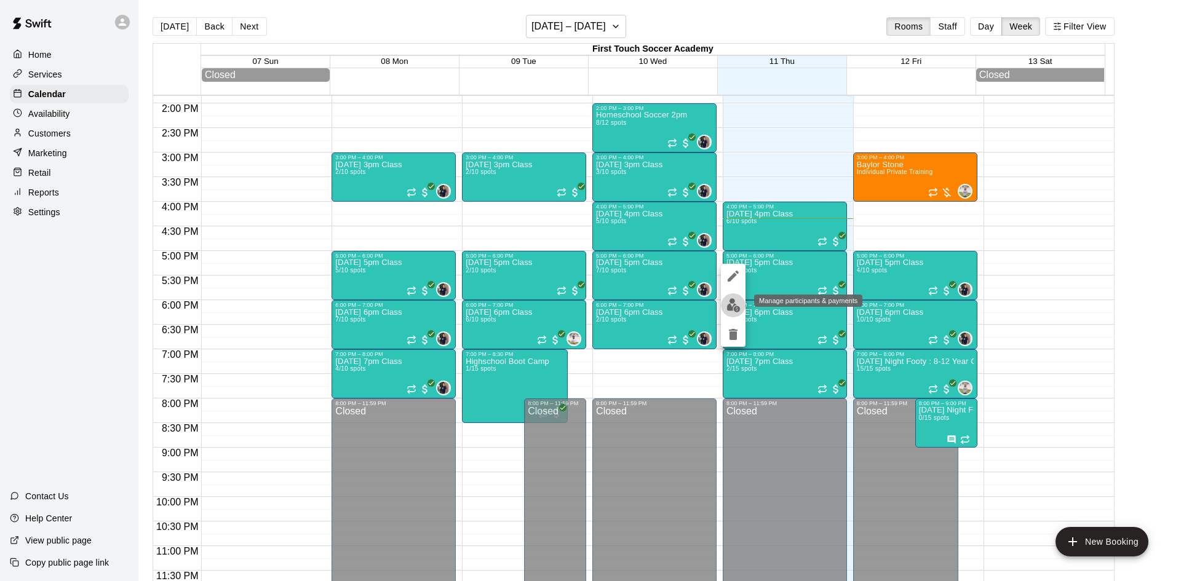
click at [733, 299] on img "edit" at bounding box center [733, 305] width 14 height 14
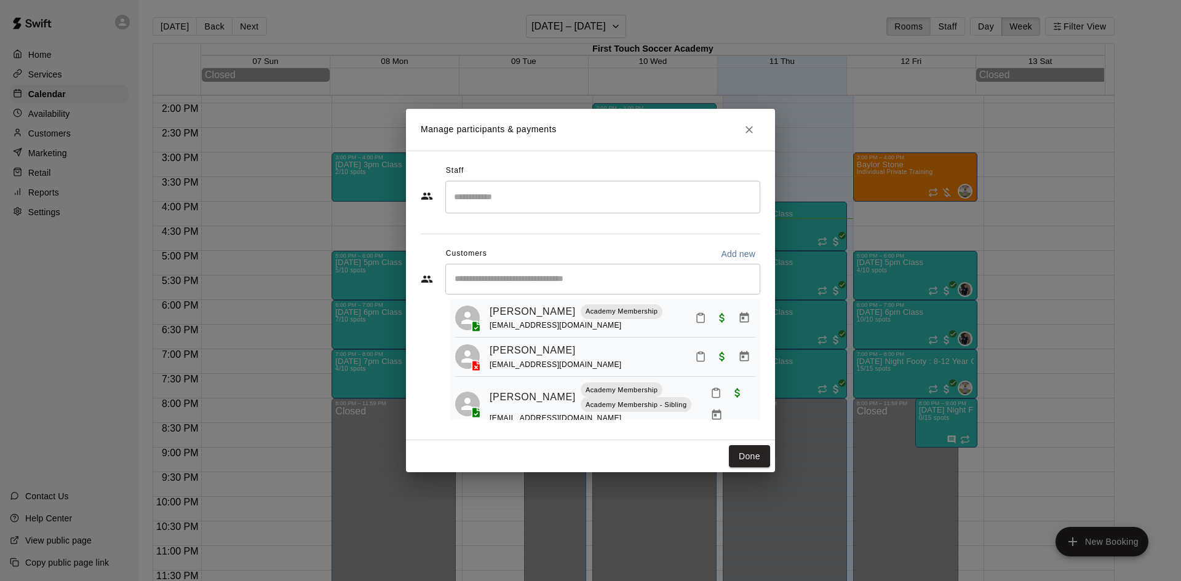
scroll to position [50, 0]
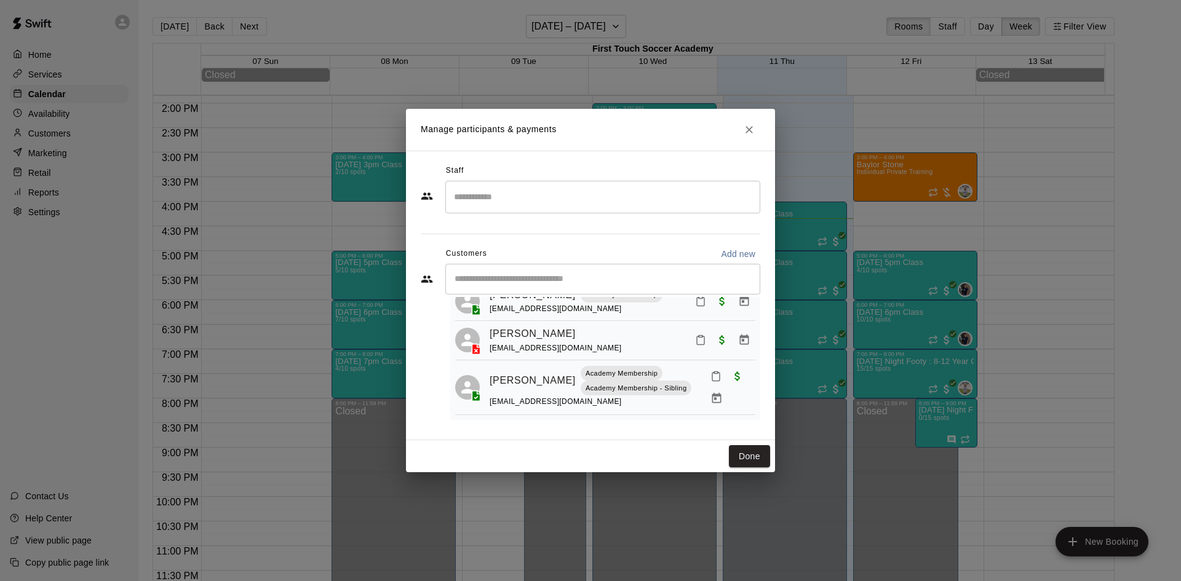
click at [758, 456] on button "Done" at bounding box center [749, 456] width 41 height 23
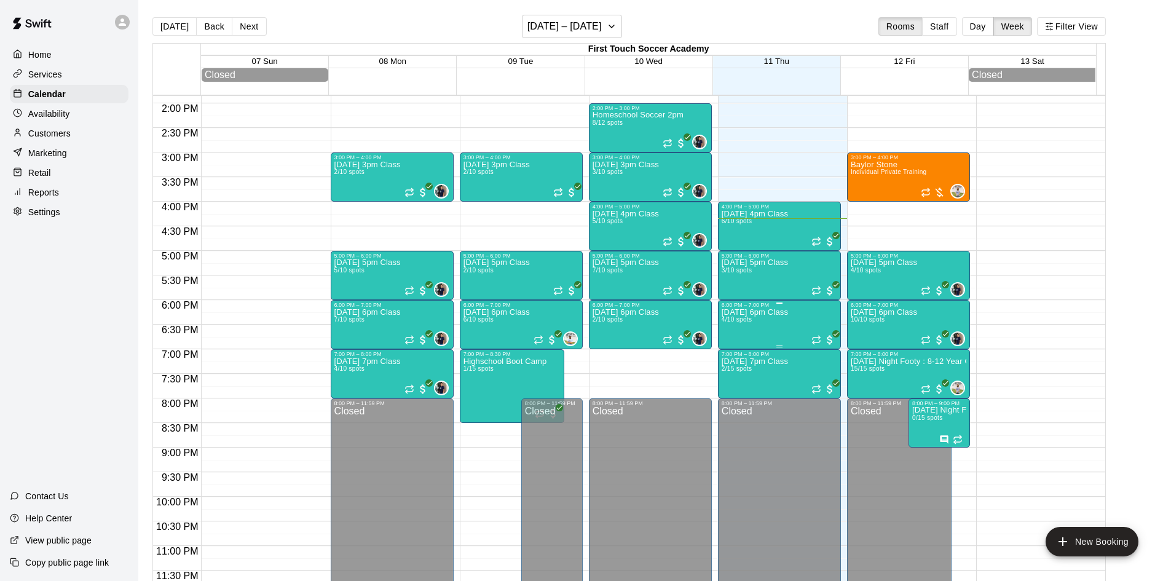
click at [779, 312] on p "[DATE] 6pm Class" at bounding box center [755, 312] width 66 height 0
